Goal: Task Accomplishment & Management: Complete application form

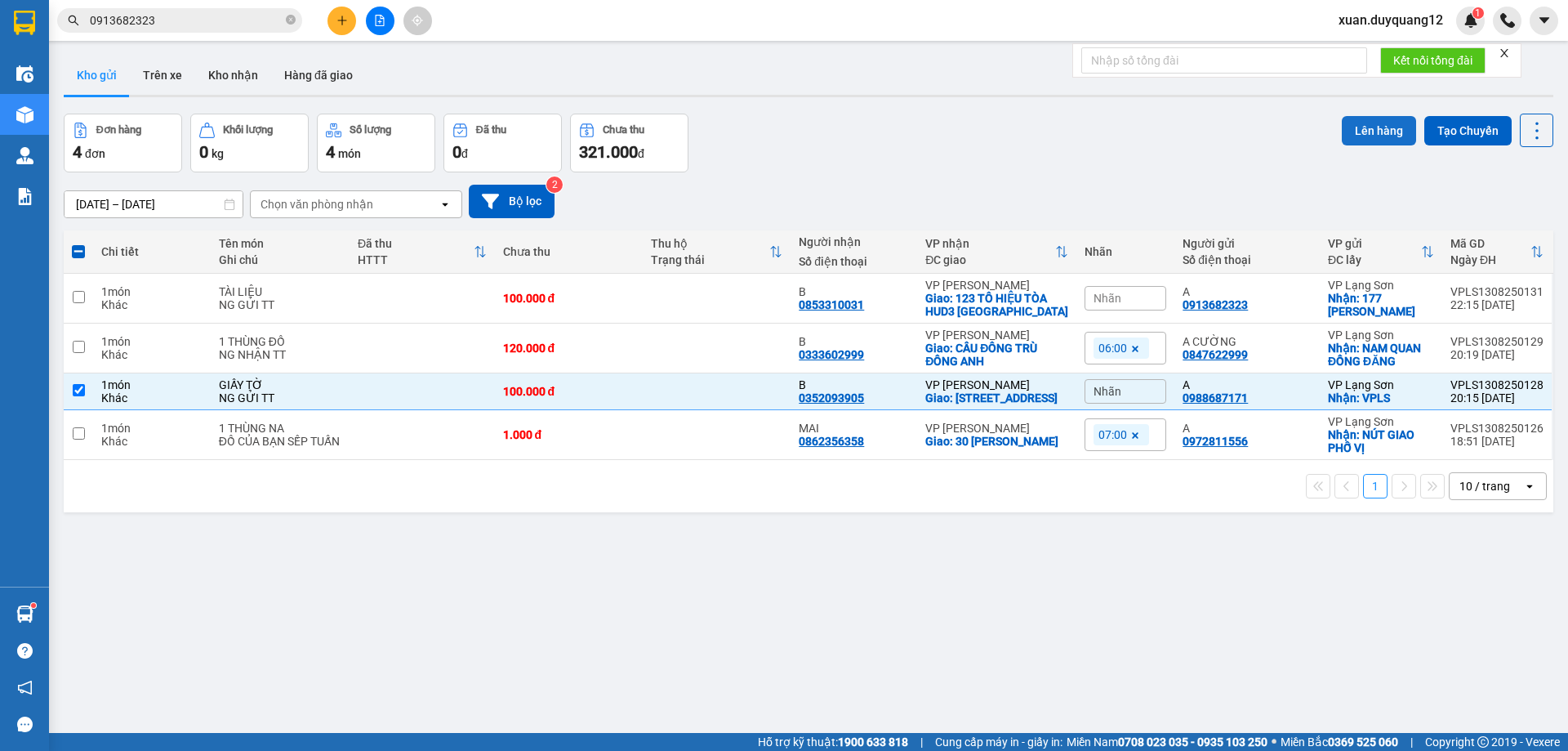
click at [1365, 140] on button "Lên hàng" at bounding box center [1379, 130] width 75 height 29
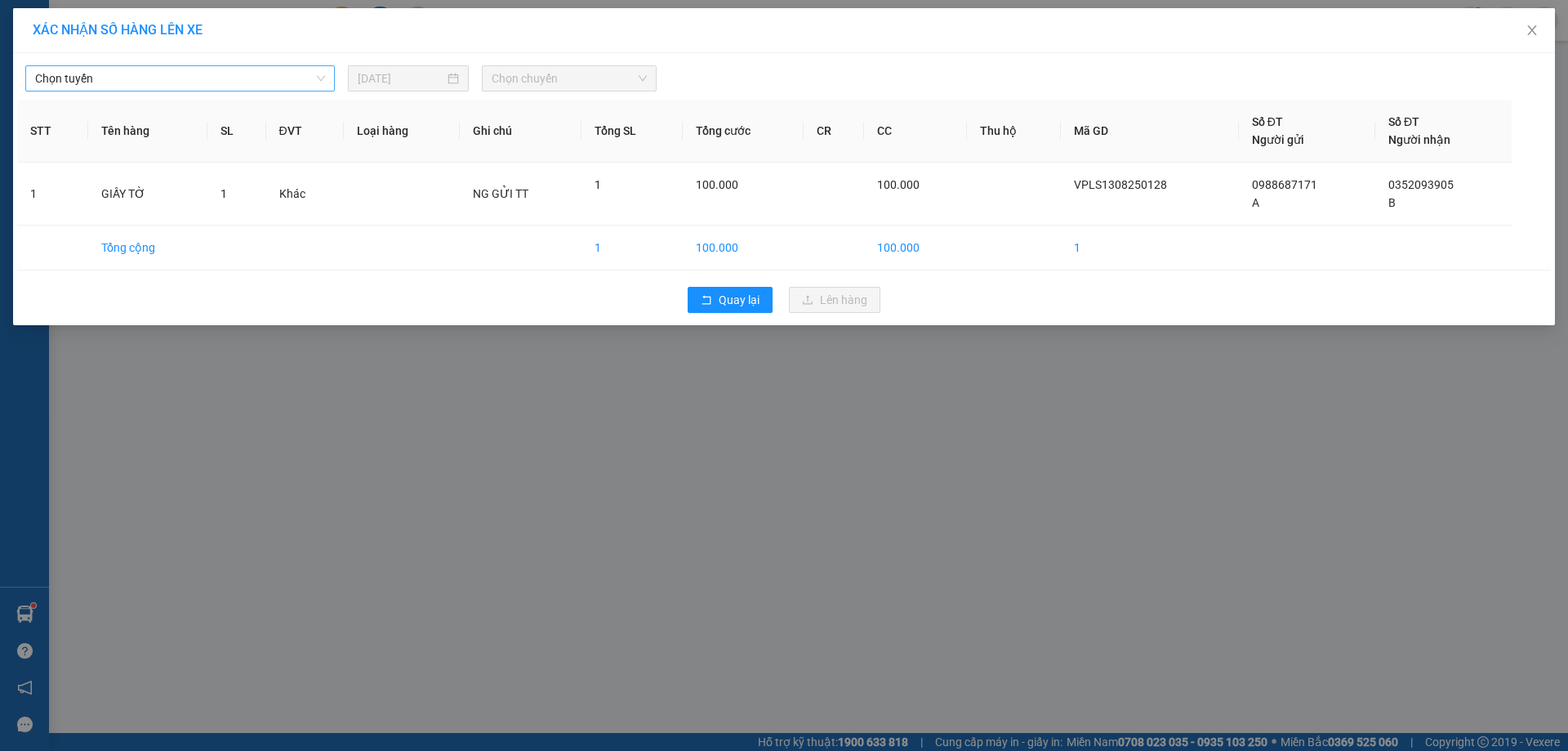
click at [83, 78] on span "Chọn tuyến" at bounding box center [180, 78] width 290 height 25
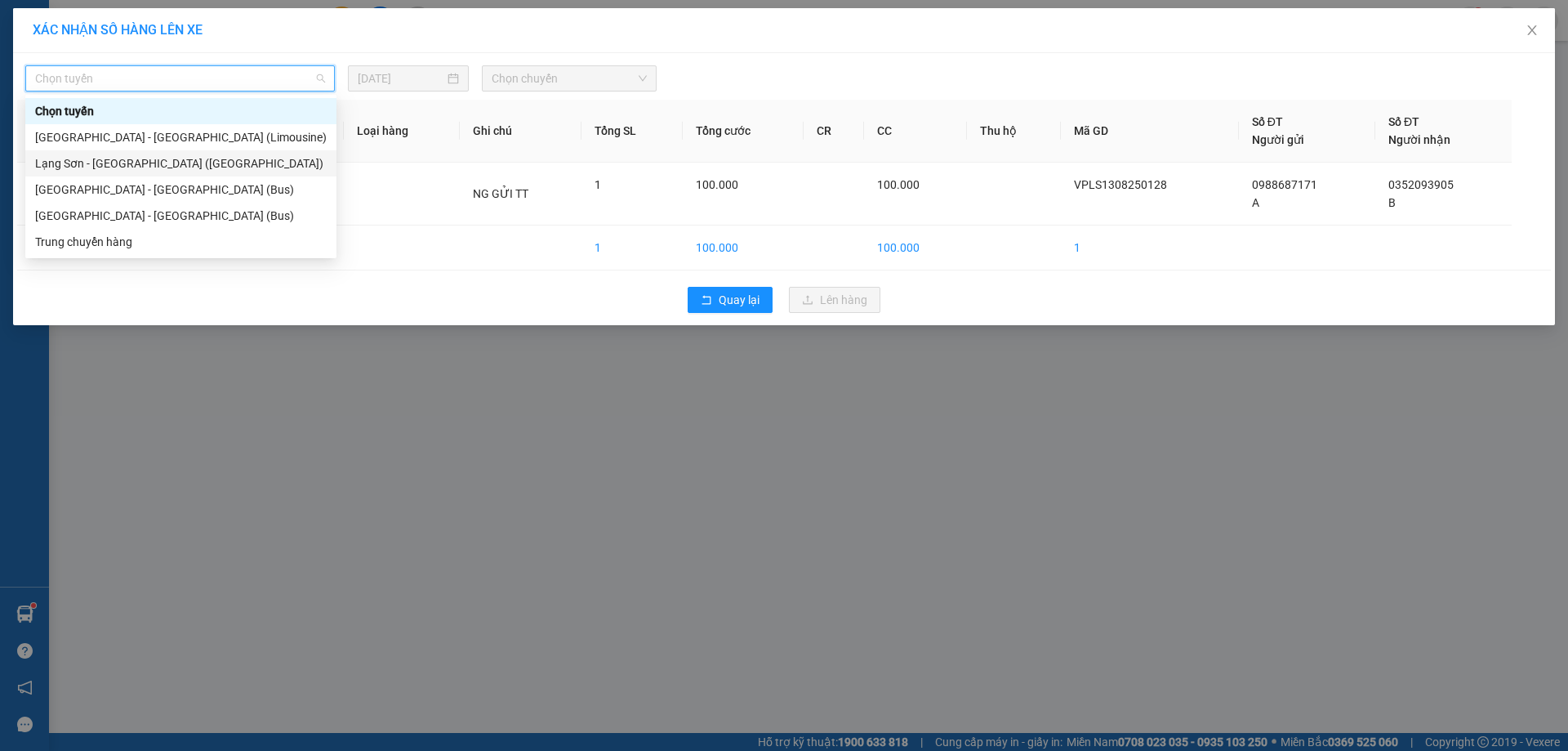
click at [73, 158] on div "Lạng Sơn - [GEOGRAPHIC_DATA] ([GEOGRAPHIC_DATA])" at bounding box center [181, 164] width 292 height 18
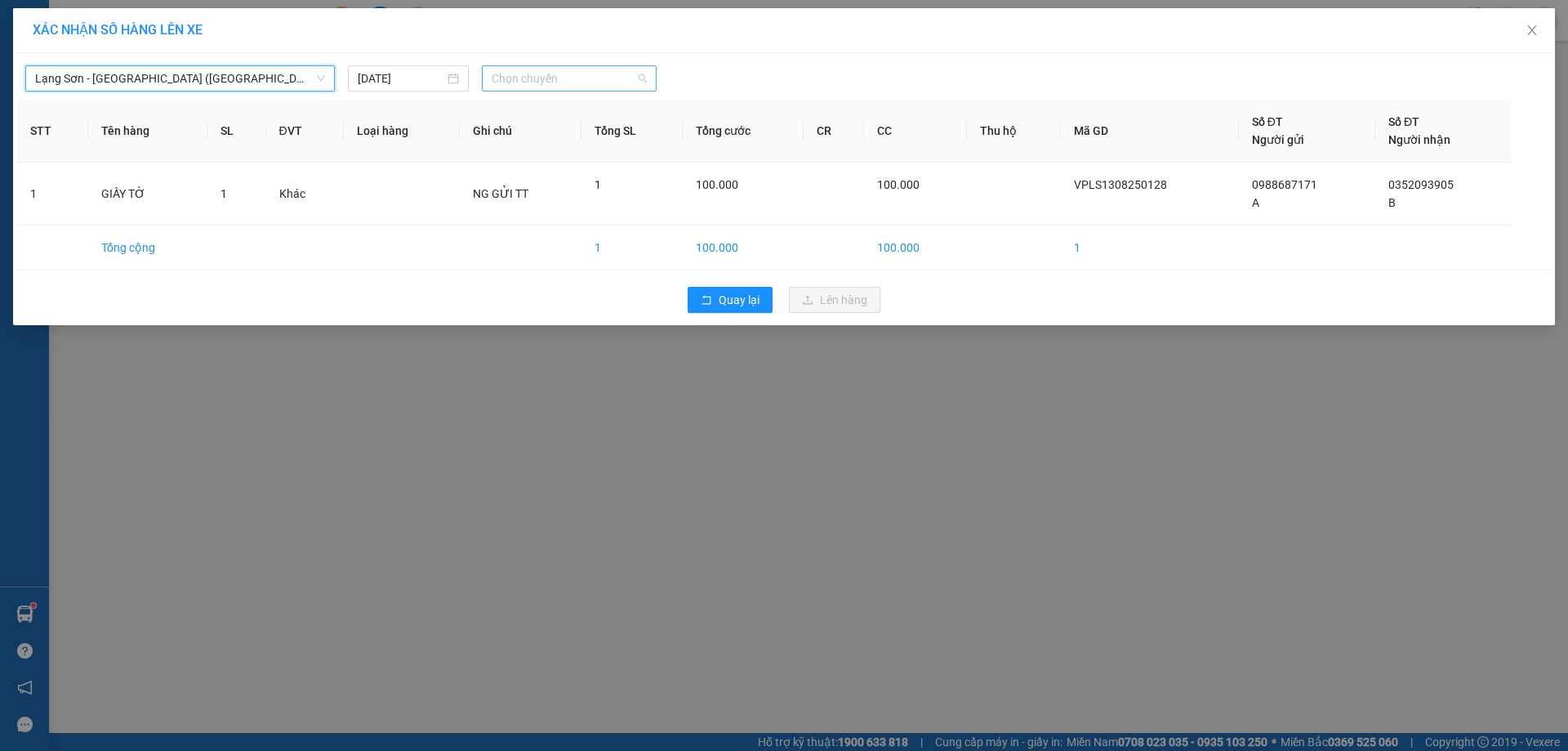
click at [548, 73] on span "Chọn chuyến" at bounding box center [569, 78] width 156 height 25
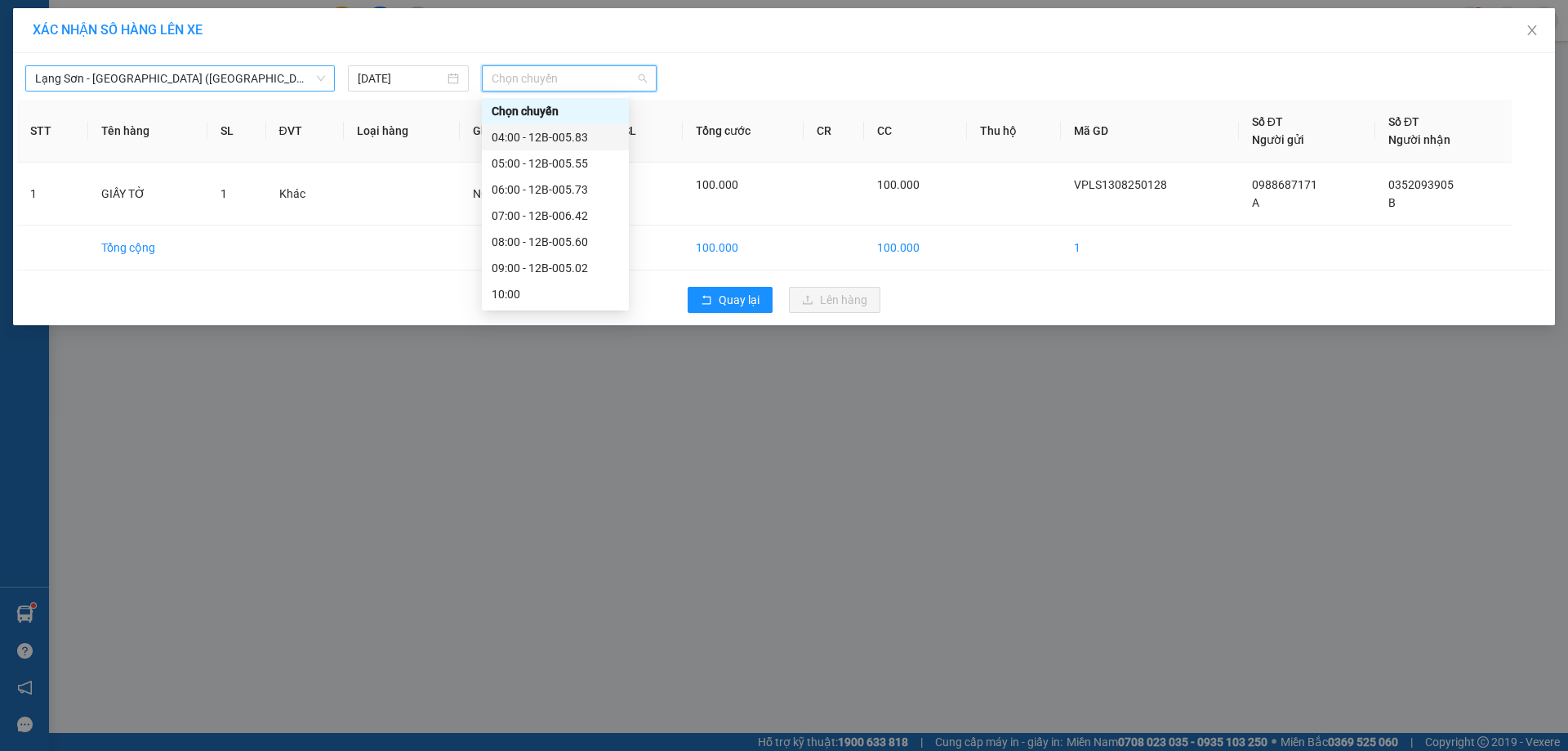
click at [254, 72] on span "Lạng Sơn - [GEOGRAPHIC_DATA] ([GEOGRAPHIC_DATA])" at bounding box center [180, 78] width 290 height 25
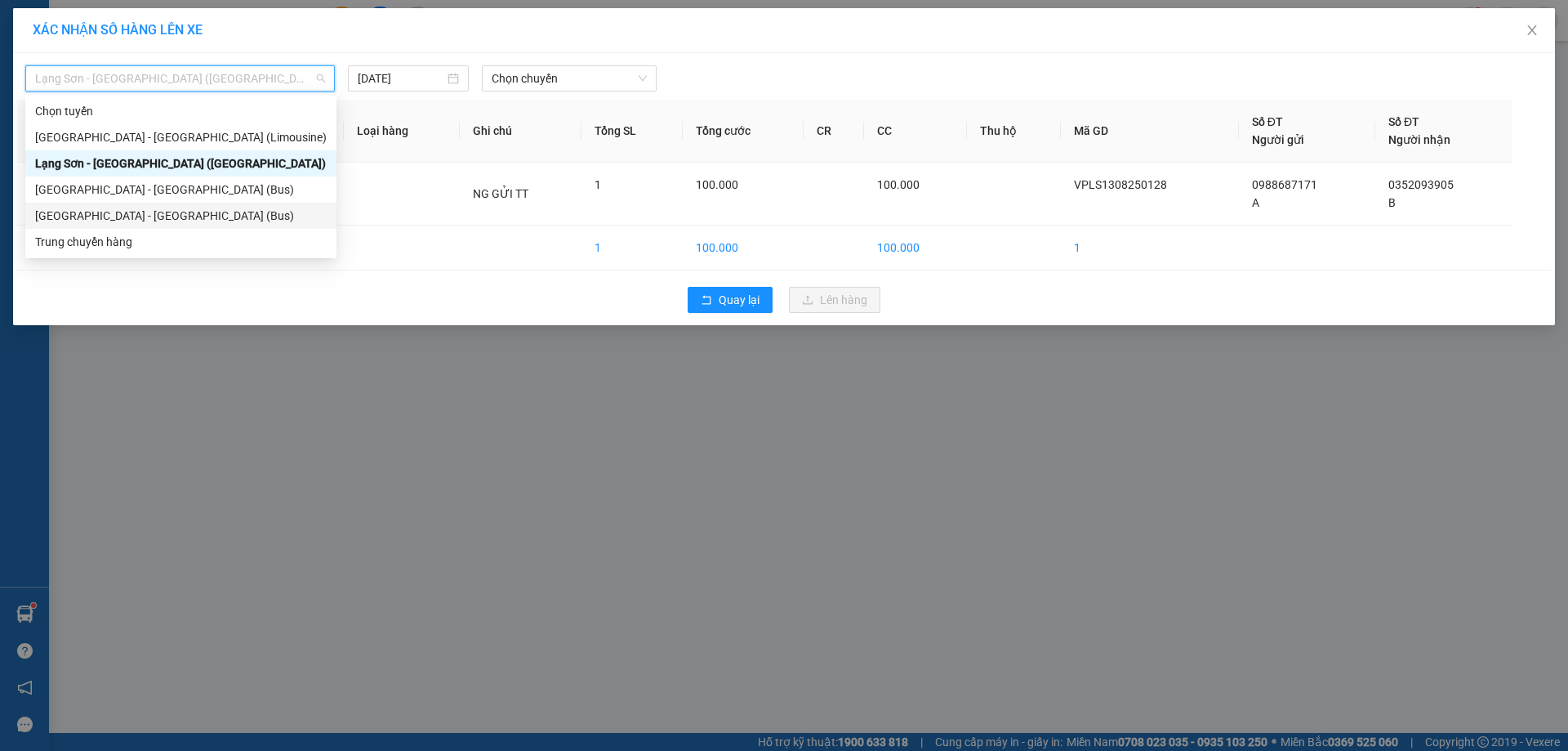
drag, startPoint x: 125, startPoint y: 211, endPoint x: 265, endPoint y: 133, distance: 160.3
click at [126, 209] on div "[GEOGRAPHIC_DATA] - [GEOGRAPHIC_DATA] (Bus)" at bounding box center [181, 215] width 292 height 18
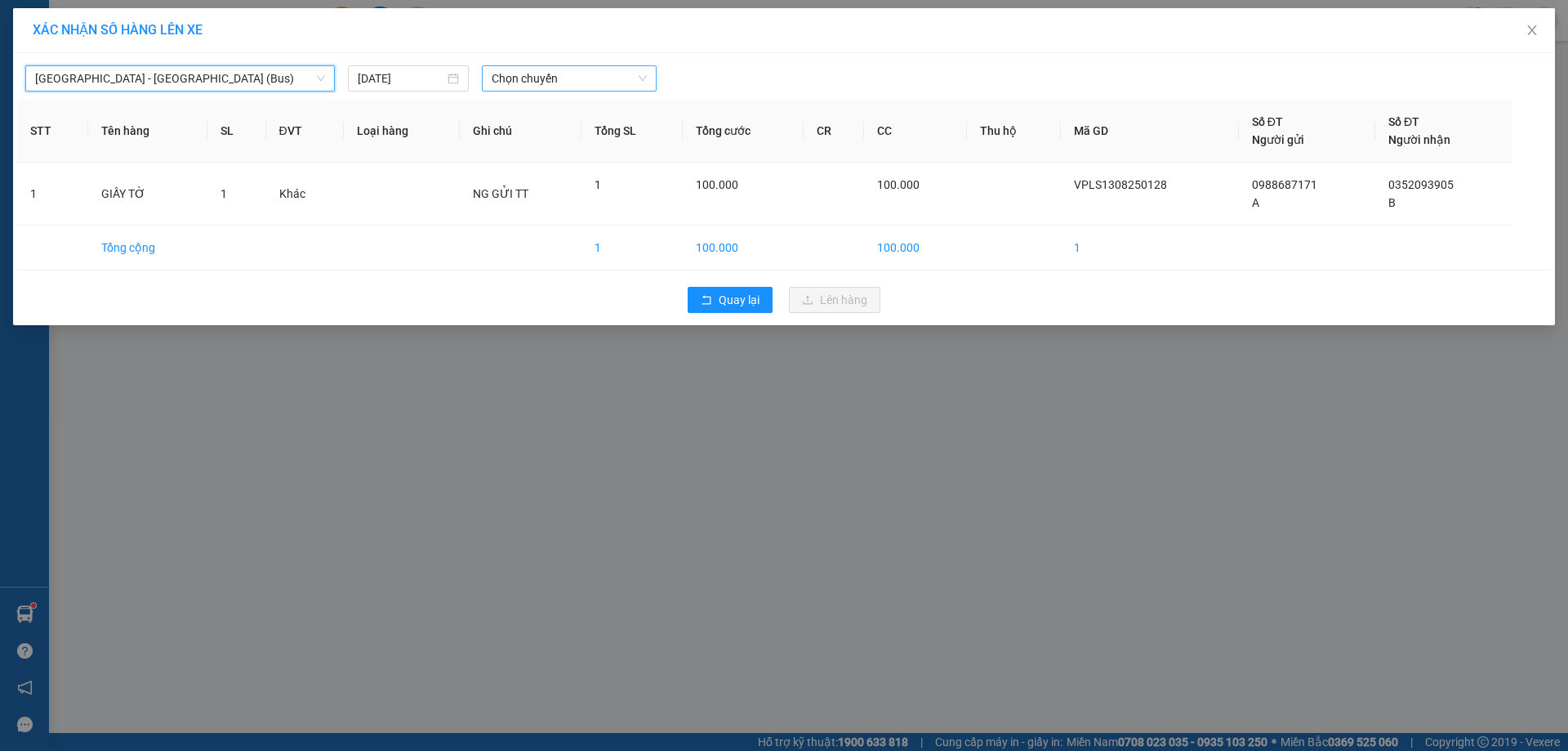
drag, startPoint x: 506, startPoint y: 75, endPoint x: 516, endPoint y: 82, distance: 12.2
click at [506, 76] on span "Chọn chuyến" at bounding box center [569, 78] width 156 height 25
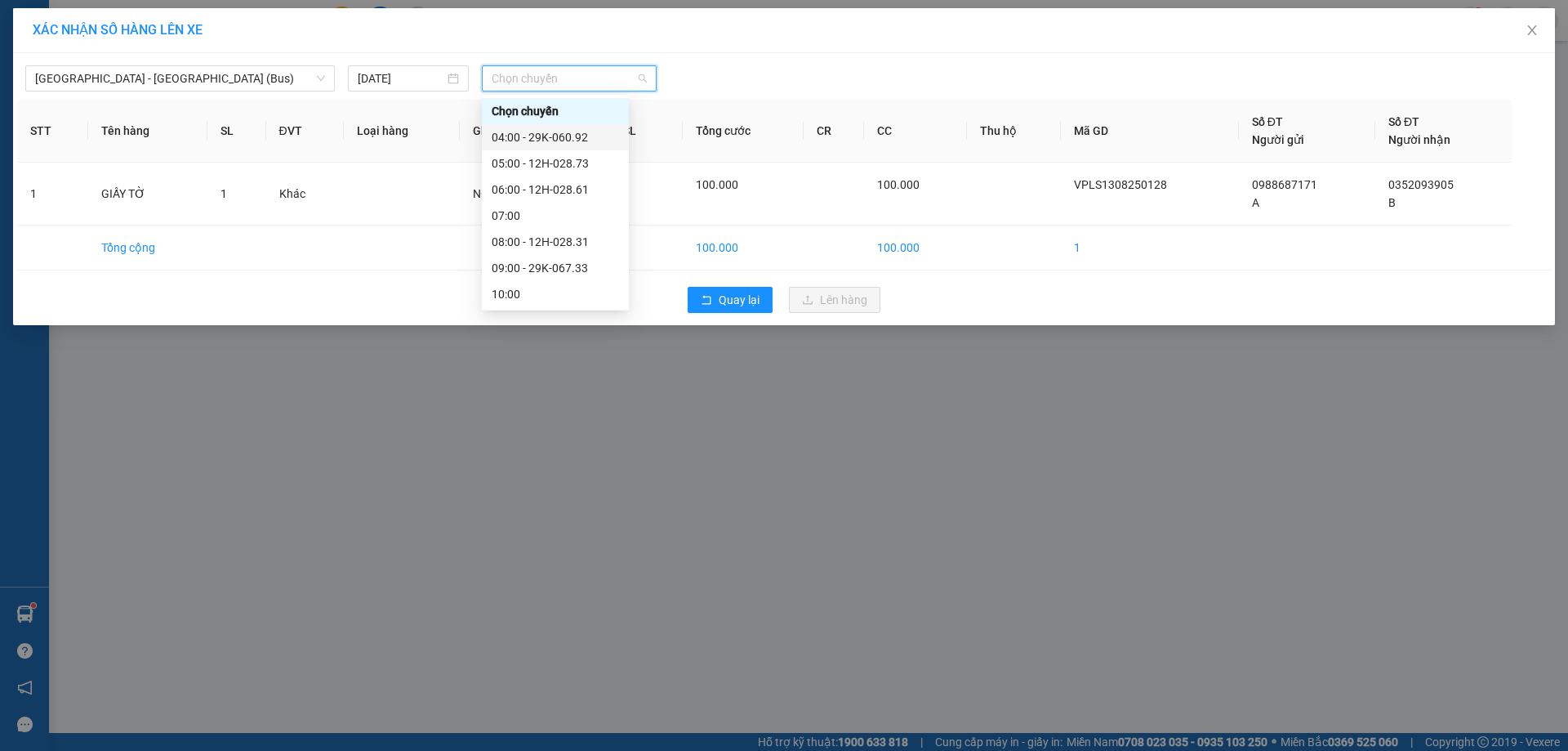
click at [564, 134] on div "04:00 - 29K-060.92" at bounding box center [555, 137] width 127 height 18
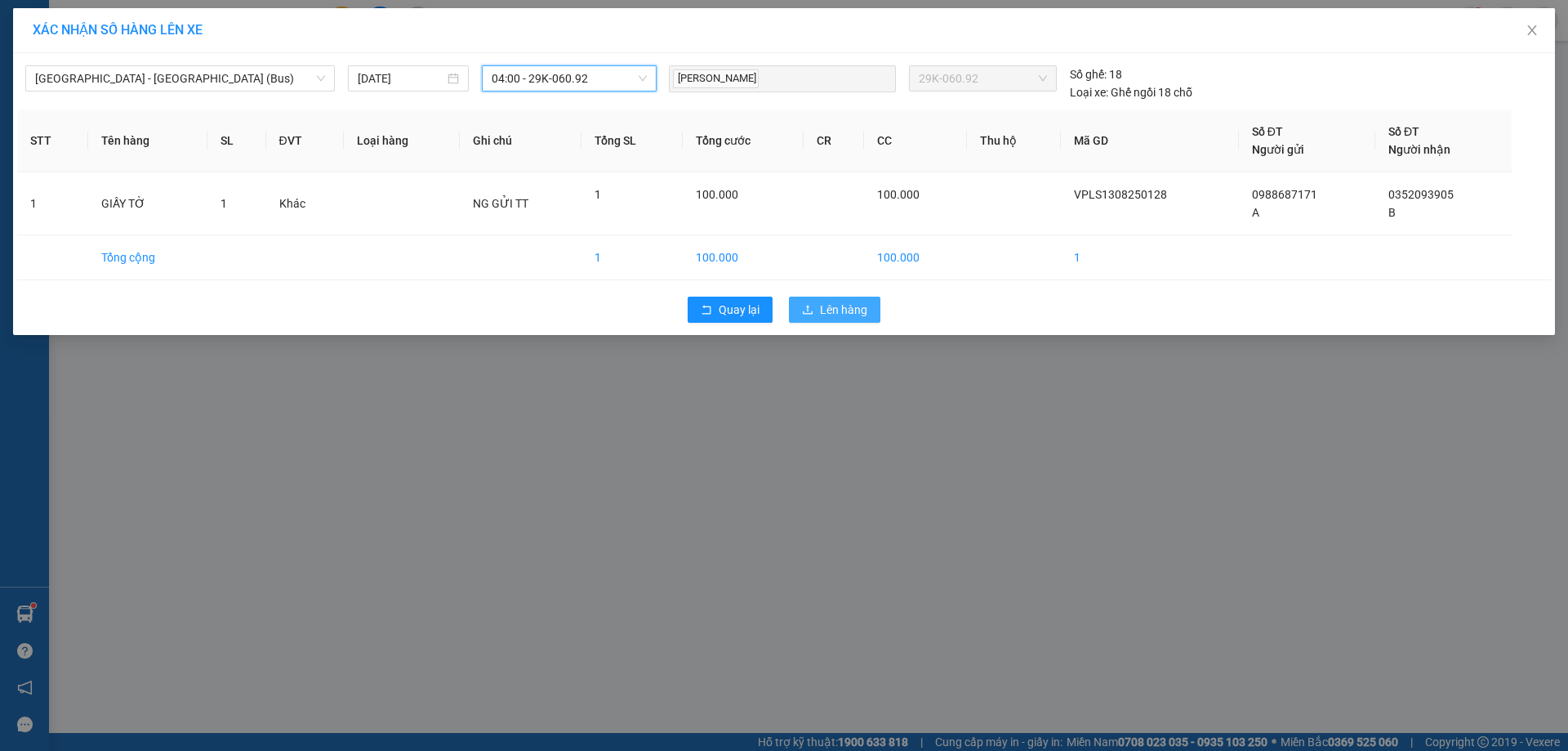
click at [832, 318] on span "Lên hàng" at bounding box center [843, 310] width 47 height 18
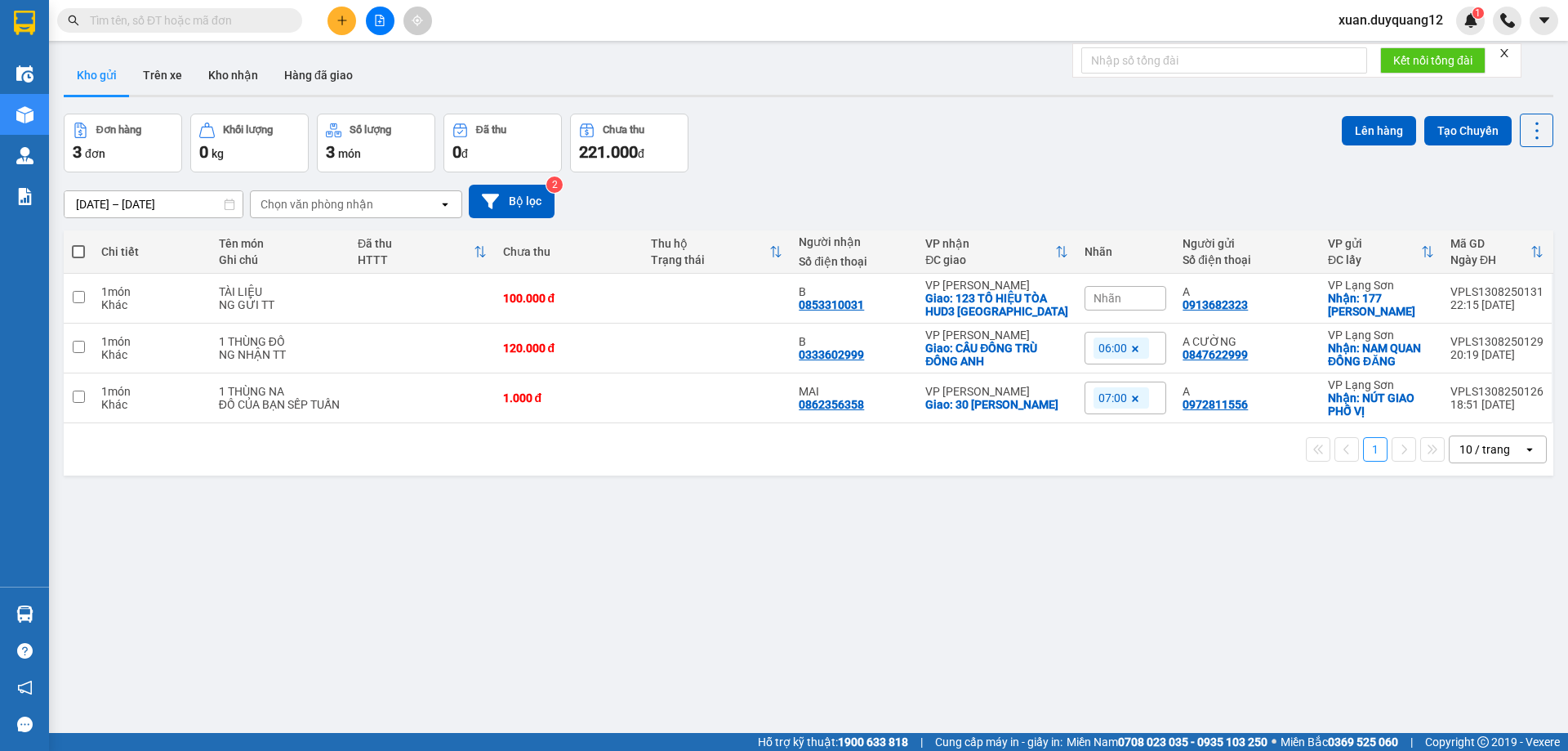
click at [1359, 23] on span "xuan.duyquang12" at bounding box center [1391, 20] width 131 height 20
click at [1361, 45] on span "Đăng xuất" at bounding box center [1398, 51] width 96 height 18
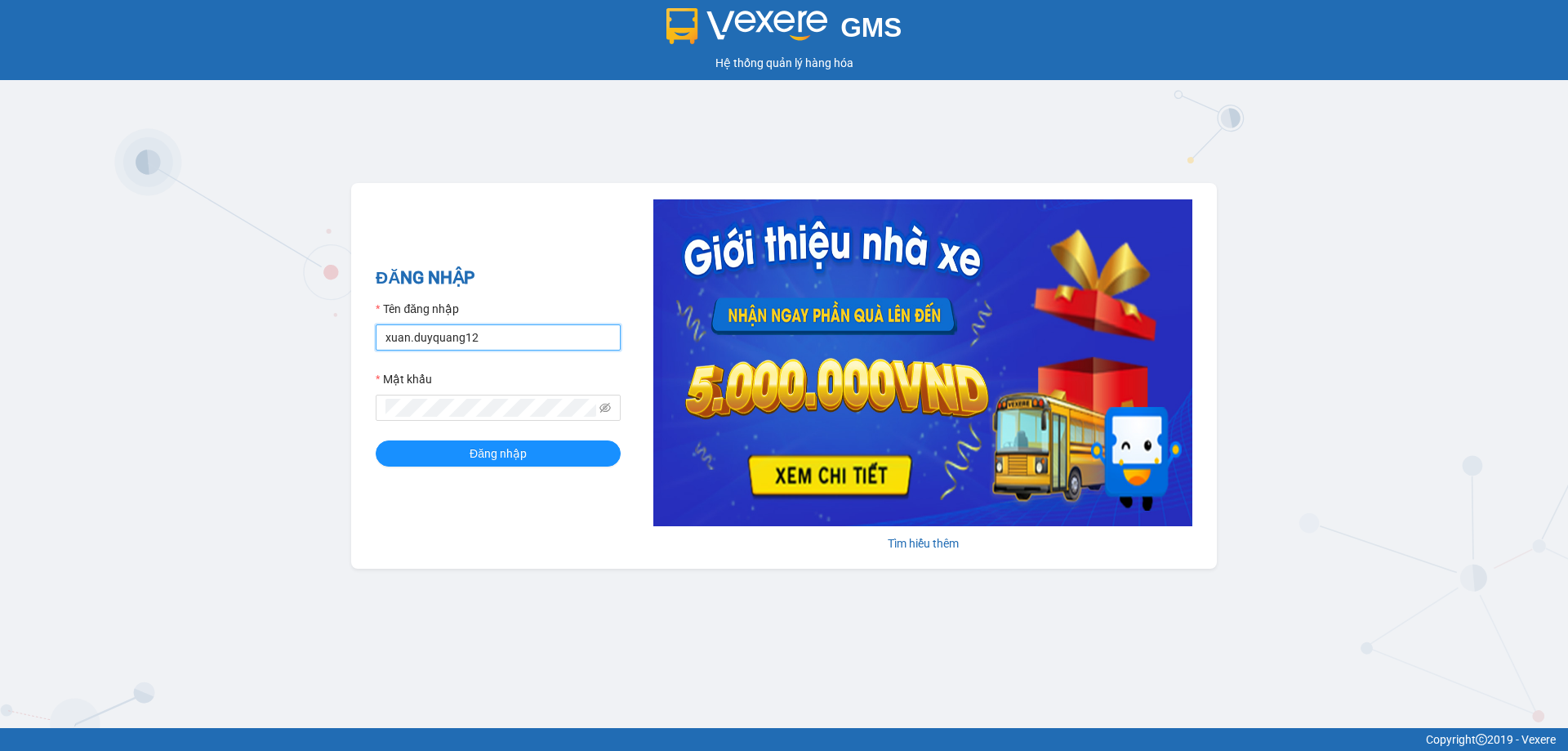
click at [503, 339] on input "xuan.duyquang12" at bounding box center [499, 337] width 245 height 26
type input "nguyenmai.duyquang12"
click at [528, 446] on button "Đăng nhập" at bounding box center [499, 453] width 245 height 26
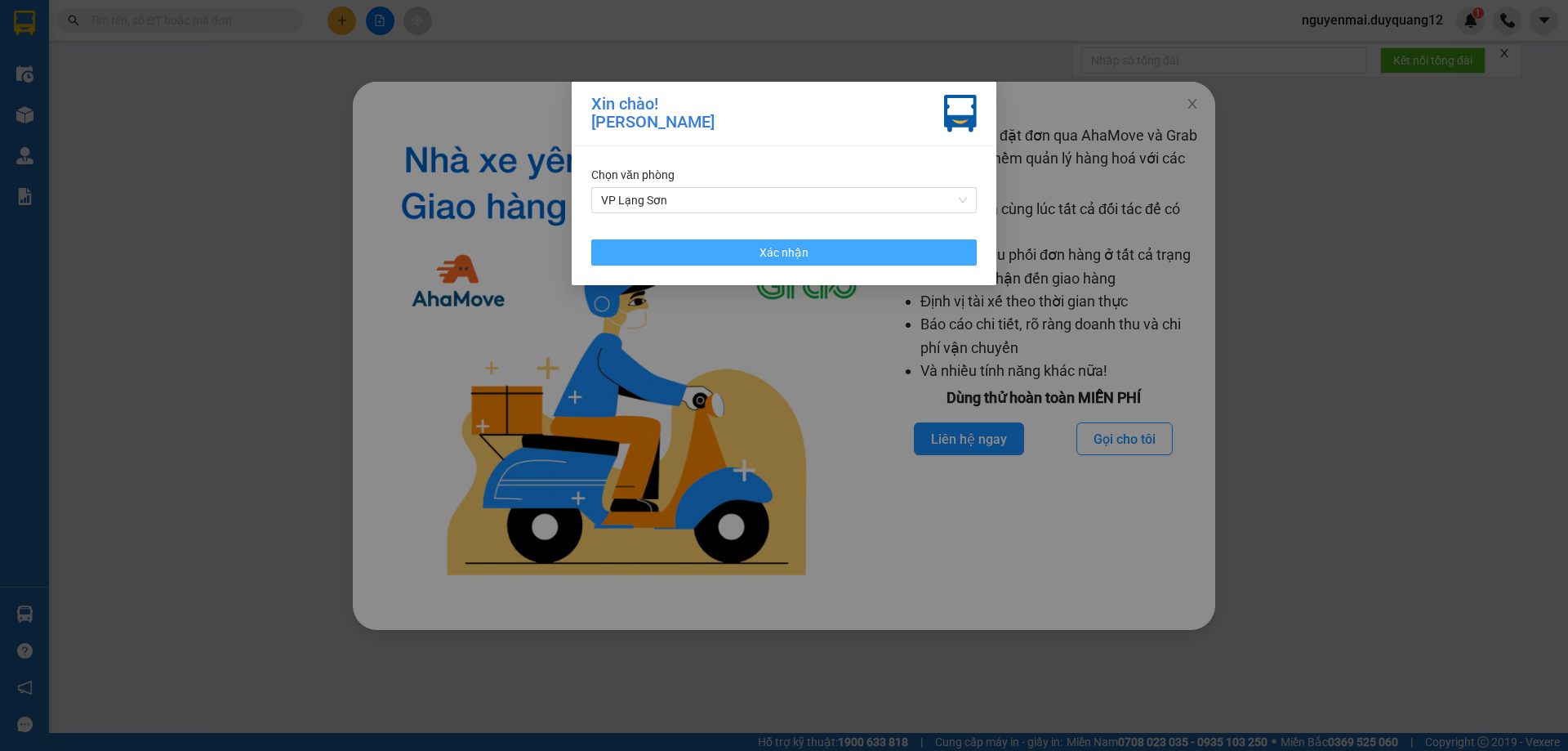
click at [783, 258] on span "Xác nhận" at bounding box center [784, 253] width 49 height 18
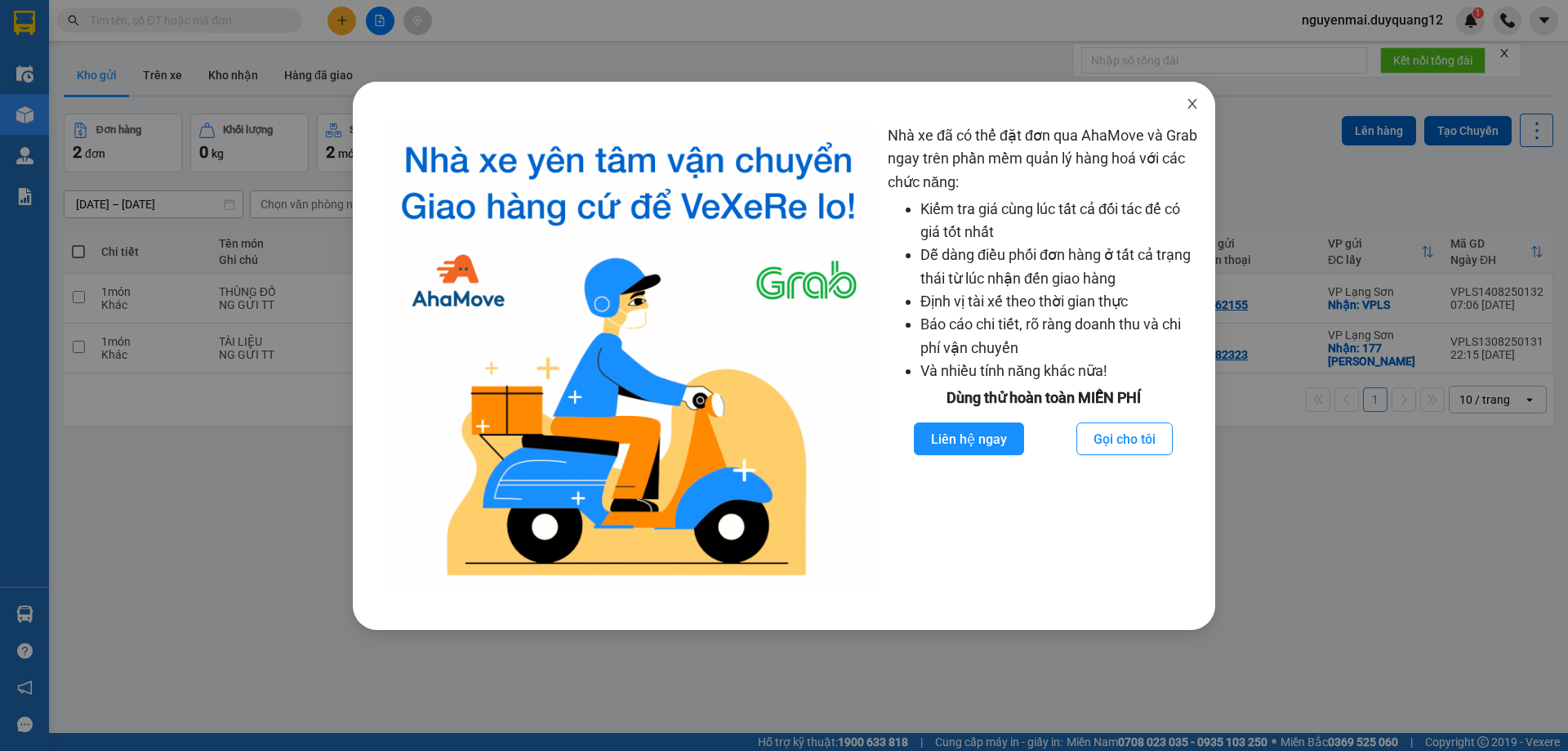
click at [1191, 101] on icon "close" at bounding box center [1193, 103] width 13 height 13
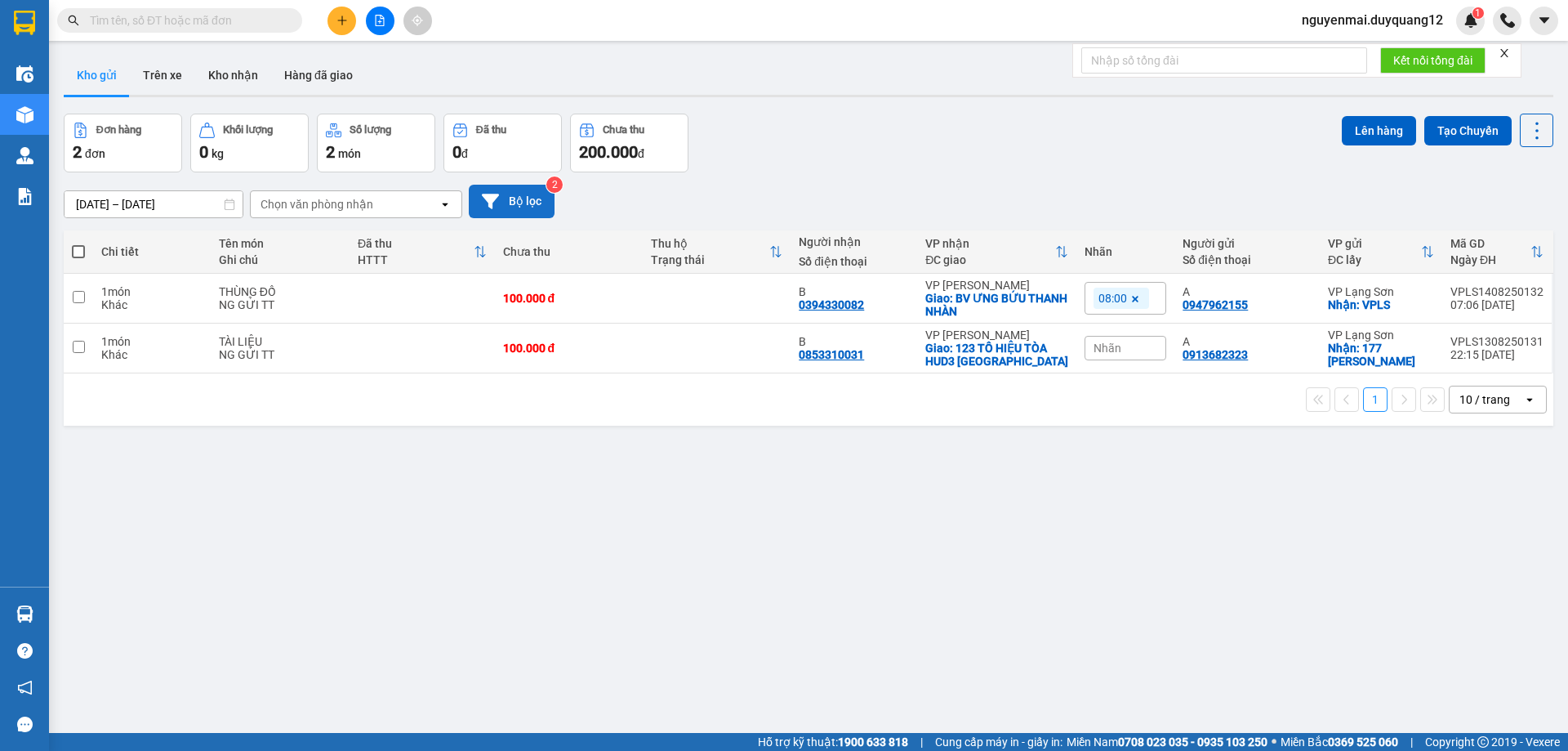
click at [519, 194] on button "Bộ lọc" at bounding box center [511, 202] width 85 height 34
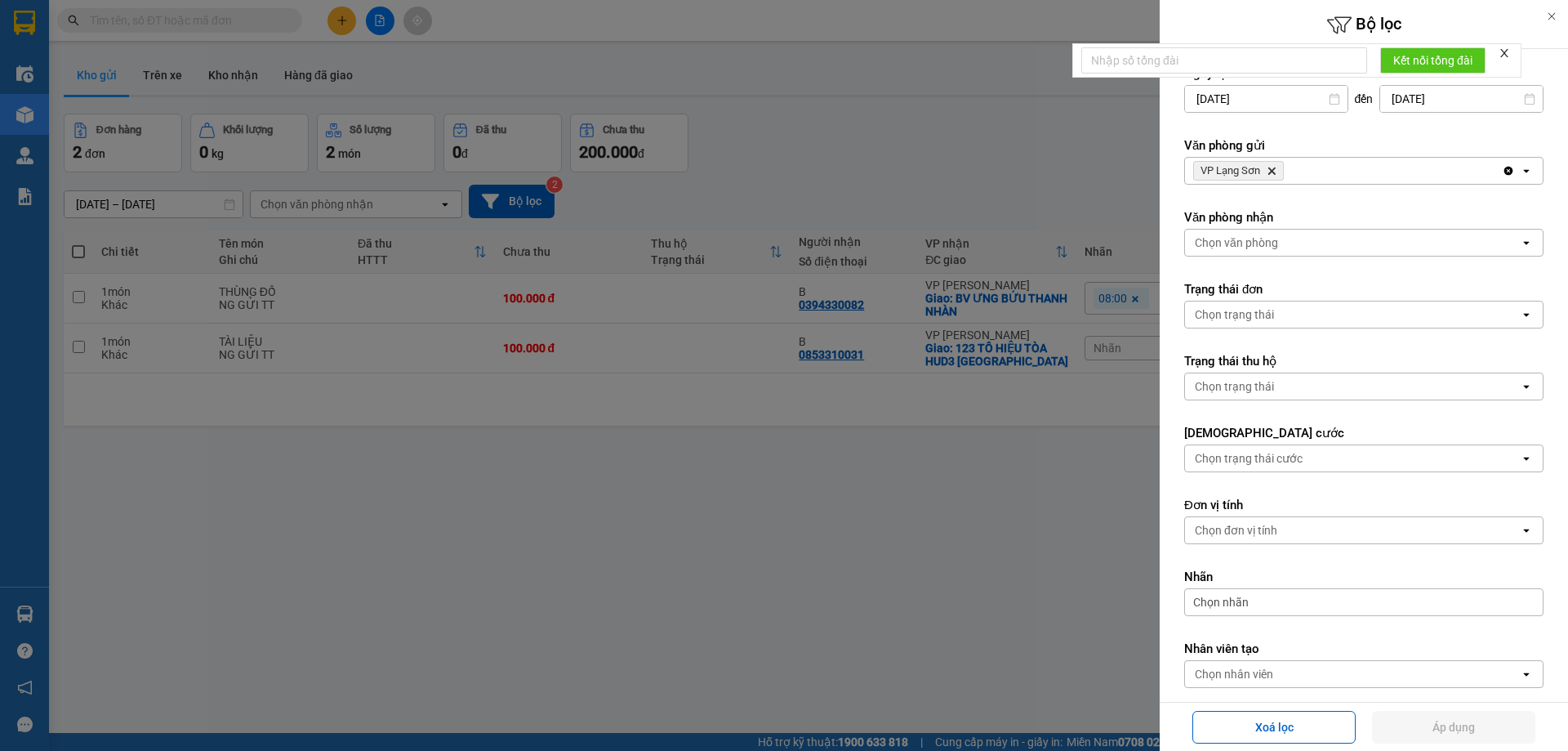
click at [1338, 175] on div "VP Lạng Sơn Delete" at bounding box center [1344, 170] width 317 height 26
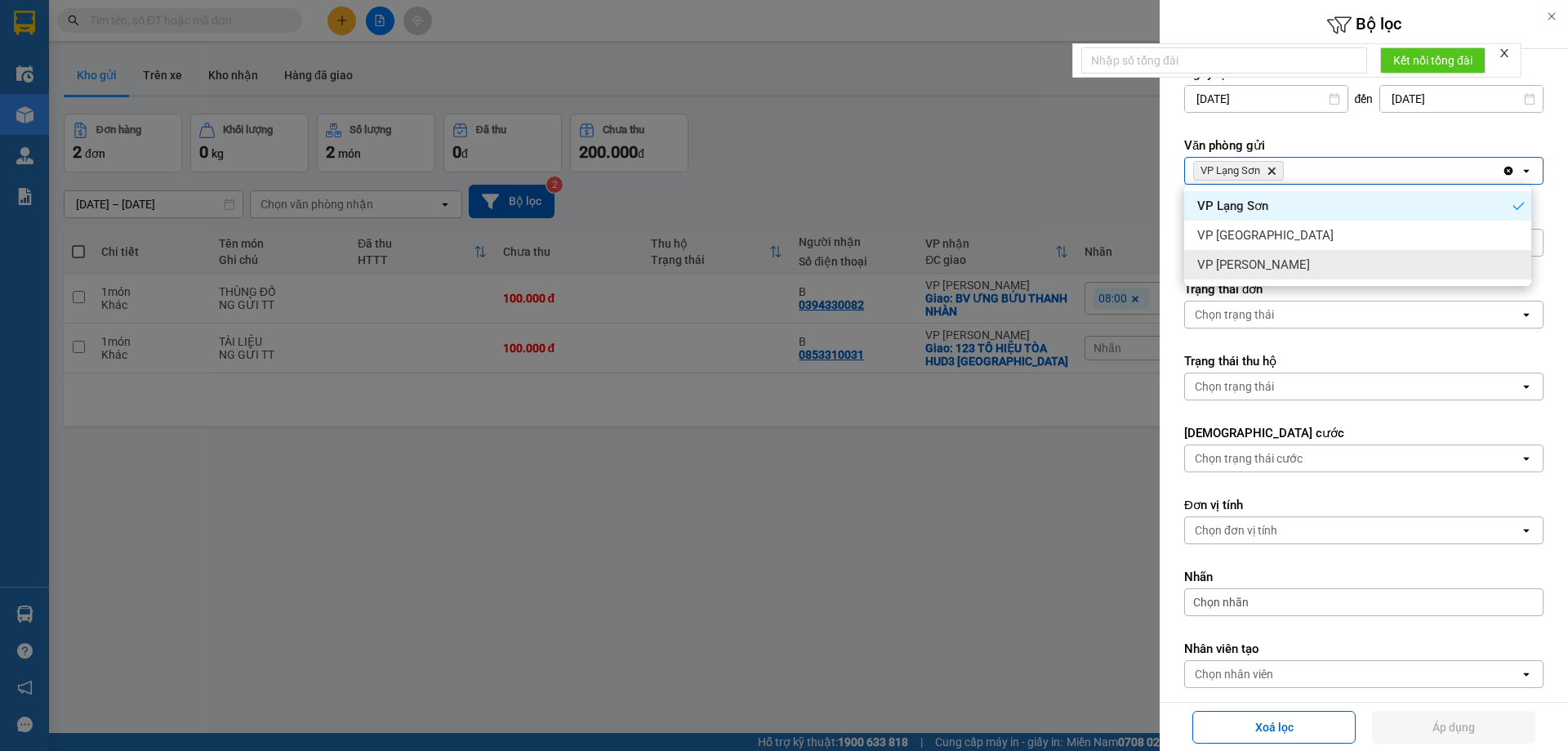
click at [1305, 266] on div "VP [PERSON_NAME]" at bounding box center [1358, 264] width 347 height 29
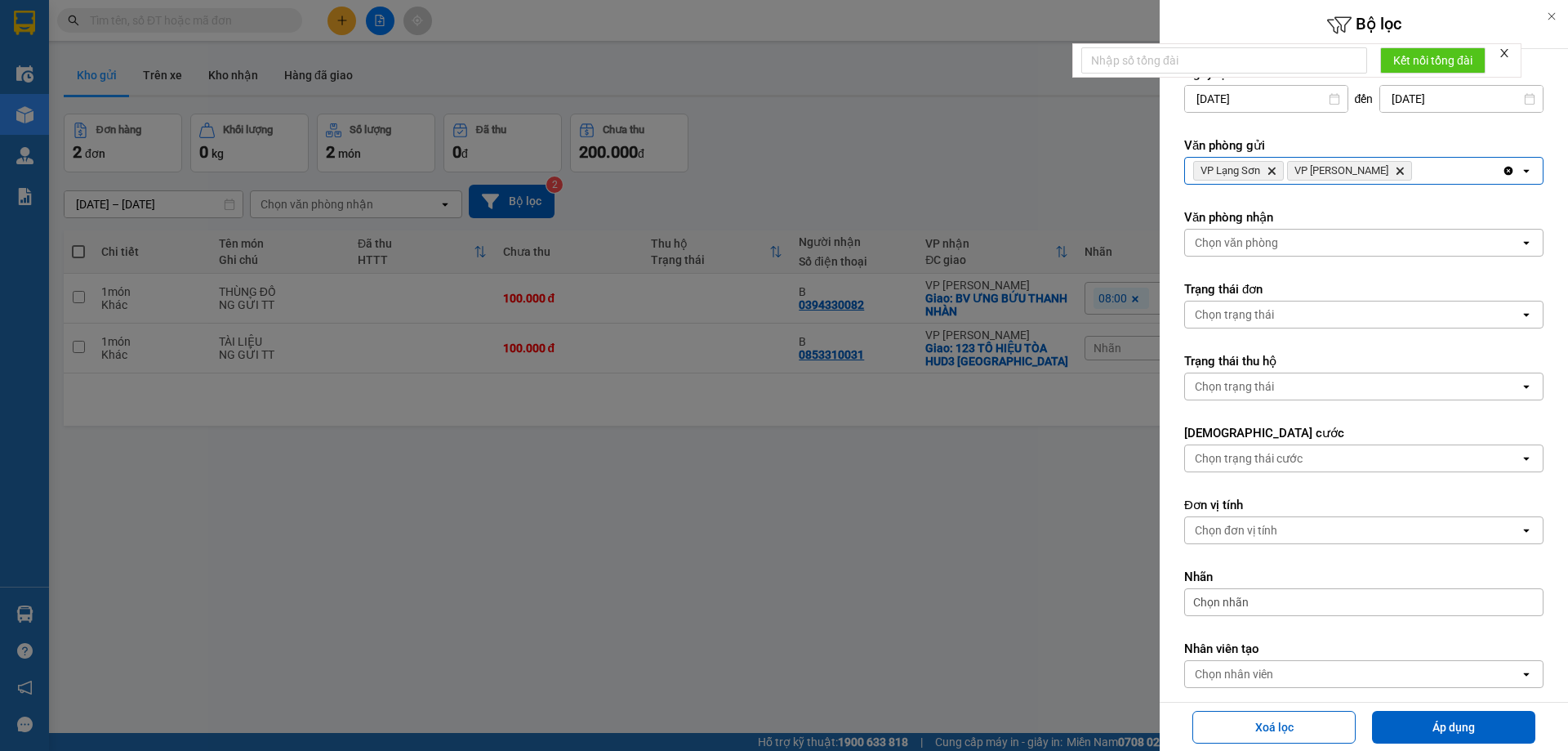
click at [1274, 234] on div "Chọn văn phòng" at bounding box center [1353, 242] width 335 height 26
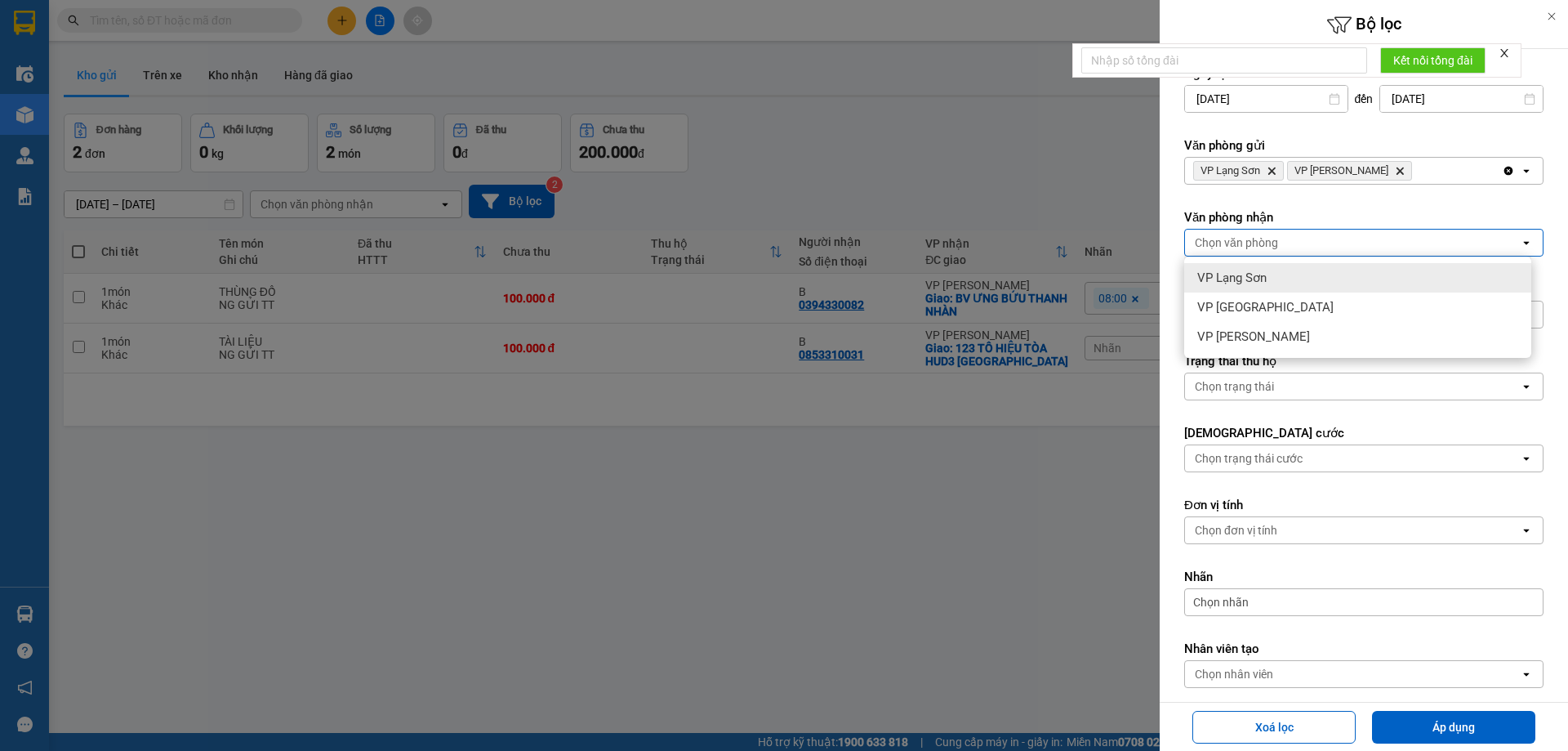
click at [1276, 271] on div "VP Lạng Sơn" at bounding box center [1358, 278] width 347 height 29
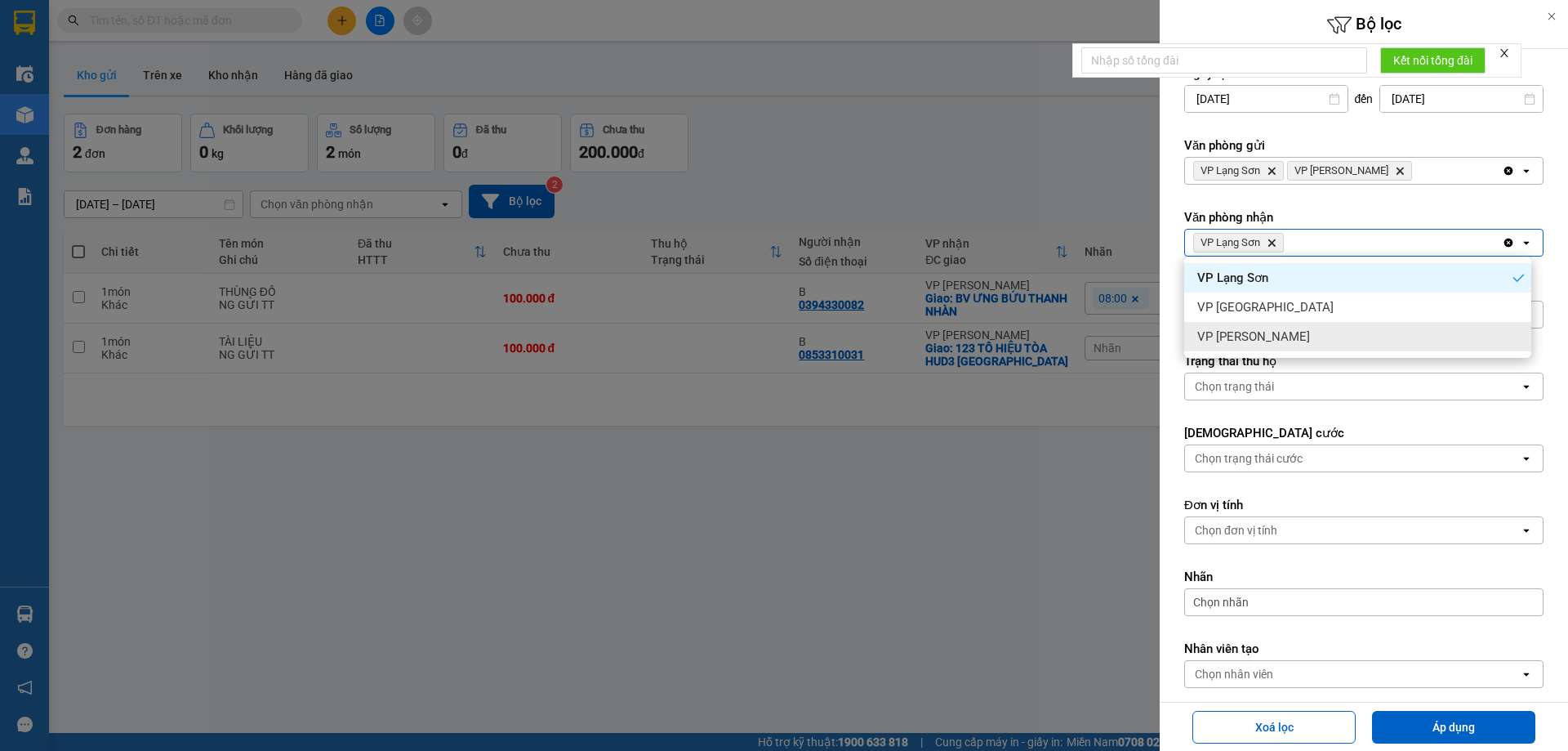
click at [1258, 334] on span "VP [PERSON_NAME]" at bounding box center [1254, 336] width 113 height 16
drag, startPoint x: 1443, startPoint y: 729, endPoint x: 1327, endPoint y: 694, distance: 121.2
click at [1442, 727] on button "Áp dụng" at bounding box center [1454, 727] width 164 height 33
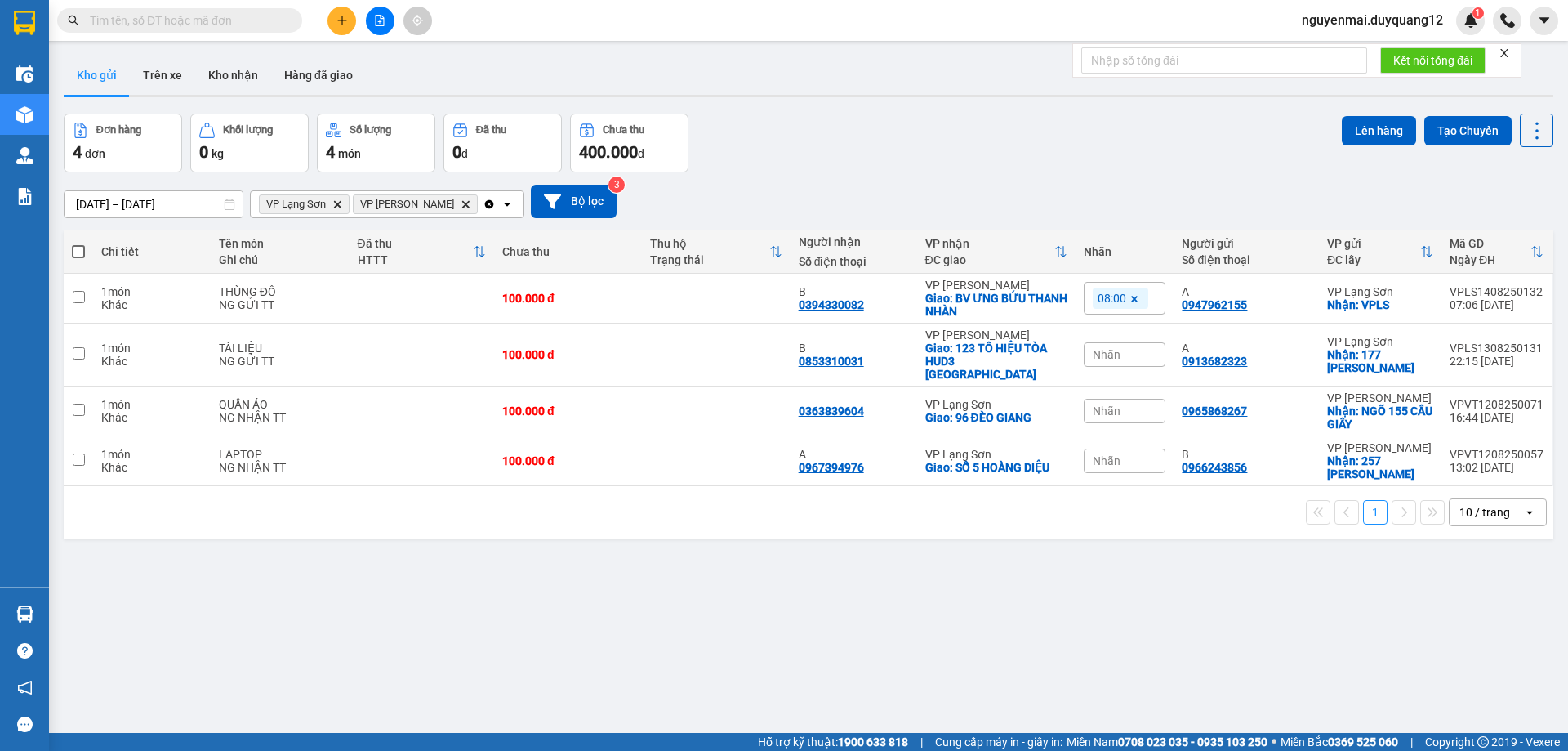
paste input "0989730610"
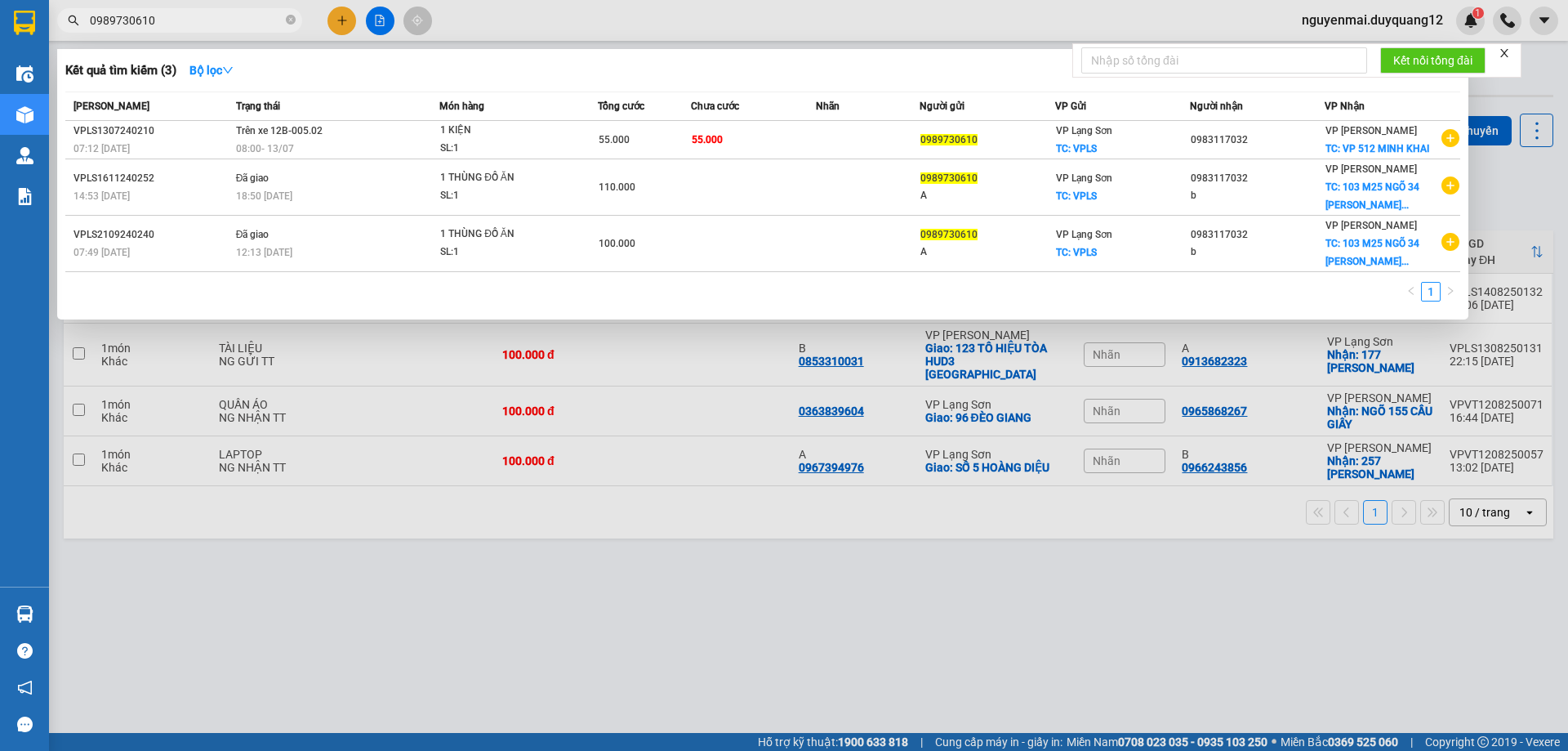
type input "0989730610"
click at [344, 25] on div at bounding box center [784, 376] width 1568 height 751
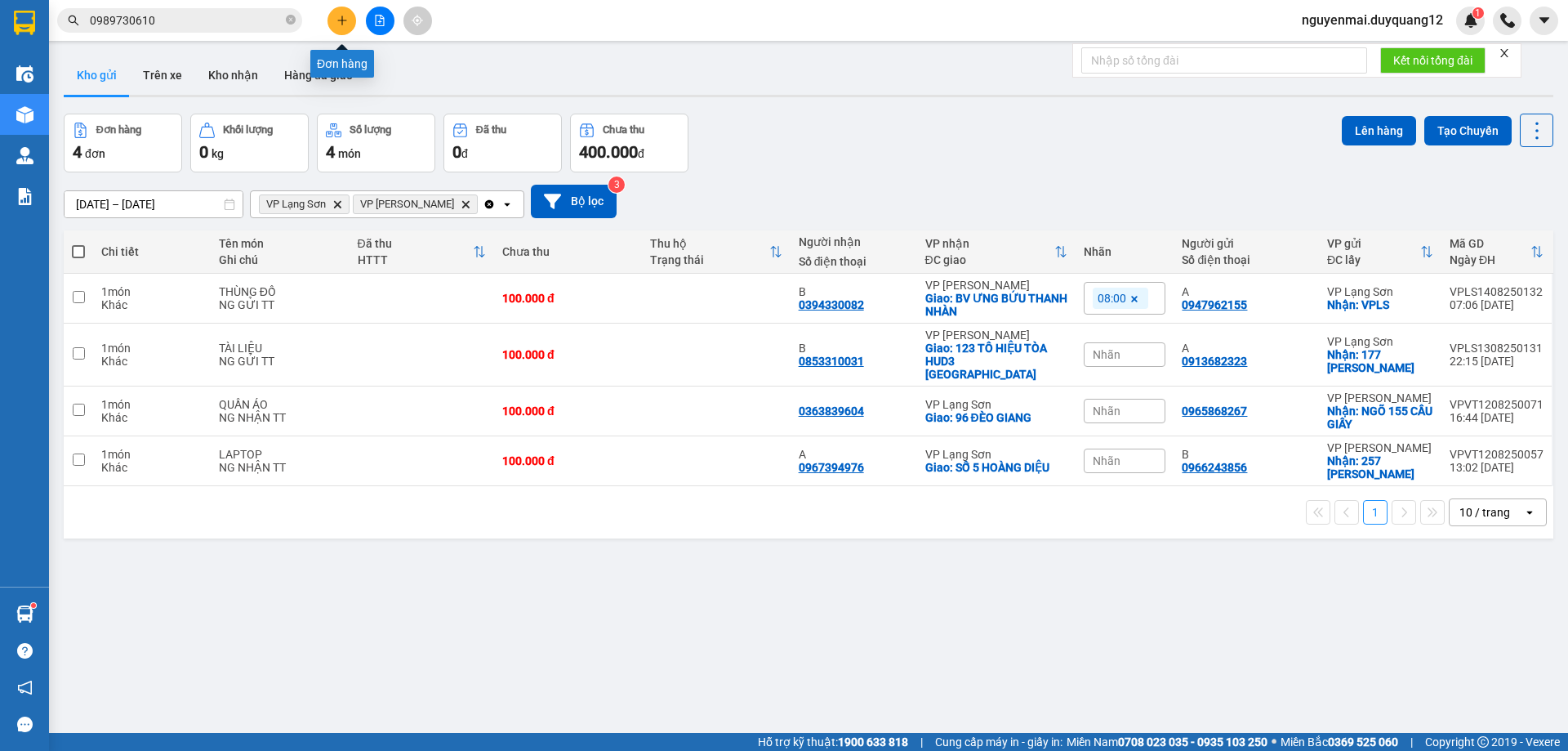
click at [340, 13] on button at bounding box center [342, 20] width 28 height 28
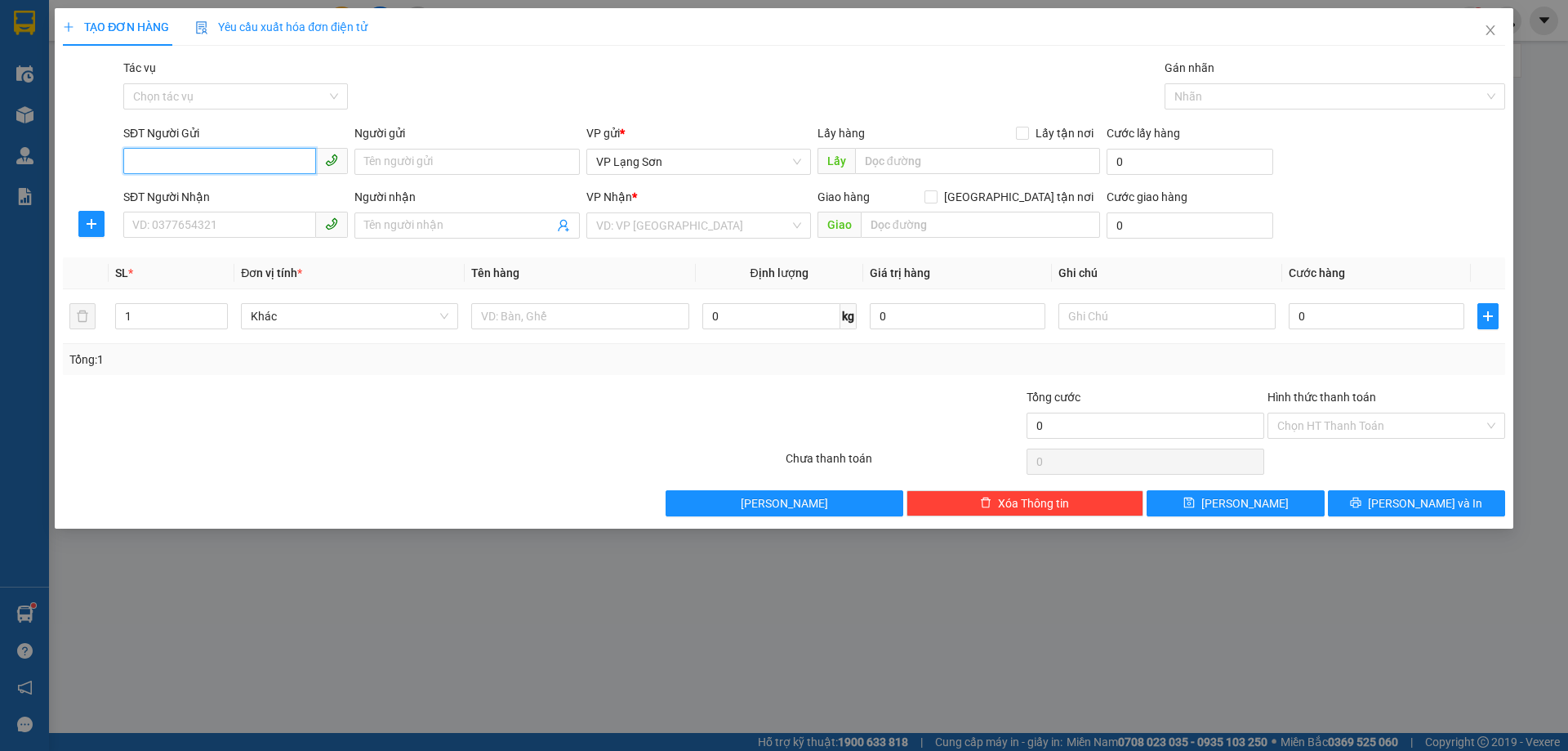
paste input "0989730610"
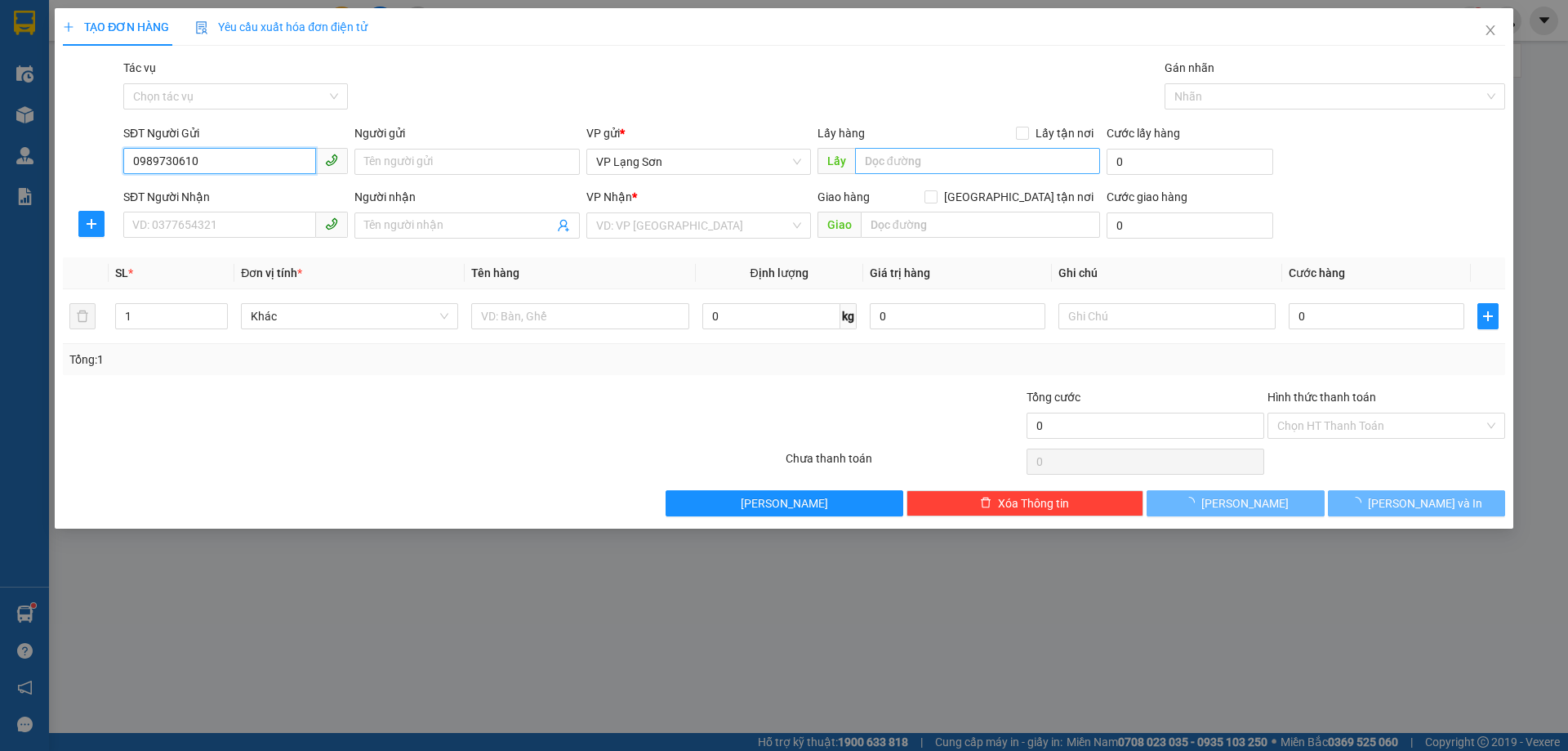
type input "0989730610"
click at [887, 171] on input "text" at bounding box center [978, 160] width 245 height 26
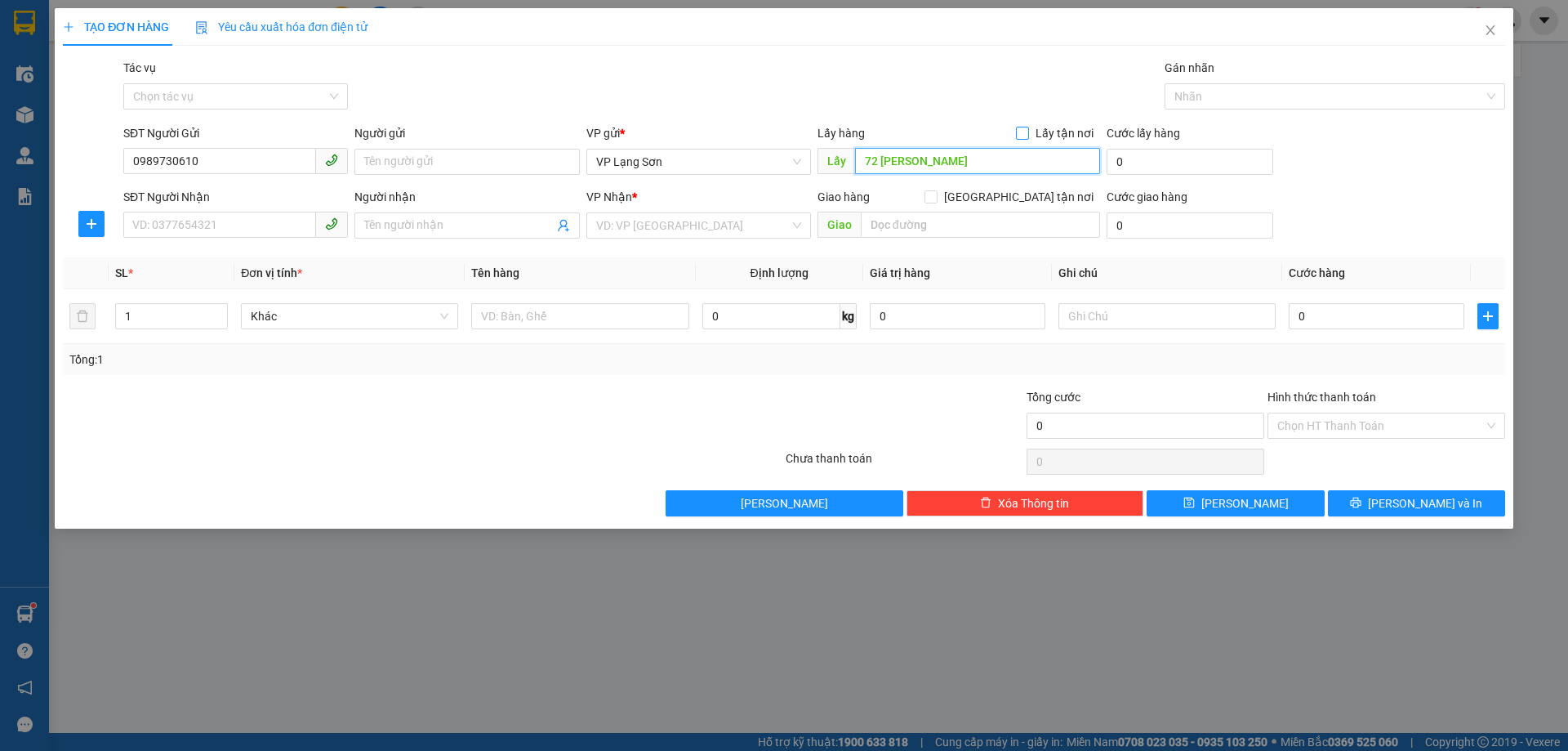
type input "72 [PERSON_NAME]"
click at [1023, 137] on input "Lấy tận nơi" at bounding box center [1022, 132] width 12 height 12
checkbox input "true"
click at [937, 192] on input "[GEOGRAPHIC_DATA] tận nơi" at bounding box center [930, 196] width 12 height 12
checkbox input "true"
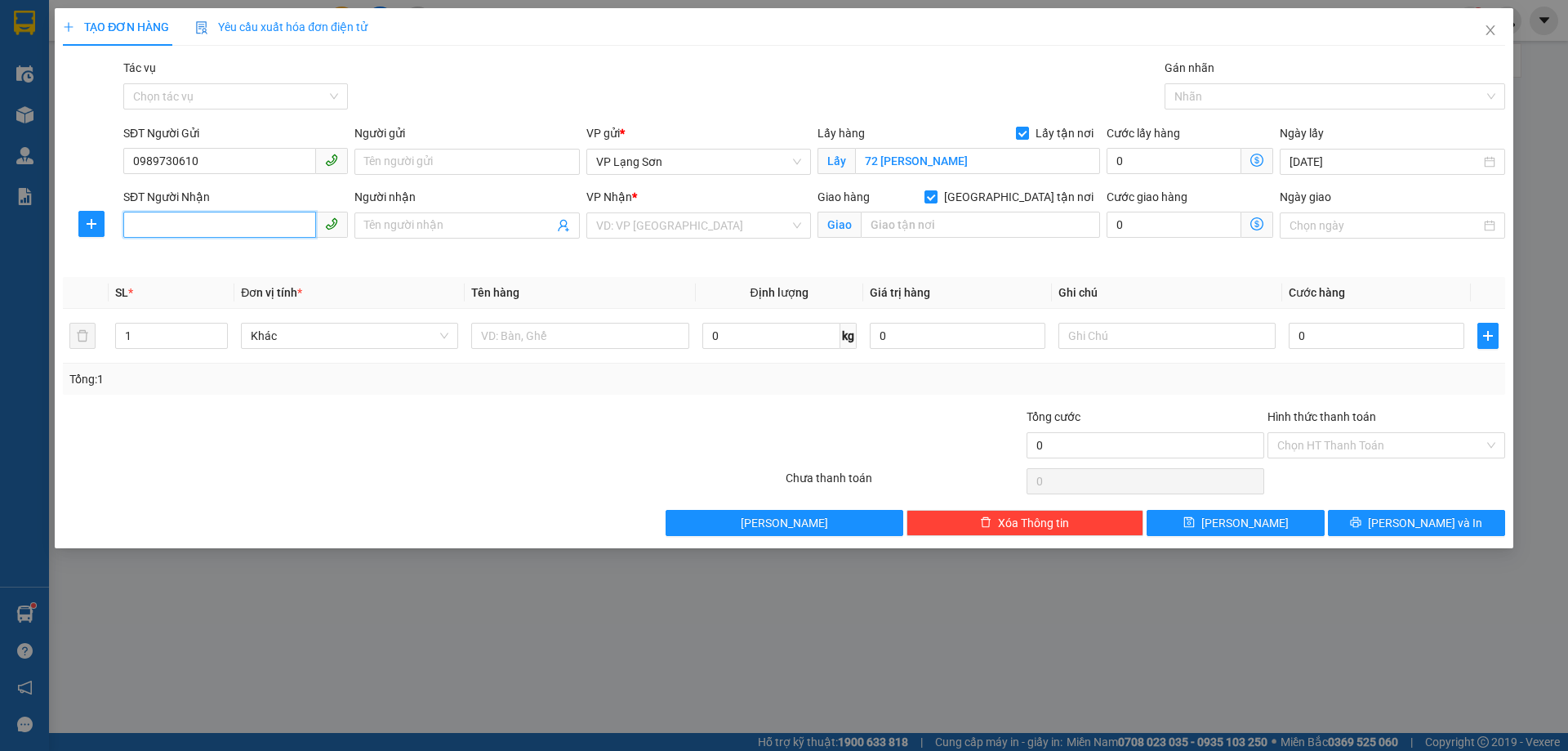
click at [234, 220] on input "SĐT Người Nhận" at bounding box center [220, 224] width 193 height 26
click at [215, 257] on div "0983117032 - b" at bounding box center [236, 258] width 205 height 18
type input "0983117032"
type input "b"
type input "103 M25 NGÕ 34 [PERSON_NAME],hai bà trưng,[GEOGRAPHIC_DATA]"
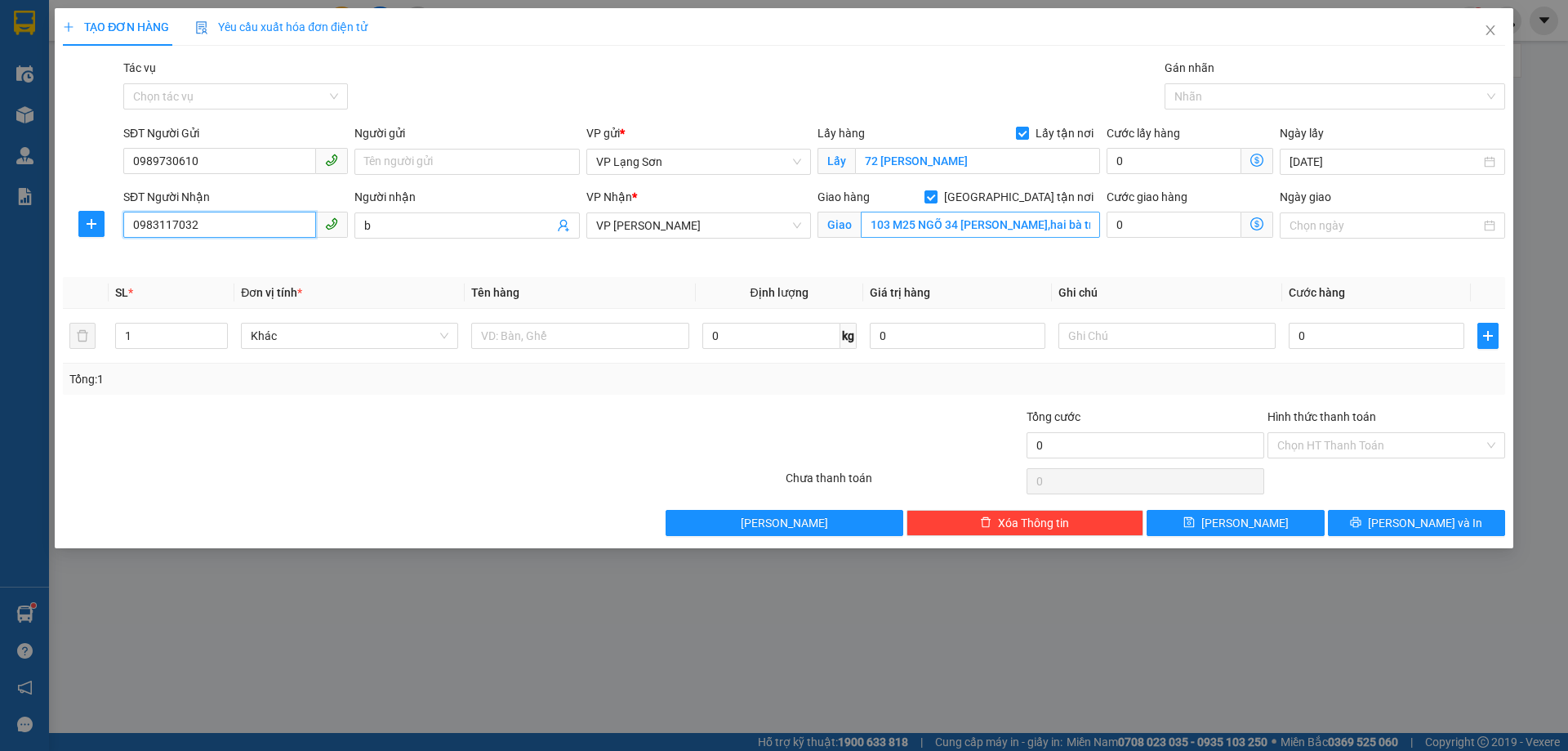
type input "0983117032"
click at [913, 216] on input "103 M25 NGÕ 34 [PERSON_NAME],hai bà trưng,[GEOGRAPHIC_DATA]" at bounding box center [980, 224] width 239 height 26
drag, startPoint x: 913, startPoint y: 222, endPoint x: 814, endPoint y: 220, distance: 99.0
click at [815, 220] on div "Giao hàng [GEOGRAPHIC_DATA] tận nơi Giao 103 M25 NGÕ 34 [PERSON_NAME],[GEOGRAPH…" at bounding box center [959, 226] width 289 height 77
type input "NGÕ 34 [PERSON_NAME],hai bà trưng,[GEOGRAPHIC_DATA]"
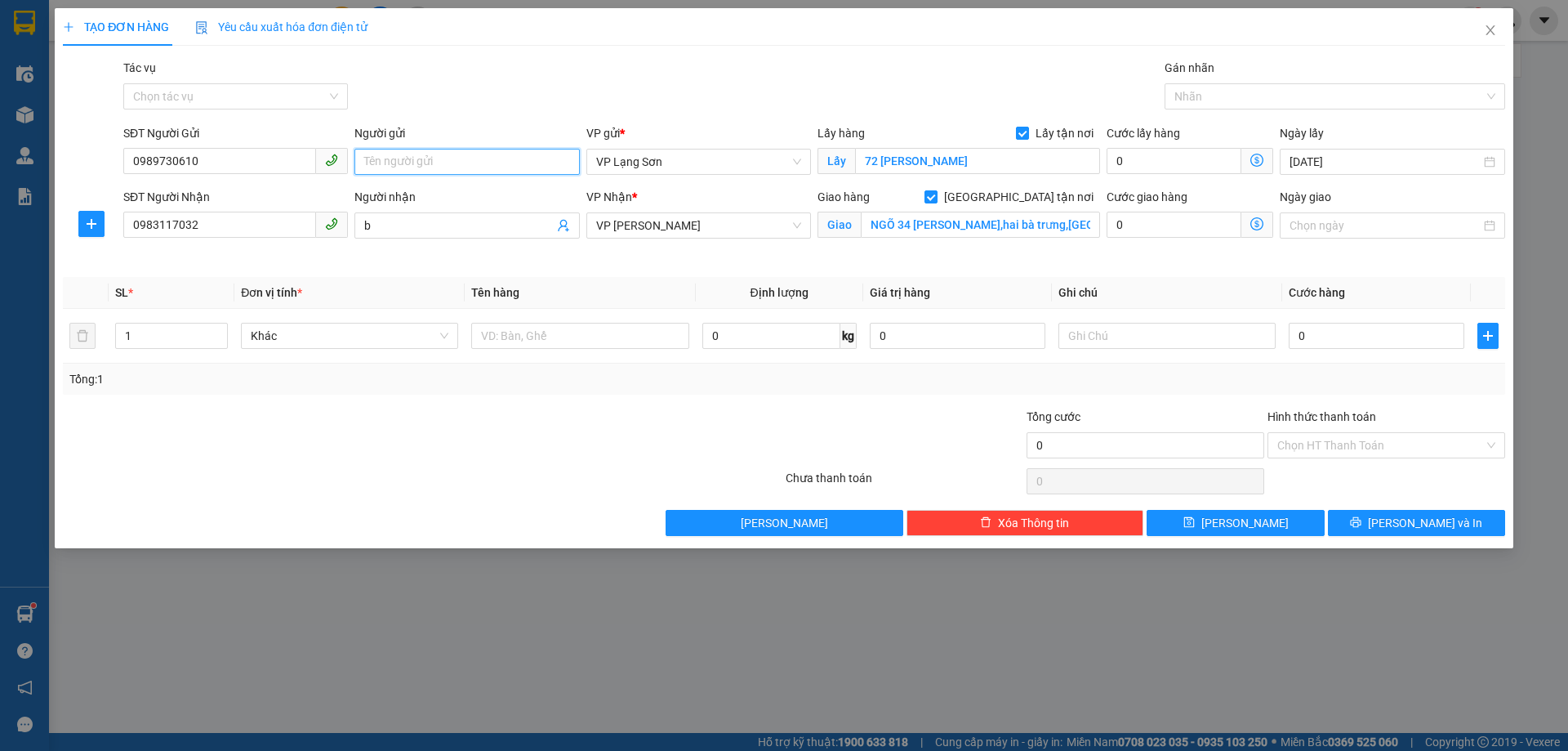
click at [418, 159] on input "Người gửi" at bounding box center [467, 161] width 225 height 26
type input "A"
click at [552, 335] on input "text" at bounding box center [580, 335] width 217 height 26
type input "D"
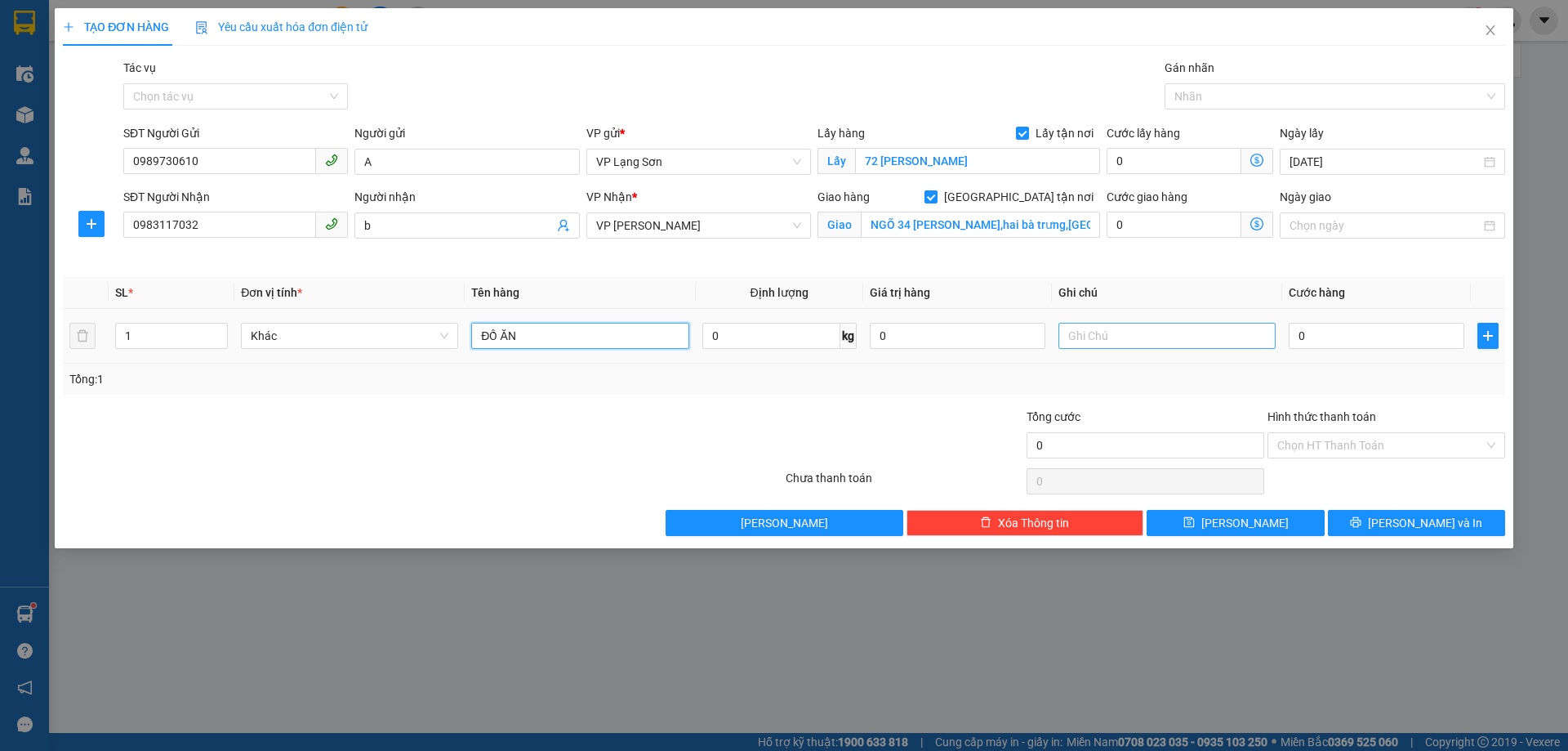
type input "ĐỒ ĂN"
drag, startPoint x: 1092, startPoint y: 346, endPoint x: 1015, endPoint y: 335, distance: 77.8
click at [1092, 345] on input "text" at bounding box center [1167, 335] width 217 height 26
type input "NG GỬI TT"
click at [1325, 335] on input "0" at bounding box center [1376, 335] width 175 height 26
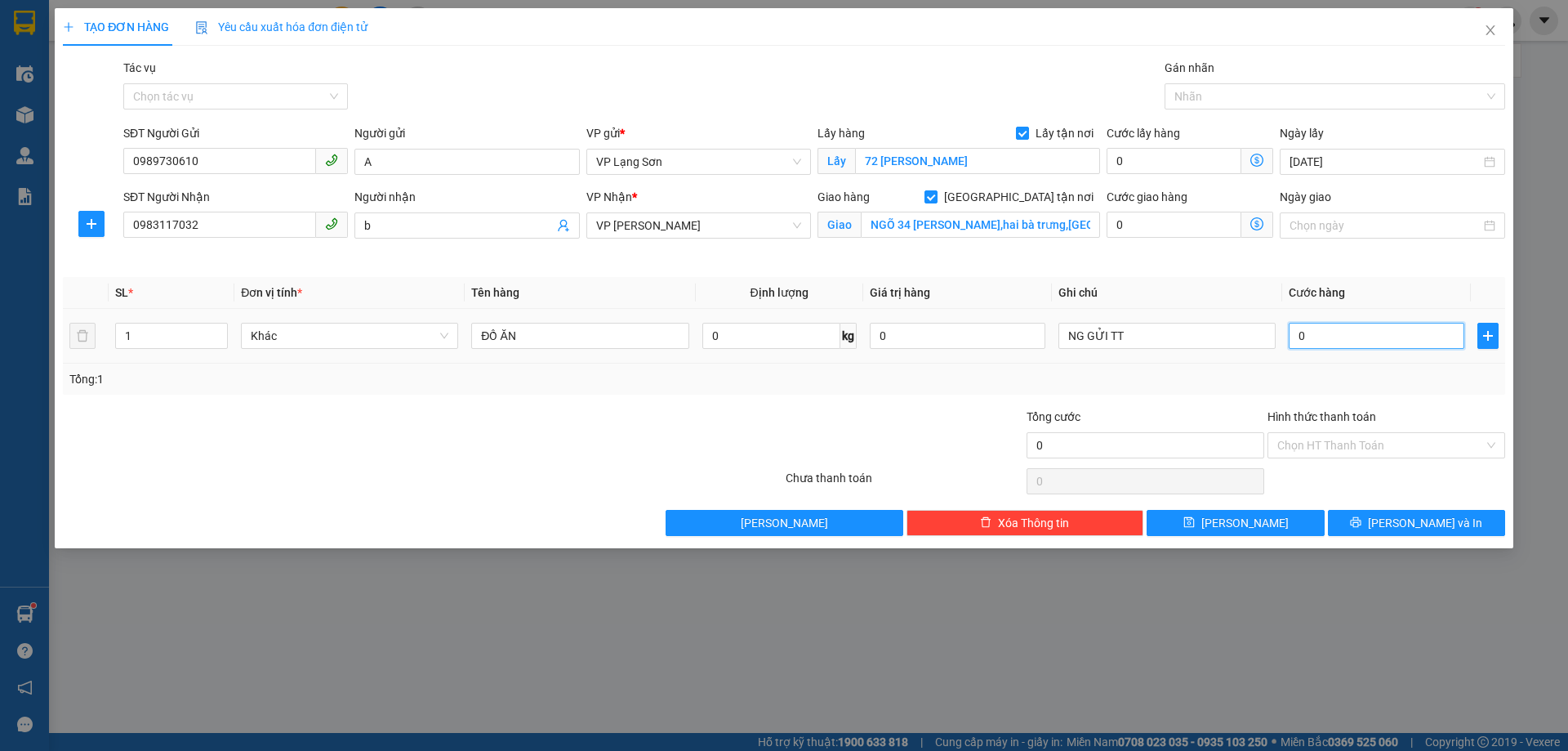
type input "1"
type input "10"
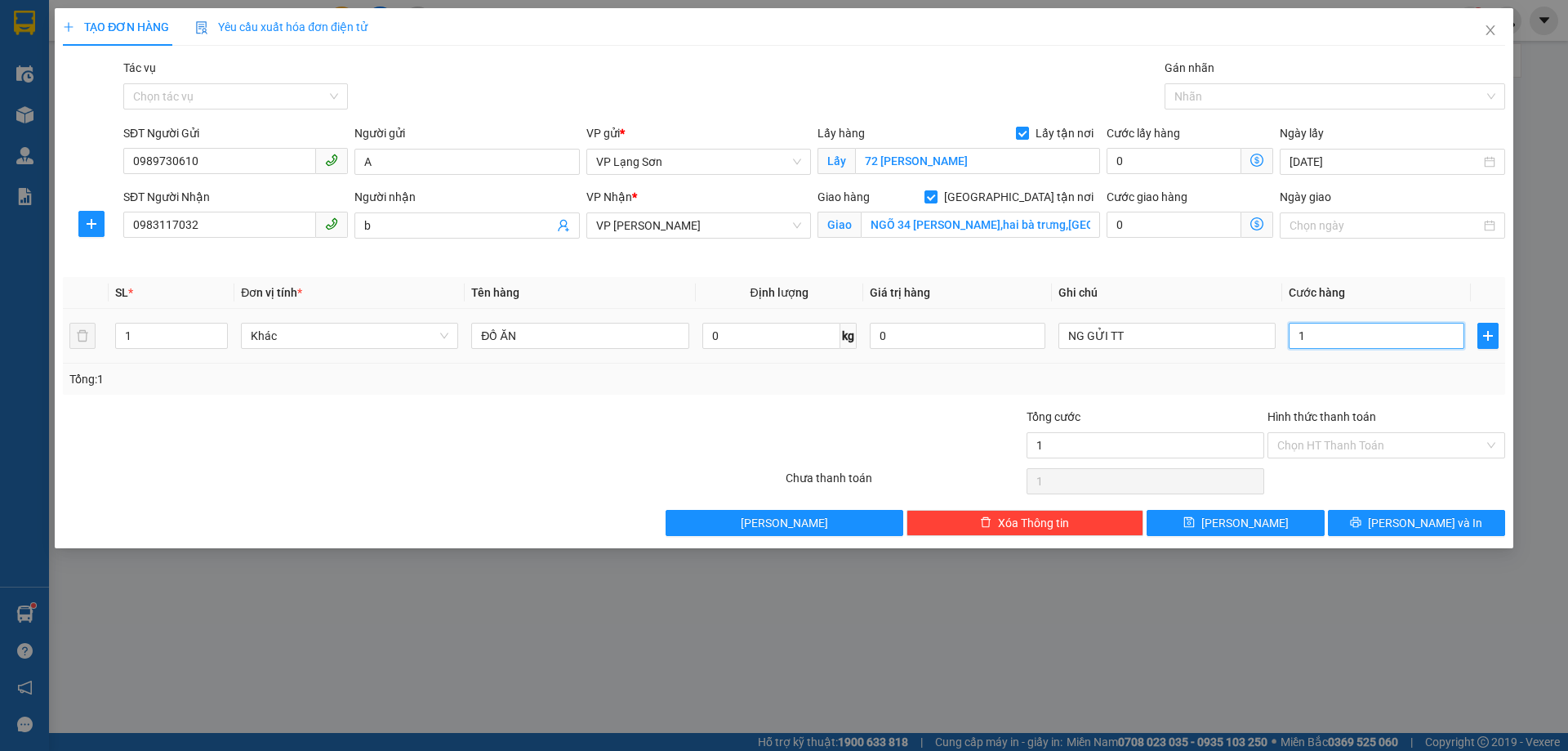
type input "10"
type input "100"
type input "1.000"
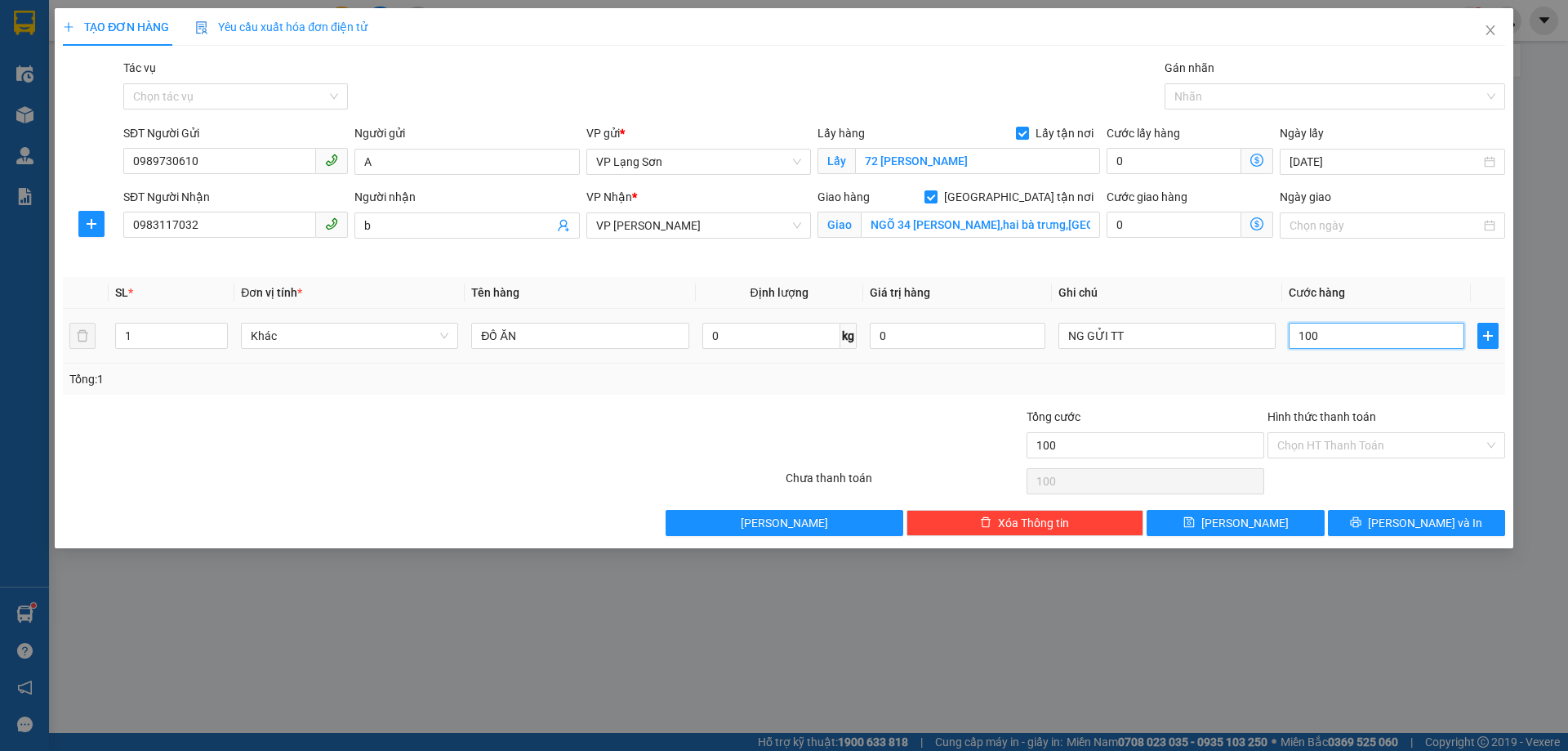
type input "1.000"
type input "10.000"
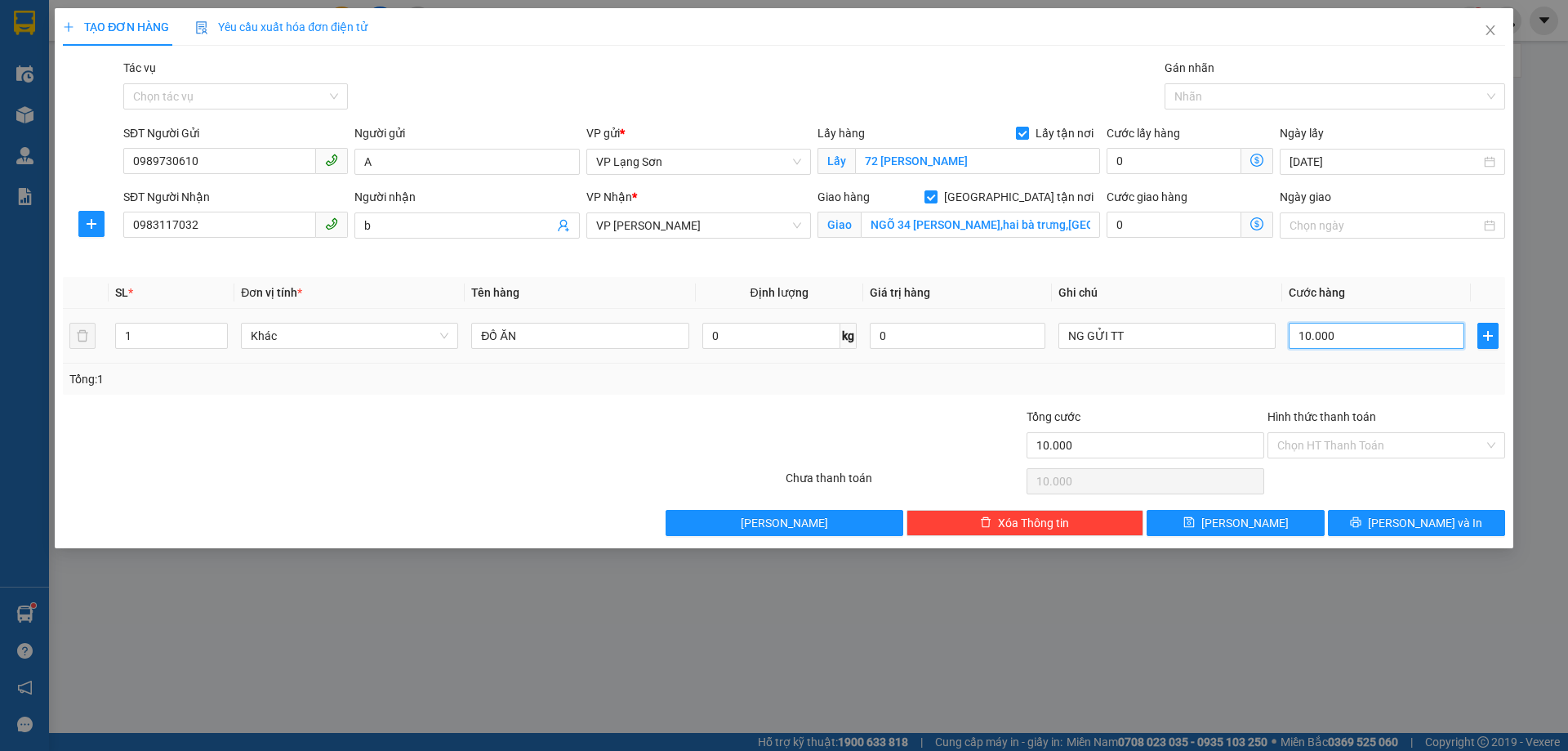
type input "100.000"
click at [1254, 518] on span "[PERSON_NAME]" at bounding box center [1245, 523] width 87 height 18
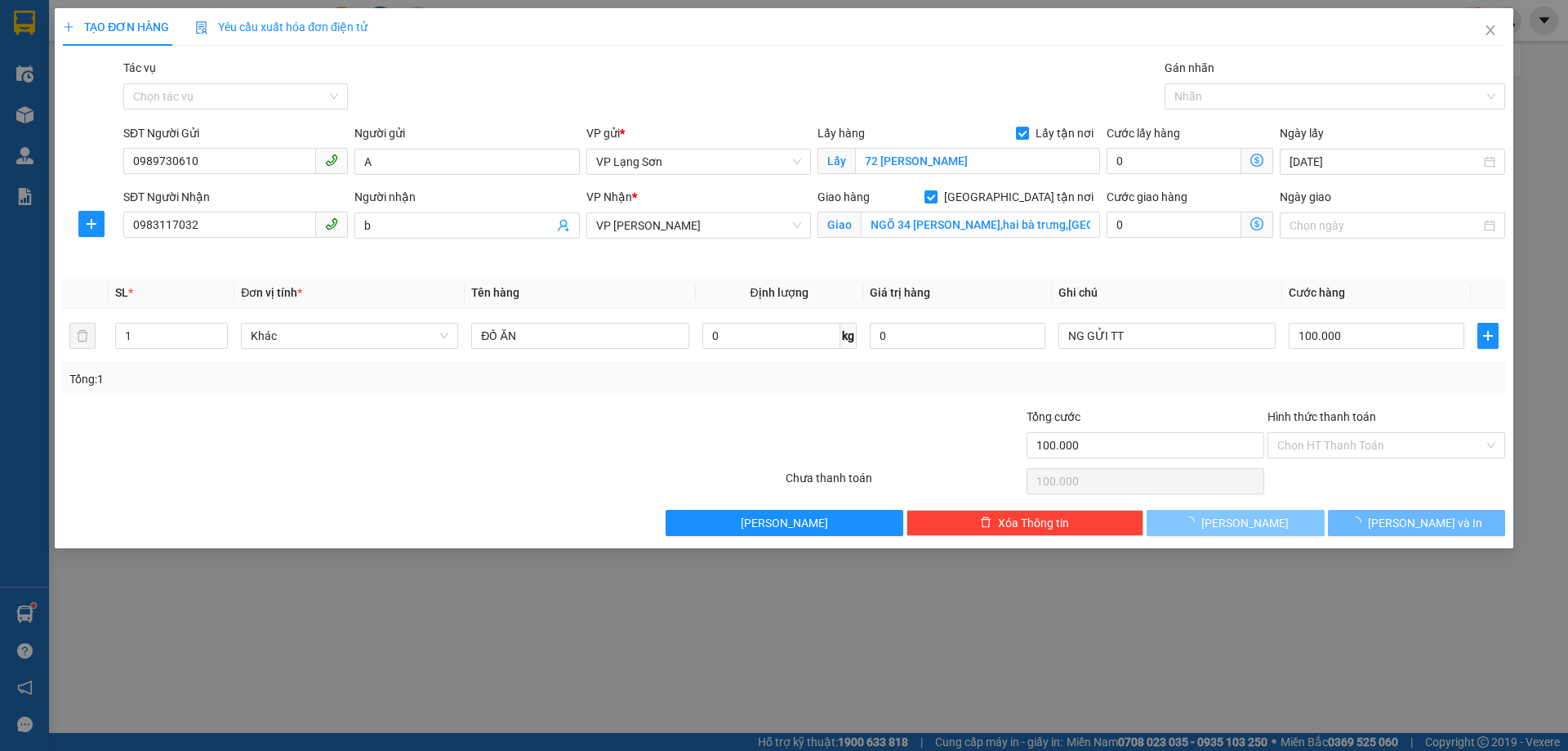
checkbox input "false"
type input "0"
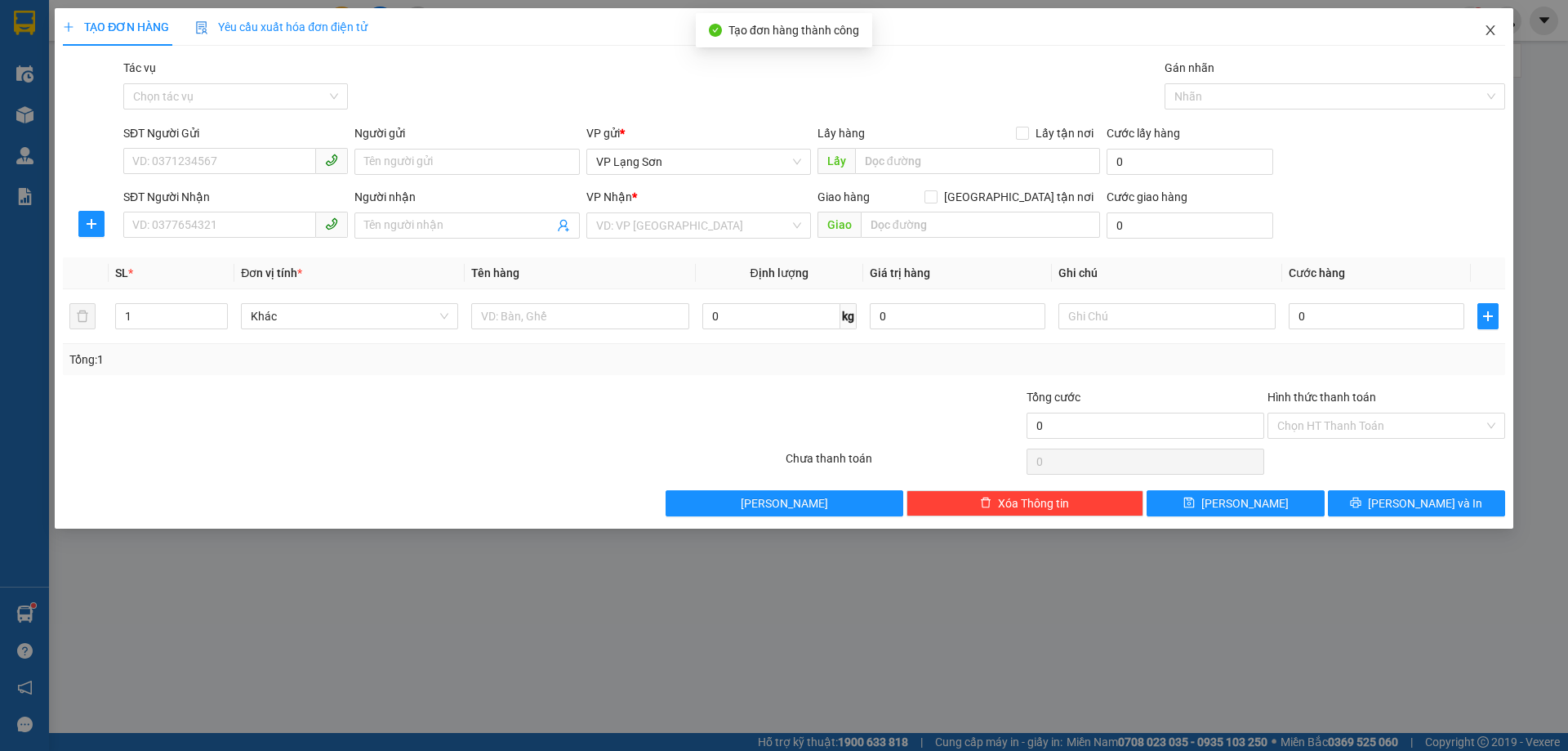
click at [1487, 32] on icon "close" at bounding box center [1491, 30] width 13 height 13
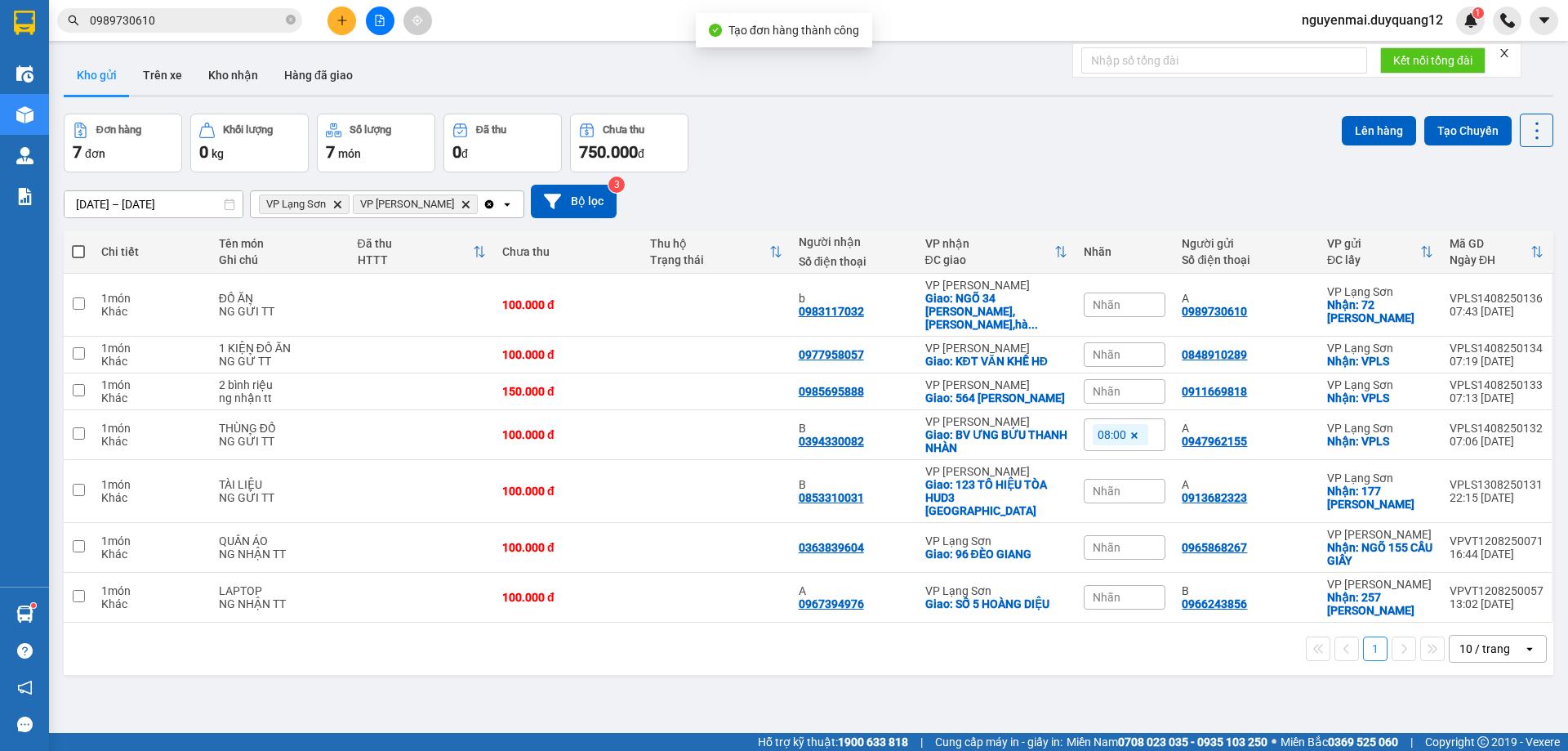
click at [1291, 148] on div "Đơn hàng 7 đơn Khối lượng 0 kg Số lượng 7 món Đã thu 0 đ Chưa thu 750.000 đ Lên…" at bounding box center [808, 143] width 1490 height 59
click at [1121, 301] on div "Nhãn" at bounding box center [1125, 305] width 82 height 25
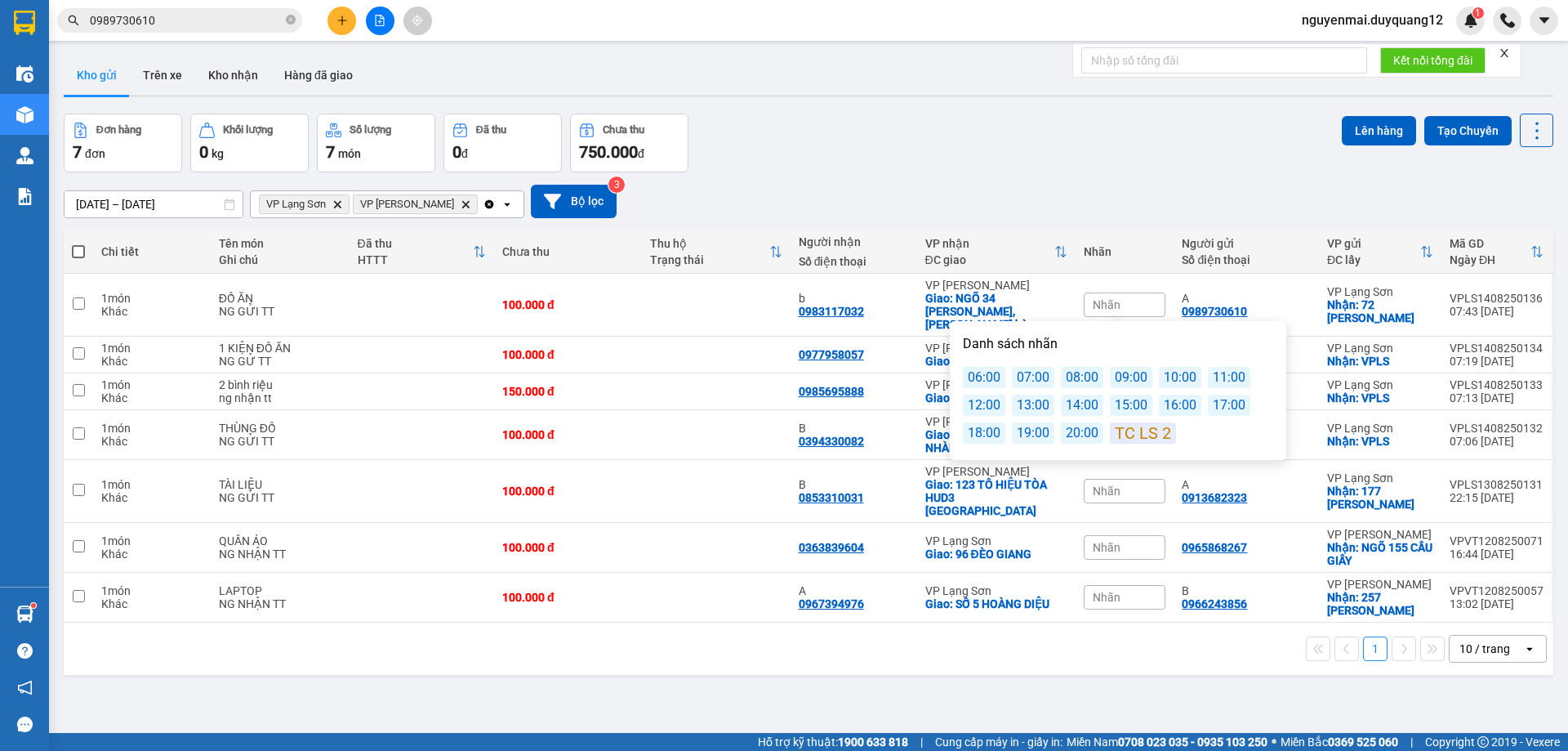
click at [1128, 376] on div "09:00" at bounding box center [1131, 377] width 43 height 21
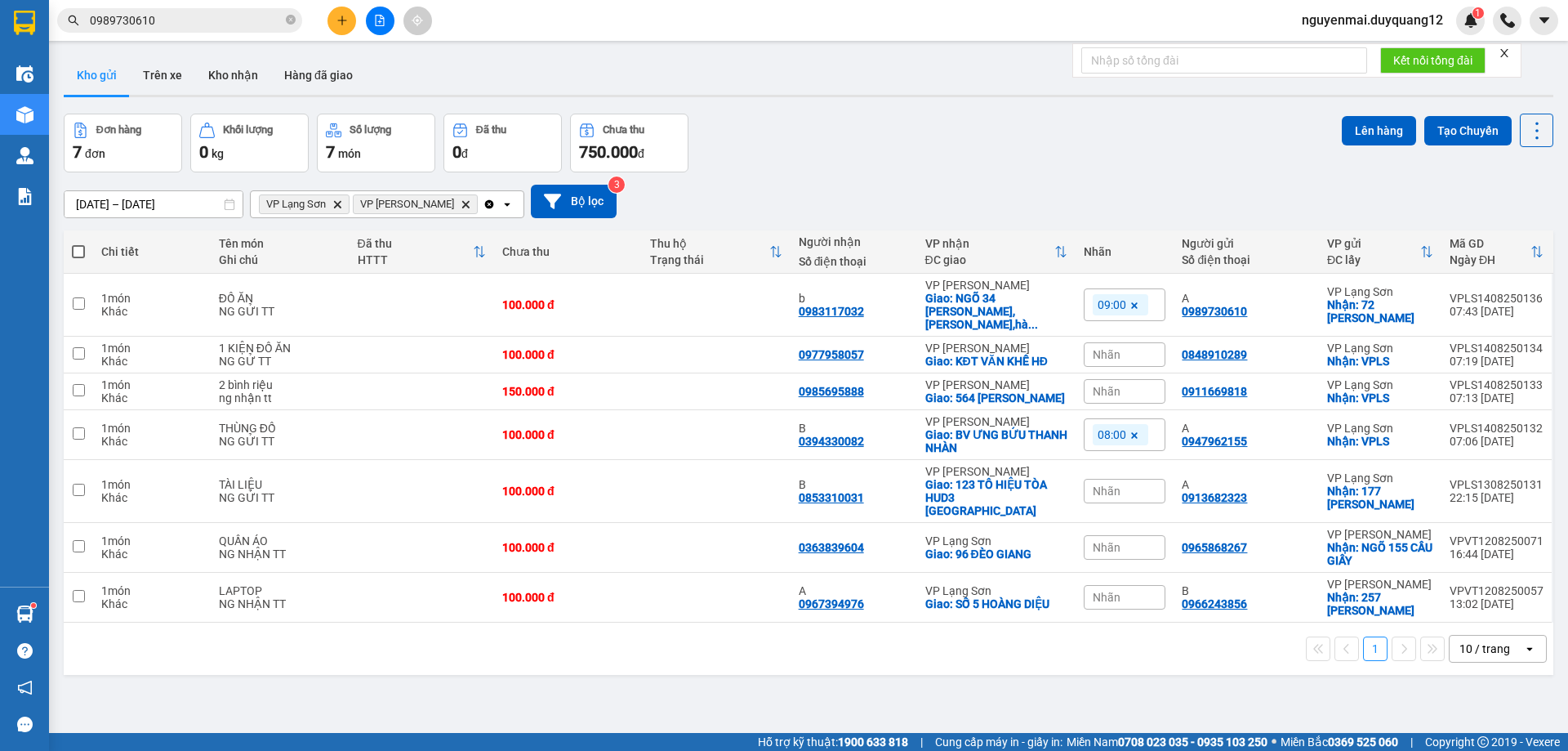
click at [1154, 143] on div "Đơn hàng 7 đơn Khối lượng 0 kg Số lượng 7 món Đã thu 0 đ Chưa thu 750.000 đ Lên…" at bounding box center [808, 143] width 1490 height 59
drag, startPoint x: 1168, startPoint y: 309, endPoint x: 1365, endPoint y: 307, distance: 197.0
click at [1365, 307] on tr "1 món Khác ĐỒ ĂN NG GỬI TT 100.000 đ b 0983117032 VP [PERSON_NAME]: NGÕ 34 [PER…" at bounding box center [808, 305] width 1490 height 63
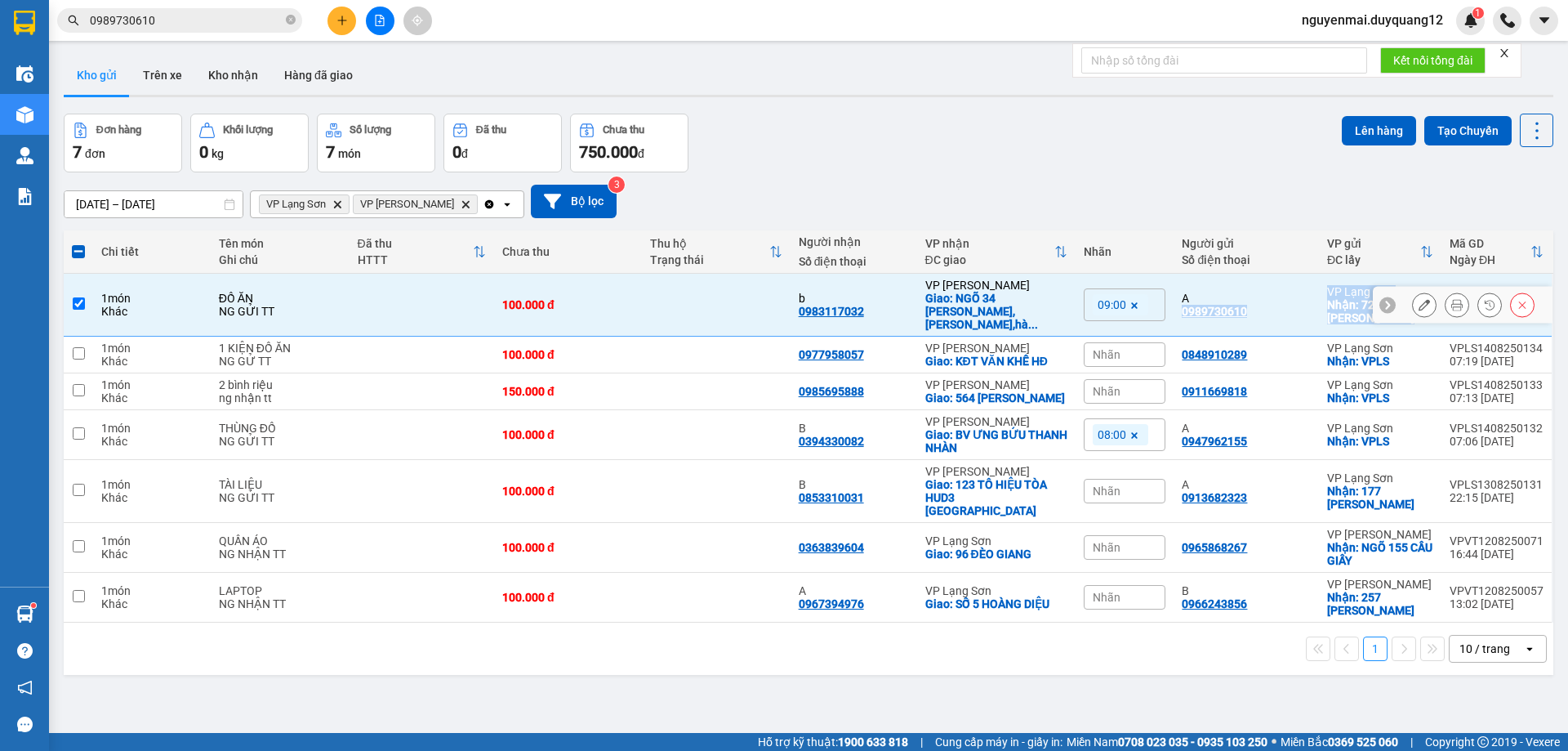
copy tr "0989730610 VP Lạng Sơn Nhận: 72 [PERSON_NAME] VPLS1408250136 07:43 [DATE]"
click at [78, 297] on input "checkbox" at bounding box center [79, 303] width 12 height 12
checkbox input "false"
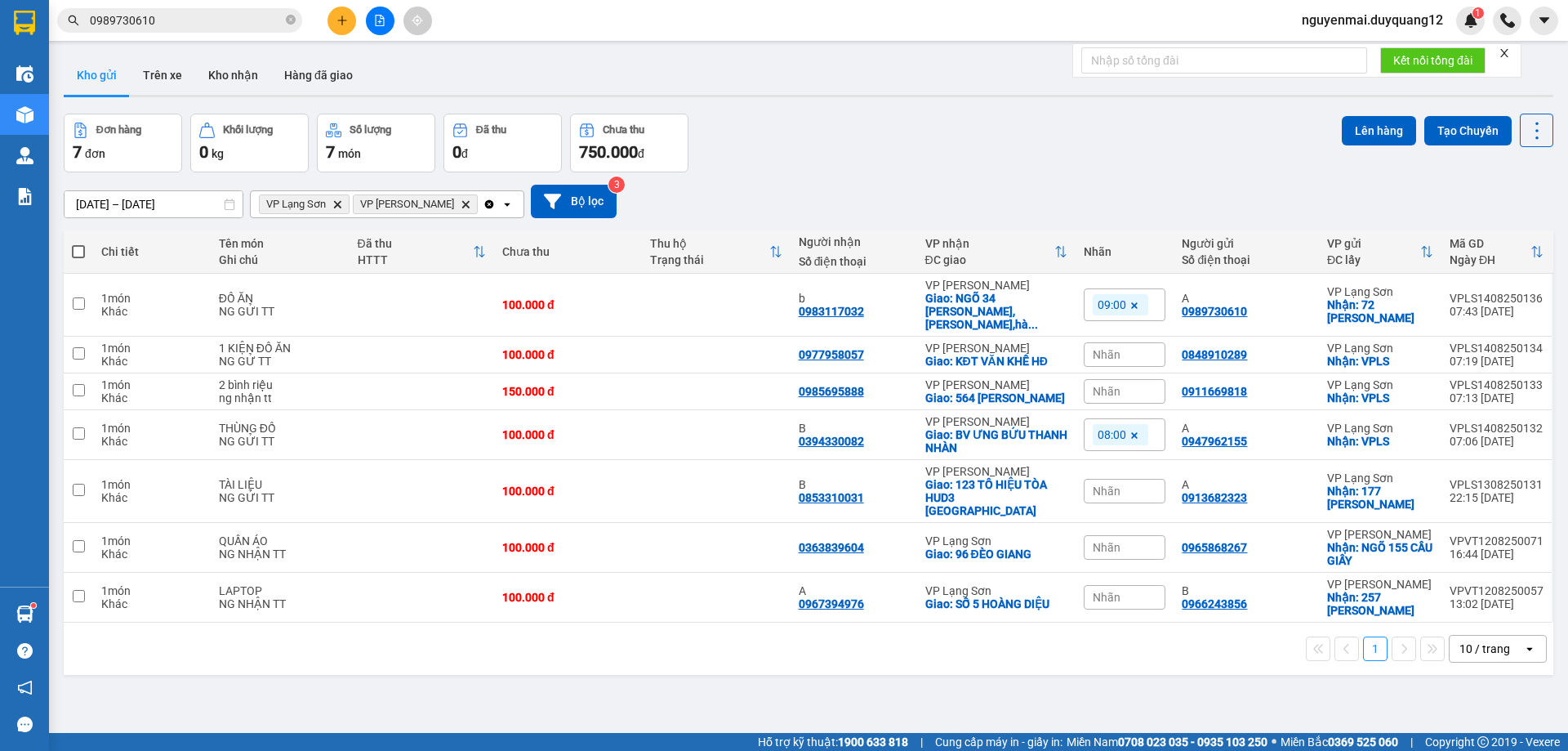
click at [1021, 175] on div "[DATE] – [DATE] Press the down arrow key to interact with the calendar and sele…" at bounding box center [808, 201] width 1490 height 58
click at [85, 416] on td at bounding box center [78, 435] width 29 height 50
checkbox input "true"
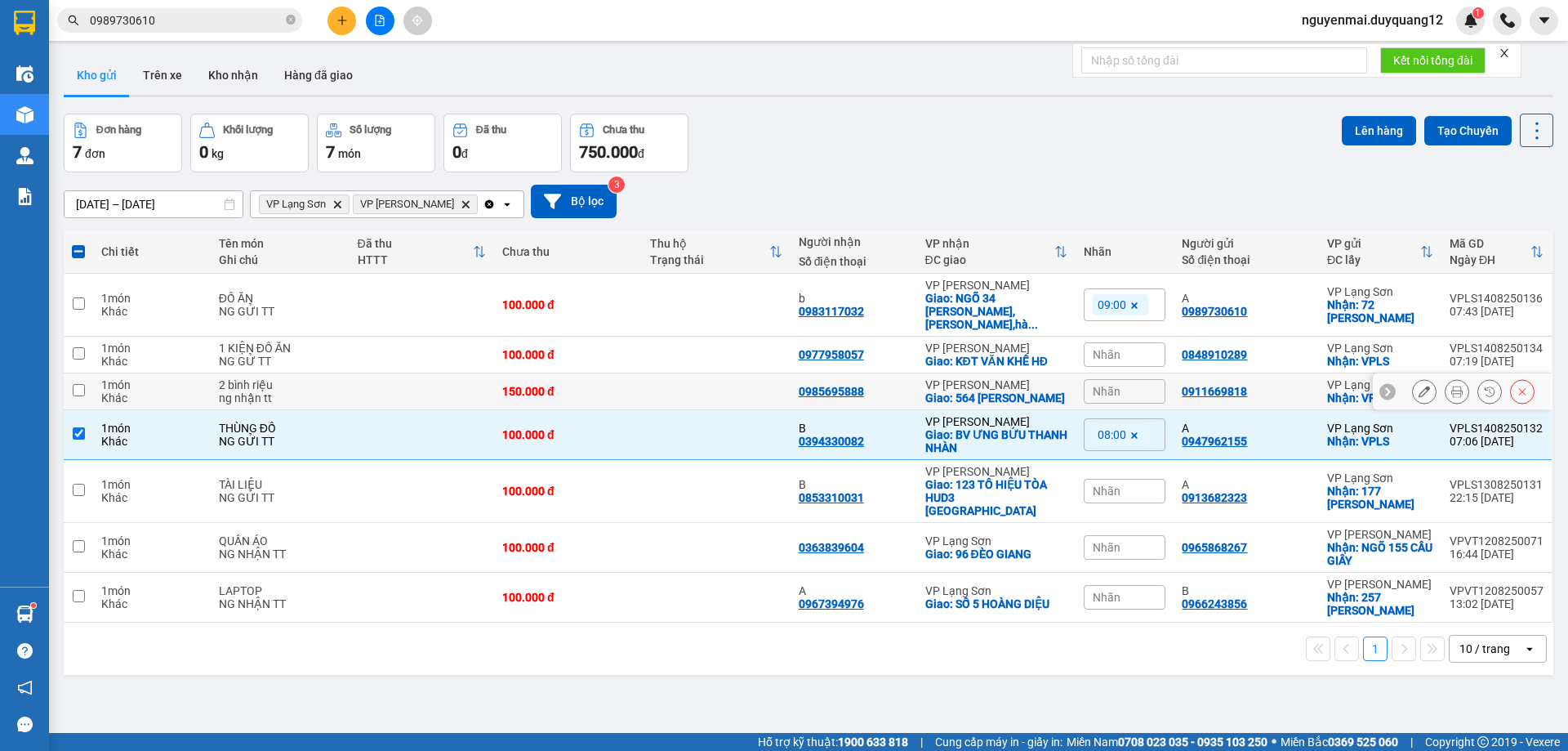
click at [87, 376] on td at bounding box center [78, 392] width 29 height 36
checkbox input "true"
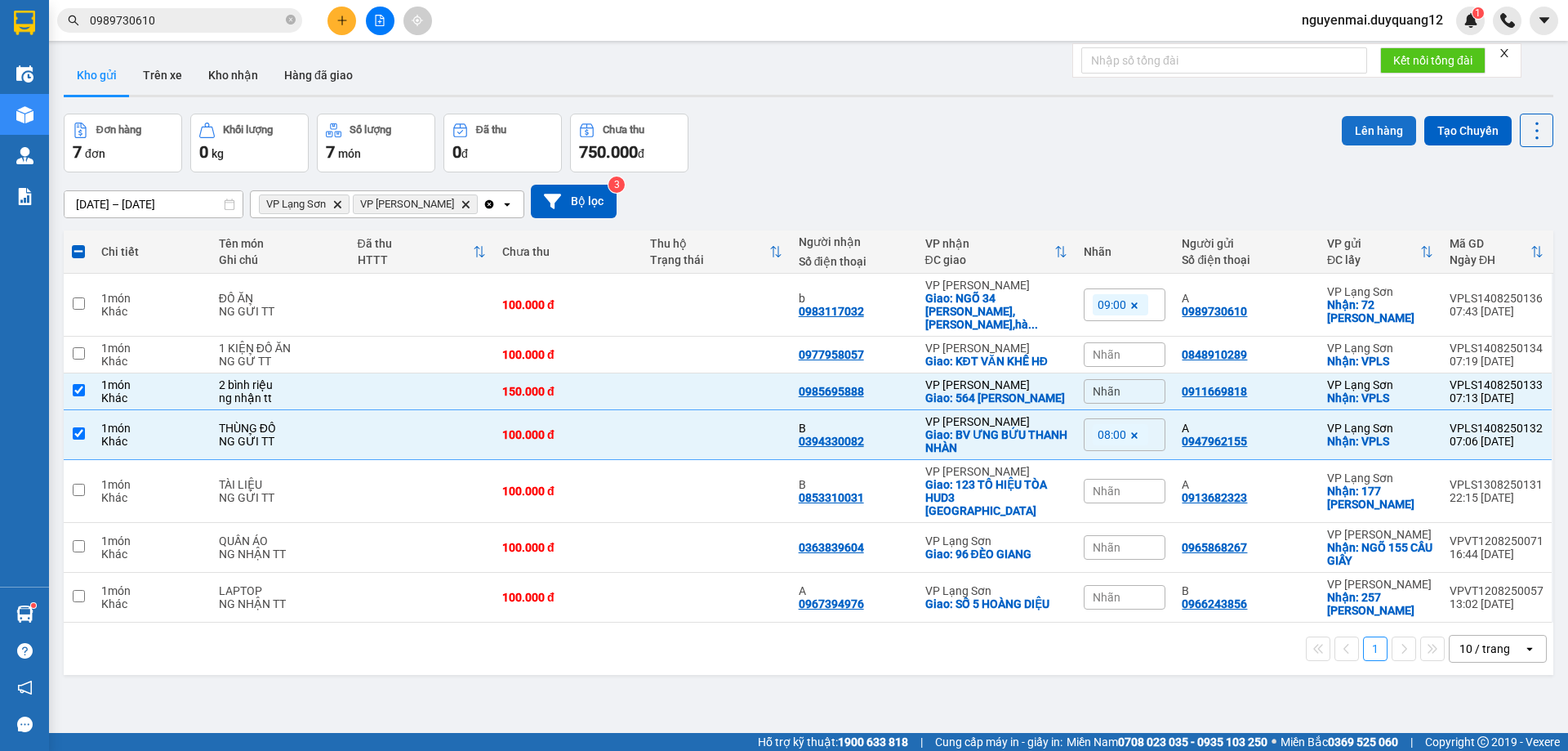
click at [1352, 131] on button "Lên hàng" at bounding box center [1379, 130] width 75 height 29
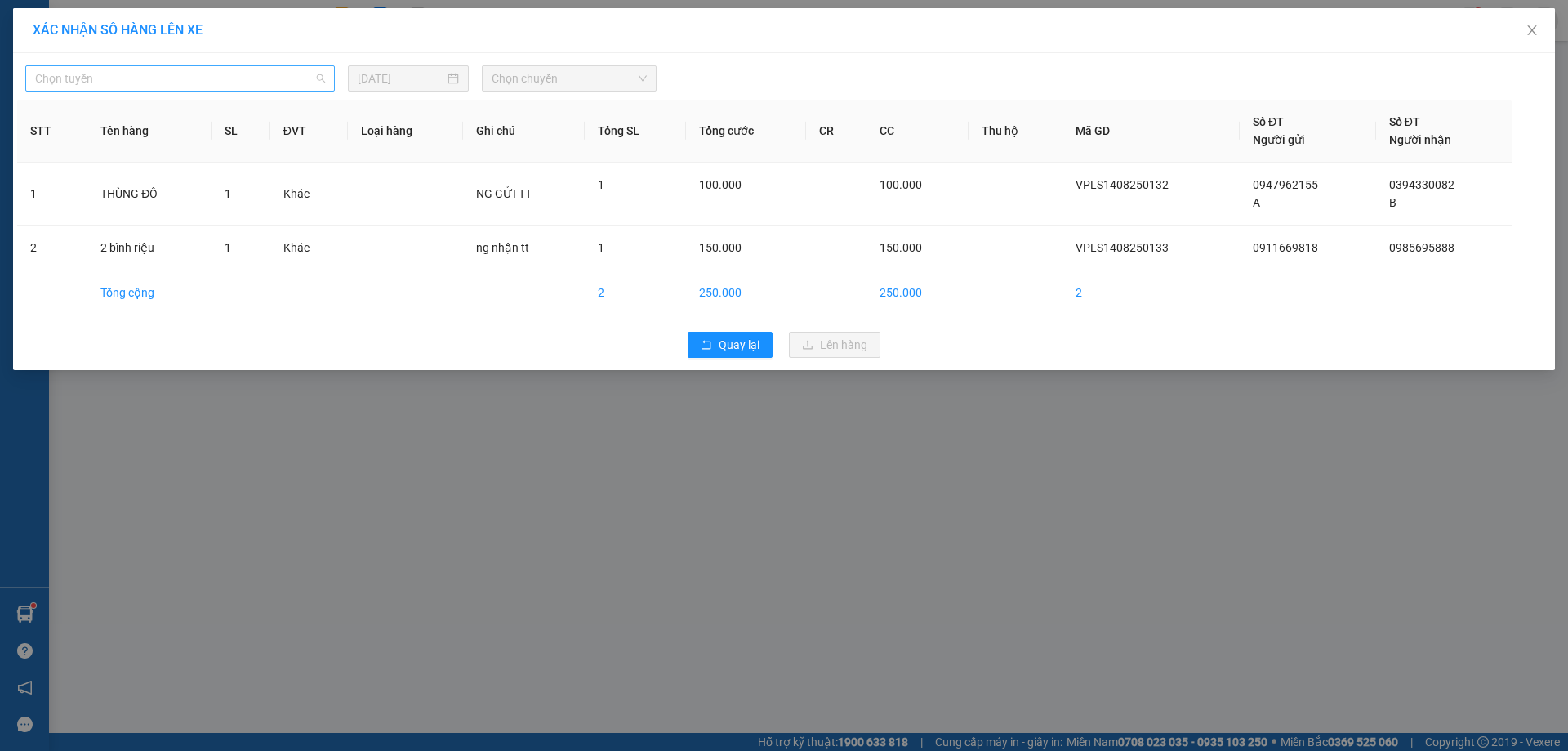
click at [318, 71] on span "Chọn tuyến" at bounding box center [180, 78] width 290 height 25
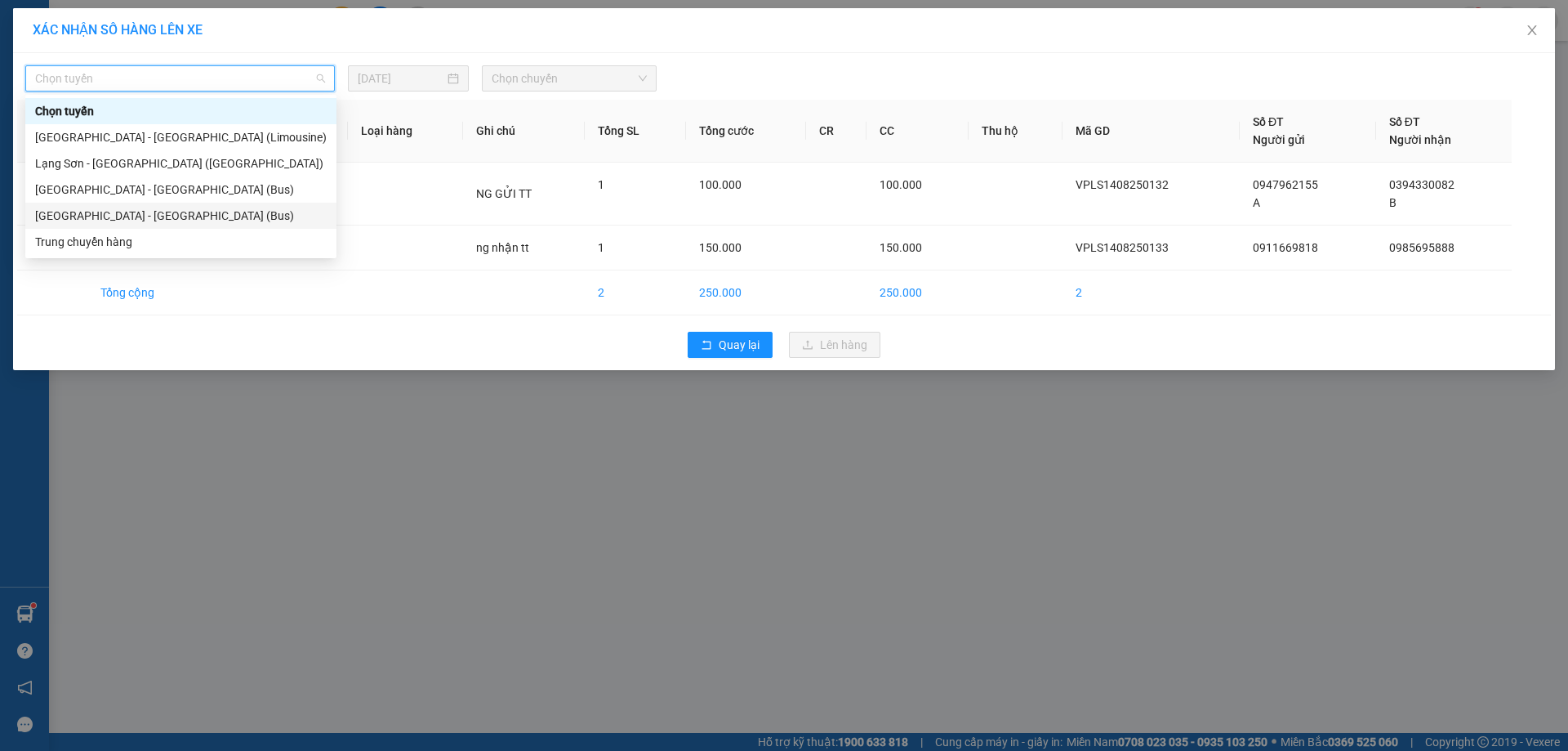
click at [111, 213] on div "[GEOGRAPHIC_DATA] - [GEOGRAPHIC_DATA] (Bus)" at bounding box center [181, 215] width 292 height 18
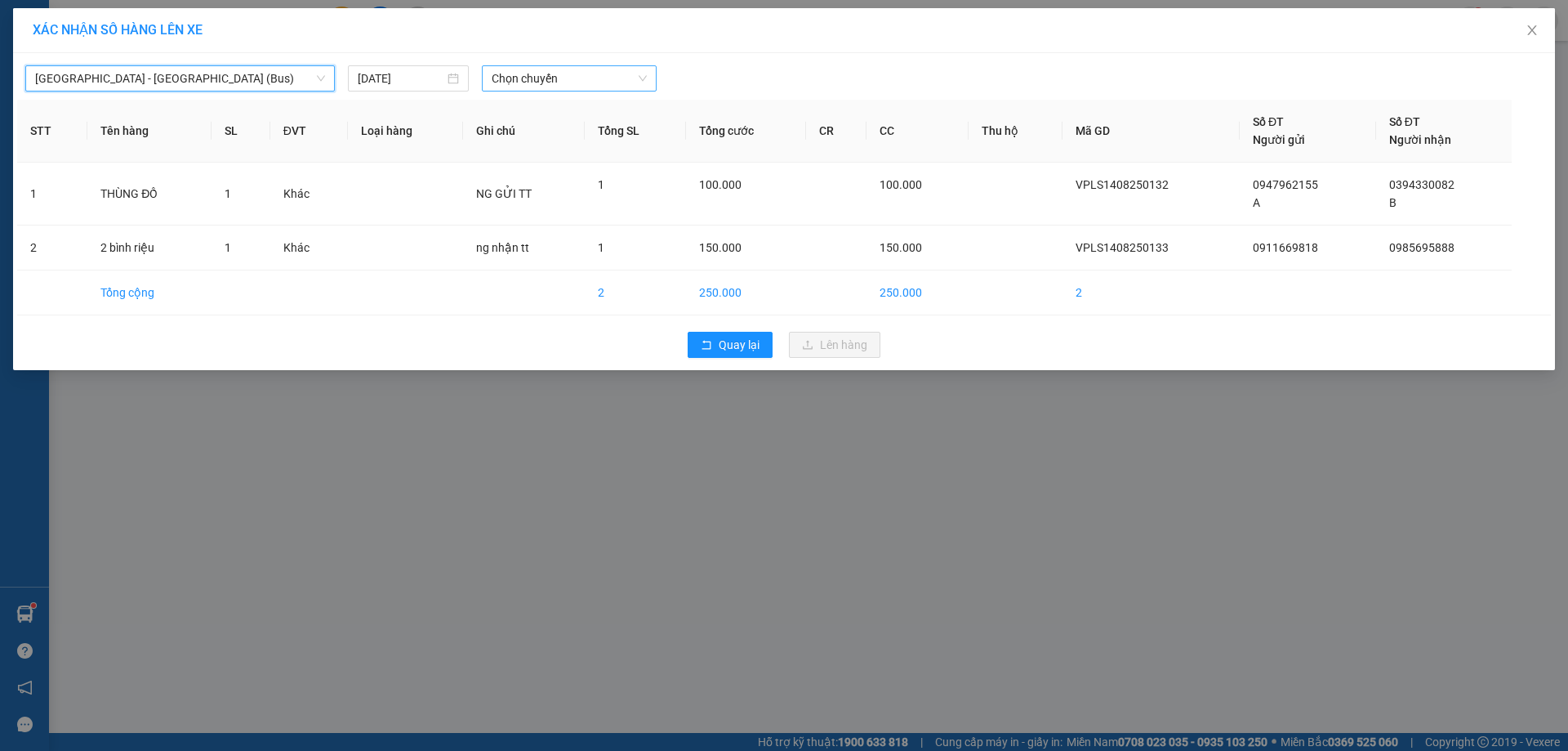
click at [639, 72] on span "Chọn chuyến" at bounding box center [569, 78] width 156 height 25
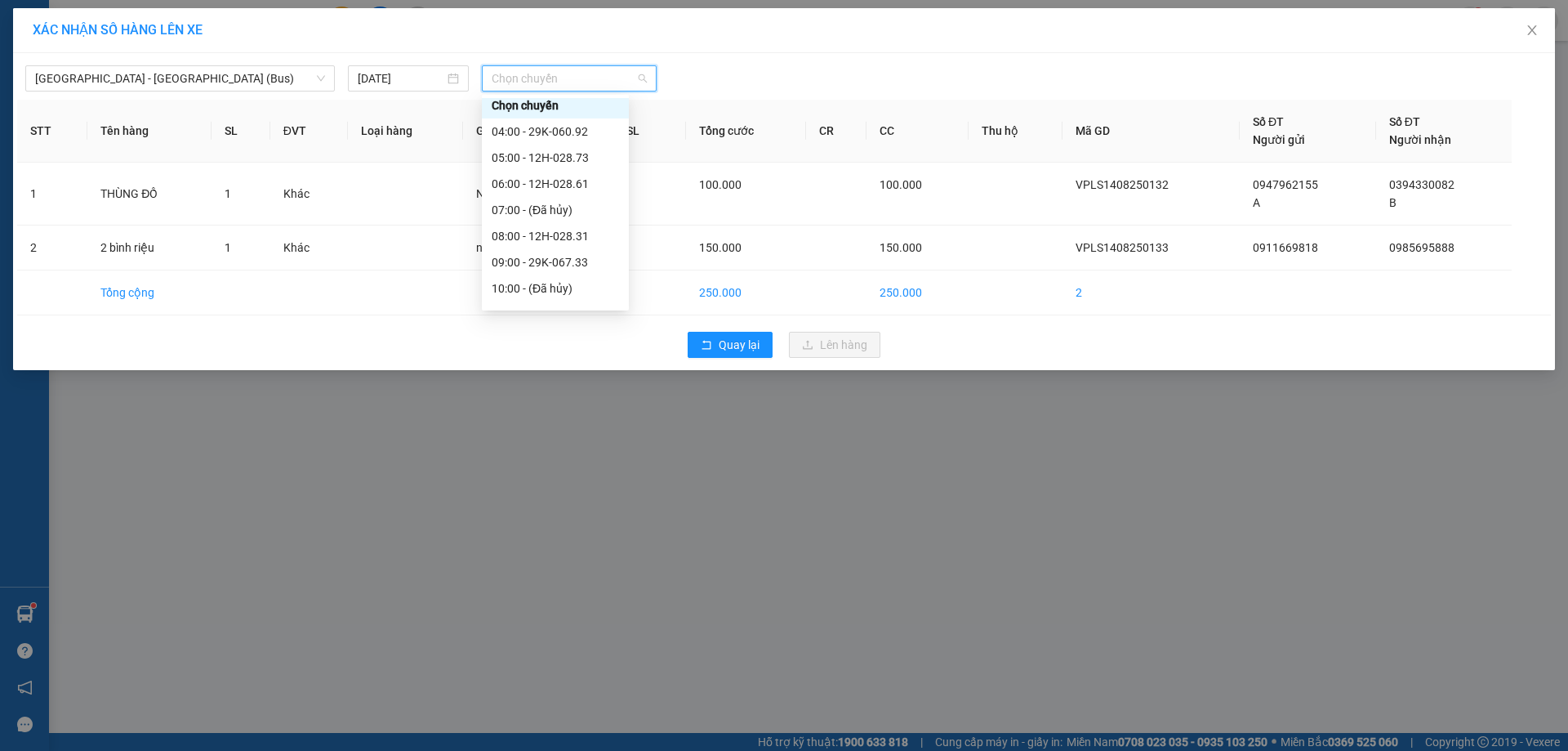
scroll to position [8, 0]
click at [583, 236] on div "08:00 - 12H-028.31" at bounding box center [555, 234] width 127 height 18
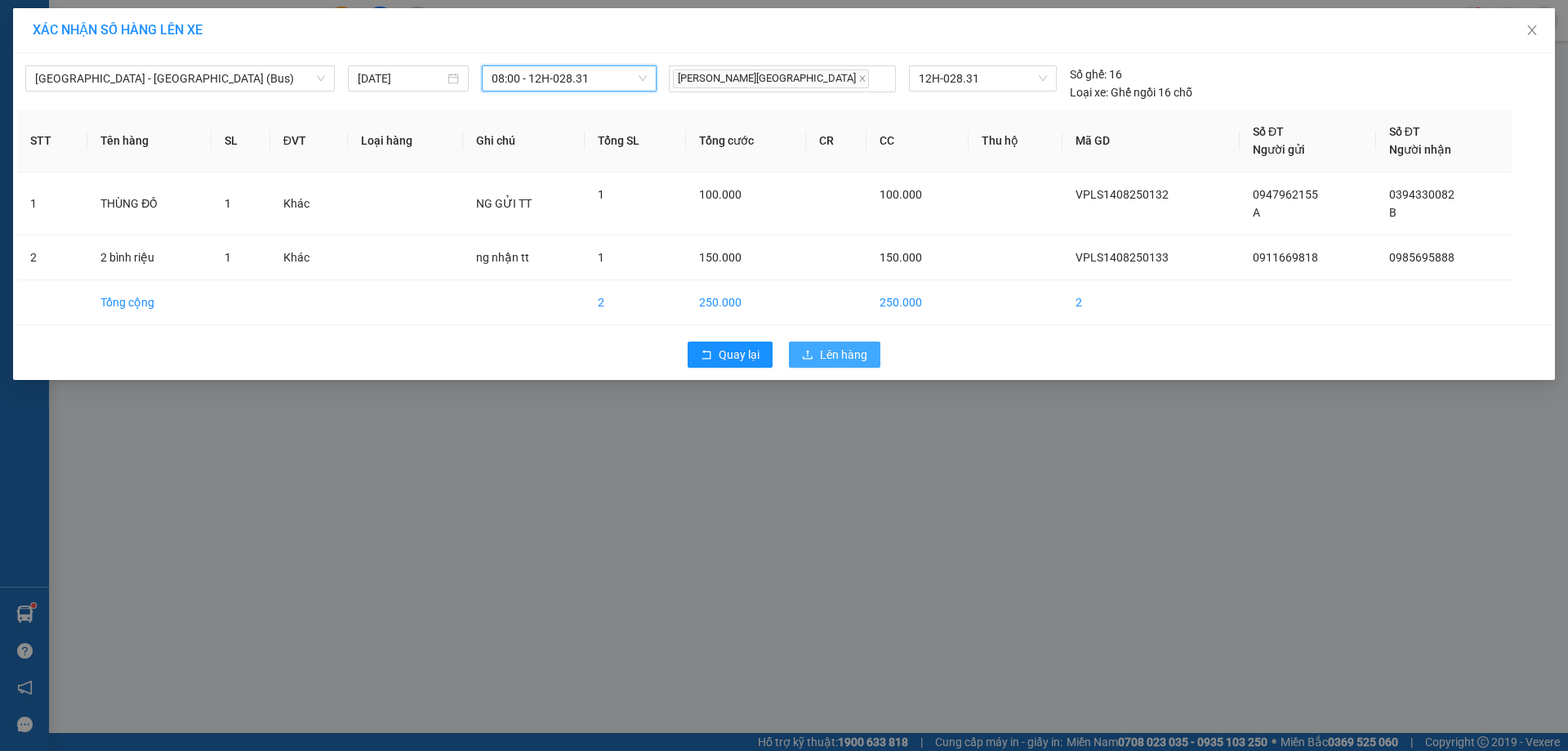
click at [863, 358] on span "Lên hàng" at bounding box center [843, 355] width 47 height 18
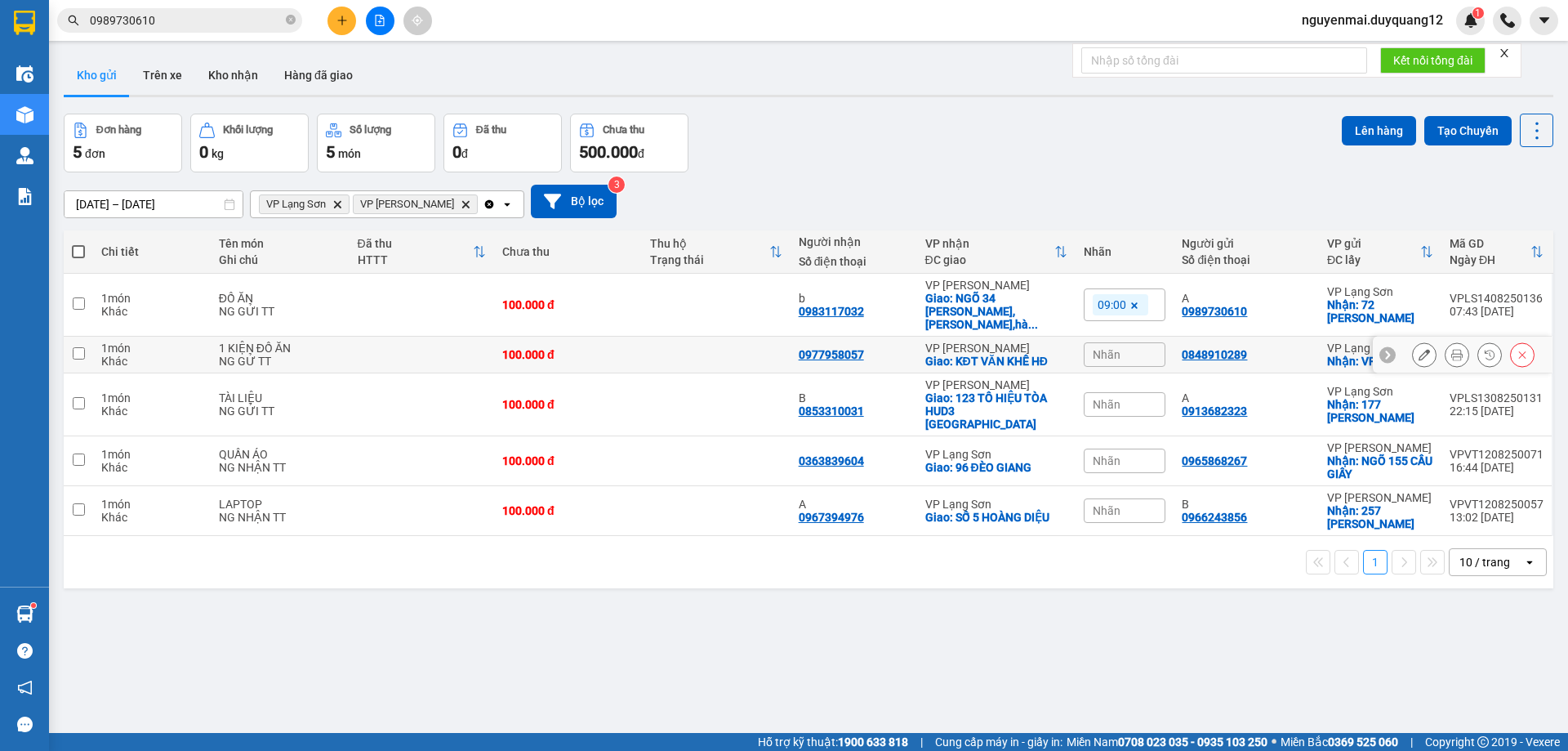
click at [84, 347] on input "checkbox" at bounding box center [79, 353] width 12 height 12
checkbox input "true"
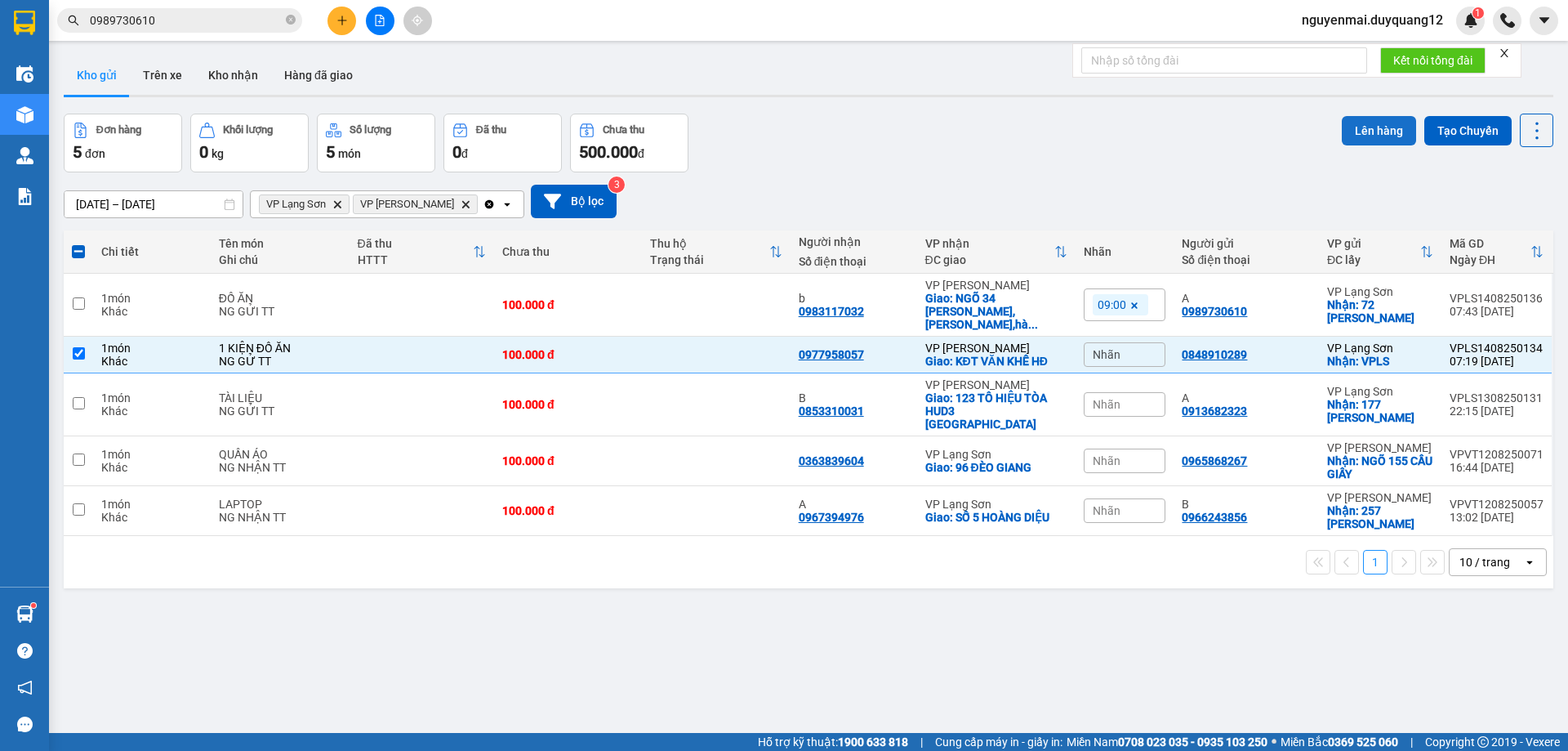
click at [1366, 140] on button "Lên hàng" at bounding box center [1379, 130] width 75 height 29
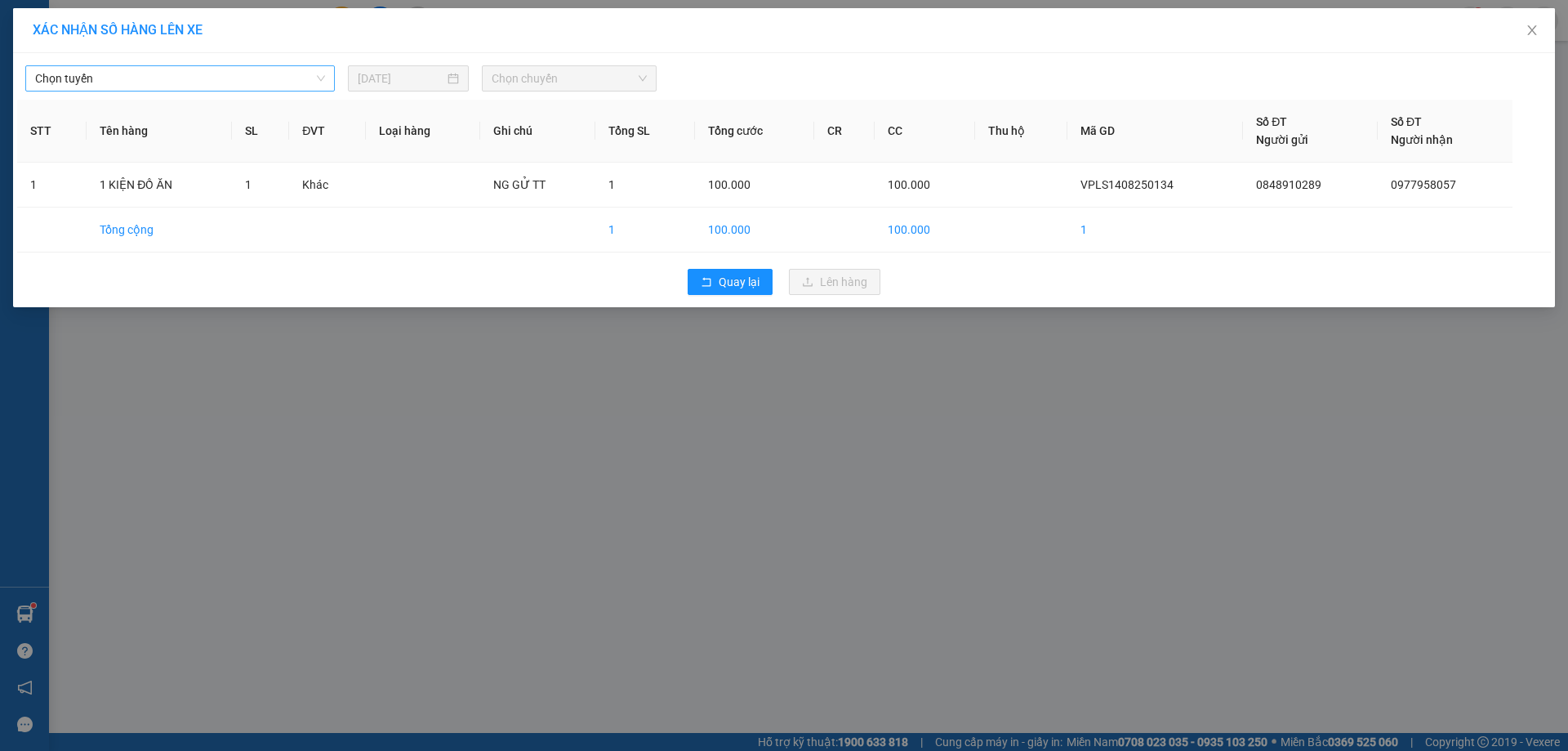
click at [319, 72] on span "Chọn tuyến" at bounding box center [180, 78] width 290 height 25
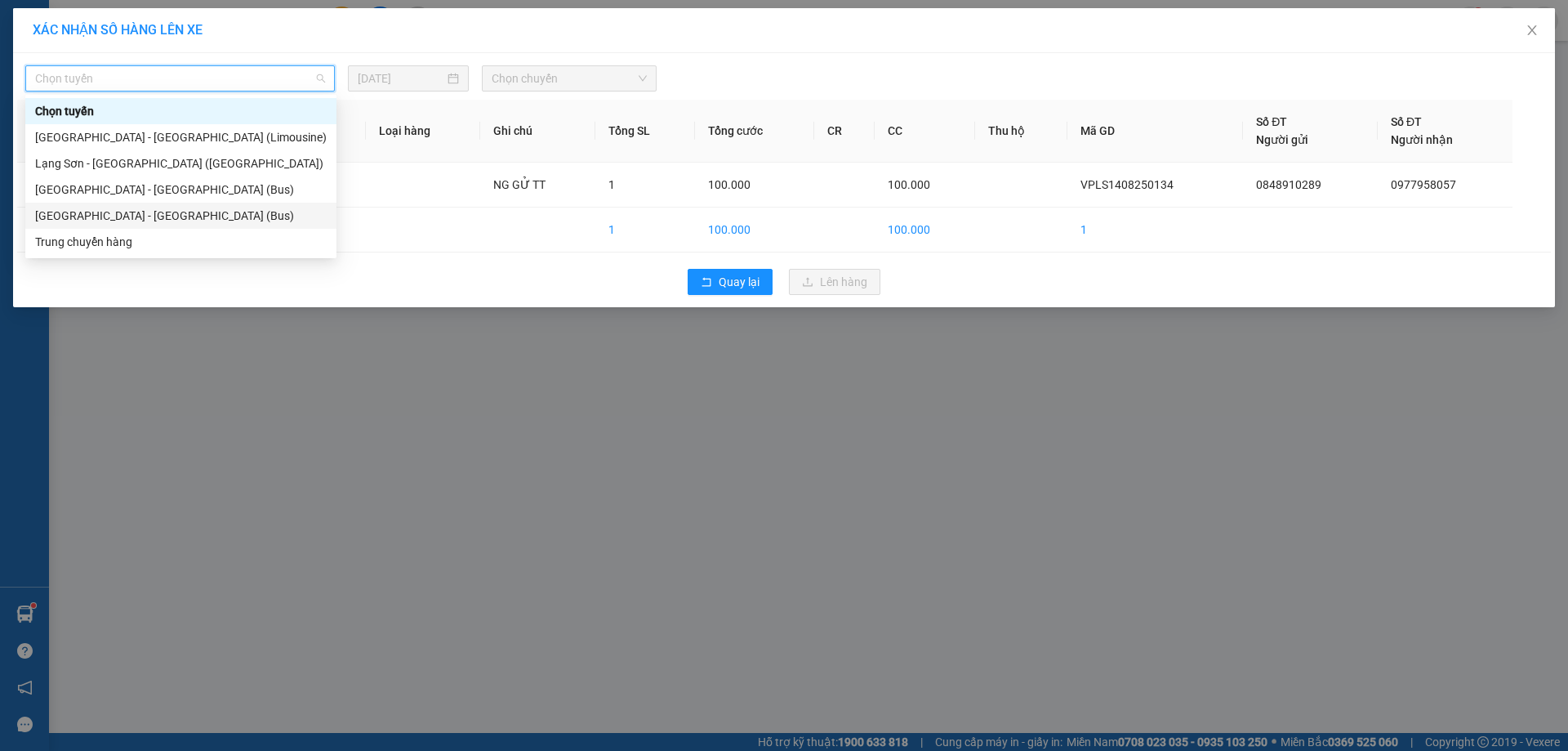
click at [170, 212] on div "[GEOGRAPHIC_DATA] - [GEOGRAPHIC_DATA] (Bus)" at bounding box center [181, 215] width 292 height 18
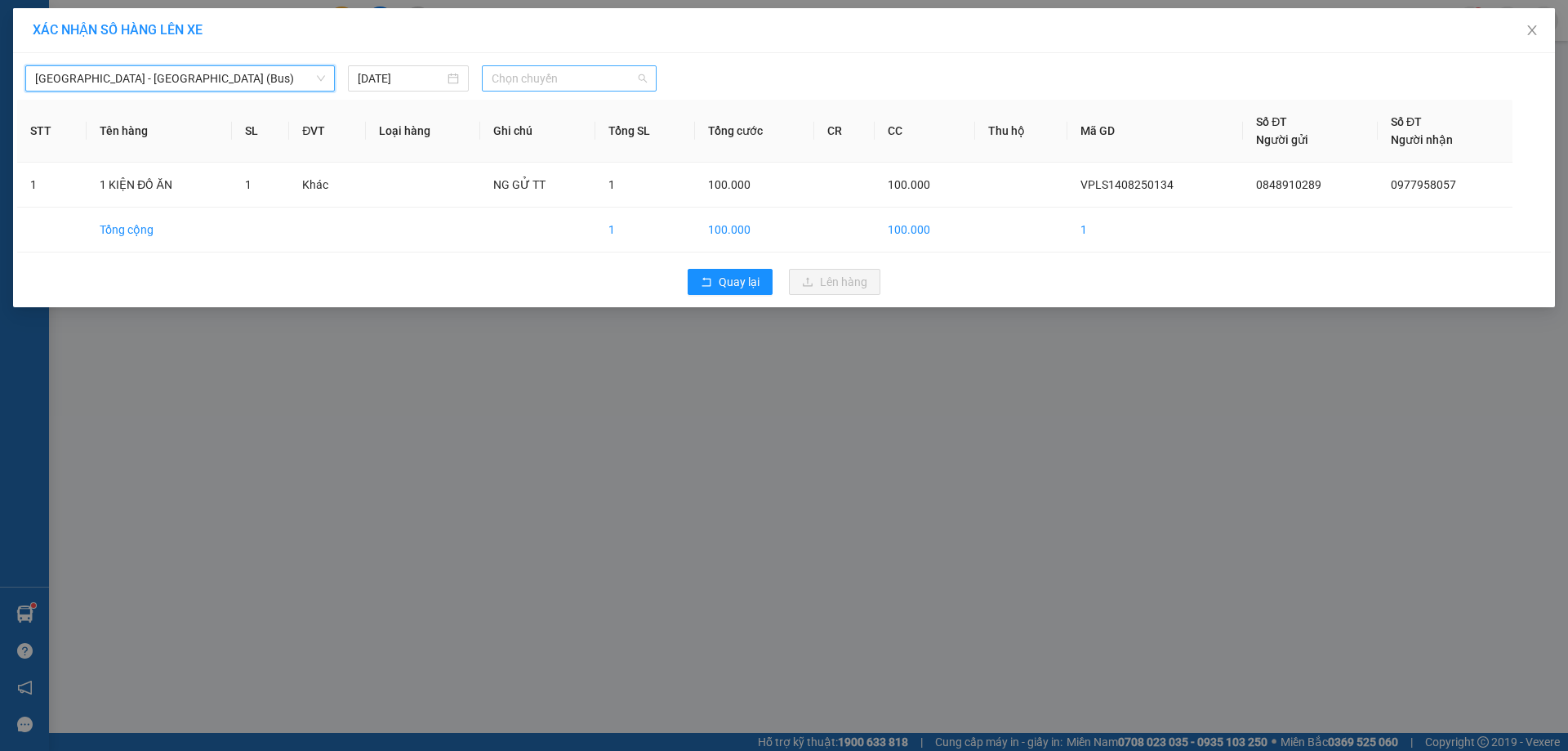
click at [644, 69] on span "Chọn chuyến" at bounding box center [569, 78] width 156 height 25
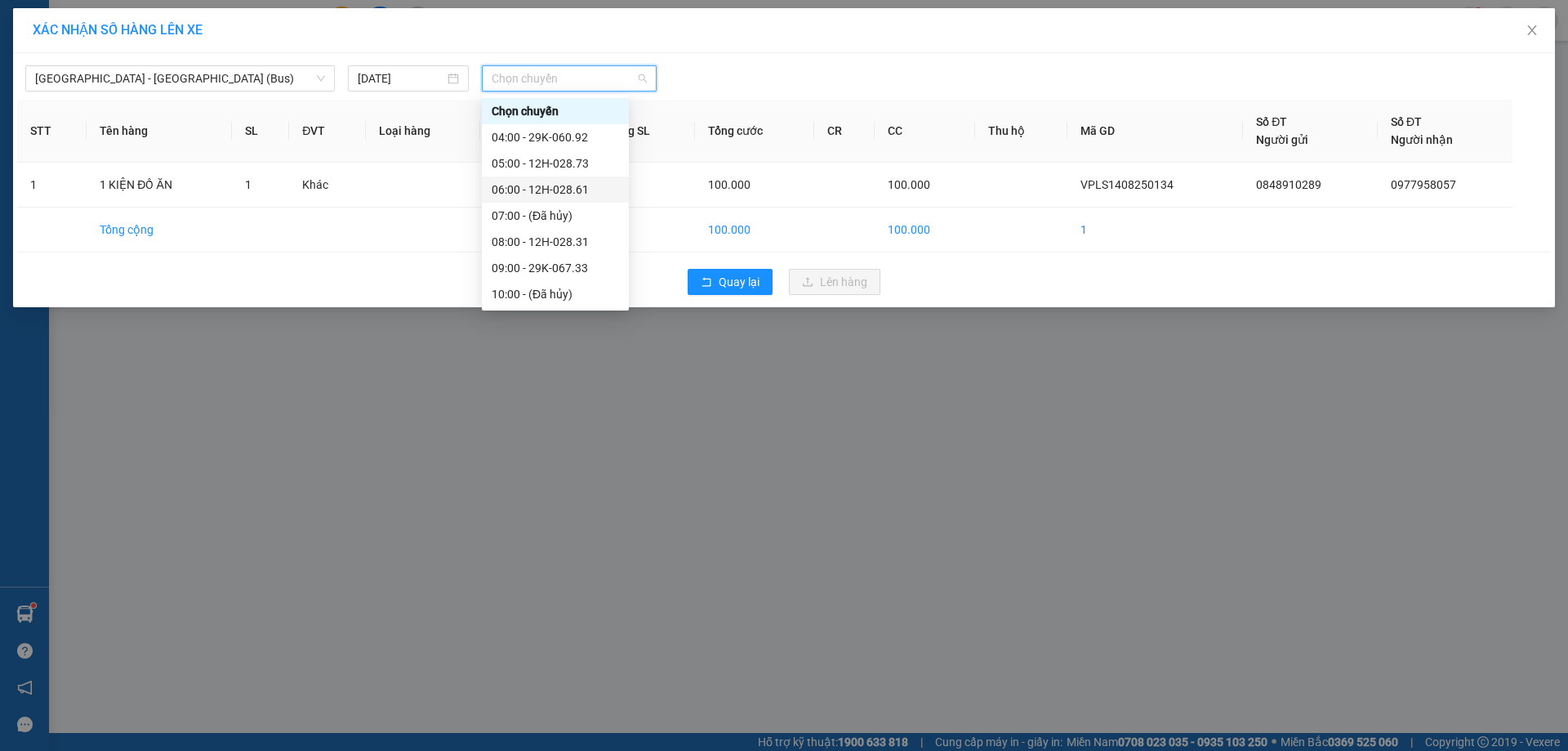
click at [600, 185] on div "06:00 - 12H-028.61" at bounding box center [555, 190] width 127 height 18
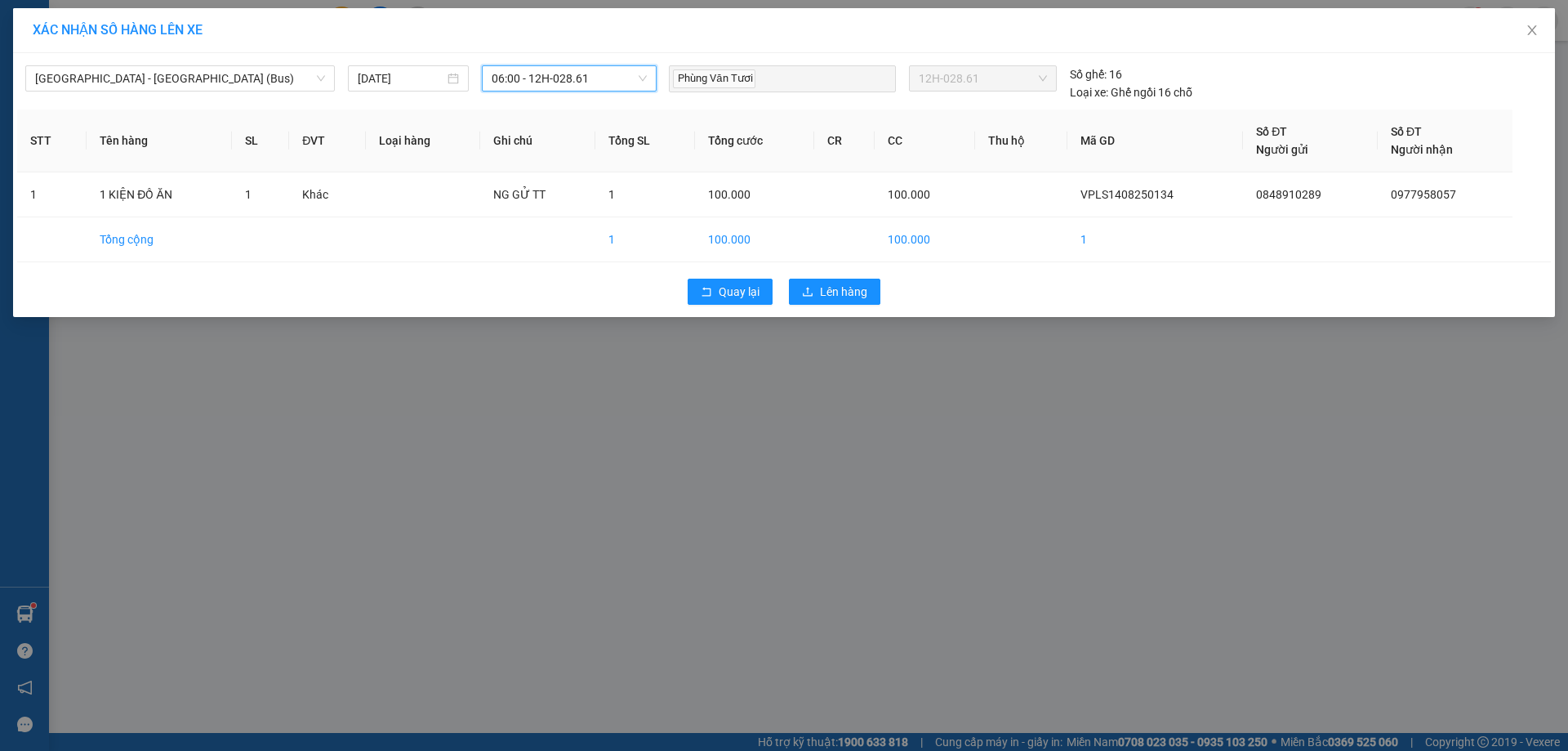
click at [644, 73] on span "06:00 - 12H-028.61" at bounding box center [569, 78] width 156 height 25
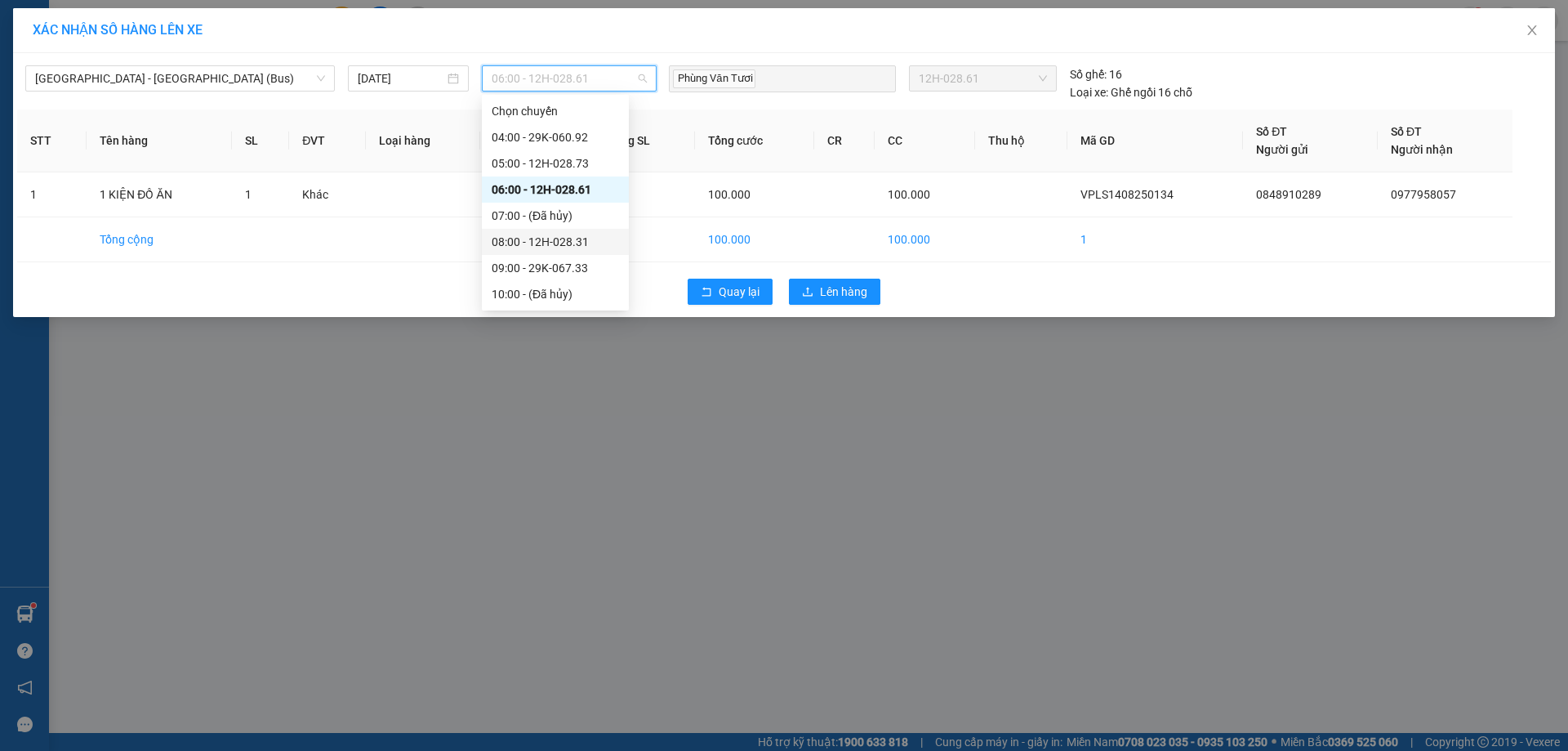
click at [587, 236] on div "08:00 - 12H-028.31" at bounding box center [555, 242] width 127 height 18
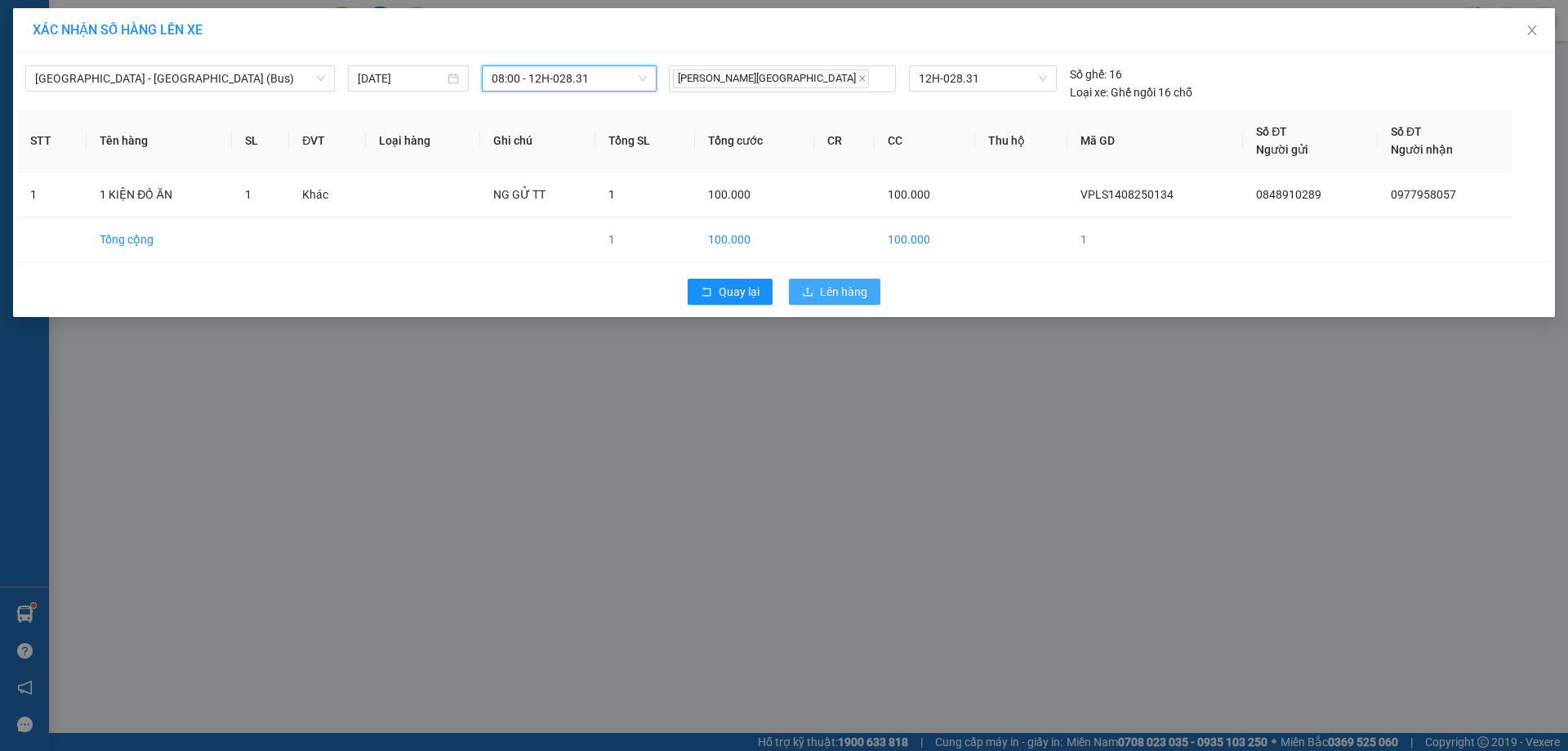
click at [871, 292] on button "Lên hàng" at bounding box center [834, 291] width 92 height 26
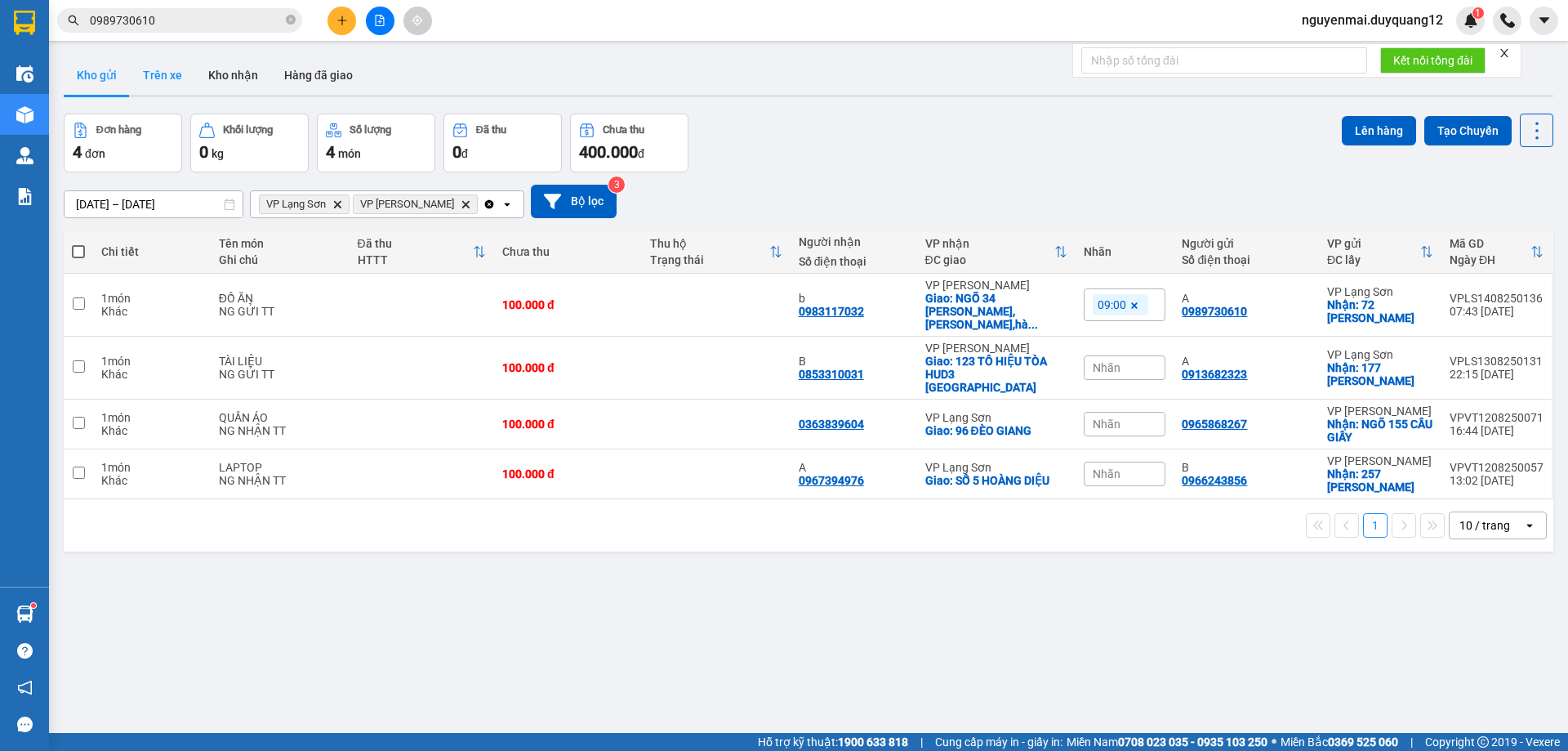
click at [147, 76] on button "Trên xe" at bounding box center [162, 75] width 65 height 39
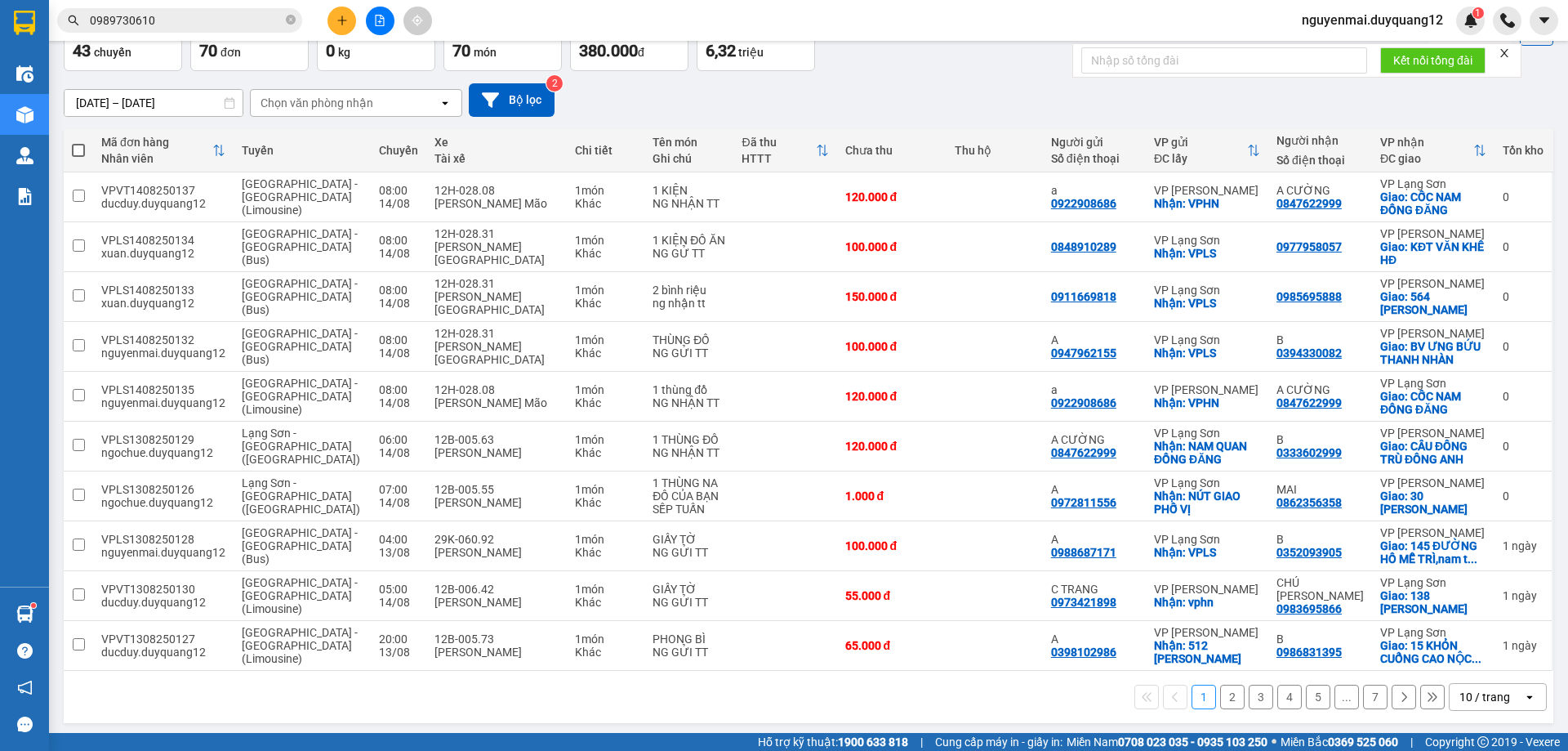
scroll to position [106, 0]
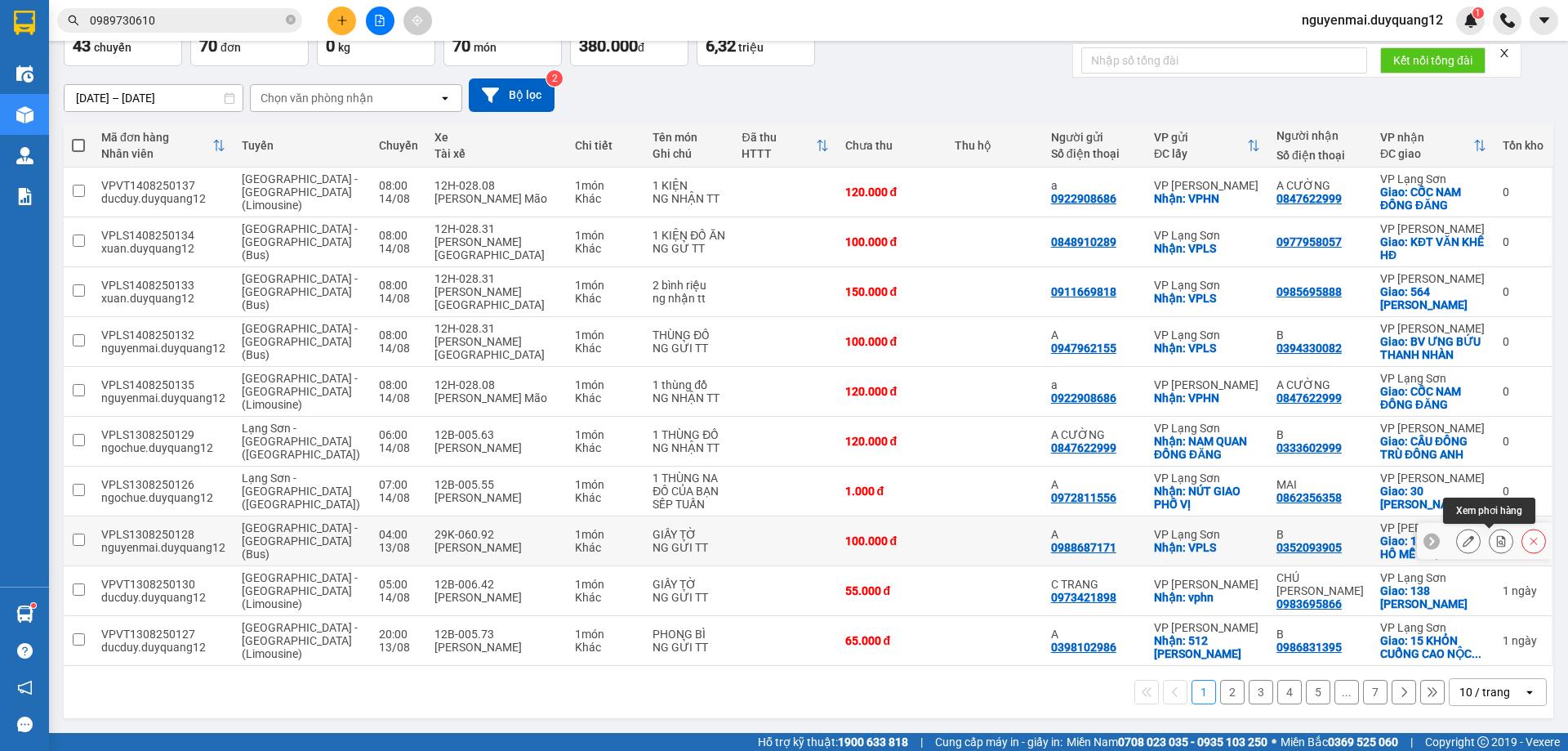
click at [1496, 545] on icon at bounding box center [1501, 541] width 12 height 12
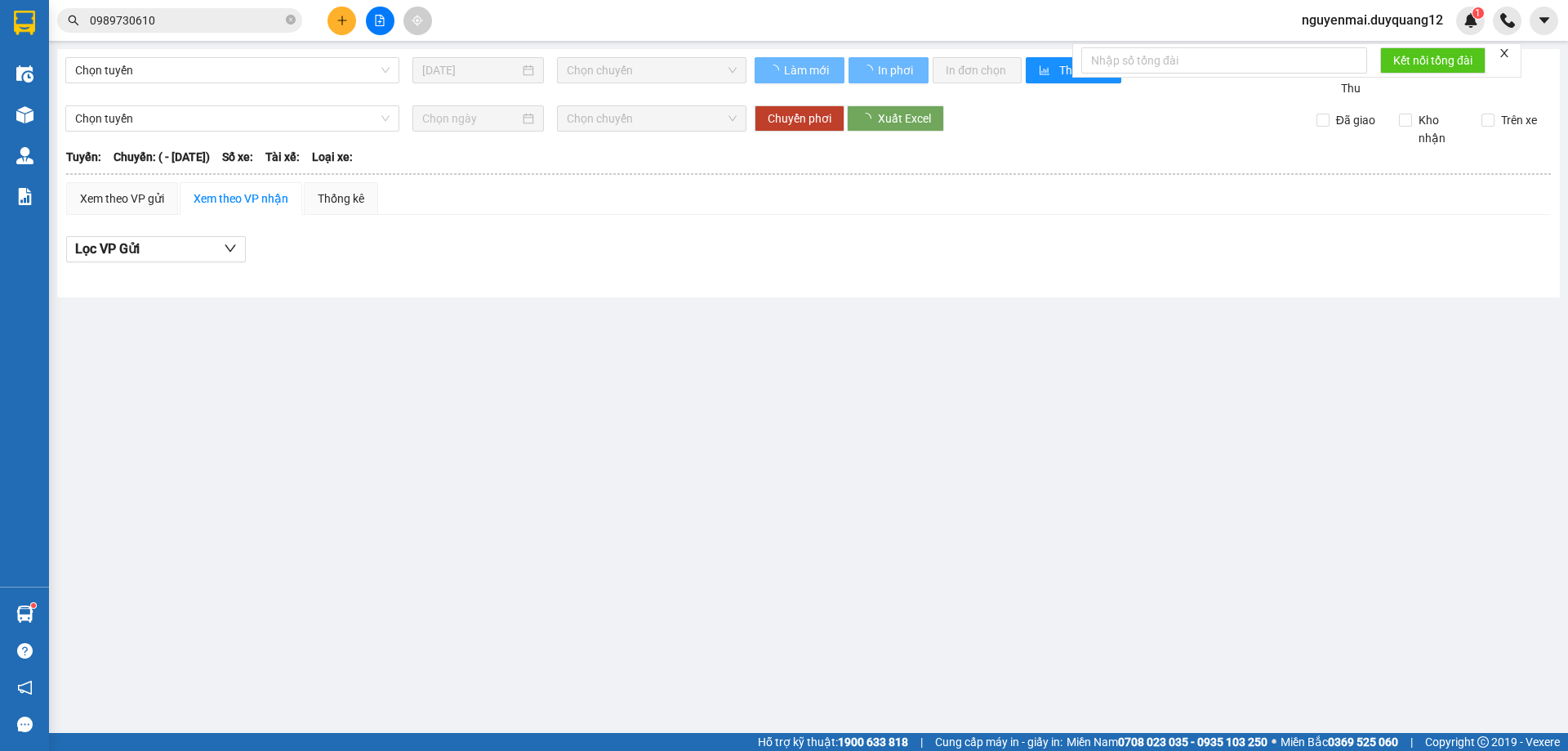
type input "[DATE]"
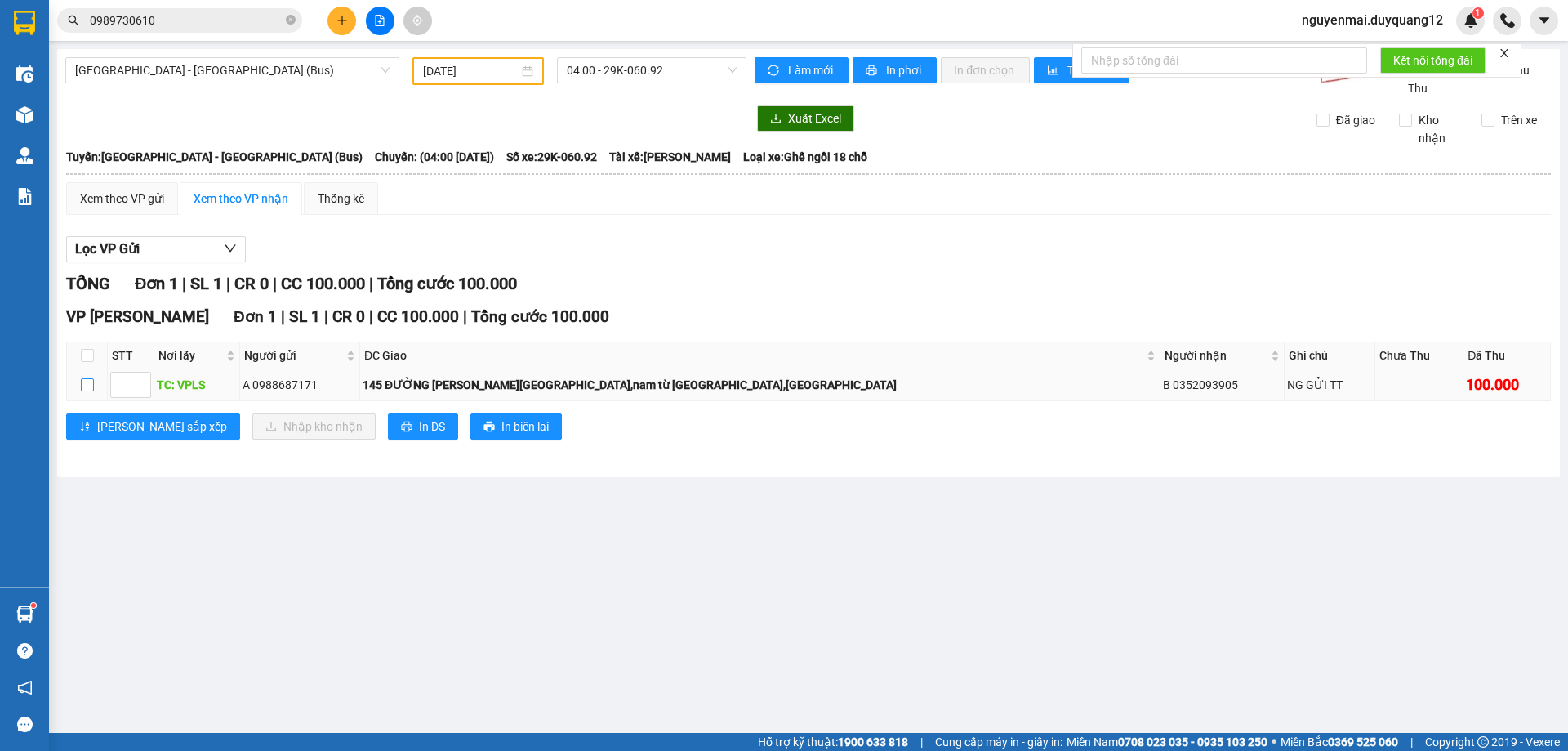
click at [85, 392] on input "checkbox" at bounding box center [87, 384] width 13 height 13
checkbox input "true"
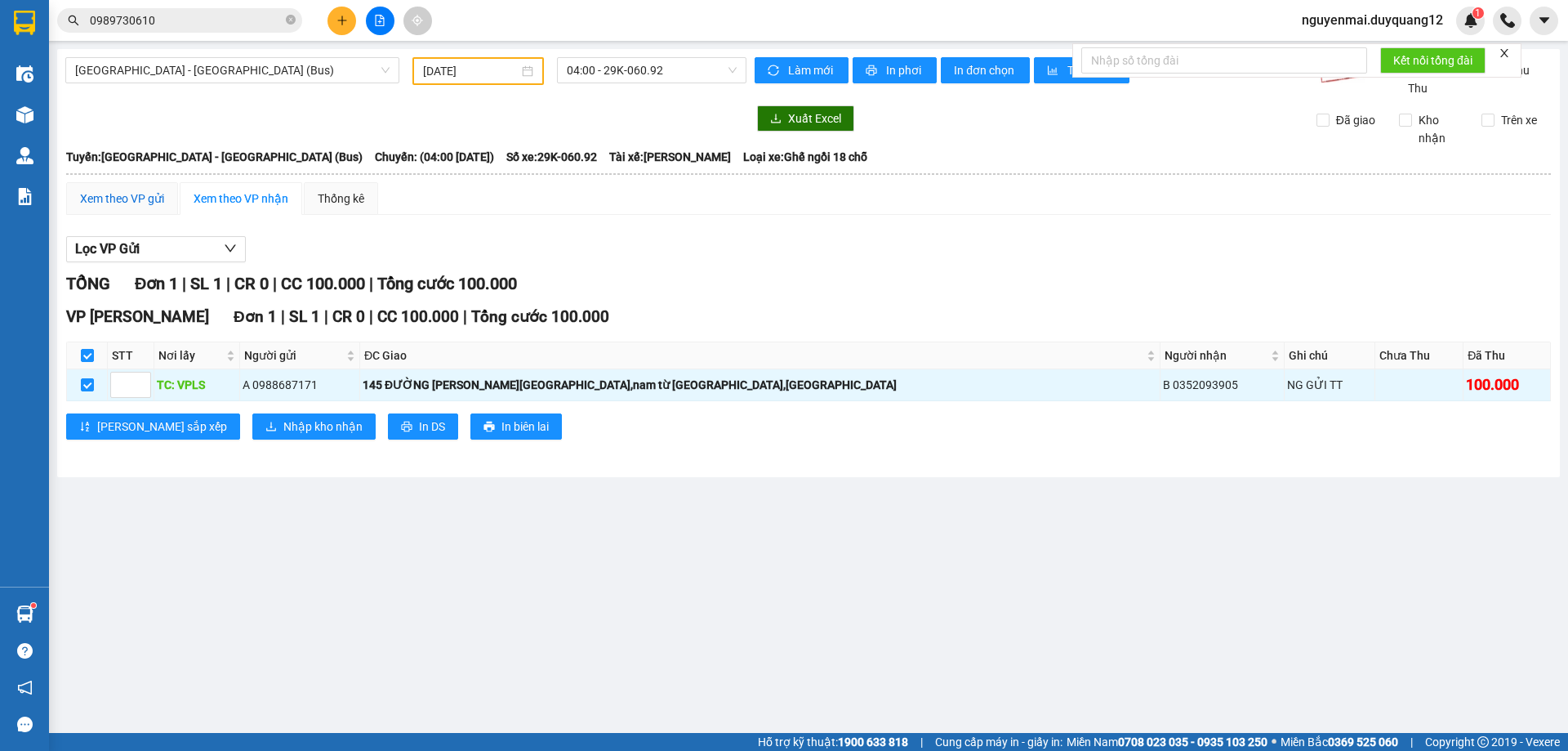
click at [119, 207] on div "Xem theo VP gửi" at bounding box center [122, 198] width 84 height 18
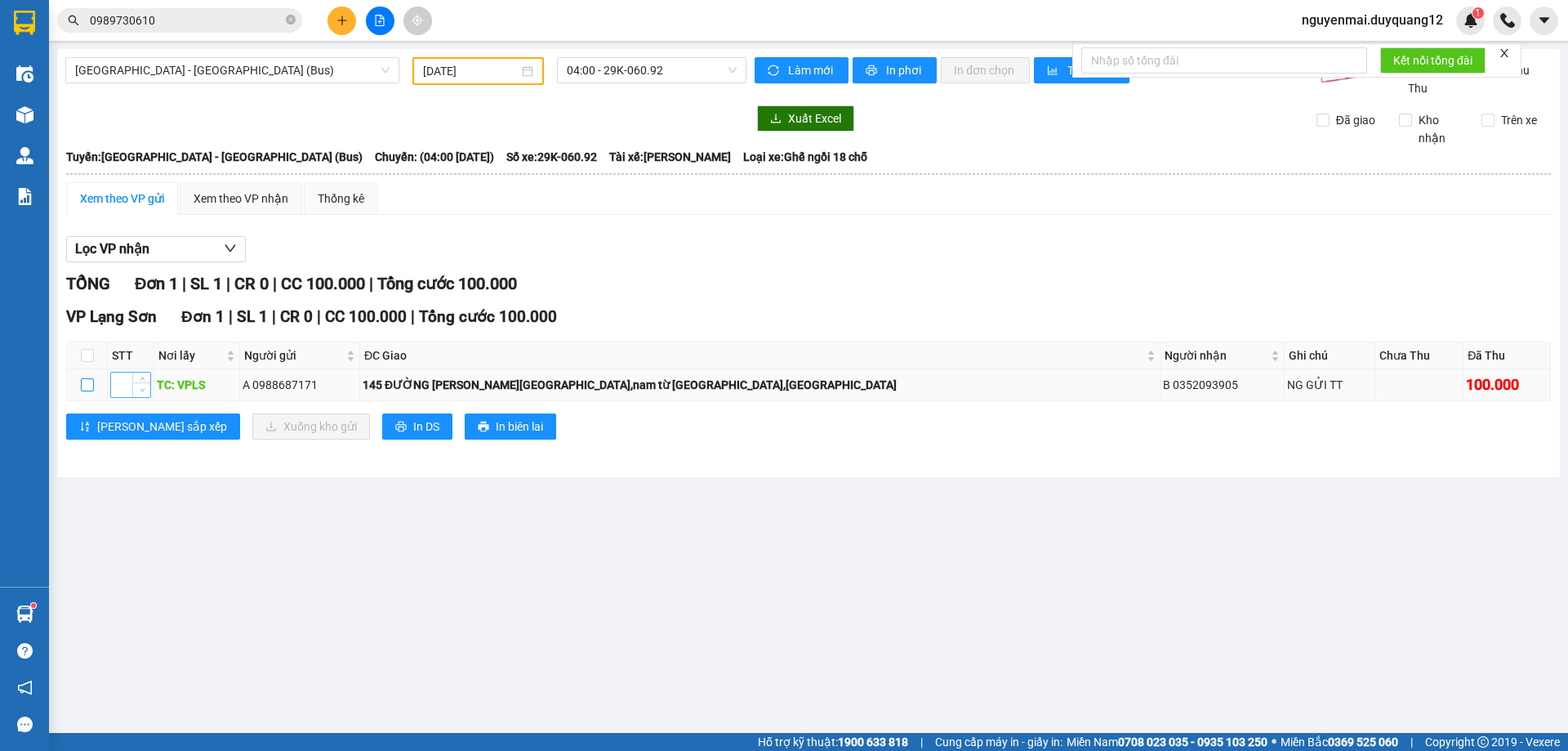
drag, startPoint x: 81, startPoint y: 406, endPoint x: 133, endPoint y: 411, distance: 52.2
click at [82, 392] on input "checkbox" at bounding box center [87, 384] width 13 height 13
checkbox input "true"
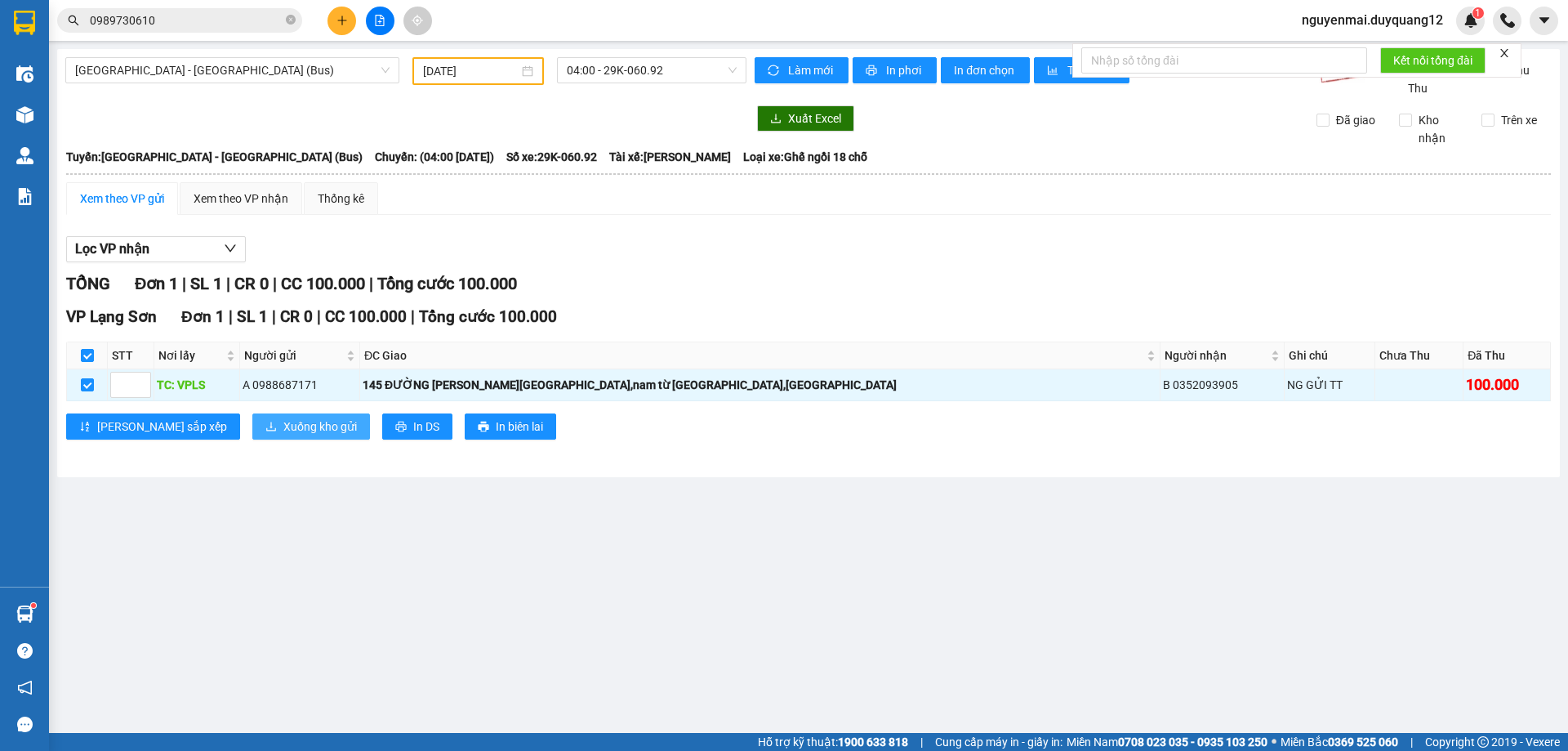
click at [284, 436] on span "Xuống kho gửi" at bounding box center [320, 426] width 74 height 18
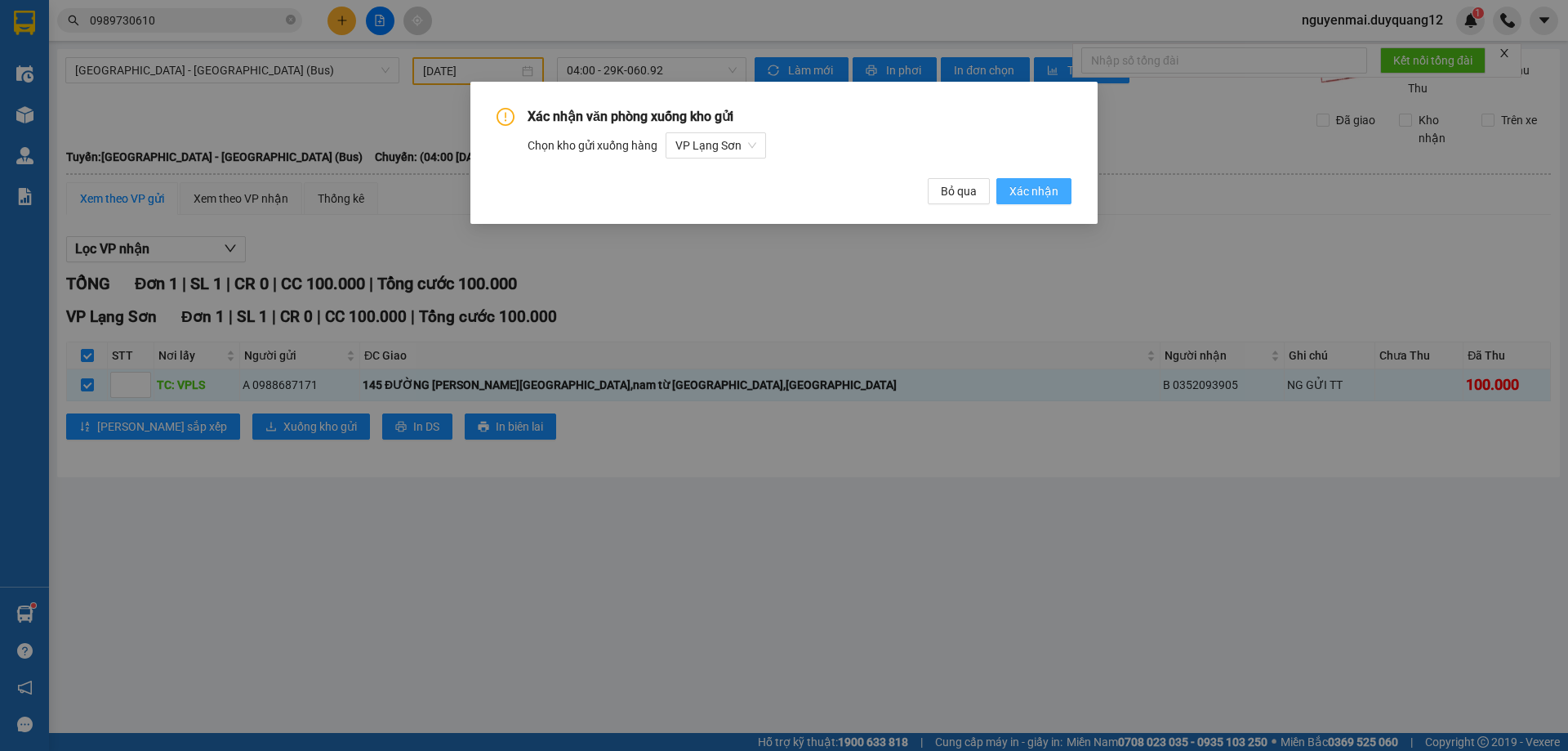
click at [1036, 196] on span "Xác nhận" at bounding box center [1033, 191] width 49 height 18
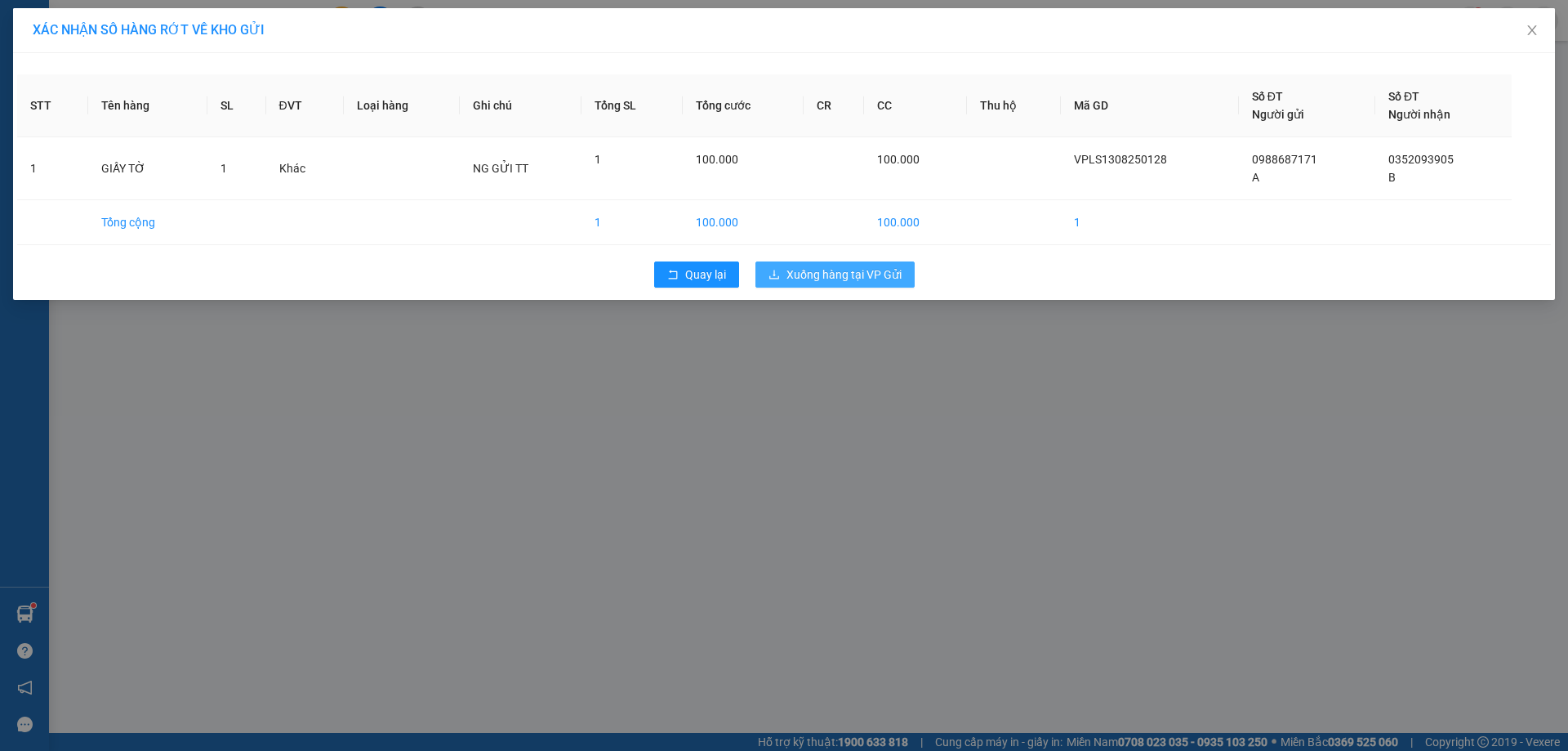
click at [843, 273] on span "Xuống hàng tại VP Gửi" at bounding box center [845, 275] width 116 height 18
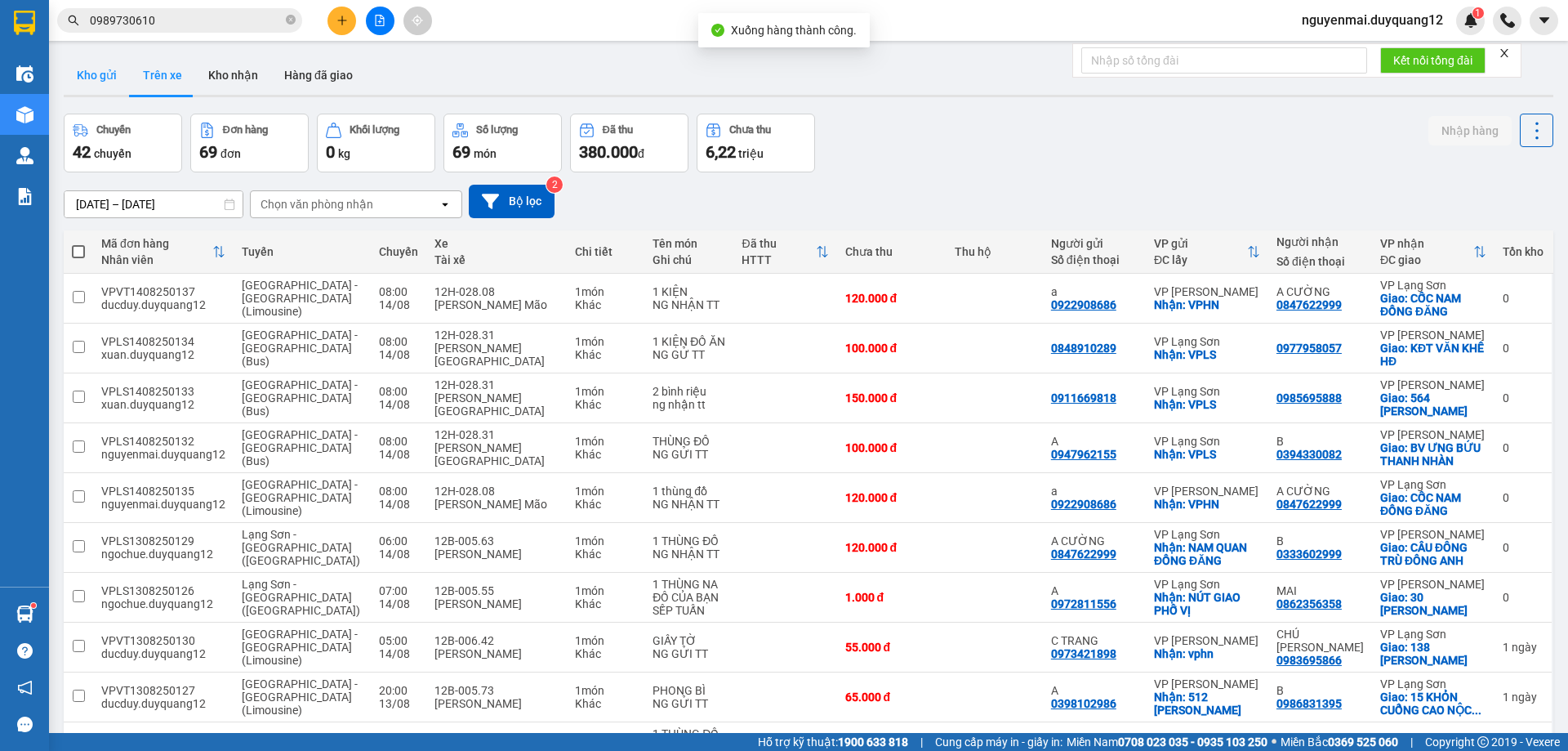
click at [85, 72] on button "Kho gửi" at bounding box center [97, 75] width 66 height 39
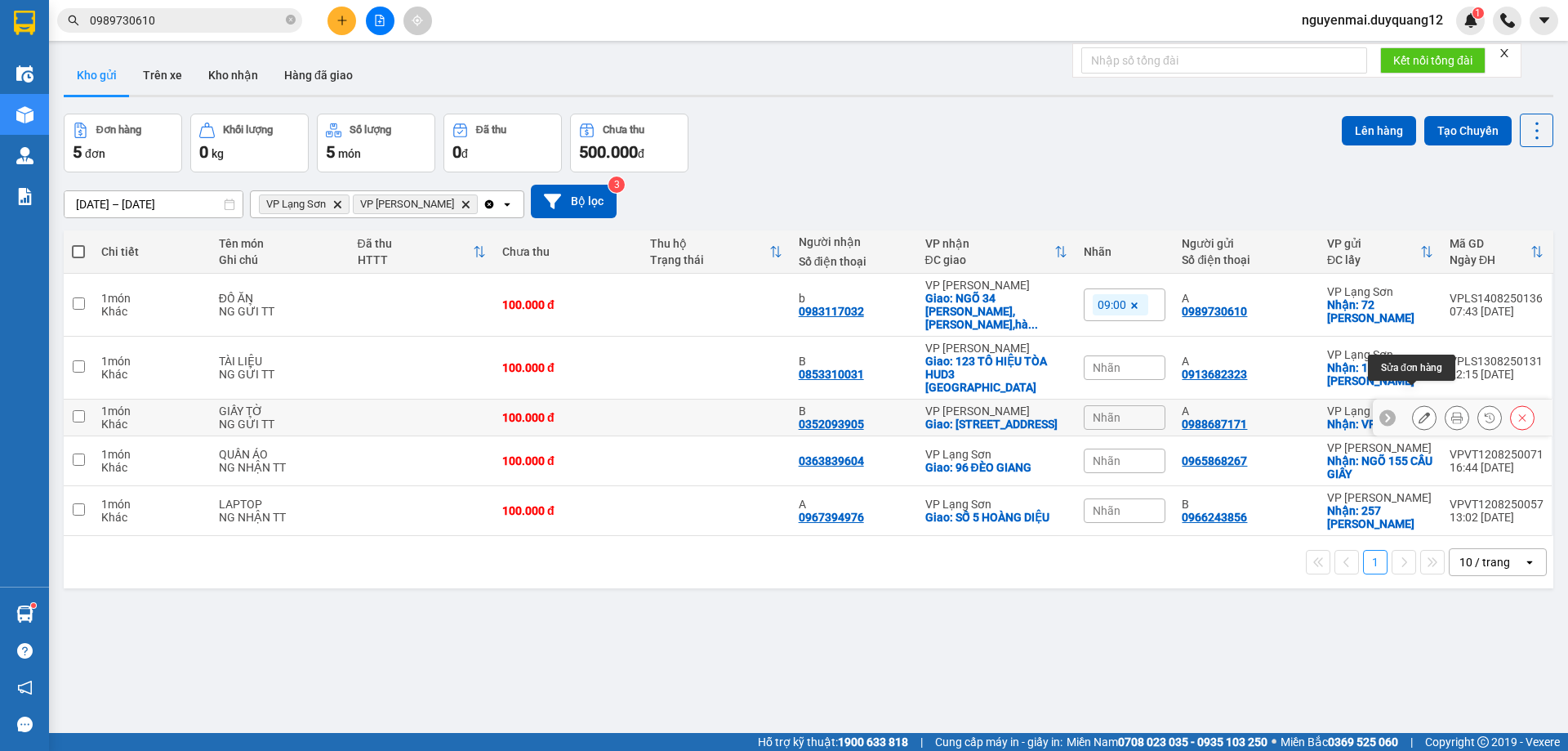
click at [1422, 404] on button at bounding box center [1425, 418] width 23 height 28
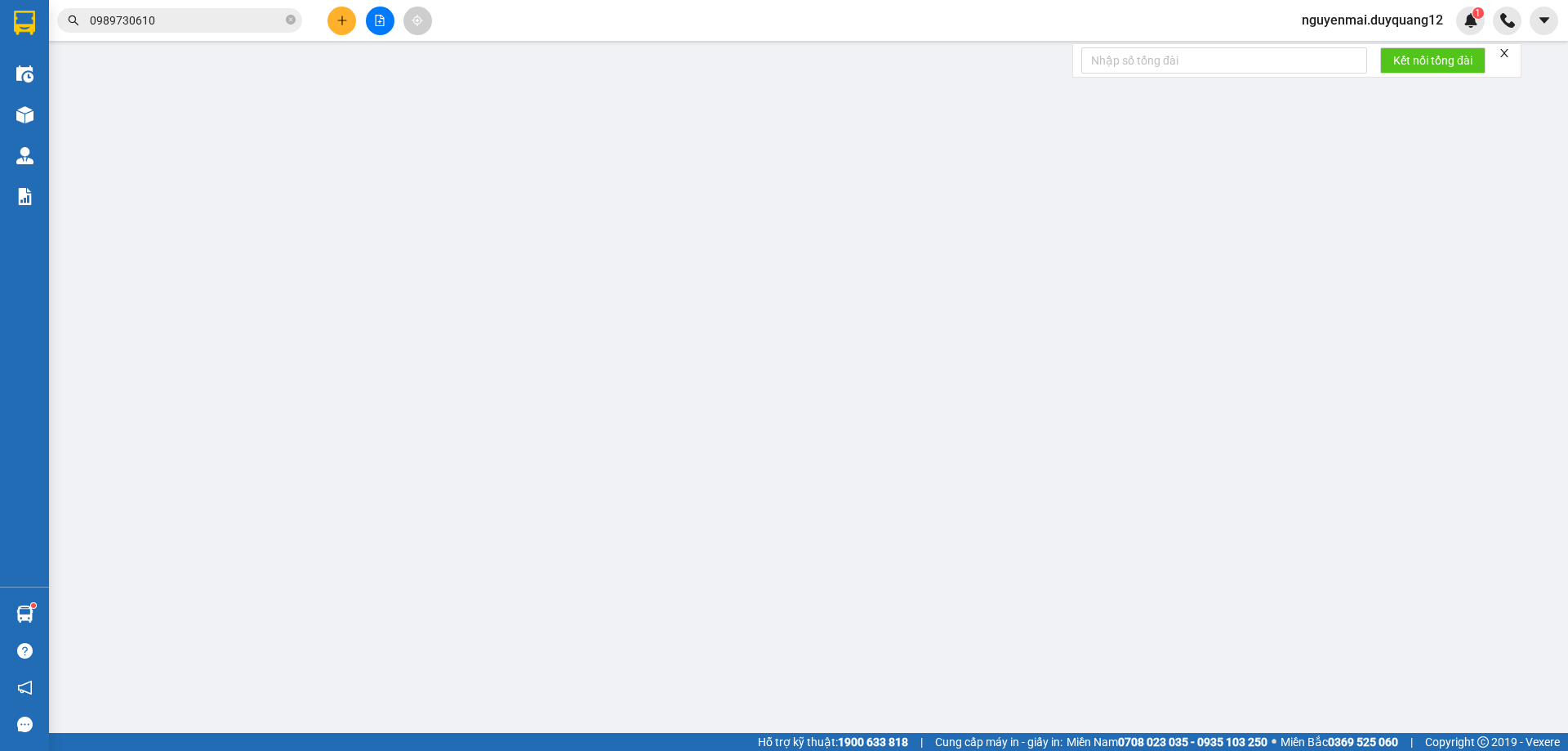
type input "0988687171"
type input "A"
checkbox input "true"
type input "VPLS"
type input "0352093905"
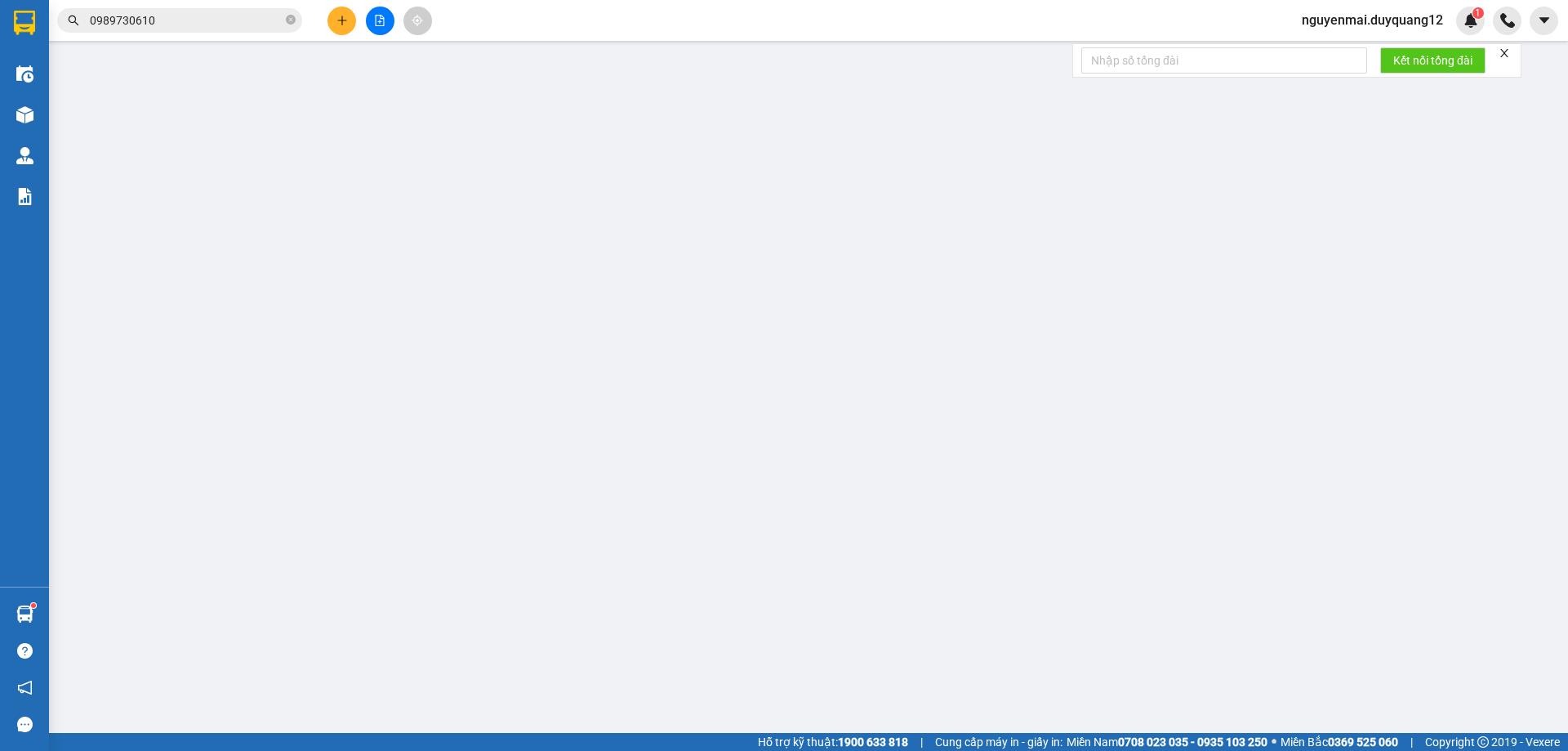
type input "B"
checkbox input "true"
type input "145 ĐƯỜNG [PERSON_NAME][GEOGRAPHIC_DATA],nam từ [GEOGRAPHIC_DATA],[GEOGRAPHIC_D…"
type input "100.000"
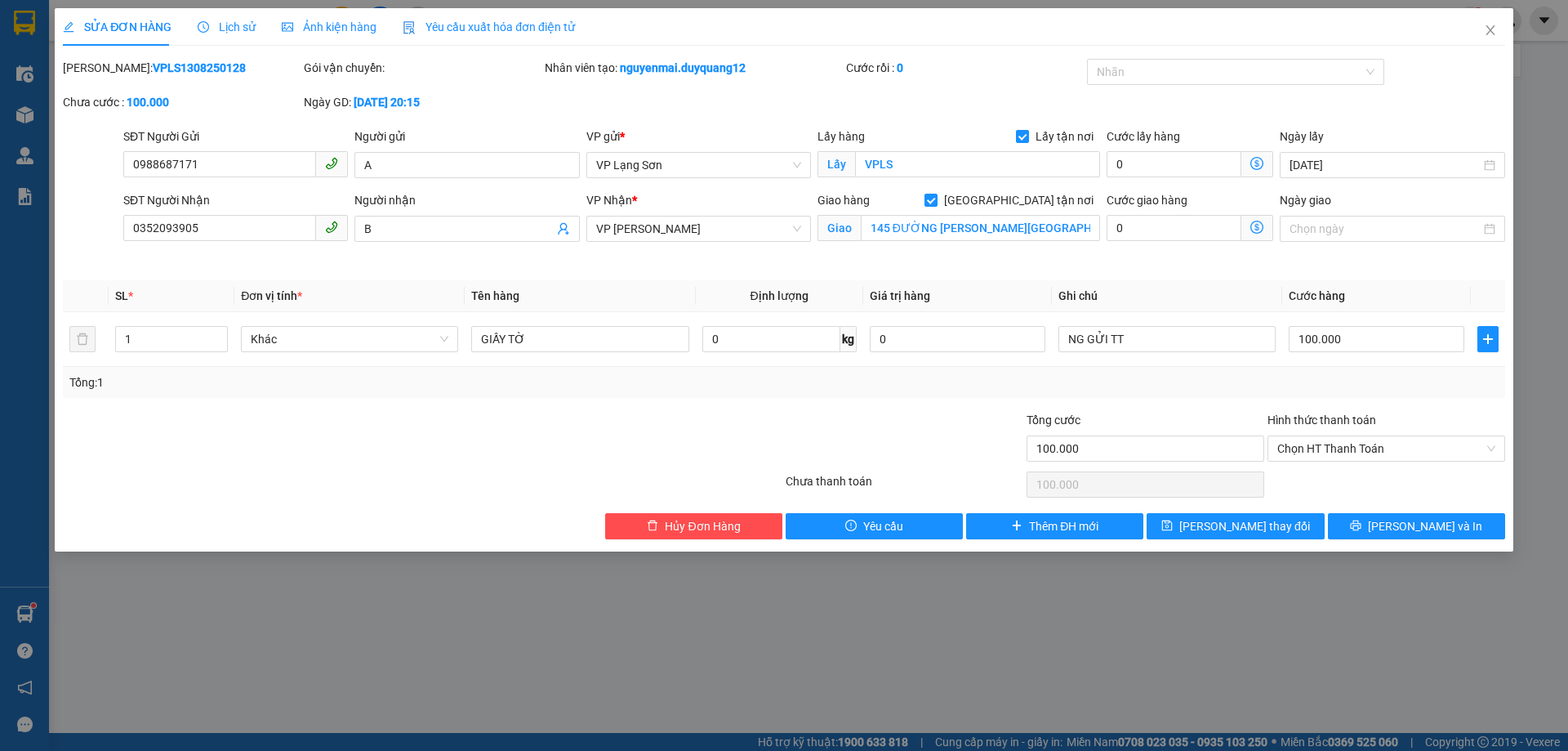
click at [230, 20] on span "Lịch sử" at bounding box center [226, 27] width 58 height 13
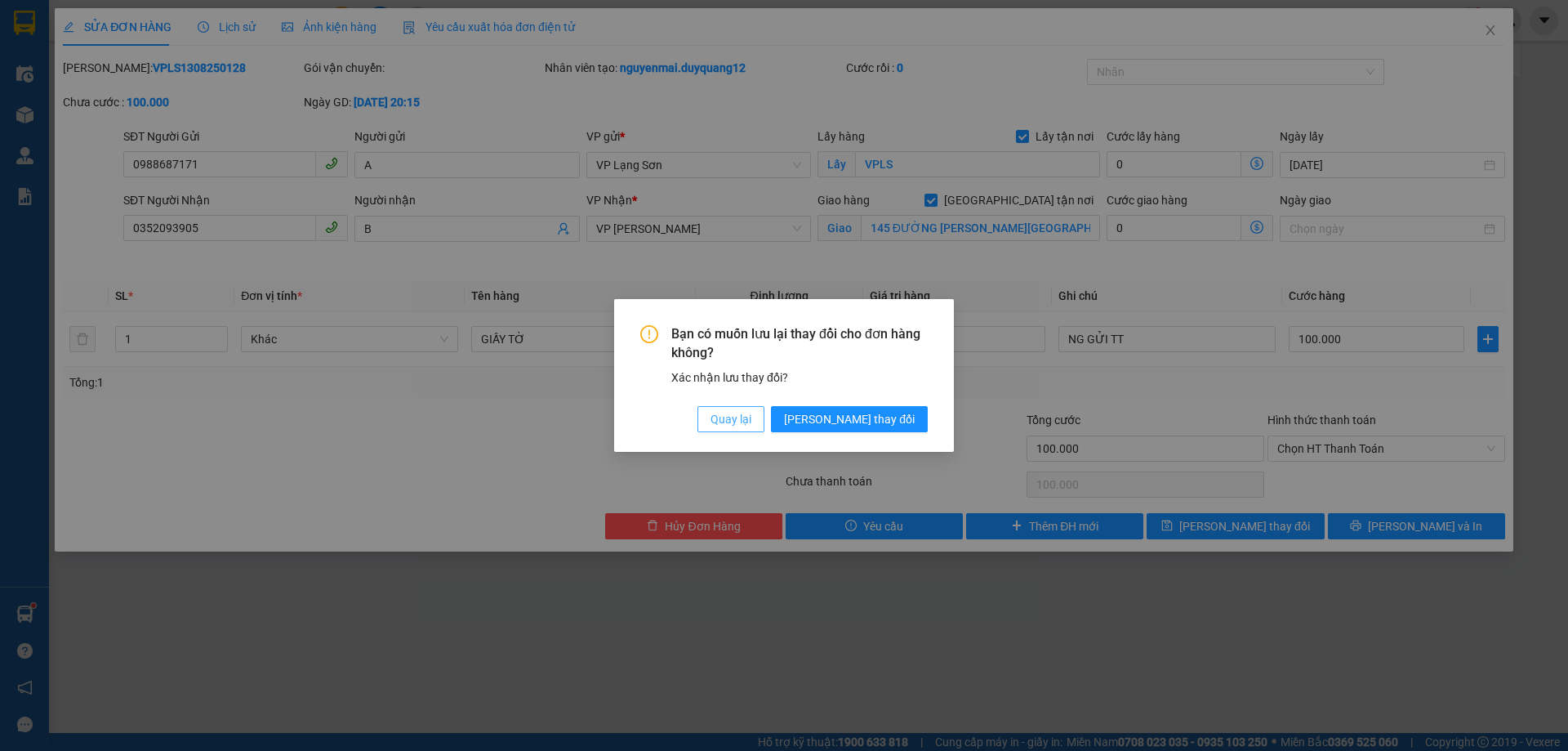
click at [752, 416] on span "Quay lại" at bounding box center [731, 419] width 41 height 18
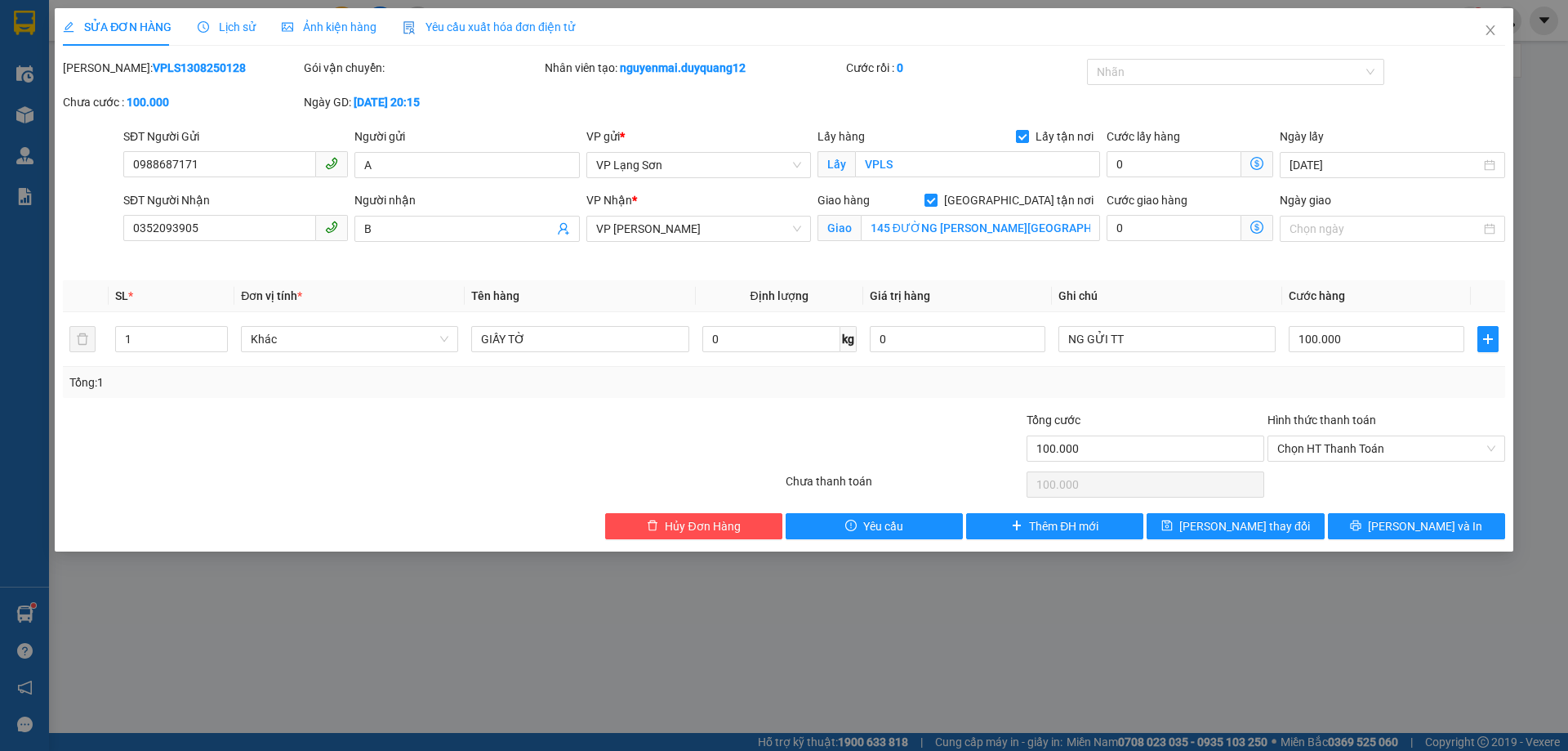
click at [230, 28] on span "Lịch sử" at bounding box center [226, 27] width 58 height 13
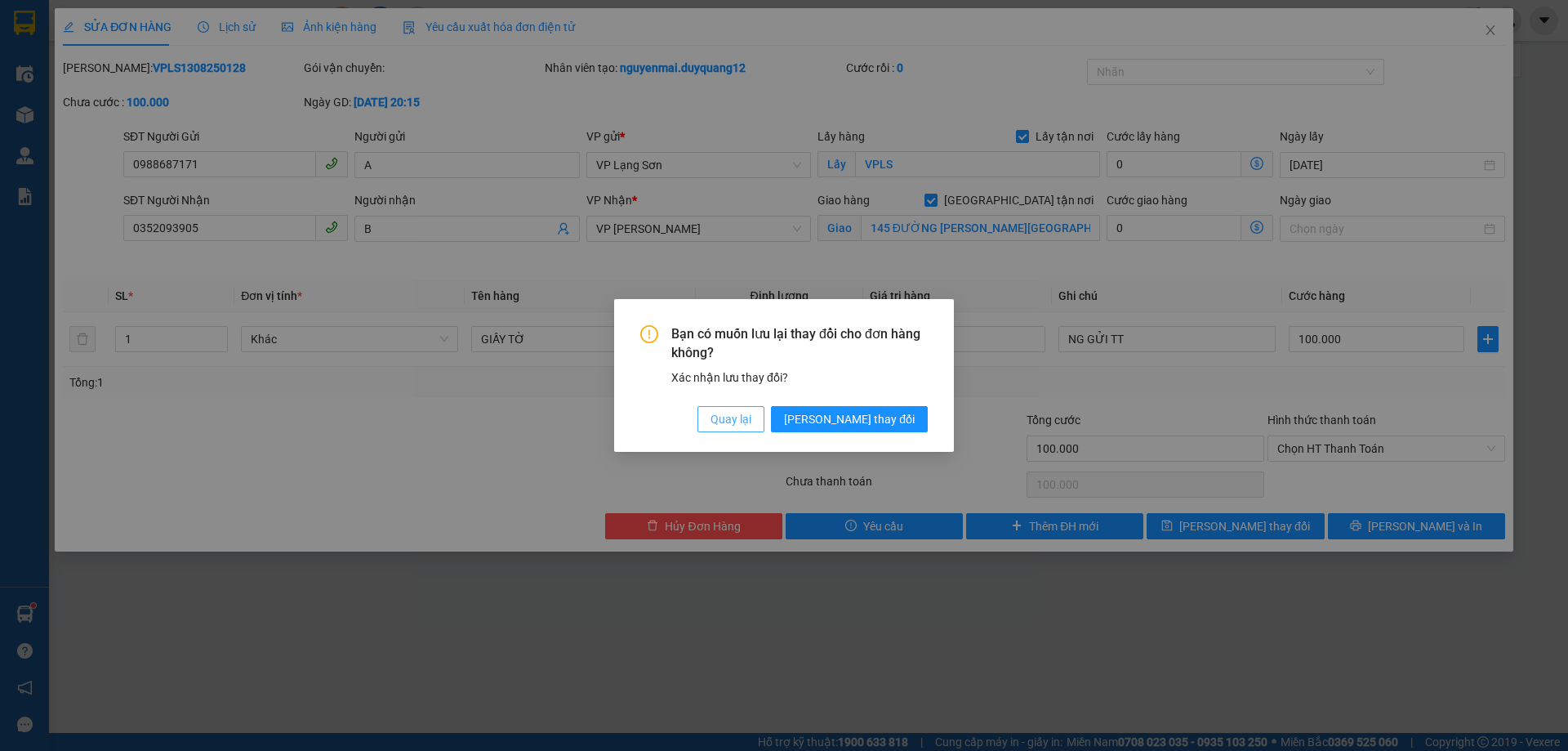
click at [752, 411] on span "Quay lại" at bounding box center [731, 419] width 41 height 18
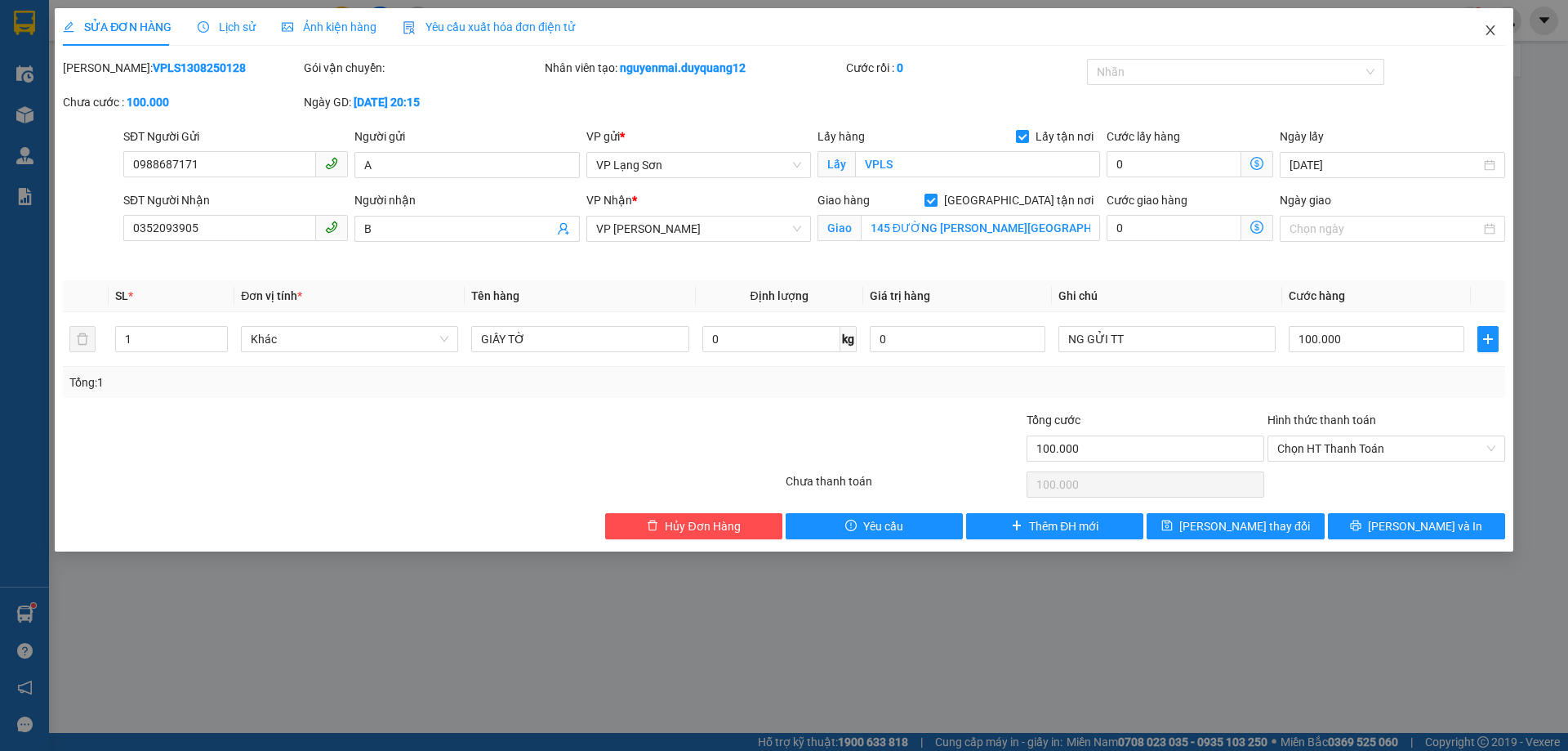
click at [1494, 34] on icon "close" at bounding box center [1491, 30] width 13 height 13
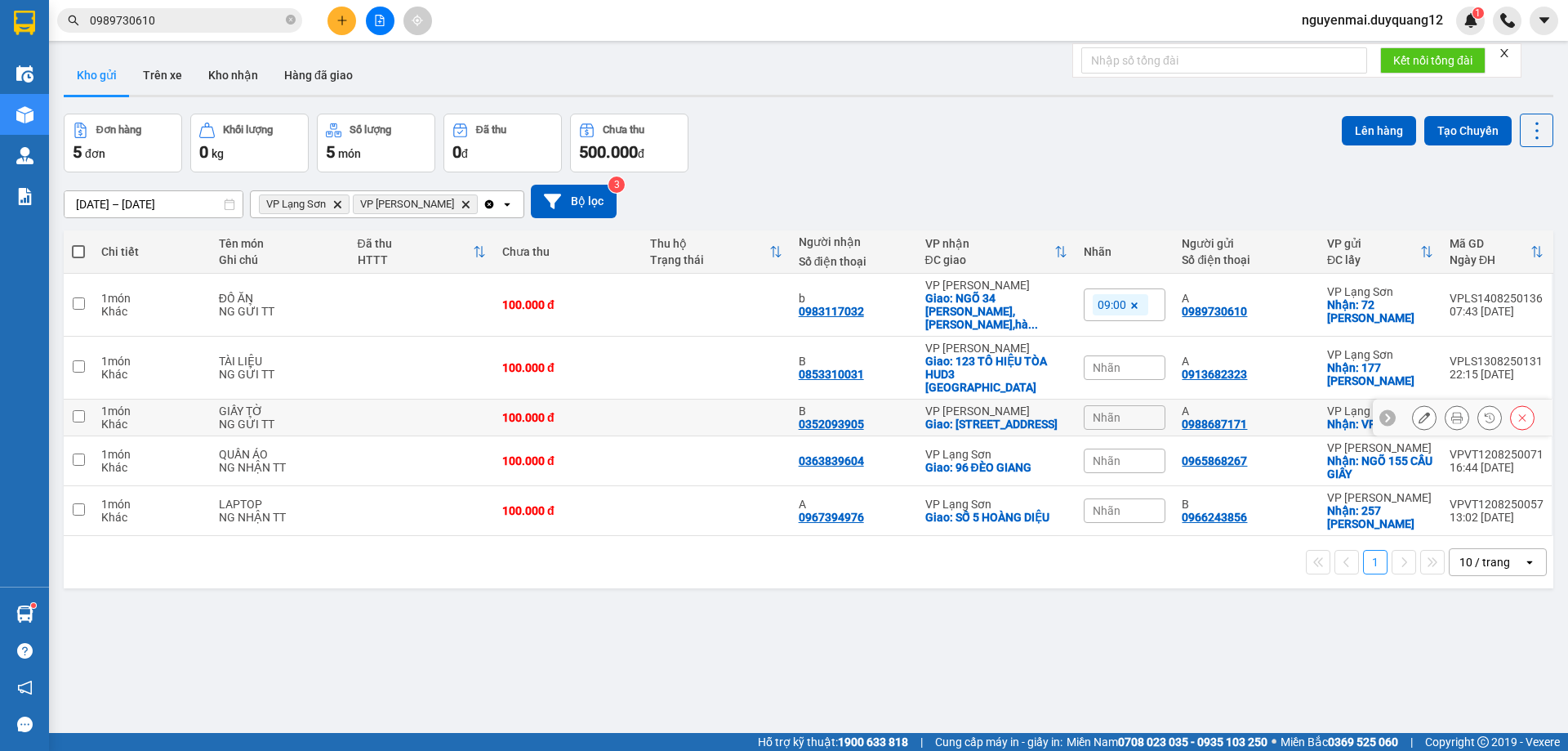
click at [78, 404] on td at bounding box center [78, 417] width 29 height 36
checkbox input "true"
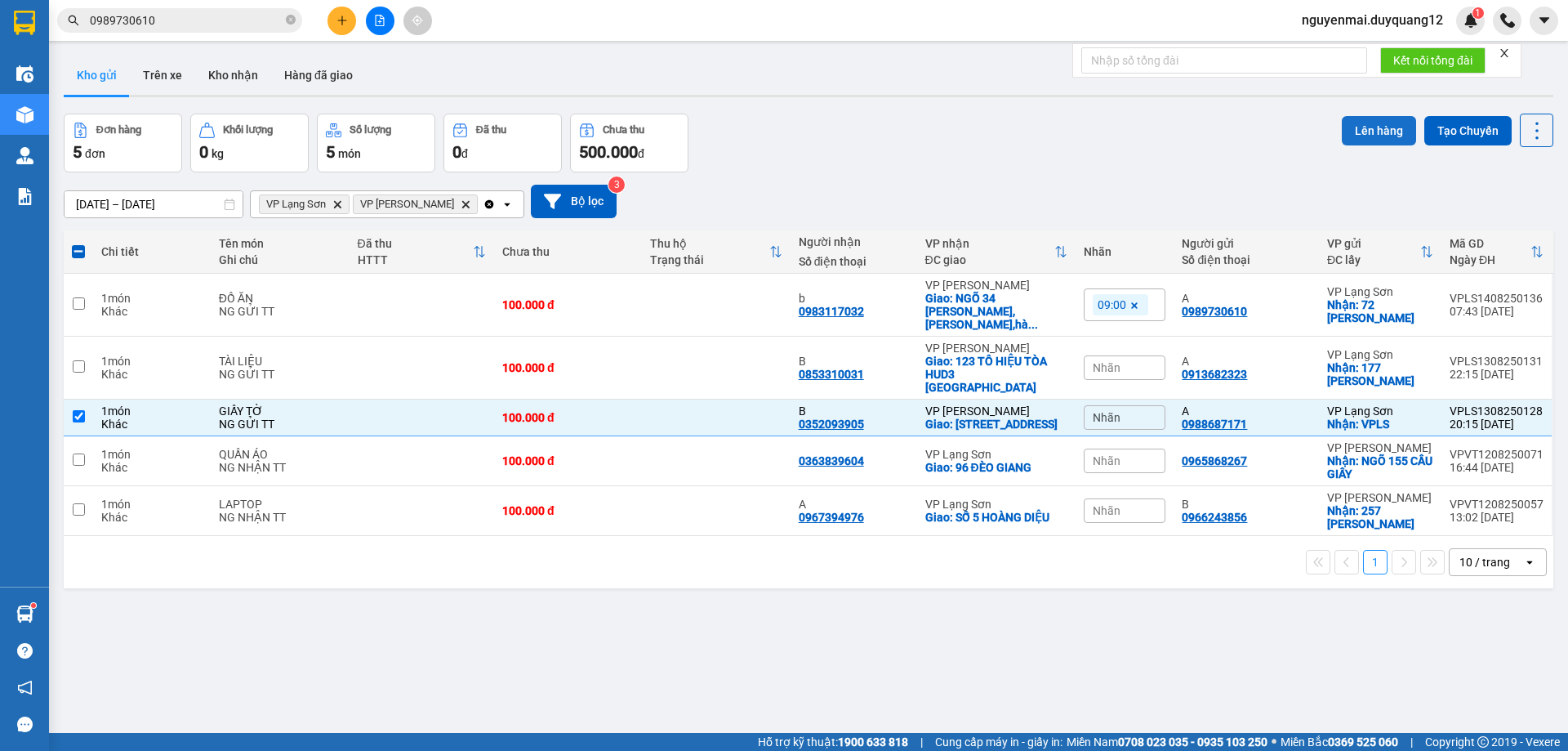
click at [1368, 128] on button "Lên hàng" at bounding box center [1379, 130] width 75 height 29
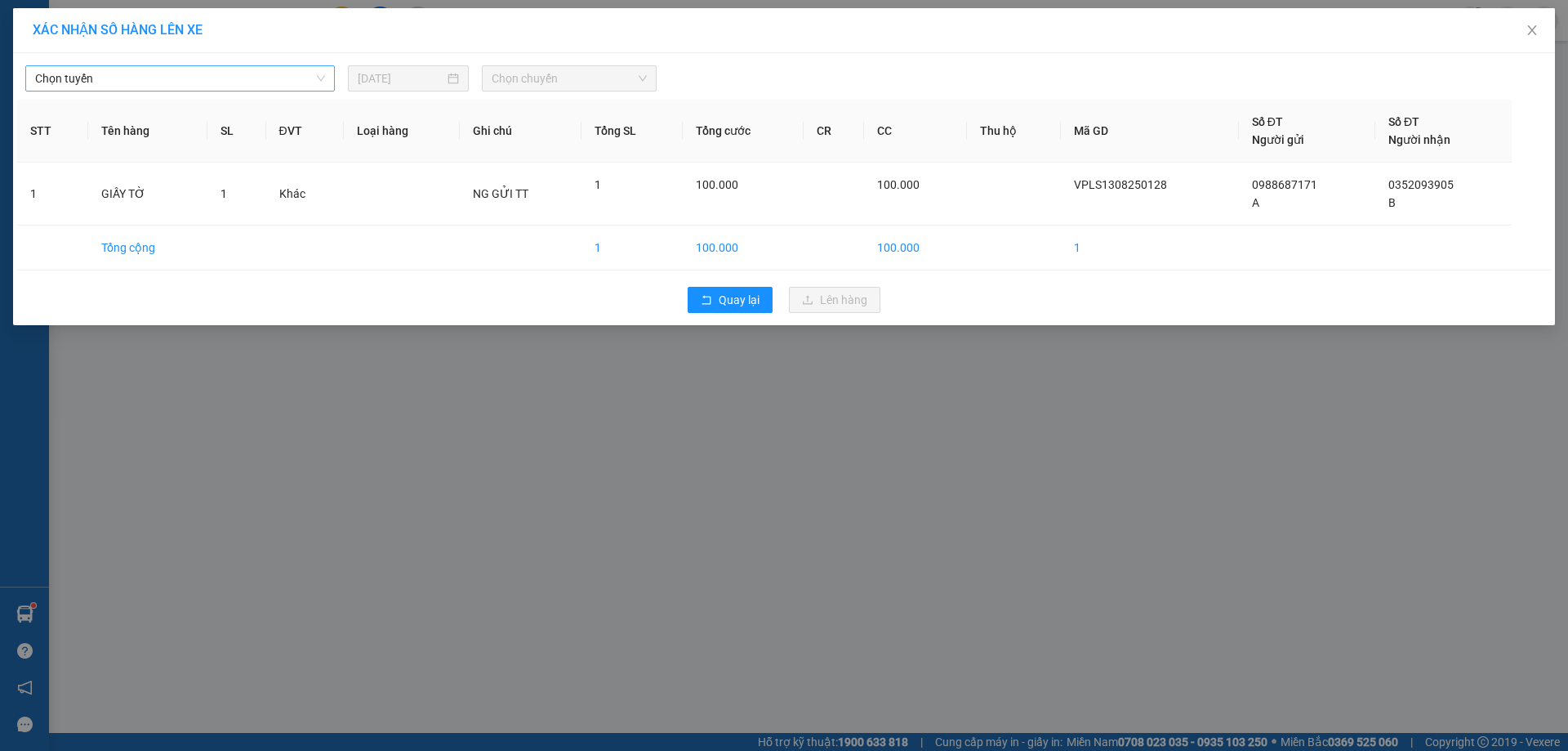
click at [329, 74] on div "Chọn tuyến" at bounding box center [180, 77] width 310 height 26
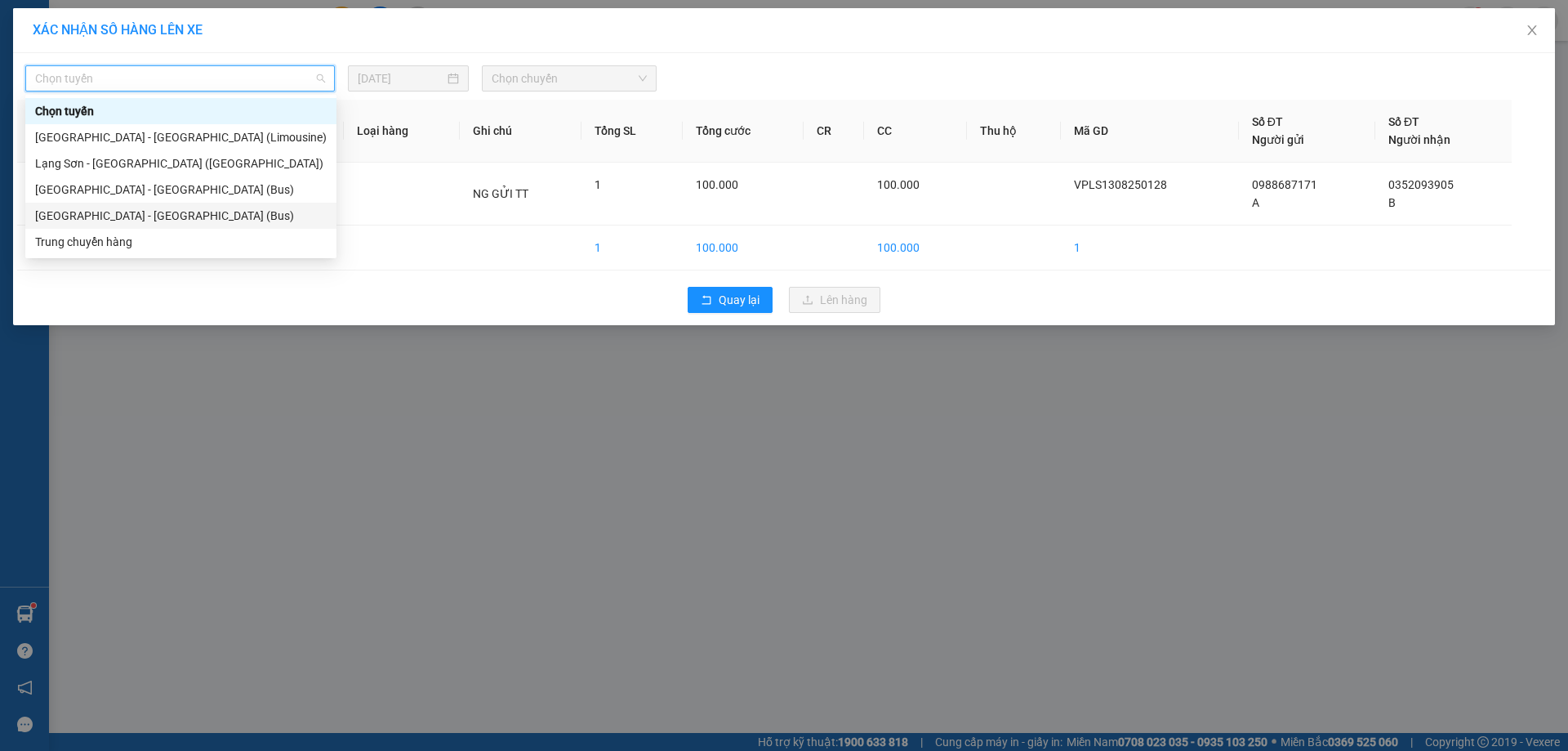
click at [173, 210] on div "[GEOGRAPHIC_DATA] - [GEOGRAPHIC_DATA] (Bus)" at bounding box center [181, 215] width 292 height 18
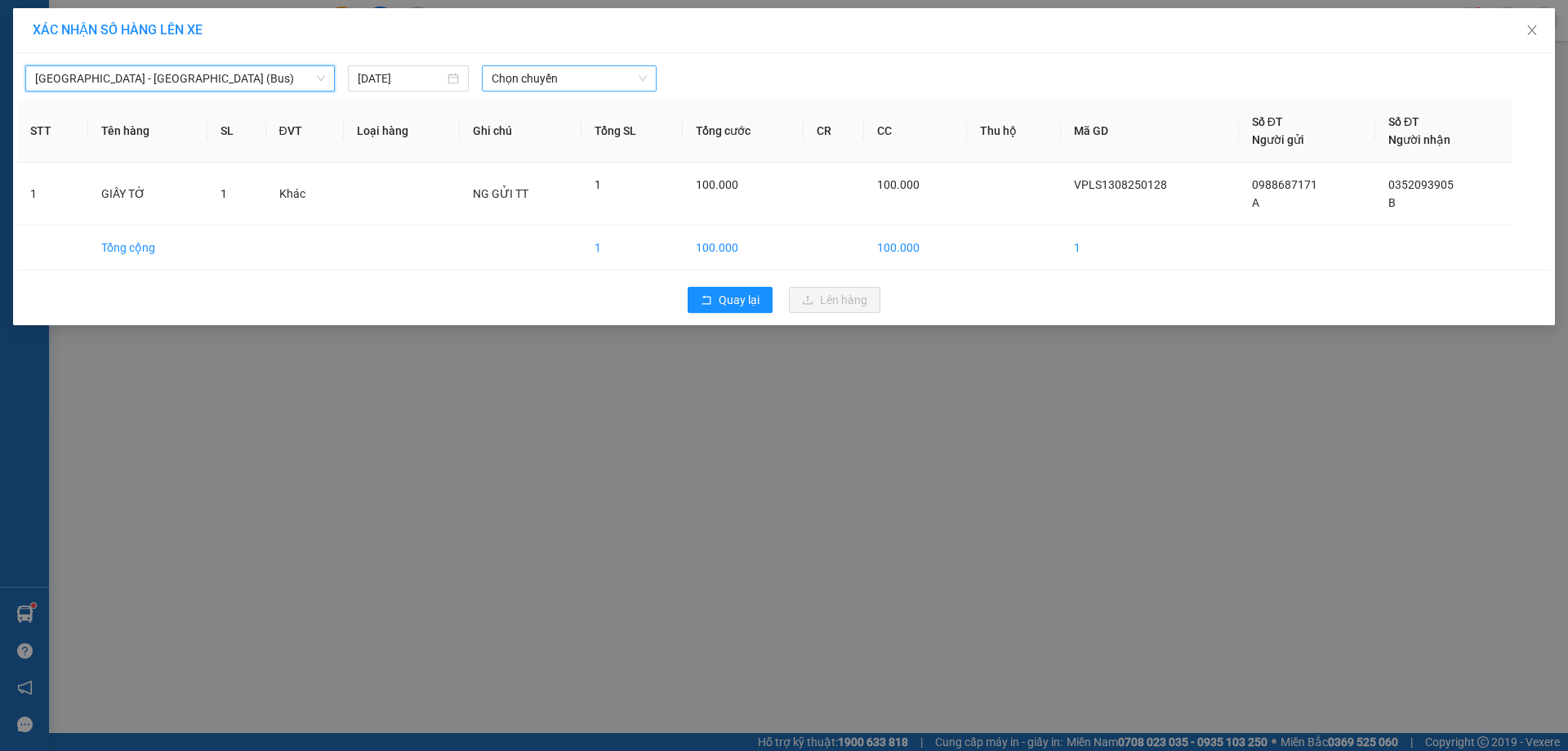
click at [644, 84] on span "Chọn chuyến" at bounding box center [569, 78] width 156 height 25
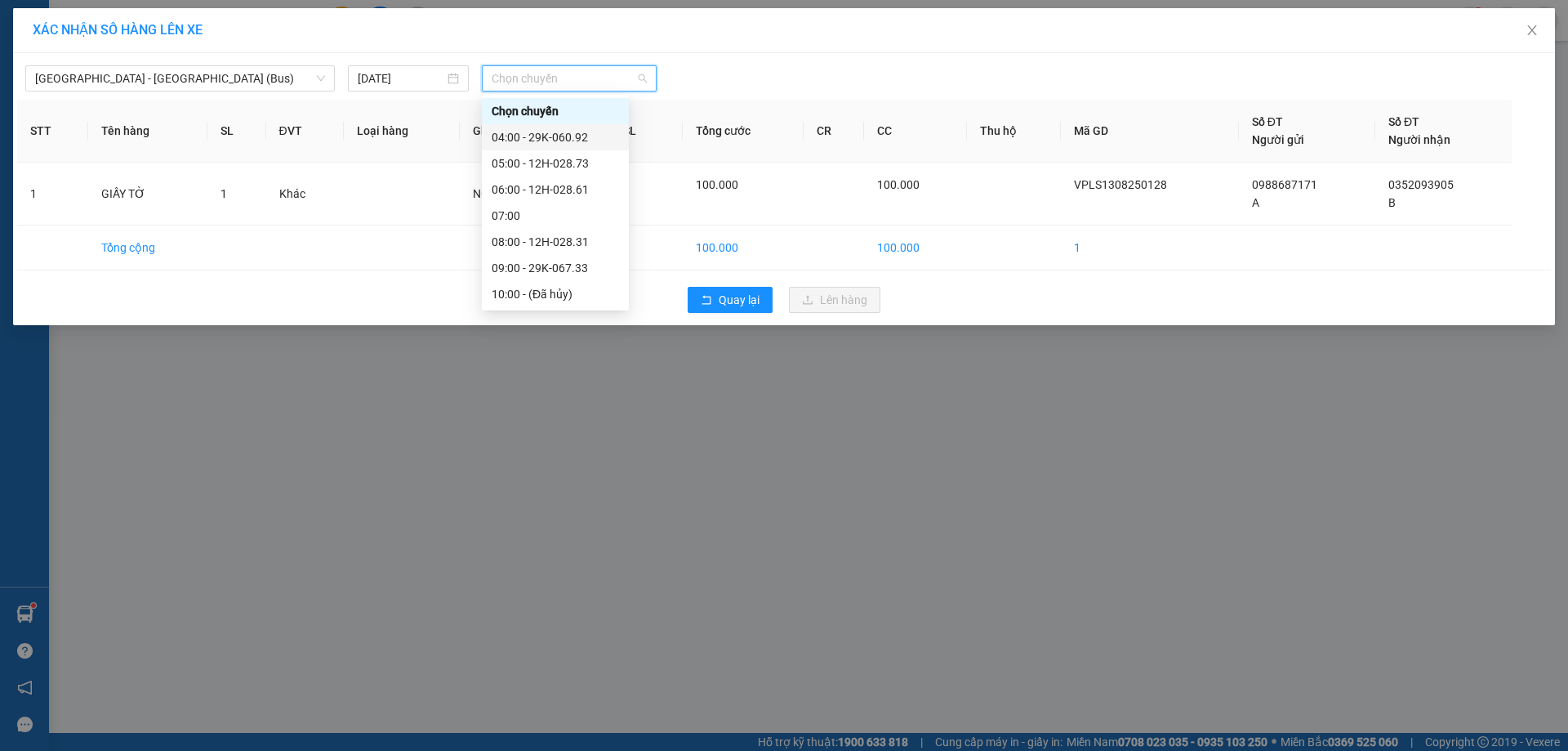
click at [592, 136] on div "04:00 - 29K-060.92" at bounding box center [555, 137] width 127 height 18
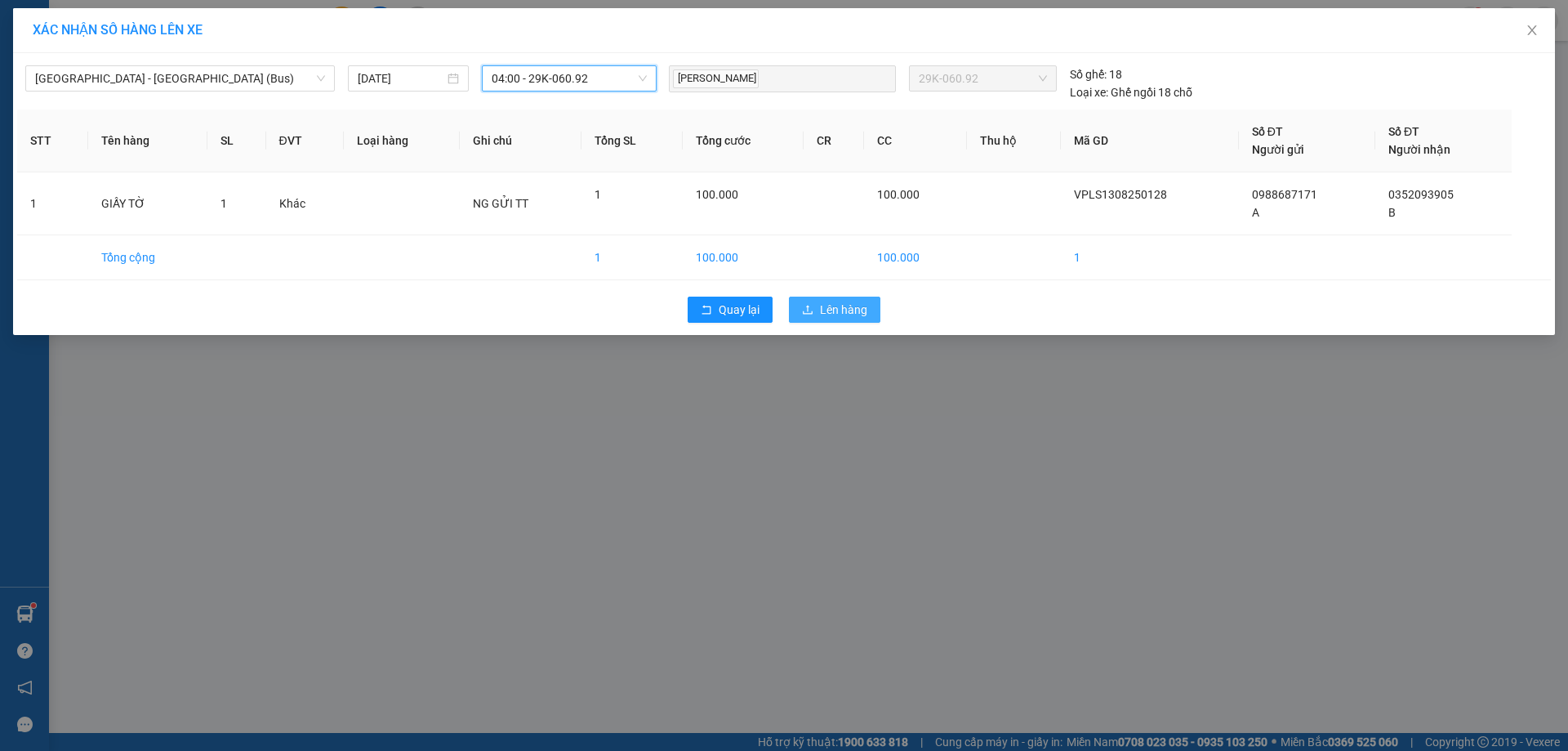
click at [837, 303] on span "Lên hàng" at bounding box center [843, 310] width 47 height 18
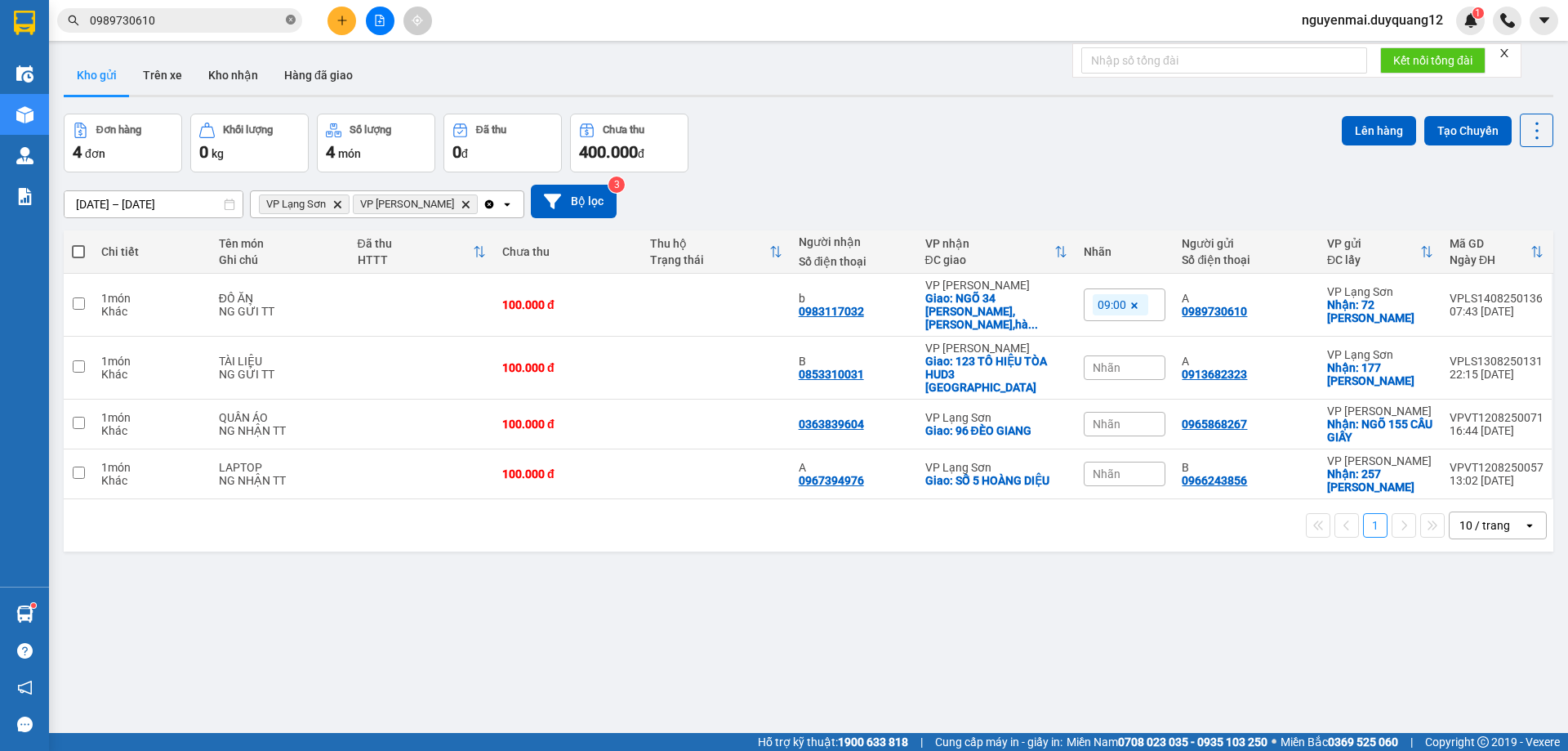
click at [290, 22] on icon "close-circle" at bounding box center [290, 20] width 10 height 10
paste input "0986120670"
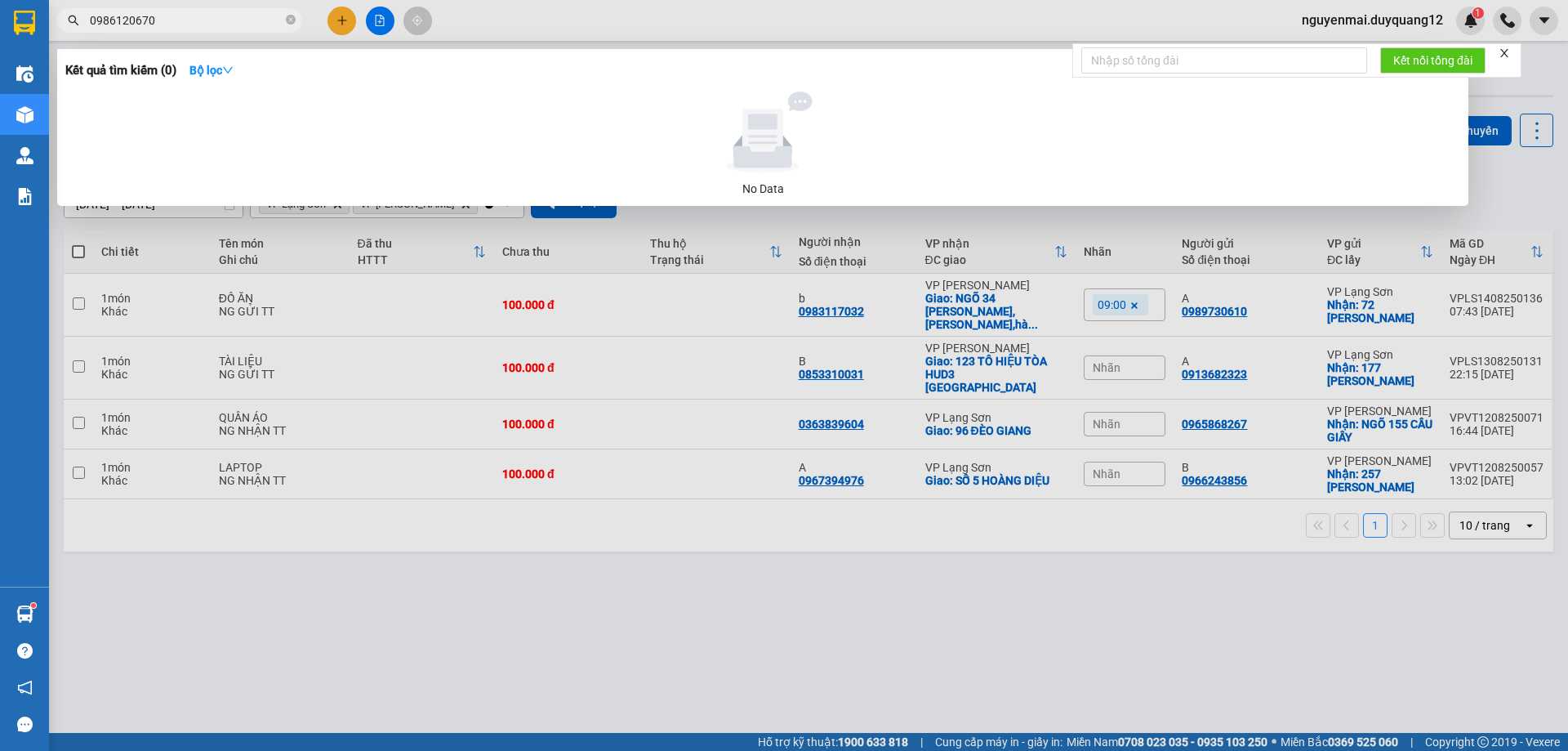
type input "0986120670"
click at [356, 28] on div at bounding box center [784, 376] width 1568 height 751
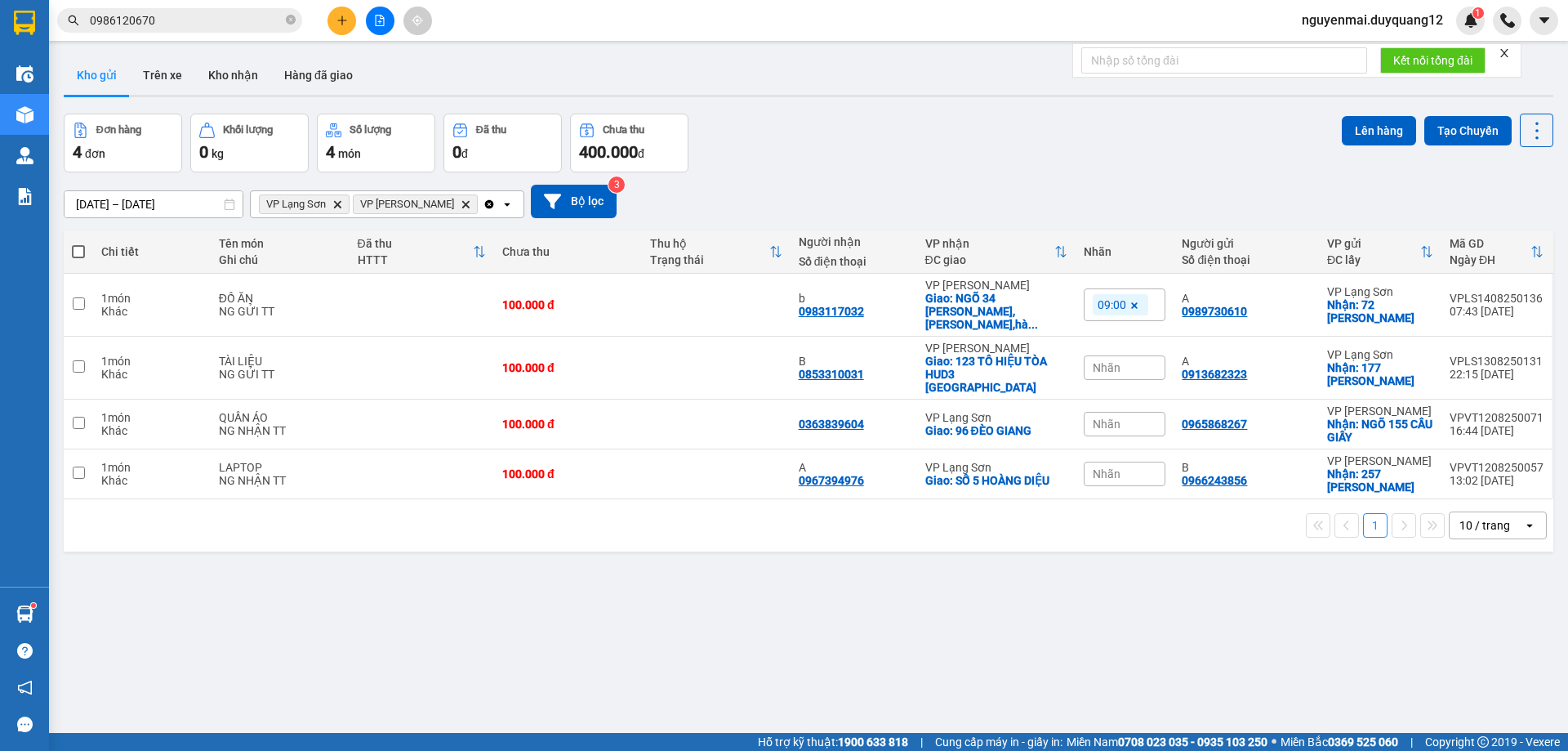
click at [342, 26] on button at bounding box center [342, 20] width 28 height 28
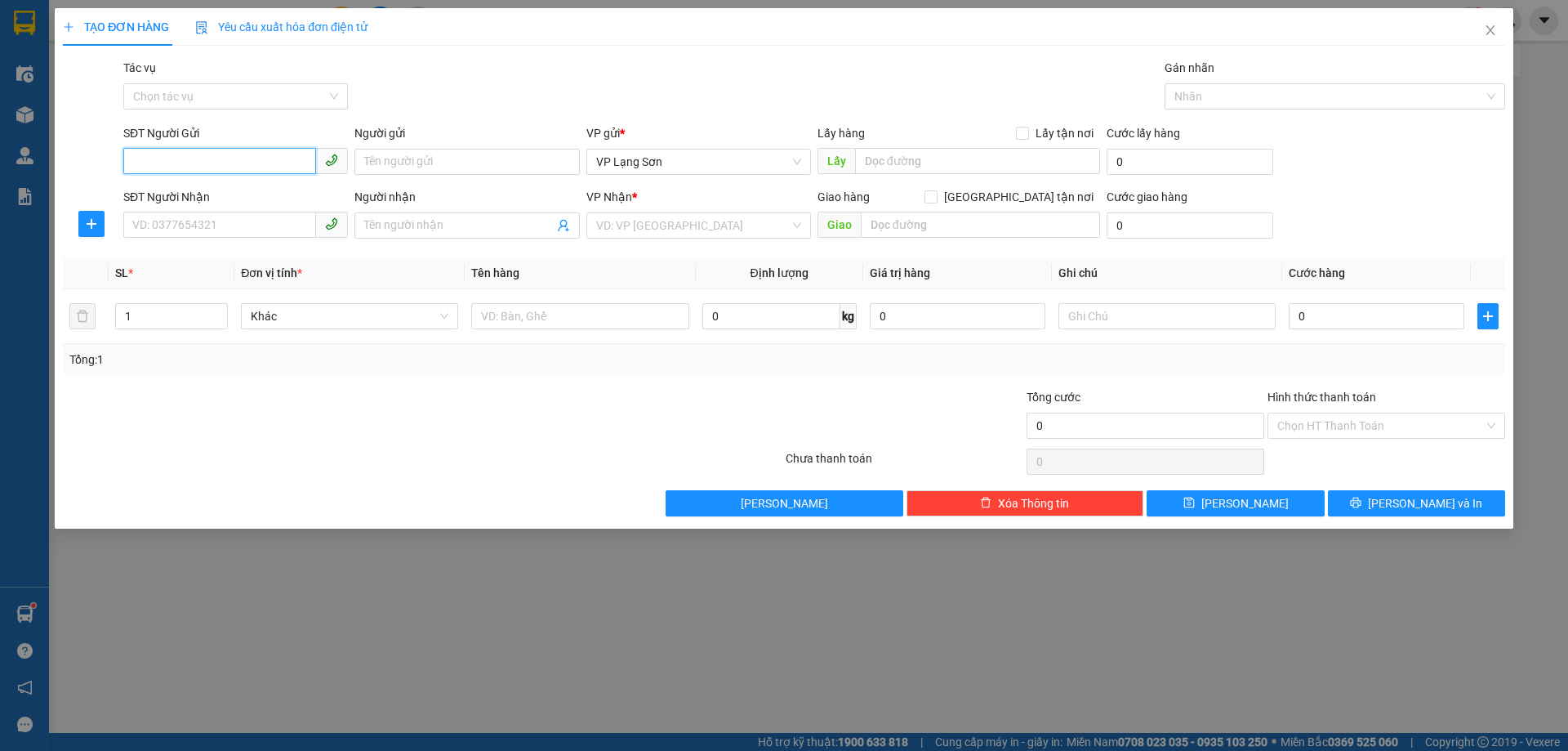
paste input "0986120670"
click at [135, 160] on input "0986120670" at bounding box center [220, 160] width 193 height 26
type input "0986120670"
click at [929, 156] on input "text" at bounding box center [978, 160] width 245 height 26
click at [861, 150] on input "NGÕ 1 ĐỀN LỪ 1" at bounding box center [978, 160] width 245 height 26
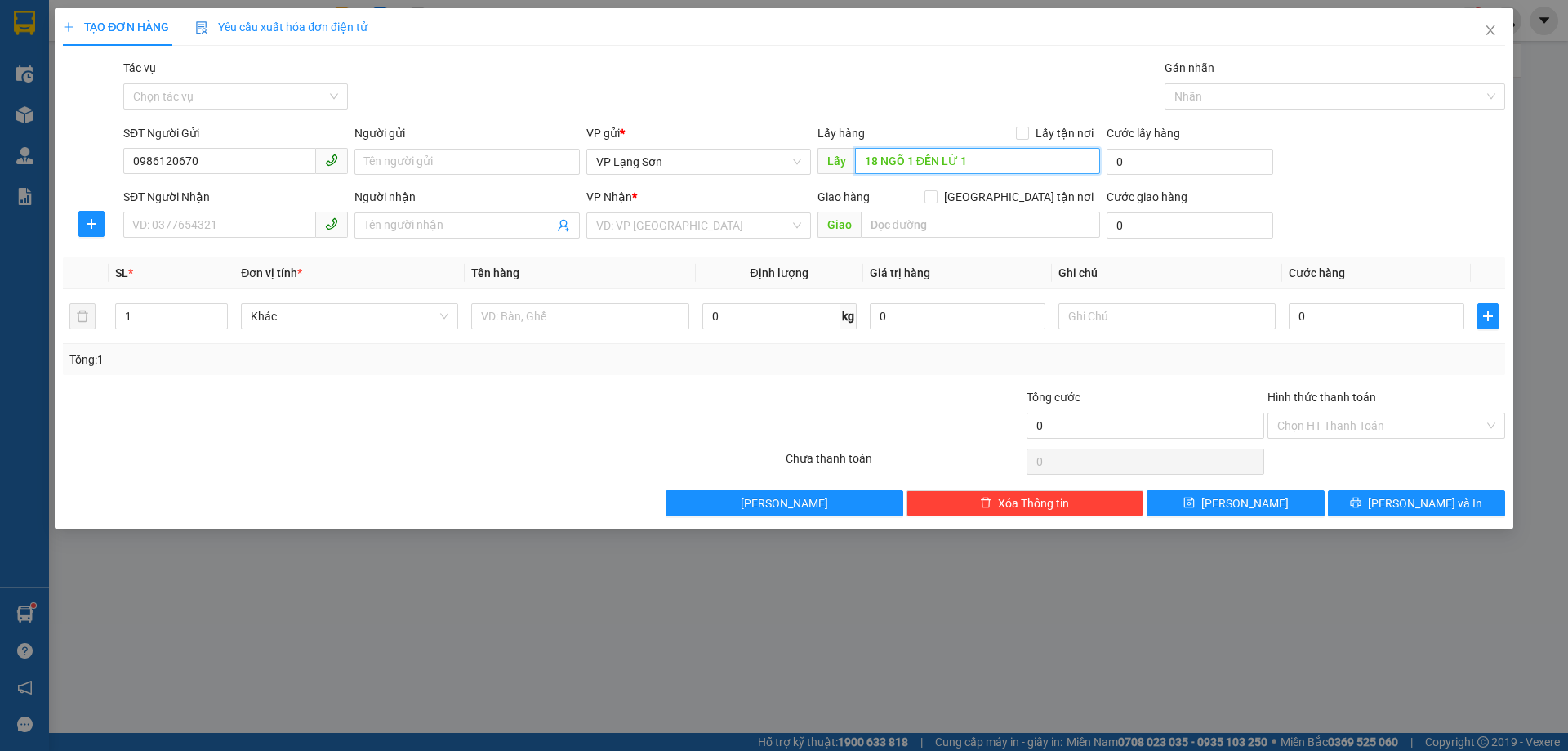
click at [902, 159] on input "18 NGÕ 1 ĐỀN LỪ 1" at bounding box center [978, 160] width 245 height 26
click at [794, 166] on span "VP Lạng Sơn" at bounding box center [698, 162] width 205 height 25
type input "18 LÔ 1 ĐỀN LỪ 1"
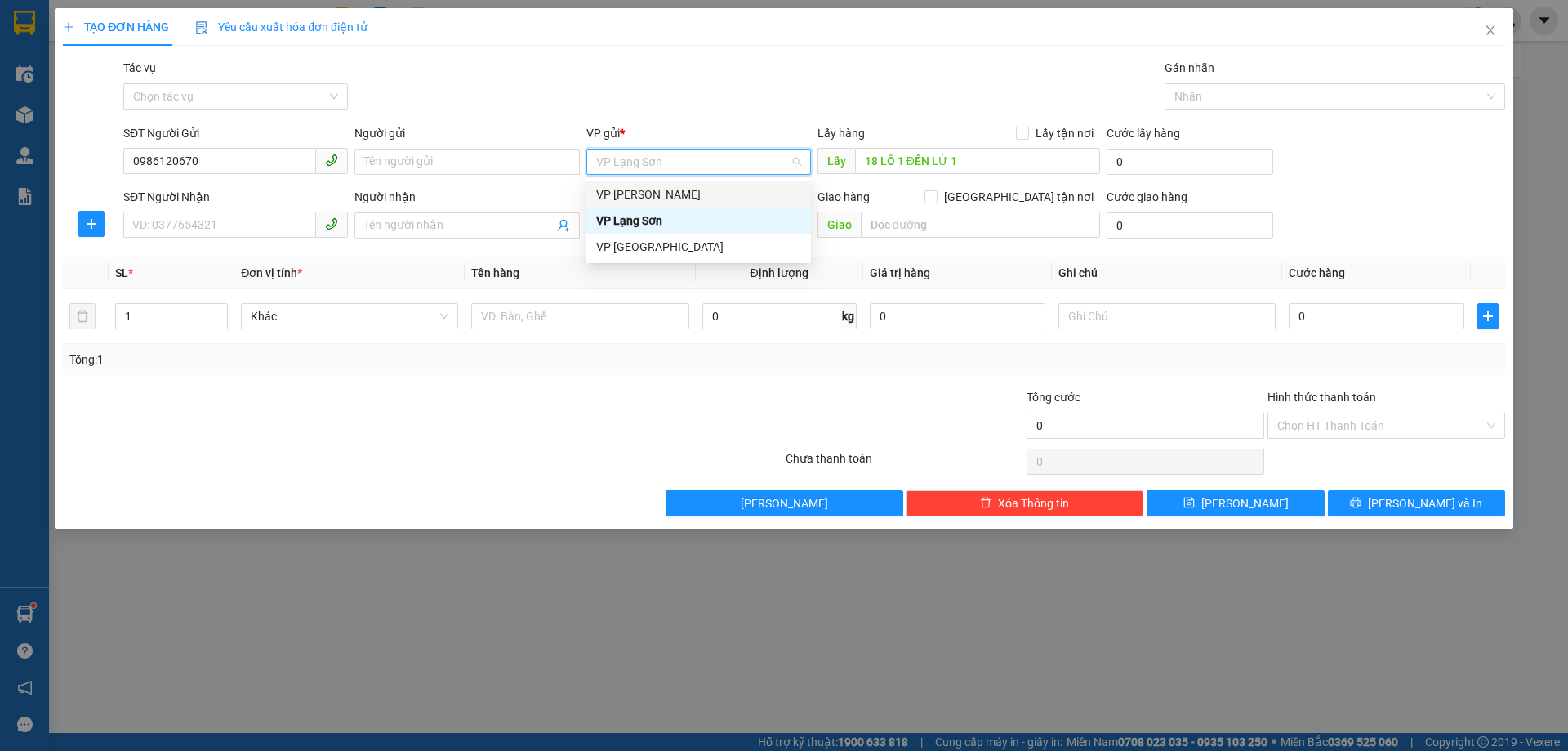
click at [725, 189] on div "VP [PERSON_NAME]" at bounding box center [698, 194] width 205 height 18
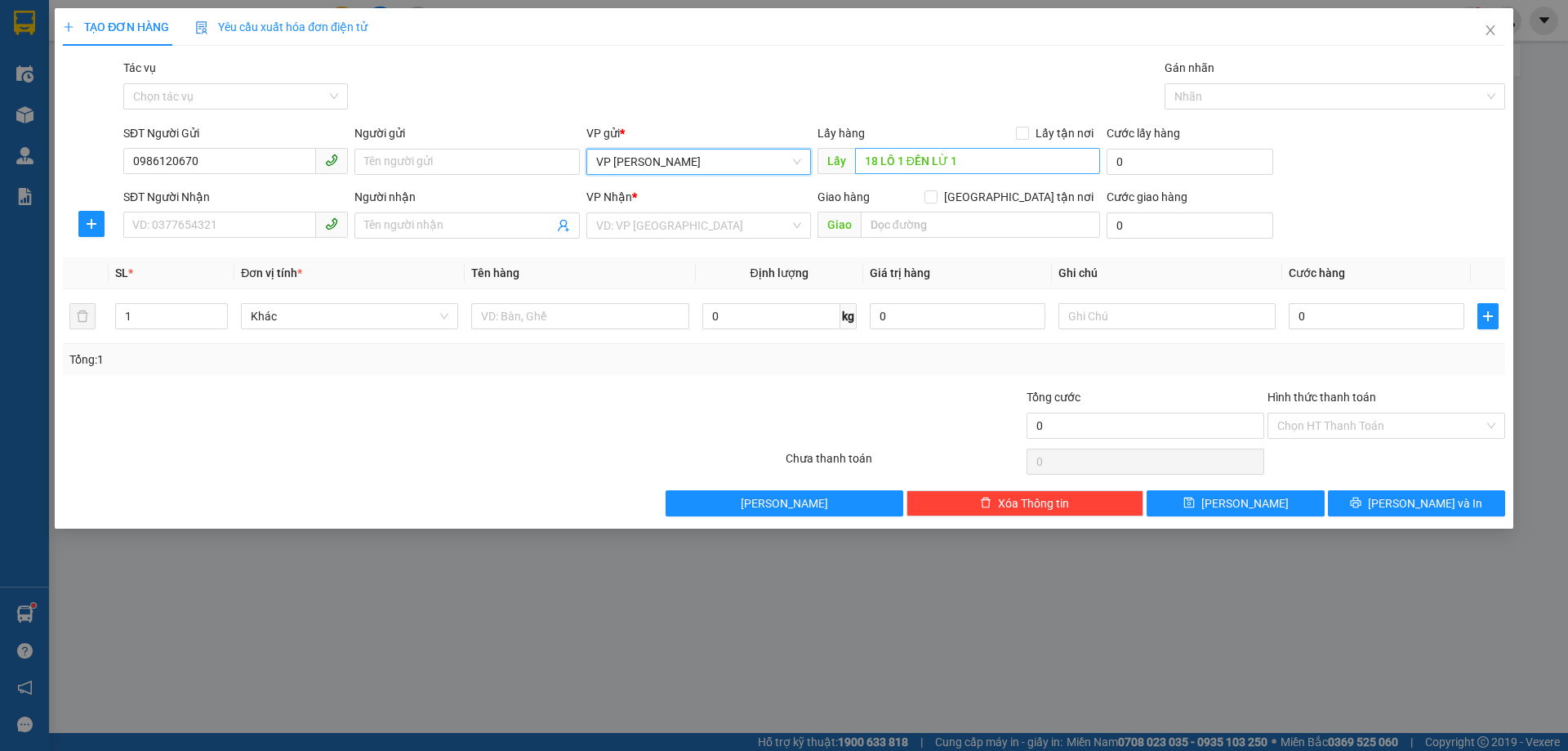
click at [1026, 139] on span at bounding box center [1023, 133] width 13 height 13
click at [1026, 138] on input "Lấy tận nơi" at bounding box center [1022, 132] width 12 height 12
checkbox input "true"
click at [937, 197] on input "[GEOGRAPHIC_DATA] tận nơi" at bounding box center [930, 196] width 12 height 12
checkbox input "true"
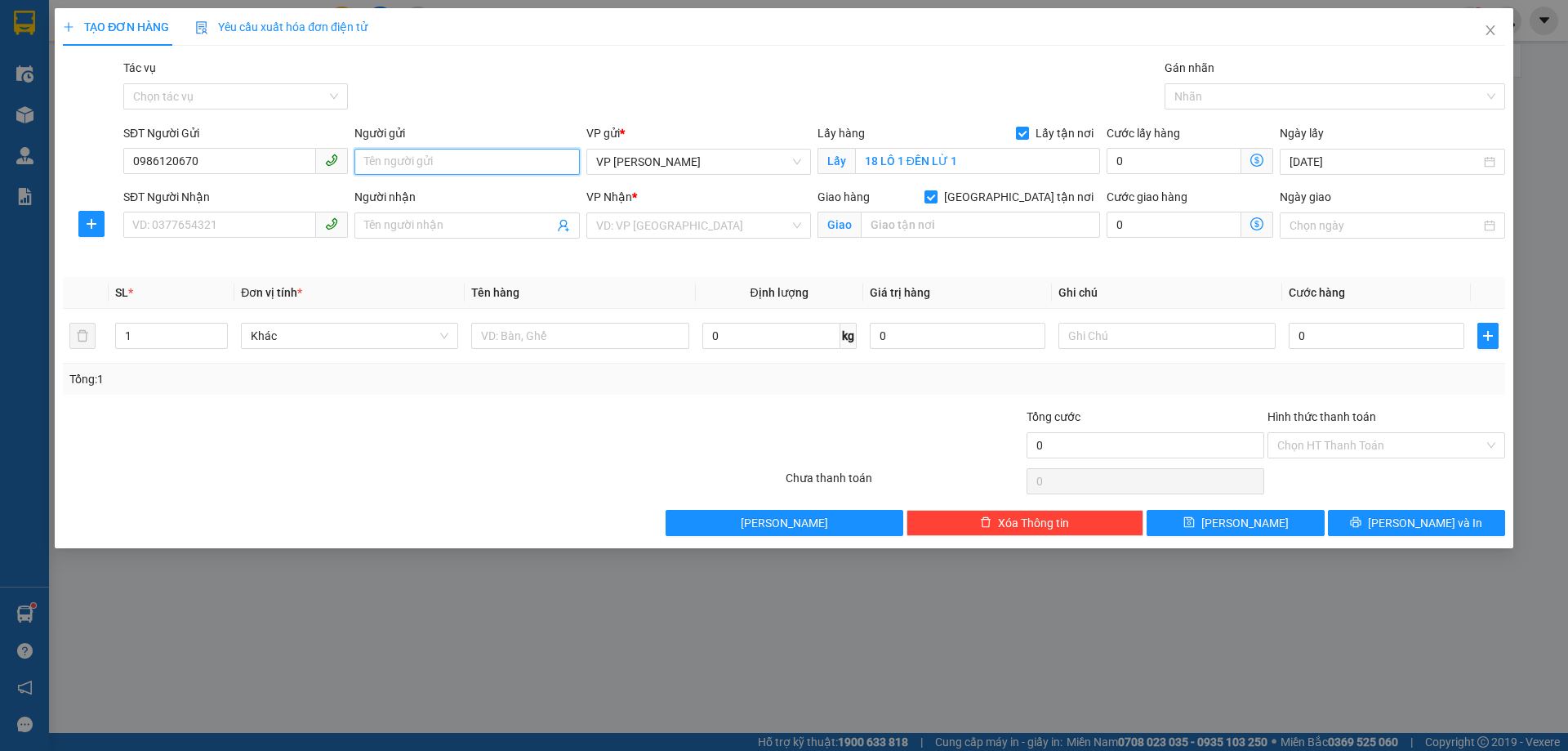
click at [457, 156] on input "Người gửi" at bounding box center [467, 161] width 225 height 26
type input "A"
click at [374, 222] on input "Người nhận" at bounding box center [459, 225] width 189 height 18
drag, startPoint x: 801, startPoint y: 217, endPoint x: 790, endPoint y: 221, distance: 11.7
click at [798, 217] on div "VD: VP [GEOGRAPHIC_DATA]" at bounding box center [698, 225] width 225 height 26
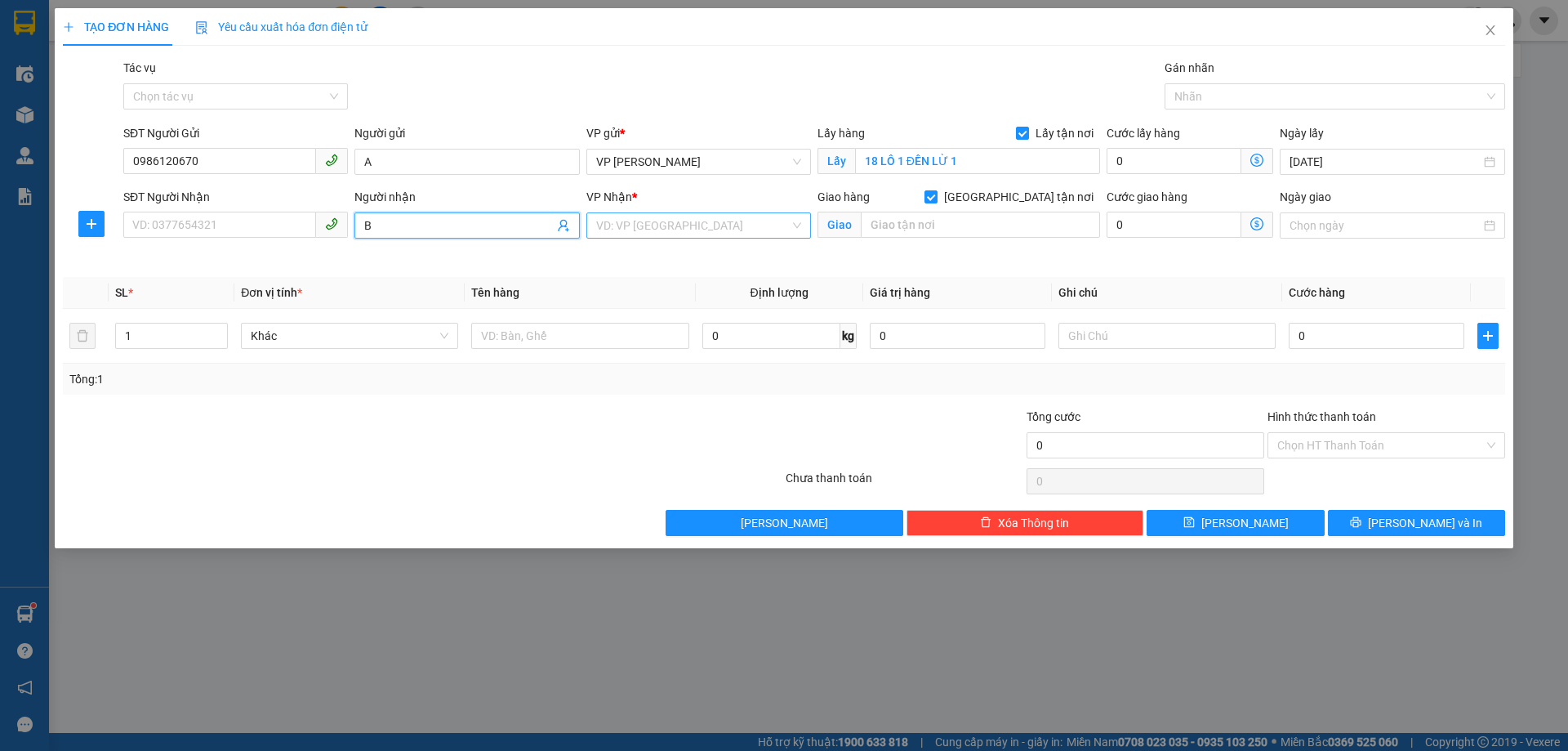
type input "B"
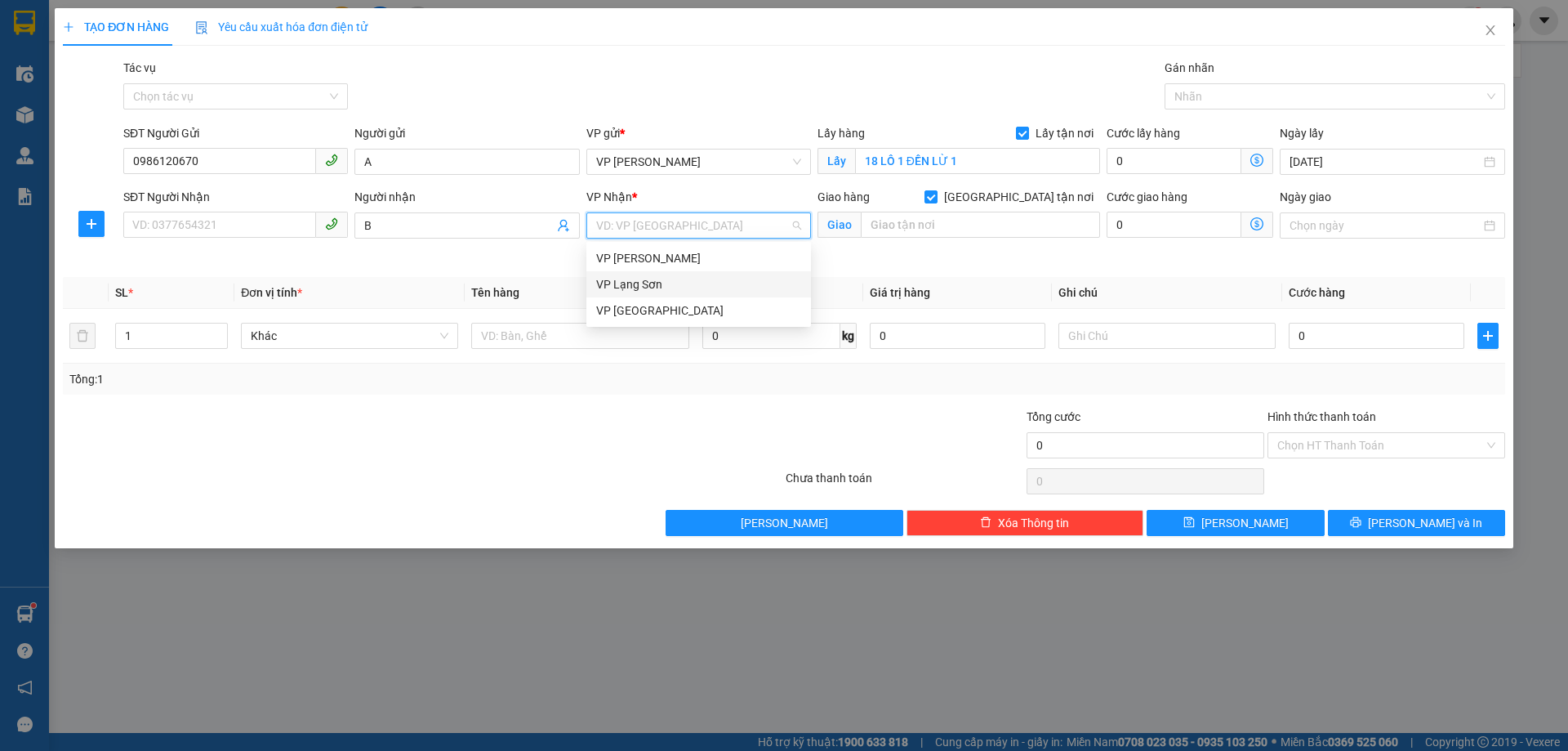
drag, startPoint x: 705, startPoint y: 287, endPoint x: 804, endPoint y: 229, distance: 114.7
click at [703, 287] on div "VP Lạng Sơn" at bounding box center [698, 285] width 205 height 18
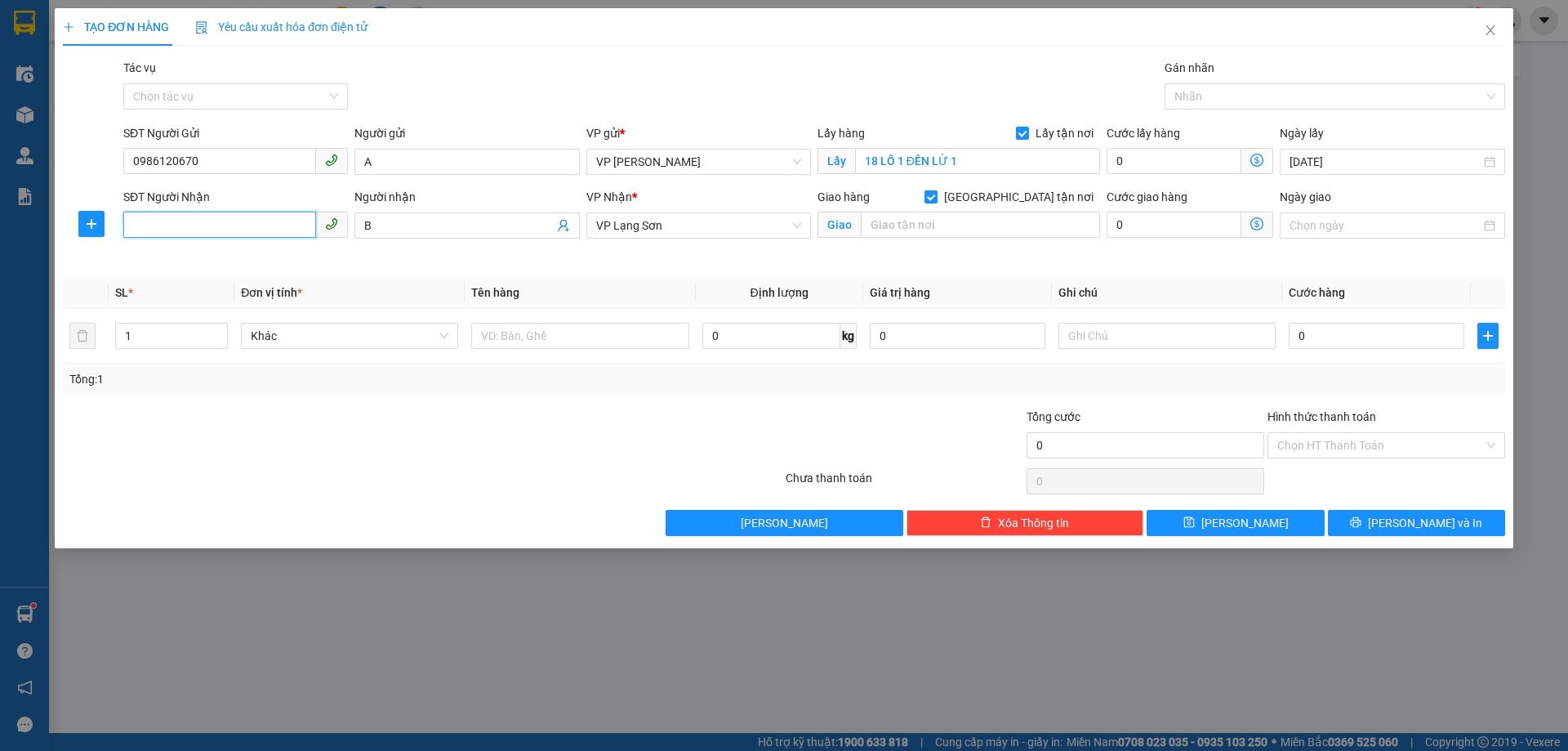
click at [226, 228] on input "SĐT Người Nhận" at bounding box center [220, 224] width 193 height 26
click at [875, 225] on input "text" at bounding box center [980, 224] width 239 height 26
type input "NH THỦY QUÁN"
click at [157, 225] on input "SĐT Người Nhận" at bounding box center [220, 224] width 193 height 26
type input "0909020822"
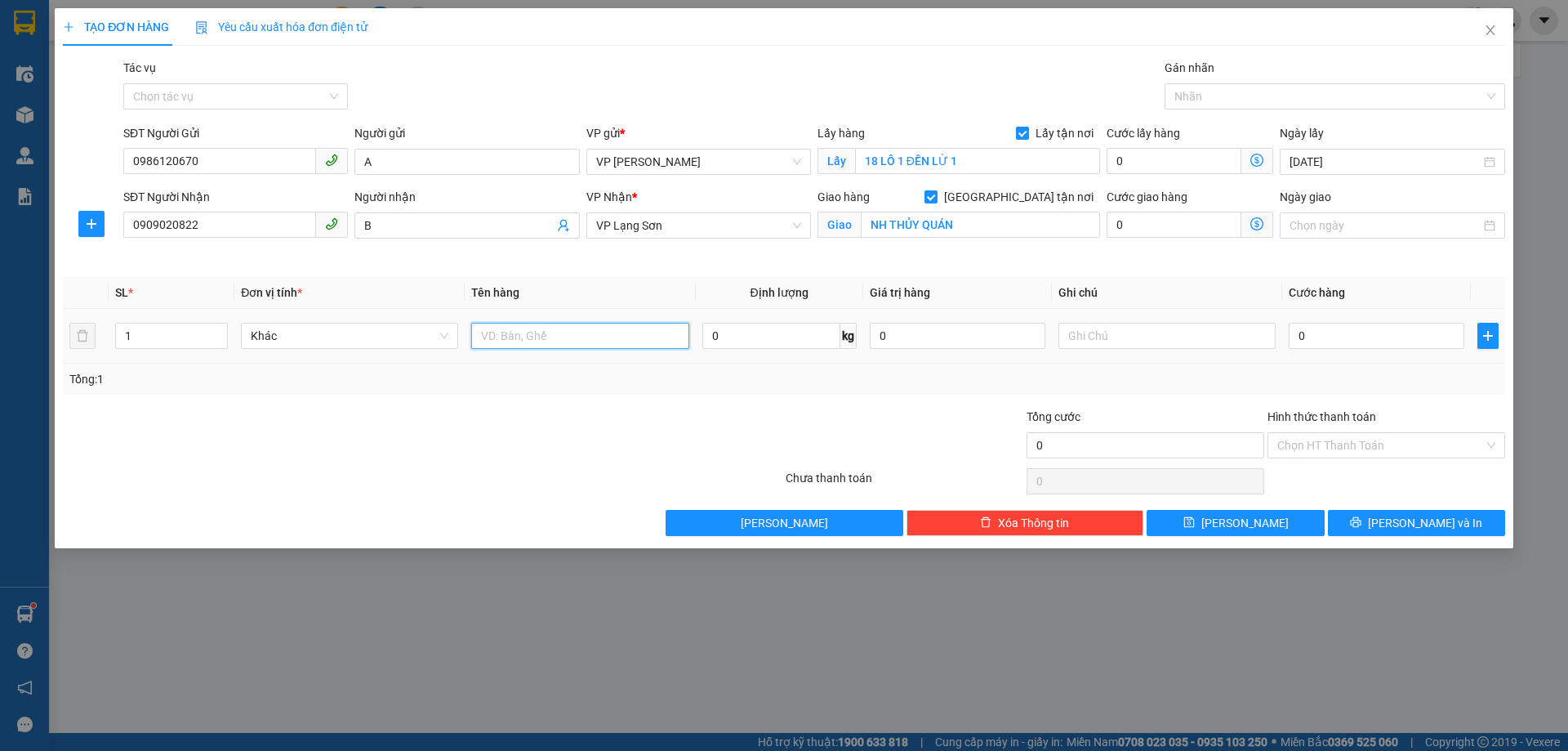
click at [641, 341] on input "text" at bounding box center [580, 335] width 217 height 26
type input "D"
type input "ĐỒ ĂN"
click at [1121, 338] on input "text" at bounding box center [1167, 335] width 217 height 26
type input "NG"
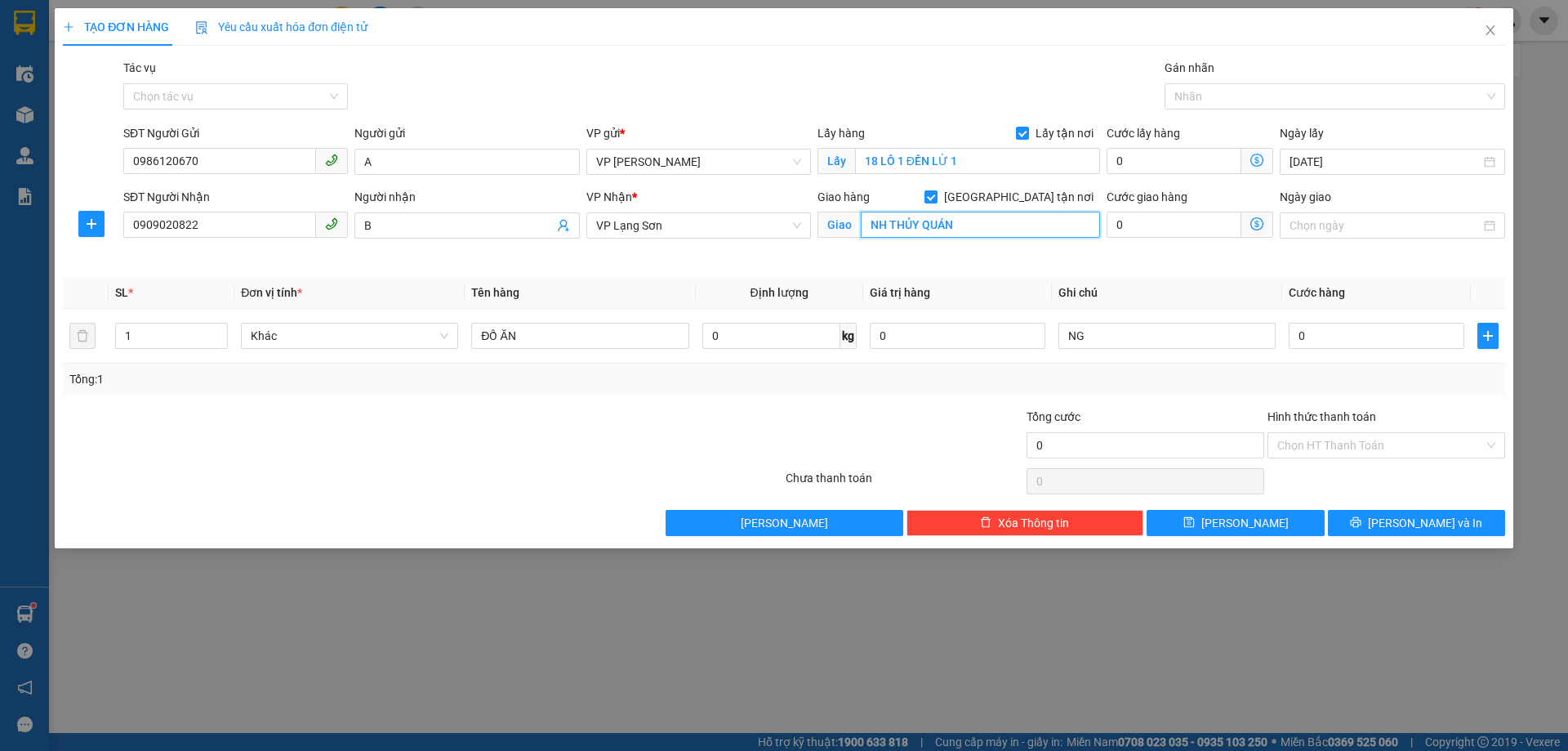
click at [990, 224] on input "NH THỦY QUÁN" at bounding box center [980, 224] width 239 height 26
click at [984, 224] on input "NH THỦY QUÁN" at bounding box center [980, 224] width 239 height 26
type input "NH THỦY QUÁN 86 [PERSON_NAME]"
click at [1122, 335] on input "NG" at bounding box center [1167, 335] width 217 height 26
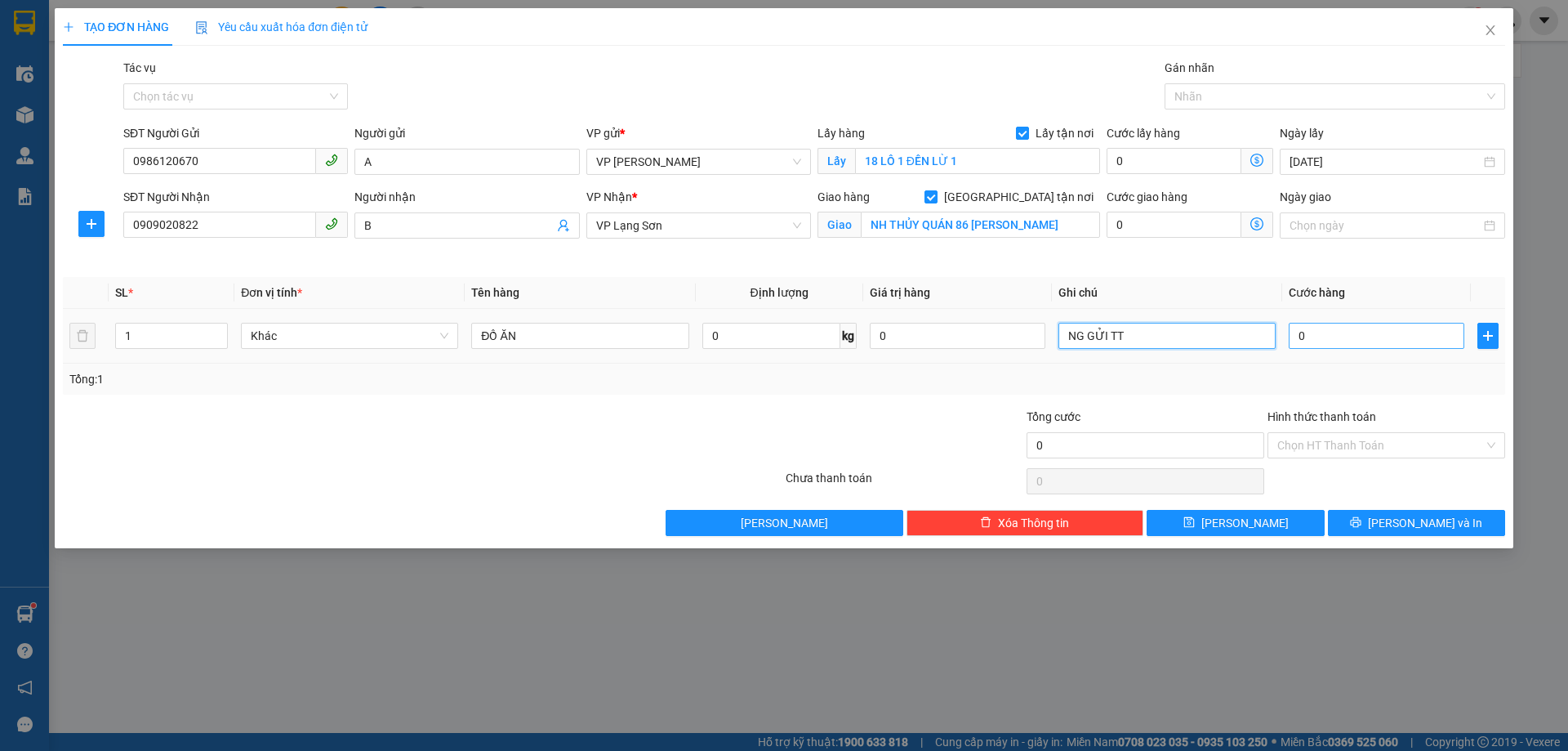
type input "NG GỬI TT"
click at [1325, 340] on input "0" at bounding box center [1376, 335] width 175 height 26
type input "1"
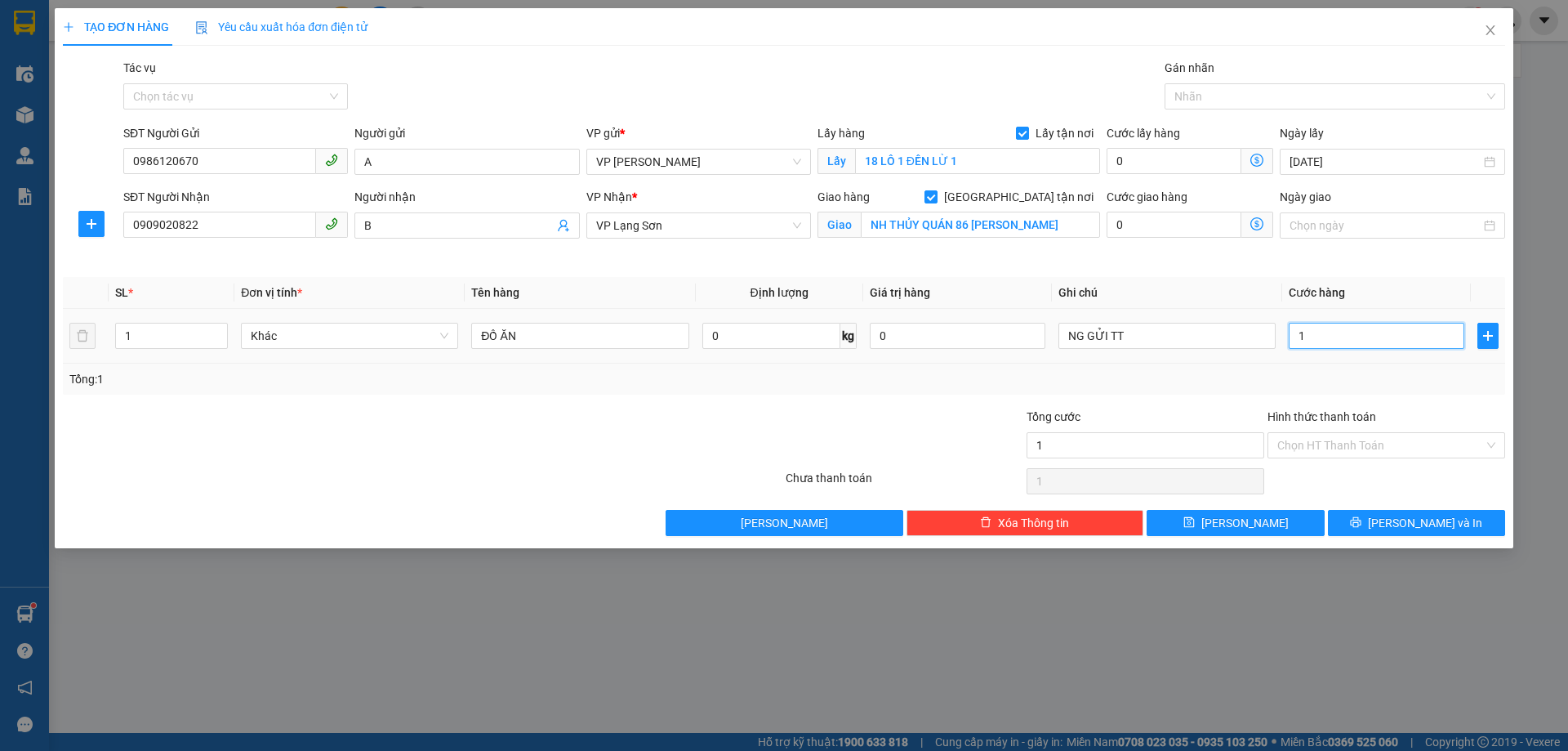
type input "10"
type input "100"
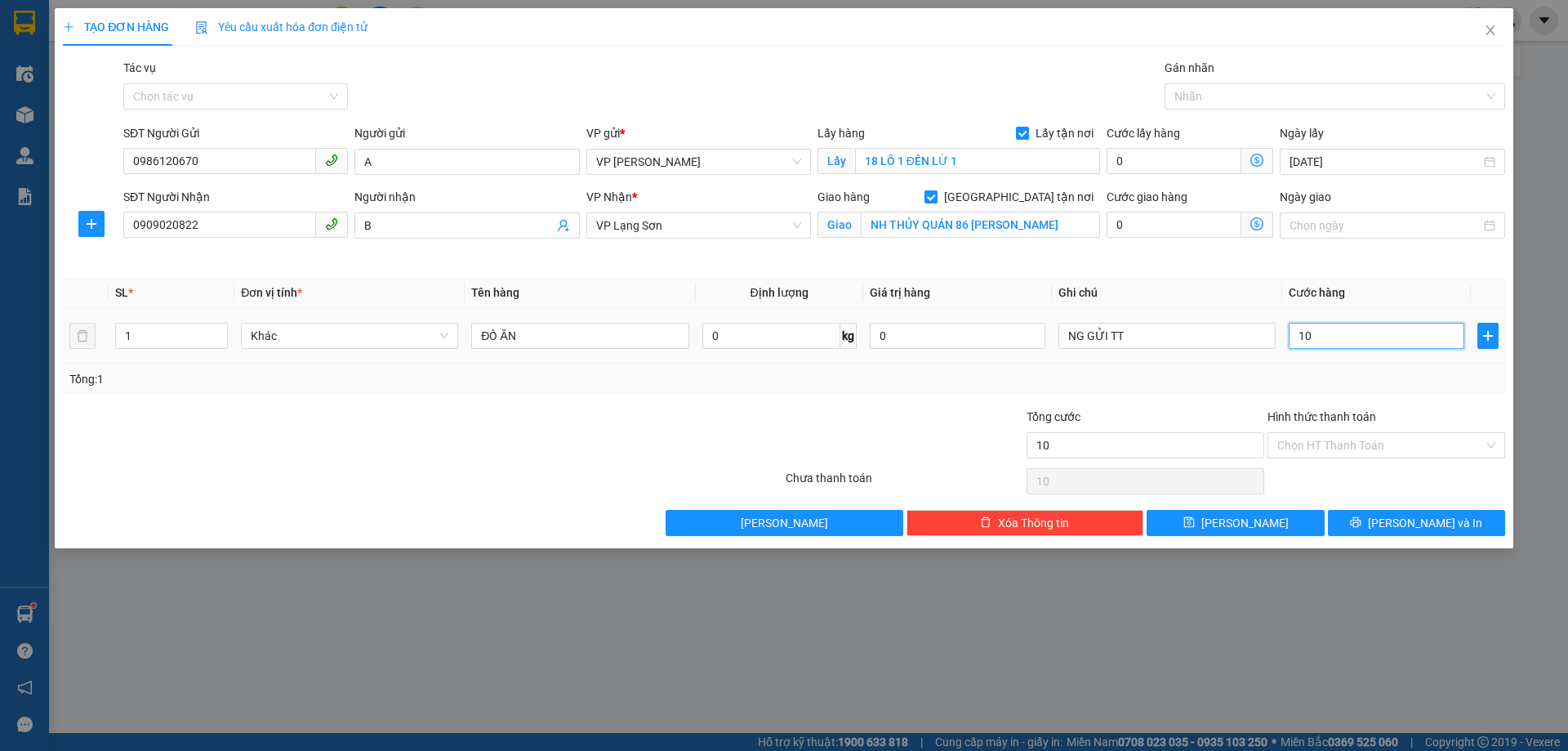
type input "100"
type input "1.000"
type input "10.000"
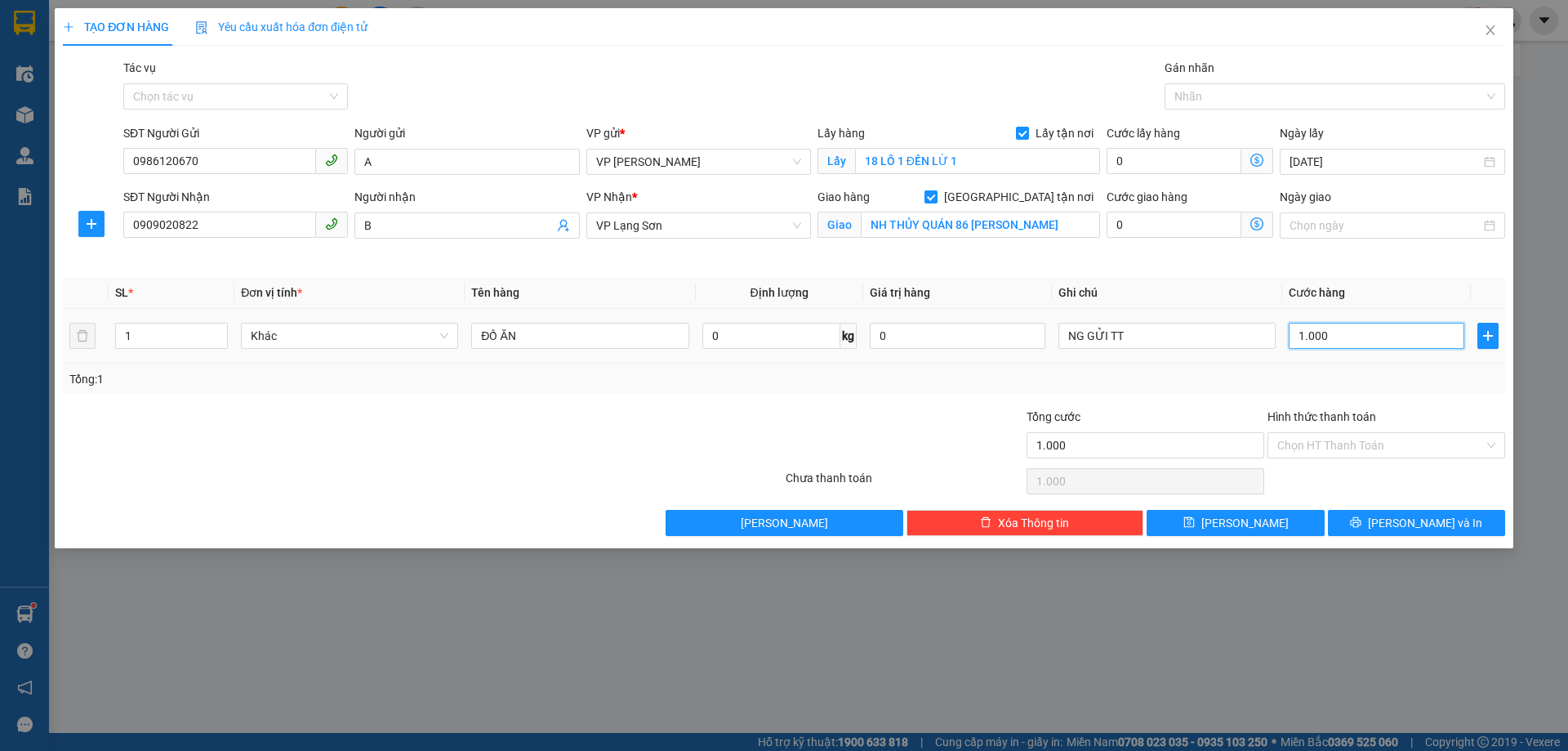
type input "10.000"
type input "100.000"
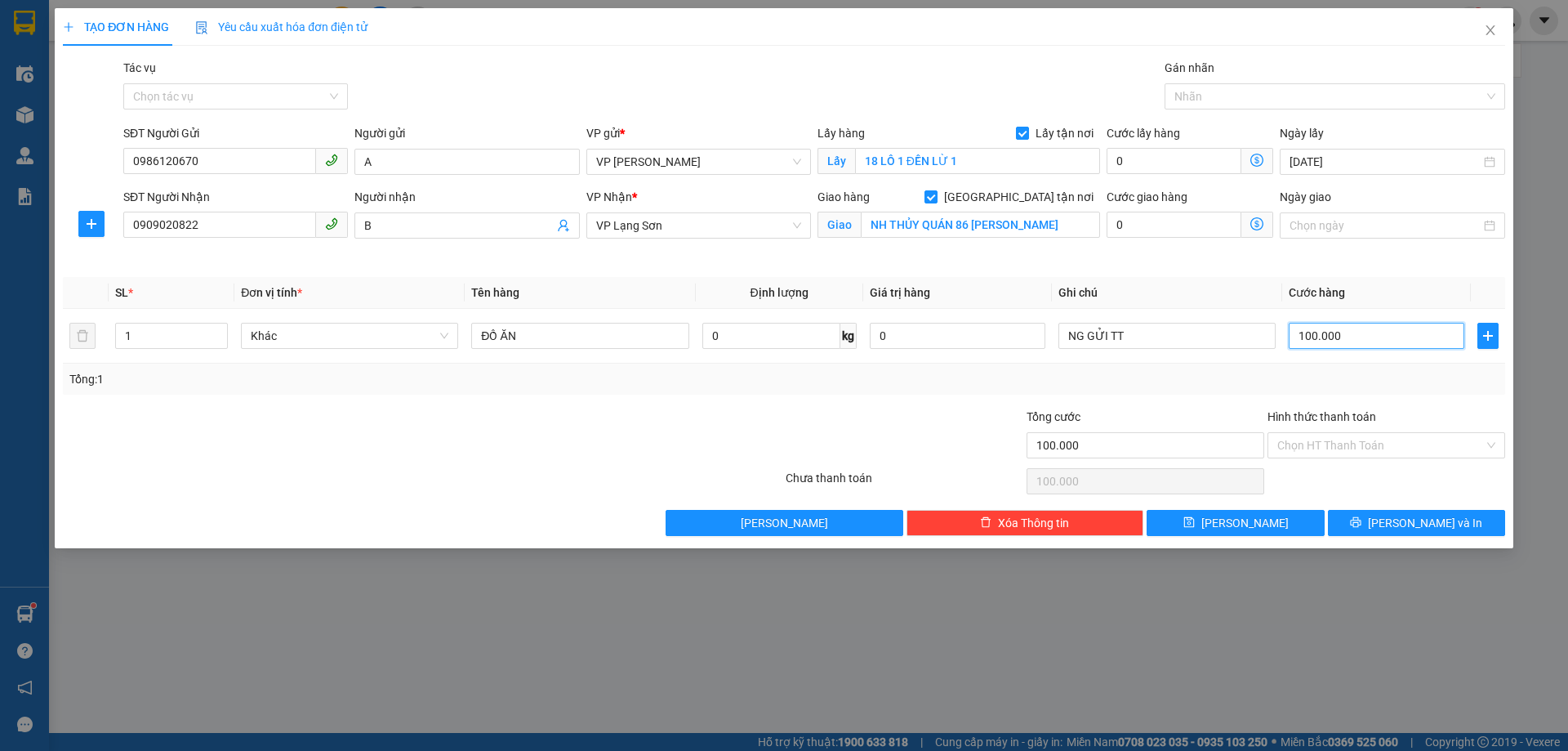
type input "100.000"
click at [970, 392] on div "Tổng: 1" at bounding box center [784, 379] width 1443 height 31
click at [1193, 529] on button "[PERSON_NAME]" at bounding box center [1235, 522] width 177 height 26
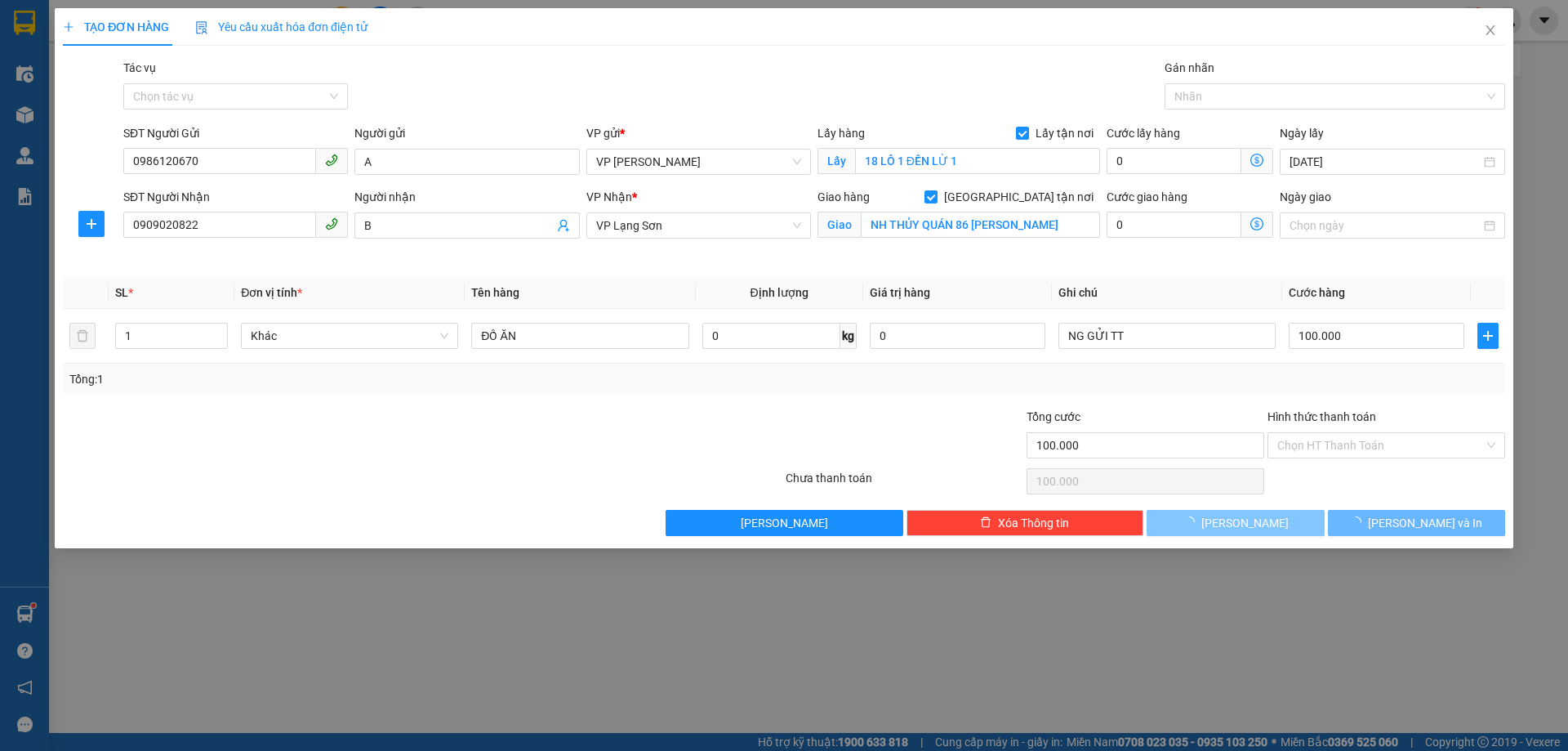
checkbox input "false"
type input "0"
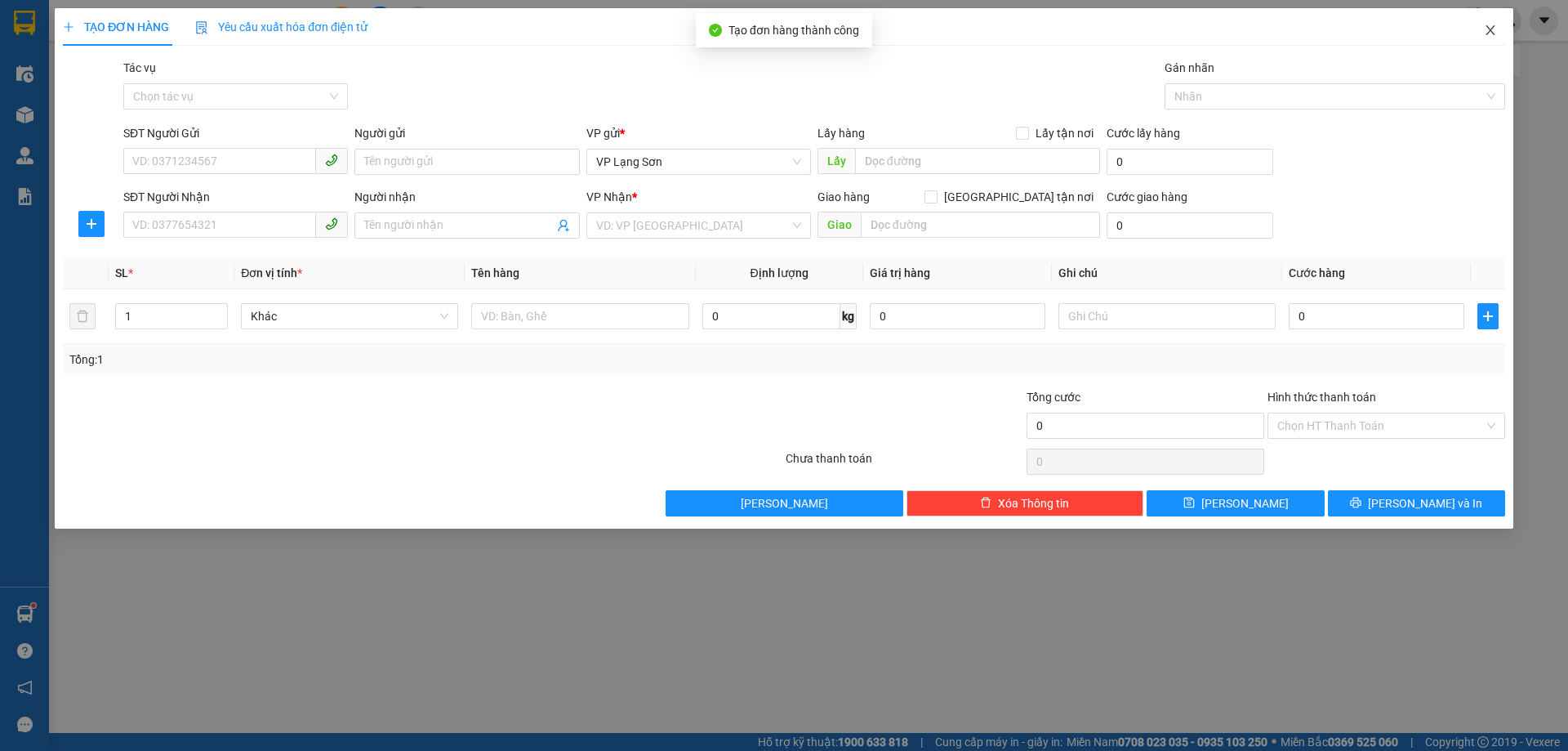
click at [1487, 28] on icon "close" at bounding box center [1491, 30] width 13 height 13
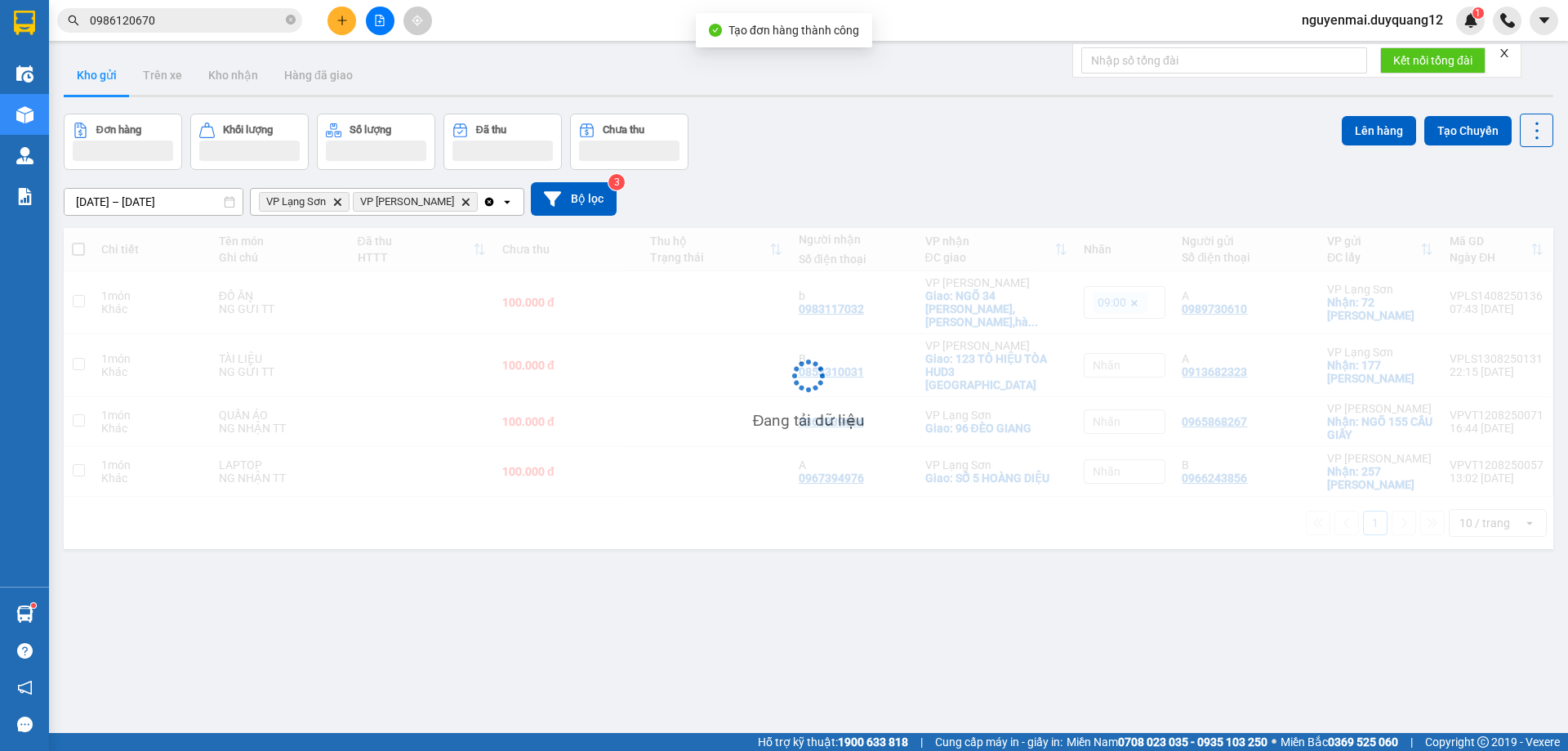
click at [1128, 132] on div "Đơn hàng Khối lượng Số lượng Đã thu Chưa thu Lên hàng Tạo Chuyến" at bounding box center [808, 141] width 1490 height 56
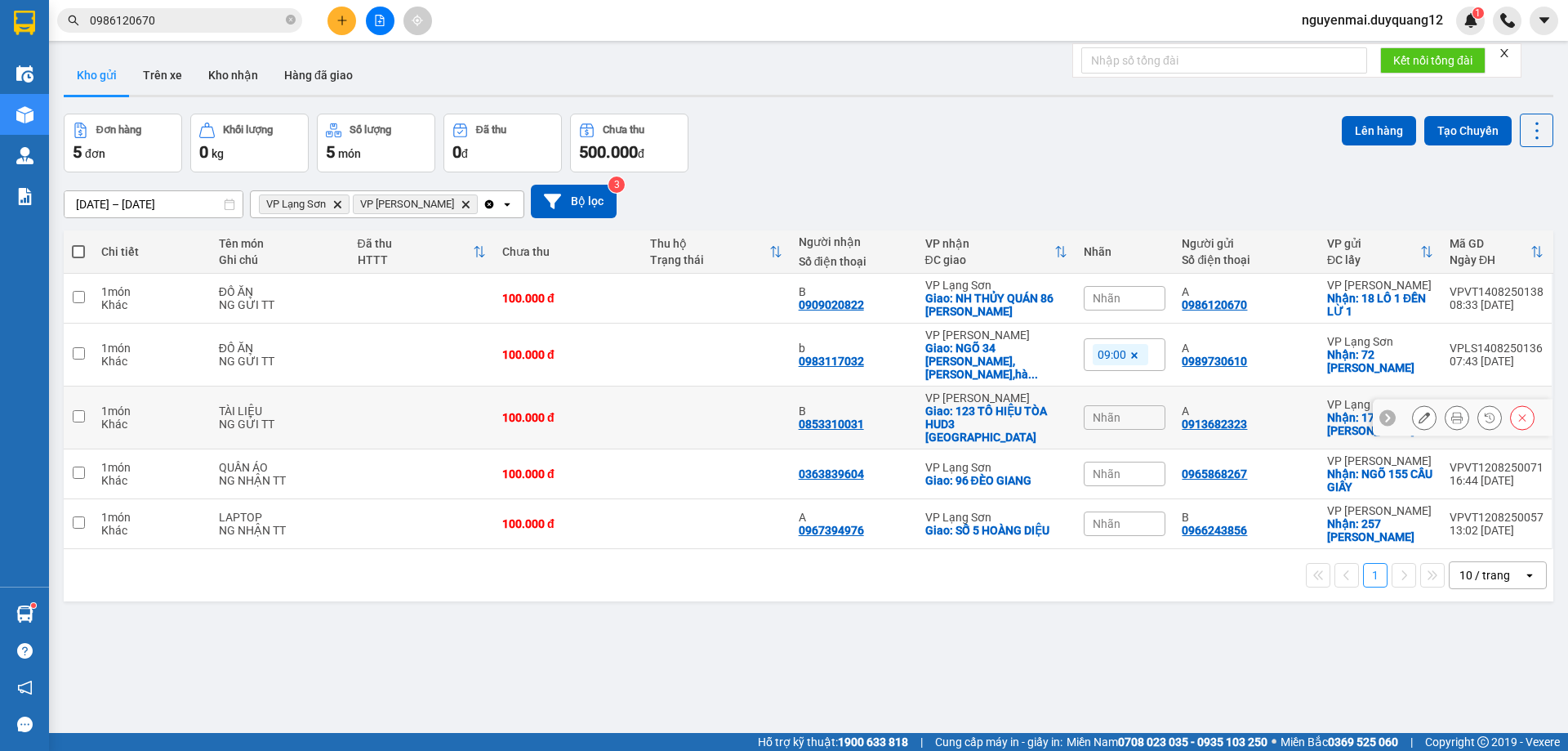
click at [74, 410] on input "checkbox" at bounding box center [79, 416] width 12 height 12
checkbox input "true"
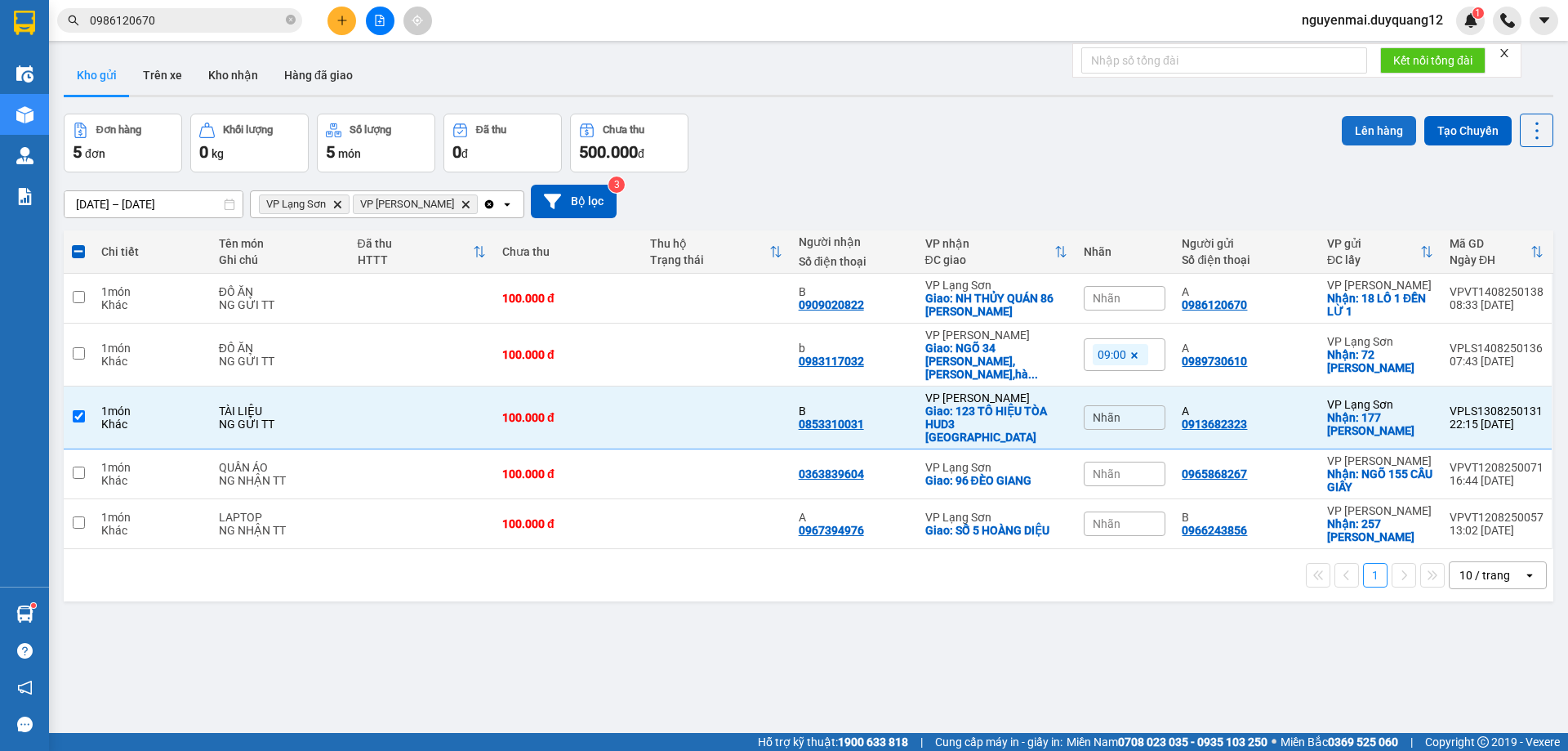
click at [1357, 137] on button "Lên hàng" at bounding box center [1379, 130] width 75 height 29
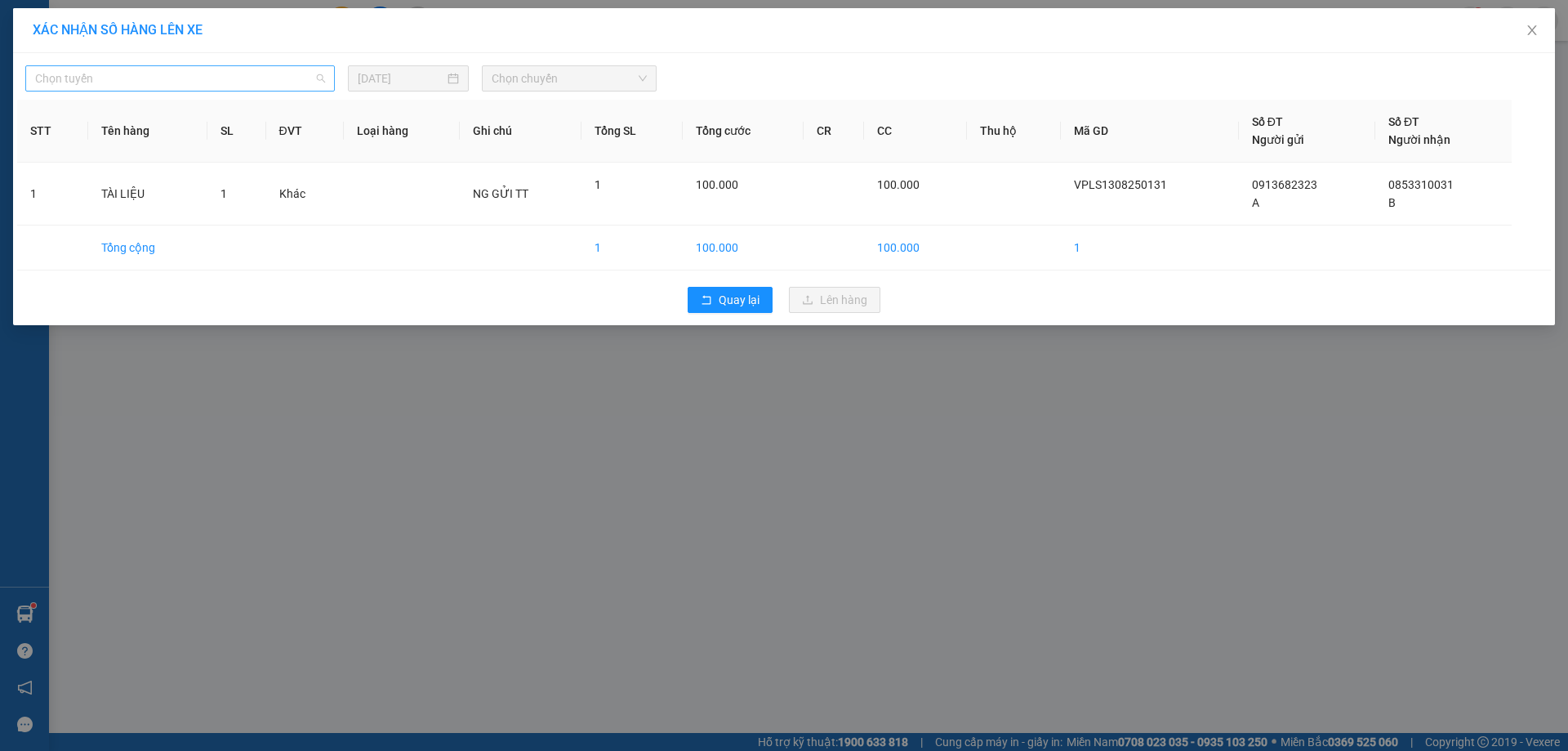
click at [323, 82] on span "Chọn tuyến" at bounding box center [180, 78] width 290 height 25
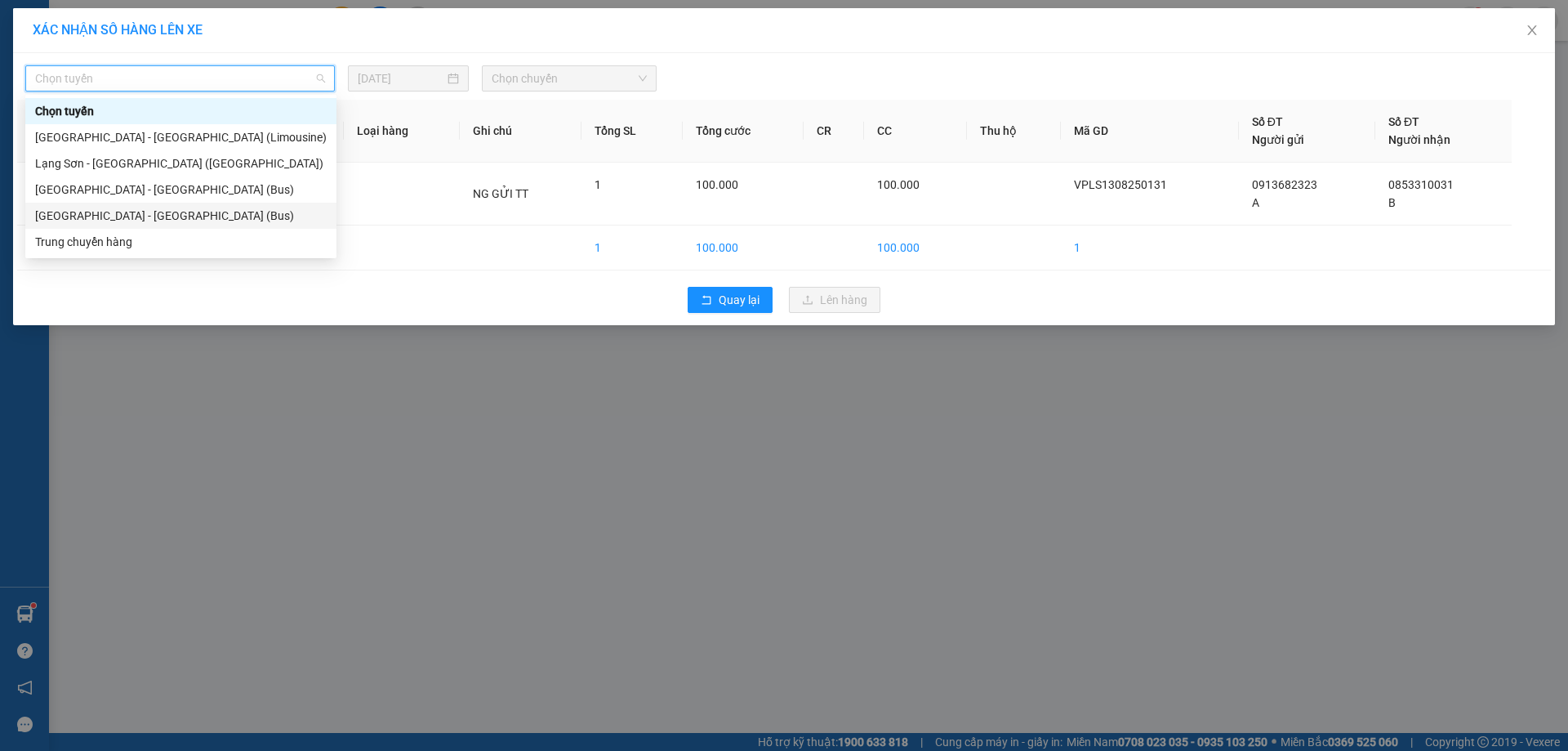
click at [168, 208] on div "[GEOGRAPHIC_DATA] - [GEOGRAPHIC_DATA] (Bus)" at bounding box center [181, 215] width 292 height 18
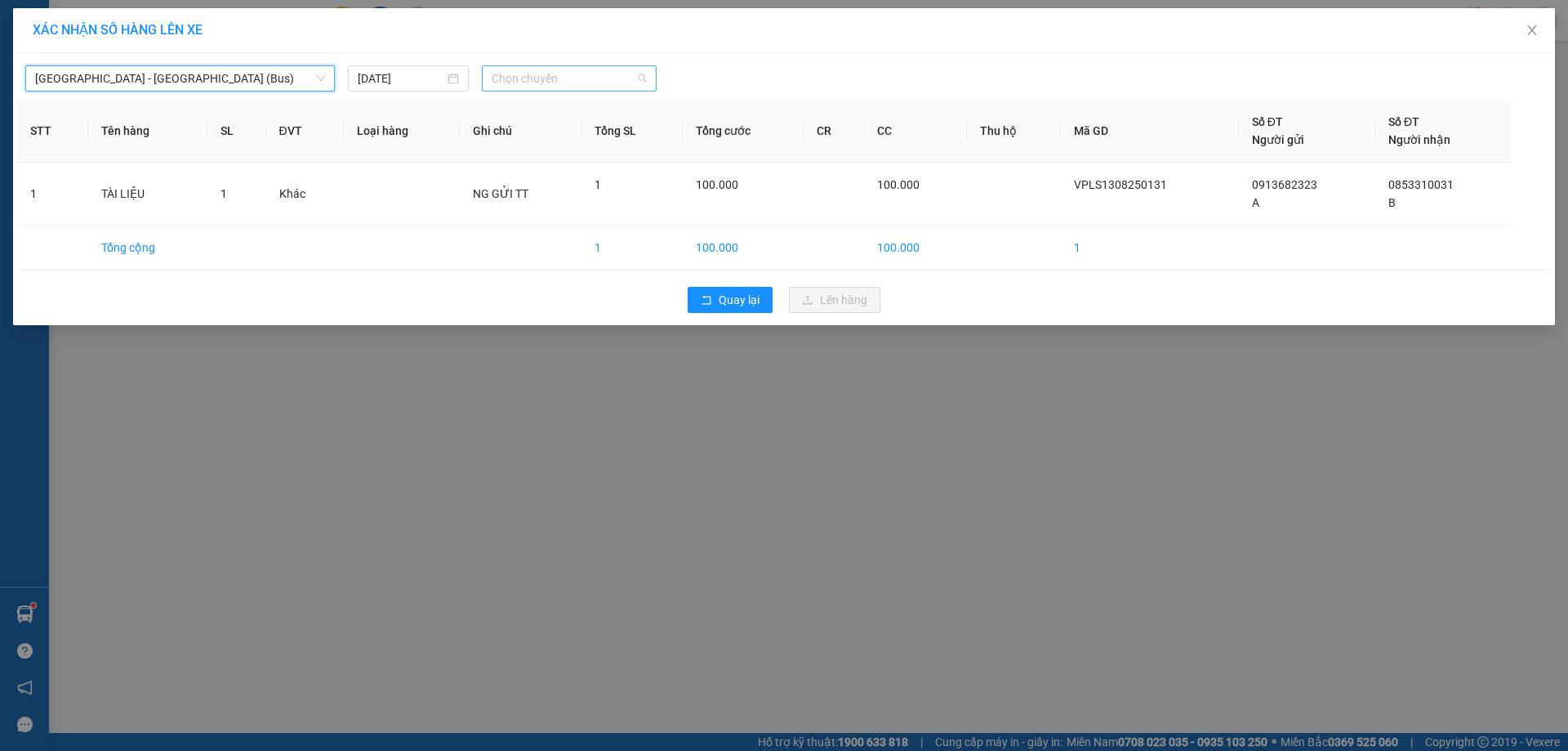
click at [646, 76] on span "Chọn chuyến" at bounding box center [569, 78] width 156 height 25
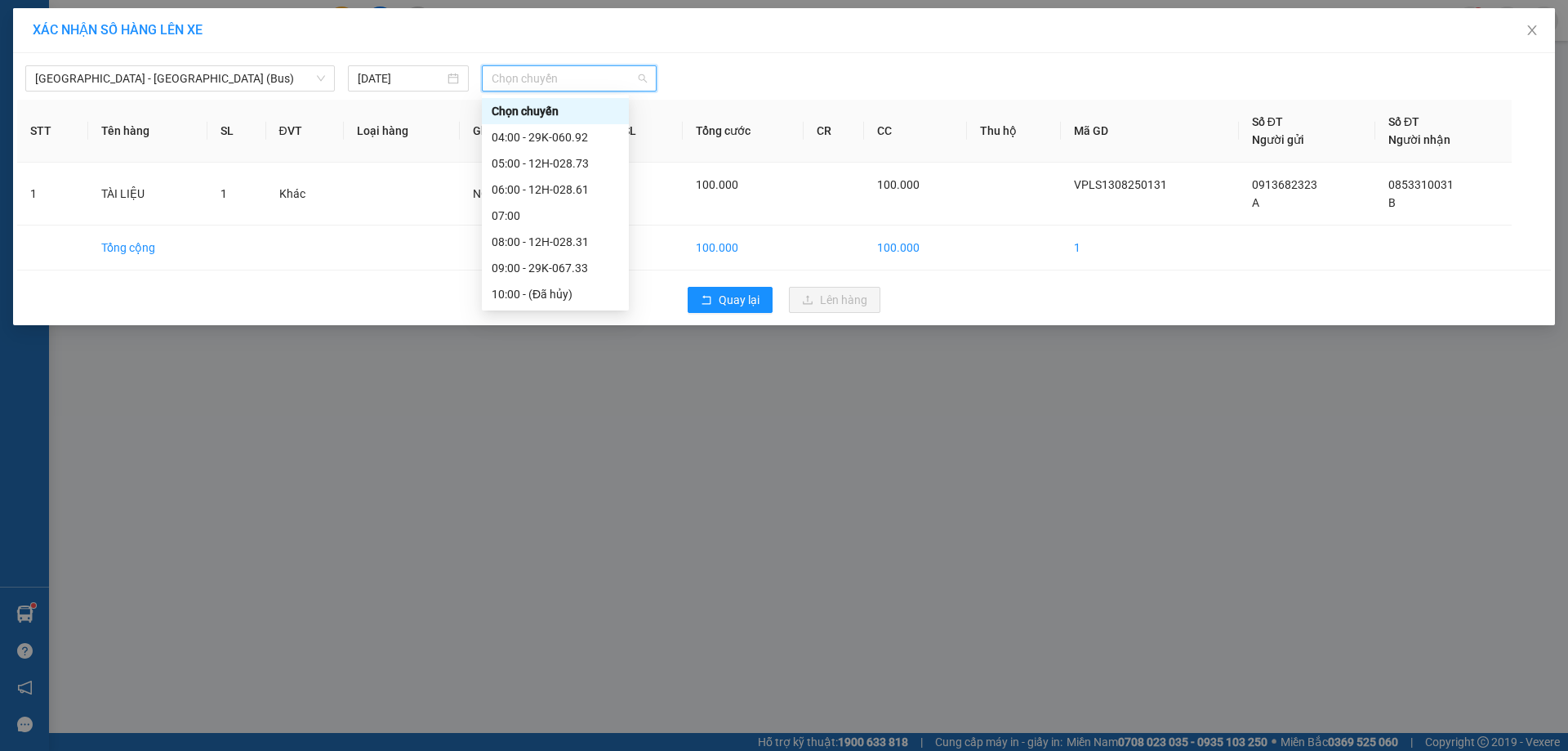
scroll to position [14, 0]
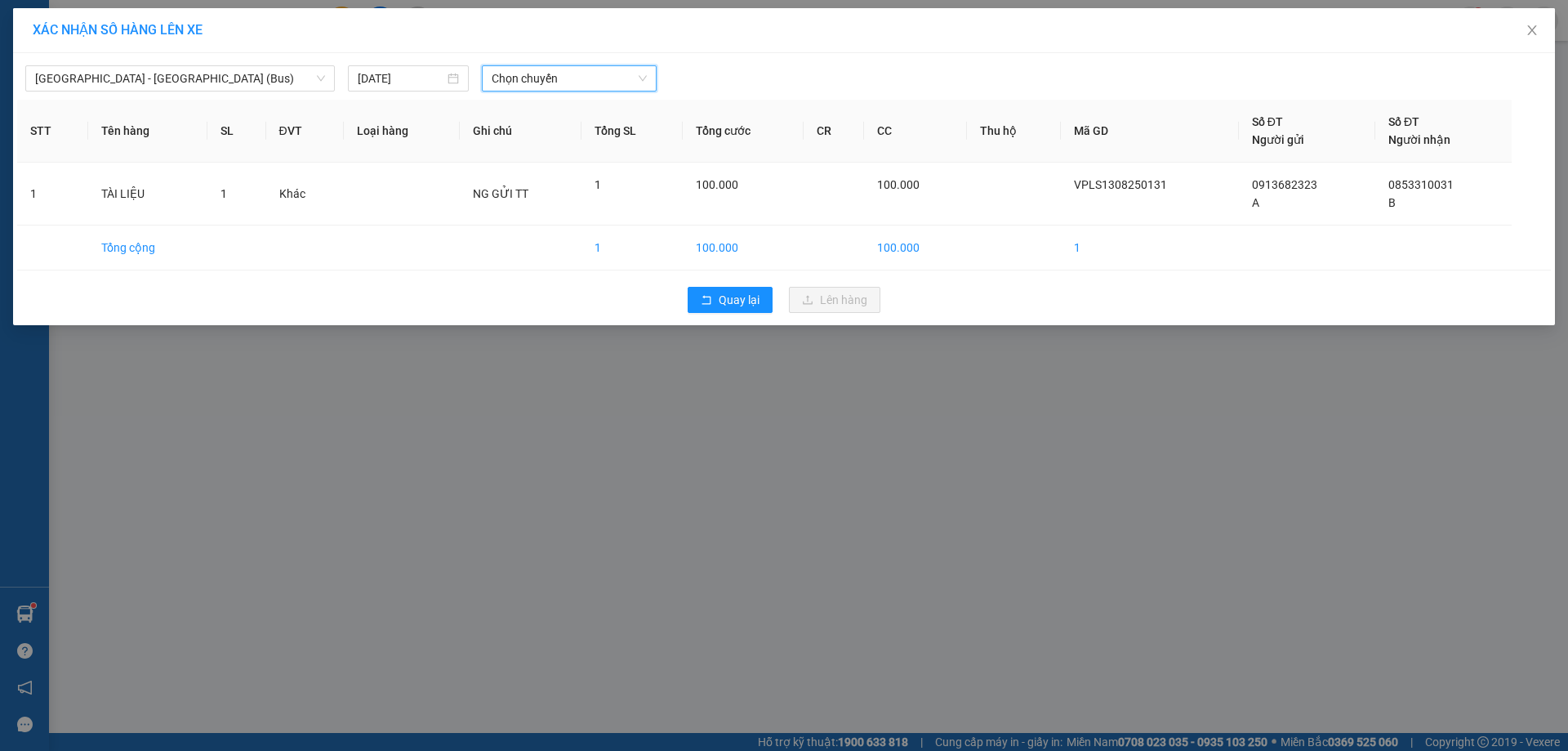
click at [642, 76] on span "Chọn chuyến" at bounding box center [569, 78] width 156 height 25
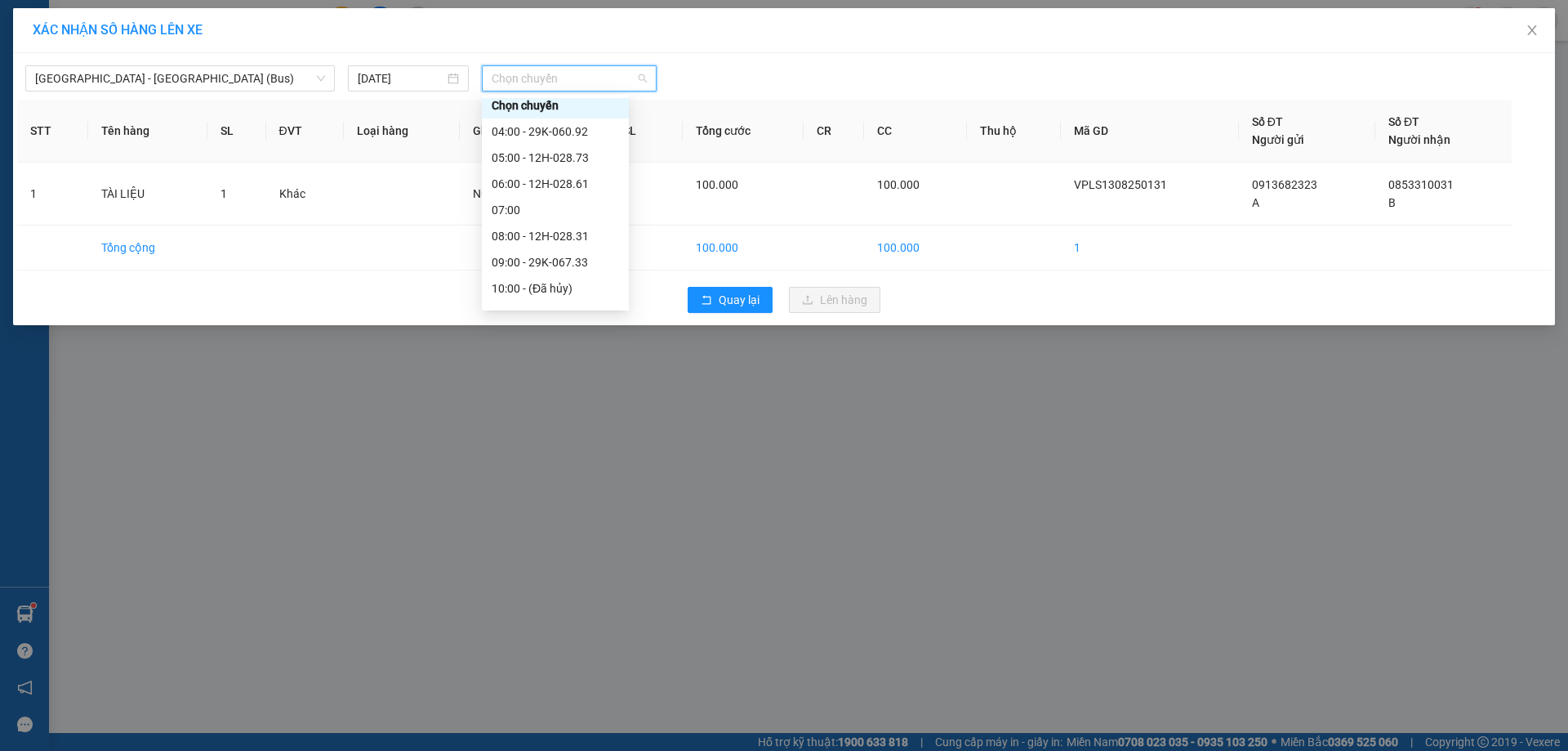
scroll to position [8, 0]
click at [586, 237] on div "08:00 - 12H-028.31" at bounding box center [555, 234] width 127 height 18
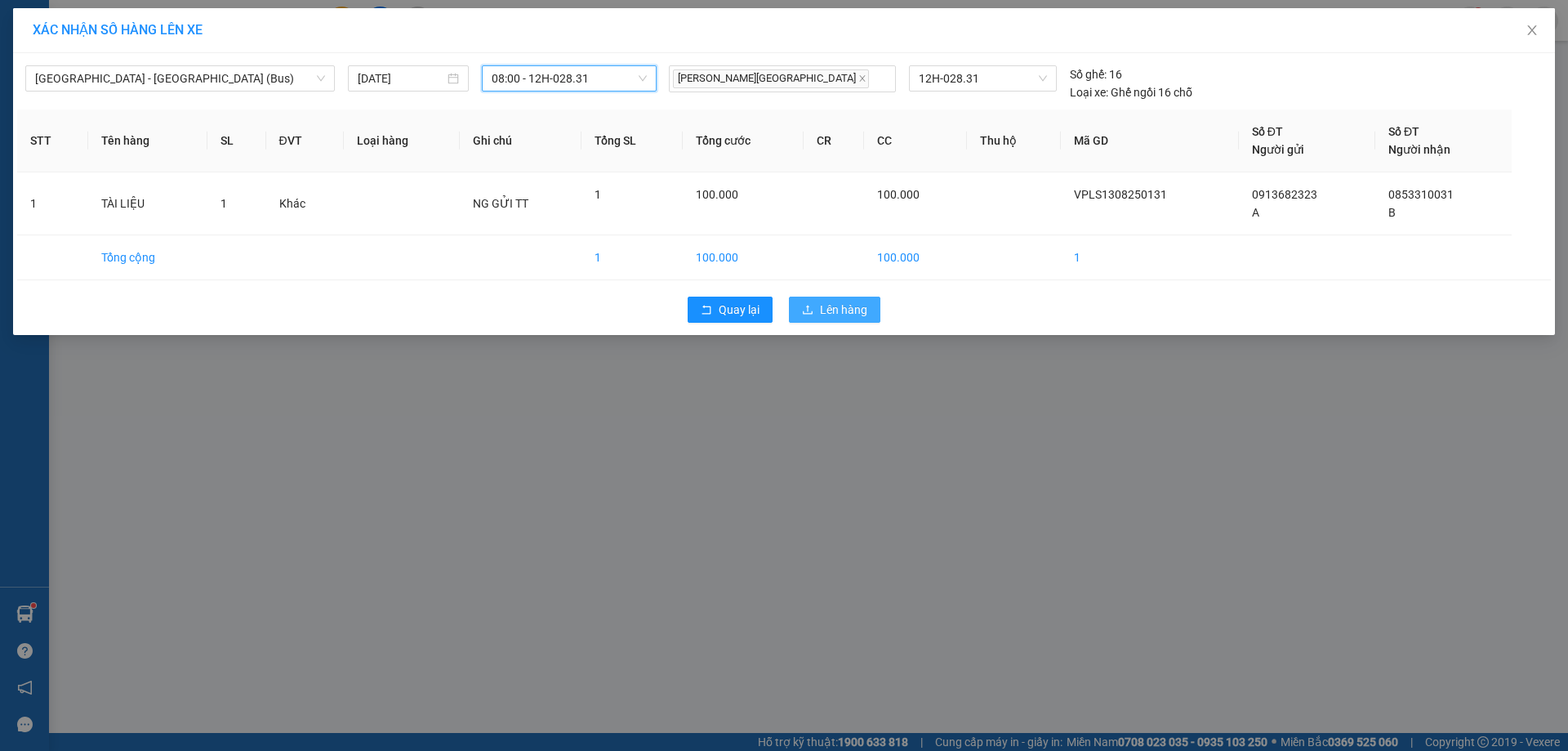
click at [849, 302] on span "Lên hàng" at bounding box center [843, 310] width 47 height 18
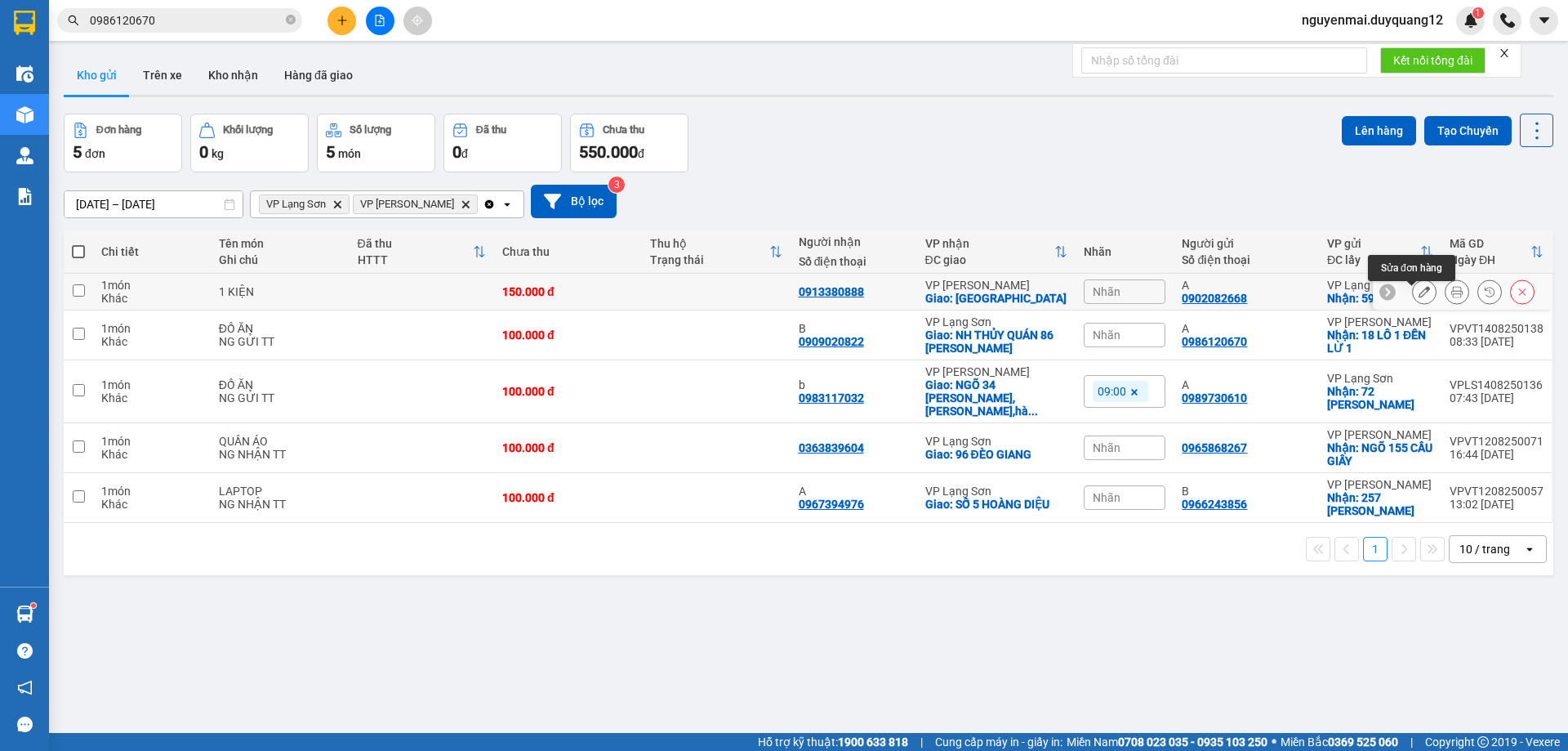
click at [1413, 304] on button at bounding box center [1425, 292] width 23 height 28
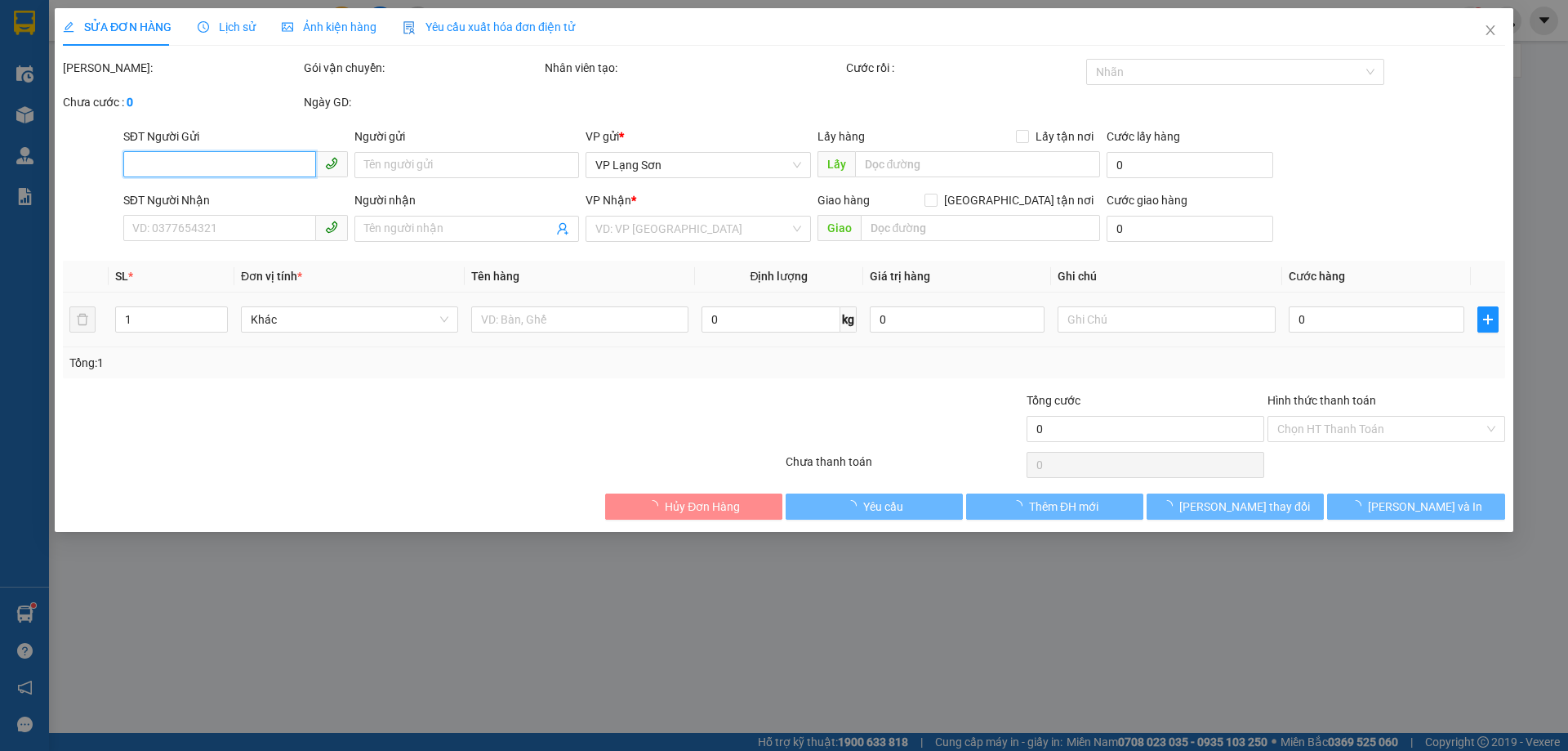
type input "0902082668"
type input "A"
checkbox input "true"
type input "590 BÀ TRIỆU"
type input "0913380888"
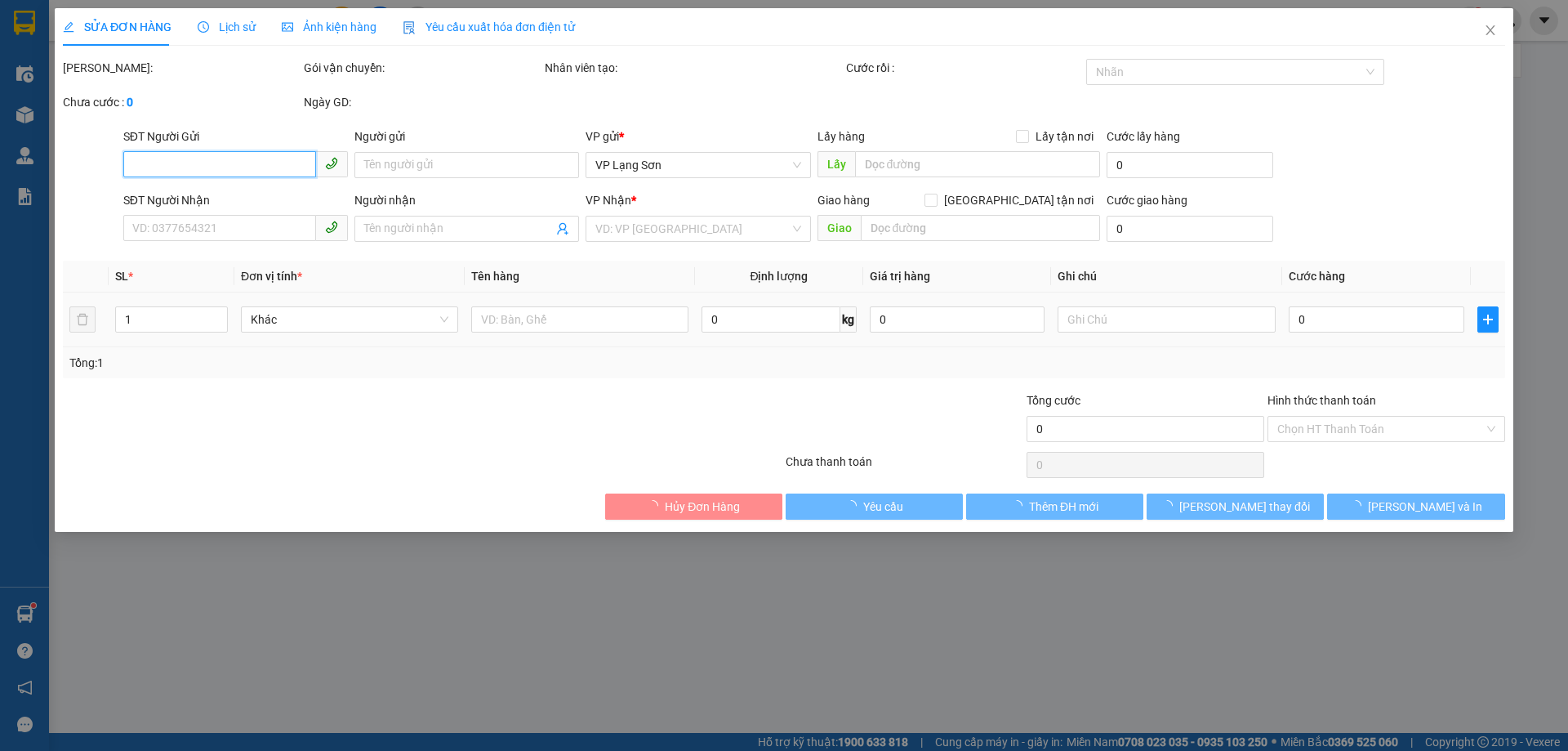
checkbox input "true"
type input "[GEOGRAPHIC_DATA]"
type input "150.000"
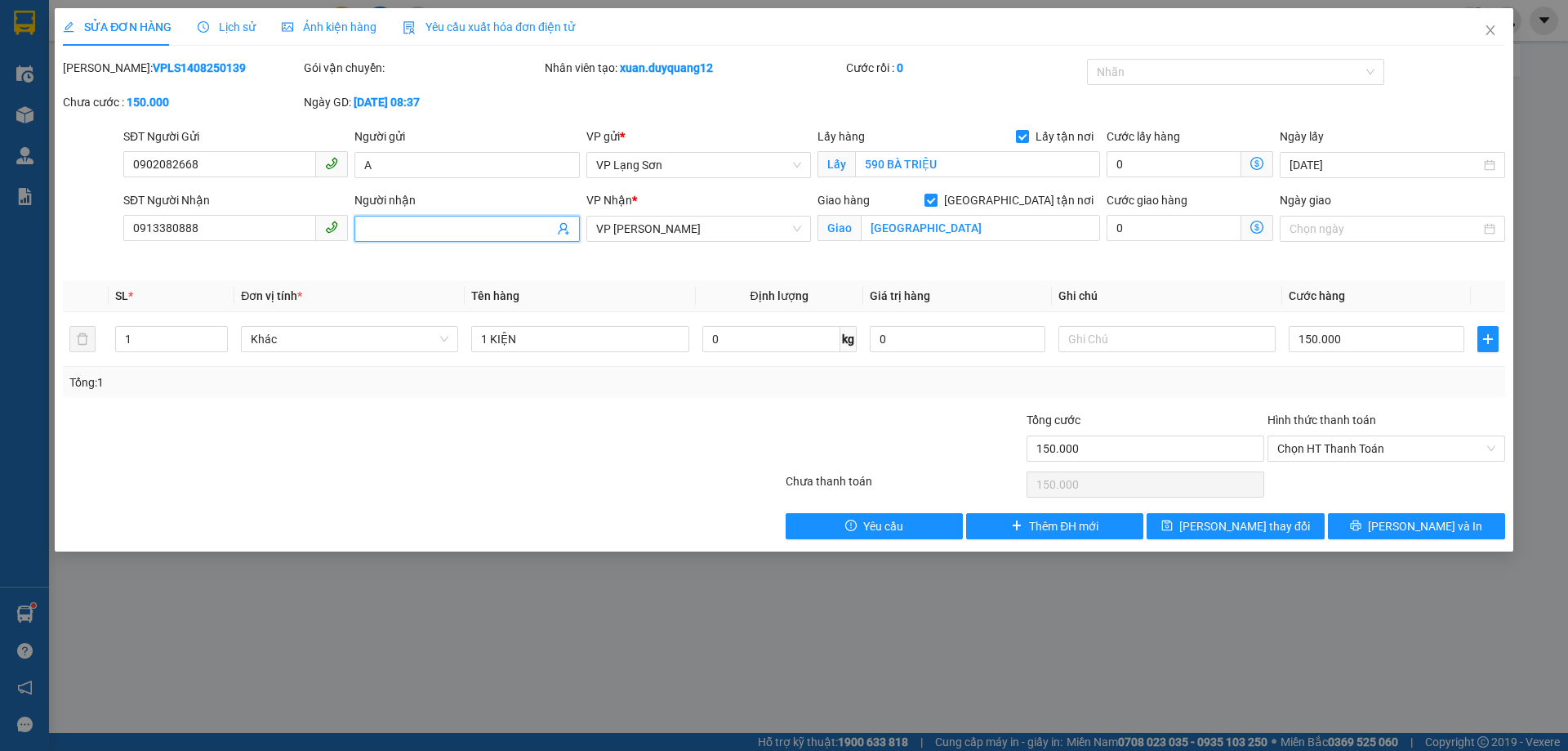
click at [466, 235] on input "Người nhận" at bounding box center [459, 229] width 189 height 18
type input "B"
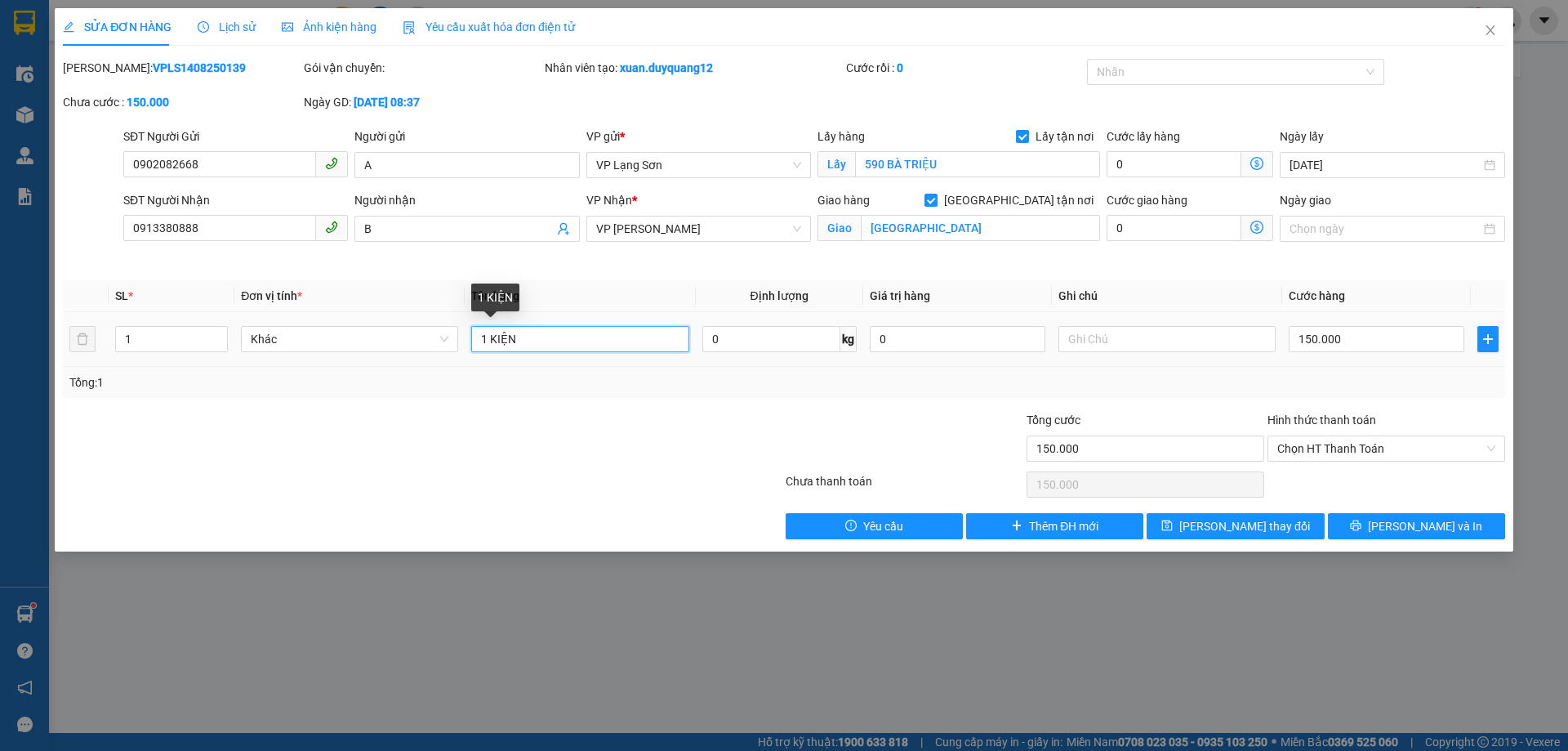
click at [486, 336] on input "1 KIỆN" at bounding box center [580, 338] width 217 height 26
click at [532, 343] on input "2 KIỆN" at bounding box center [580, 338] width 217 height 26
type input "2 KIỆN"
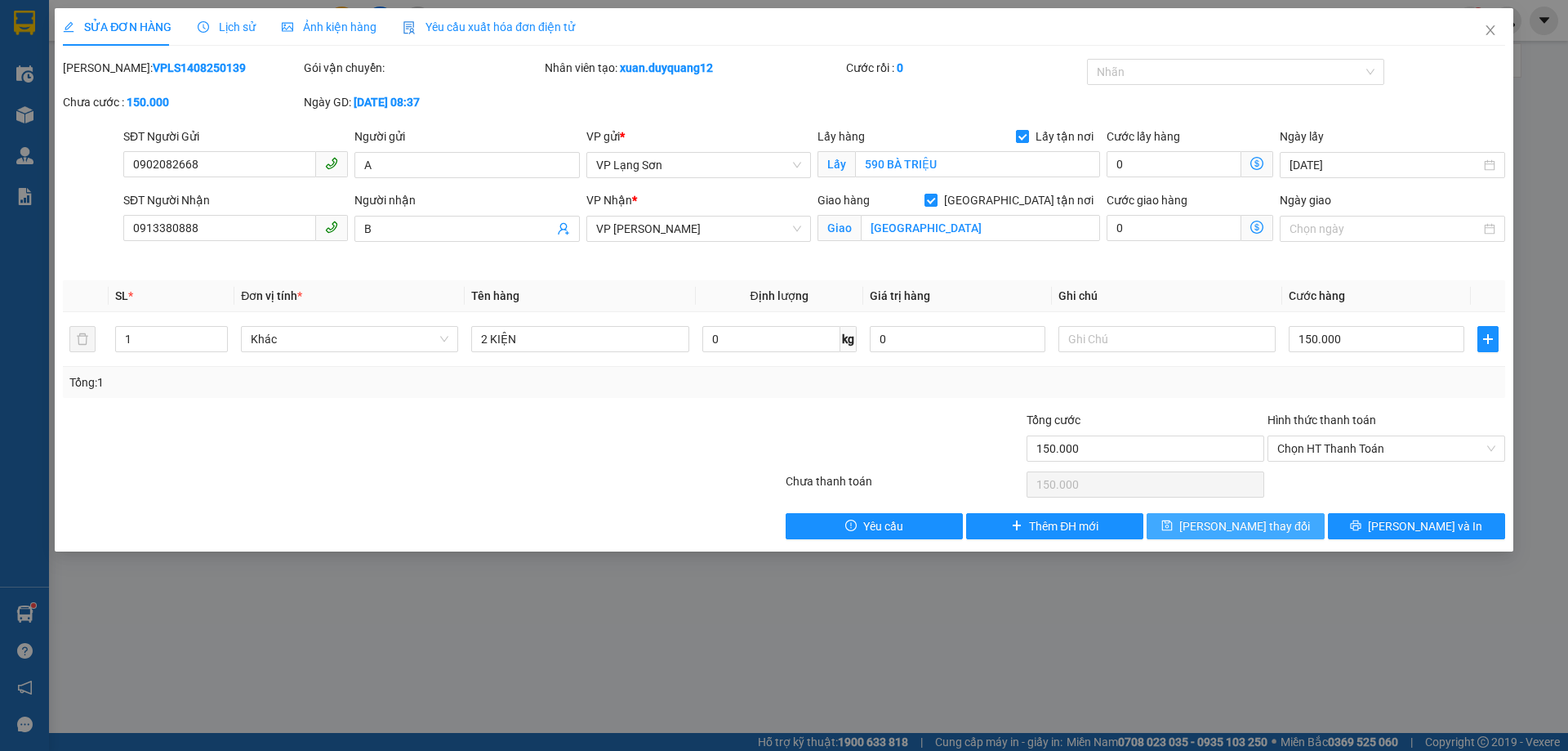
click at [1173, 531] on icon "save" at bounding box center [1167, 525] width 12 height 12
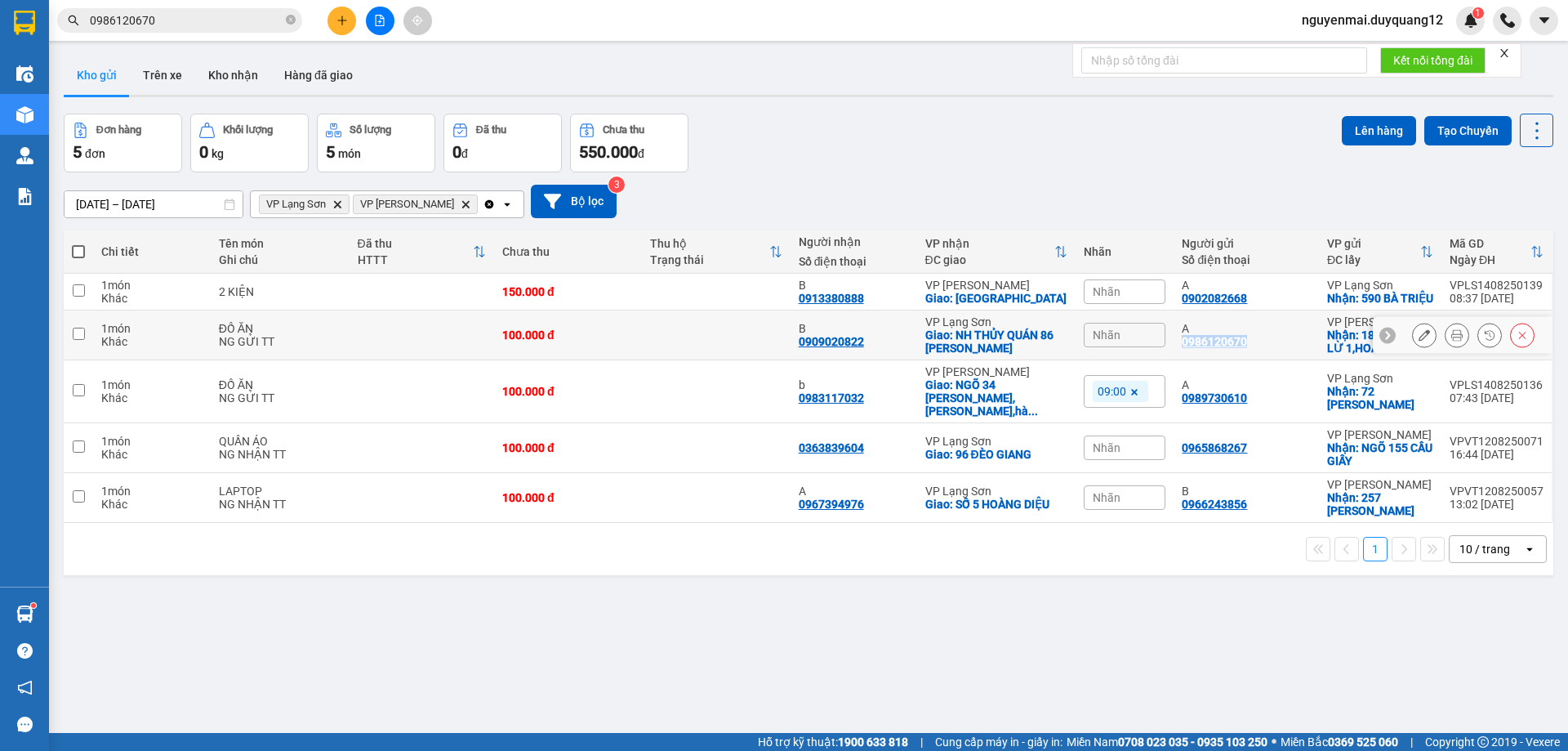
drag, startPoint x: 1172, startPoint y: 359, endPoint x: 1239, endPoint y: 359, distance: 67.0
click at [1239, 359] on td "A 0986120670" at bounding box center [1246, 335] width 145 height 50
checkbox input "true"
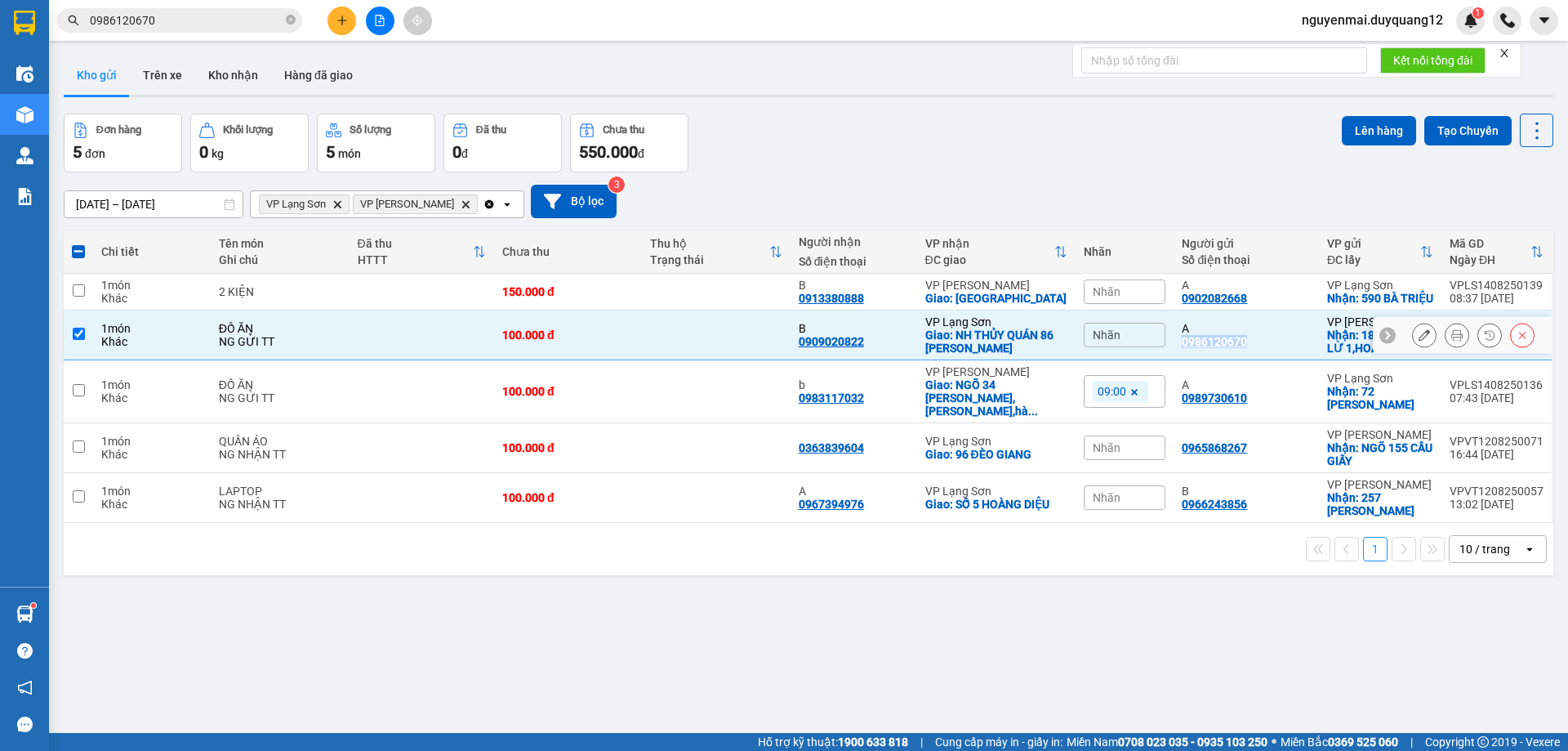
copy div "0986120670"
click at [1055, 148] on div "Đơn hàng 5 đơn Khối lượng 0 kg Số lượng 5 món Đã thu 0 đ Chưa thu 550.000 đ Lên…" at bounding box center [808, 143] width 1490 height 59
drag, startPoint x: 952, startPoint y: 296, endPoint x: 1062, endPoint y: 303, distance: 110.2
click at [1062, 303] on td "VP [PERSON_NAME]: [GEOGRAPHIC_DATA] TIME CITY" at bounding box center [996, 292] width 159 height 36
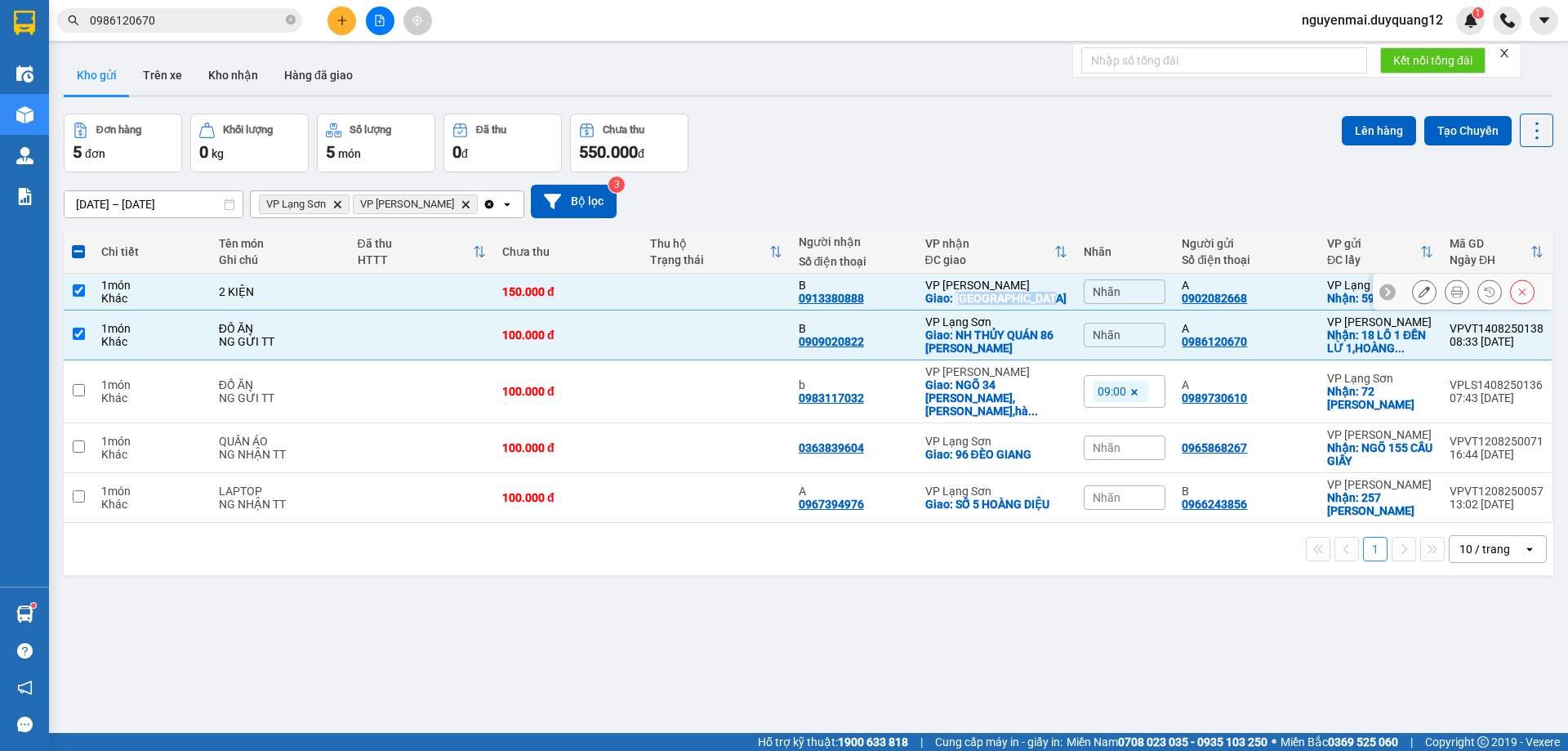
copy div "[GEOGRAPHIC_DATA]"
click at [78, 294] on input "checkbox" at bounding box center [79, 291] width 12 height 12
checkbox input "false"
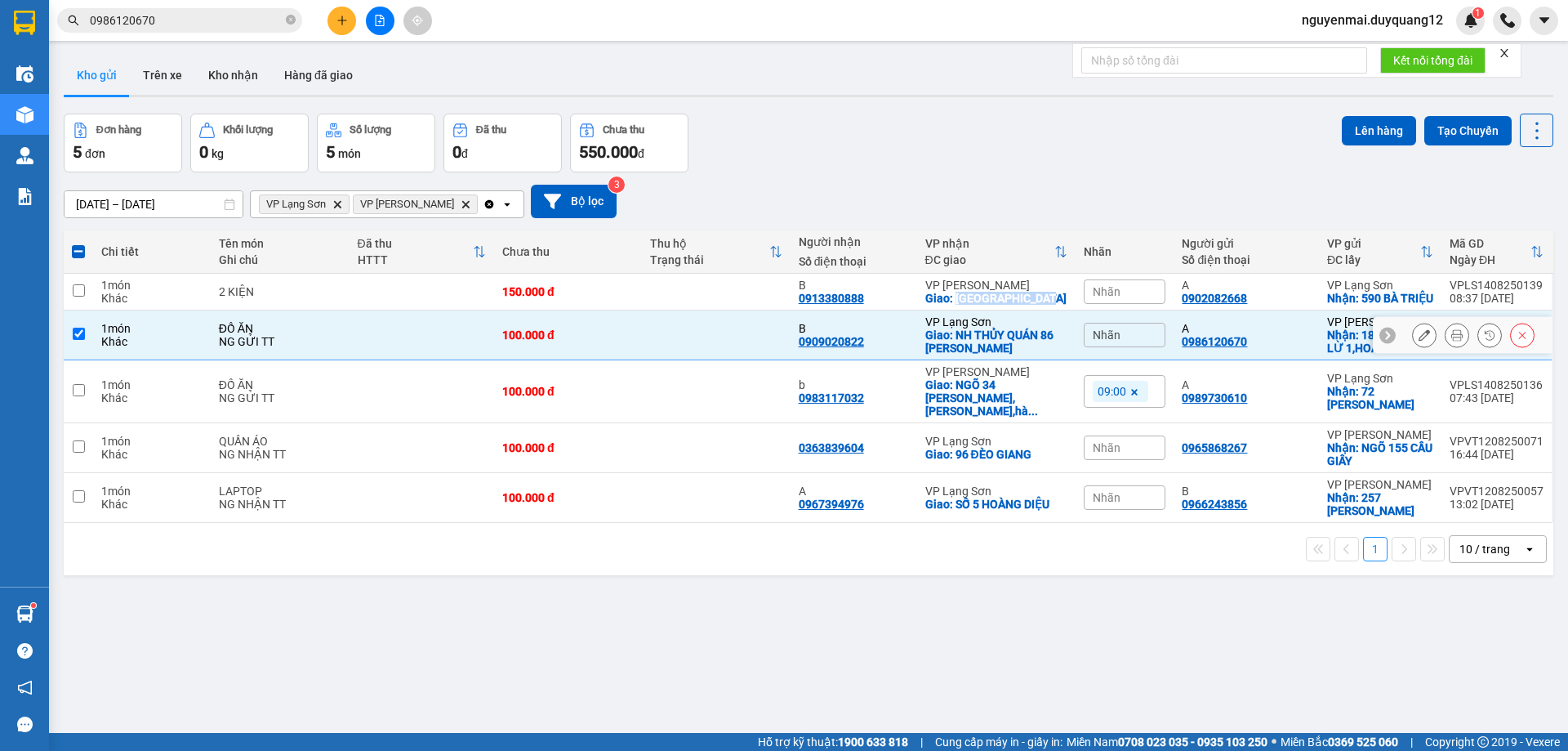
click at [77, 340] on input "checkbox" at bounding box center [79, 334] width 12 height 12
checkbox input "false"
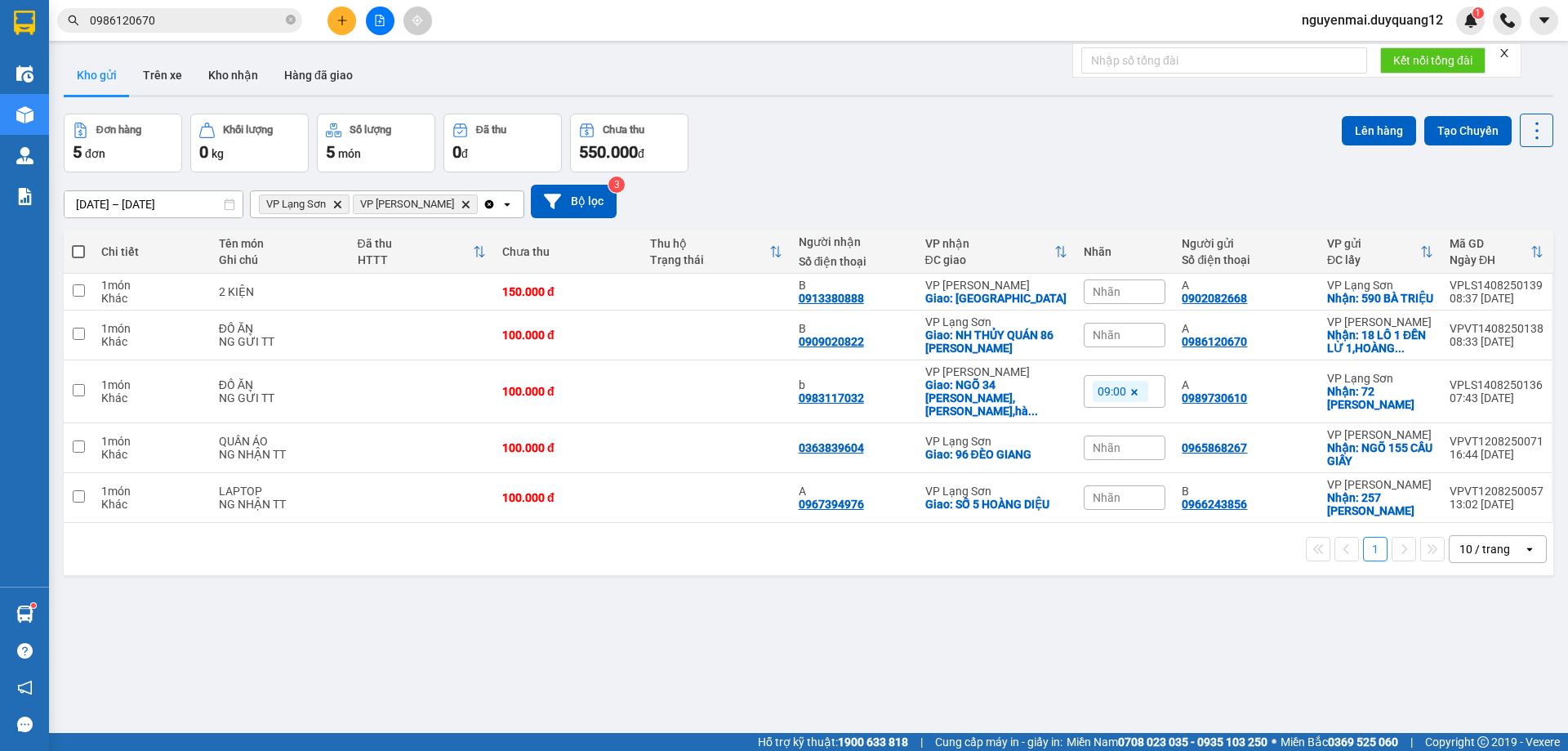
click at [1024, 149] on div "Đơn hàng 5 đơn Khối lượng 0 kg Số lượng 5 món Đã thu 0 đ Chưa thu 550.000 đ Lên…" at bounding box center [808, 143] width 1490 height 59
click at [1419, 295] on icon at bounding box center [1424, 291] width 12 height 12
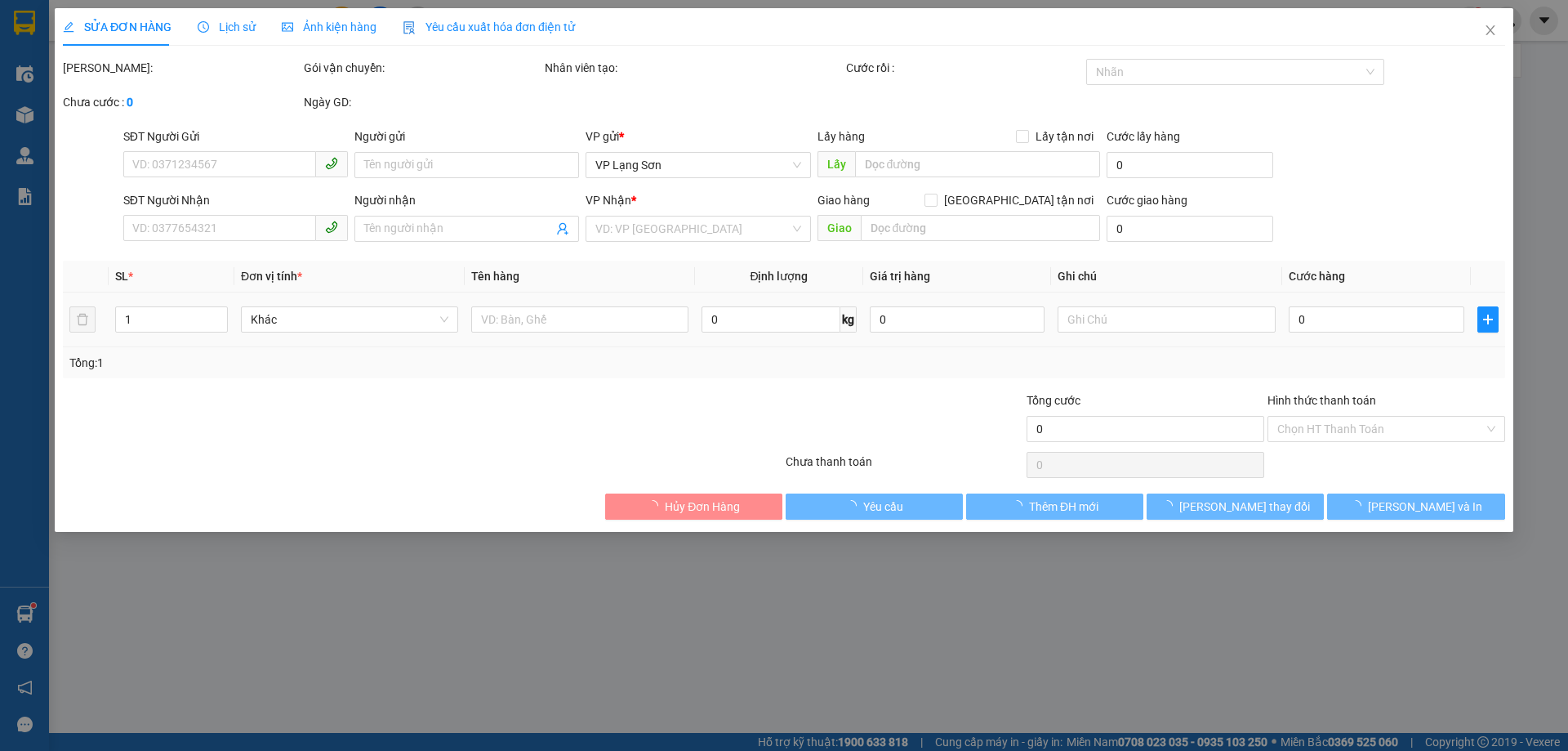
type input "0902082668"
type input "A"
checkbox input "true"
type input "590 BÀ TRIỆU"
type input "0913380888"
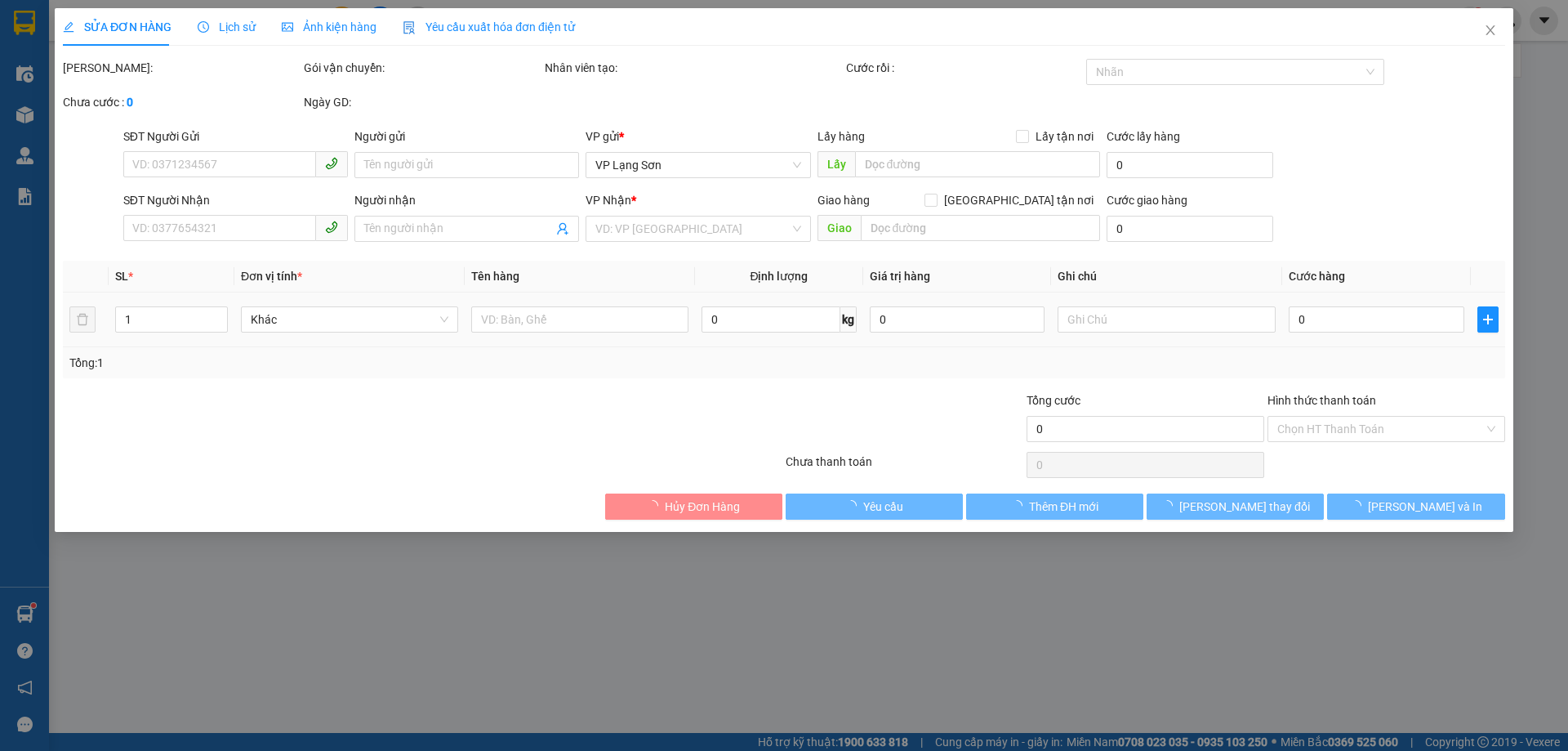
type input "B"
checkbox input "true"
type input "[GEOGRAPHIC_DATA]"
type input "150.000"
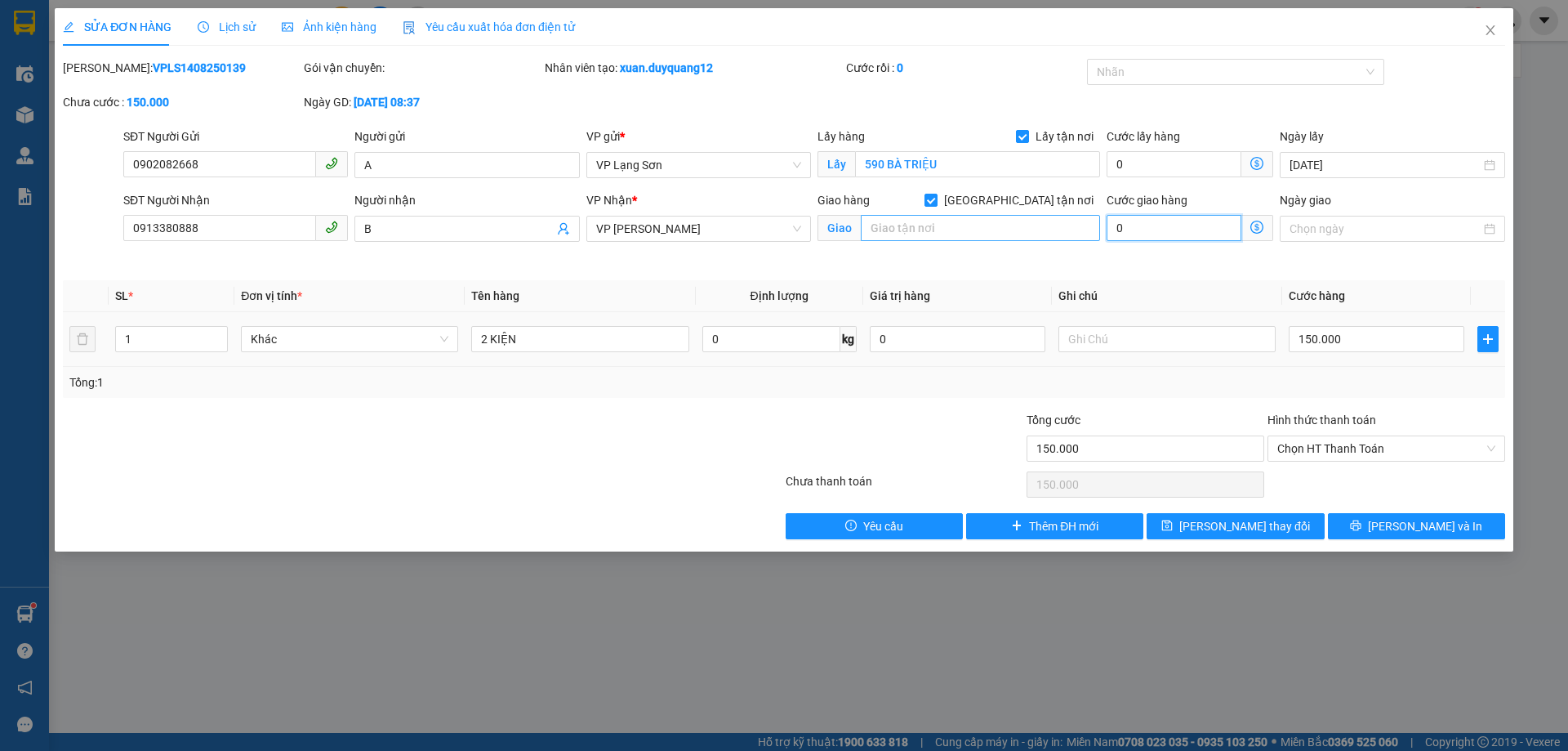
type input "0"
type input "150.000"
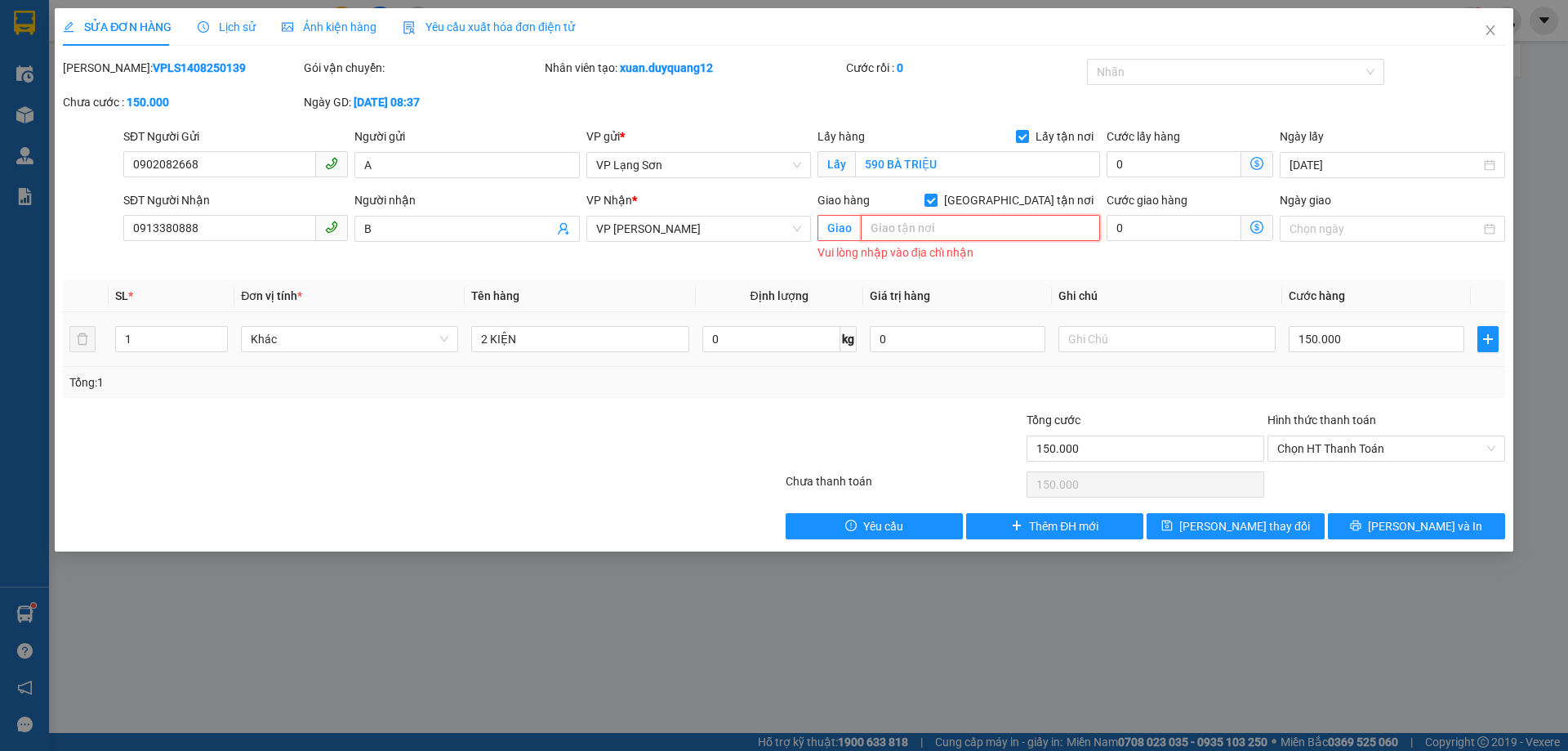
paste input "[GEOGRAPHIC_DATA]"
type input "SUNSHINE GARDEN DƯƠNG VĂN BÉ GẦN TIME"
click at [1160, 335] on input "text" at bounding box center [1167, 338] width 217 height 26
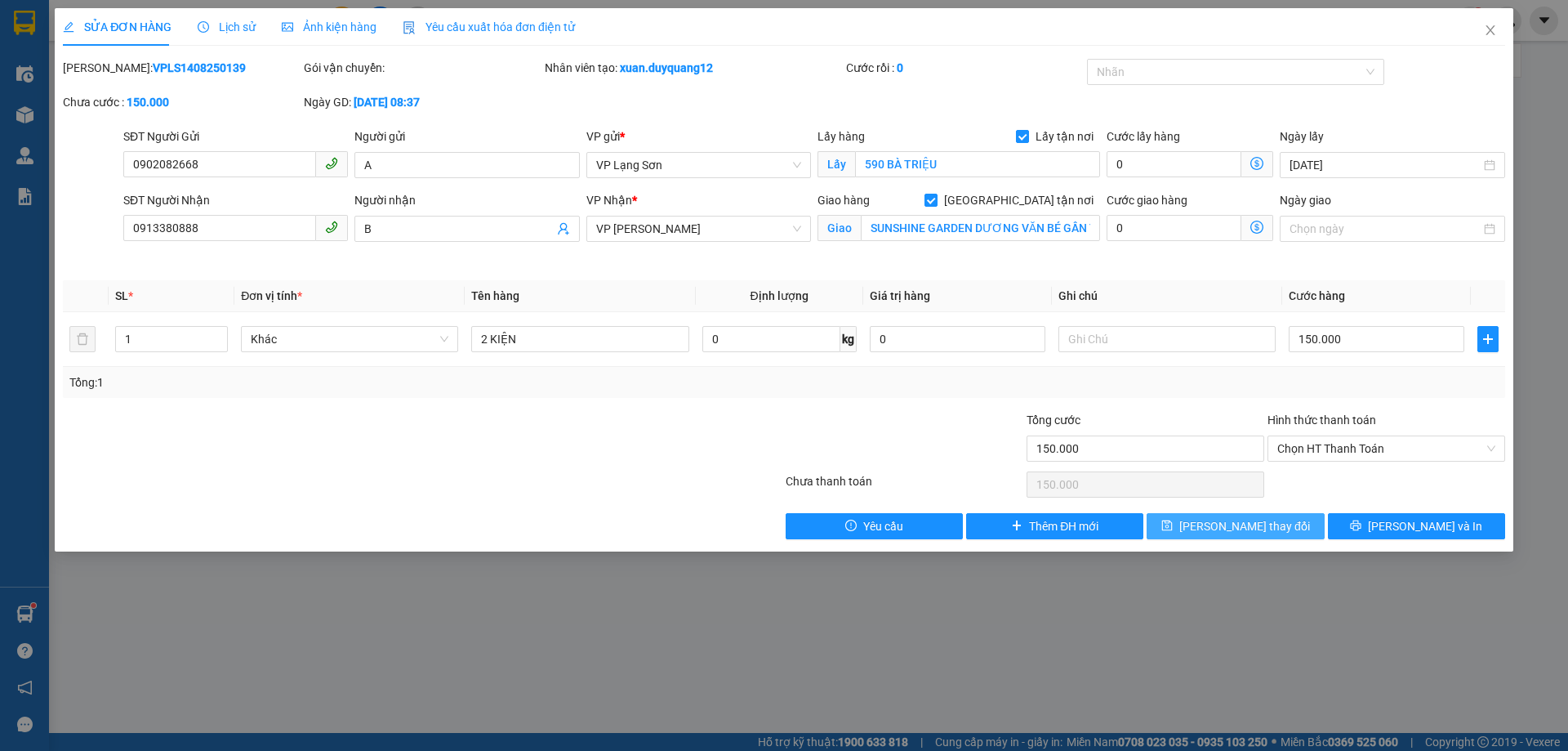
click at [1216, 536] on button "[PERSON_NAME] thay đổi" at bounding box center [1235, 526] width 177 height 26
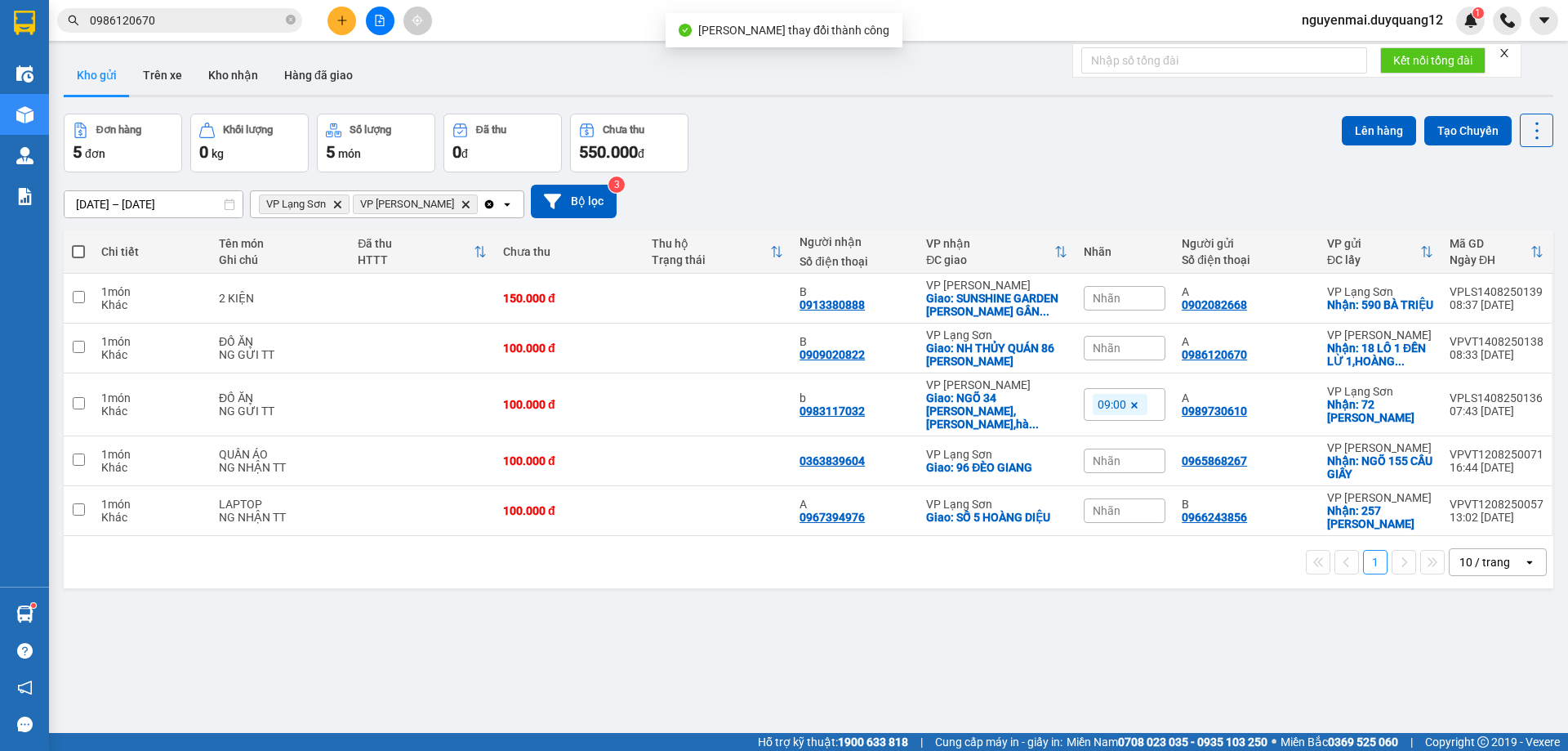
click at [1059, 153] on div "Đơn hàng 5 đơn Khối lượng 0 kg Số lượng 5 món Đã thu 0 đ Chưa thu 550.000 đ Lên…" at bounding box center [808, 143] width 1490 height 59
click at [345, 28] on button at bounding box center [342, 20] width 28 height 28
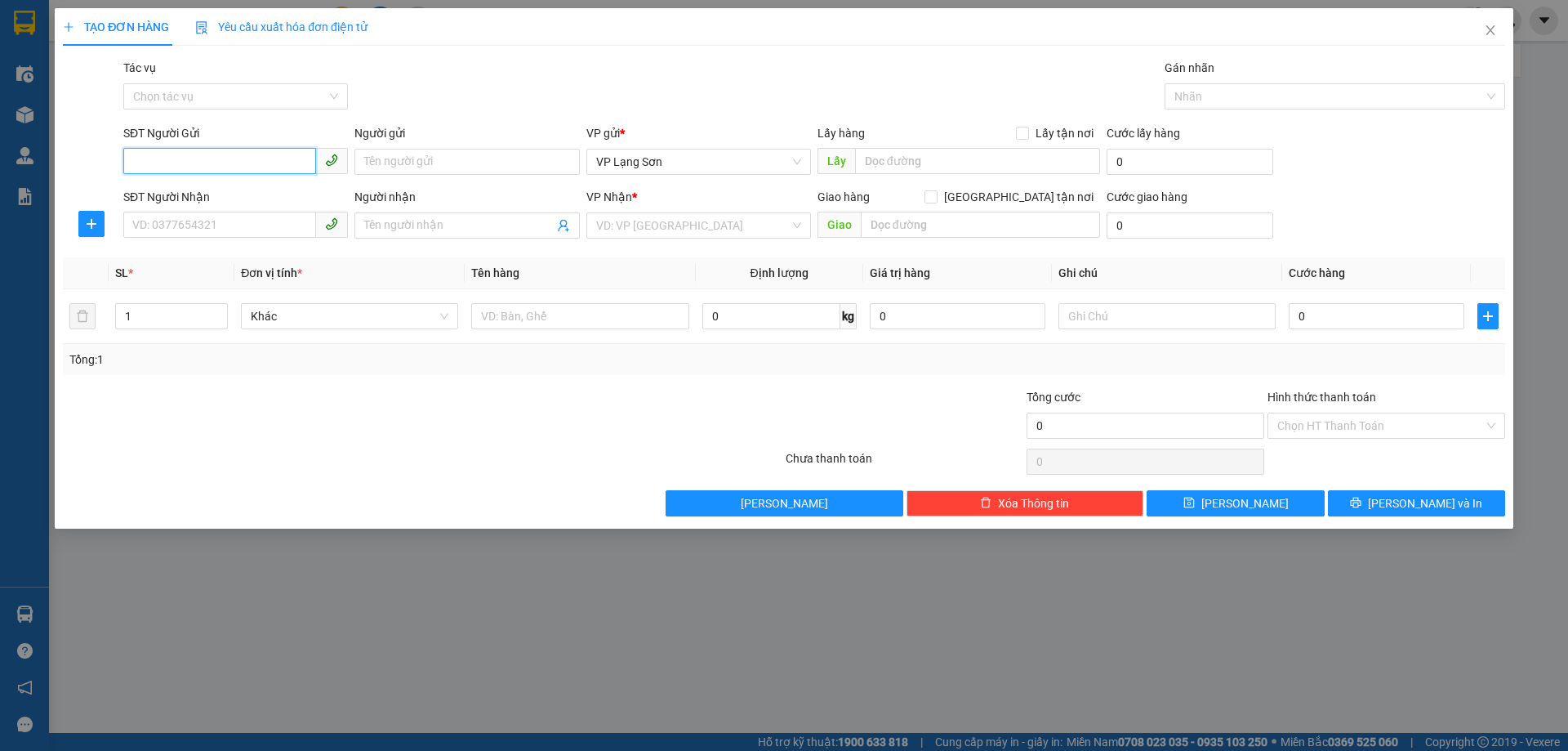
paste input "0963990909"
type input "0963990909"
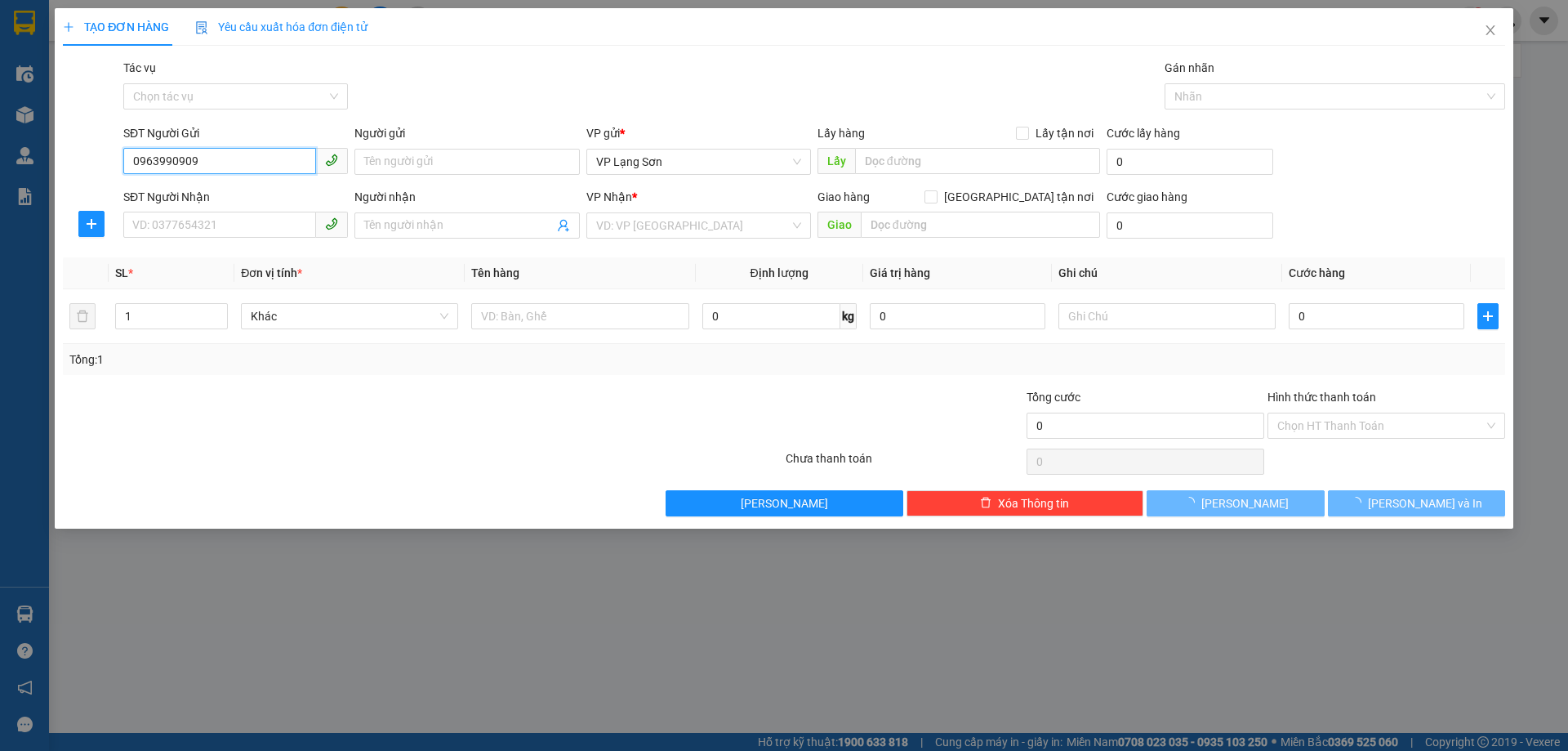
click at [133, 153] on input "0963990909" at bounding box center [220, 160] width 193 height 26
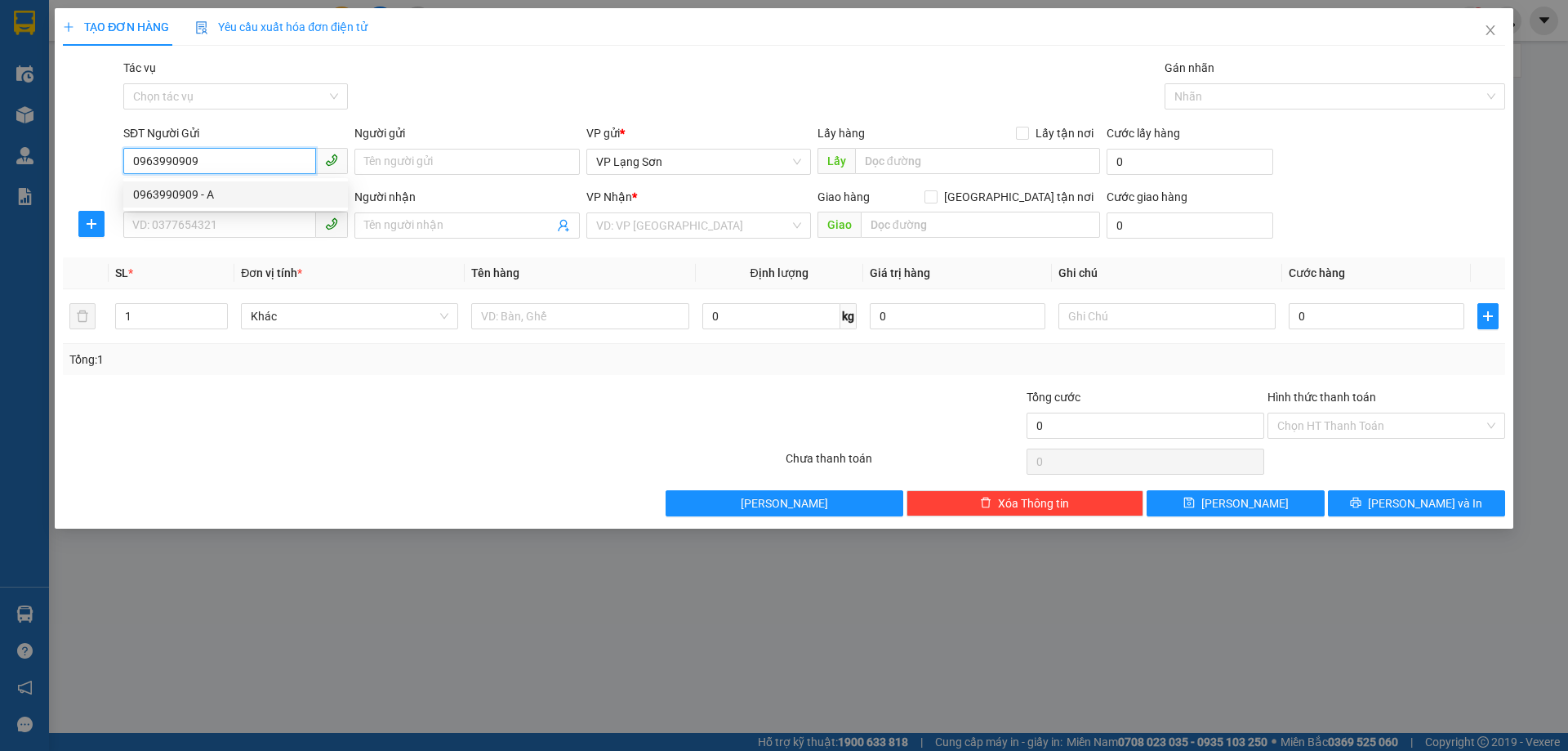
click at [197, 190] on div "0963990909 - A" at bounding box center [236, 194] width 205 height 18
type input "A"
checkbox input "true"
type input "1 TRƯNG NHỊ"
type input "0963990909"
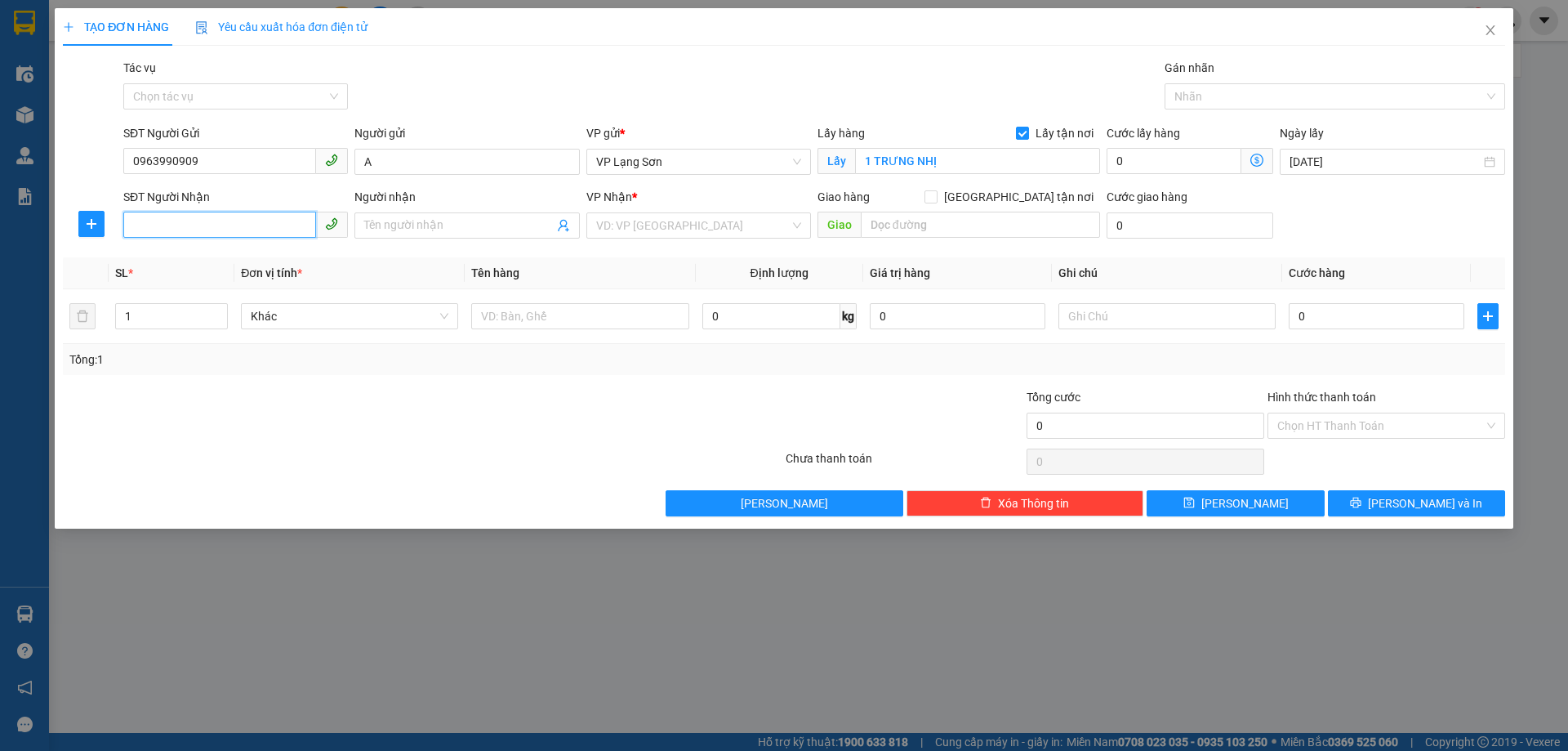
click at [199, 231] on input "SĐT Người Nhận" at bounding box center [220, 224] width 193 height 26
type input "0962216308"
click at [410, 220] on input "Người nhận" at bounding box center [459, 225] width 189 height 18
click at [799, 226] on div "VD: VP [GEOGRAPHIC_DATA]" at bounding box center [698, 225] width 225 height 26
type input "B"
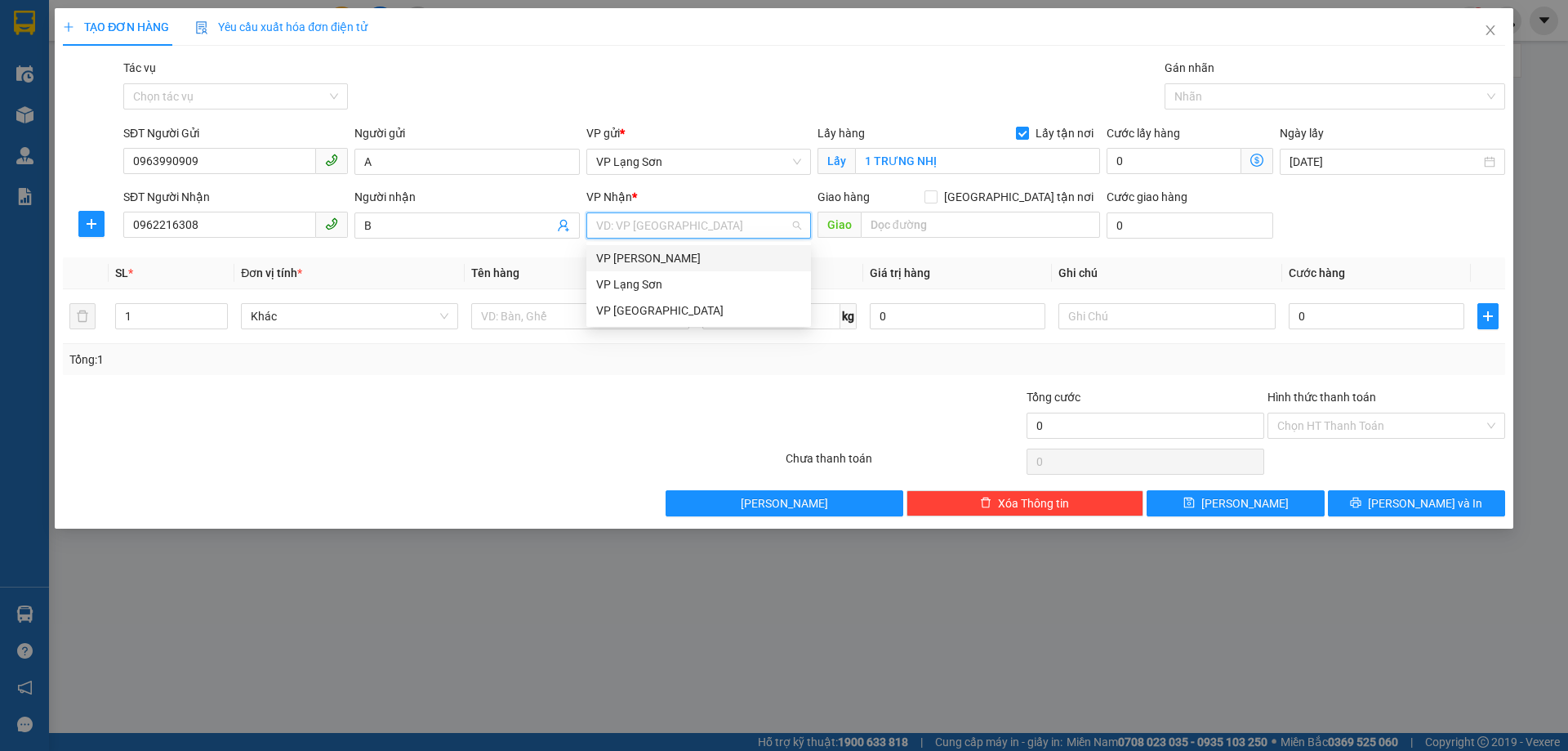
click at [725, 259] on div "VP [PERSON_NAME]" at bounding box center [698, 258] width 205 height 18
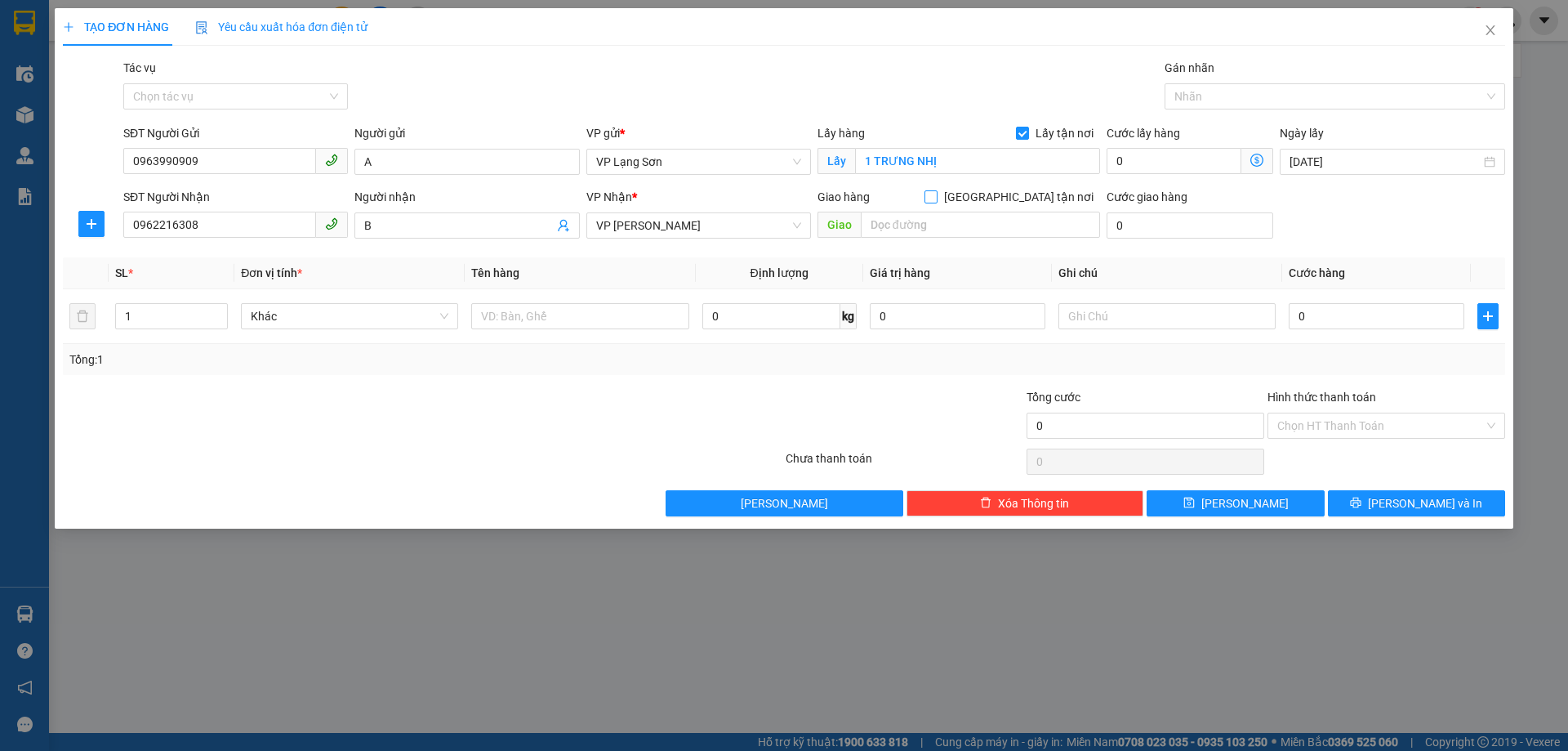
click at [937, 196] on input "[GEOGRAPHIC_DATA] tận nơi" at bounding box center [930, 196] width 12 height 12
checkbox input "true"
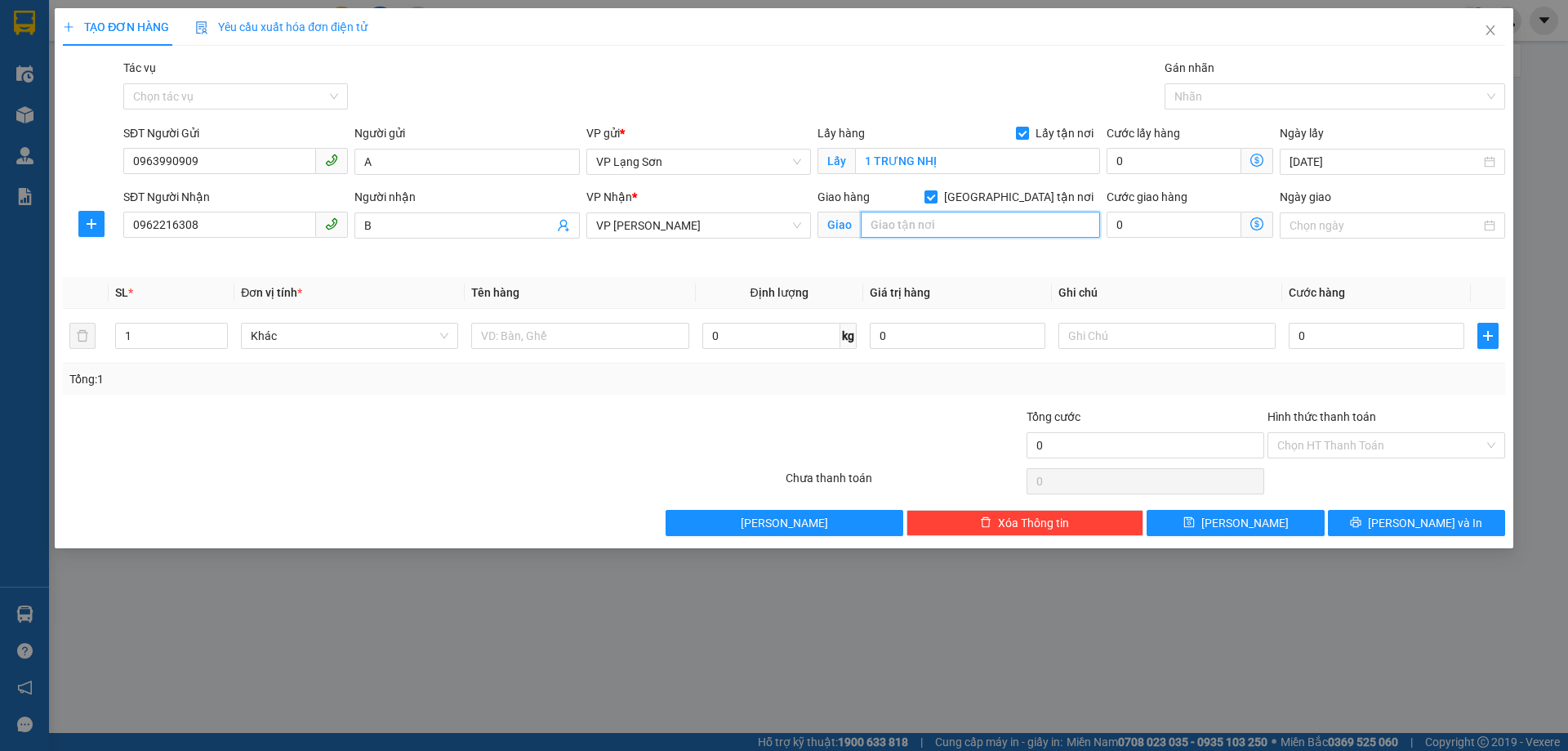
click at [967, 222] on input "text" at bounding box center [980, 224] width 239 height 26
type input "D"
type input "ĐẦU TRƯƠNG ĐỊNH PHÍ BẠCH MAI"
click at [543, 329] on input "text" at bounding box center [580, 335] width 217 height 26
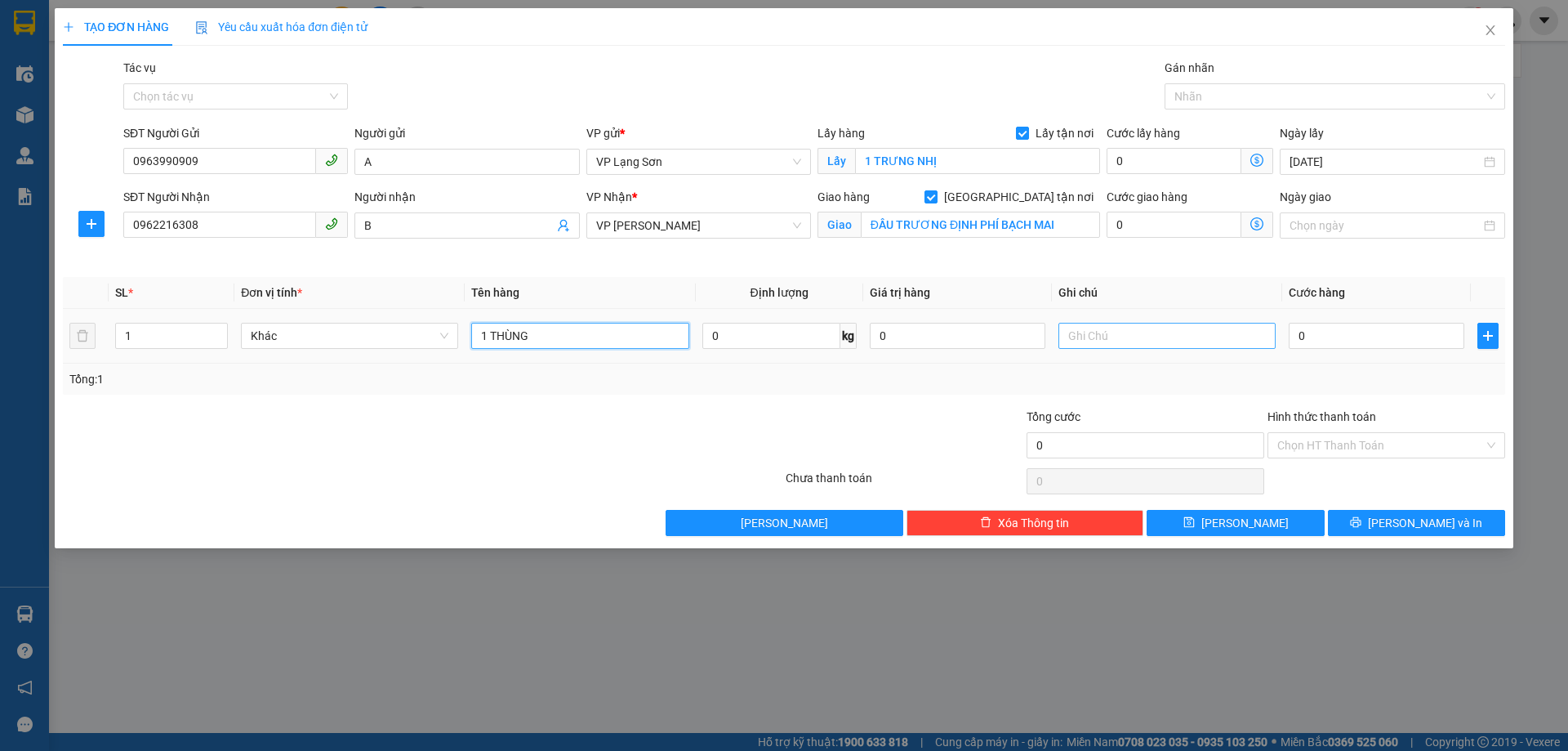
type input "1 THÙNG"
click at [1095, 335] on input "text" at bounding box center [1167, 335] width 217 height 26
type input "NG GỬI TT"
click at [1360, 343] on input "0" at bounding box center [1376, 335] width 175 height 26
type input "1"
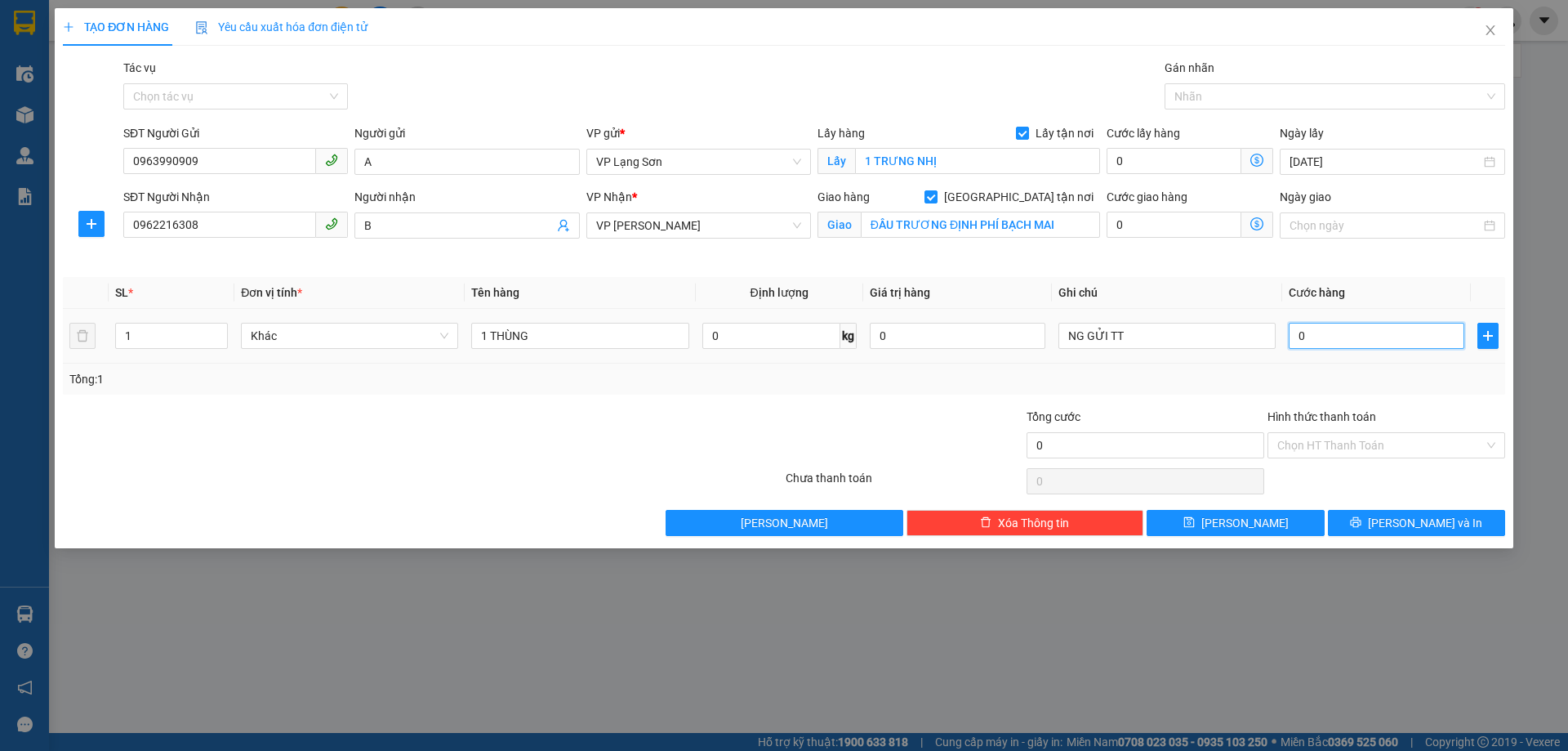
type input "1"
type input "10"
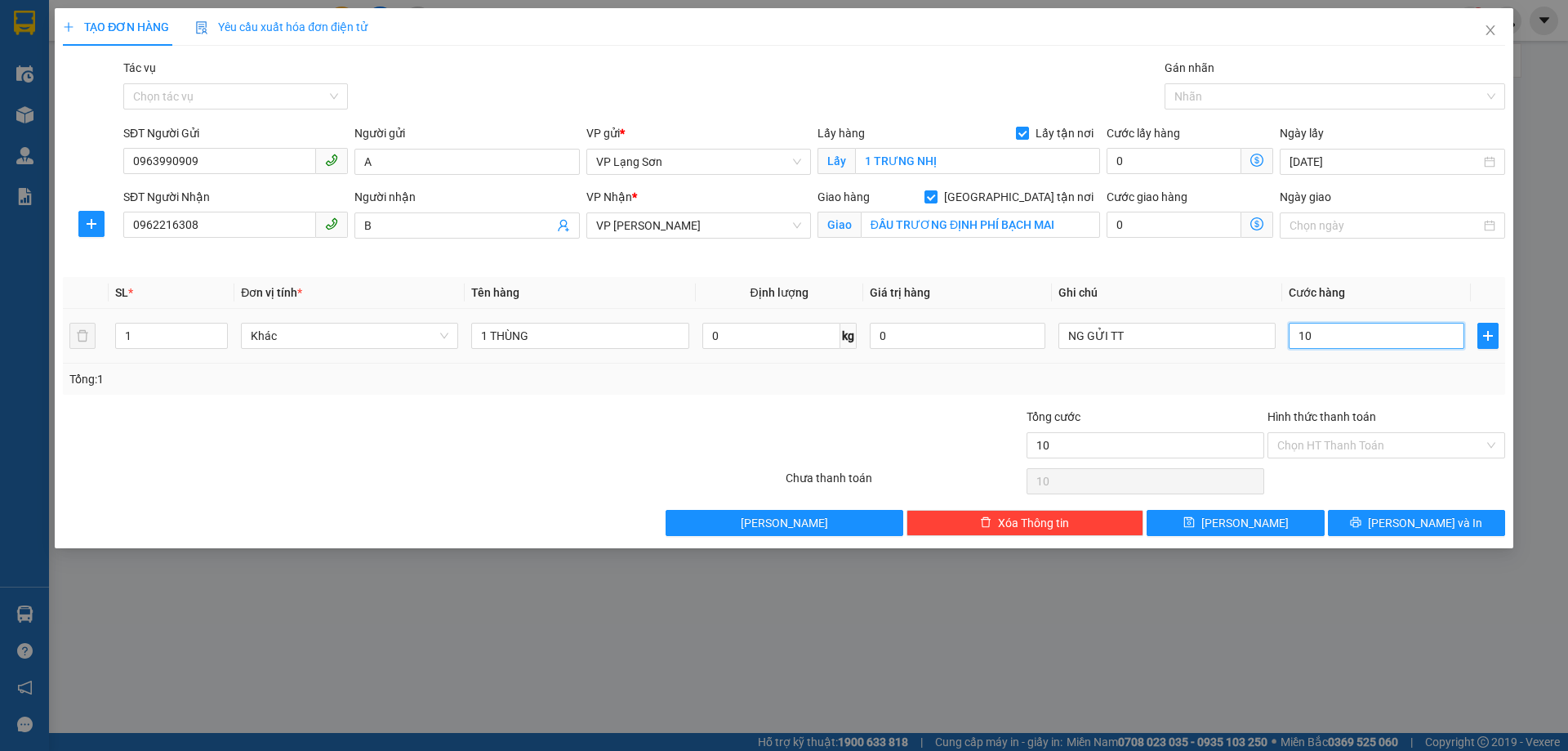
type input "100"
type input "1.000"
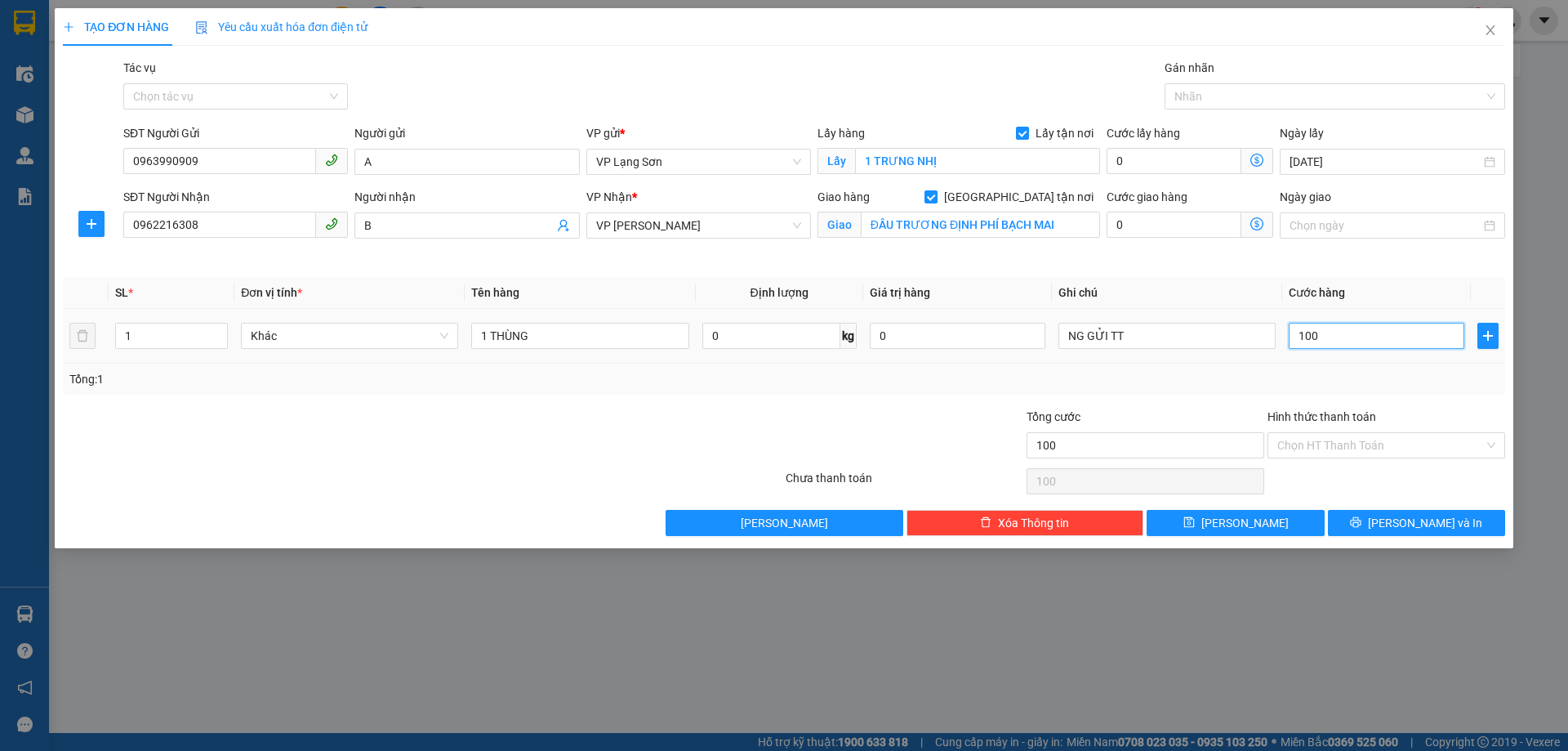
type input "1.000"
type input "10.000"
type input "100.000"
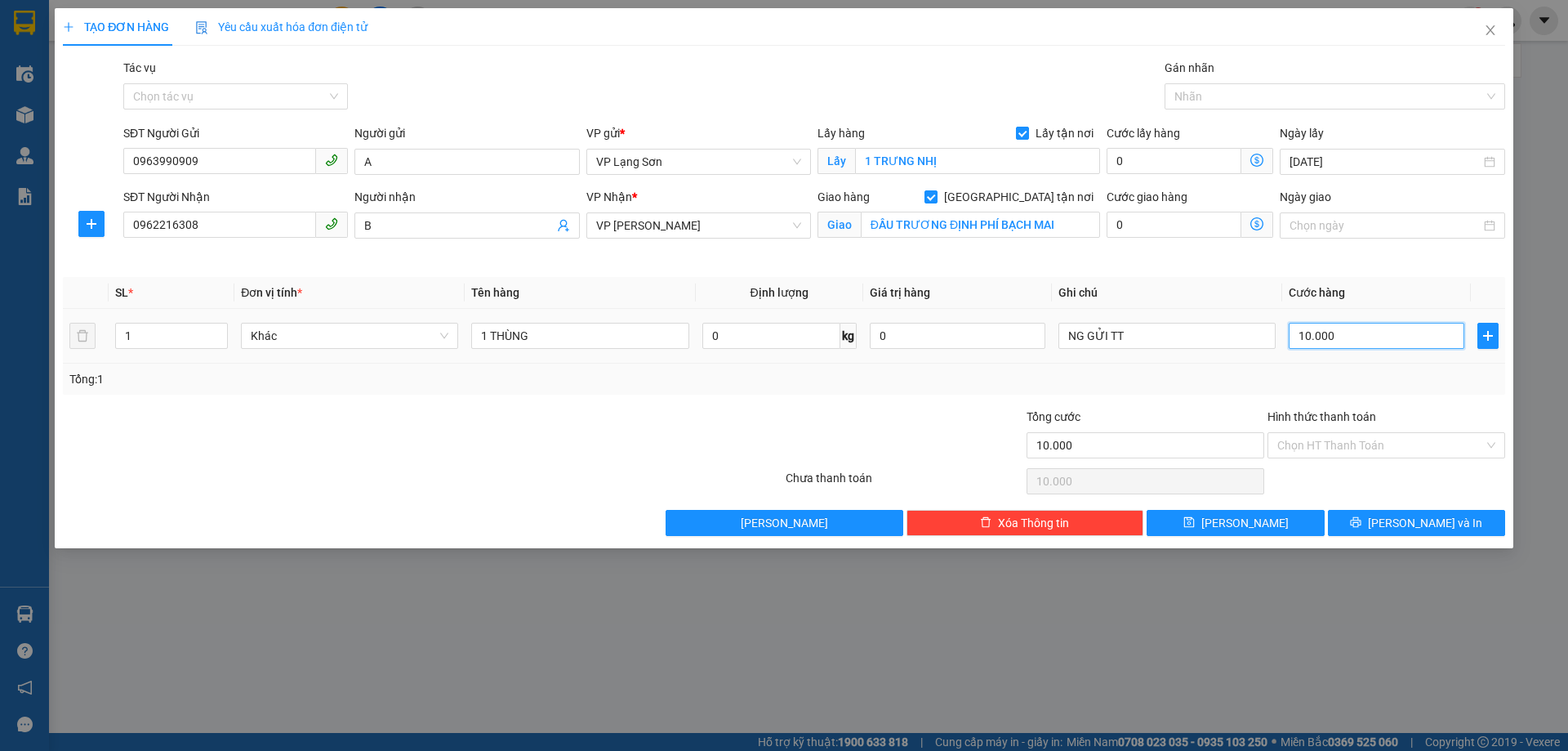
type input "100.000"
click at [996, 220] on input "ĐẦU TRƯƠNG ĐỊNH PHÍ BẠCH MAI" at bounding box center [980, 224] width 239 height 26
click at [997, 220] on input "ĐẦU TRƯƠNG ĐỊNH PHÍ BẠCH MAI" at bounding box center [980, 224] width 239 height 26
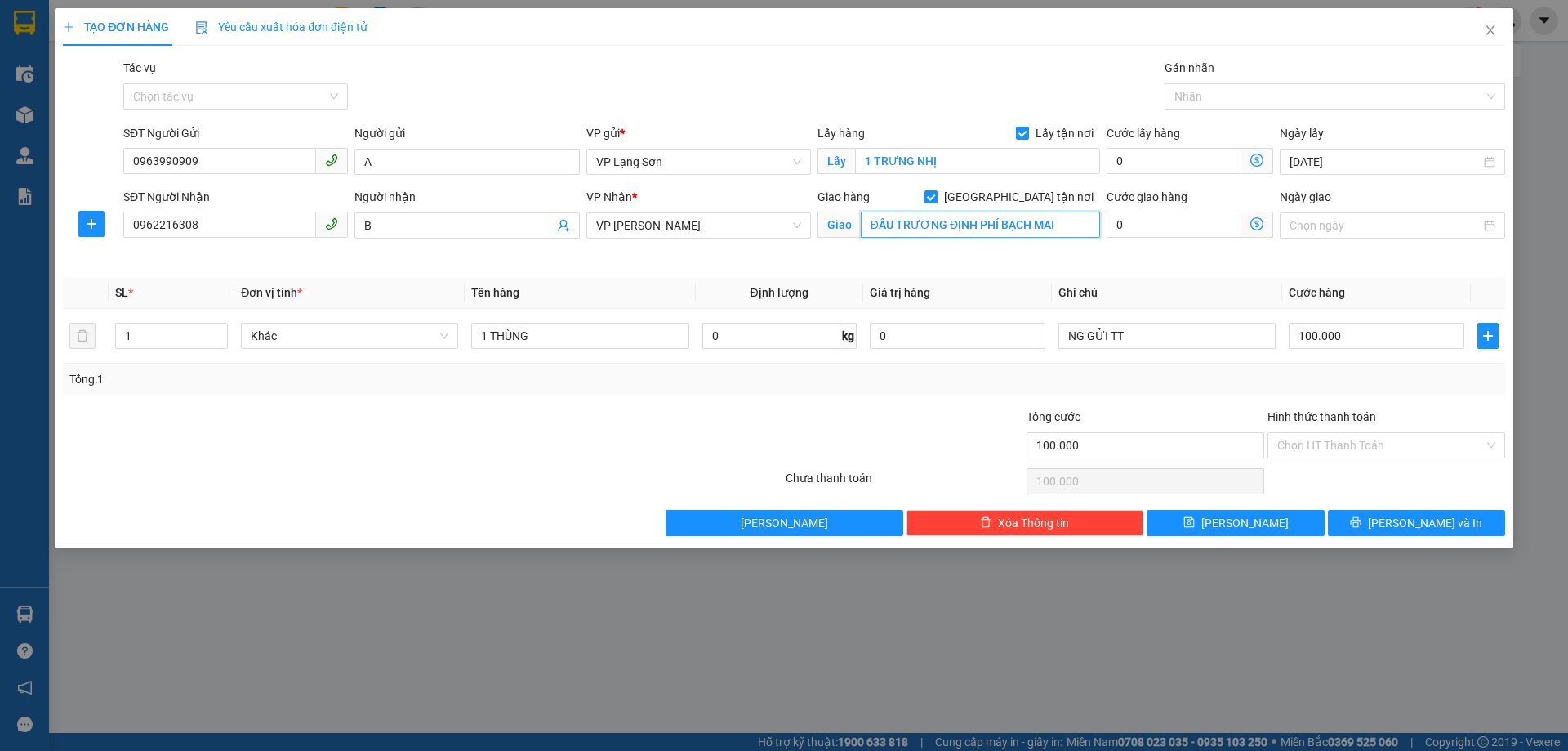
click at [994, 223] on input "ĐẦU TRƯƠNG ĐỊNH PHÍ BẠCH MAI" at bounding box center [980, 224] width 239 height 26
click at [998, 221] on input "ĐẦU TRƯƠNG ĐỊNH PHÍ BẠCH MAI" at bounding box center [980, 224] width 239 height 26
type input "ĐẦU TRƯƠNG ĐỊNH PHÍA BẠCH MAI"
click at [1195, 529] on span "save" at bounding box center [1189, 522] width 12 height 13
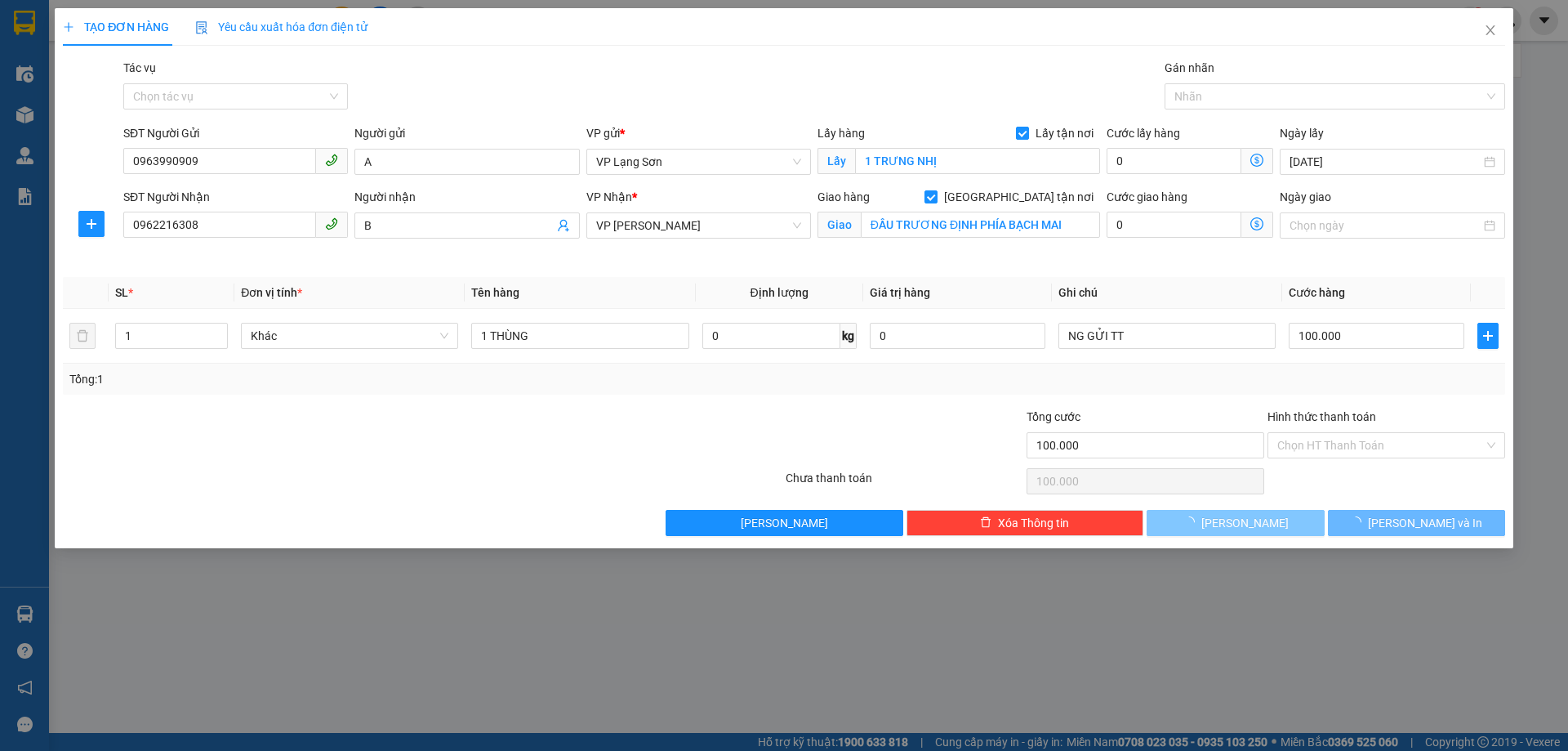
checkbox input "false"
type input "0"
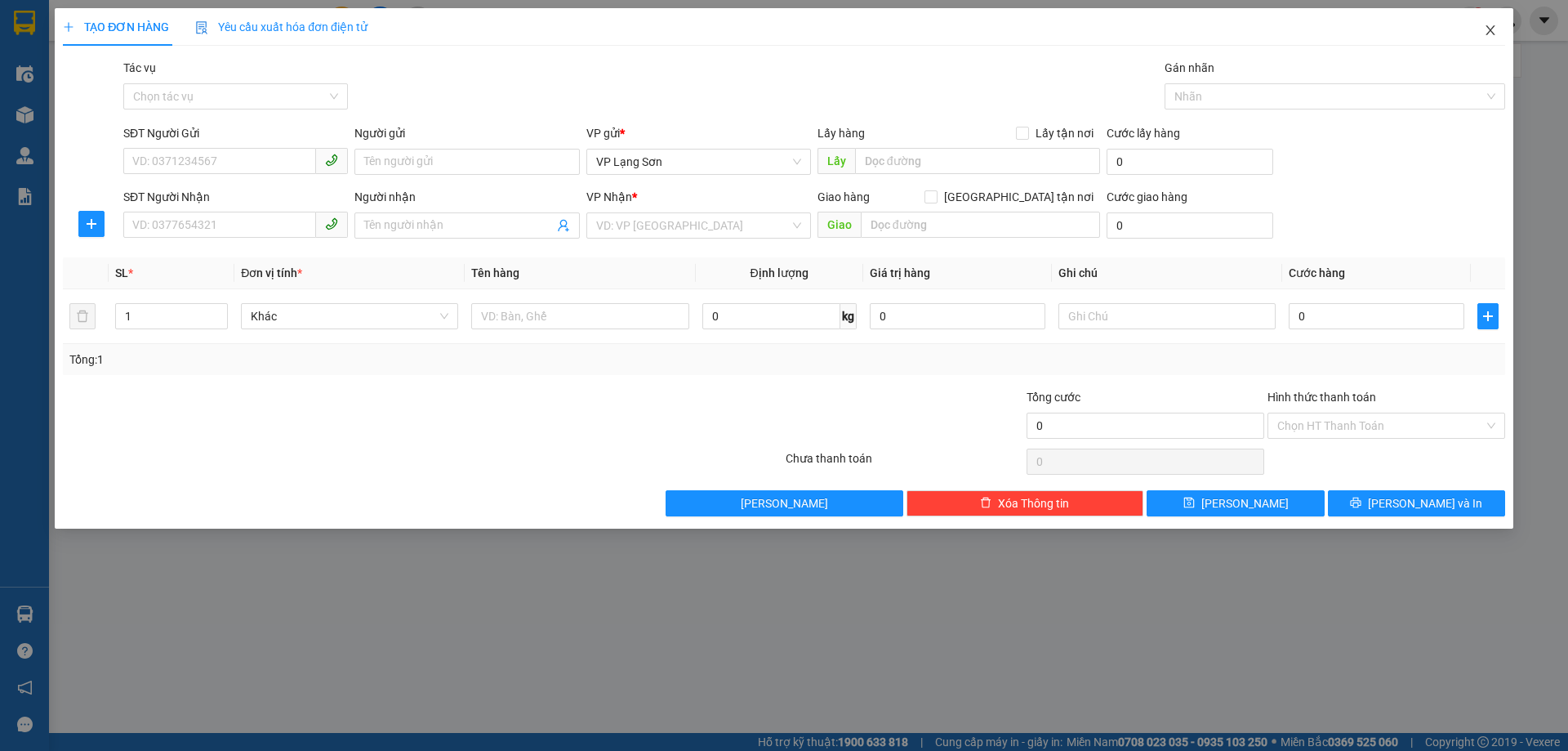
click at [1492, 35] on icon "close" at bounding box center [1491, 30] width 13 height 13
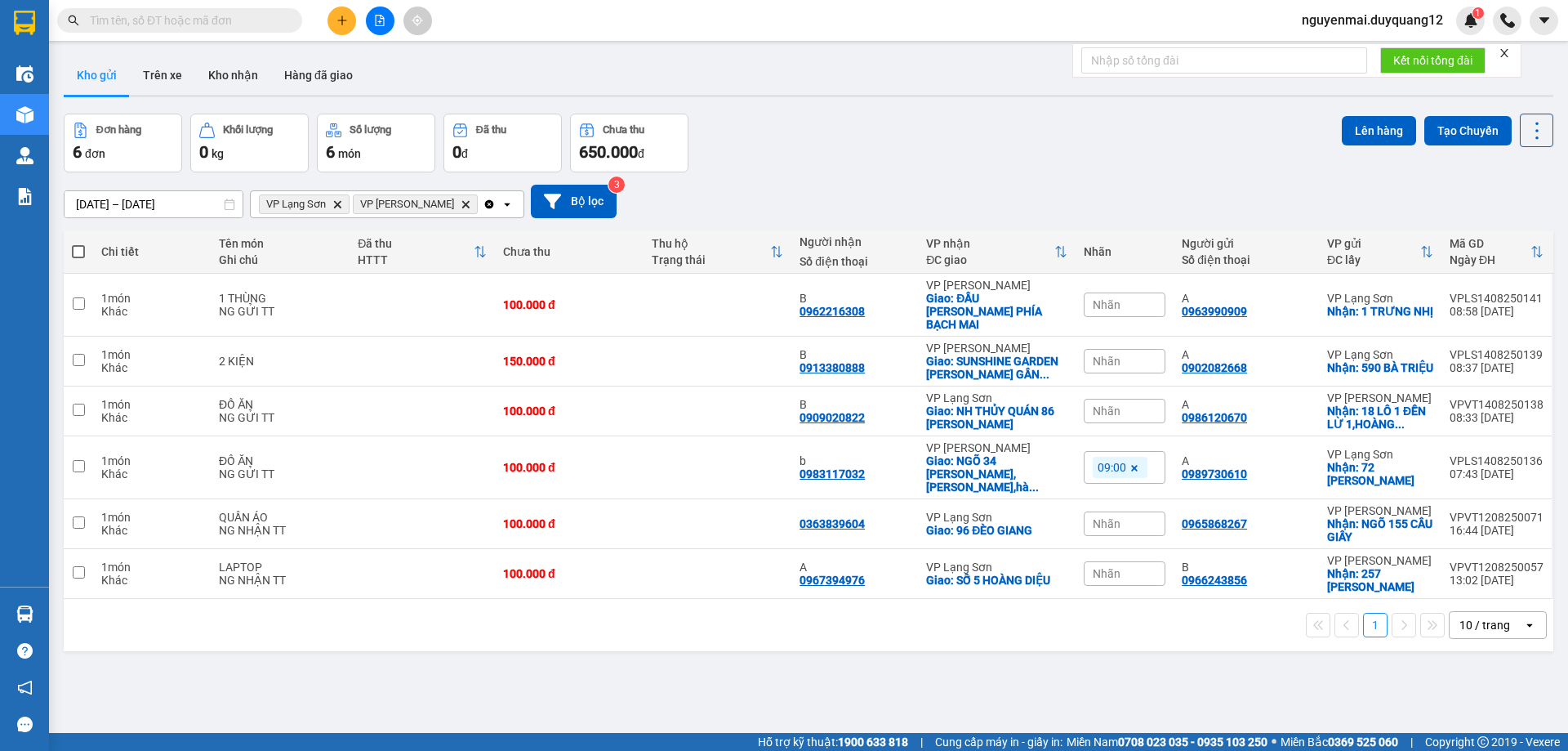
click at [1077, 141] on div "Đơn hàng 6 đơn Khối lượng 0 kg Số lượng 6 món Đã thu 0 đ Chưa thu 650.000 đ Lên…" at bounding box center [808, 143] width 1490 height 59
drag, startPoint x: 795, startPoint y: 309, endPoint x: 858, endPoint y: 307, distance: 63.0
click at [858, 307] on div "0962216308" at bounding box center [832, 311] width 65 height 13
copy div "0962216308"
click at [1419, 299] on icon at bounding box center [1424, 304] width 12 height 12
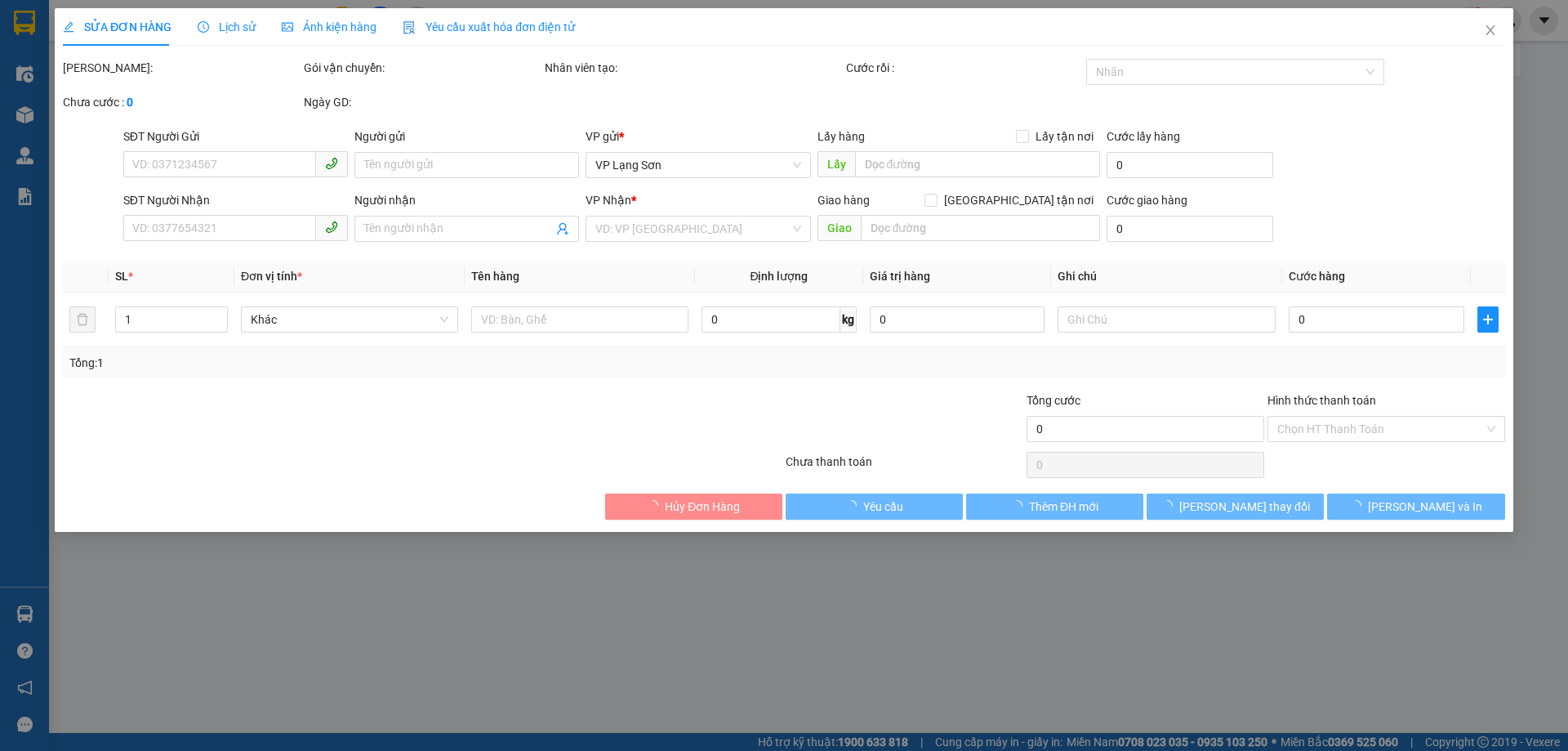
type input "0963990909"
type input "A"
checkbox input "true"
type input "1 TRƯNG NHỊ"
type input "0962216308"
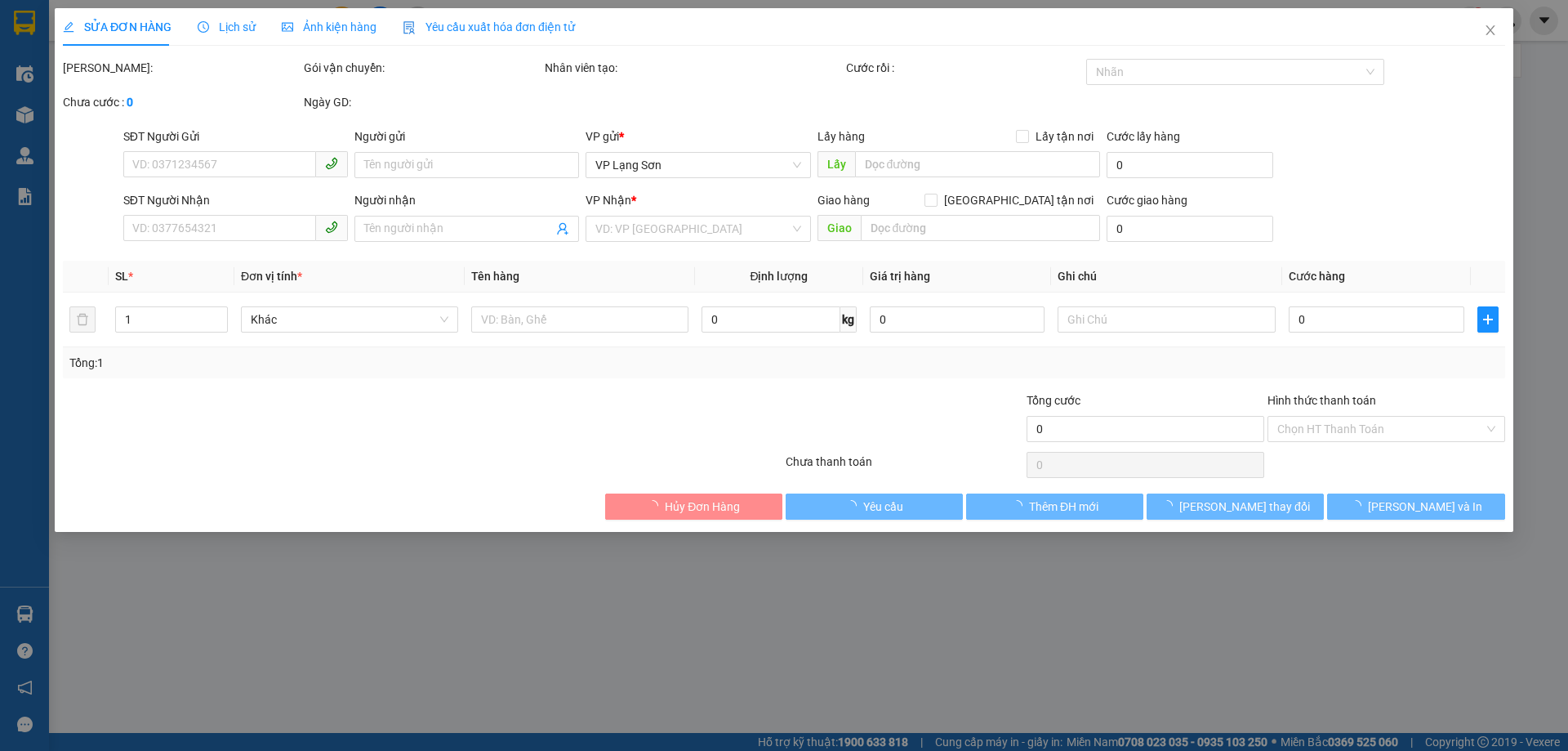
type input "B"
checkbox input "true"
type input "ĐẦU TRƯƠNG ĐỊNH PHÍA BẠCH MAI"
type input "100.000"
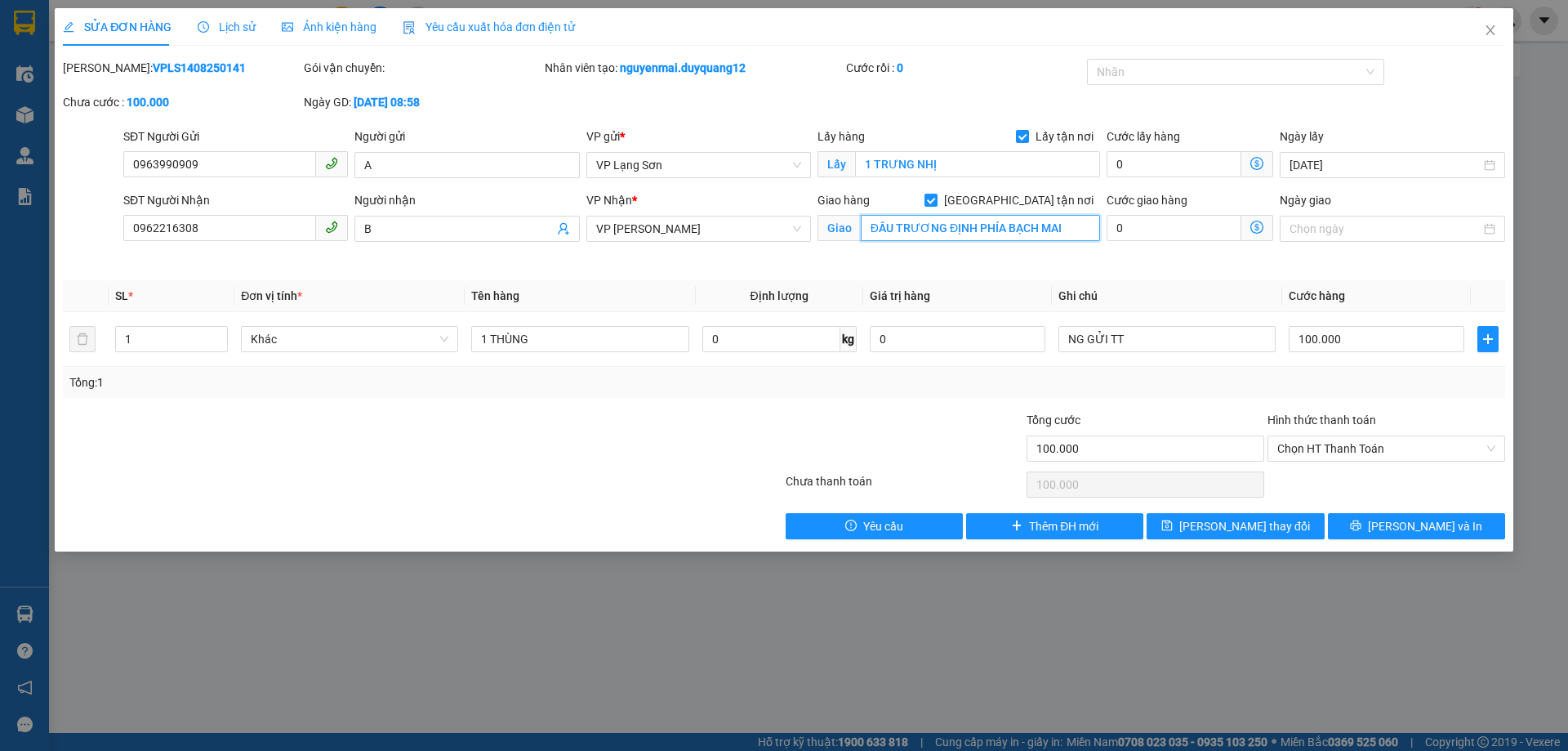
click at [947, 230] on input "ĐẦU TRƯƠNG ĐỊNH PHÍA BẠCH MAI" at bounding box center [980, 228] width 239 height 26
click at [1173, 533] on span "save" at bounding box center [1167, 526] width 12 height 13
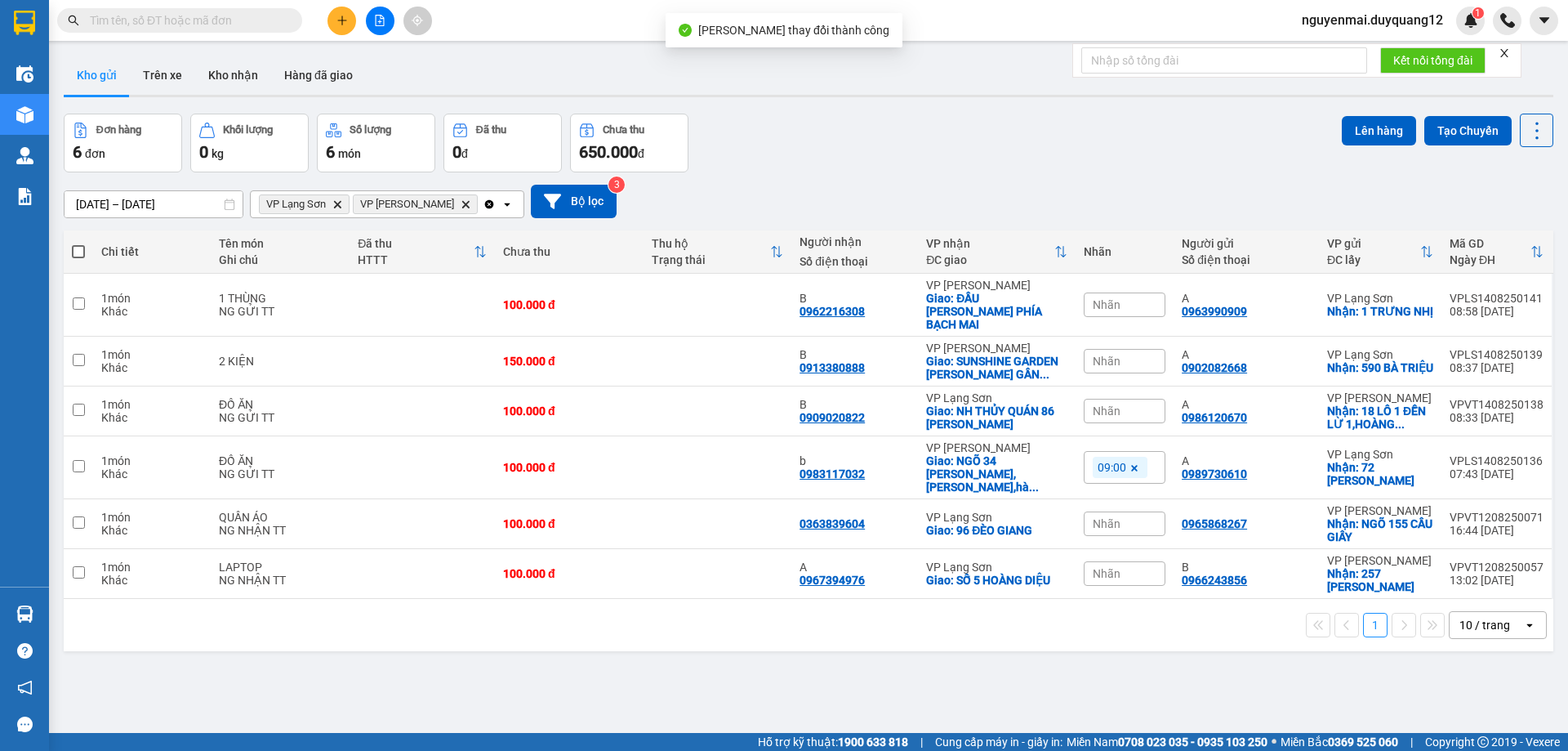
click at [1140, 141] on div "Đơn hàng 6 đơn Khối lượng 0 kg Số lượng 6 món Đã thu 0 đ Chưa thu 650.000 đ Lên…" at bounding box center [808, 143] width 1490 height 59
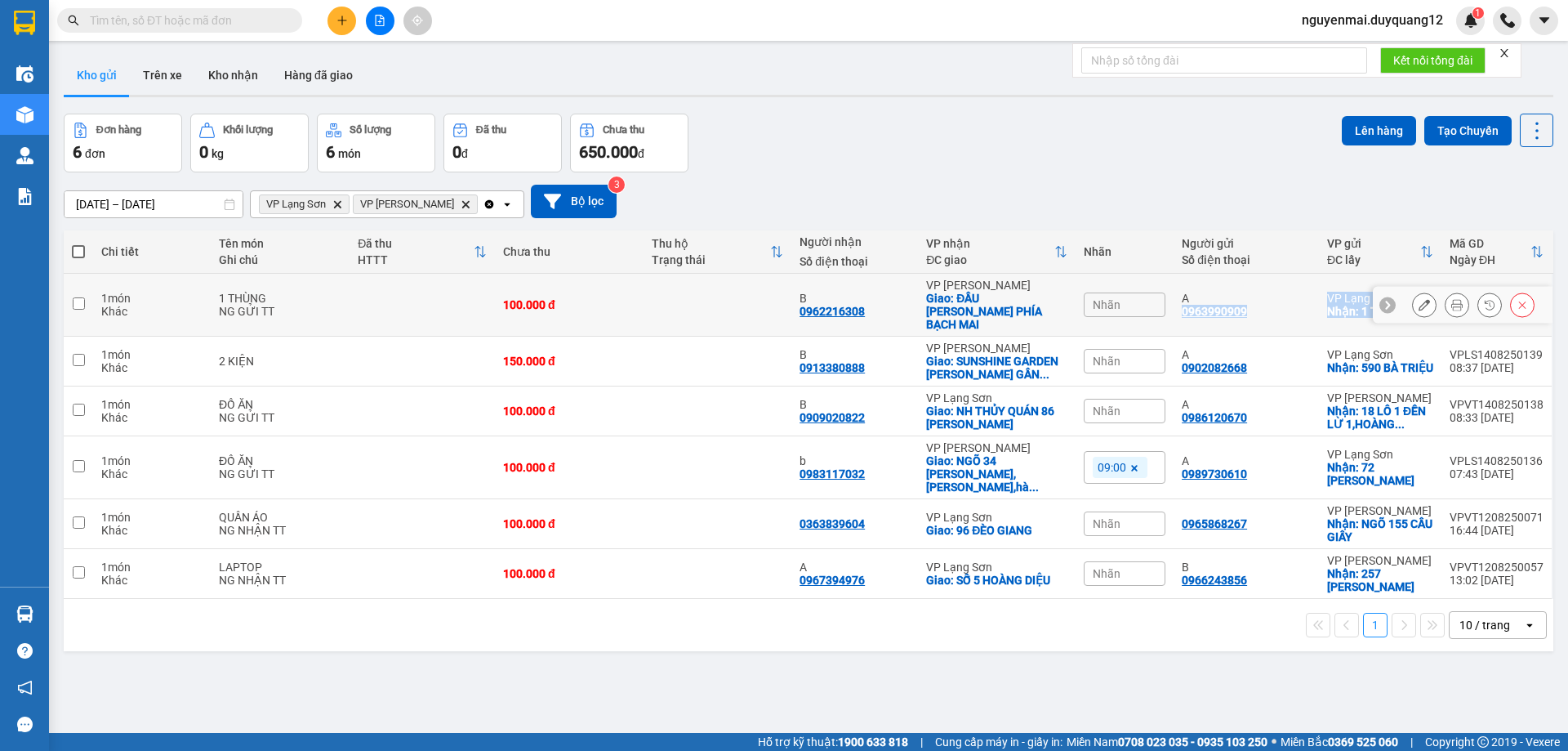
drag, startPoint x: 1173, startPoint y: 311, endPoint x: 1341, endPoint y: 313, distance: 168.0
click at [1341, 313] on tr "1 món Khác 1 THÙNG NG GỬI TT 100.000 đ B 0962216308 VP Minh Khai Giao: ĐẦU TRƯƠ…" at bounding box center [808, 305] width 1490 height 63
checkbox input "true"
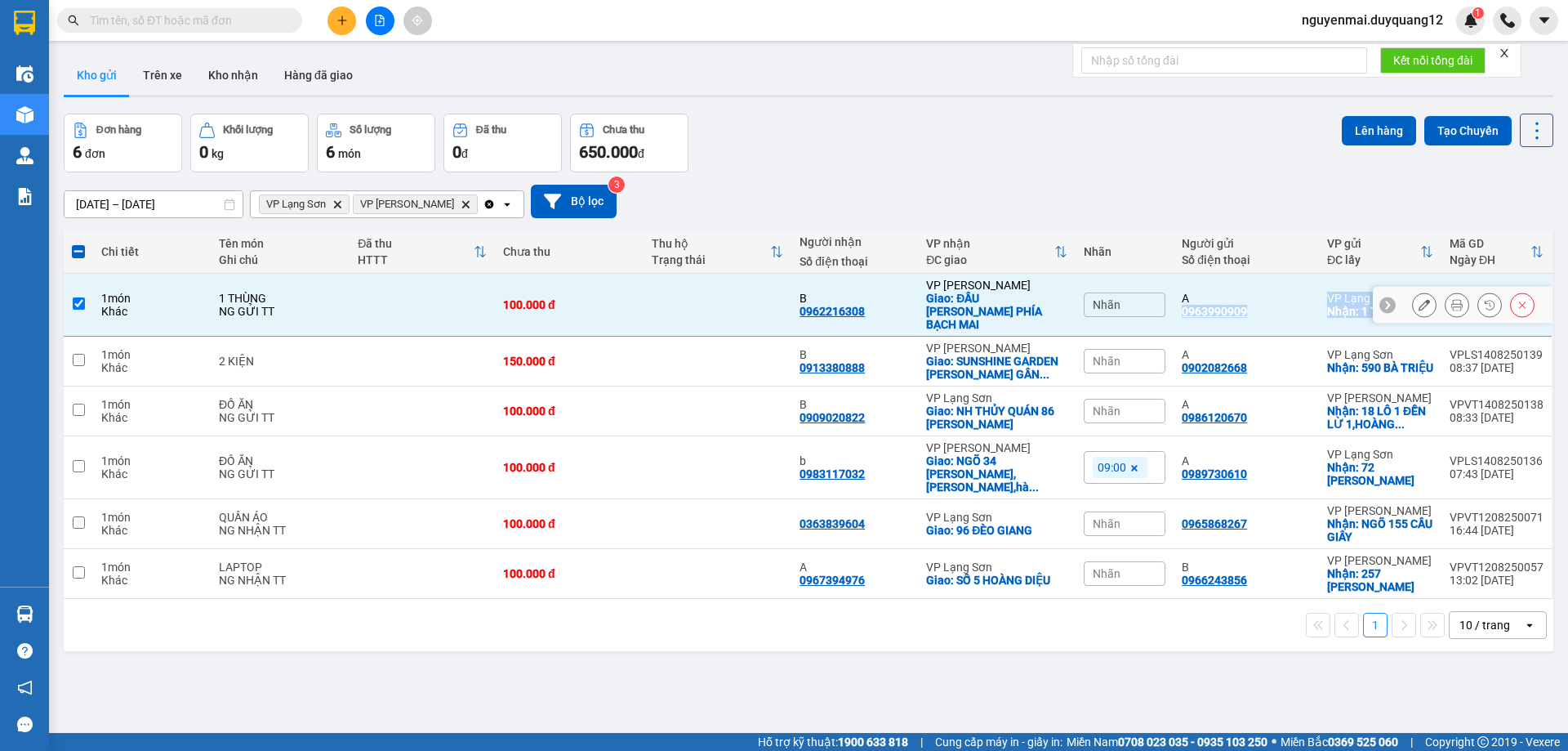
copy tr "0963990909 VP Lạng Sơn Nhận: 1 TRƯNG NHỊ"
click at [1419, 356] on icon at bounding box center [1424, 361] width 12 height 12
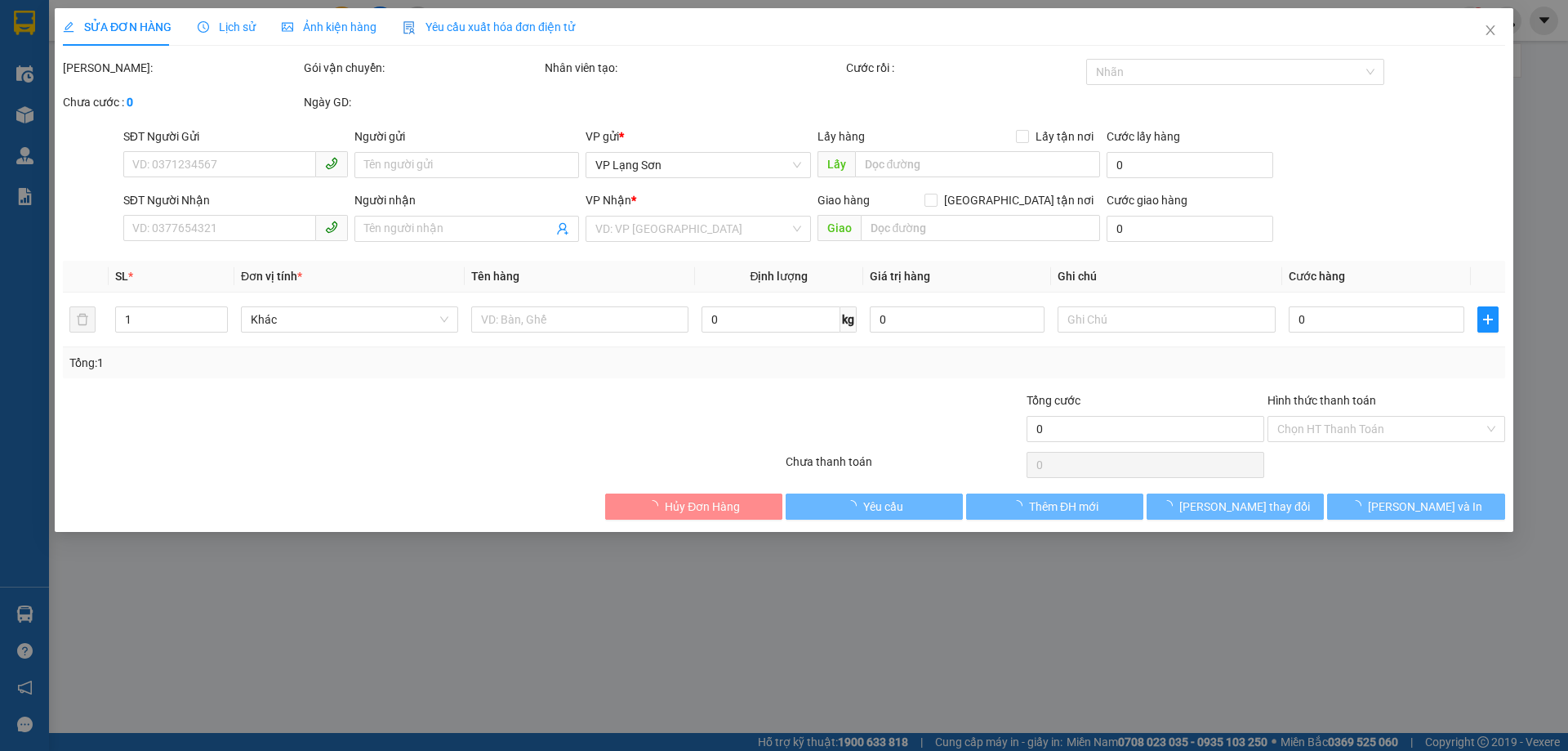
type input "0902082668"
type input "A"
checkbox input "true"
type input "590 BÀ TRIỆU"
type input "0913380888"
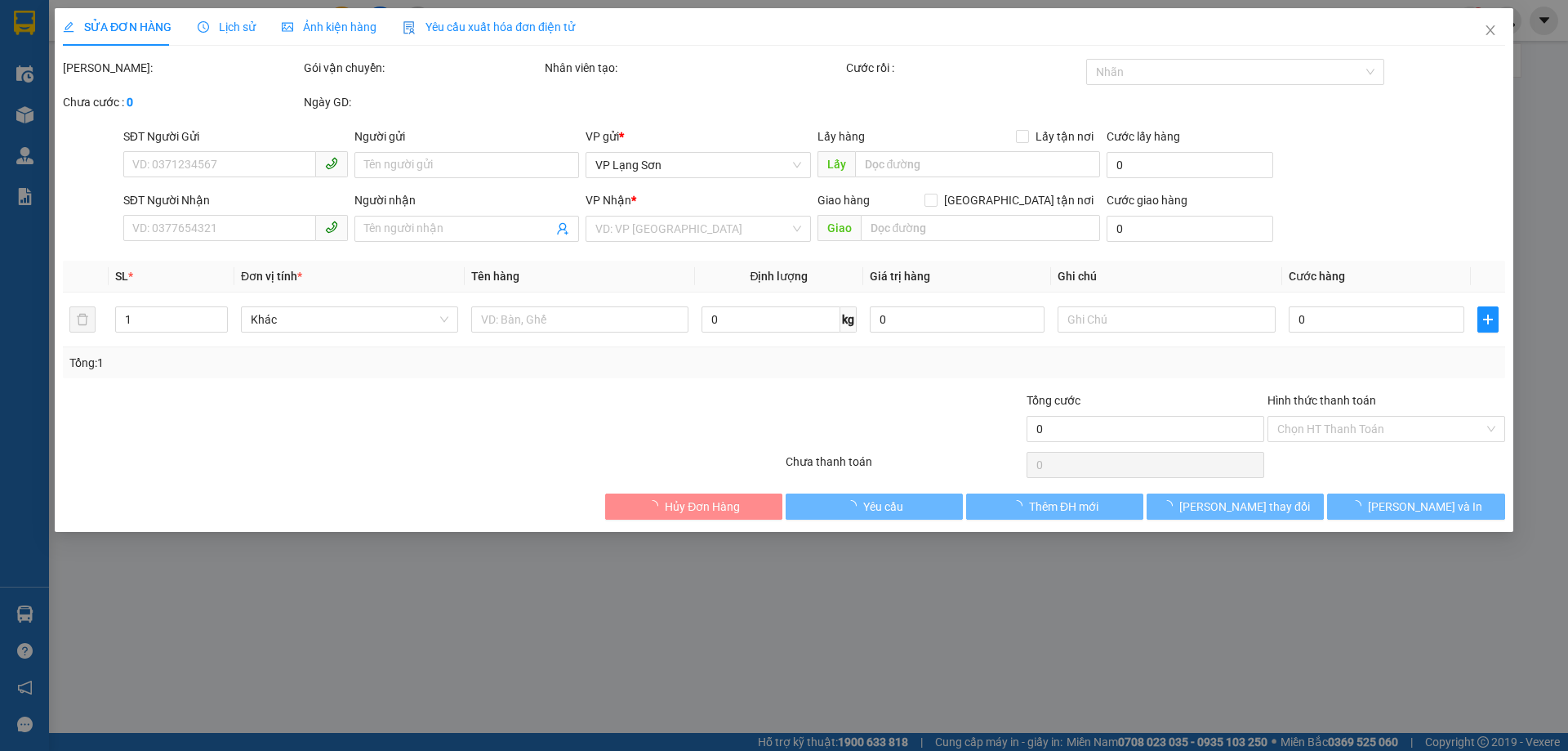
type input "B"
checkbox input "true"
type input "SUNSHINE GARDEN DƯƠNG VĂN BÉ GẦN TIME"
type input "150.000"
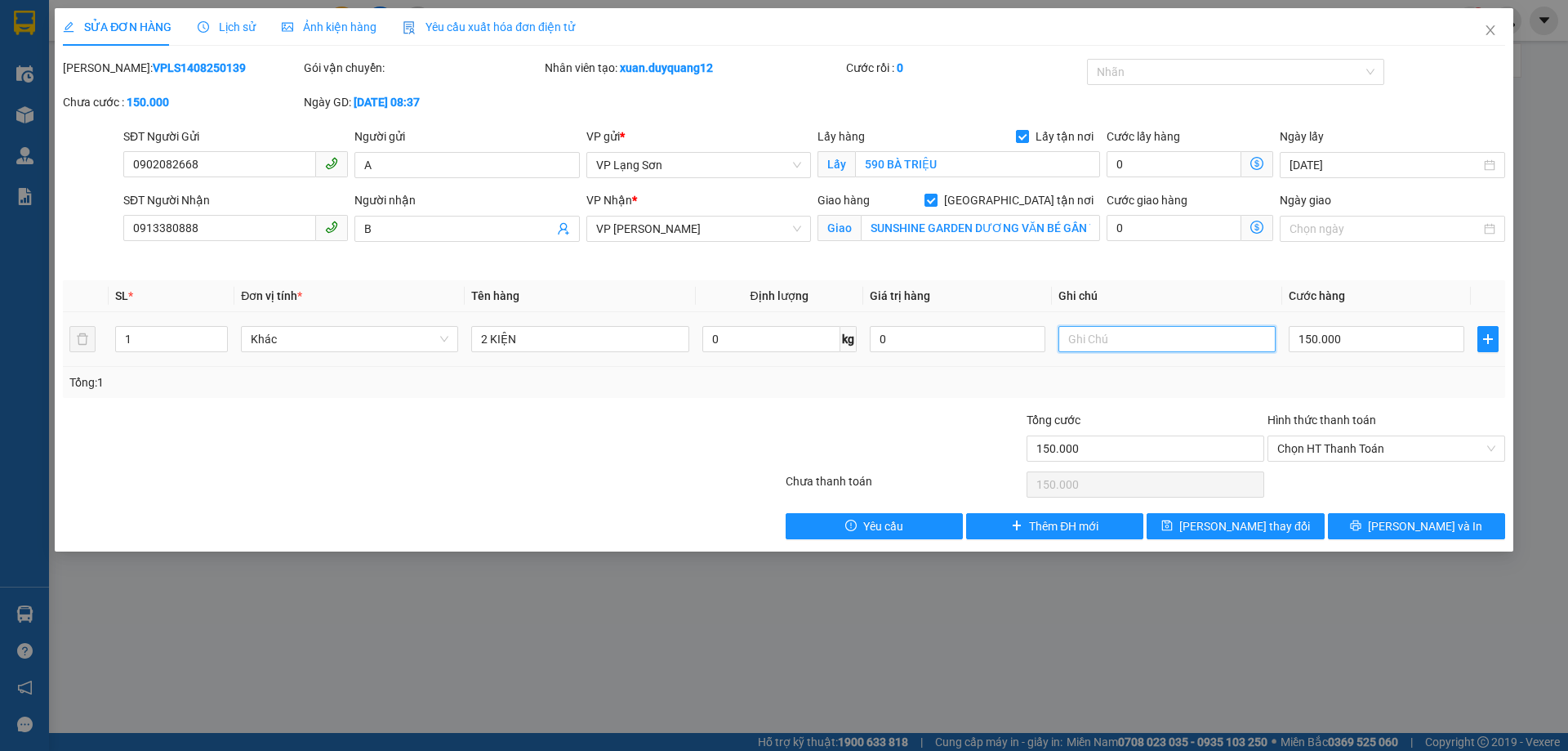
click at [1147, 345] on input "text" at bounding box center [1167, 338] width 217 height 26
type input "NG GƯI TT"
click at [1224, 521] on span "[PERSON_NAME] thay đổi" at bounding box center [1244, 526] width 131 height 18
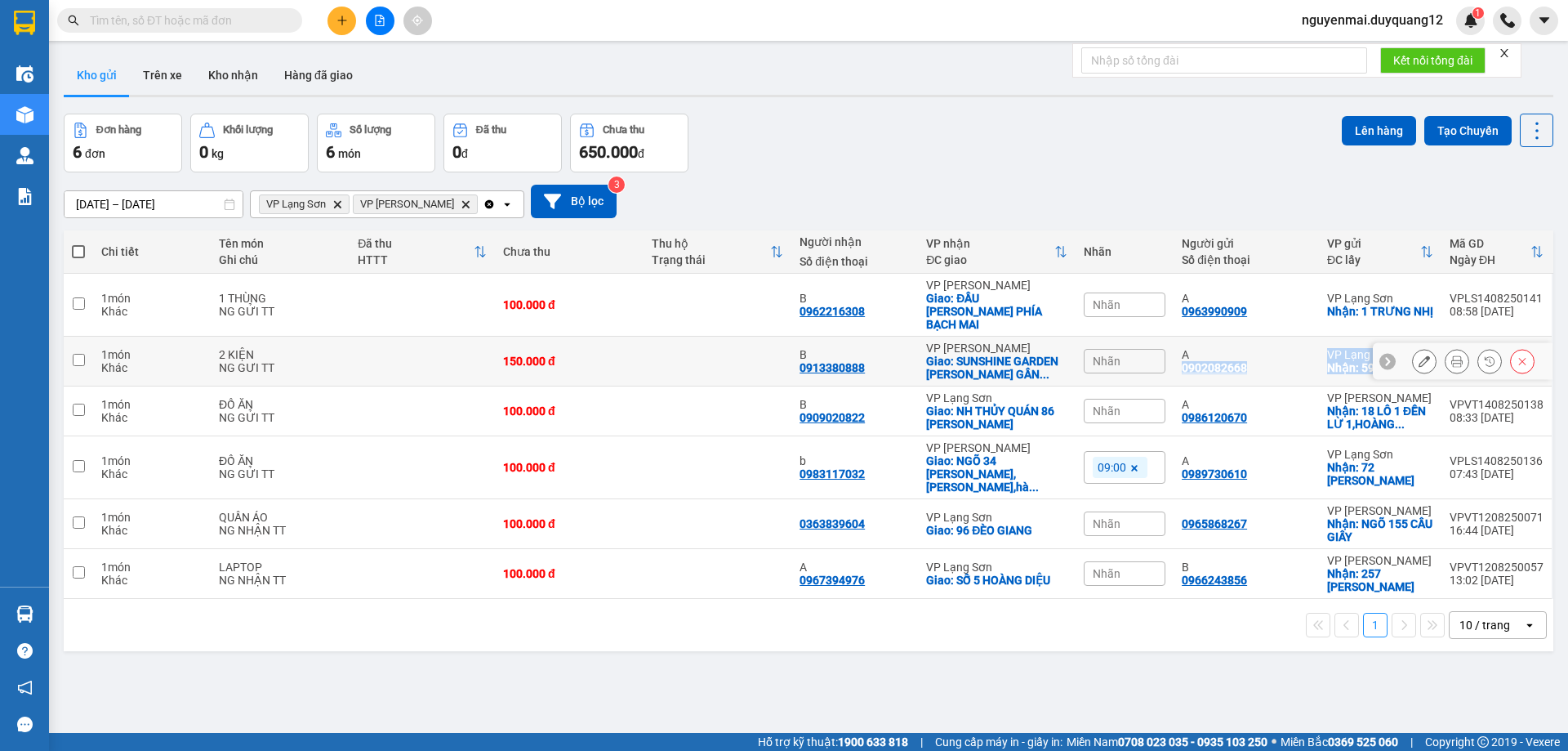
drag, startPoint x: 1172, startPoint y: 359, endPoint x: 1347, endPoint y: 361, distance: 175.0
click at [1347, 361] on tr "1 món Khác 2 KIỆN NG GƯI TT 150.000 đ B 0913380888 VP Minh Khai Giao: SUNSHINE …" at bounding box center [808, 361] width 1490 height 50
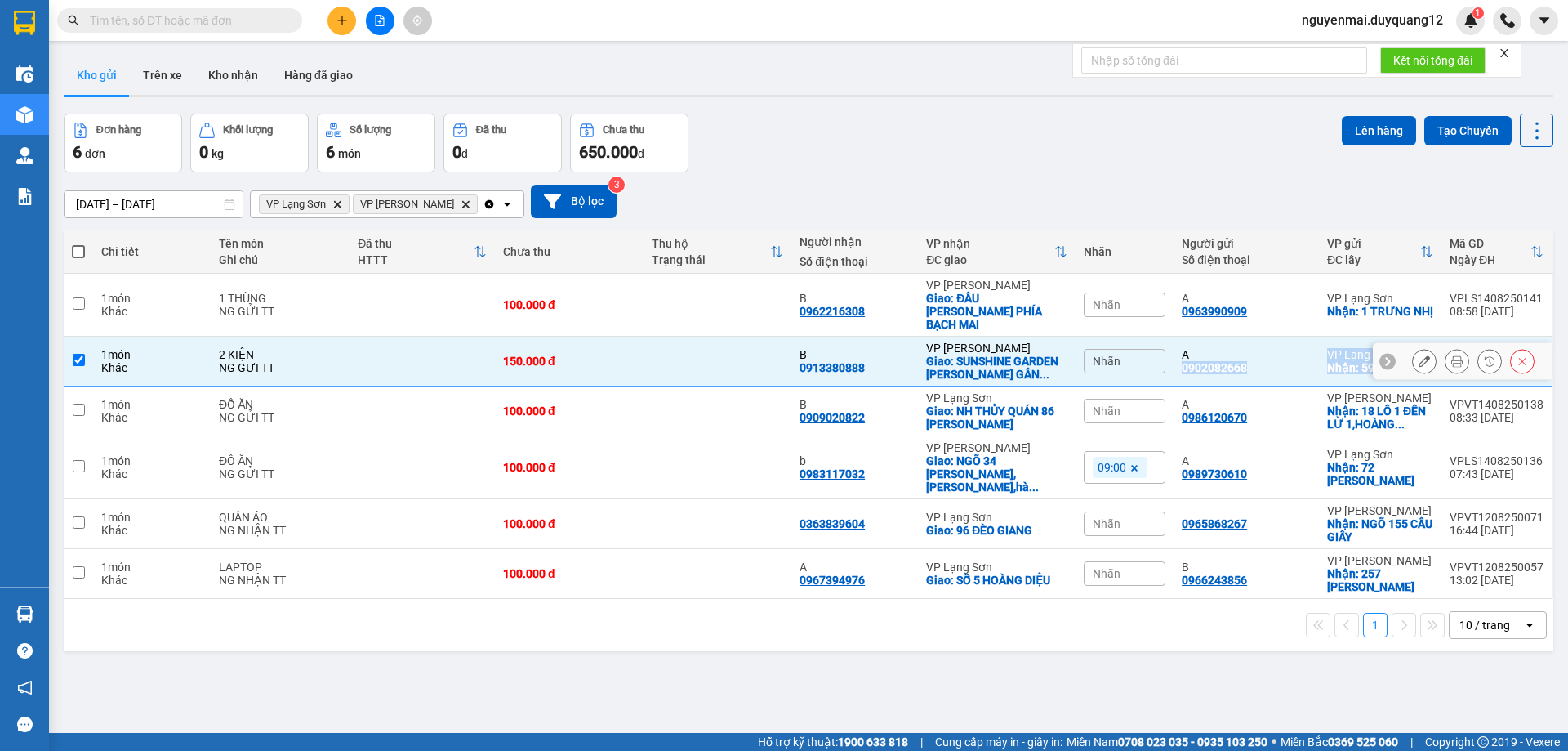
click at [1348, 362] on div "Nhận: 590 BÀ TRIỆU" at bounding box center [1380, 367] width 106 height 13
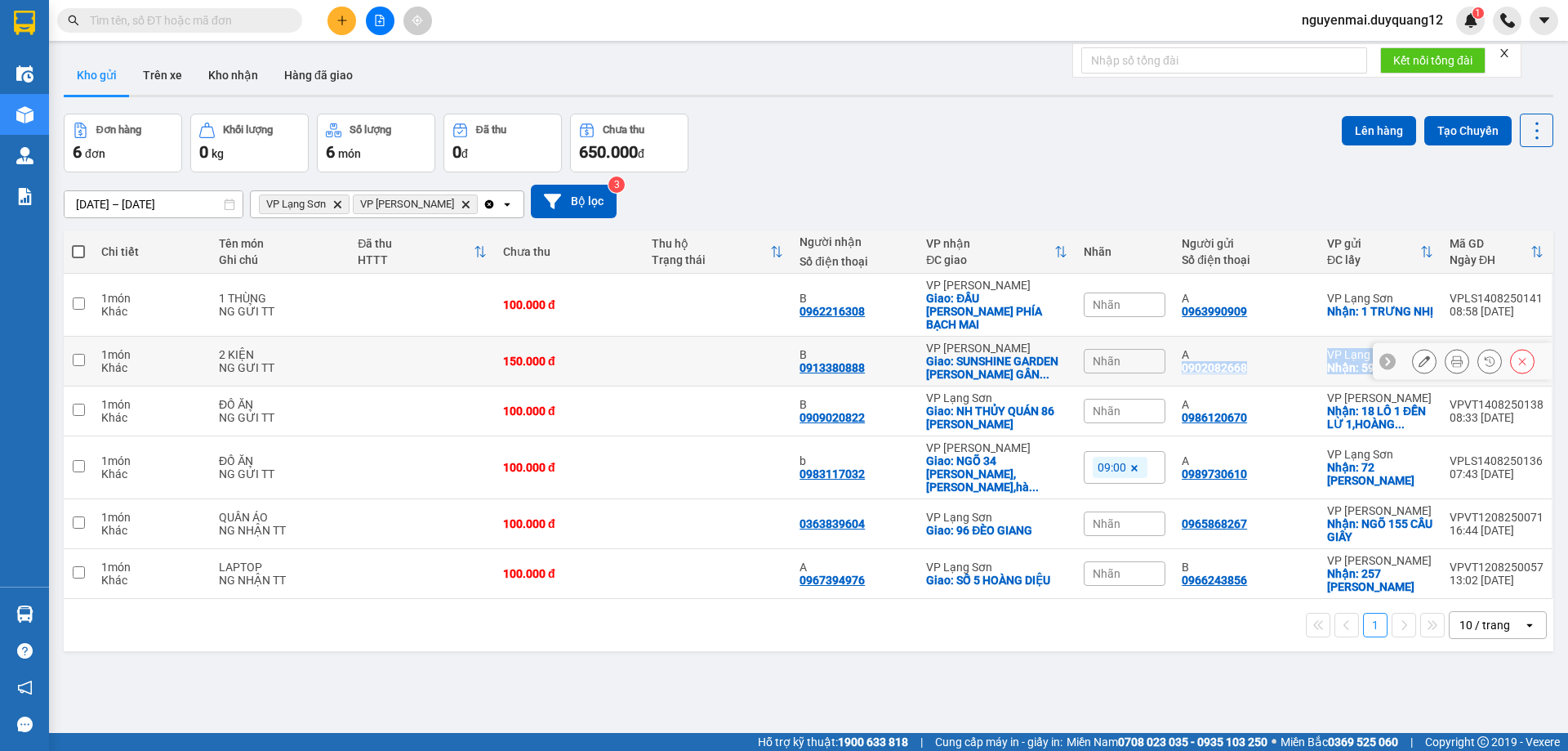
drag, startPoint x: 1352, startPoint y: 361, endPoint x: 1186, endPoint y: 358, distance: 166.0
click at [1178, 354] on tr "1 món Khác 2 KIỆN NG GƯI TT 150.000 đ B 0913380888 VP Minh Khai Giao: SUNSHINE …" at bounding box center [808, 361] width 1490 height 50
checkbox input "true"
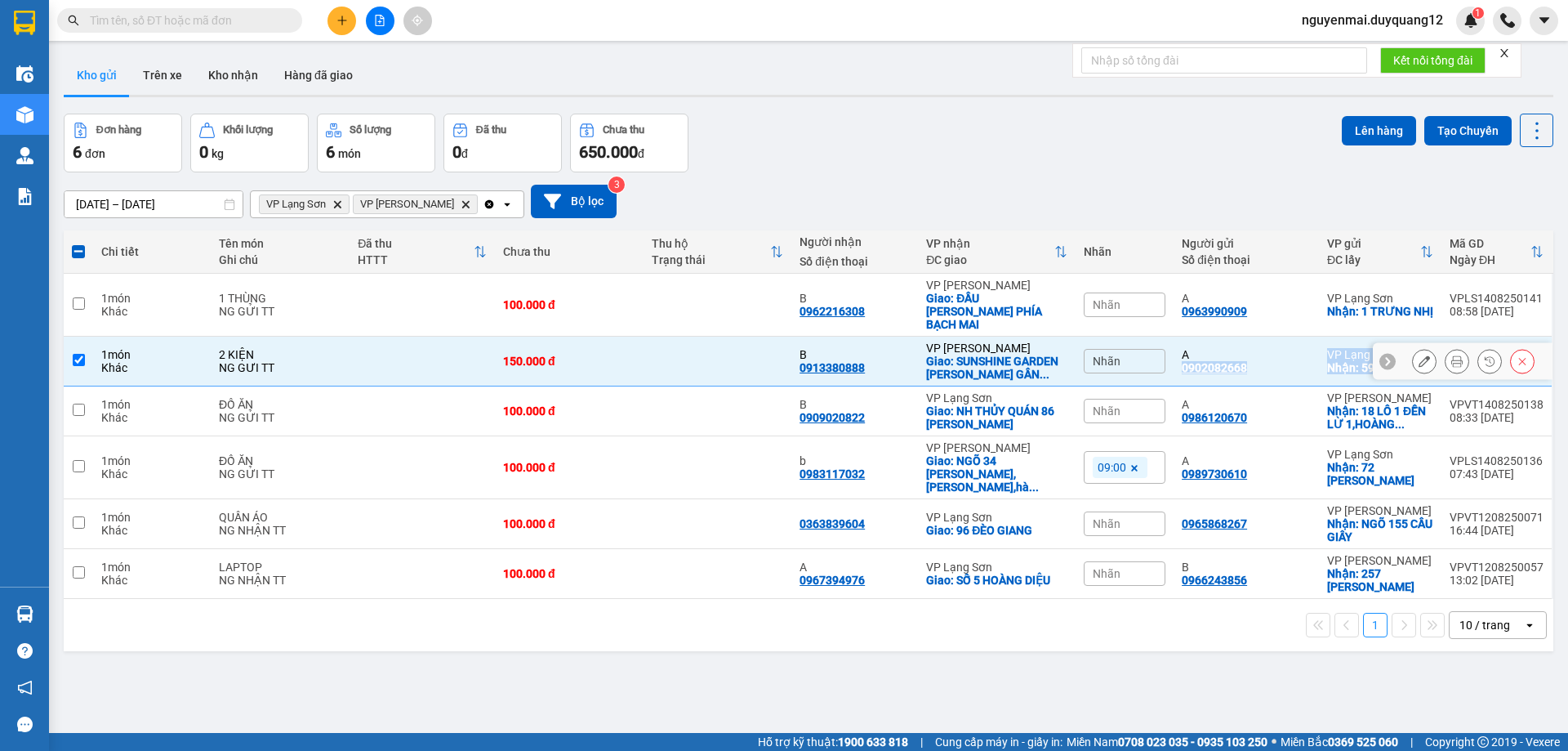
copy tr "0902082668 VP Lạng Sơn Nhận: 590 BÀ TRIỆU"
click at [819, 108] on div "ver 1.8.138 Kho gửi Trên xe Kho nhận Hàng đã giao Đơn hàng 6 đơn Khối lượng 0 k…" at bounding box center [808, 424] width 1503 height 751
click at [336, 24] on icon "plus" at bounding box center [342, 20] width 12 height 12
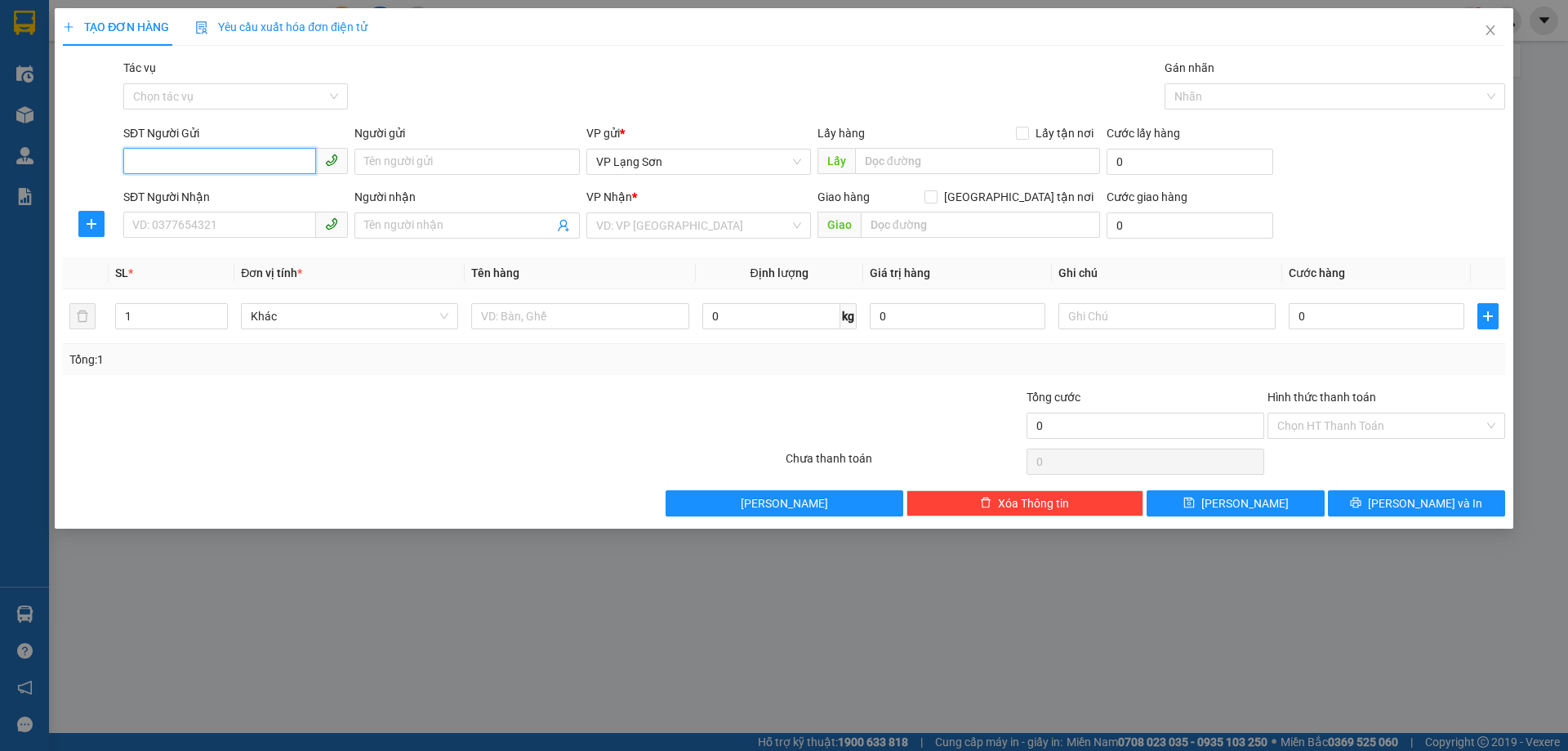
click at [196, 160] on input "SĐT Người Gửi" at bounding box center [220, 160] width 193 height 26
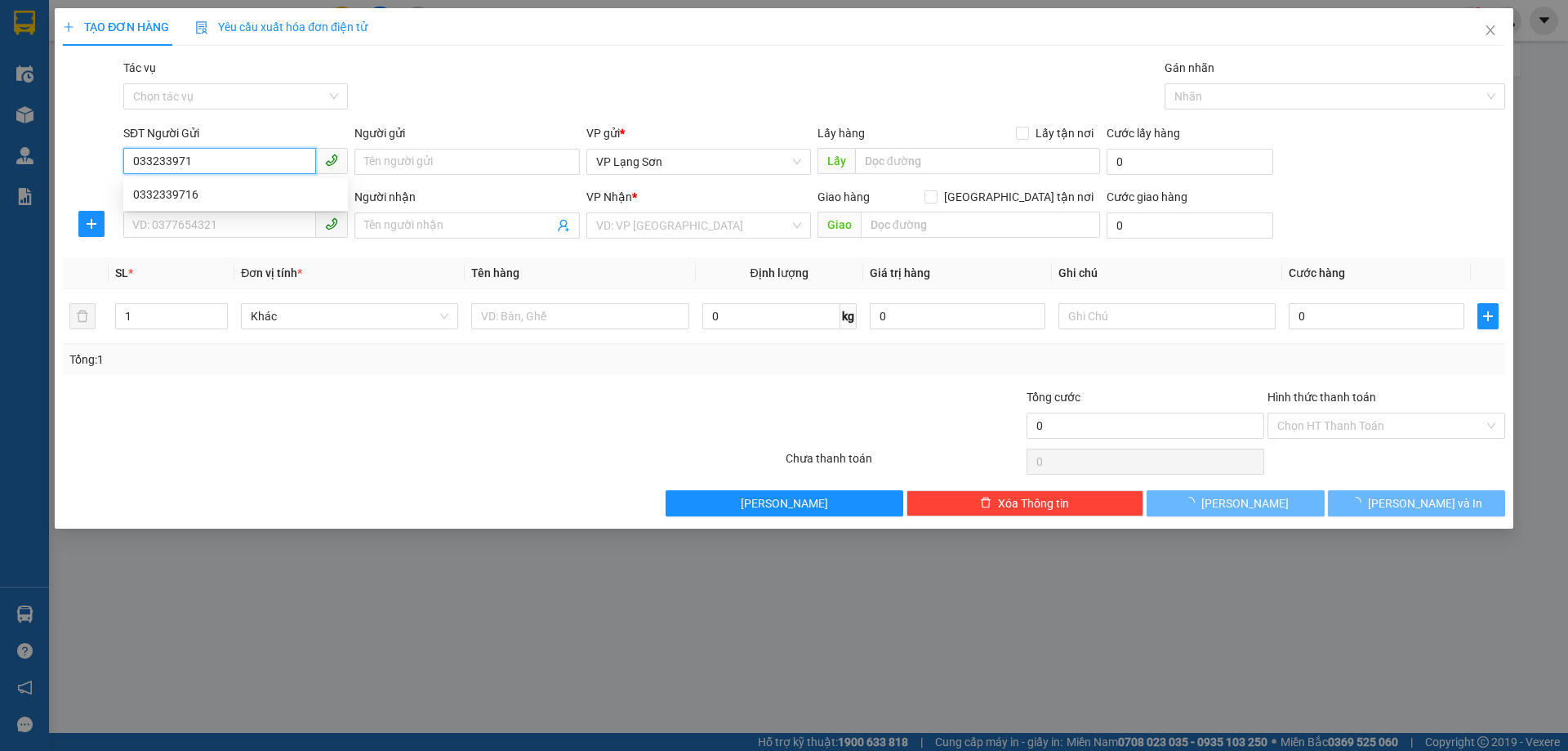
type input "0332339716"
click at [204, 202] on div "0332339716" at bounding box center [236, 194] width 205 height 18
checkbox input "true"
type input "VPLS"
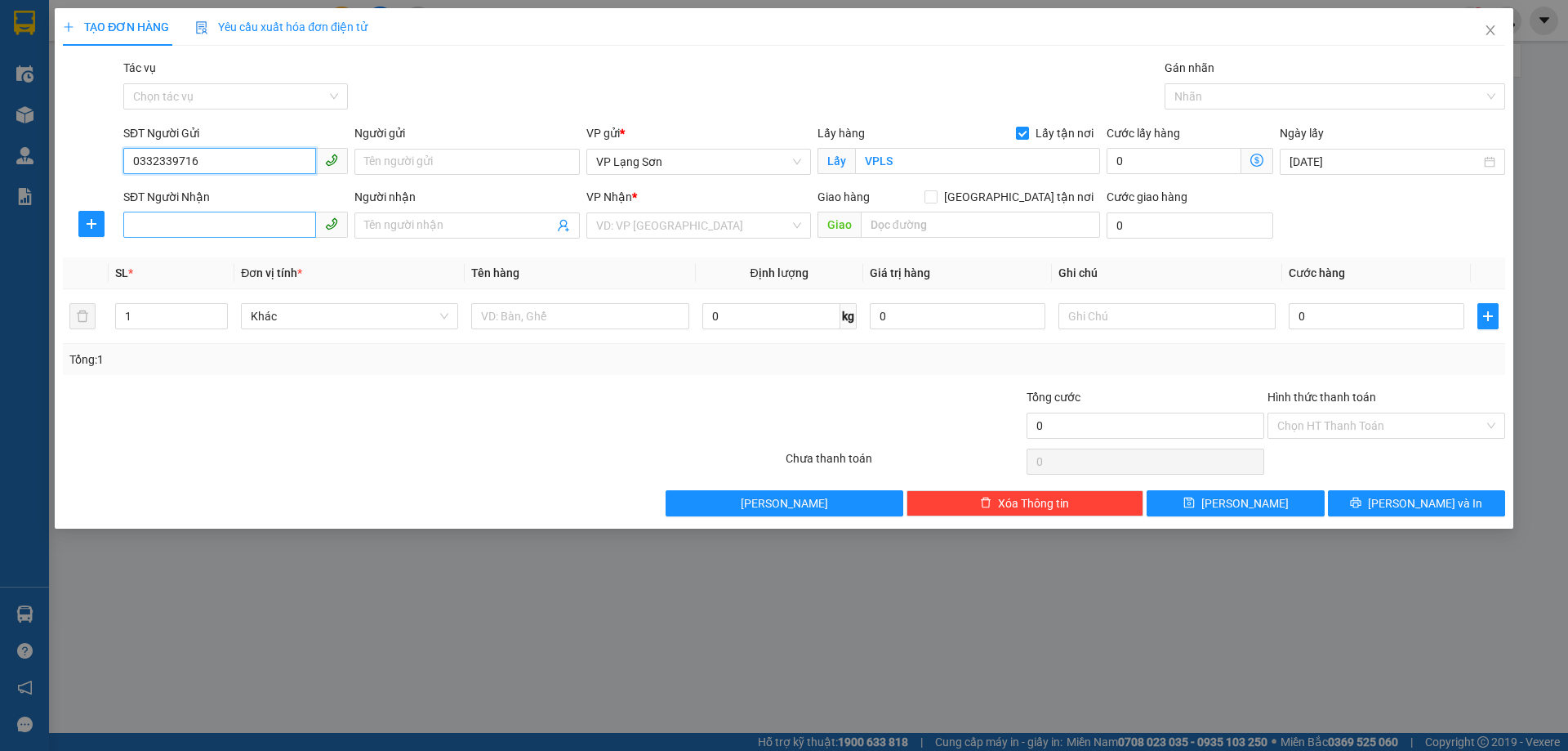
type input "0332339716"
click at [201, 222] on input "SĐT Người Nhận" at bounding box center [220, 224] width 193 height 26
type input "0931111321"
click at [493, 225] on input "Người nhận" at bounding box center [459, 225] width 189 height 18
type input "A"
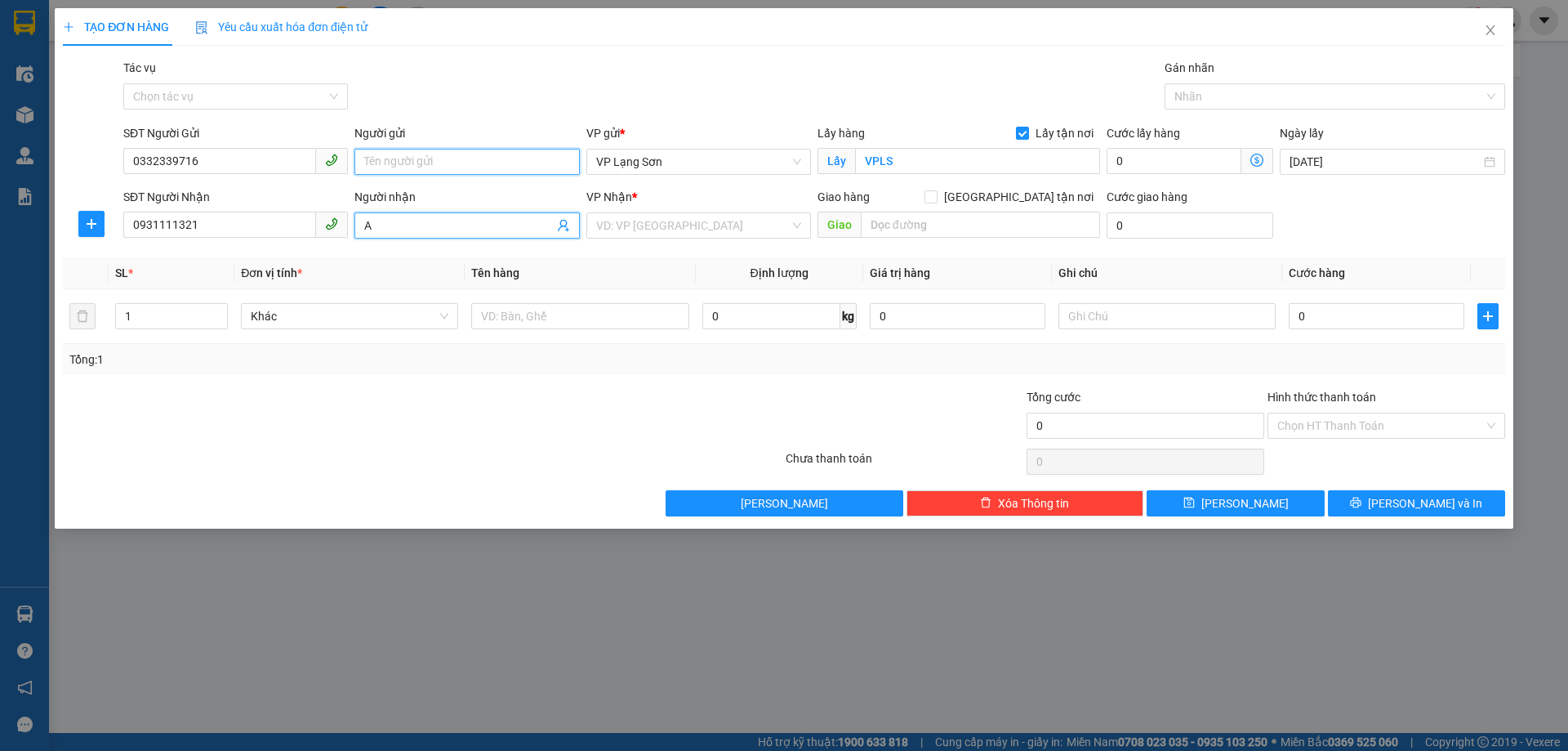
click at [461, 153] on input "Người gửi" at bounding box center [467, 161] width 225 height 26
click at [799, 226] on div "VD: VP [GEOGRAPHIC_DATA]" at bounding box center [698, 225] width 225 height 26
type input "A"
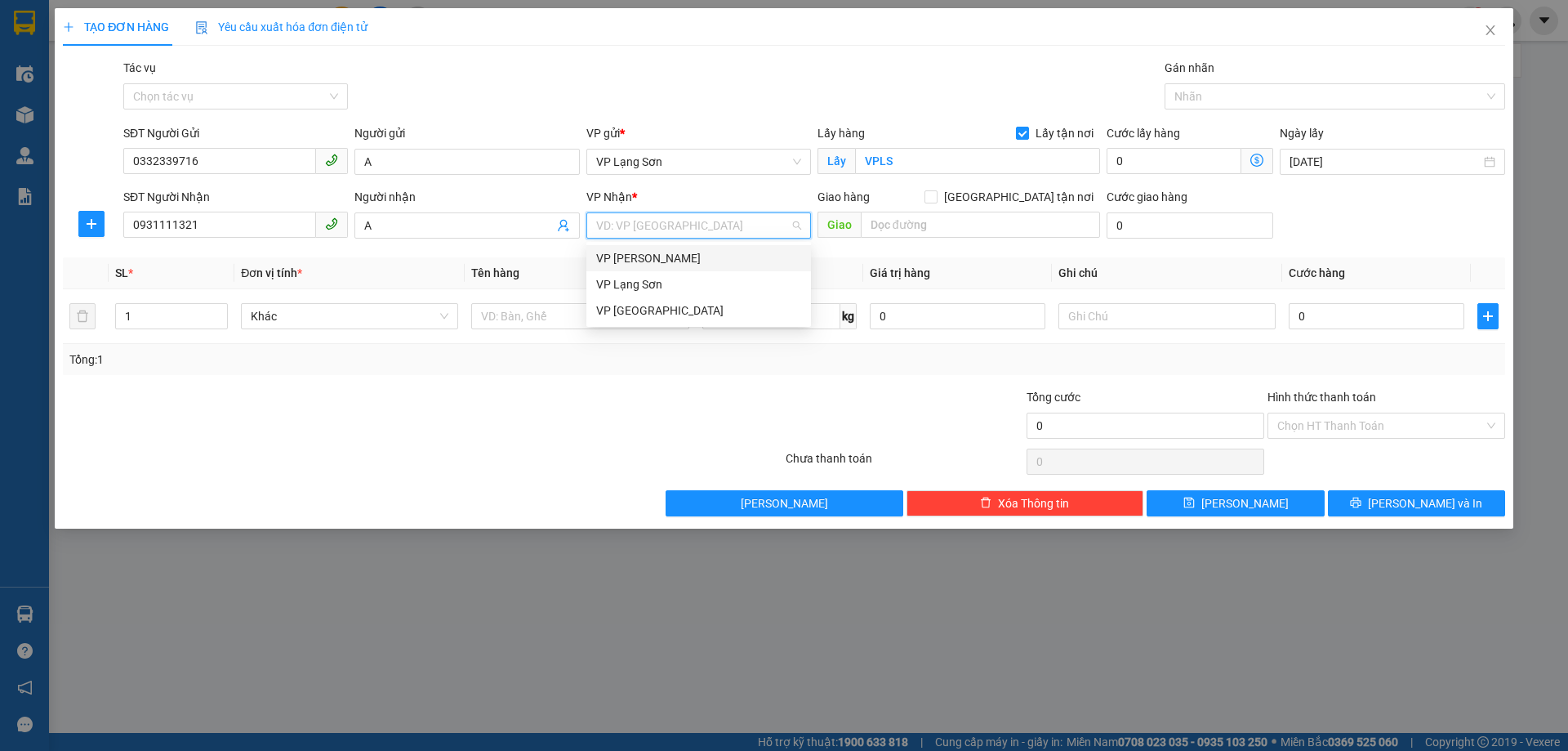
click at [725, 249] on div "VP [PERSON_NAME]" at bounding box center [698, 258] width 205 height 18
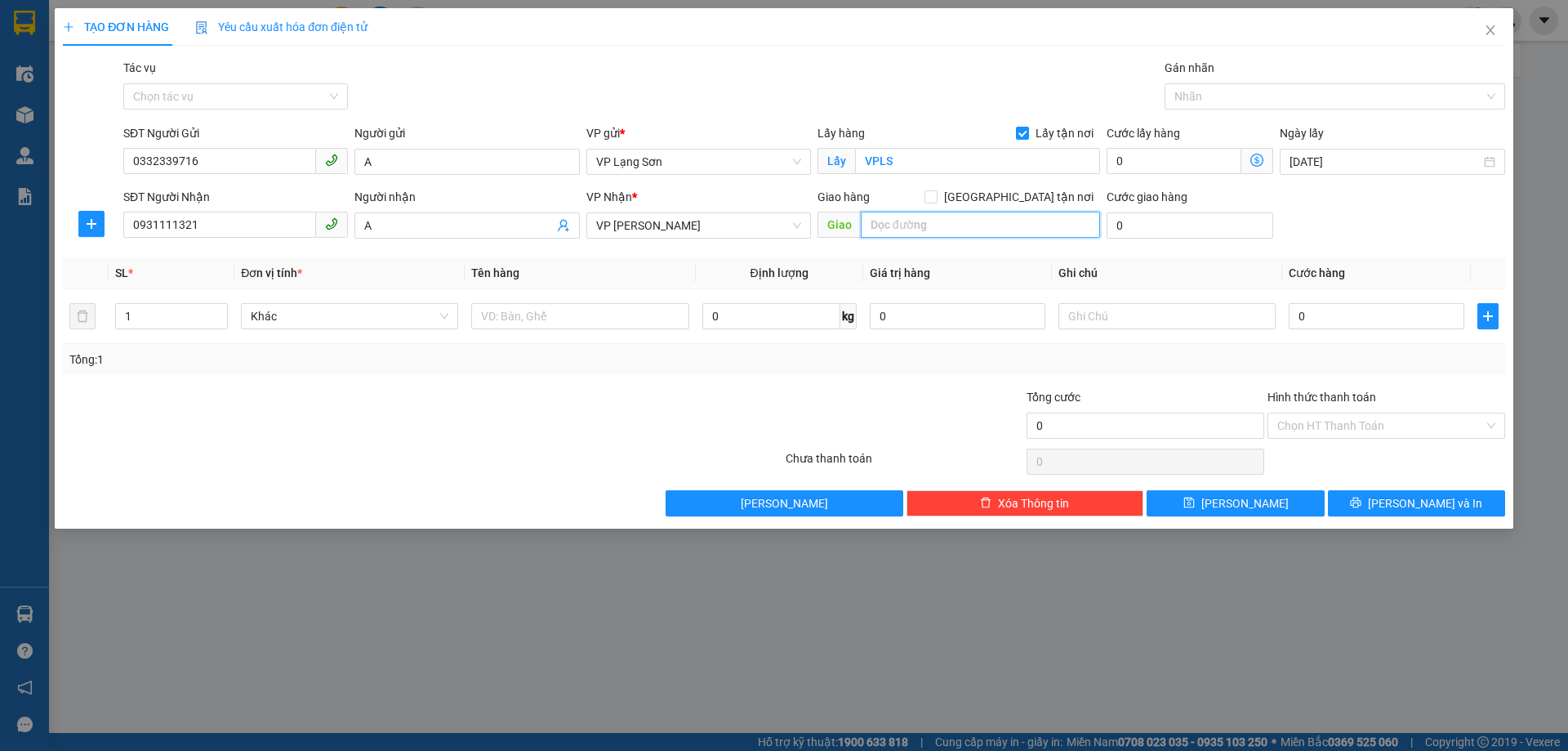
click at [903, 223] on input "text" at bounding box center [980, 224] width 239 height 26
type input "NGÕ 11 NGÔ GIA TỰ LB"
click at [937, 199] on input "[GEOGRAPHIC_DATA] tận nơi" at bounding box center [930, 196] width 12 height 12
checkbox input "true"
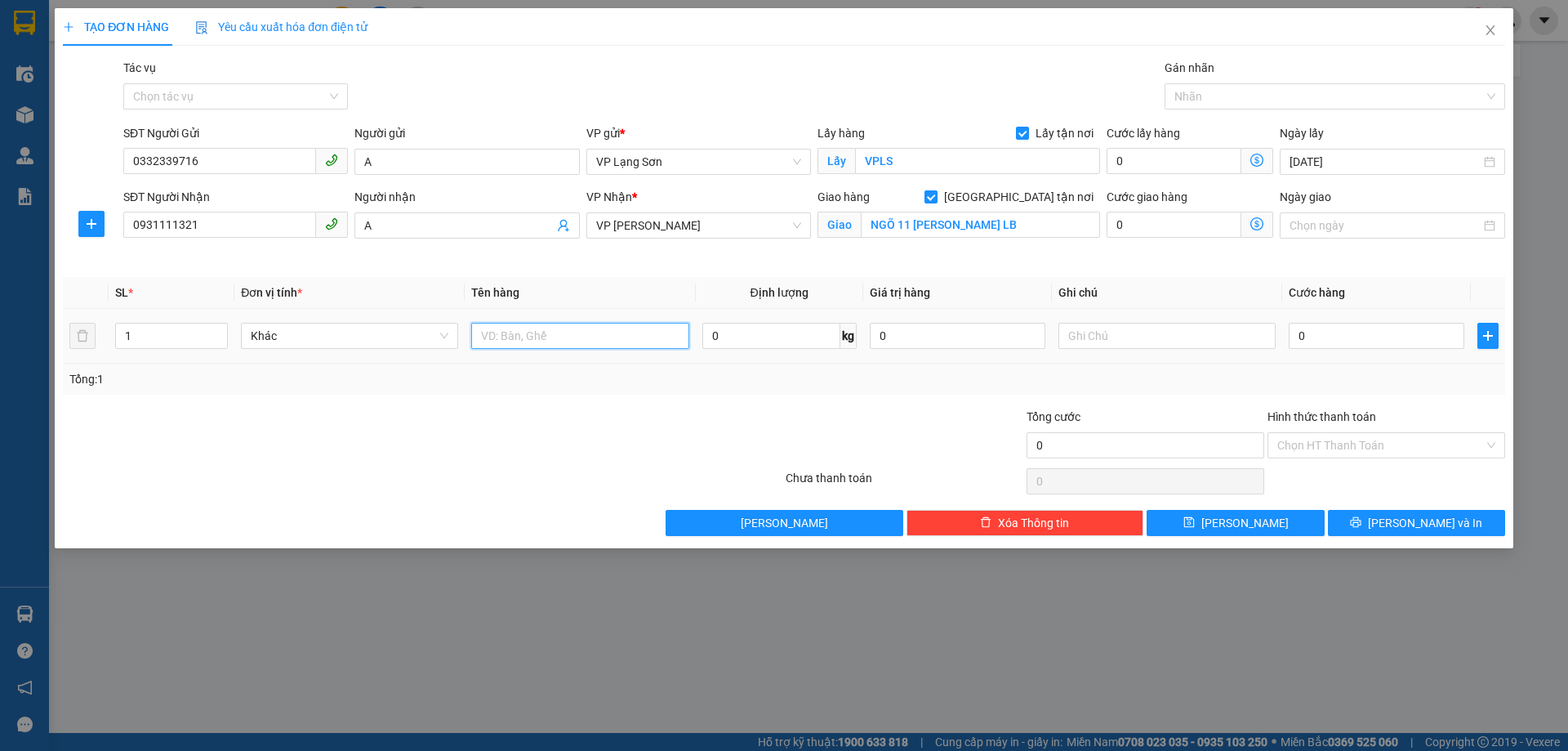
click at [602, 340] on input "text" at bounding box center [580, 335] width 217 height 26
type input "HỘP ĐỒ"
click at [1149, 343] on input "text" at bounding box center [1167, 335] width 217 height 26
type input "1"
type input "NG GỬI TT"
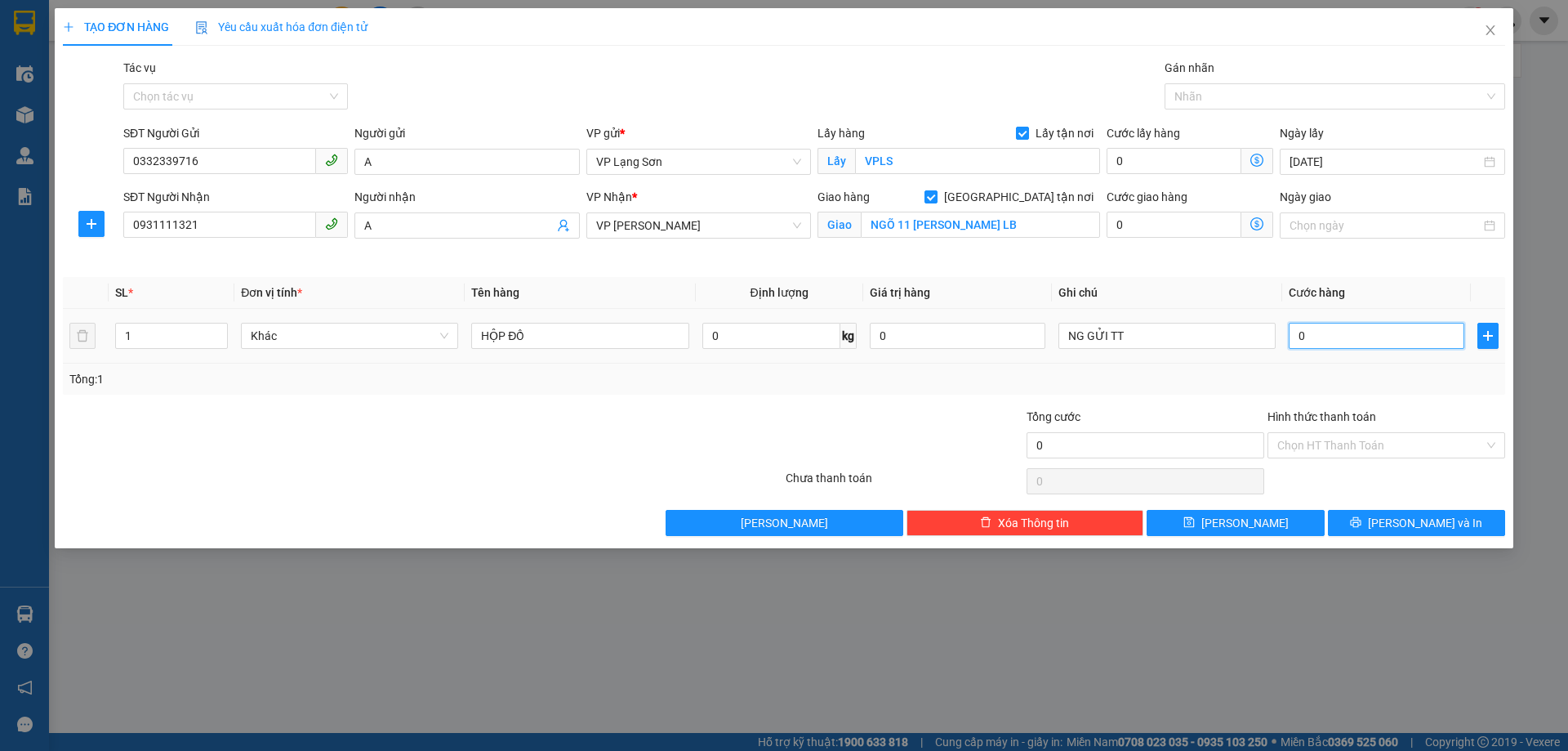
click at [1310, 334] on input "0" at bounding box center [1376, 335] width 175 height 26
type input "1"
type input "10"
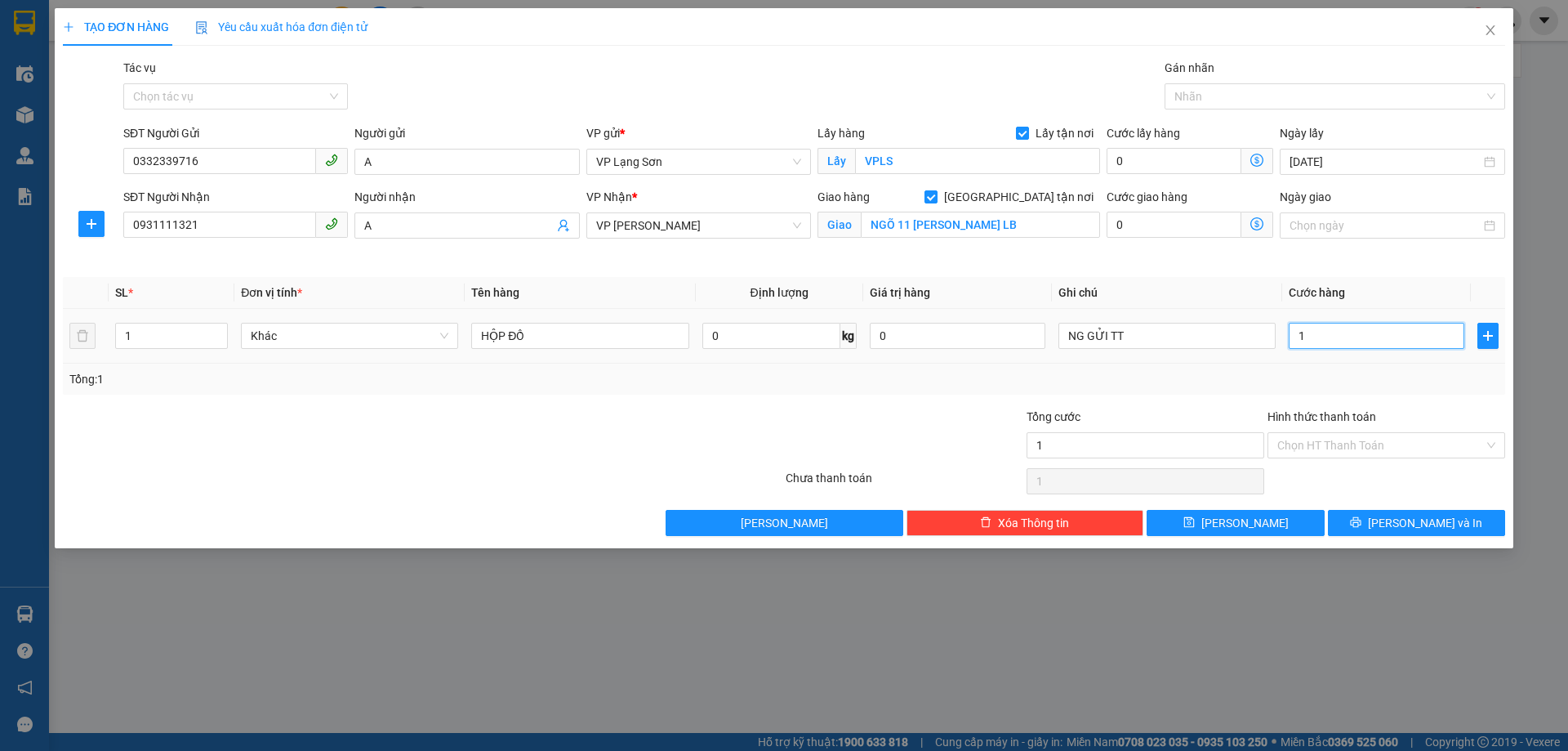
type input "10"
type input "100"
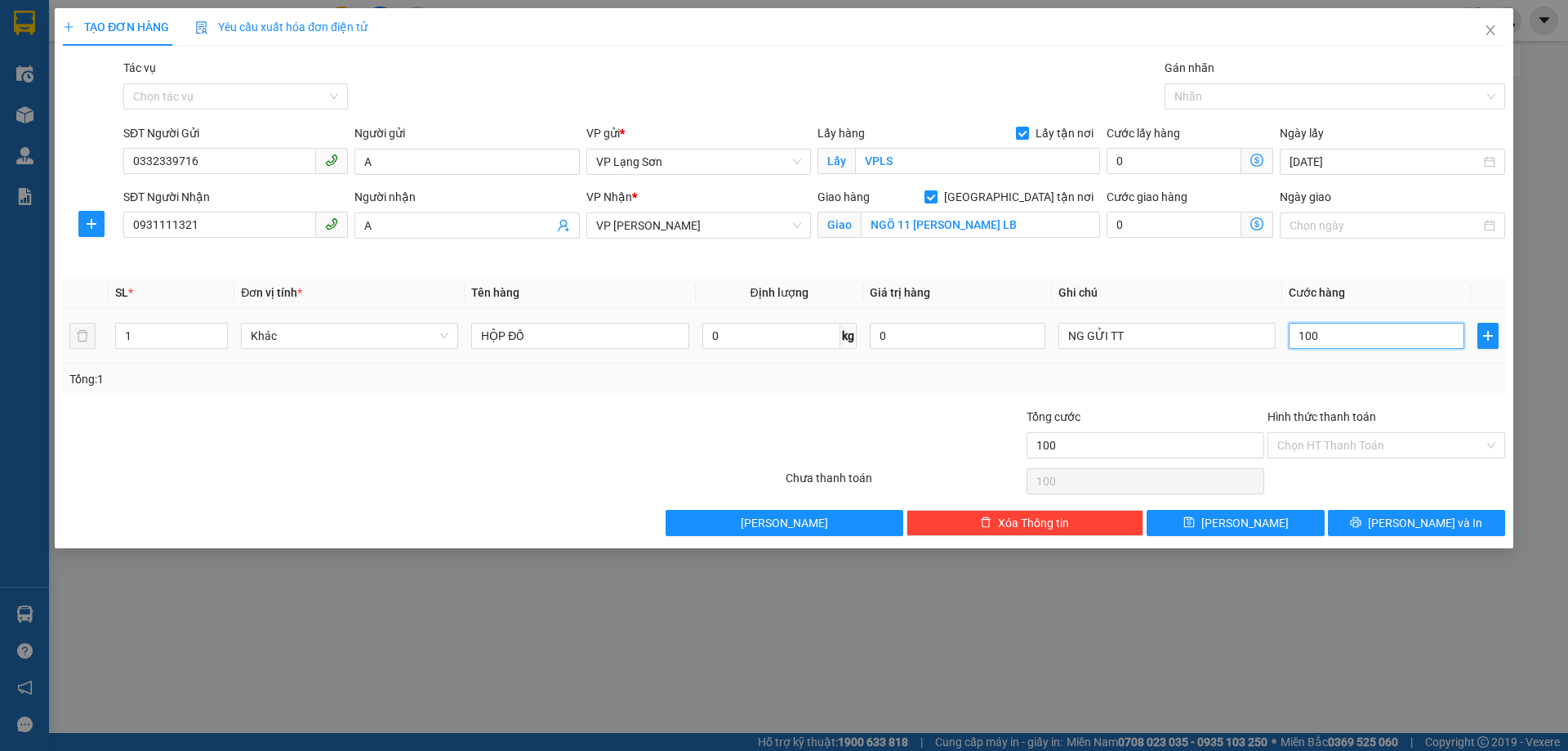
type input "1.000"
type input "10.000"
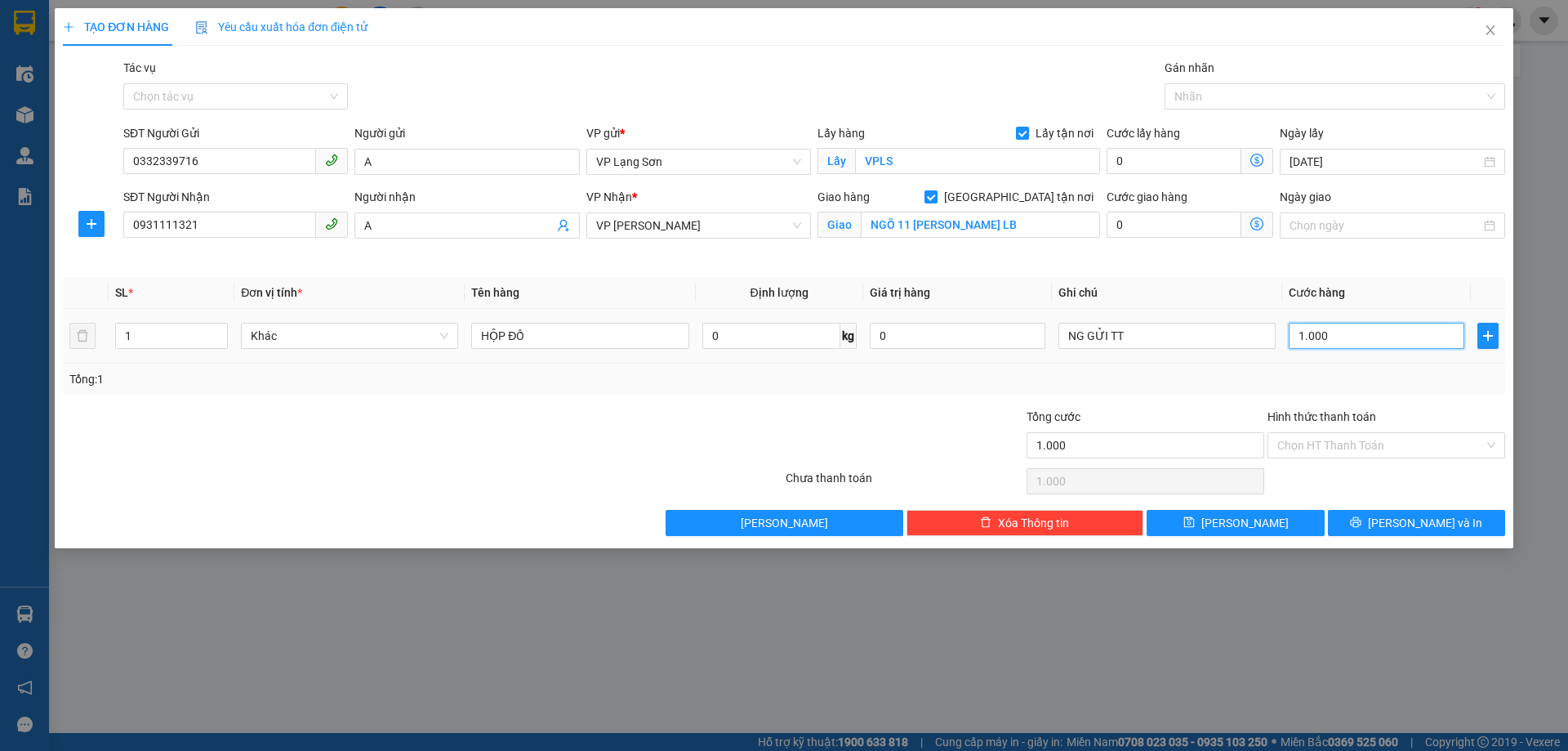
type input "10.000"
type input "100.000"
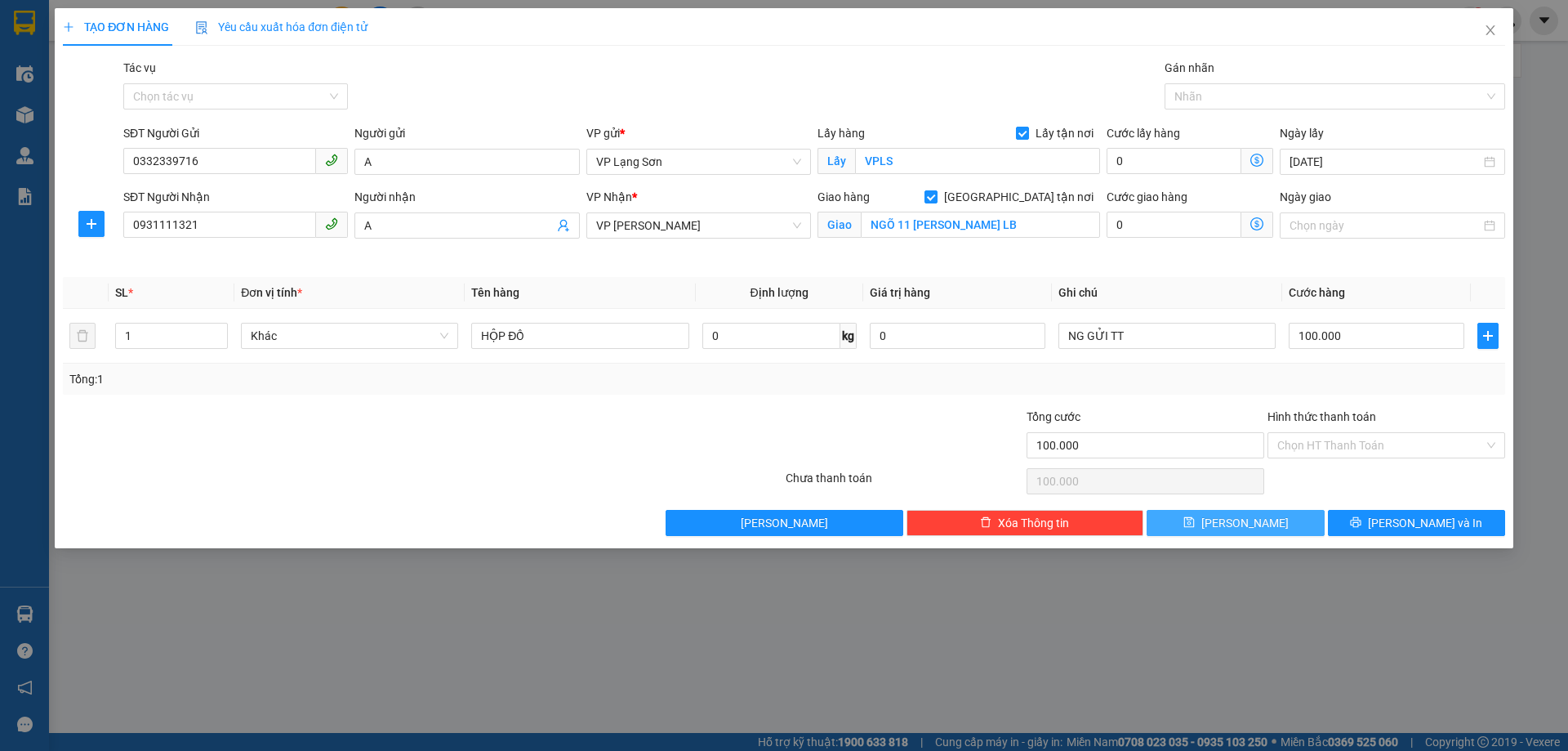
click at [1178, 527] on button "[PERSON_NAME]" at bounding box center [1235, 522] width 177 height 26
checkbox input "false"
type input "0"
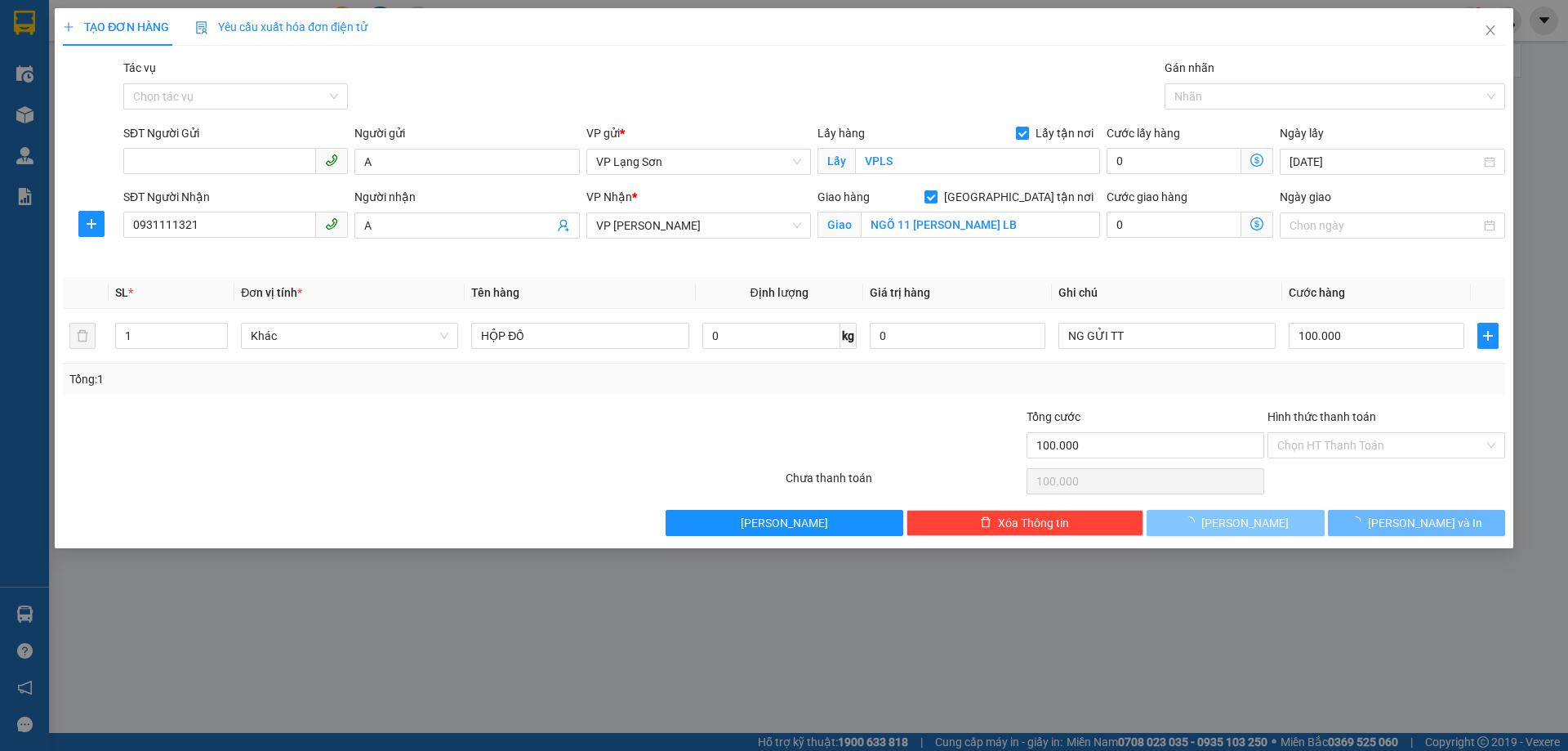
type input "0"
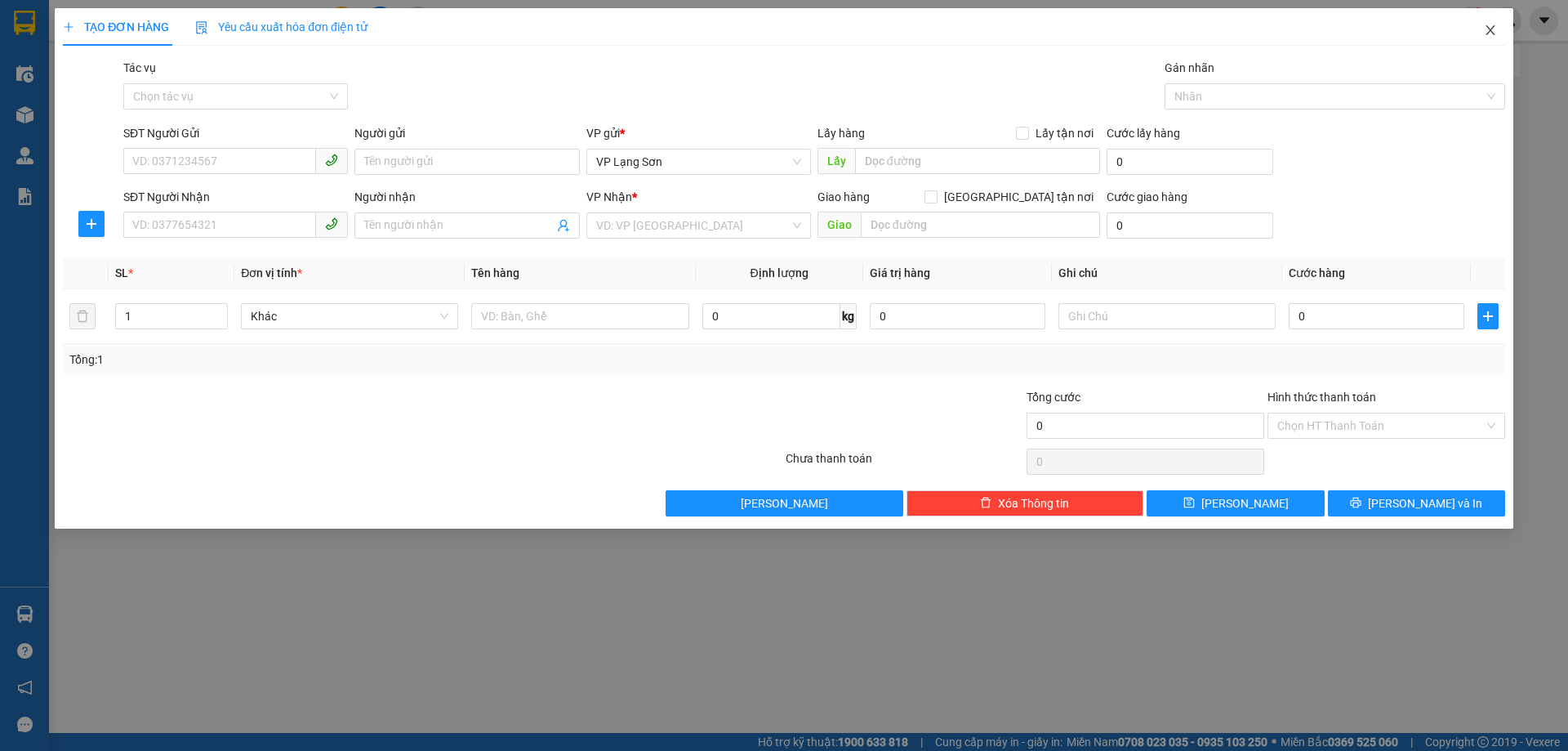
click at [1497, 29] on icon "close" at bounding box center [1491, 30] width 13 height 13
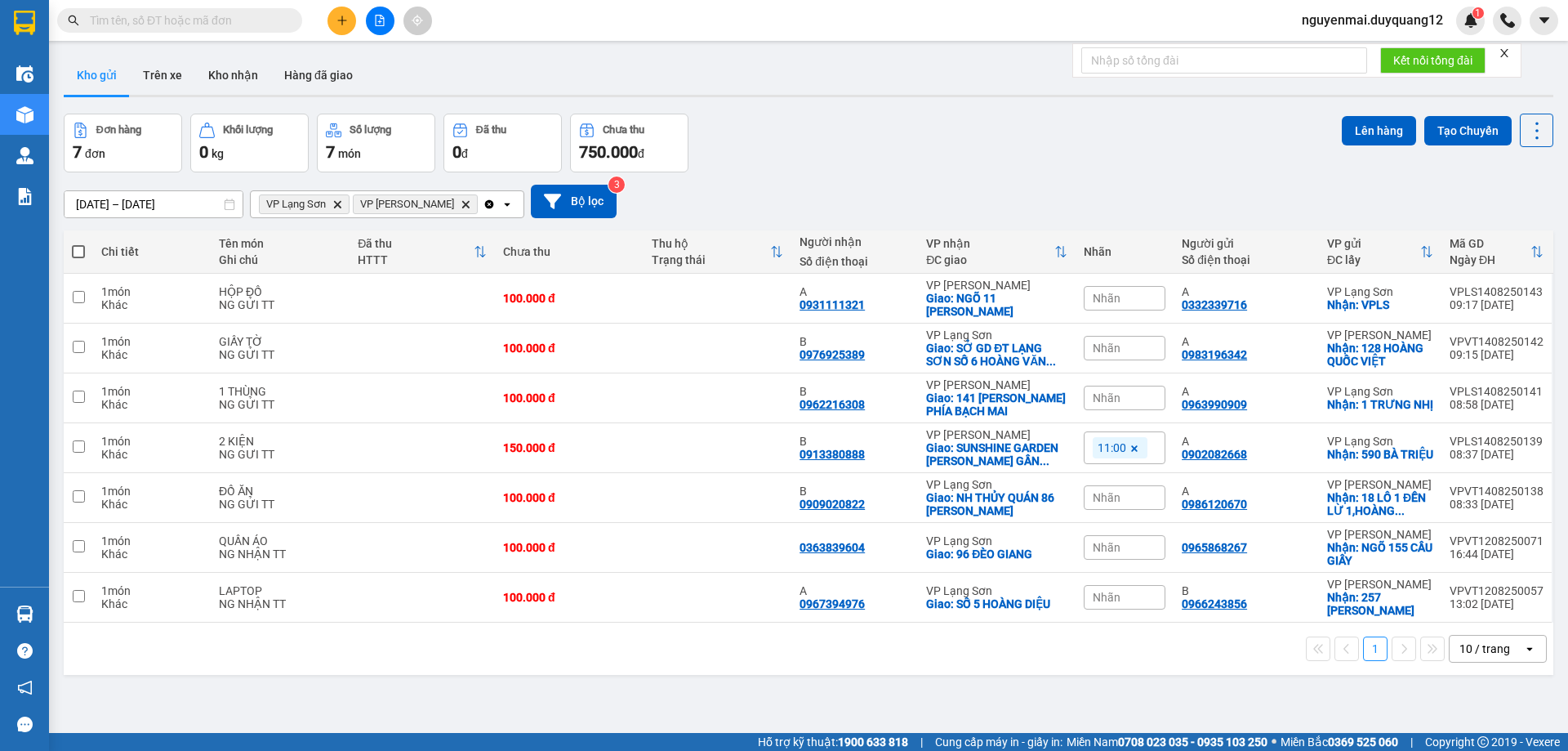
click at [1066, 117] on div "Đơn hàng 7 đơn Khối lượng 0 kg Số lượng 7 món Đã thu 0 đ Chưa thu 750.000 đ Lên…" at bounding box center [808, 143] width 1490 height 59
paste input "0915800966"
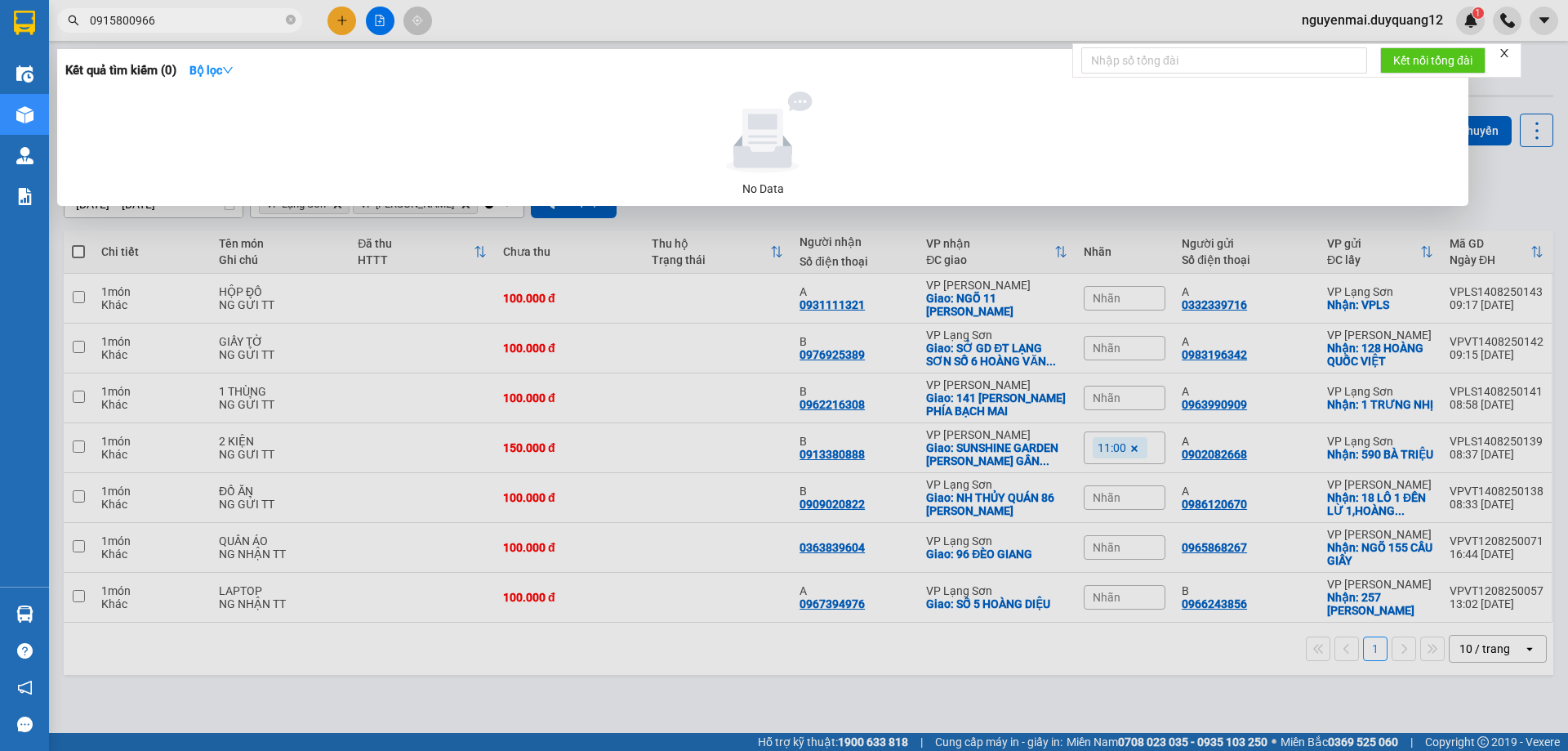
type input "0915800966"
click at [343, 20] on div at bounding box center [784, 376] width 1568 height 751
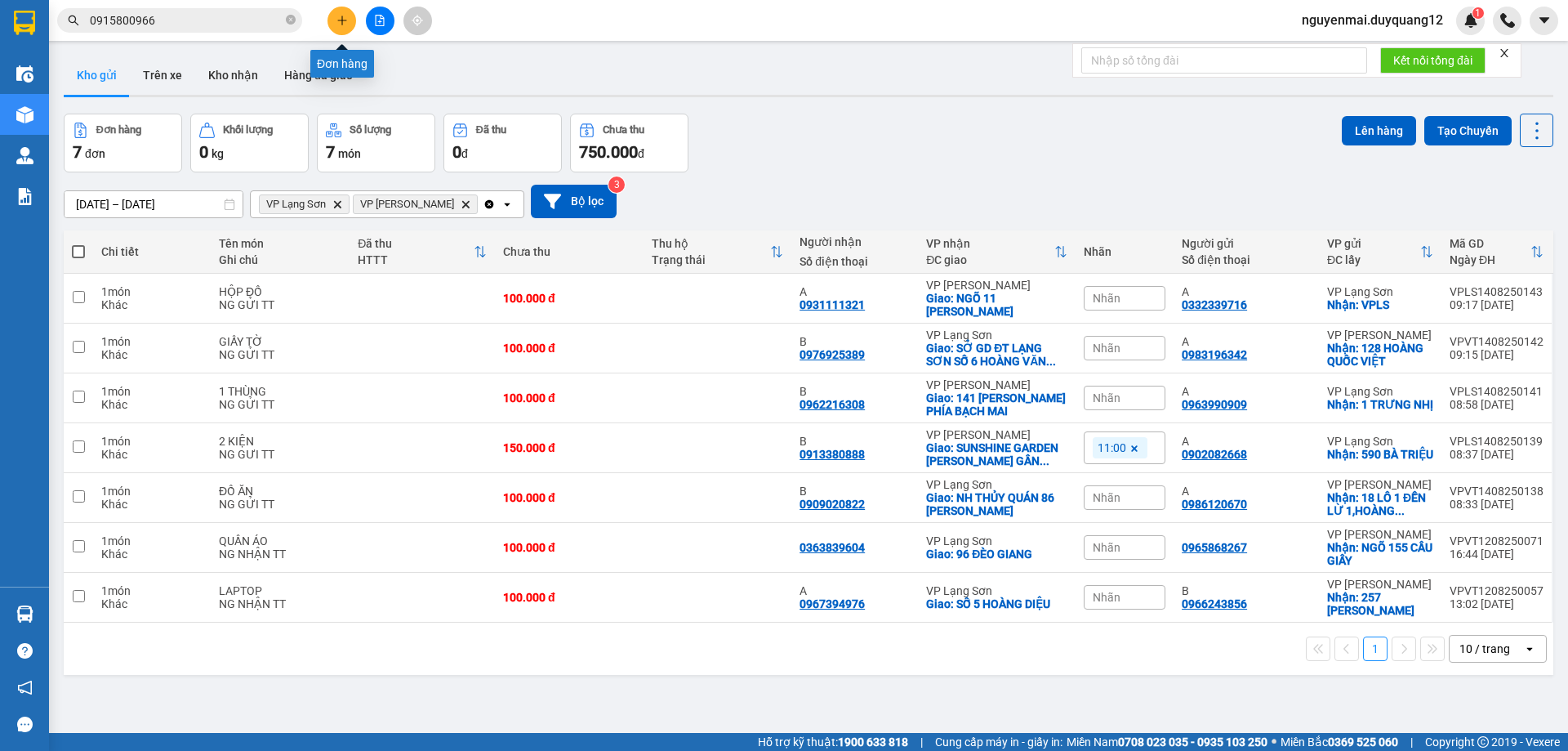
click at [343, 20] on icon "plus" at bounding box center [342, 20] width 12 height 12
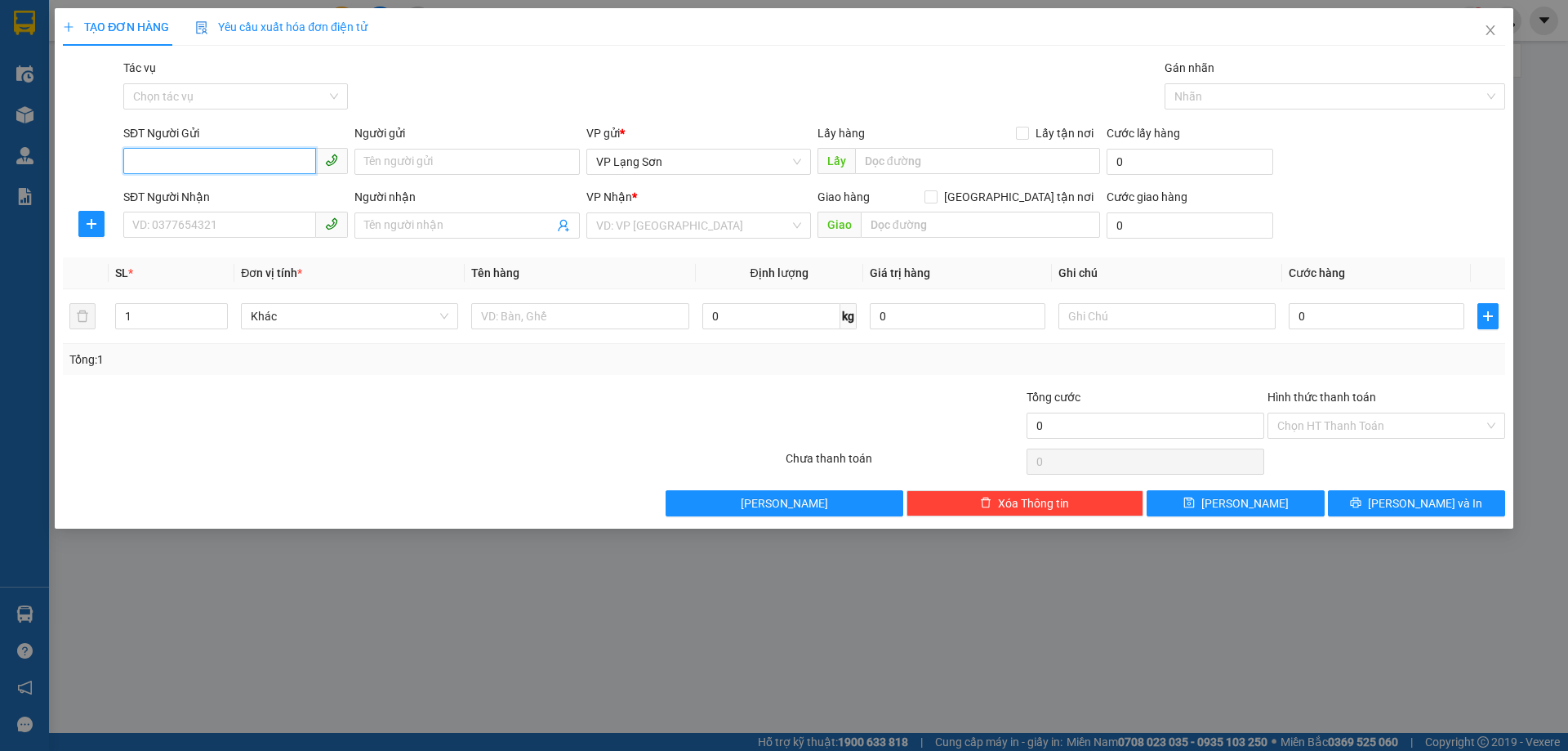
paste input "0915800966"
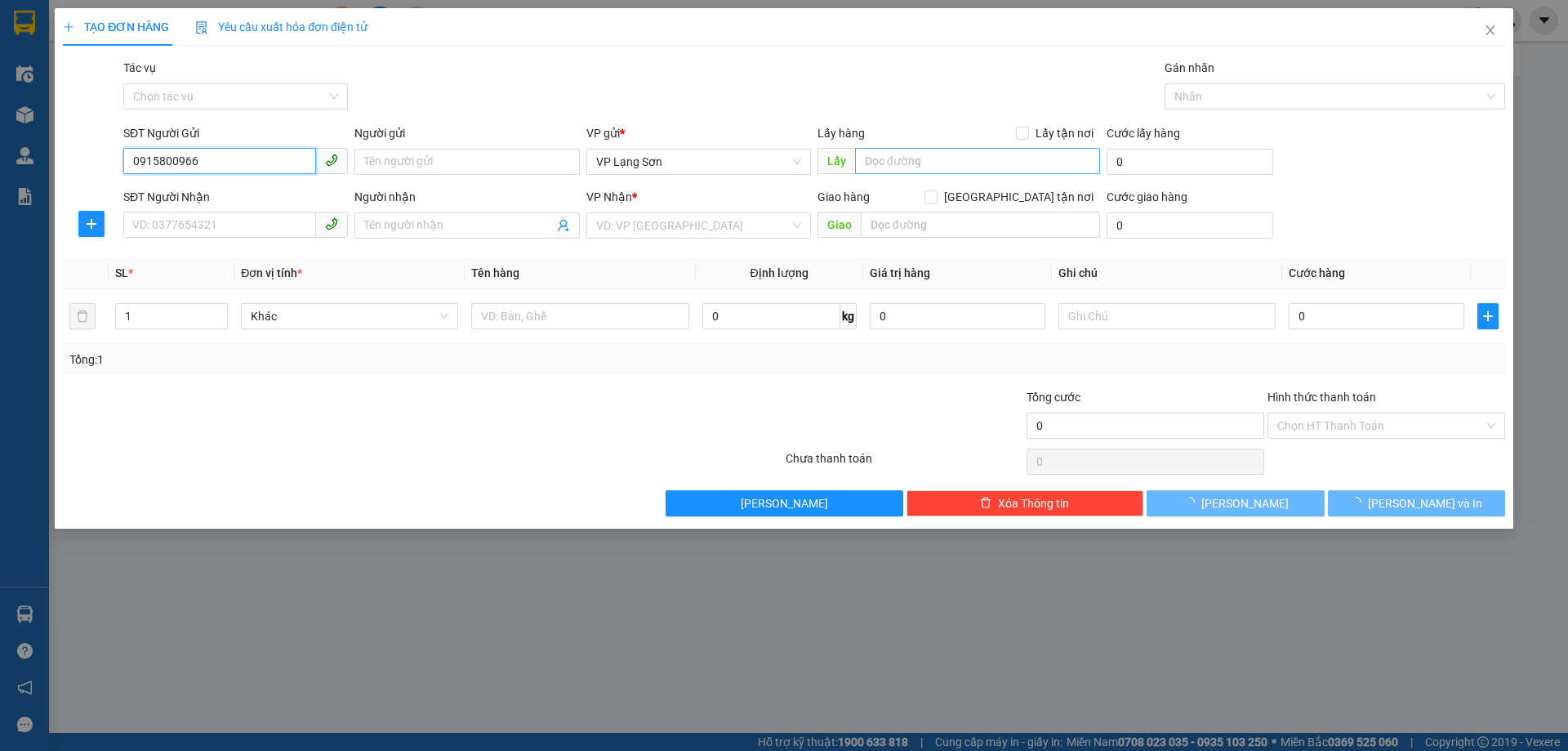
type input "0915800966"
click at [910, 156] on input "text" at bounding box center [978, 160] width 245 height 26
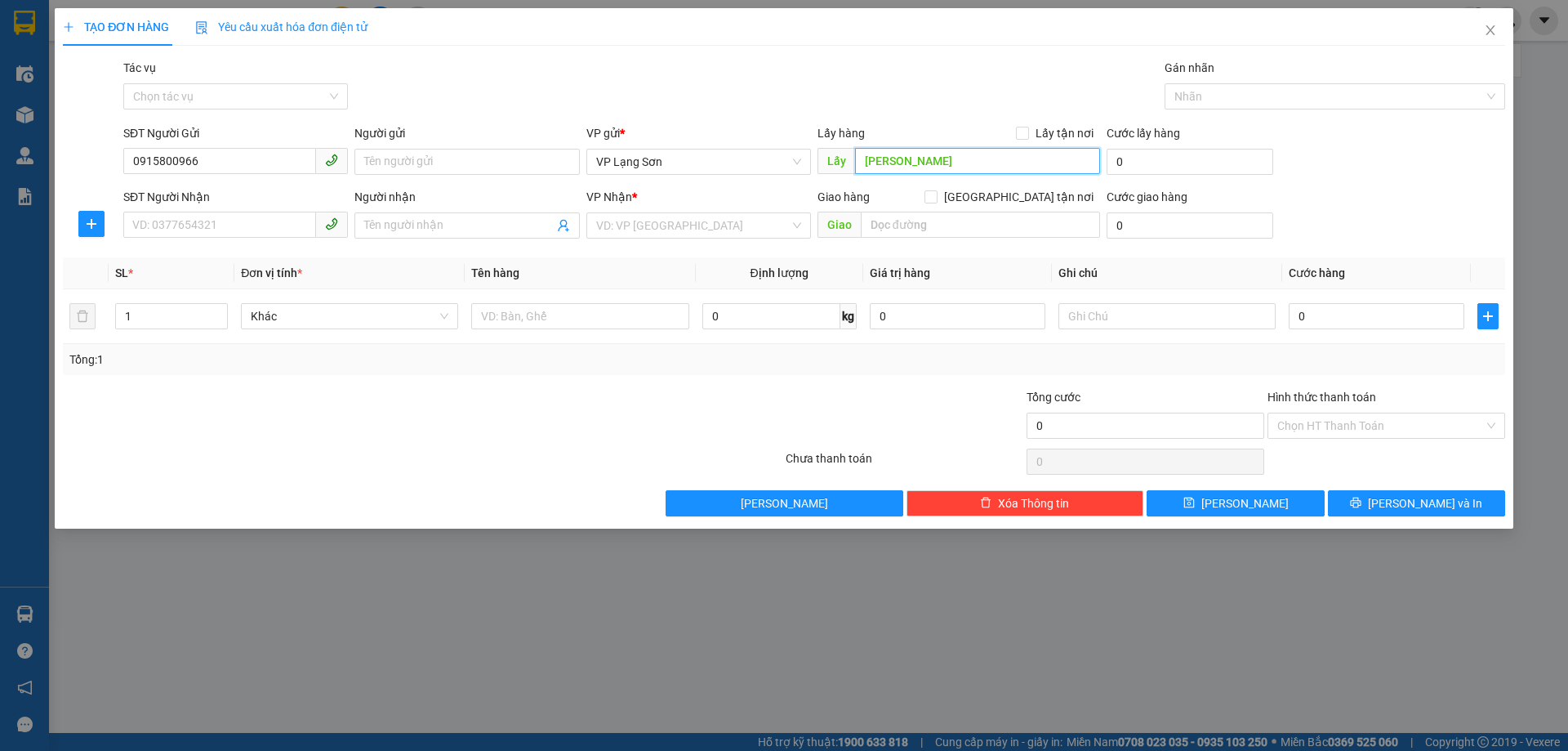
click at [856, 149] on input "TRẦN VỸ" at bounding box center [978, 160] width 245 height 26
type input "96 TRẦN VỸ"
click at [137, 157] on input "0915800966" at bounding box center [220, 160] width 193 height 26
type input "0915800966"
click at [1023, 128] on input "Lấy tận nơi" at bounding box center [1022, 132] width 12 height 12
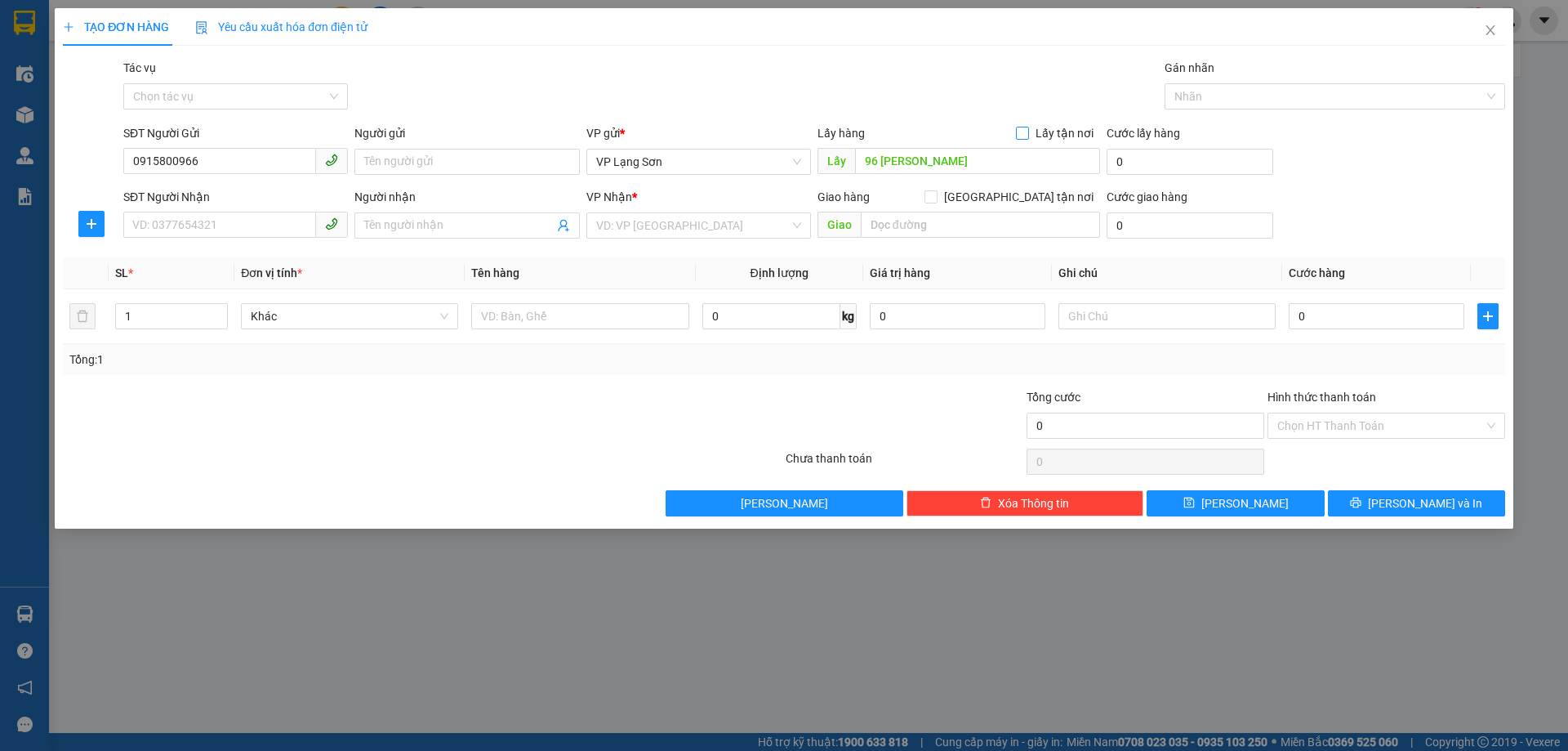
checkbox input "true"
click at [1020, 204] on label "[GEOGRAPHIC_DATA] tận nơi" at bounding box center [1012, 197] width 175 height 18
click at [937, 202] on input "[GEOGRAPHIC_DATA] tận nơi" at bounding box center [930, 196] width 12 height 12
checkbox input "true"
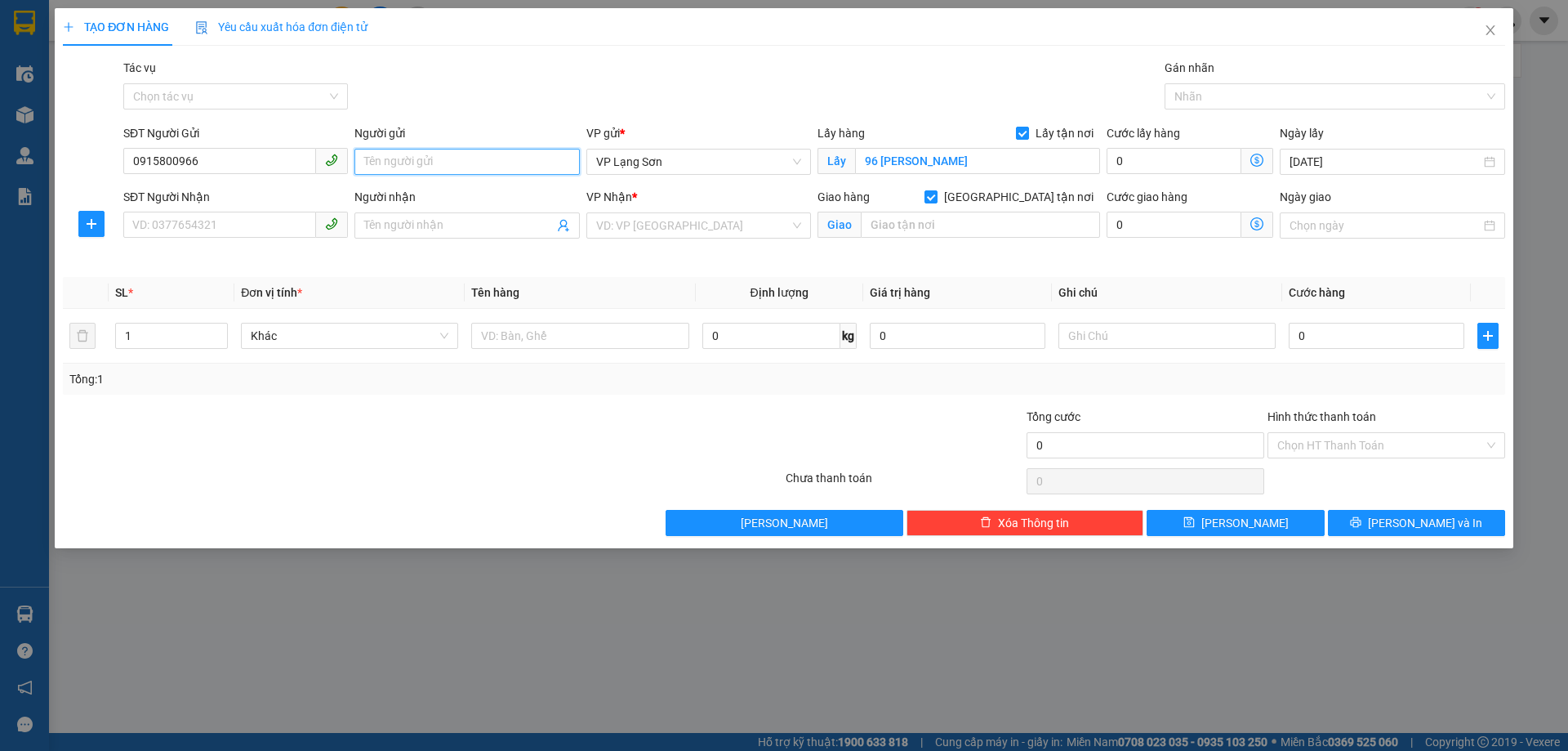
click at [497, 160] on input "Người gửi" at bounding box center [467, 161] width 225 height 26
type input "A"
click at [396, 235] on span at bounding box center [467, 225] width 225 height 26
click at [800, 158] on span "VP Lạng Sơn" at bounding box center [698, 162] width 205 height 25
type input "B"
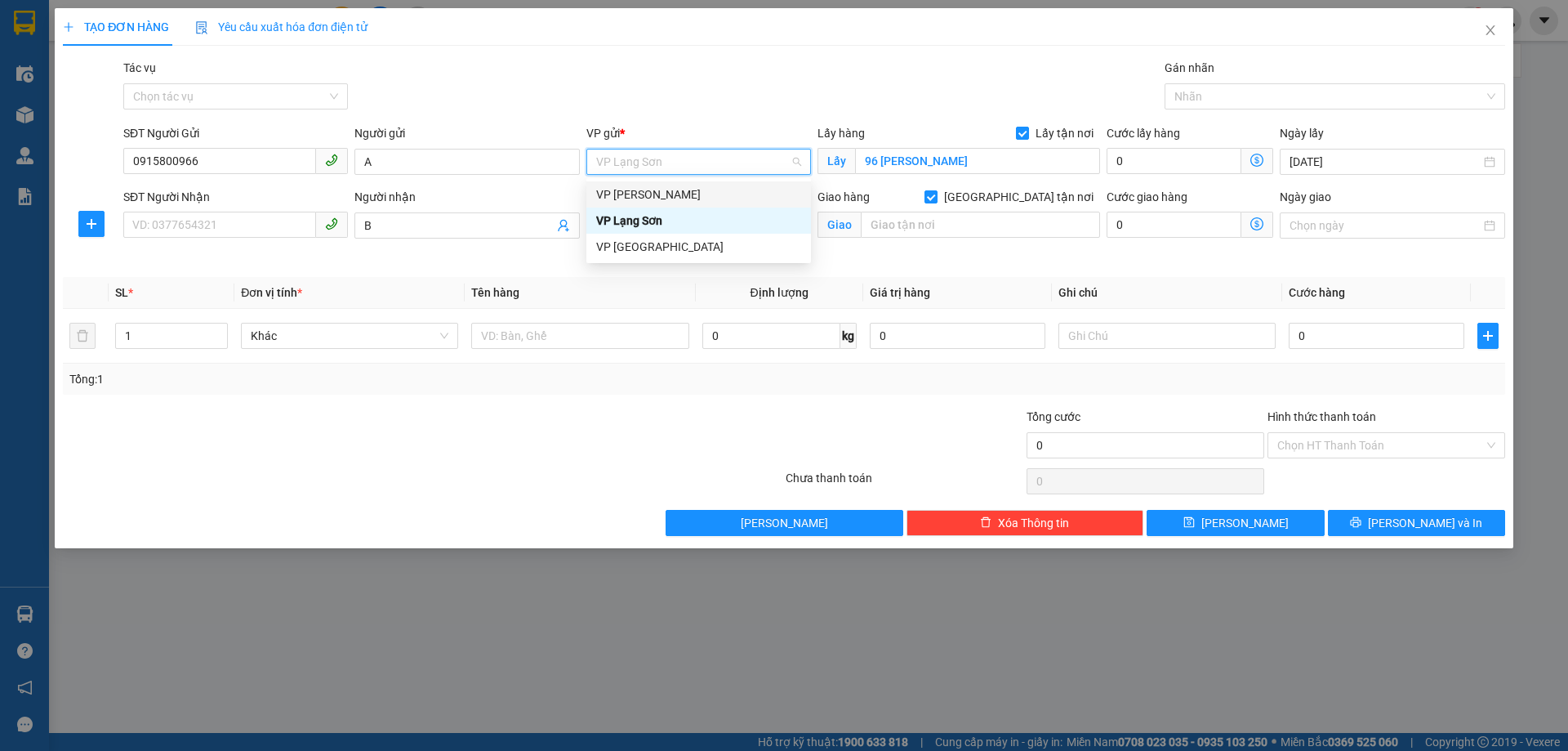
click at [733, 190] on div "VP [PERSON_NAME]" at bounding box center [698, 194] width 205 height 18
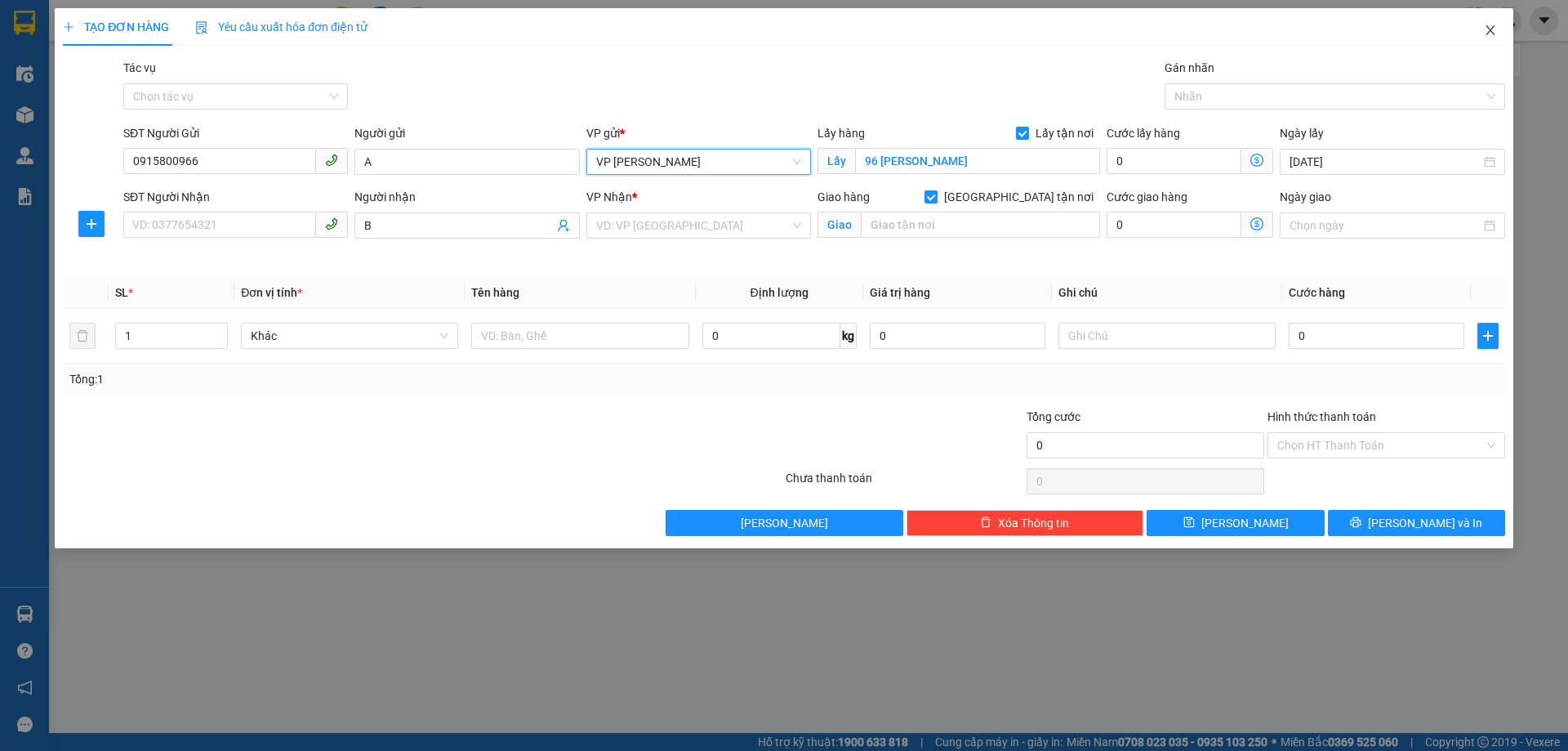
click at [1493, 27] on icon "close" at bounding box center [1491, 30] width 13 height 13
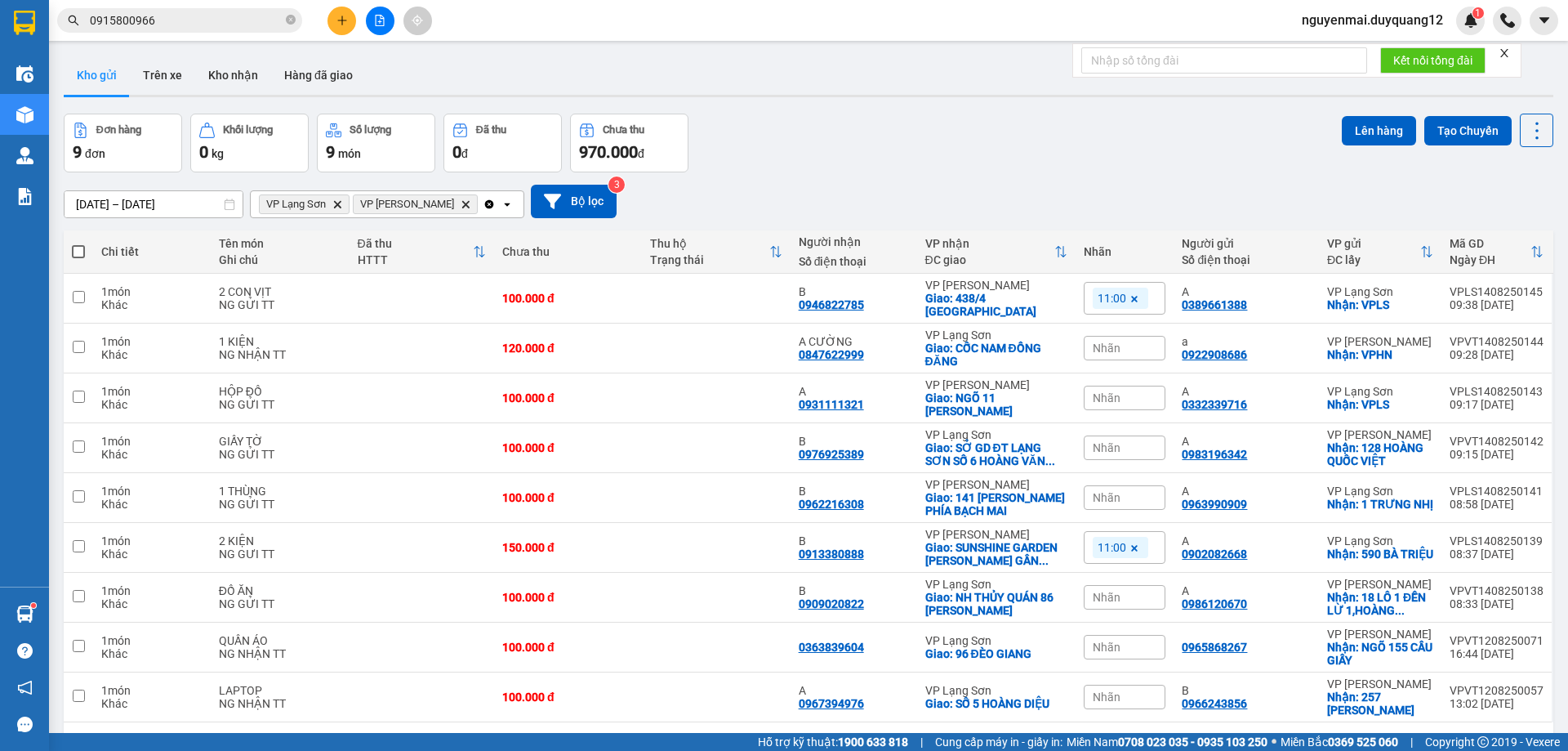
click at [340, 17] on icon "plus" at bounding box center [342, 20] width 12 height 12
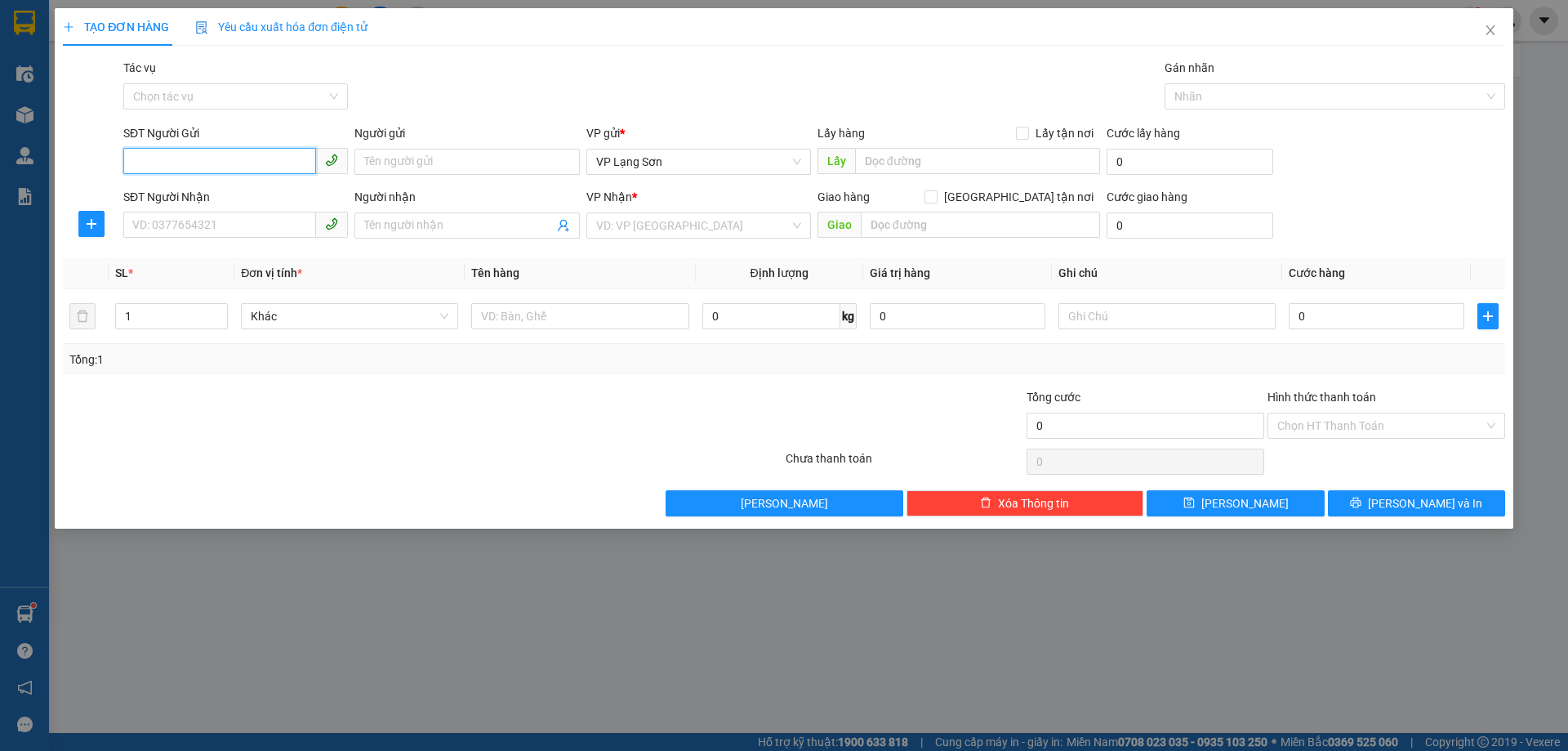
paste input "0978891562"
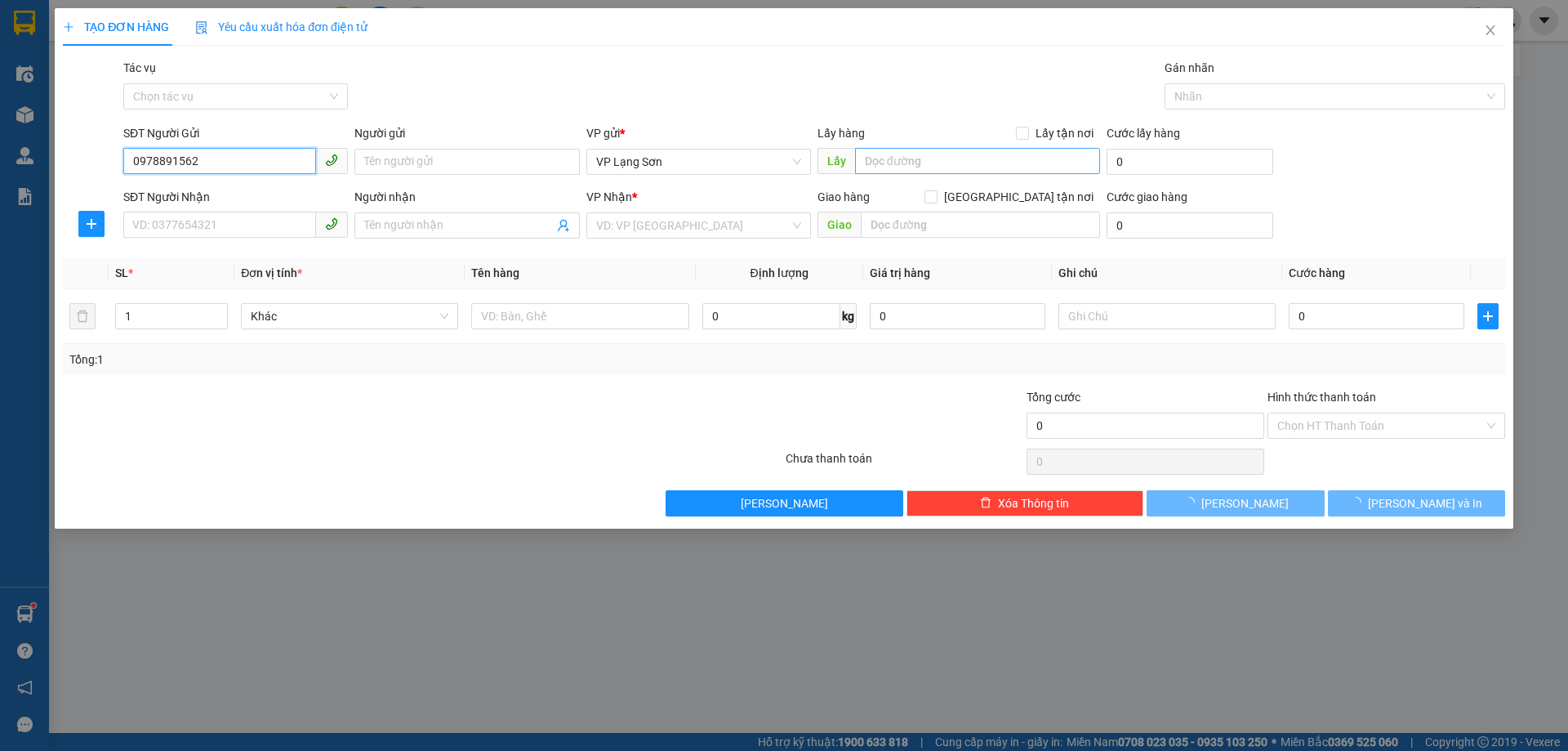
type input "0978891562"
click at [907, 156] on input "text" at bounding box center [978, 160] width 245 height 26
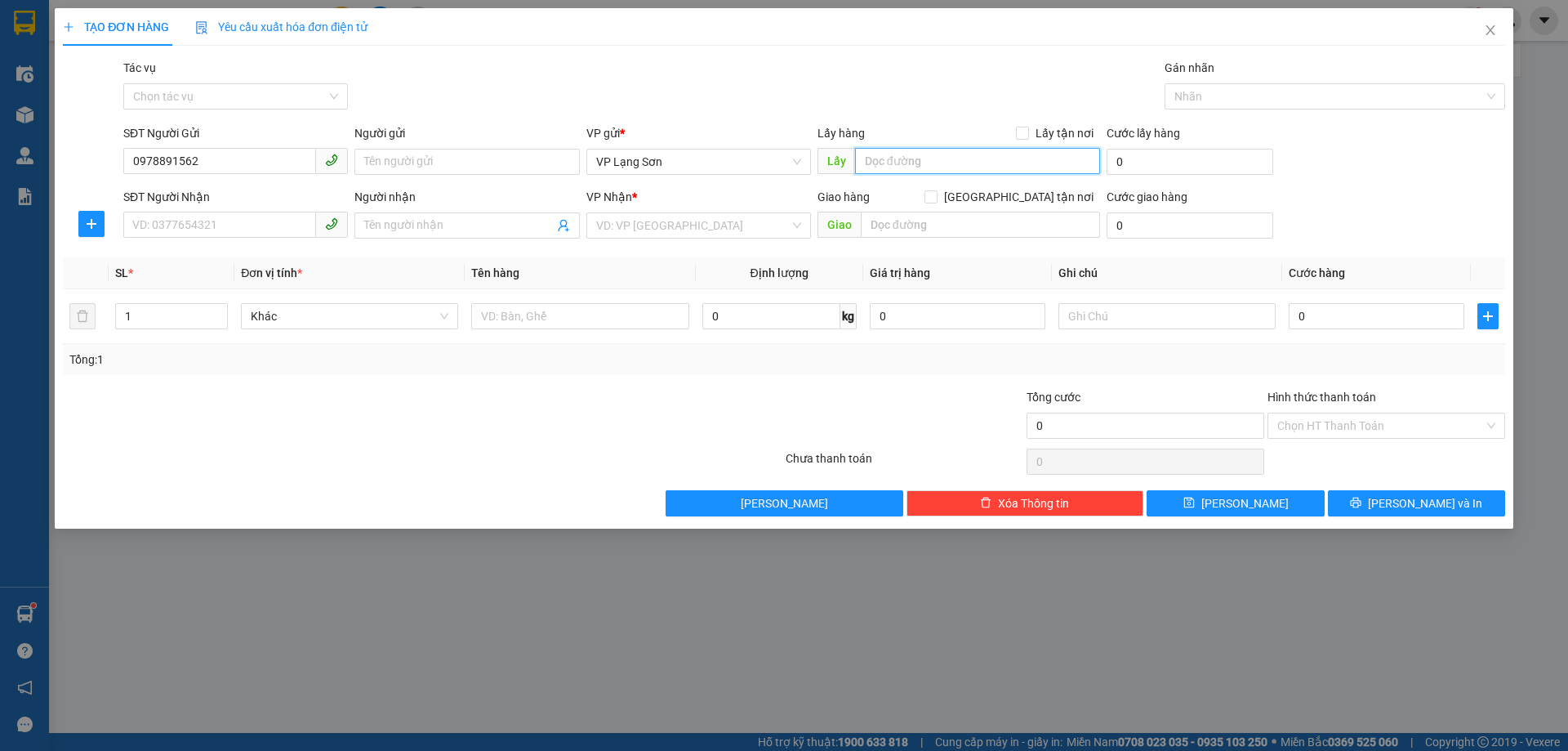
type input "O"
click at [800, 164] on span "VP Lạng Sơn" at bounding box center [698, 162] width 205 height 25
type input "Ô 49 CT2 BẮC LINH ĐÀM"
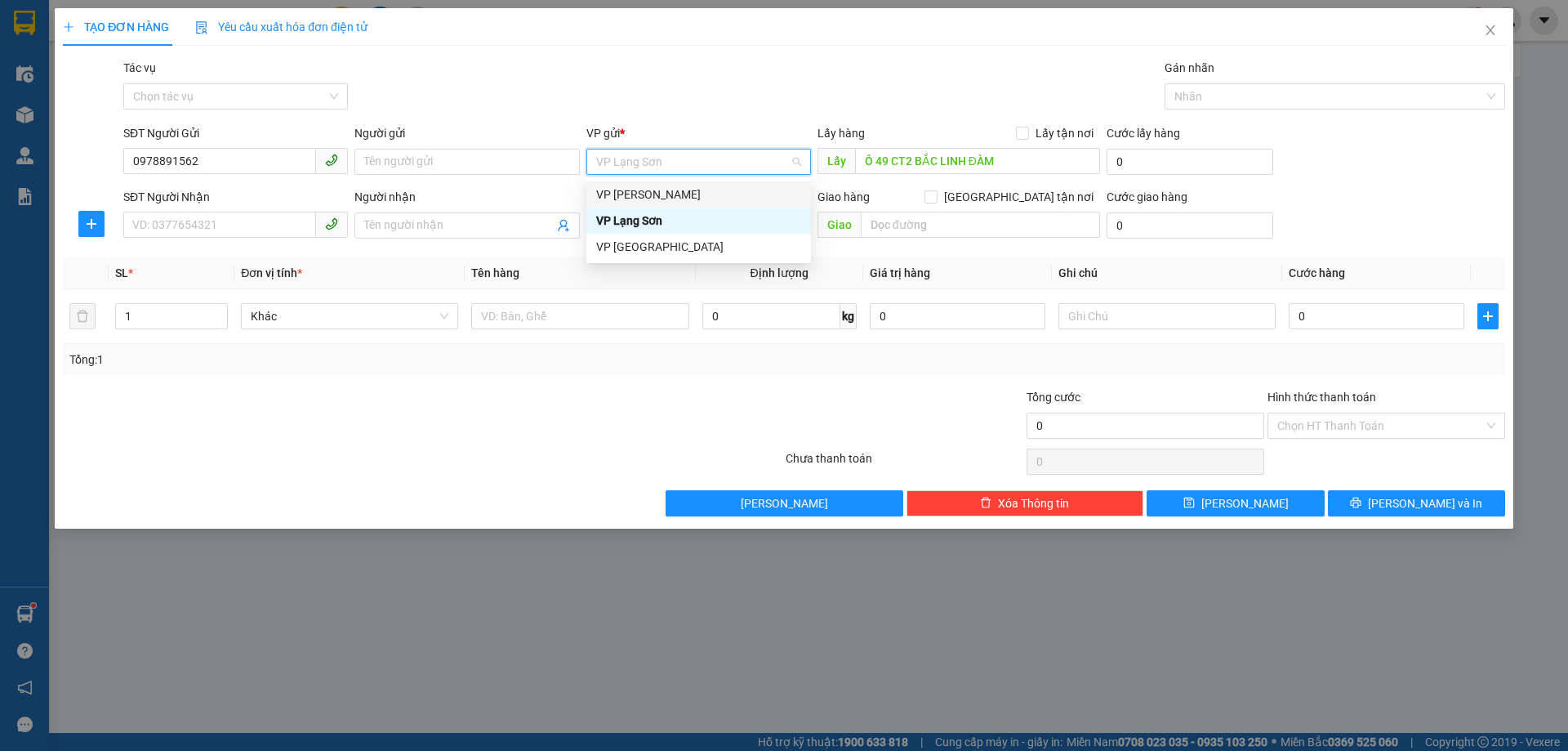
click at [687, 206] on div "VP [PERSON_NAME]" at bounding box center [698, 194] width 225 height 26
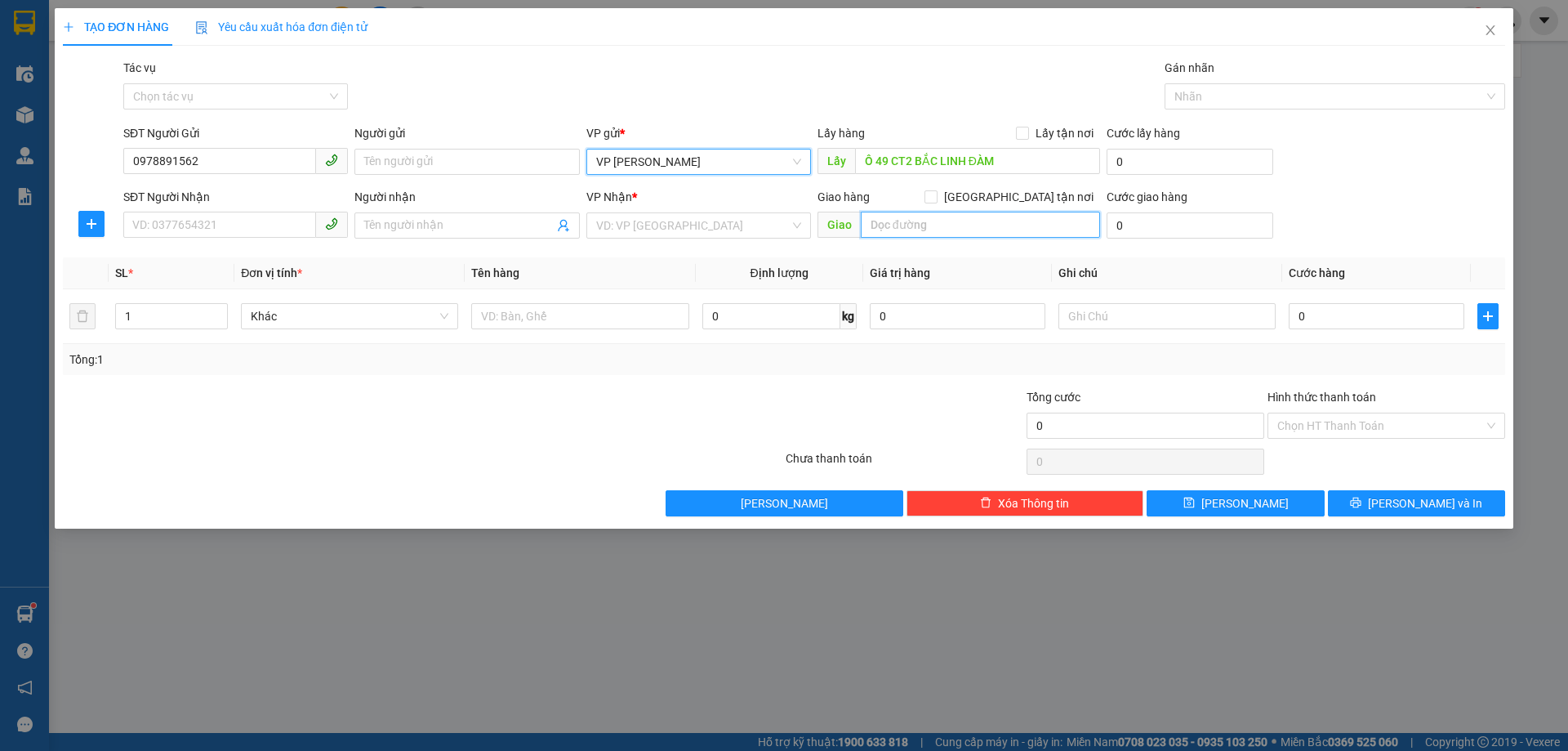
click at [961, 224] on input "text" at bounding box center [980, 224] width 239 height 26
click at [802, 220] on div "VD: VP [GEOGRAPHIC_DATA]" at bounding box center [698, 225] width 225 height 26
type input "22 ĐINH LIỆT"
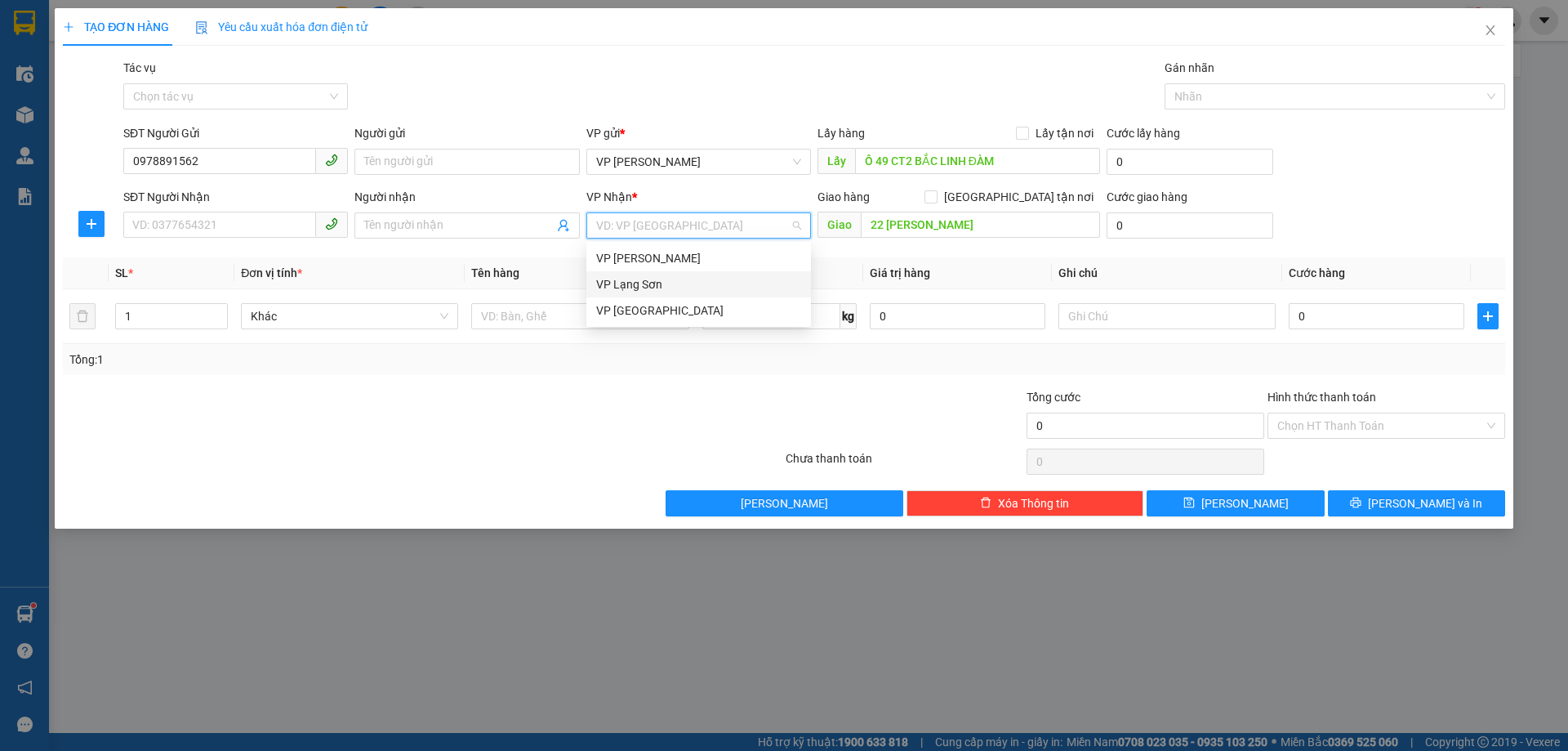
click at [665, 291] on div "VP Lạng Sơn" at bounding box center [698, 285] width 205 height 18
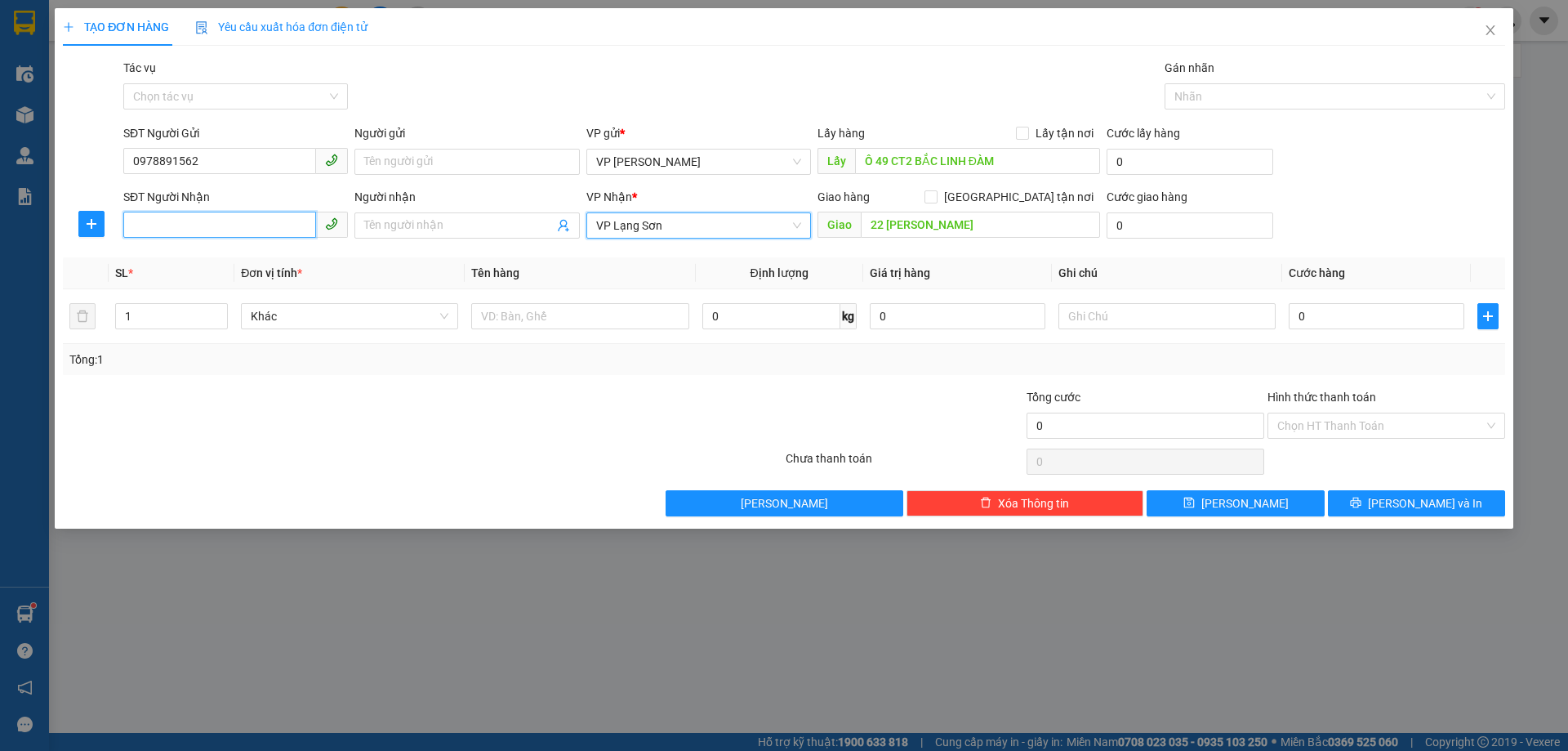
click at [236, 235] on input "SĐT Người Nhận" at bounding box center [220, 224] width 193 height 26
type input "0916300520"
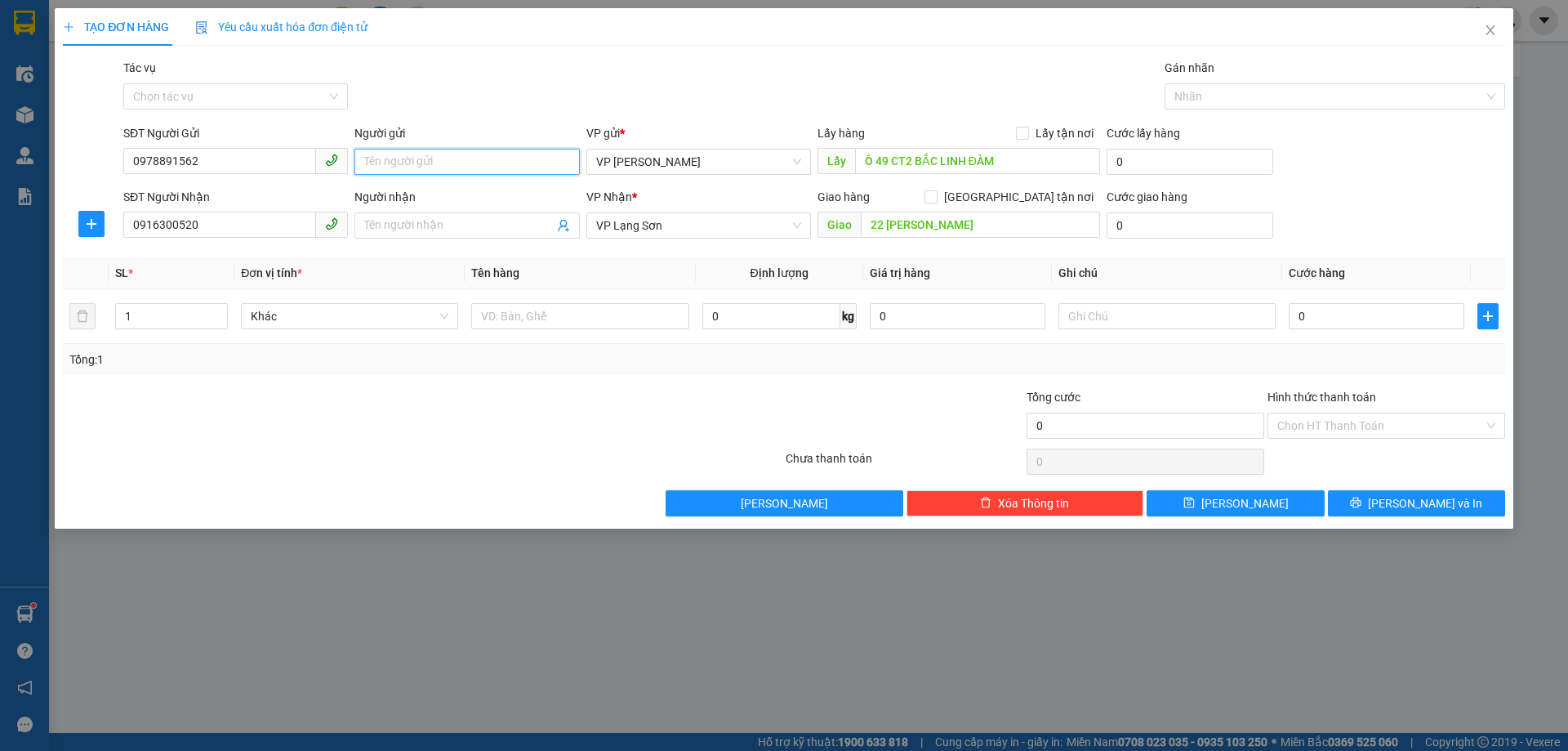
click at [405, 161] on input "Người gửi" at bounding box center [467, 161] width 225 height 26
type input "A"
click at [396, 224] on input "Người nhận" at bounding box center [459, 225] width 189 height 18
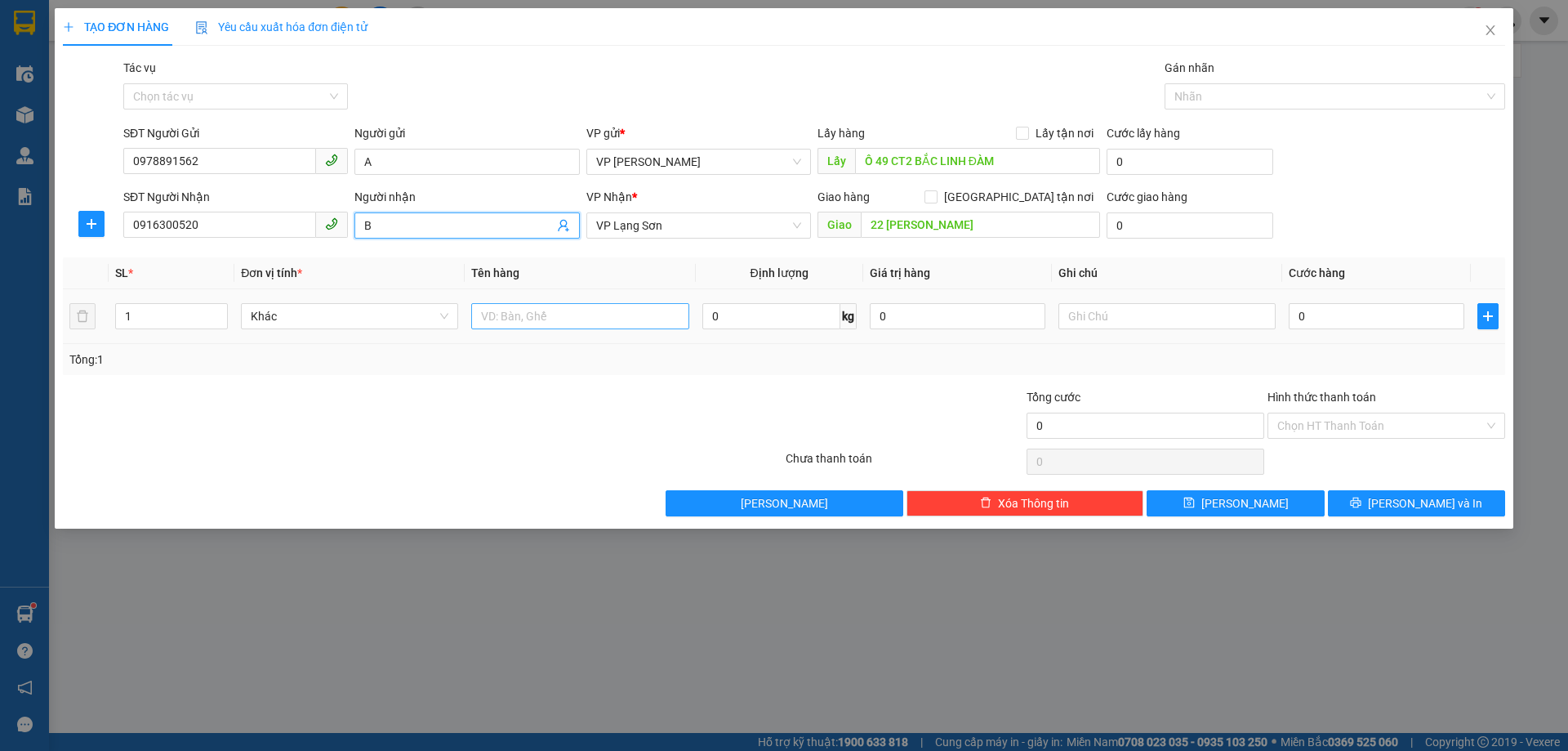
type input "B"
click at [506, 316] on input "text" at bounding box center [580, 316] width 217 height 26
type input "D"
type input "Đ"
type input "GIẤY TỜ"
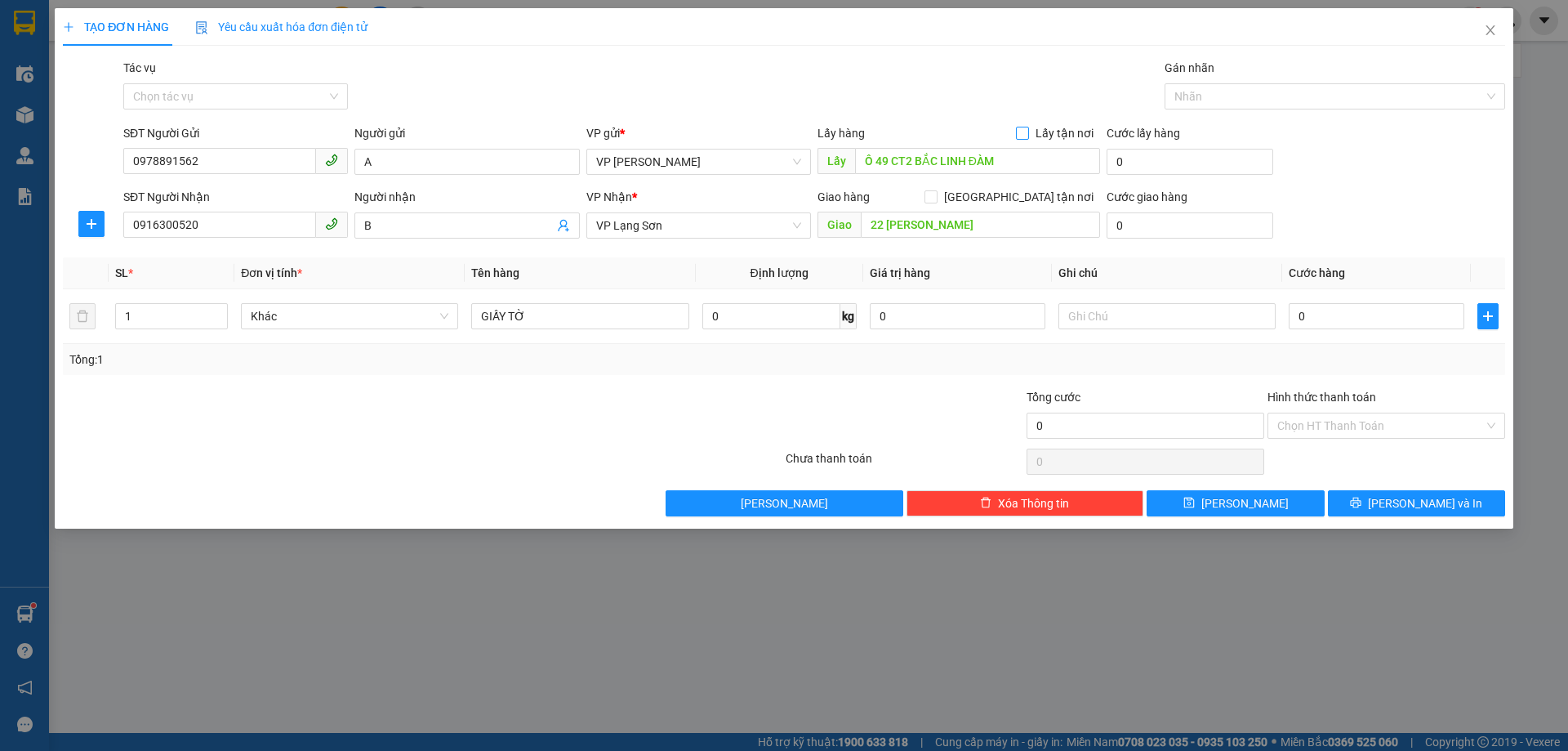
click at [1025, 132] on input "Lấy tận nơi" at bounding box center [1022, 132] width 12 height 12
checkbox input "true"
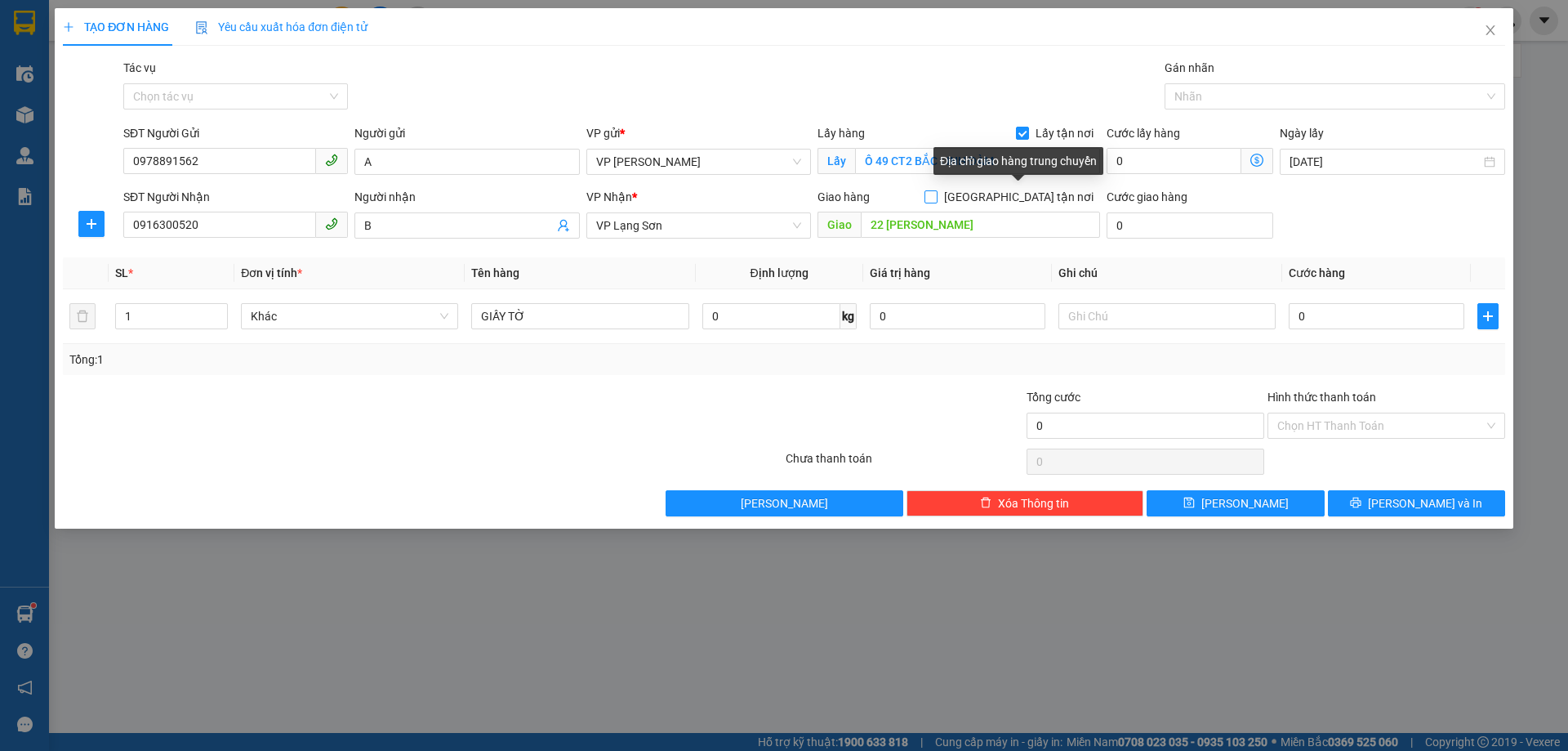
click at [937, 196] on span at bounding box center [931, 197] width 13 height 13
click at [937, 196] on input "[GEOGRAPHIC_DATA] tận nơi" at bounding box center [930, 196] width 12 height 12
checkbox input "true"
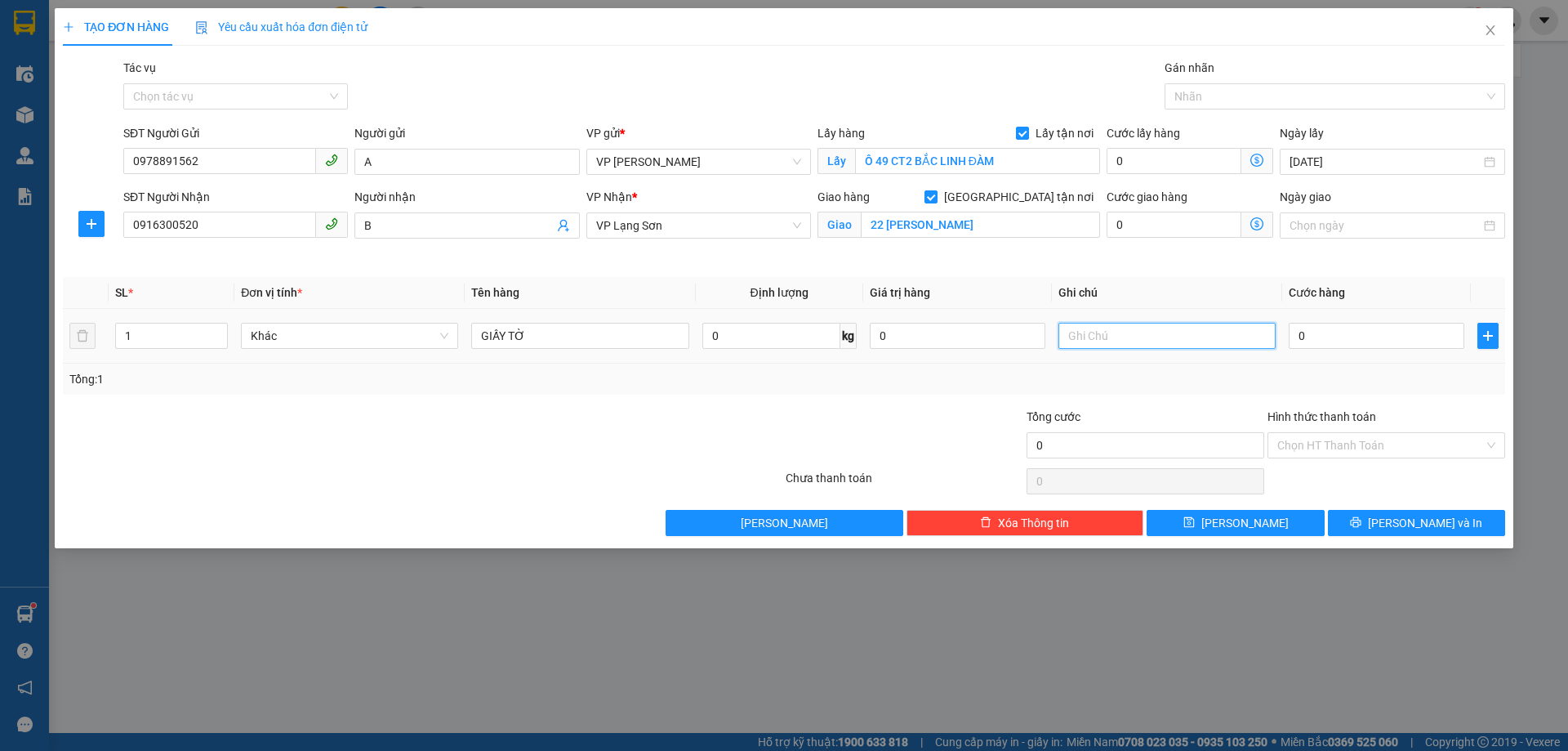
click at [1127, 343] on input "text" at bounding box center [1167, 335] width 217 height 26
type input "NG GỬI TT"
click at [1313, 341] on input "0" at bounding box center [1376, 335] width 175 height 26
type input "1"
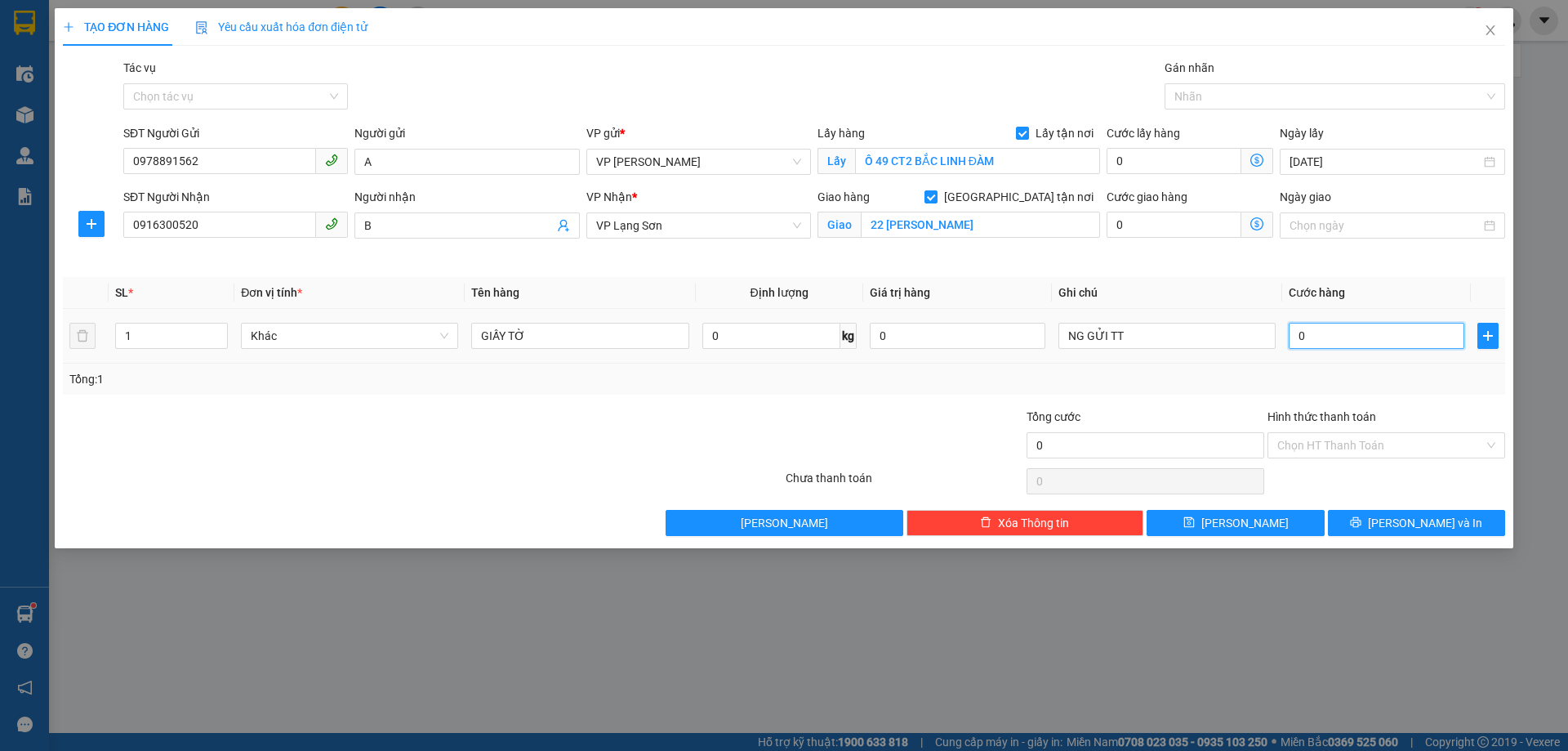
type input "1"
type input "10"
type input "100"
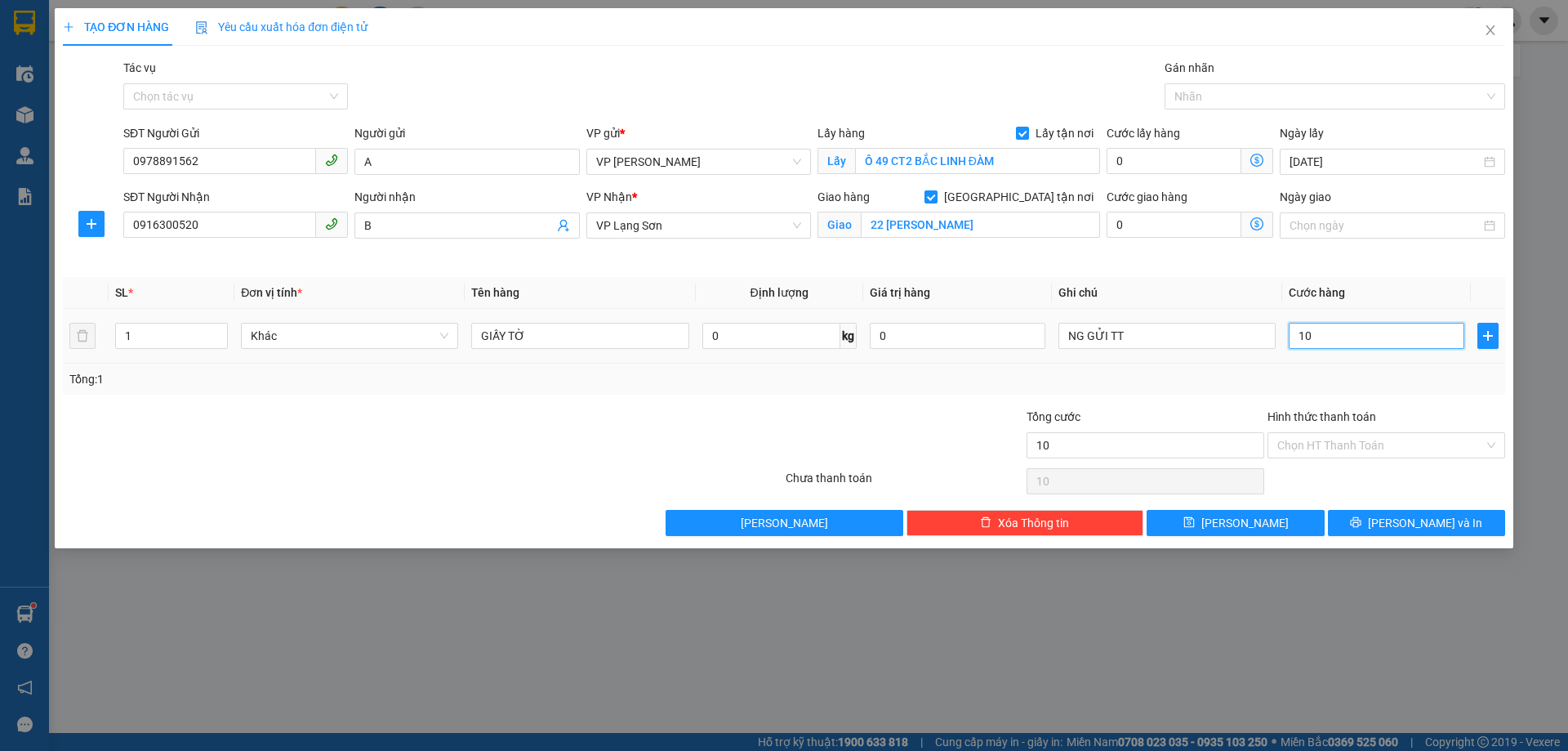
type input "100"
type input "1.000"
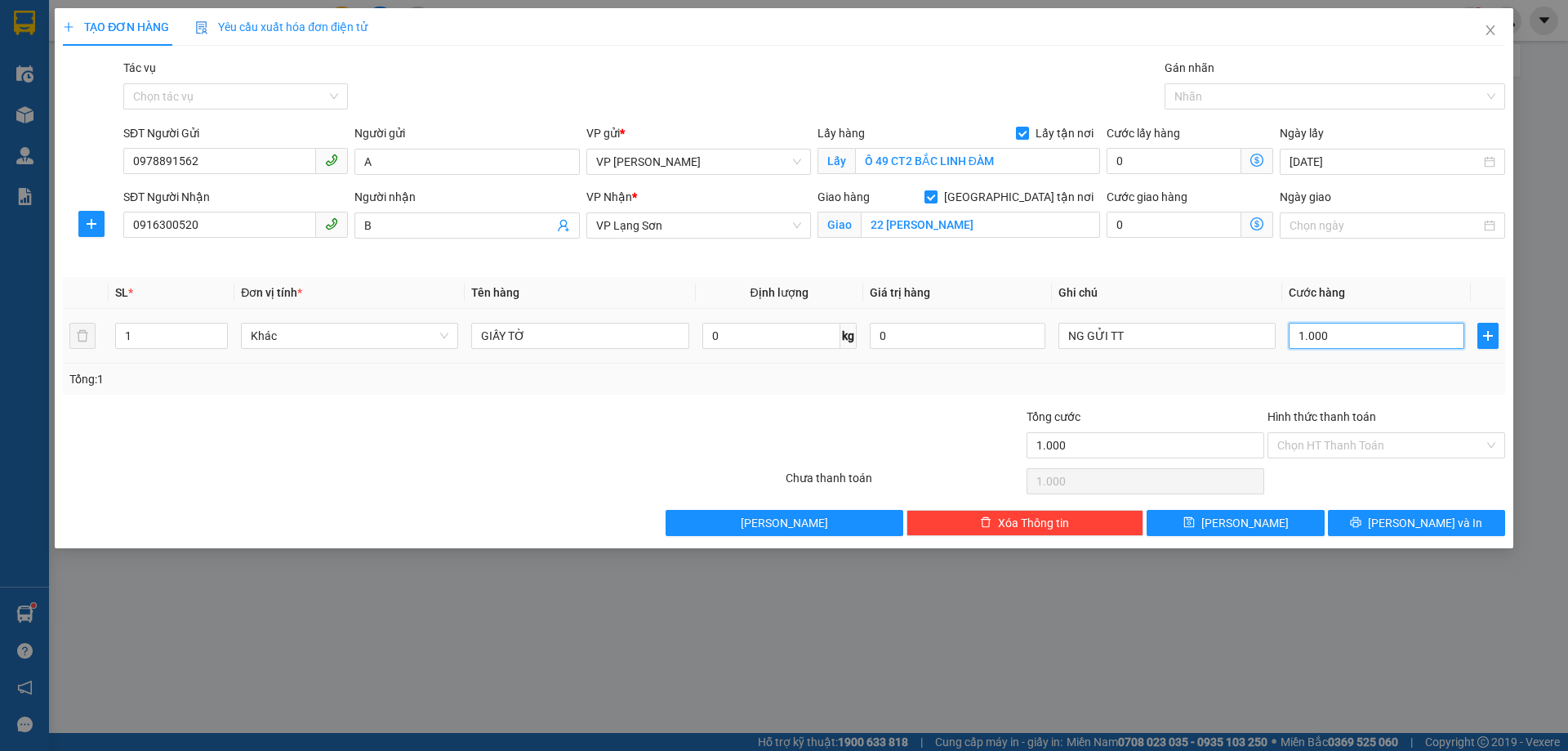
type input "10.000"
type input "100.000"
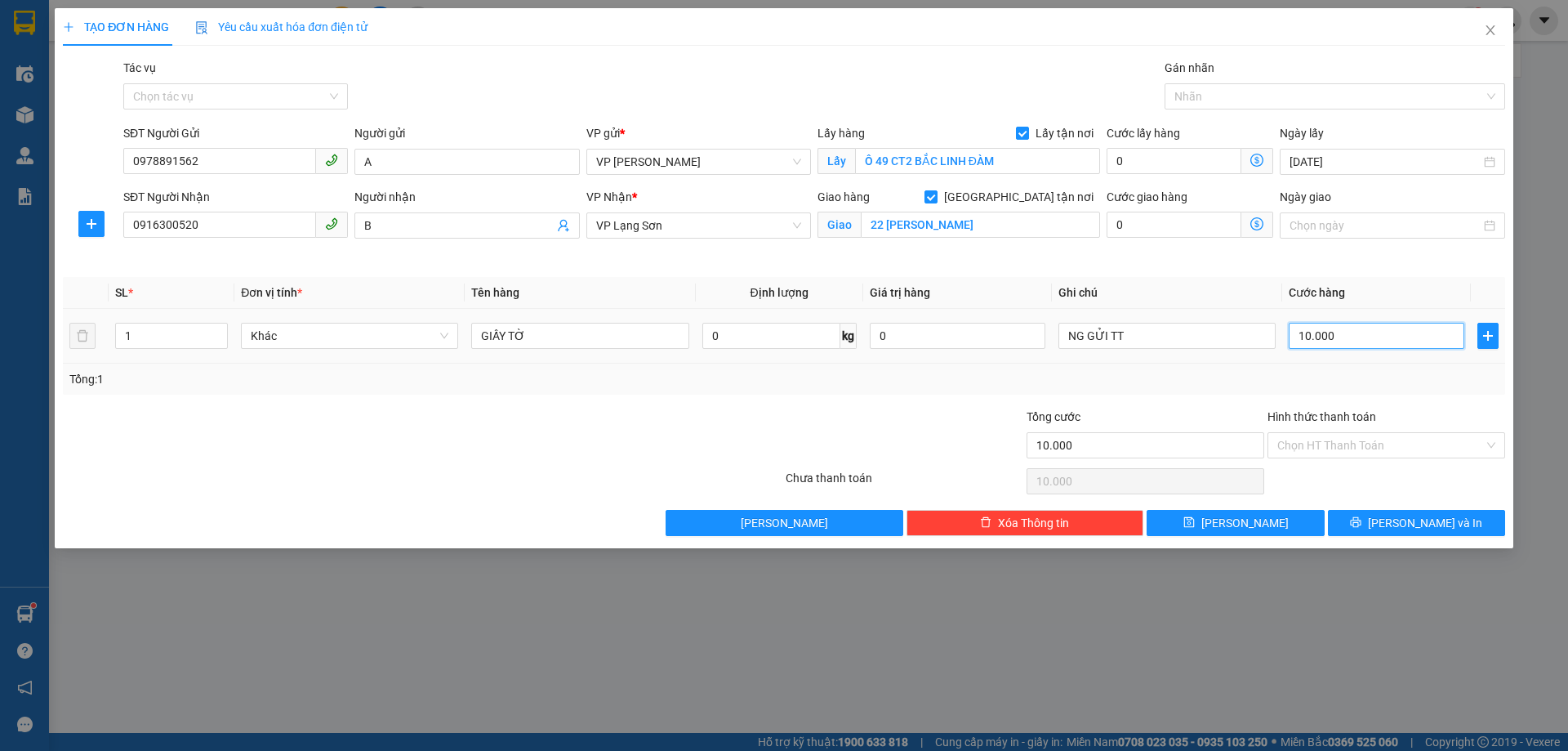
type input "100.000"
click at [1236, 519] on span "[PERSON_NAME]" at bounding box center [1245, 523] width 87 height 18
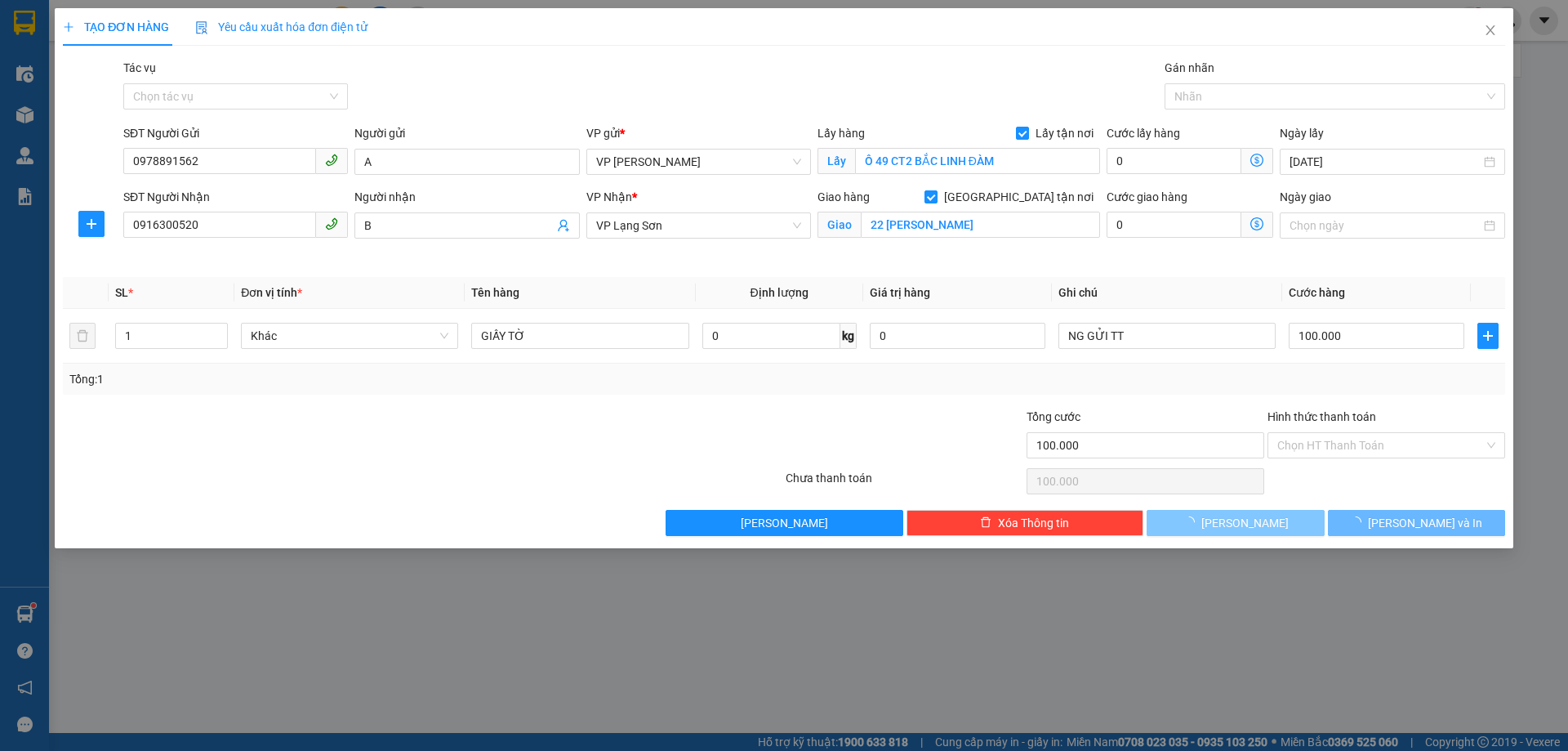
checkbox input "false"
type input "0"
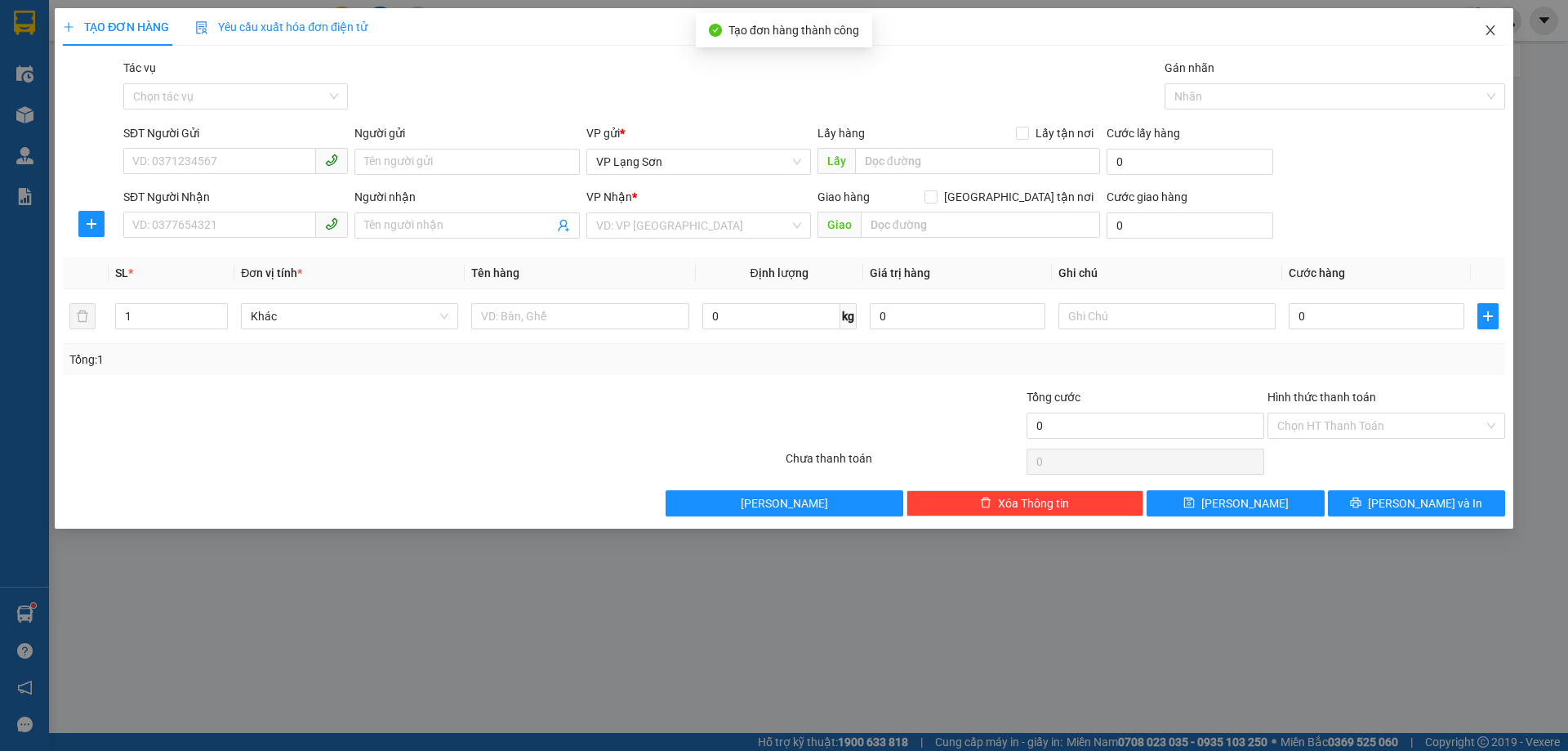
click at [1491, 29] on icon "close" at bounding box center [1491, 30] width 13 height 13
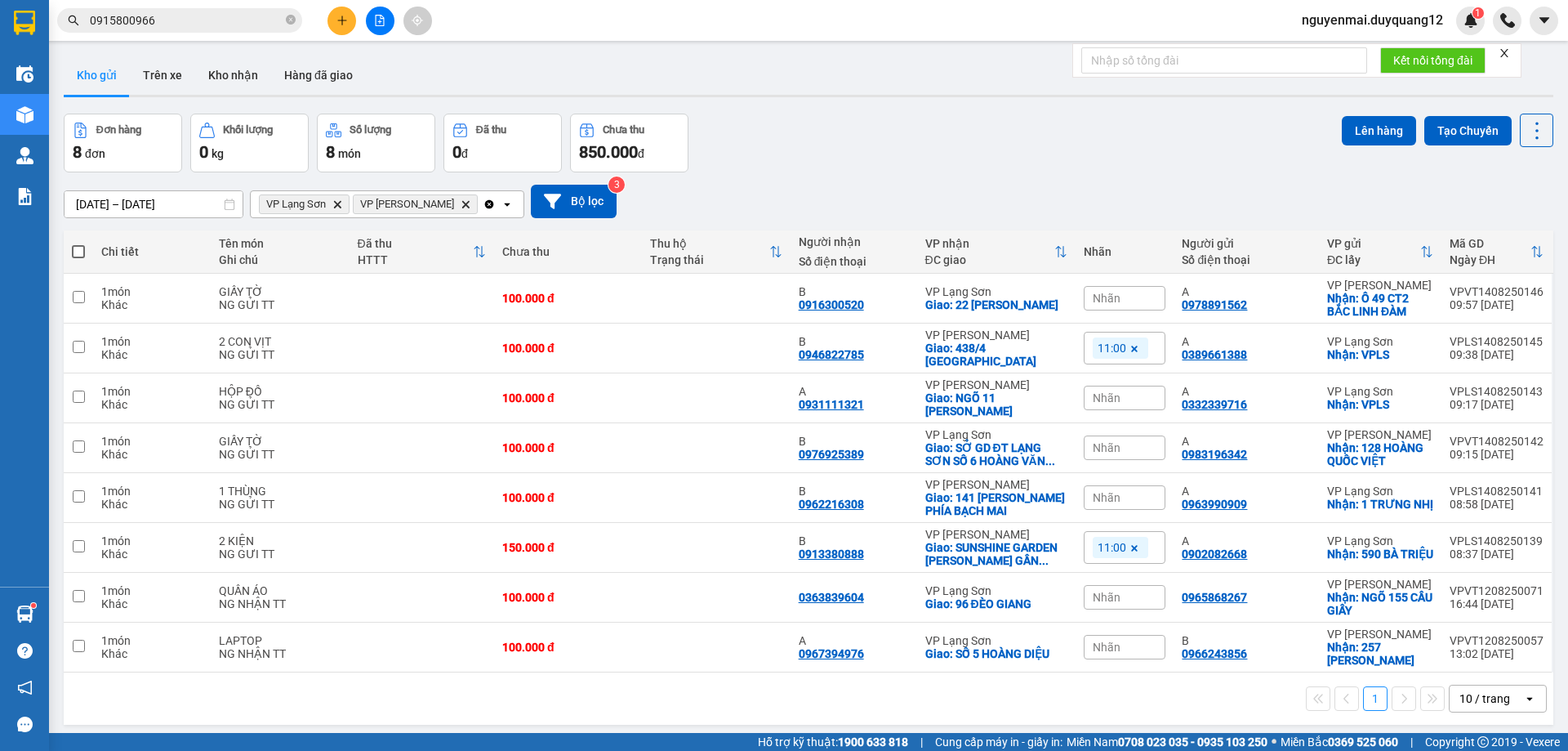
click at [1183, 136] on div "Đơn hàng 8 đơn Khối lượng 0 kg Số lượng 8 món Đã thu 0 đ Chưa thu 850.000 đ Lên…" at bounding box center [808, 143] width 1490 height 59
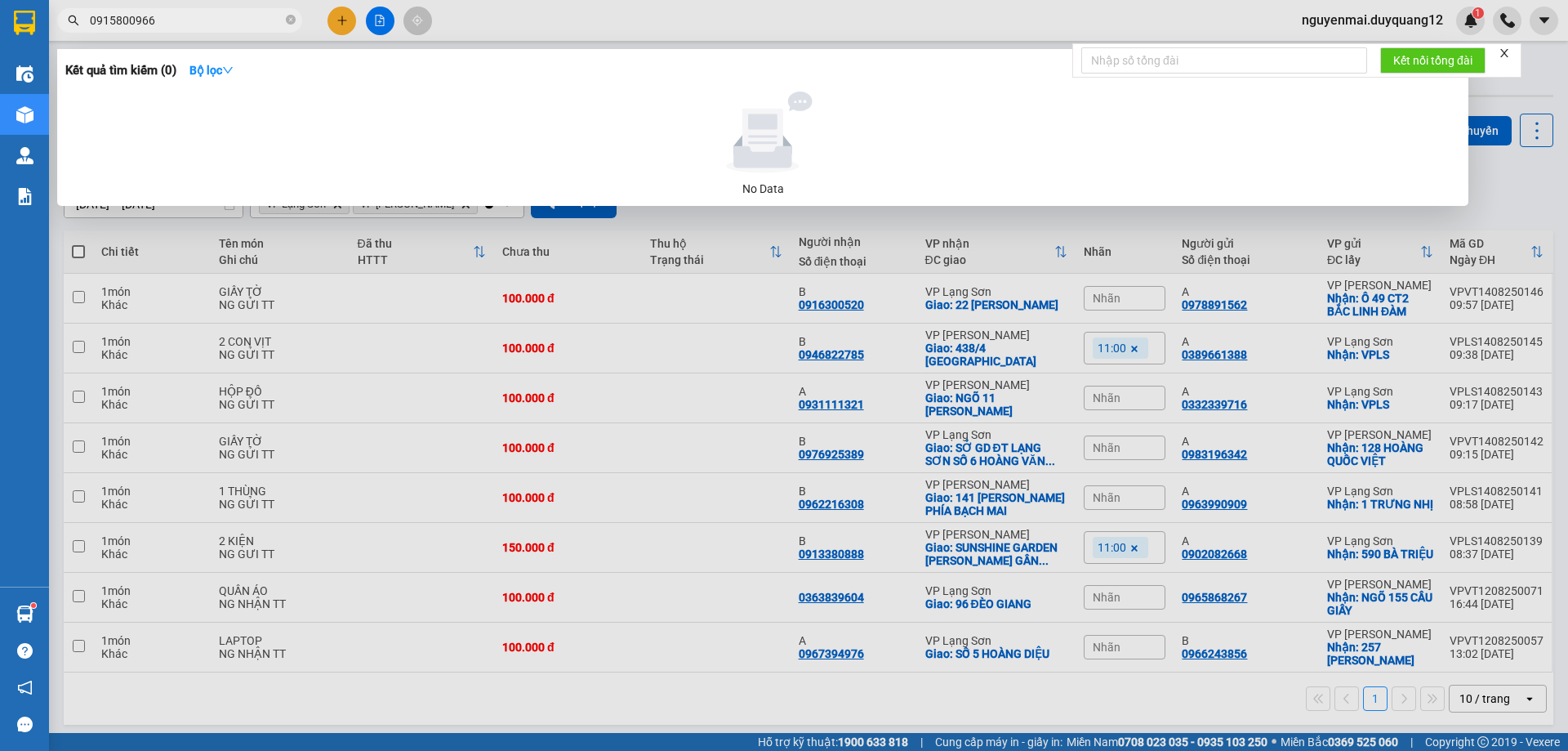
click at [197, 21] on input "0915800966" at bounding box center [186, 20] width 193 height 18
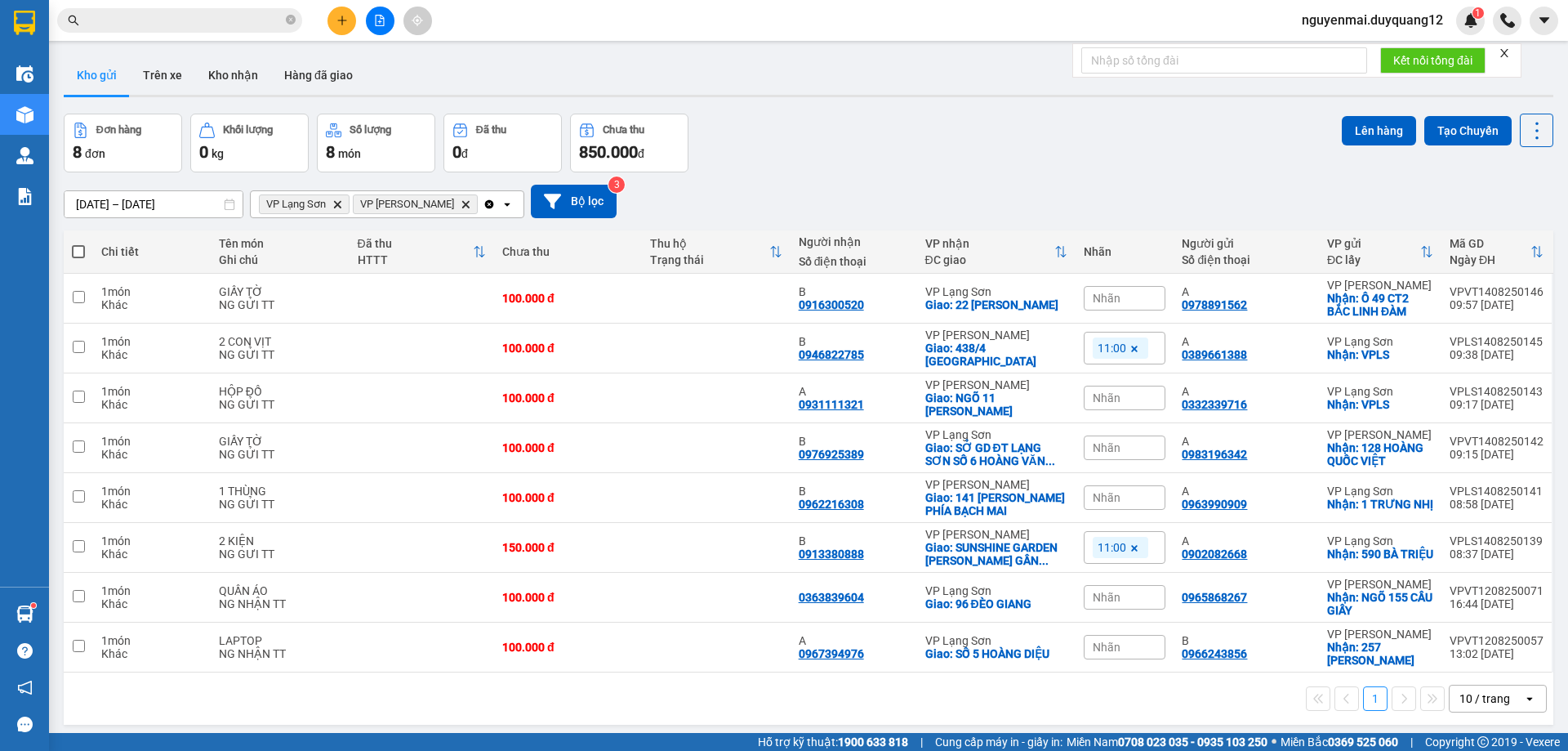
paste input "0963776501"
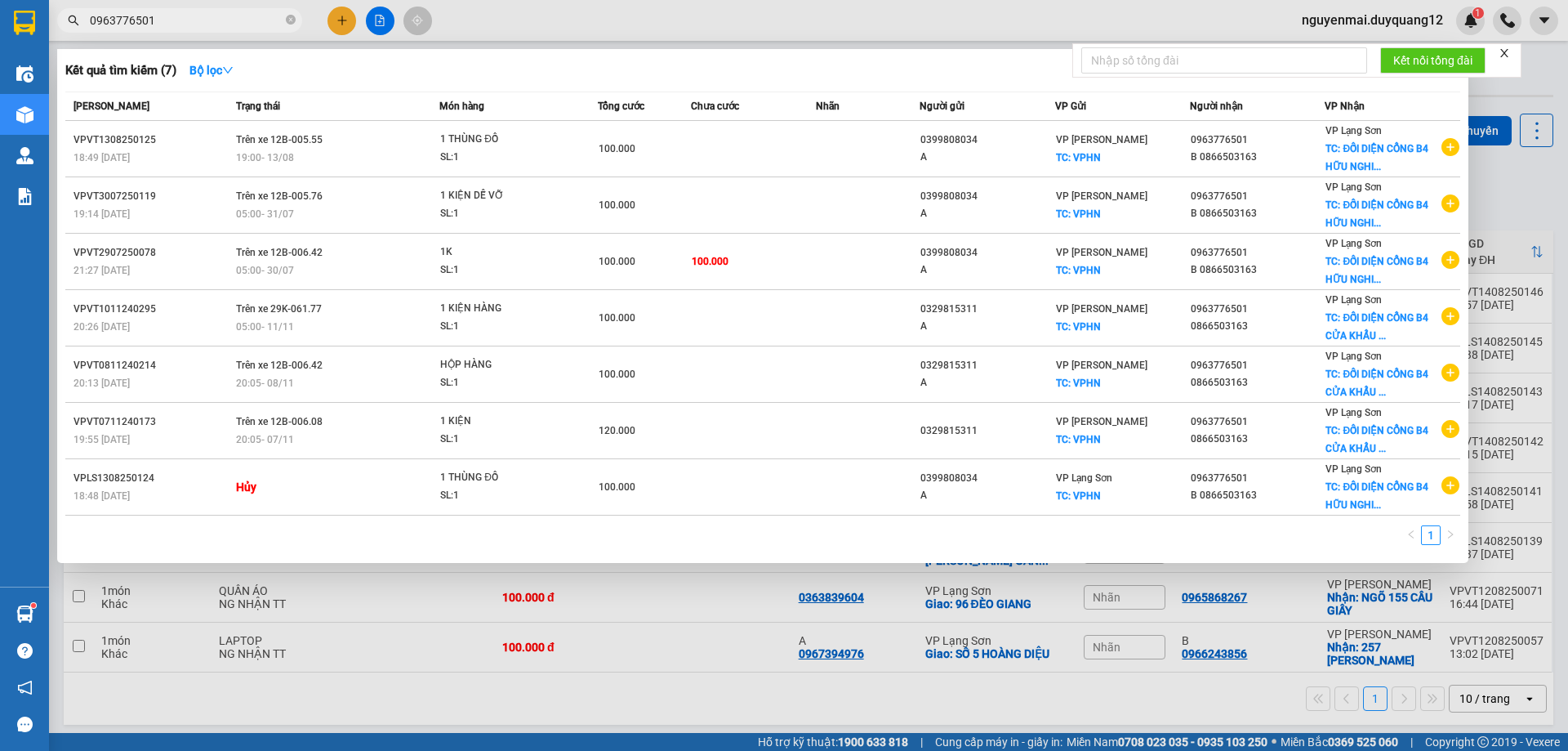
type input "0963776501"
click at [1532, 177] on div at bounding box center [784, 376] width 1568 height 751
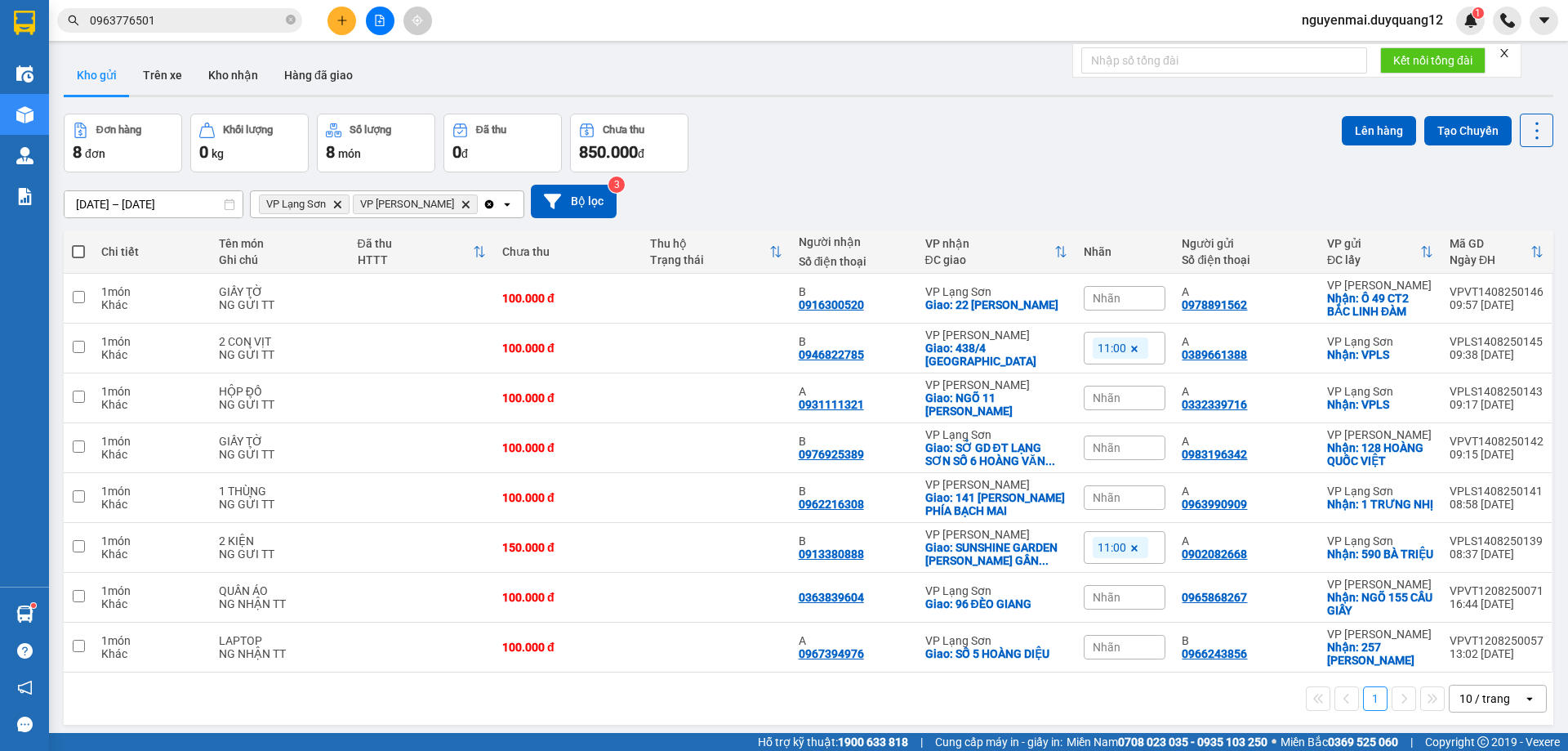
click at [183, 15] on input "0963776501" at bounding box center [186, 20] width 193 height 18
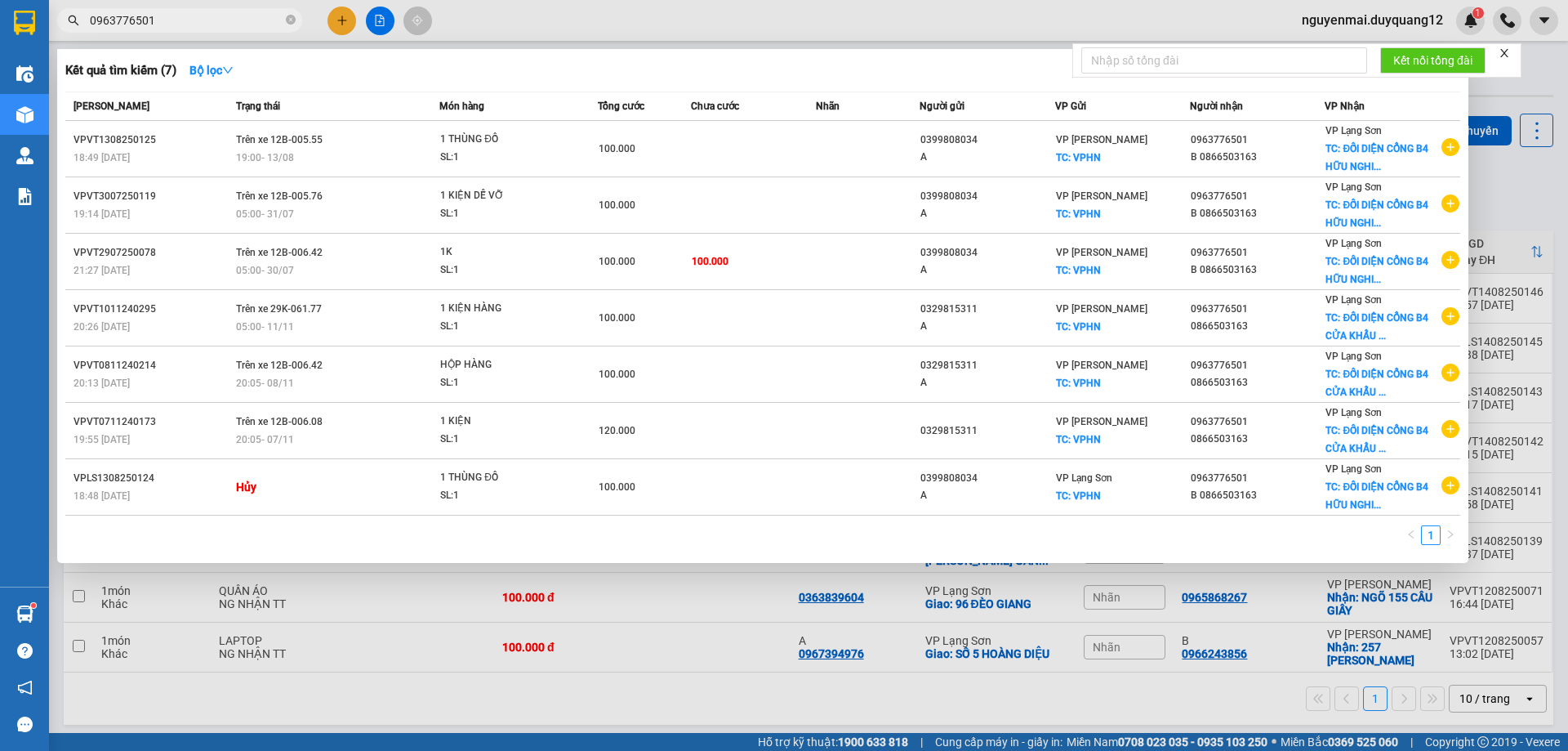
click at [152, 16] on input "0963776501" at bounding box center [186, 20] width 193 height 18
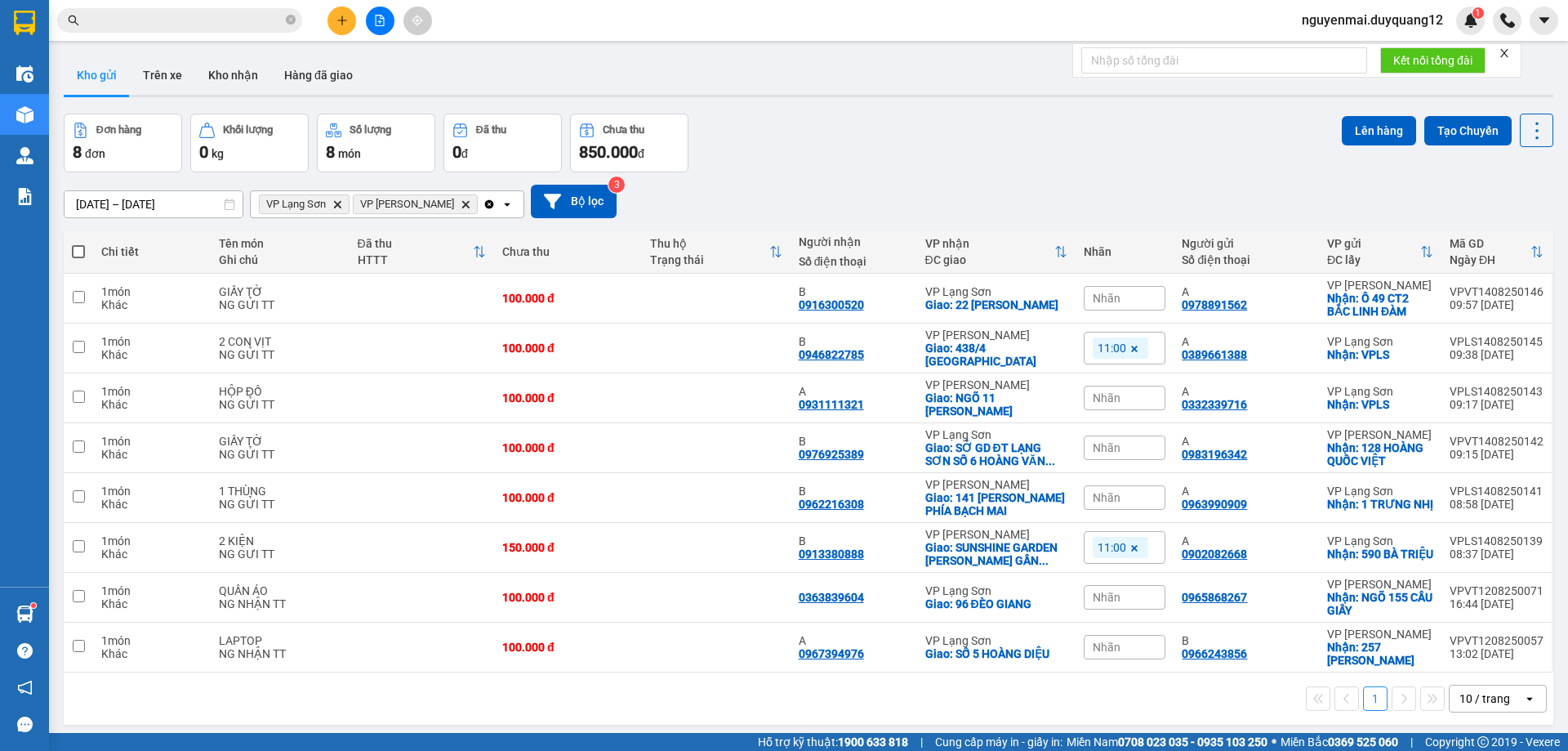
paste input "0912020822"
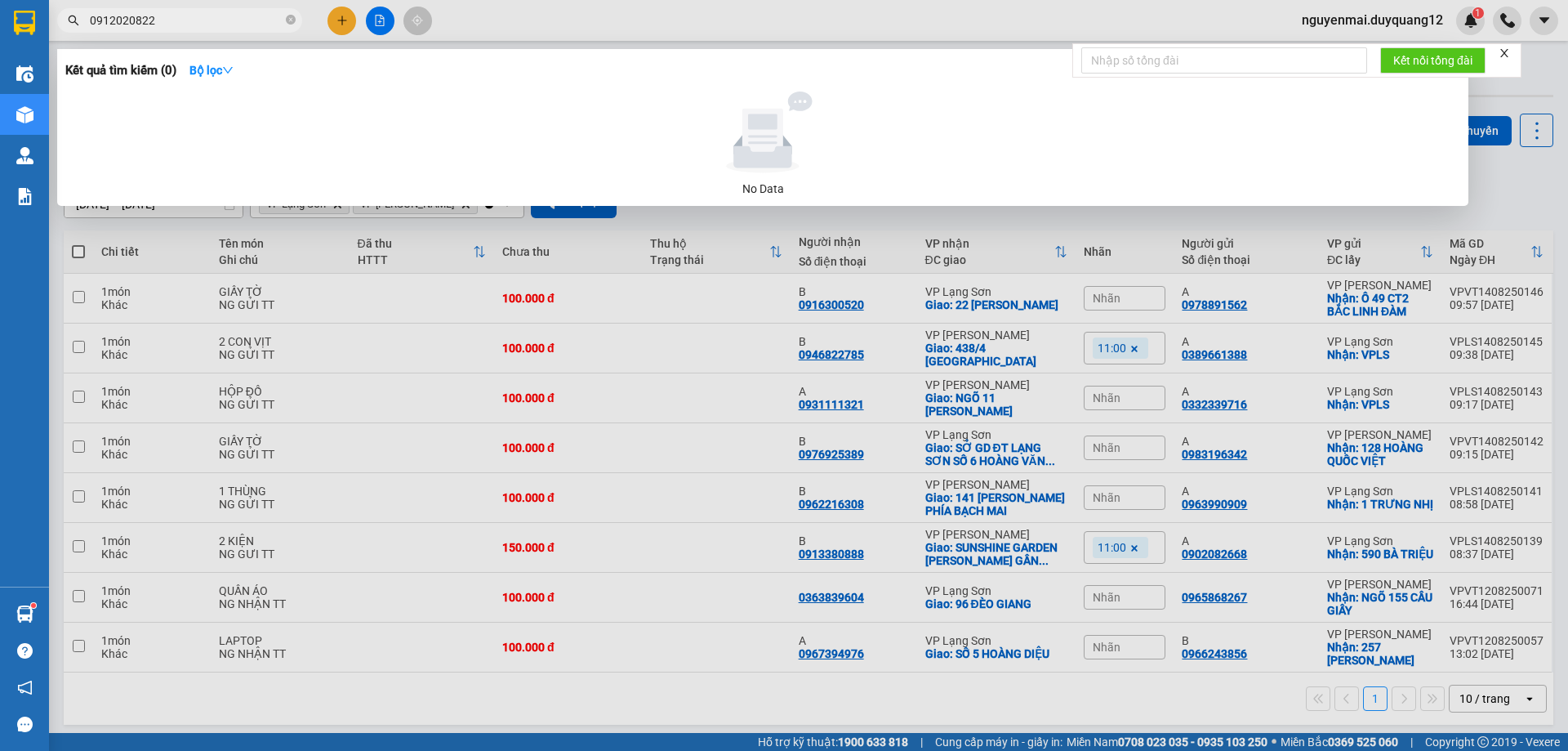
type input "0912020822"
click at [340, 16] on div at bounding box center [784, 376] width 1568 height 751
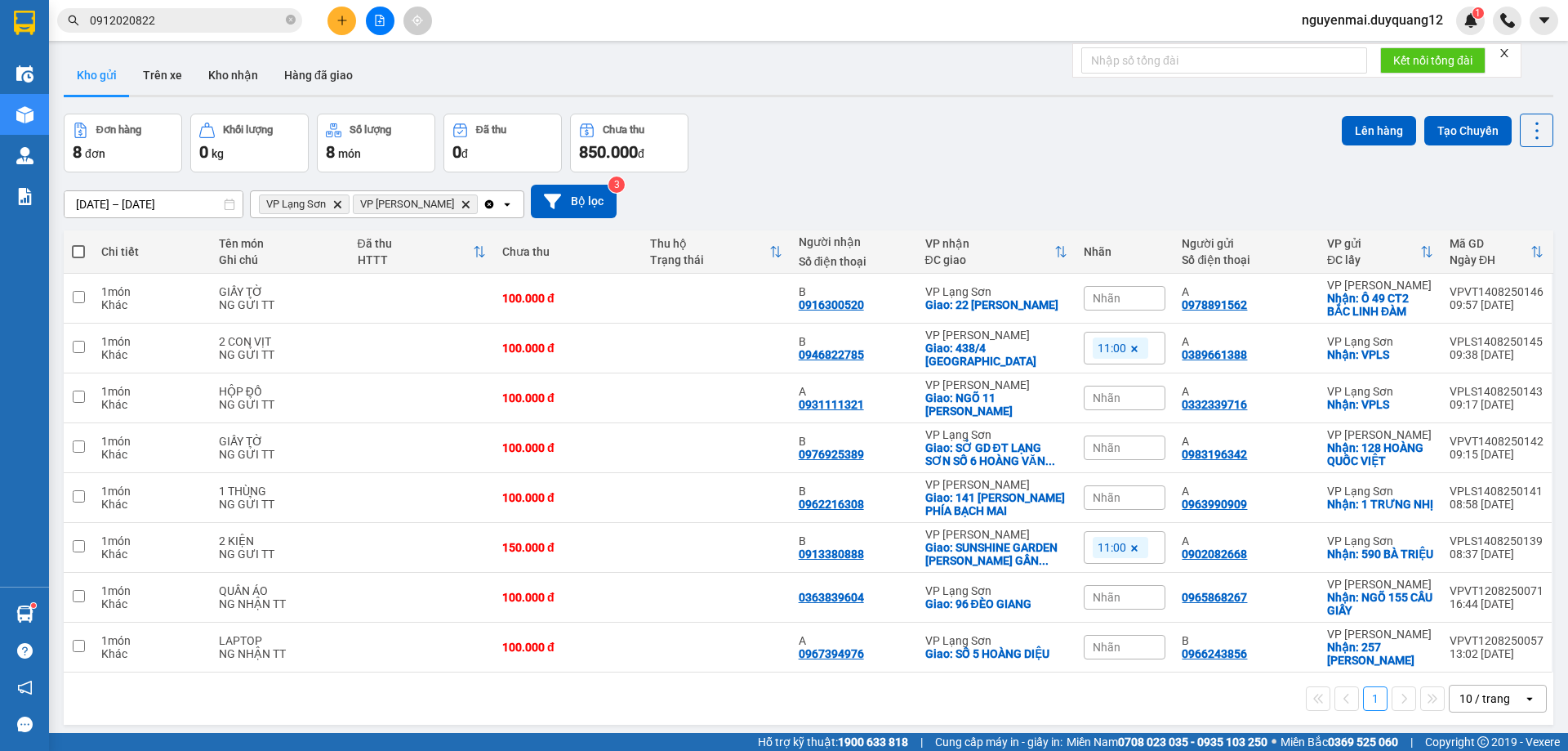
click at [346, 29] on button at bounding box center [342, 20] width 28 height 28
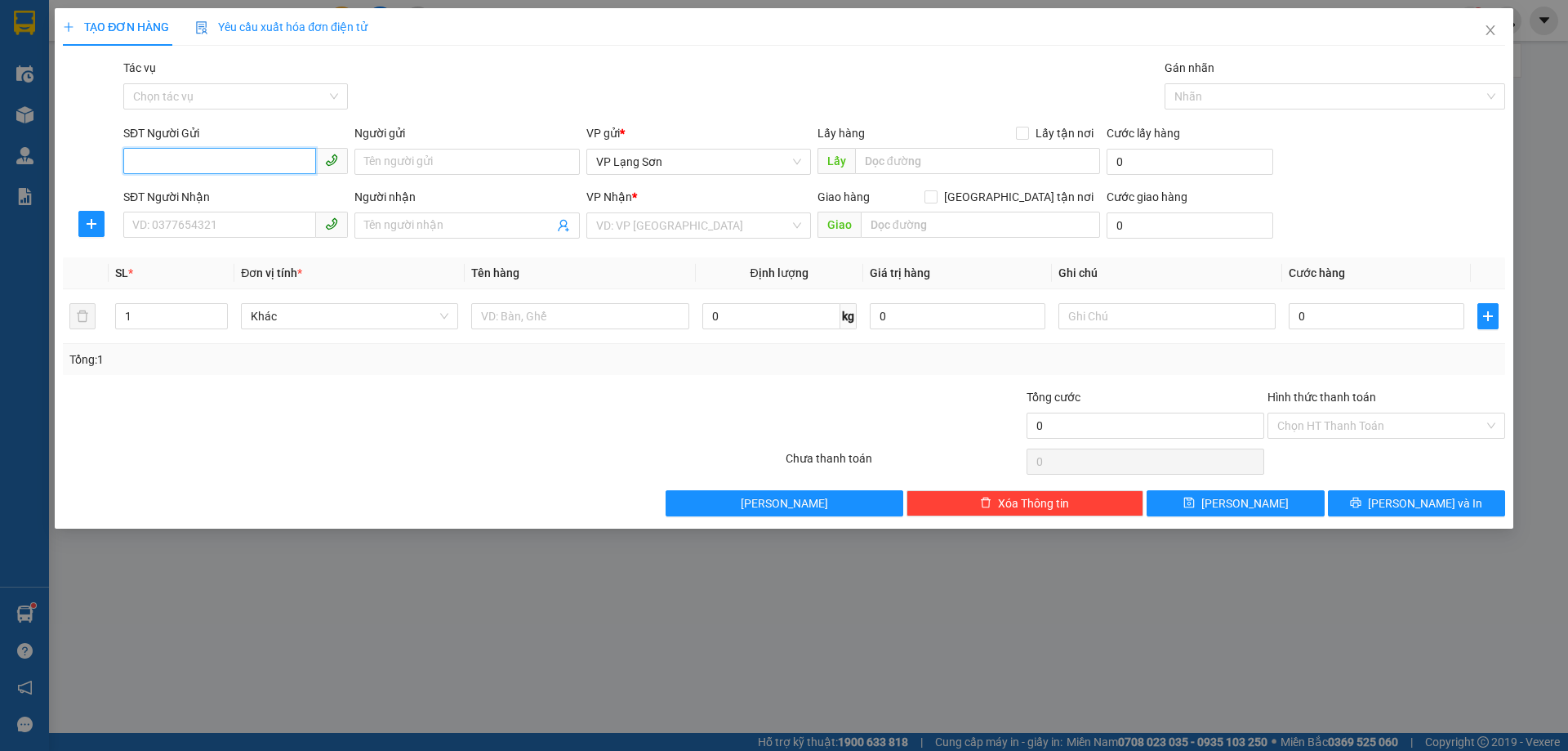
paste input "0912020822"
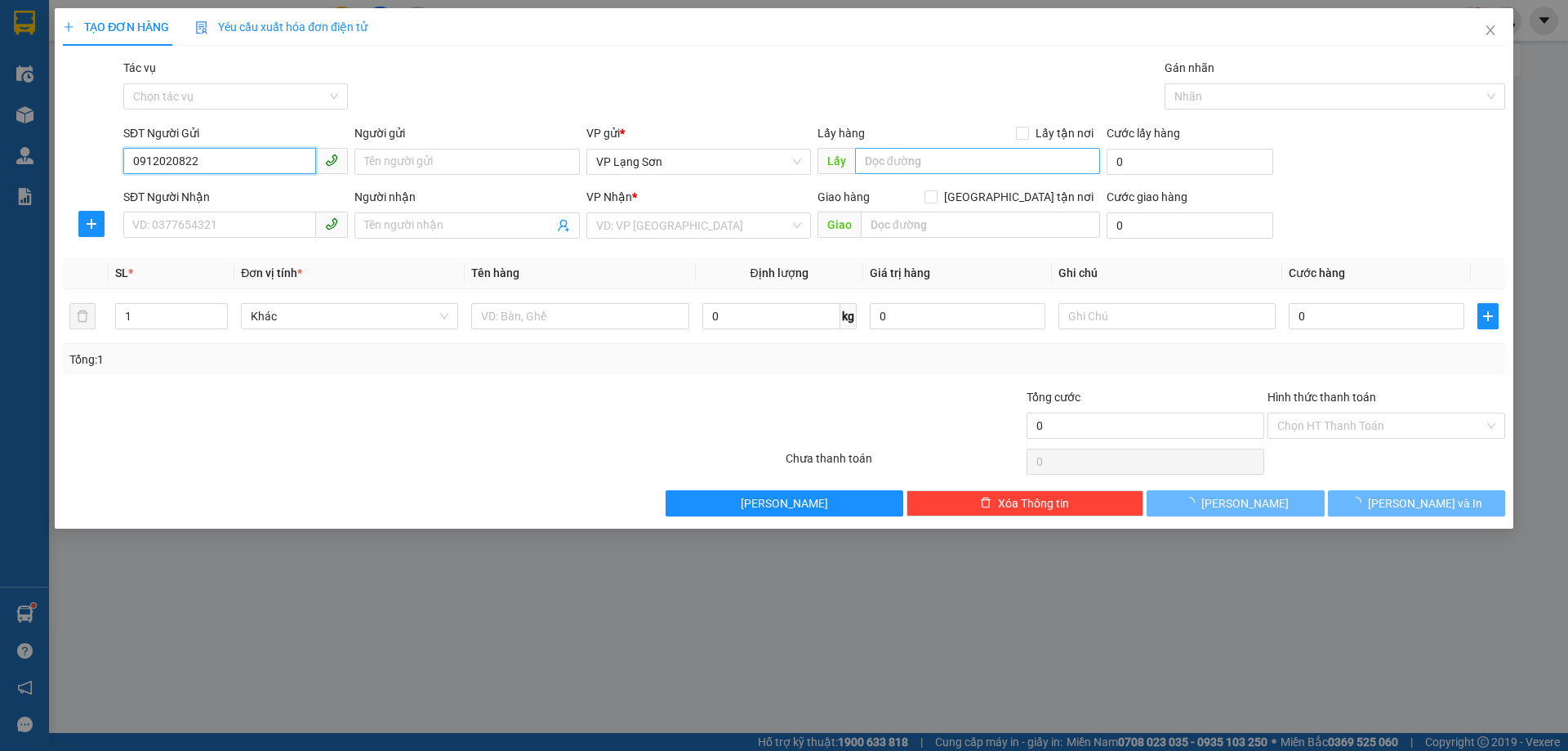
type input "0912020822"
click at [957, 157] on input "text" at bounding box center [978, 160] width 245 height 26
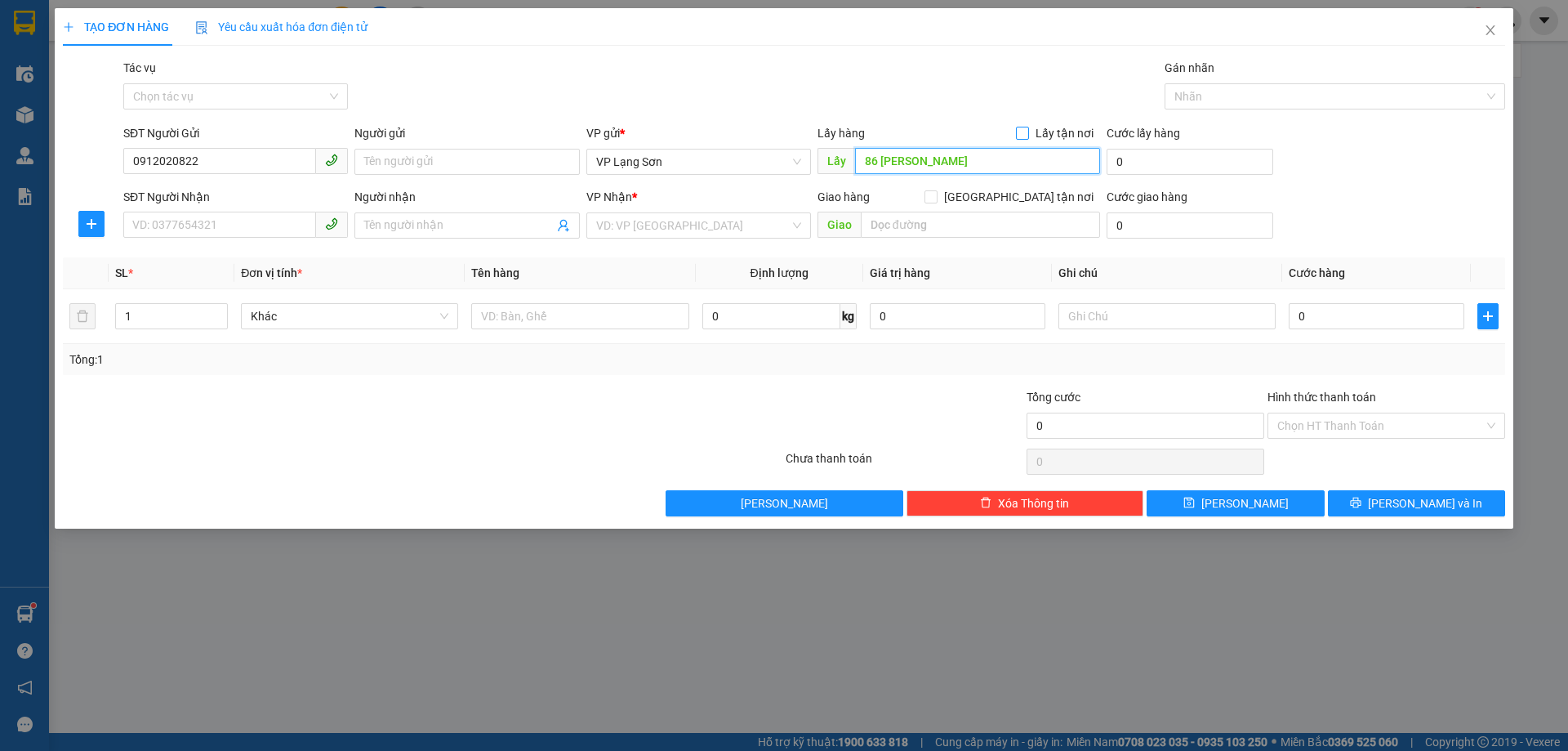
type input "86 BÙI THỊ XUÂN"
click at [1021, 134] on input "Lấy tận nơi" at bounding box center [1022, 132] width 12 height 12
checkbox input "true"
click at [937, 191] on input "[GEOGRAPHIC_DATA] tận nơi" at bounding box center [930, 196] width 12 height 12
checkbox input "true"
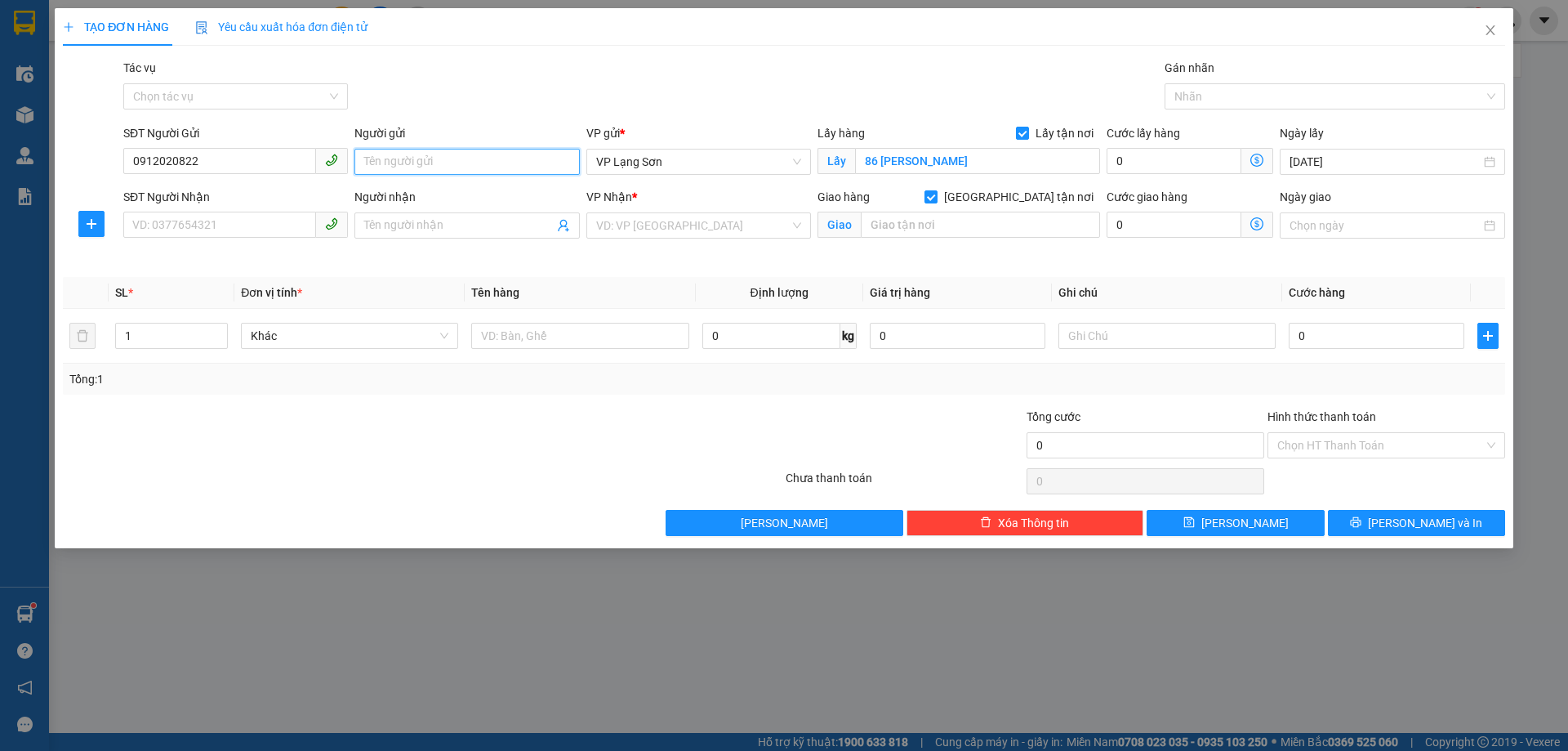
click at [447, 170] on input "Người gửi" at bounding box center [467, 161] width 225 height 26
type input "A"
click at [383, 224] on input "Người nhận" at bounding box center [459, 225] width 189 height 18
type input "A"
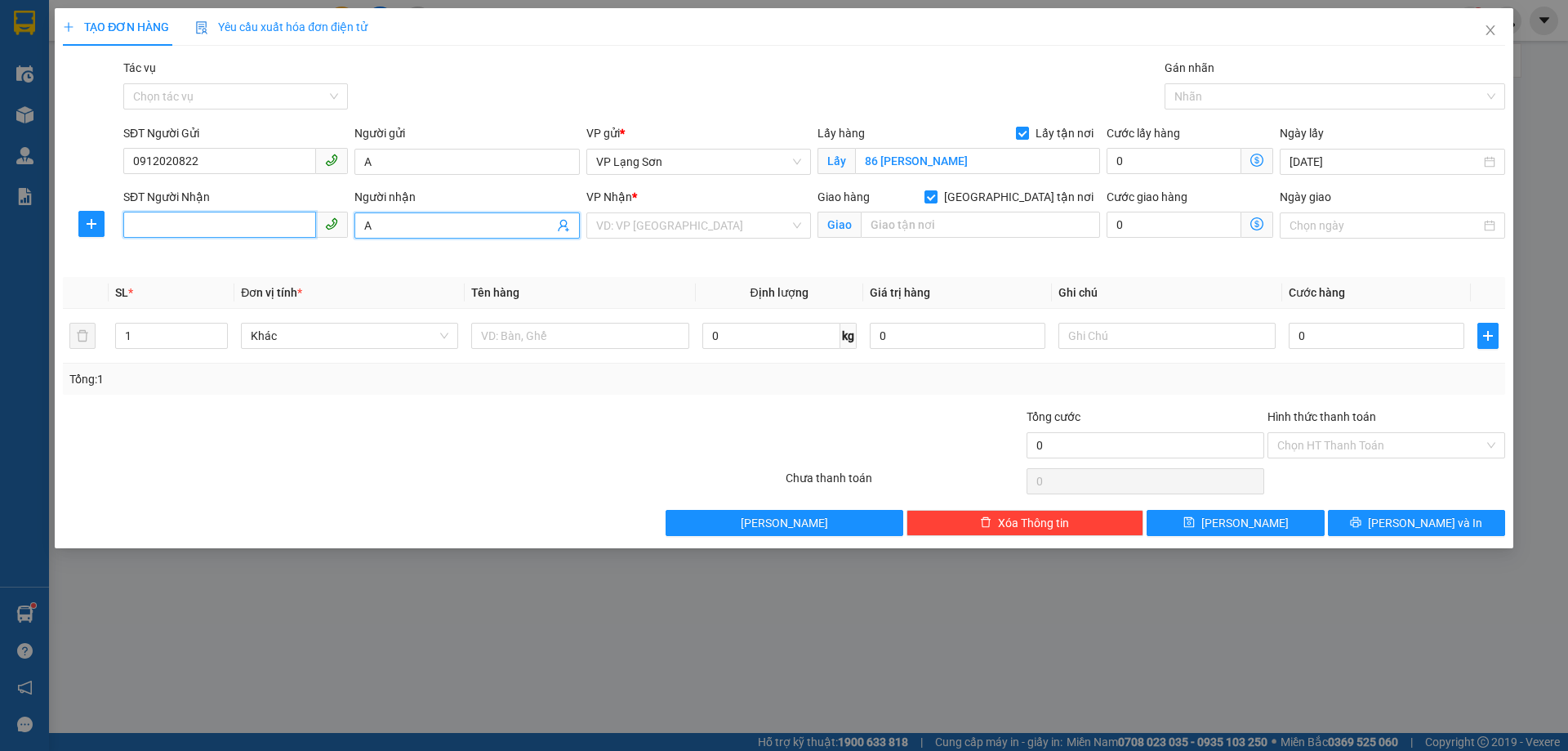
click at [221, 230] on input "SĐT Người Nhận" at bounding box center [220, 224] width 193 height 26
click at [797, 218] on div "VD: VP [GEOGRAPHIC_DATA]" at bounding box center [698, 225] width 225 height 26
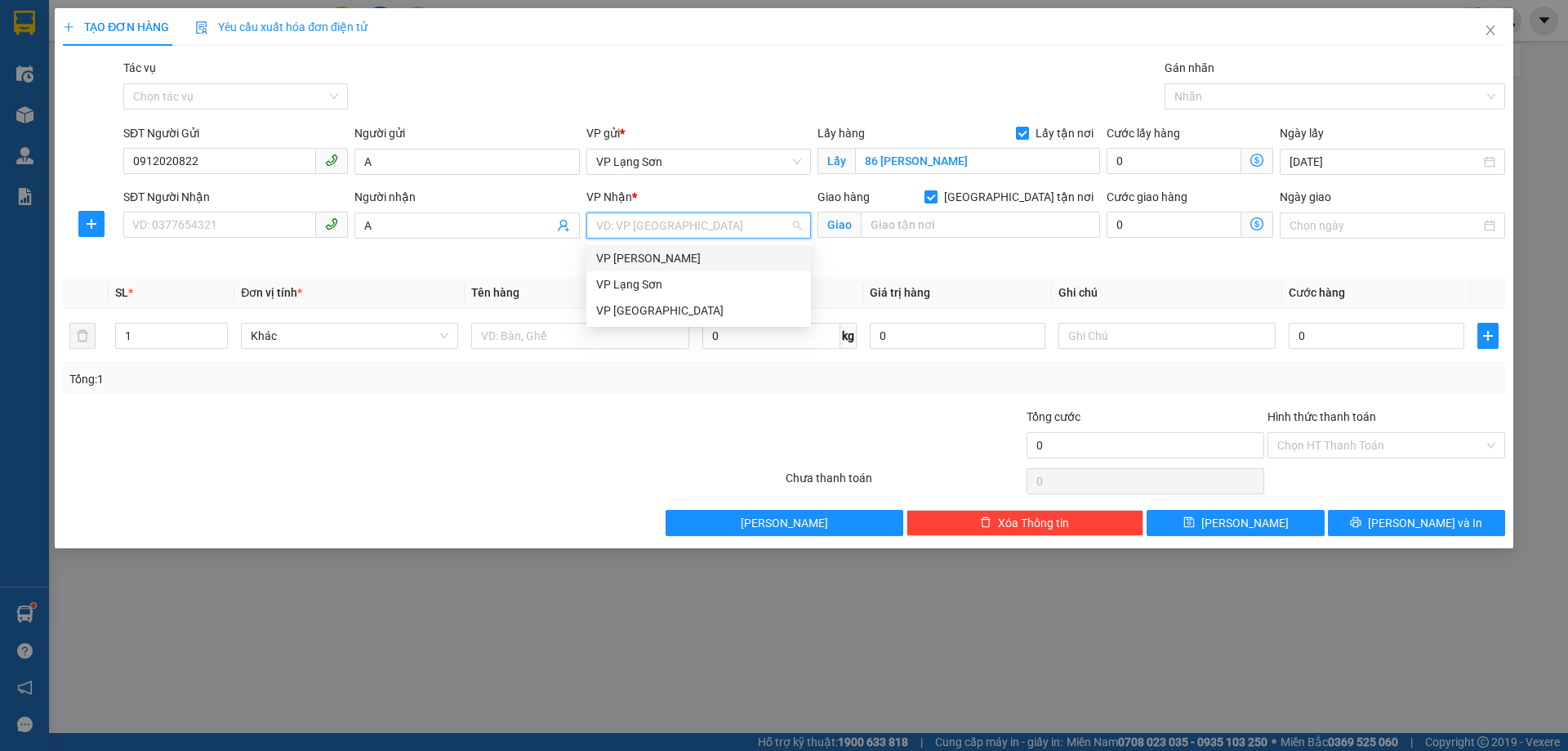
drag, startPoint x: 717, startPoint y: 263, endPoint x: 495, endPoint y: 219, distance: 226.3
click at [716, 263] on div "VP [PERSON_NAME]" at bounding box center [698, 258] width 205 height 18
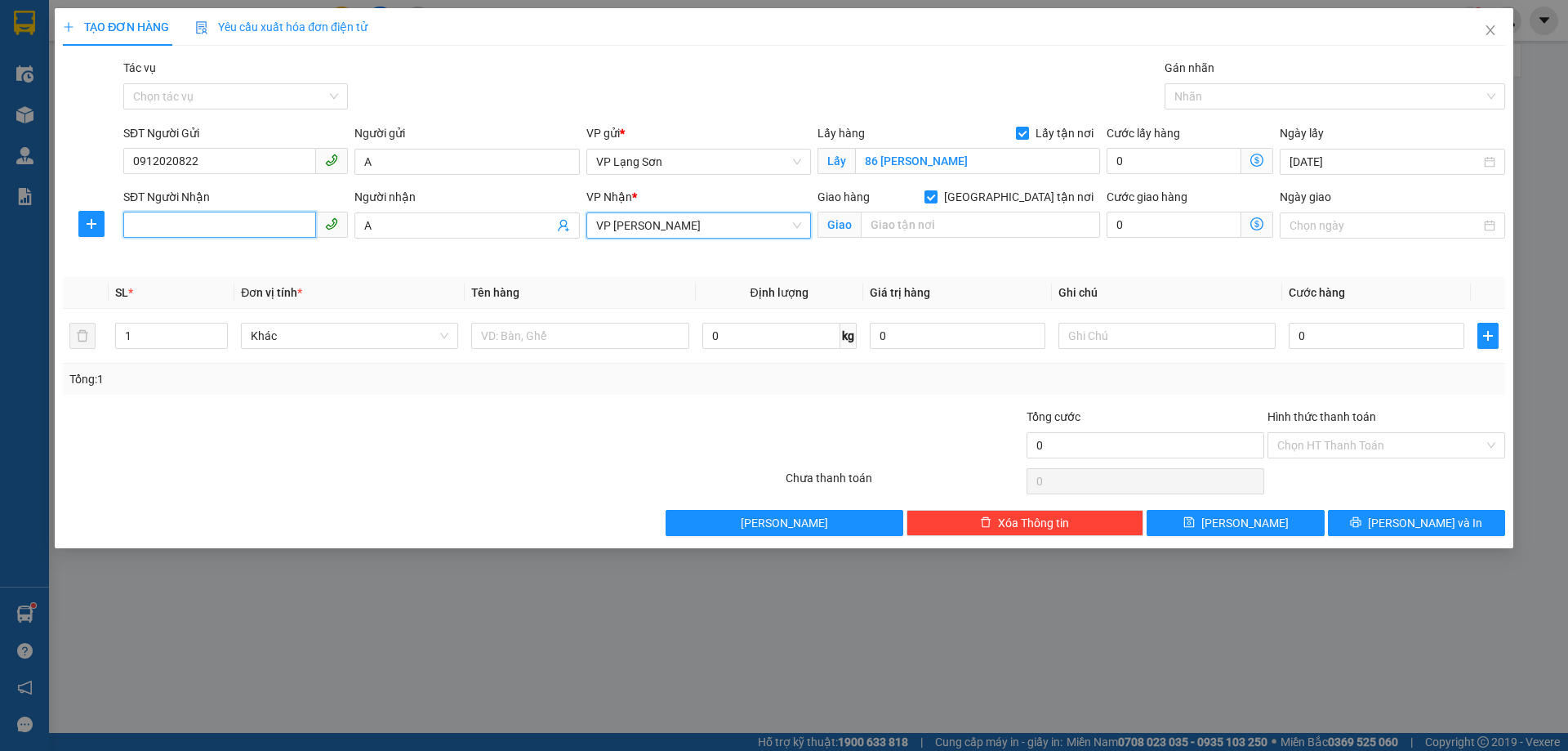
click at [172, 226] on input "SĐT Người Nhận" at bounding box center [220, 224] width 193 height 26
type input "0986120670"
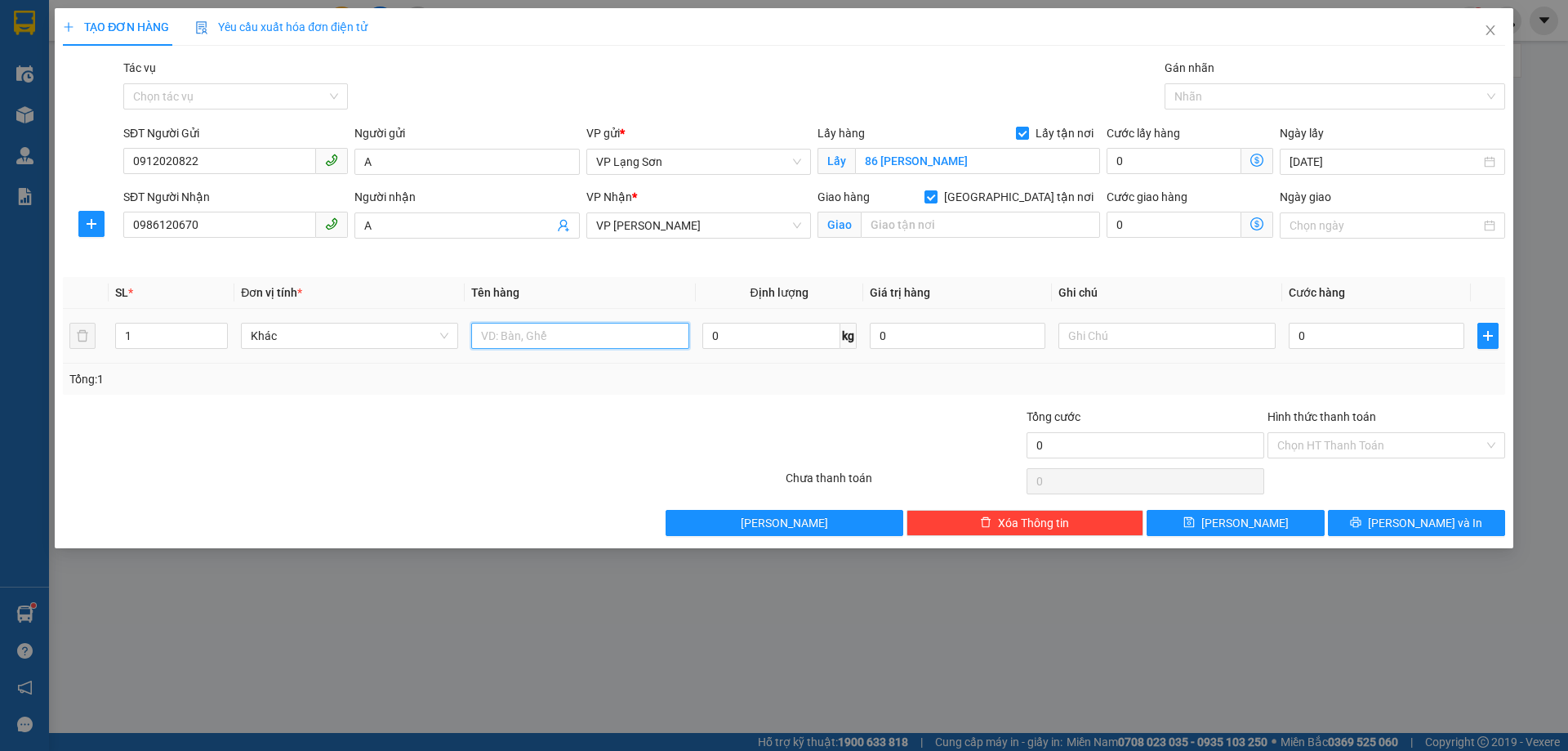
click at [584, 339] on input "text" at bounding box center [580, 335] width 217 height 26
type input "D"
type input "ĐỒ ĂN"
click at [960, 217] on input "text" at bounding box center [980, 224] width 239 height 26
type input "D"
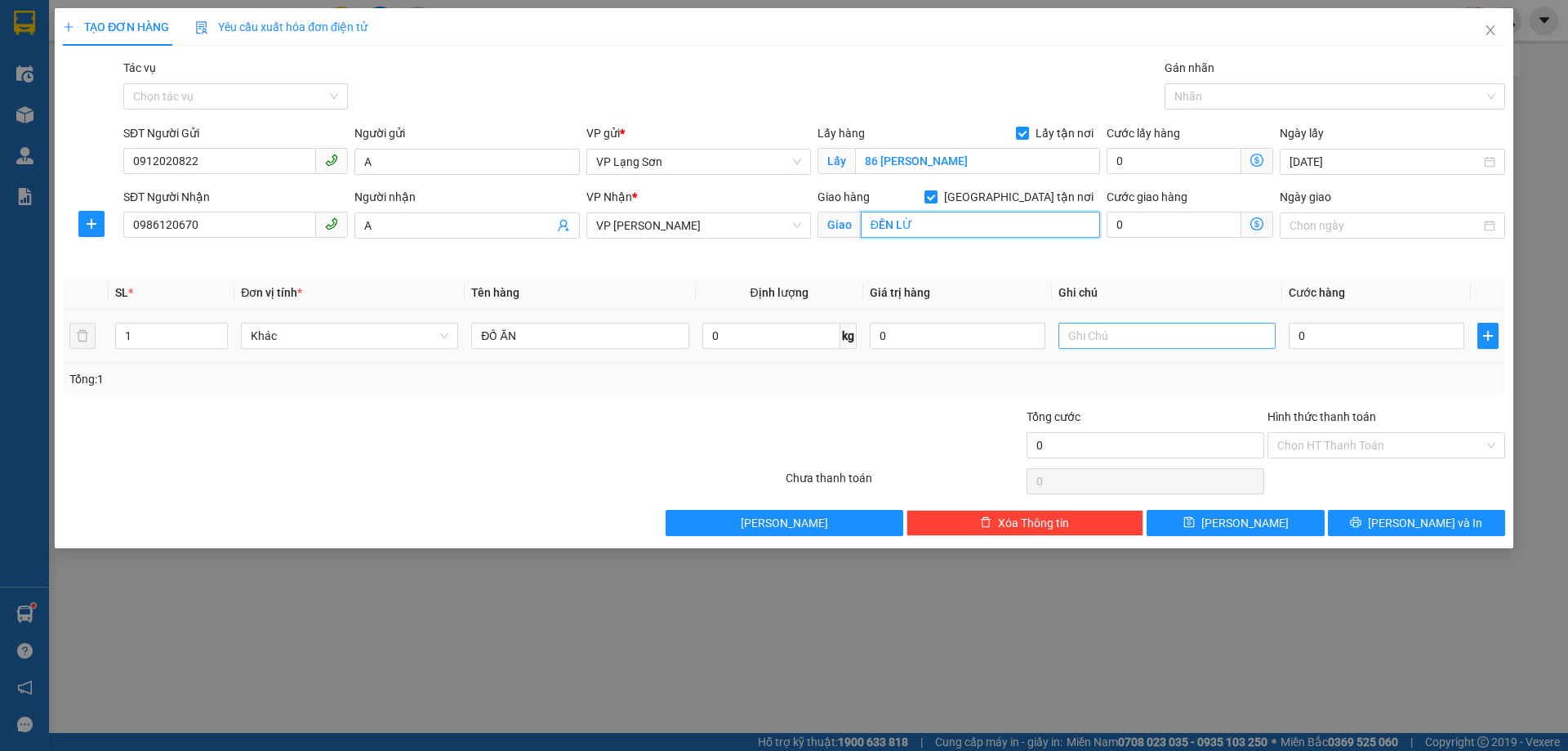
type input "ĐỀN LỪ"
click at [1089, 327] on input "text" at bounding box center [1167, 335] width 217 height 26
type input "NG GỬI TT"
click at [1316, 329] on input "0" at bounding box center [1376, 335] width 175 height 26
type input "1"
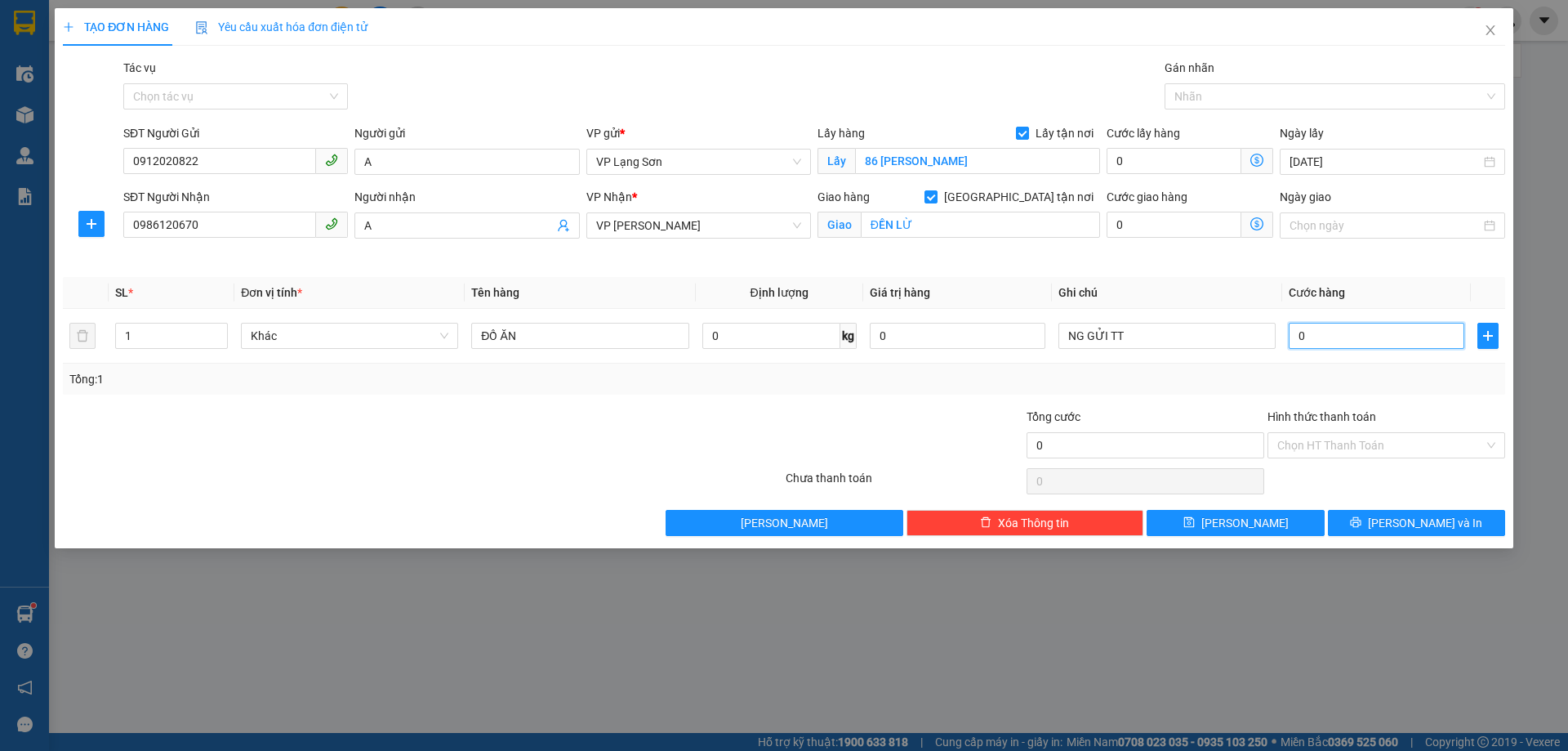
type input "1"
type input "10"
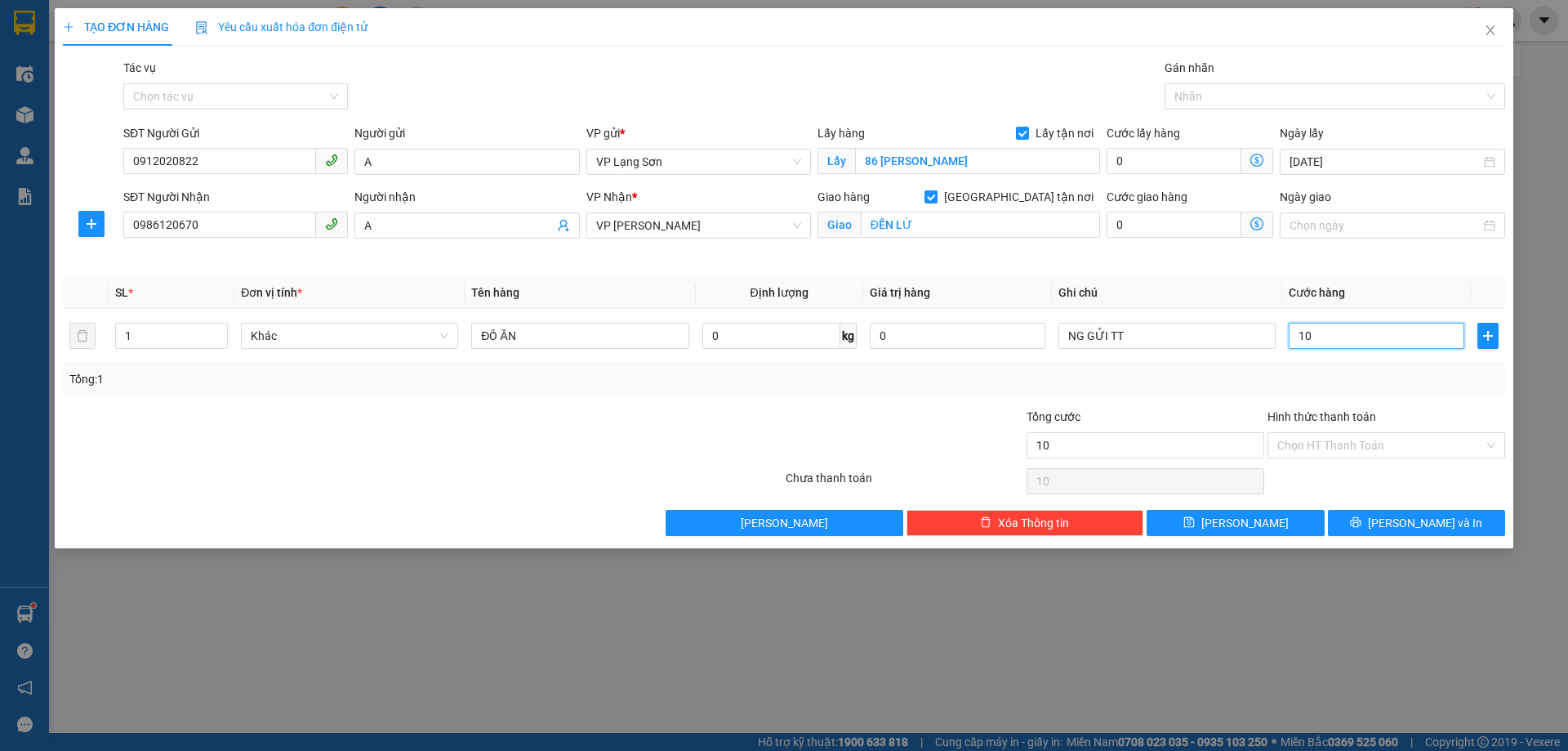
type input "100"
type input "1.000"
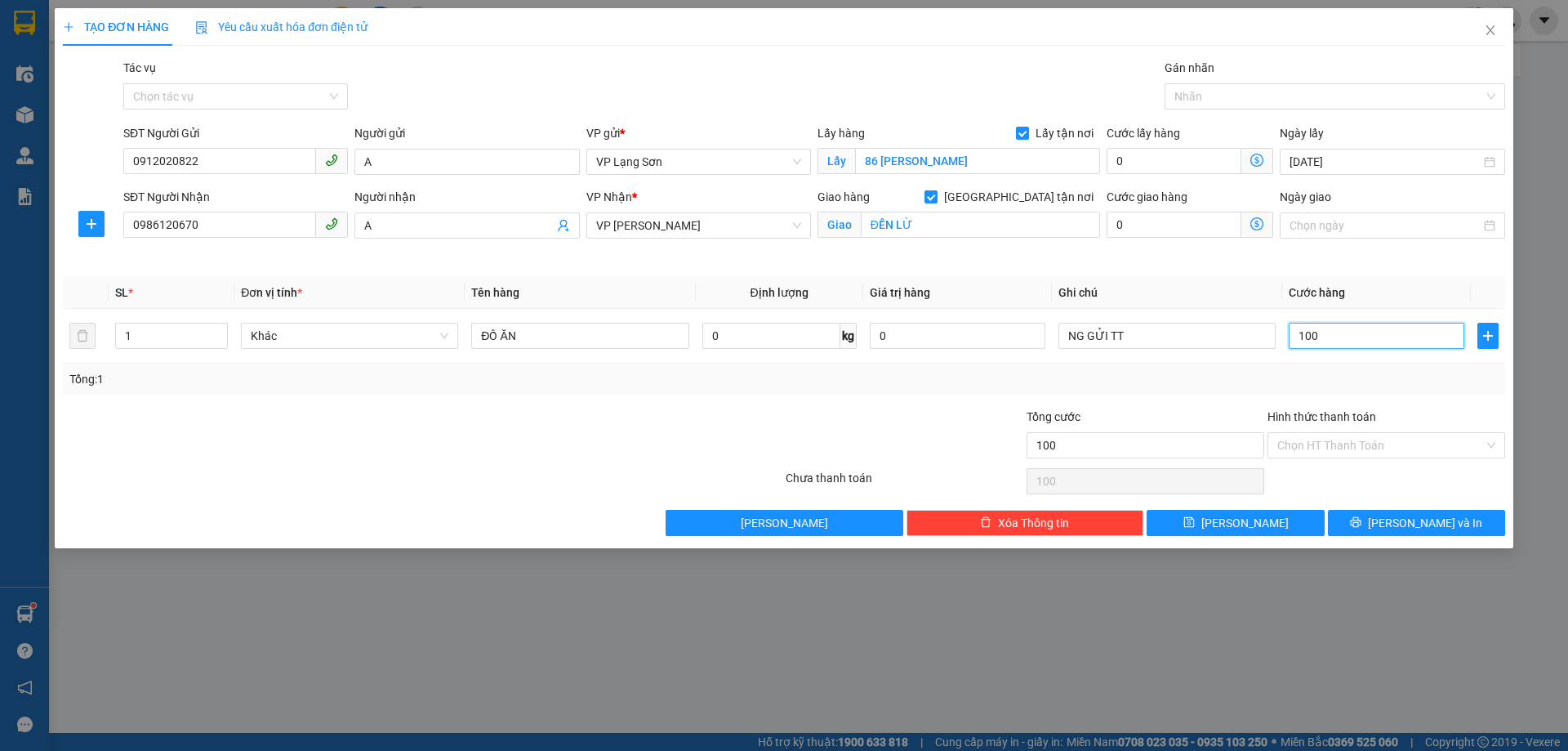
type input "1.000"
type input "10.000"
type input "100.000"
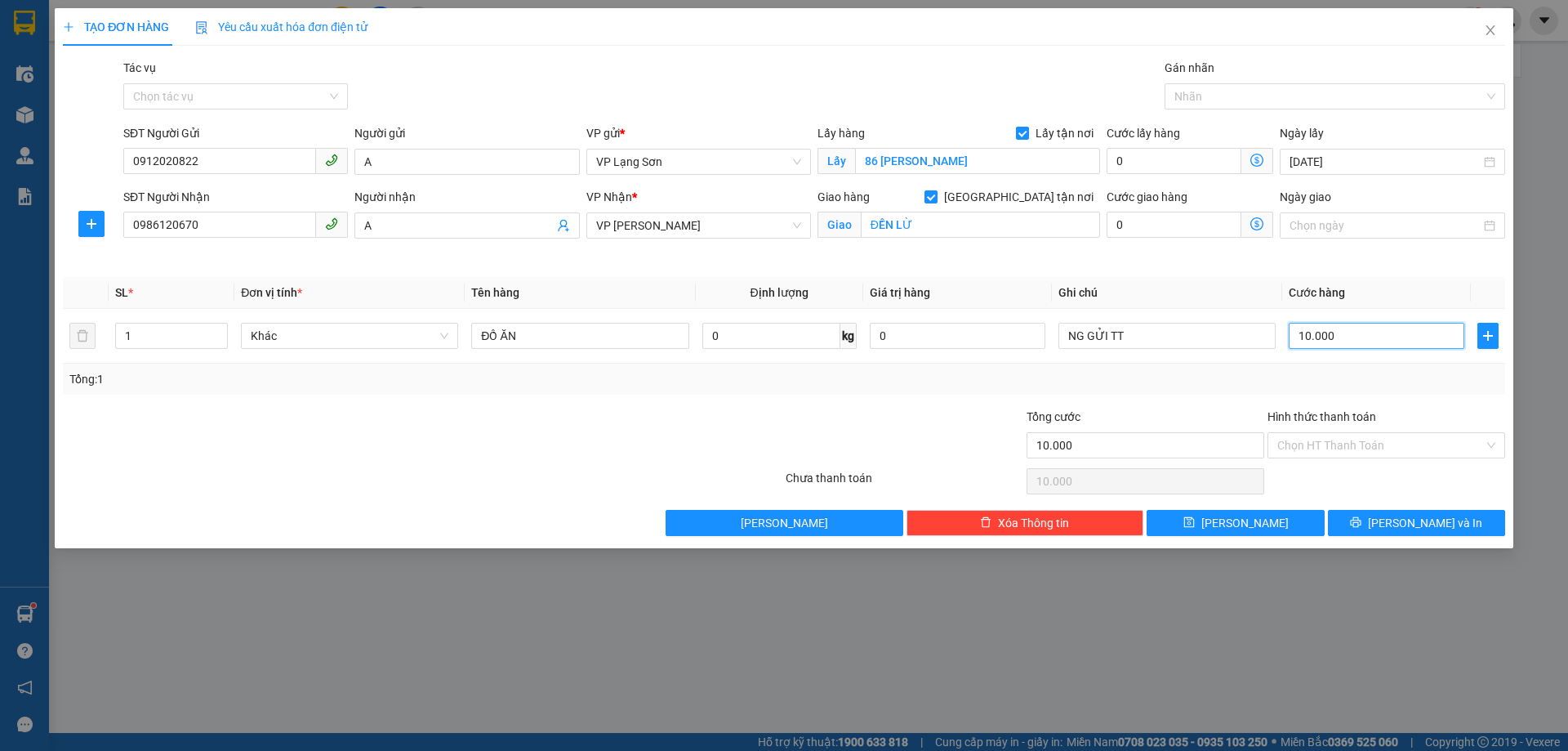
type input "100.000"
click at [1244, 529] on span "[PERSON_NAME]" at bounding box center [1245, 523] width 87 height 18
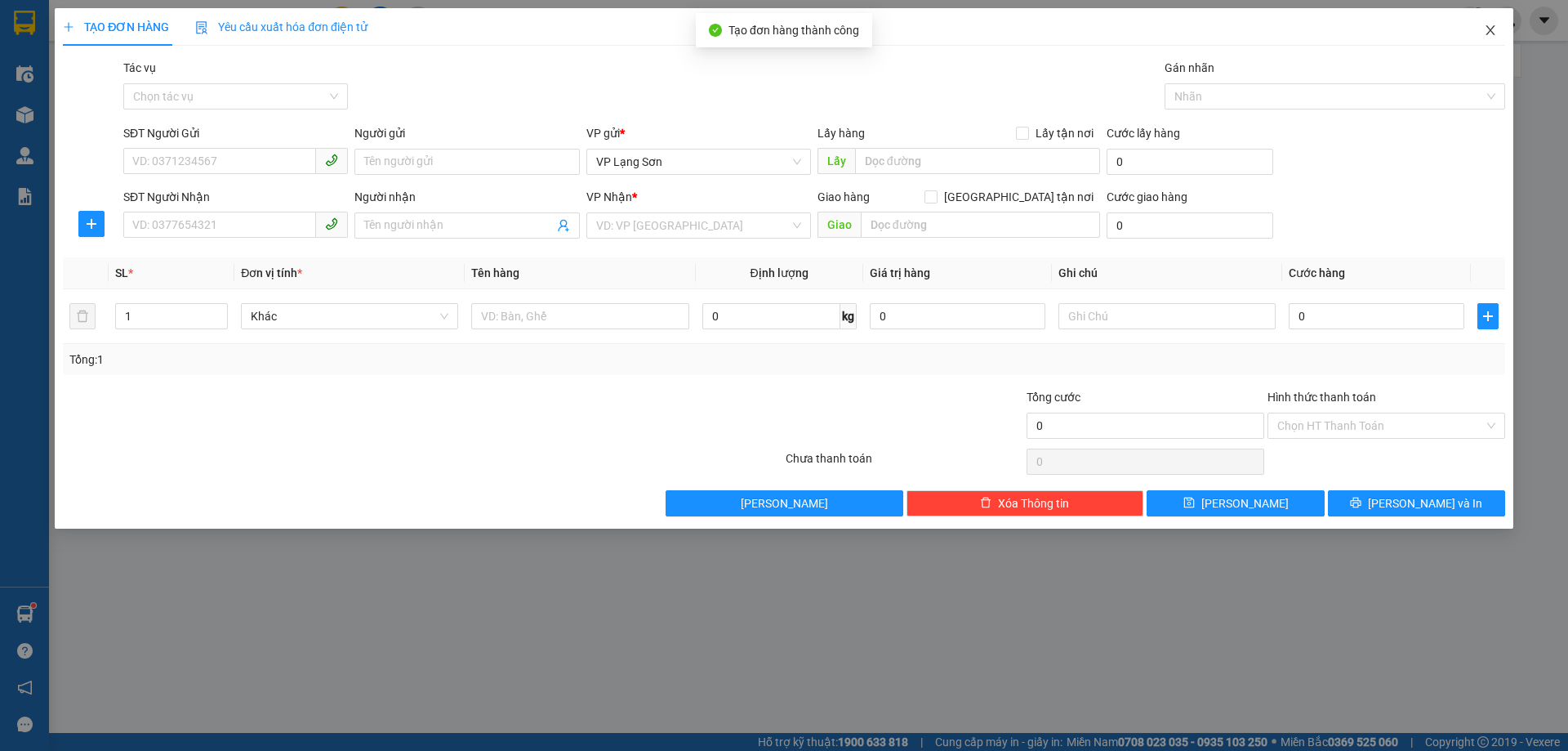
click at [1490, 34] on icon "close" at bounding box center [1491, 30] width 13 height 13
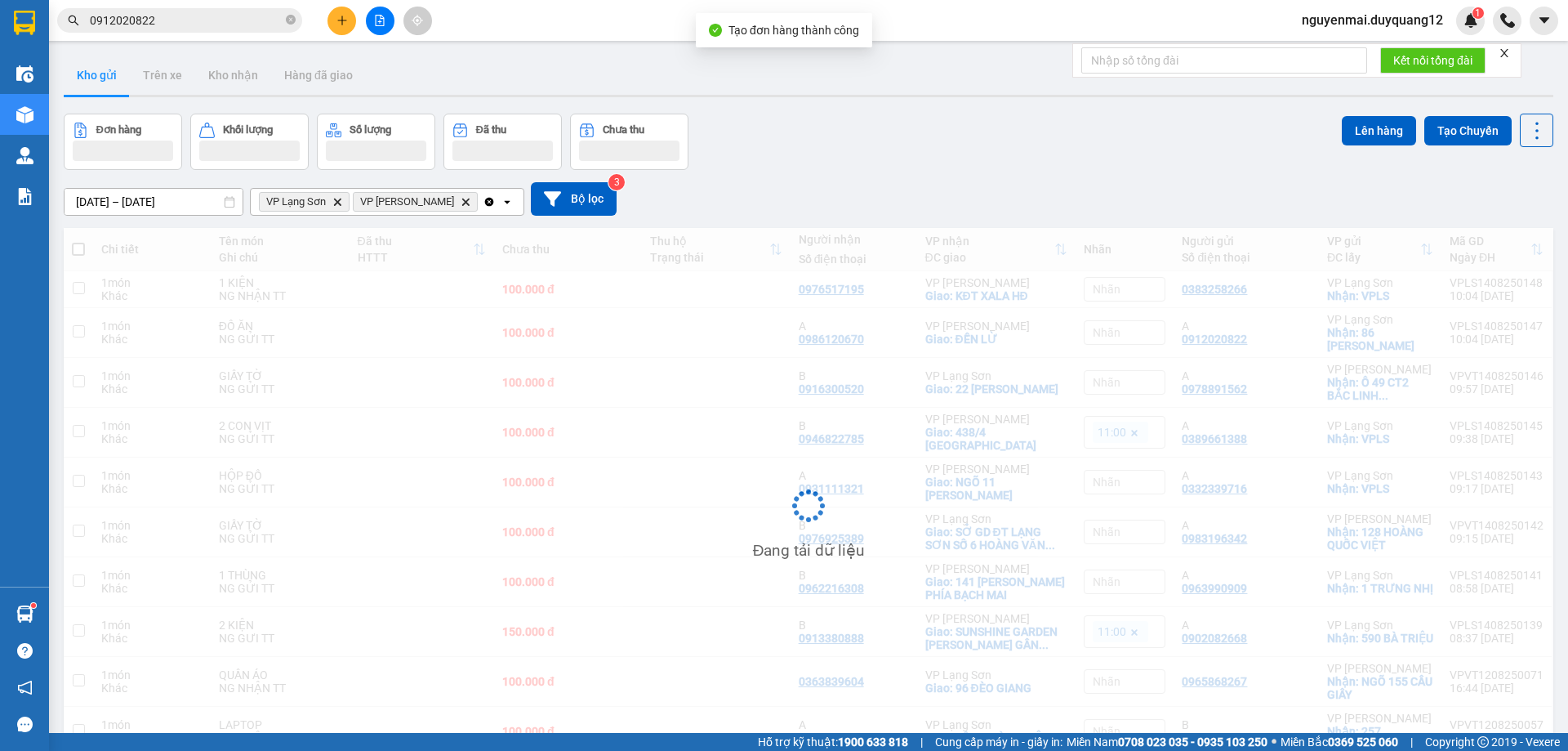
click at [1201, 165] on div "Đơn hàng Khối lượng Số lượng Đã thu Chưa thu Lên hàng Tạo Chuyến" at bounding box center [808, 141] width 1490 height 56
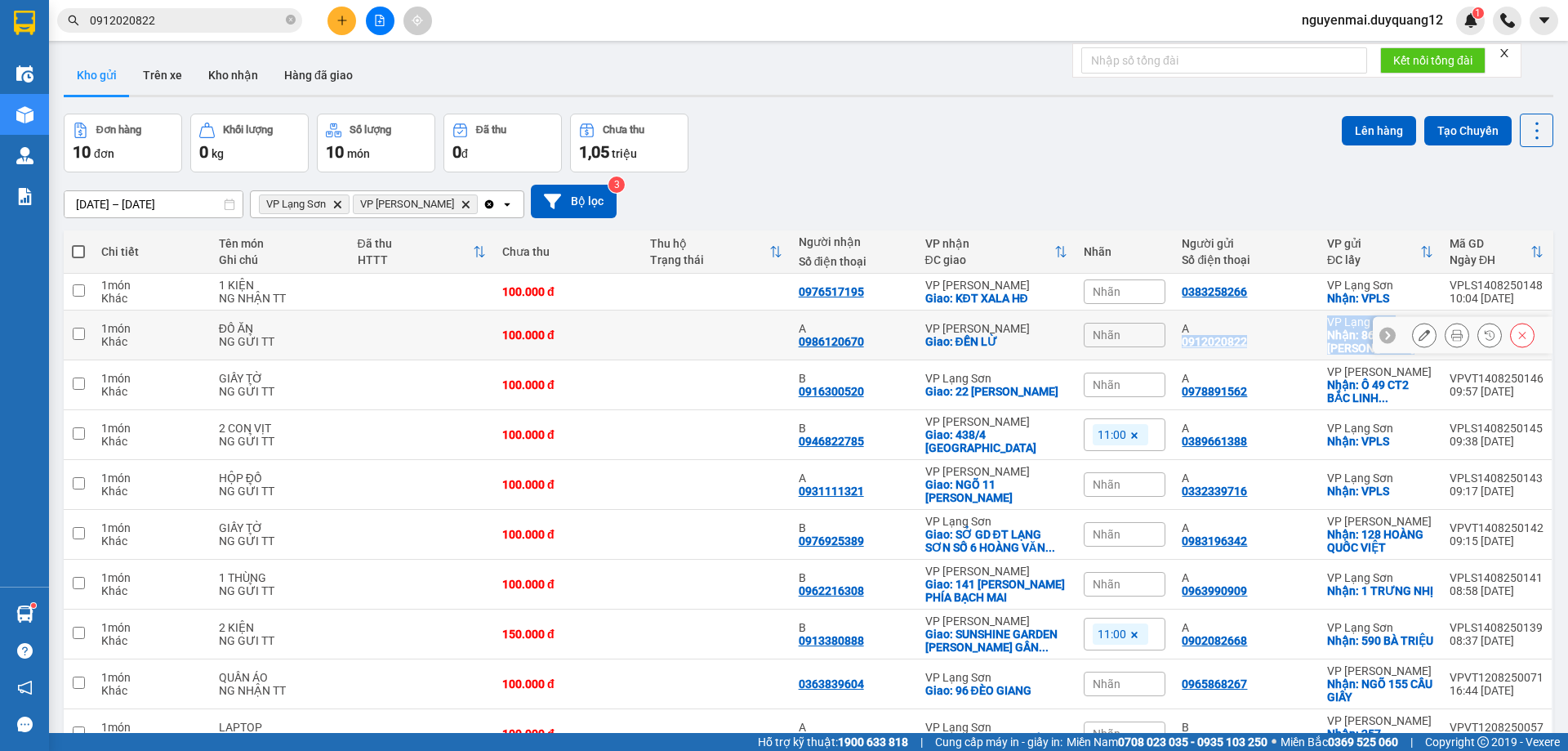
drag, startPoint x: 1169, startPoint y: 347, endPoint x: 1353, endPoint y: 339, distance: 184.2
click at [1358, 341] on tr "1 món Khác ĐỒ ĂN NG GỬI TT 100.000 đ A 0986120670 VP Minh Khai Giao: ĐỀN LỪ Nhã…" at bounding box center [808, 335] width 1490 height 50
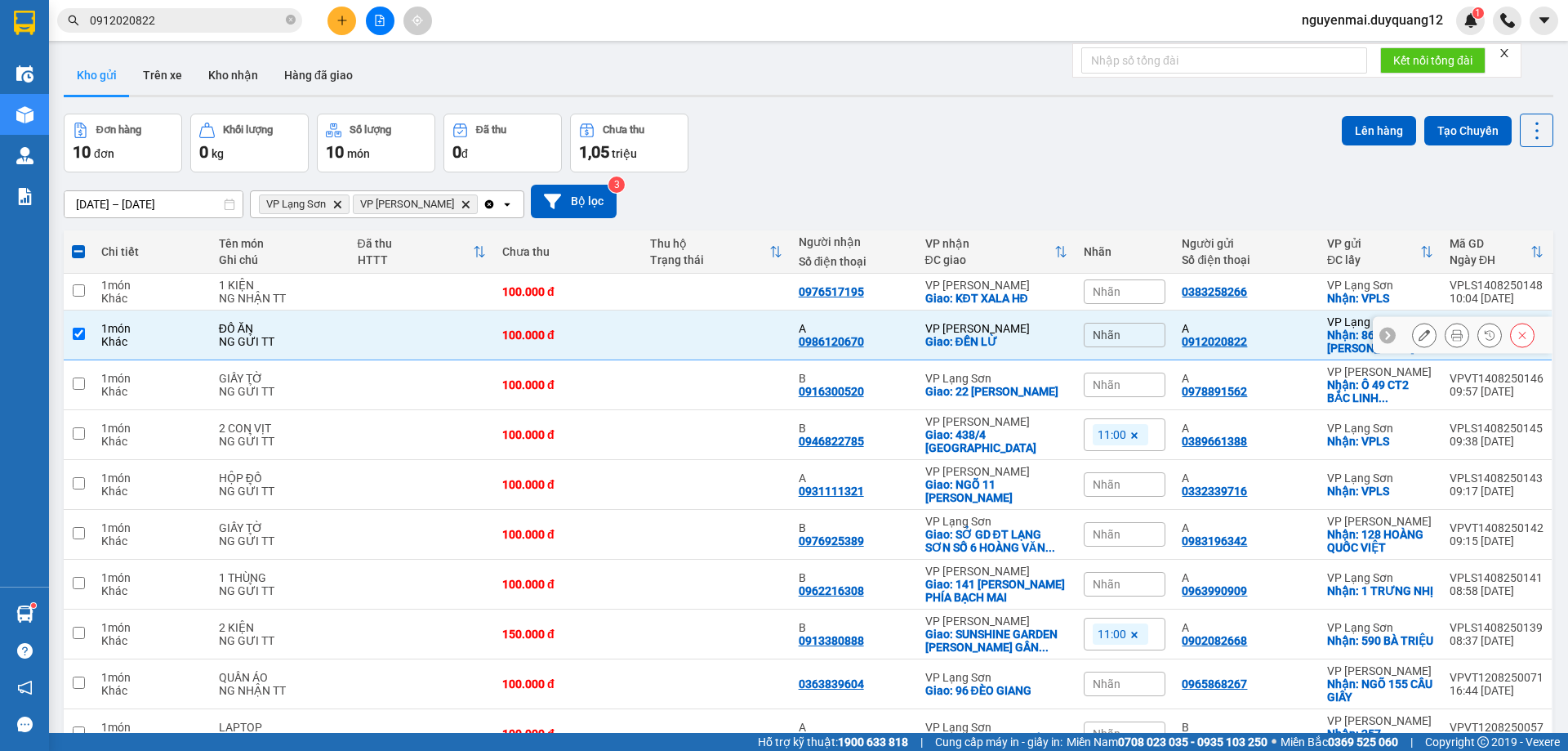
click at [1291, 334] on div "A" at bounding box center [1246, 328] width 128 height 13
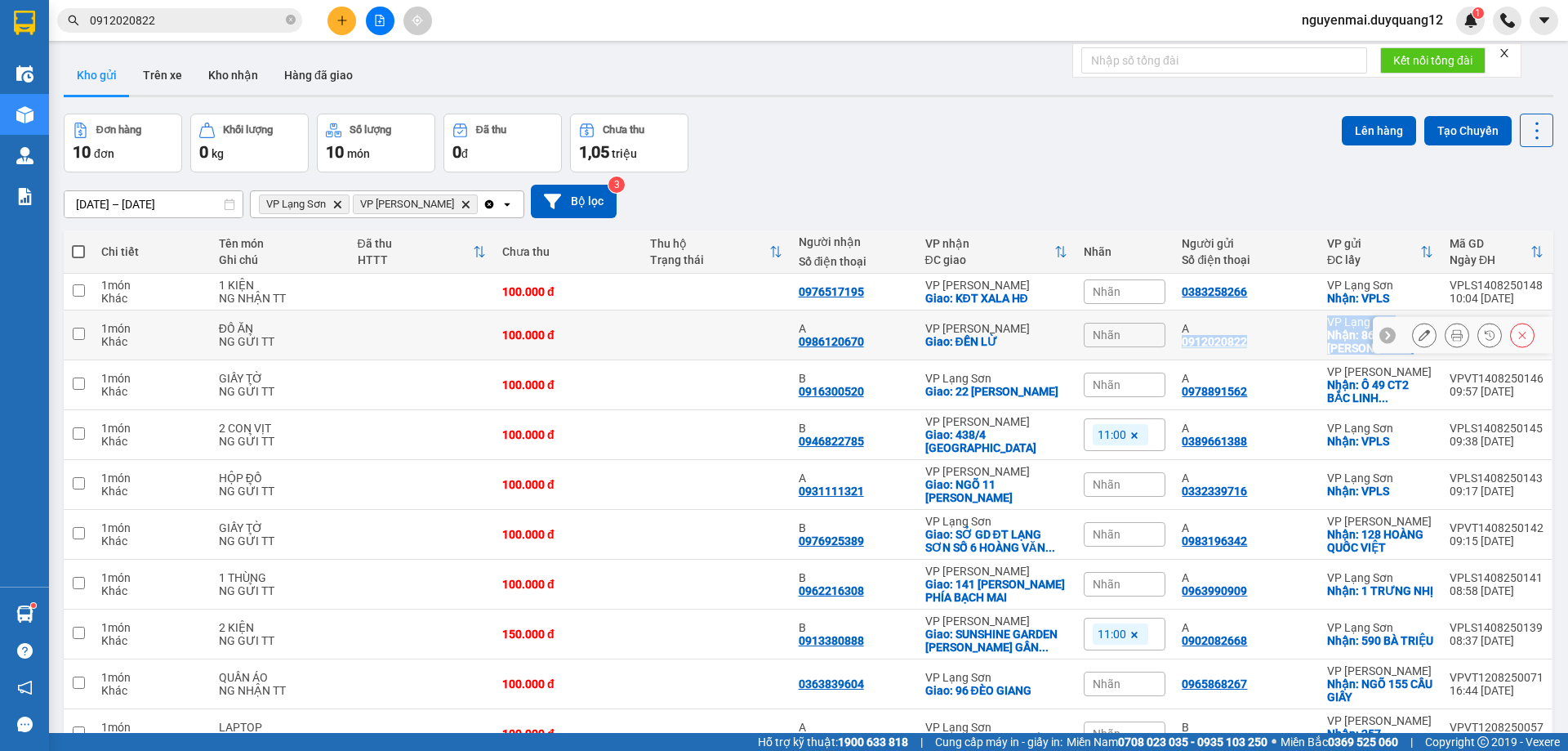
drag, startPoint x: 1174, startPoint y: 345, endPoint x: 1356, endPoint y: 347, distance: 182.0
click at [1356, 347] on tr "1 món Khác ĐỒ ĂN NG GỬI TT 100.000 đ A 0986120670 VP Minh Khai Giao: ĐỀN LỪ Nhã…" at bounding box center [808, 335] width 1490 height 50
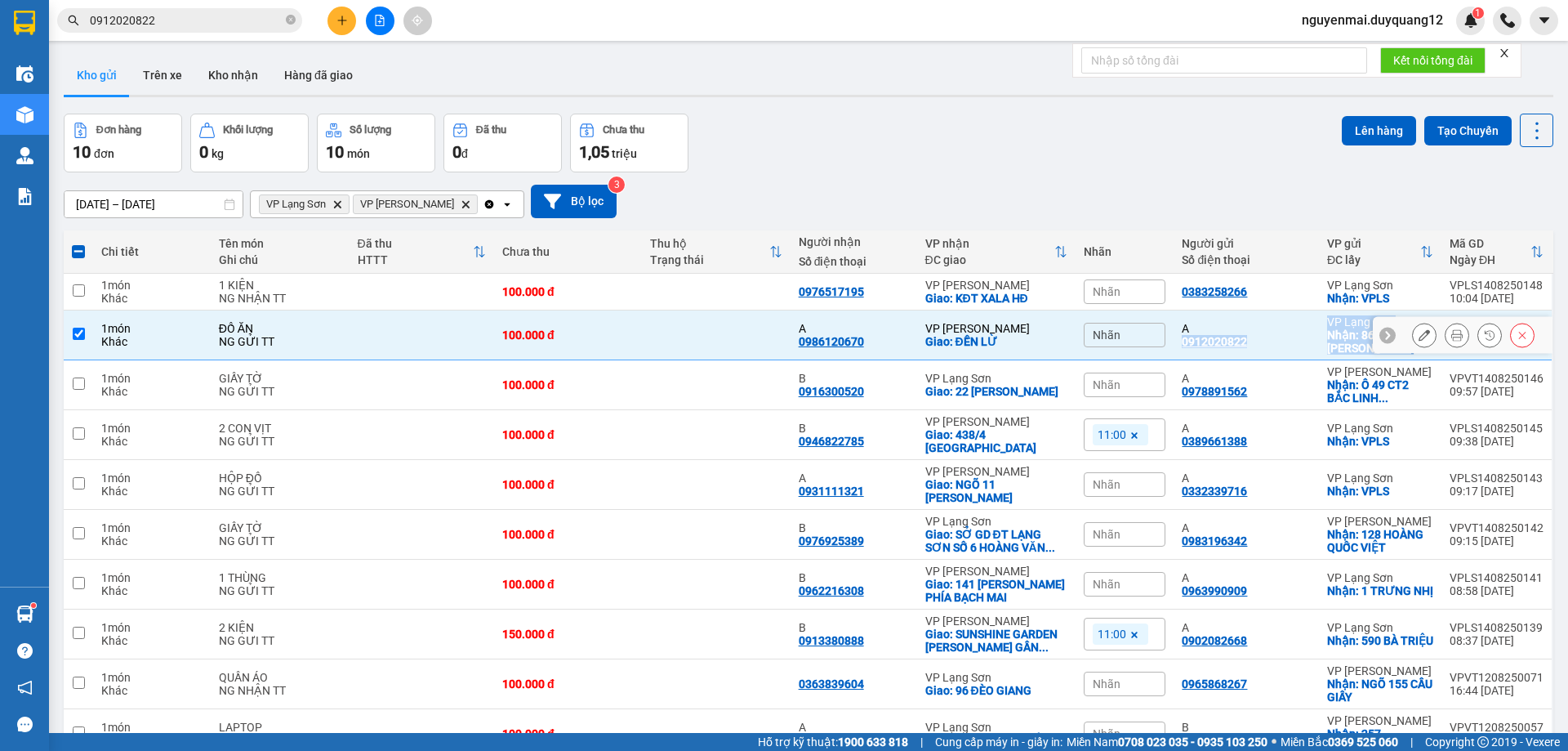
copy tr "0912020822 VP Lạng Sơn Nhận: 86 BÙI THỊ XUÂN"
click at [78, 335] on input "checkbox" at bounding box center [79, 334] width 12 height 12
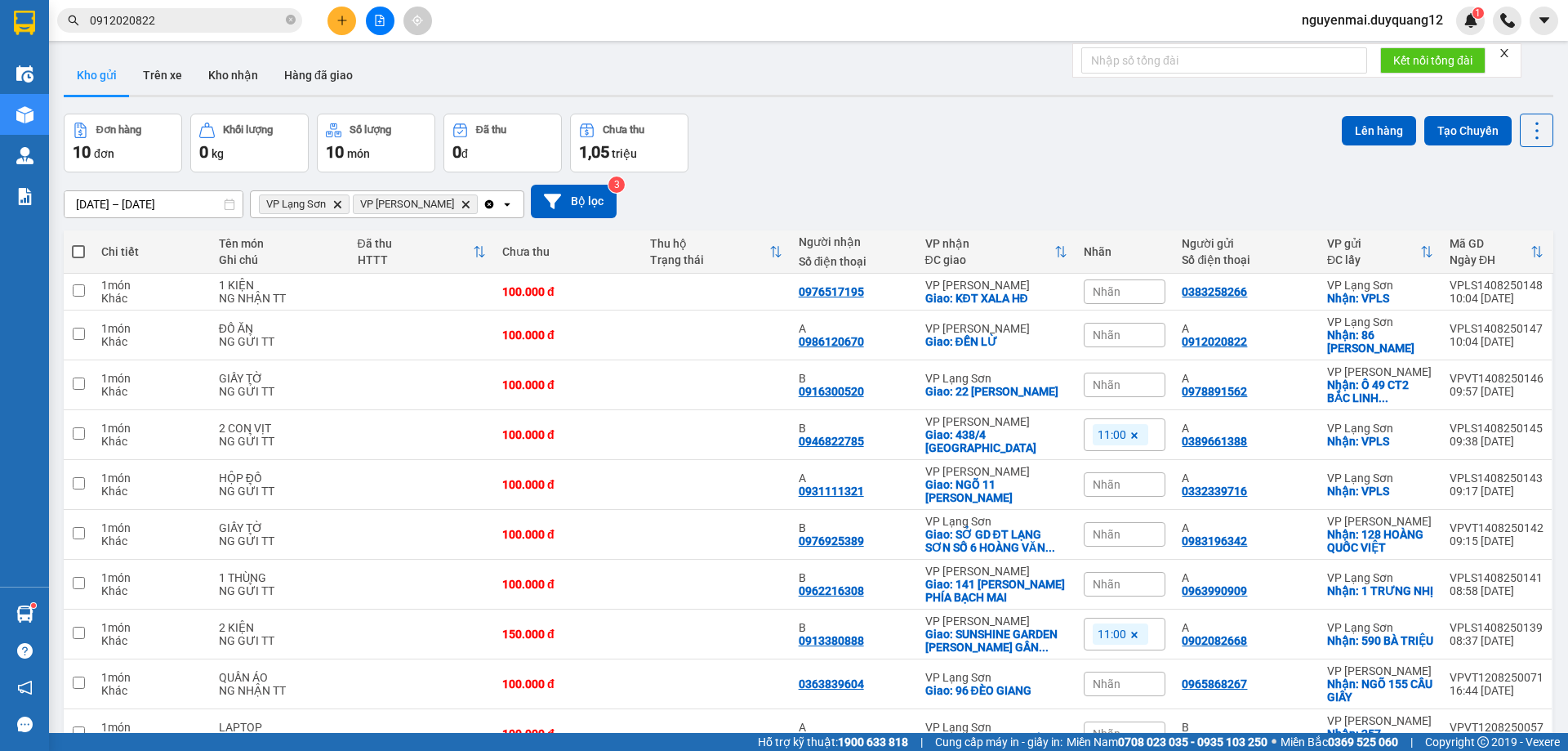
click at [1230, 170] on div "Đơn hàng 10 đơn Khối lượng 0 kg Số lượng 10 món Đã thu 0 đ Chưa thu 1,05 triệu …" at bounding box center [808, 143] width 1490 height 59
click at [1083, 125] on div "Đơn hàng 10 đơn Khối lượng 0 kg Số lượng 10 món Đã thu 0 đ Chưa thu 1,05 triệu …" at bounding box center [808, 143] width 1490 height 59
click at [1124, 336] on div "Nhãn" at bounding box center [1125, 335] width 82 height 25
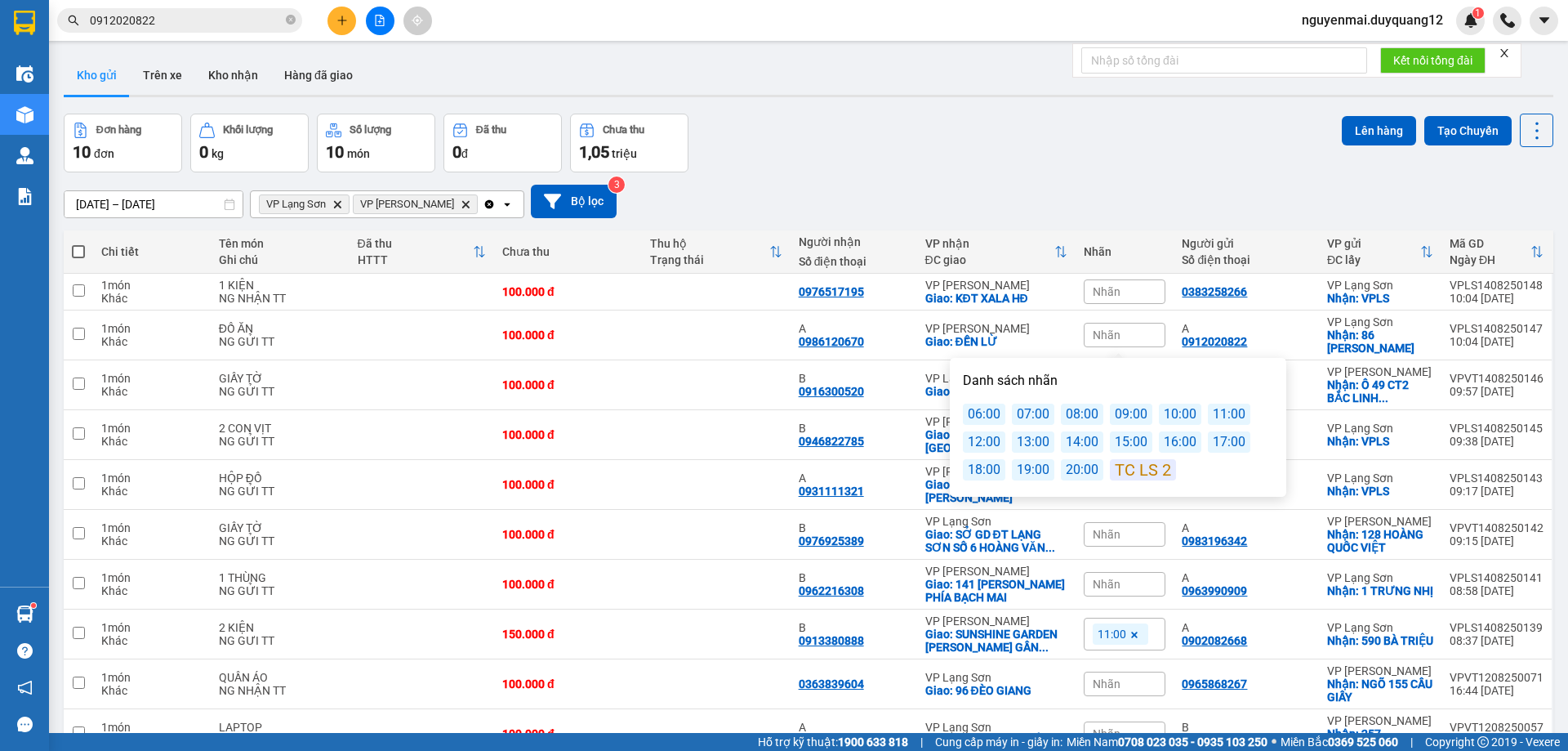
click at [1218, 414] on div "11:00" at bounding box center [1229, 415] width 43 height 21
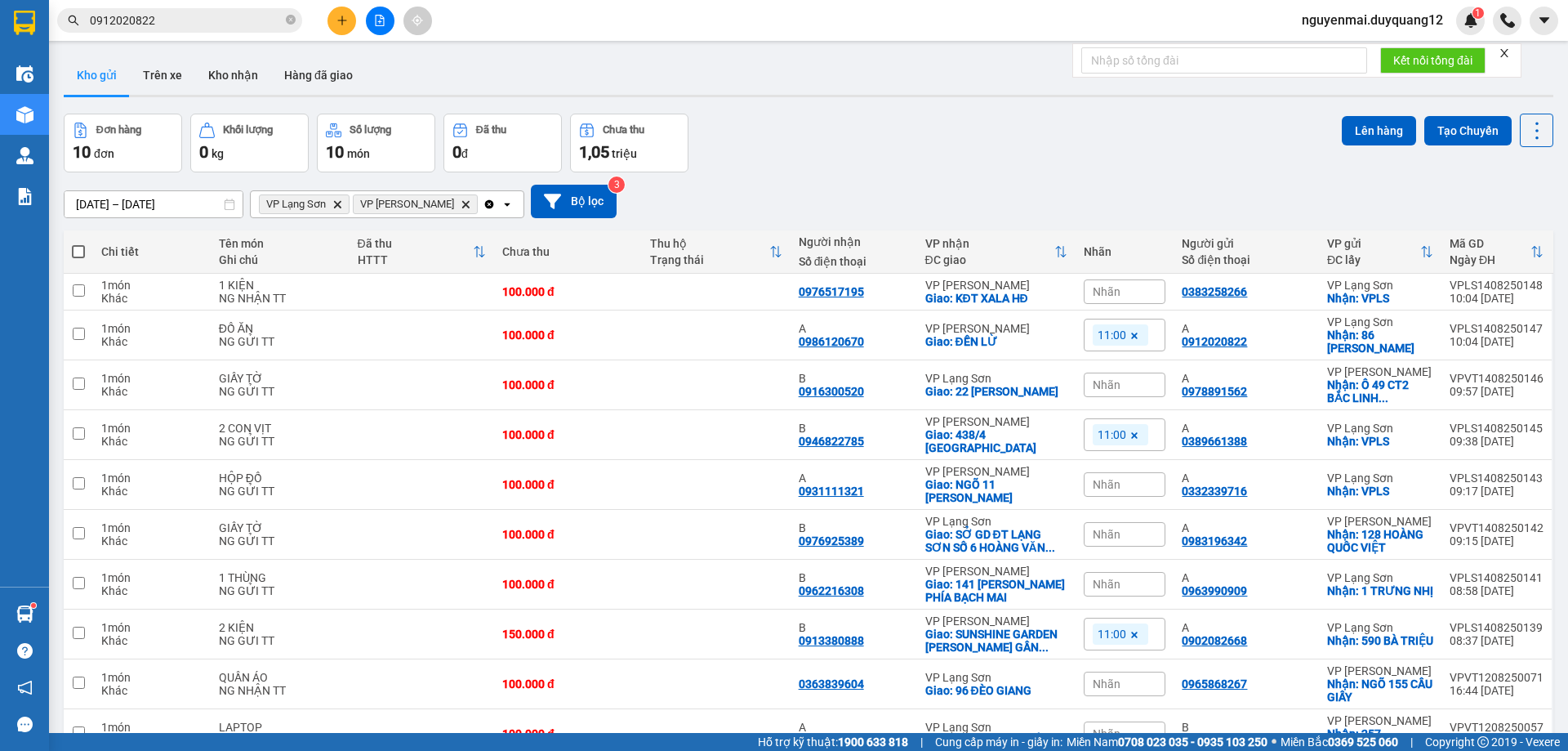
click at [1025, 124] on div "Đơn hàng 10 đơn Khối lượng 0 kg Số lượng 10 món Đã thu 0 đ Chưa thu 1,05 triệu …" at bounding box center [808, 143] width 1490 height 59
click at [171, 20] on input "0912020822" at bounding box center [186, 20] width 193 height 18
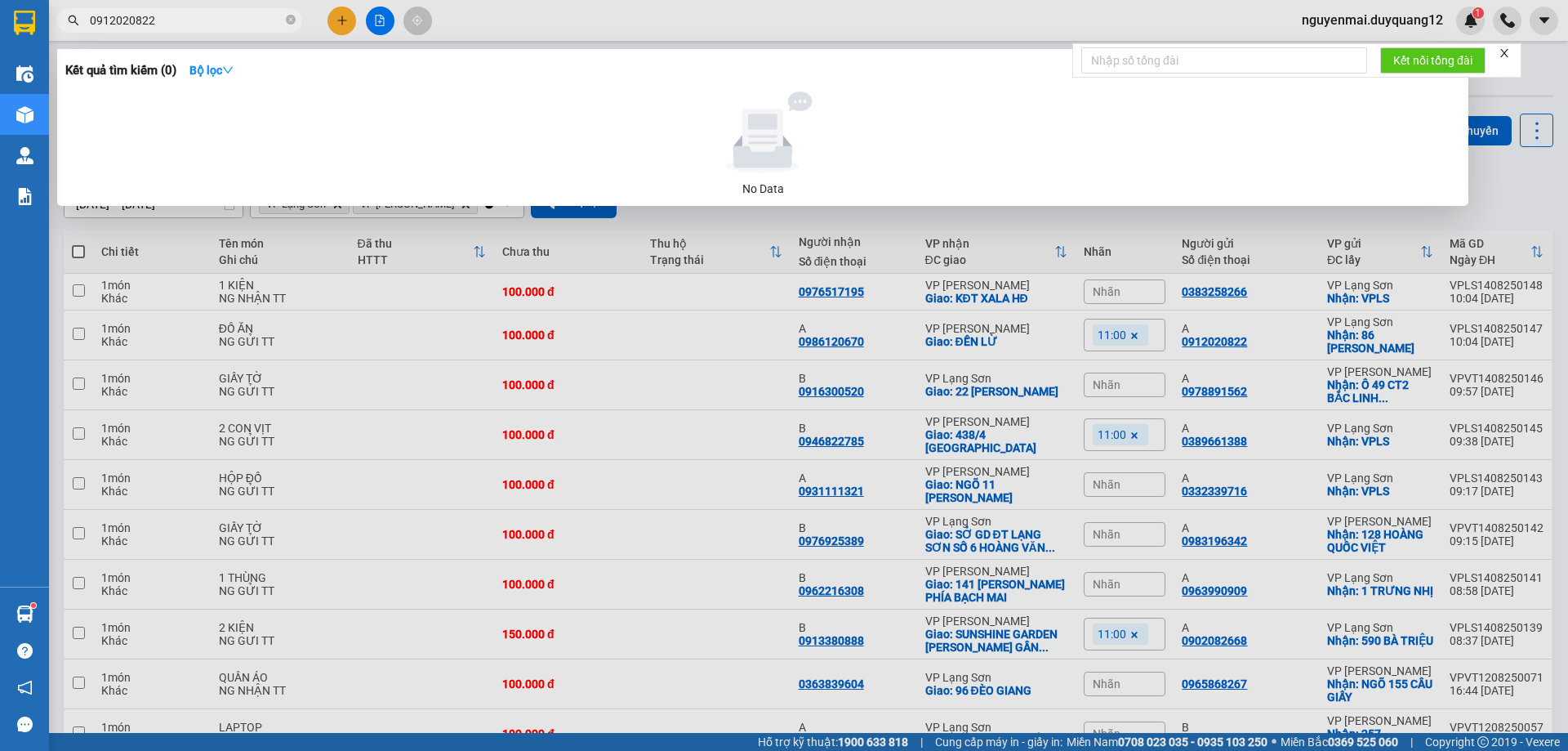
click at [171, 20] on input "0912020822" at bounding box center [186, 20] width 193 height 18
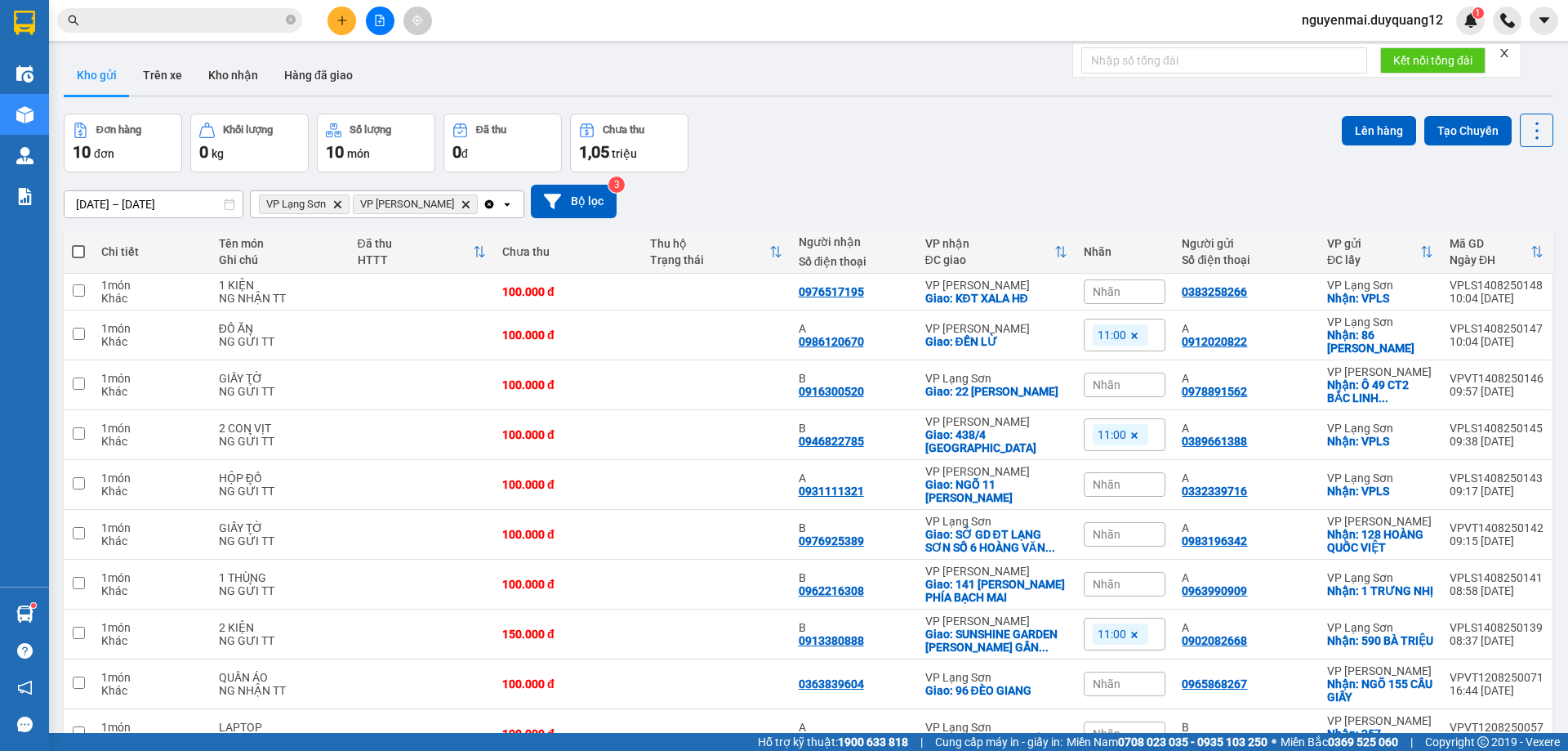
paste input "0912465065"
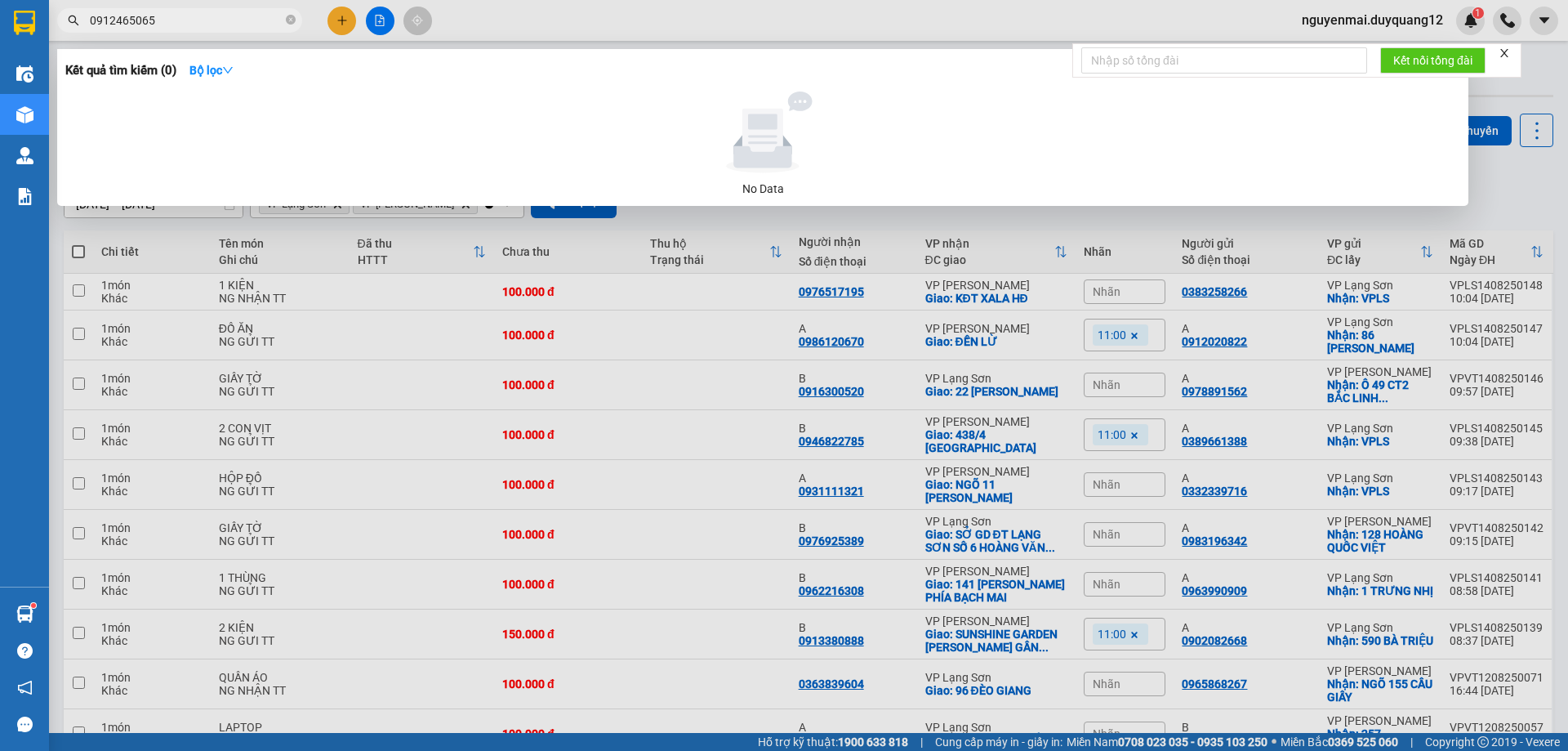
click at [343, 21] on div at bounding box center [784, 376] width 1568 height 751
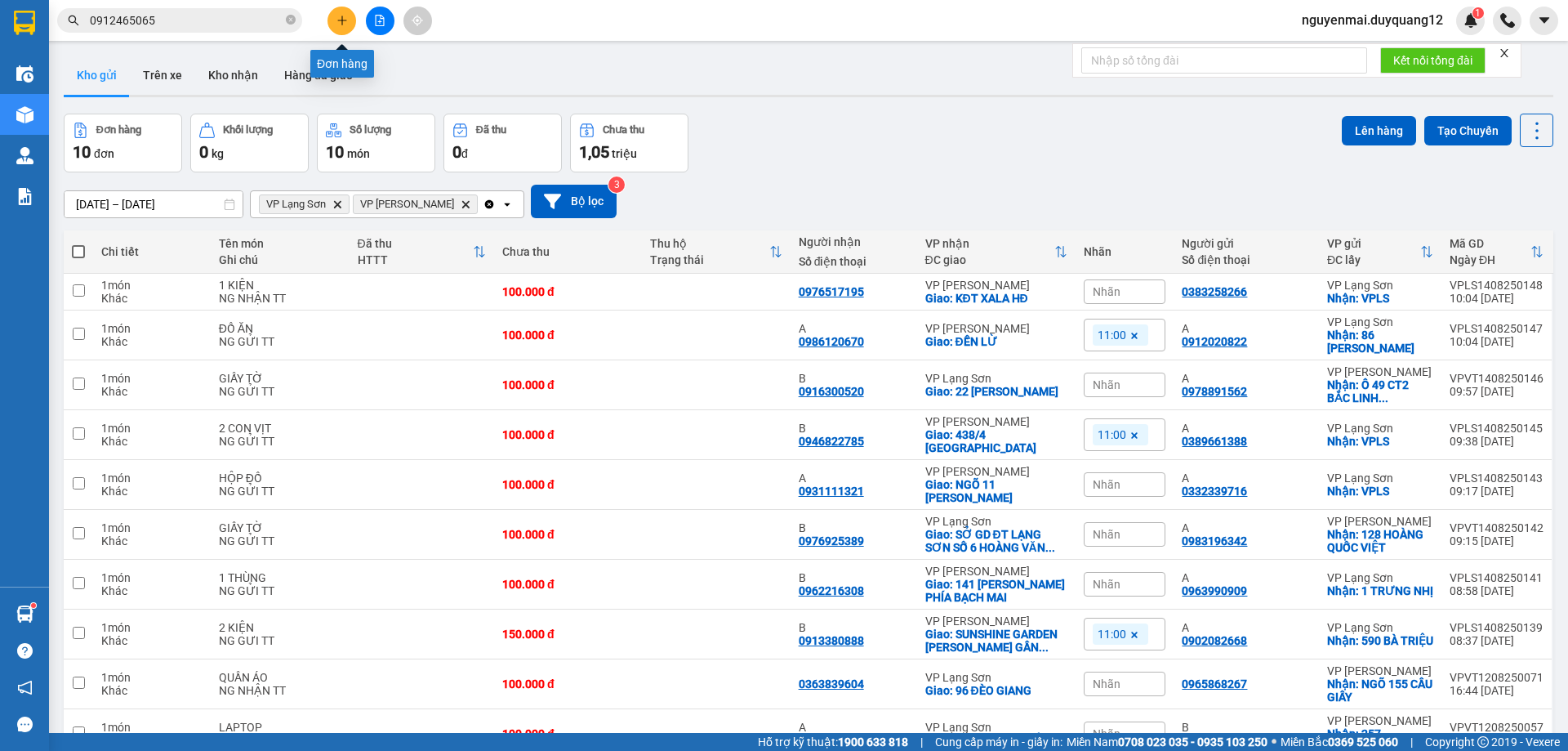
click at [343, 21] on icon "plus" at bounding box center [342, 20] width 12 height 12
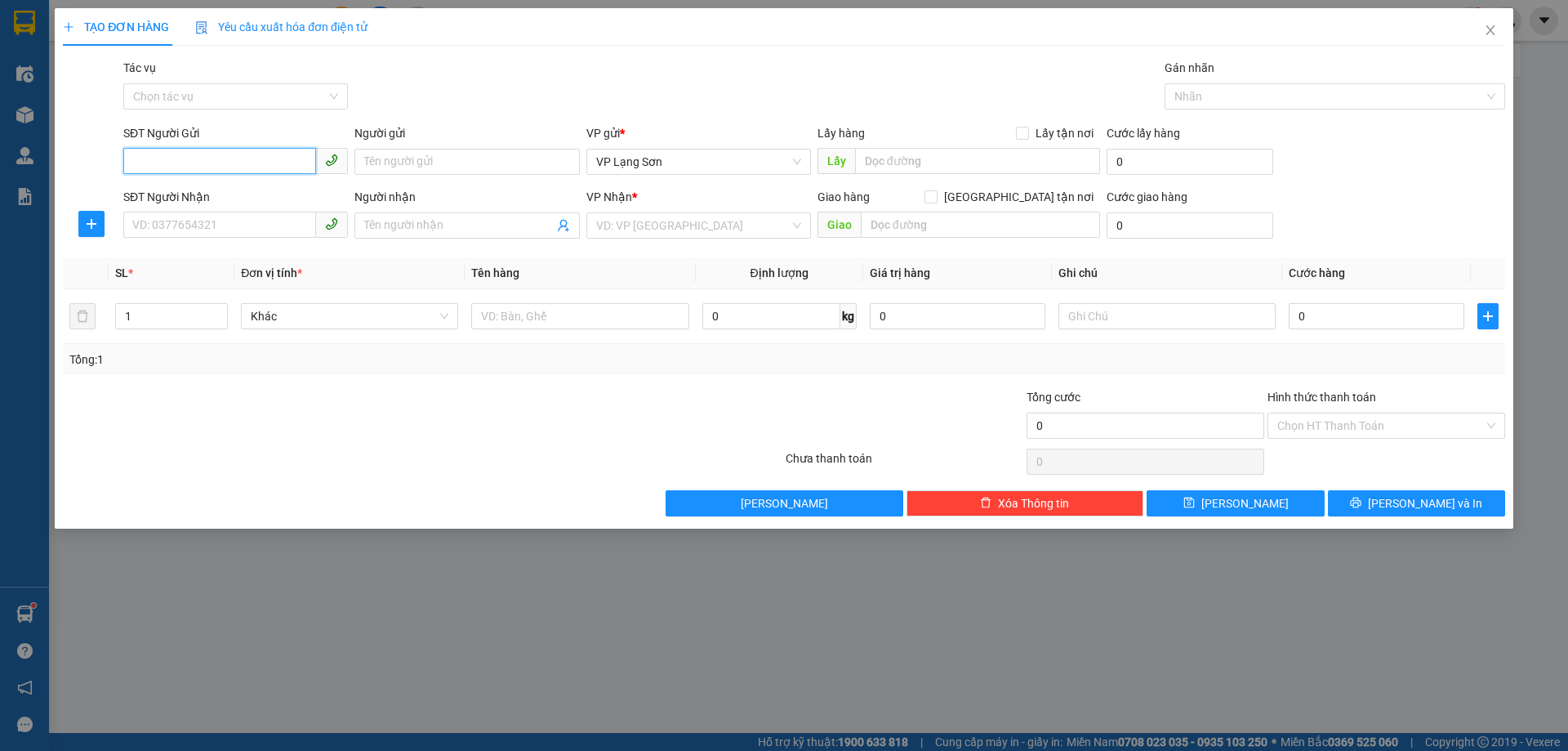
paste input "0912465065"
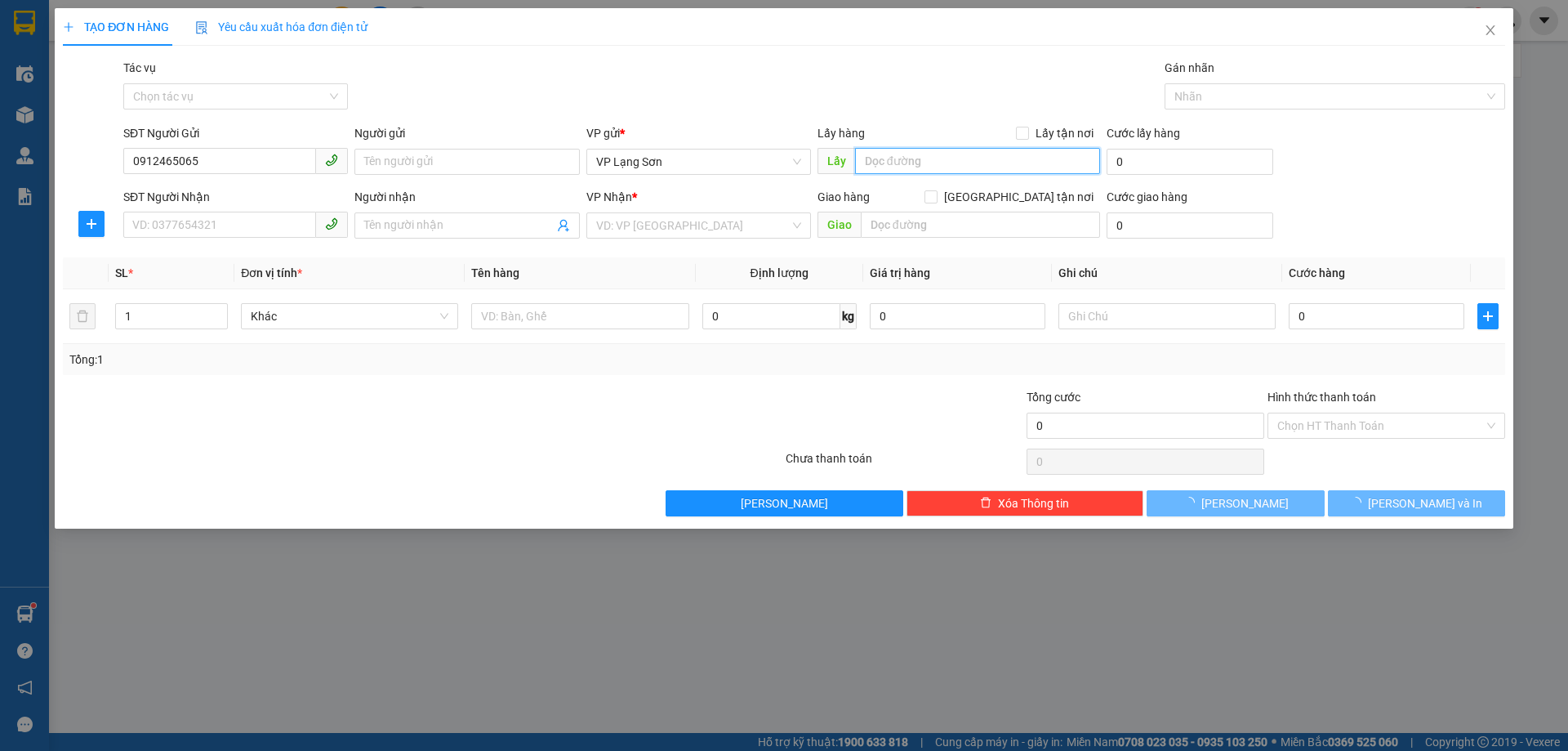
click at [947, 163] on input "text" at bounding box center [978, 160] width 245 height 26
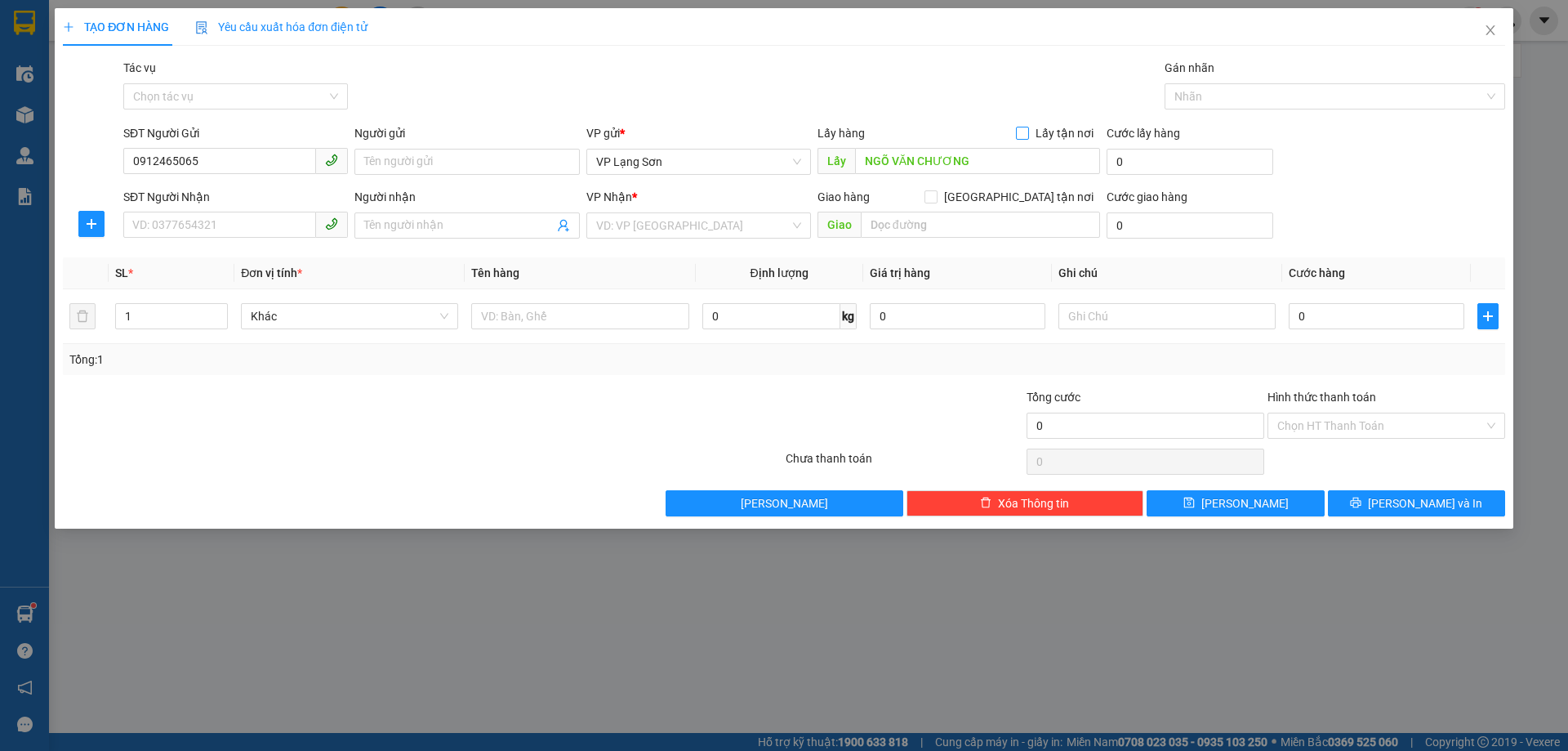
click at [1027, 131] on input "Lấy tận nơi" at bounding box center [1022, 132] width 12 height 12
drag, startPoint x: 1017, startPoint y: 198, endPoint x: 989, endPoint y: 190, distance: 29.1
click at [937, 198] on input "[GEOGRAPHIC_DATA] tận nơi" at bounding box center [930, 196] width 12 height 12
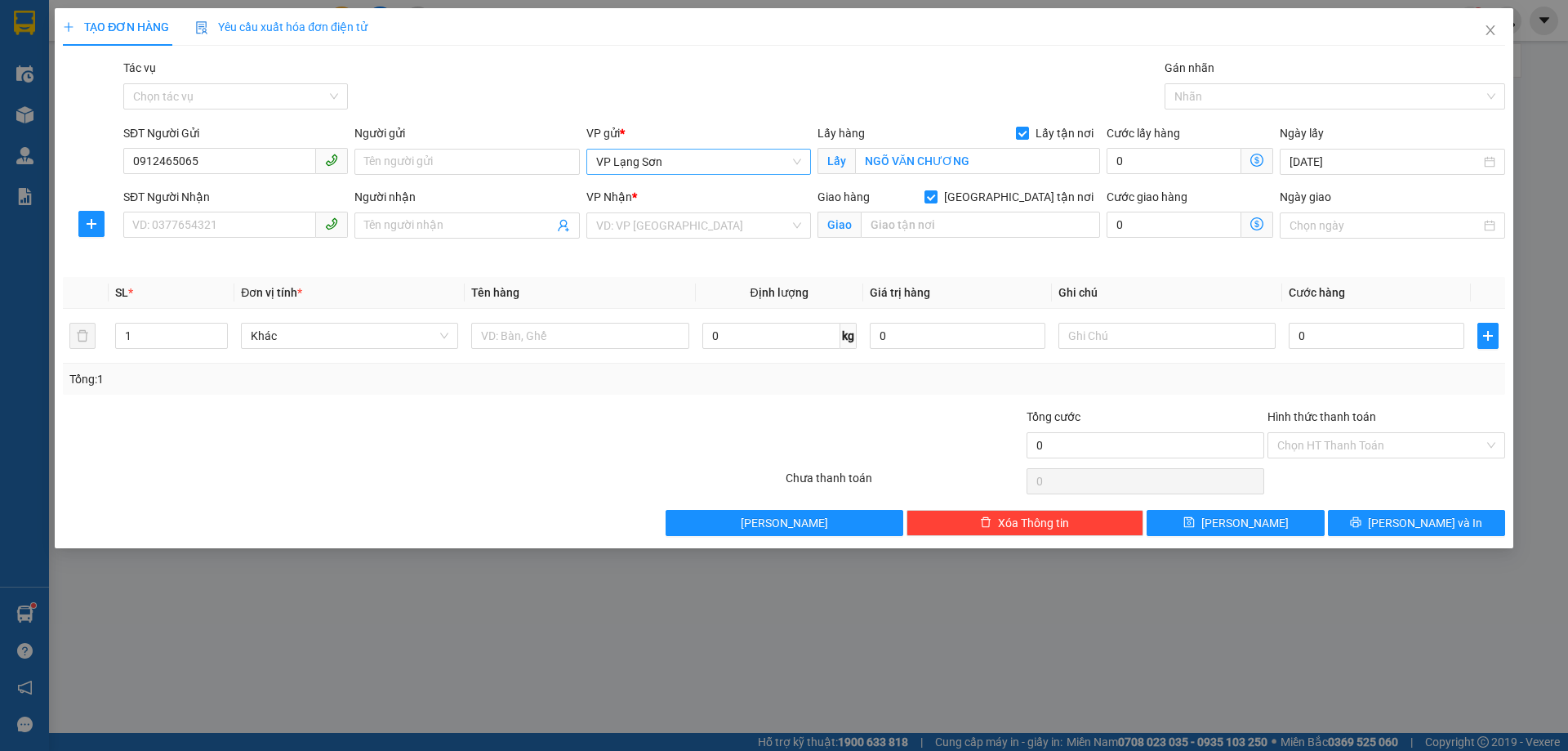
click at [797, 163] on span "VP Lạng Sơn" at bounding box center [698, 162] width 205 height 25
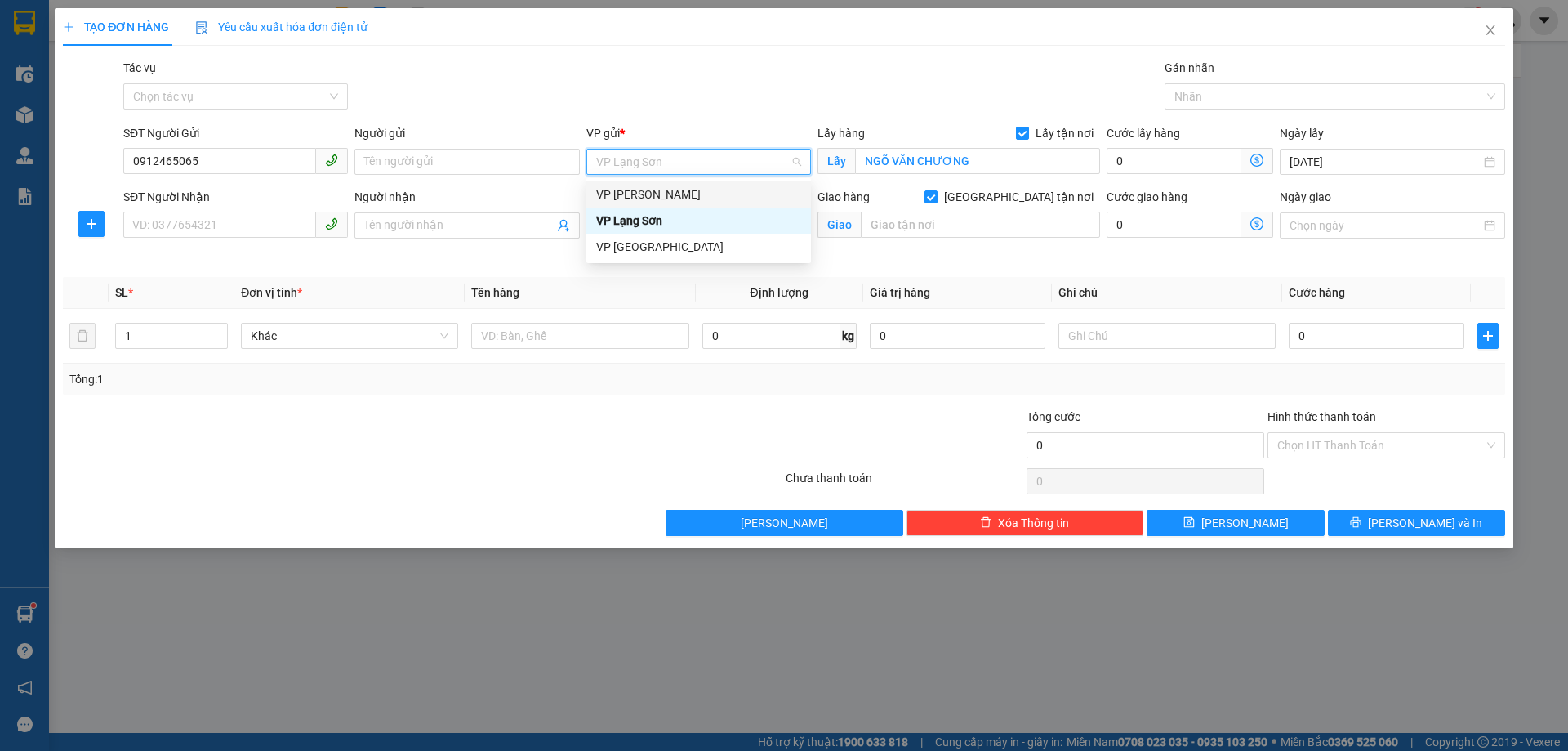
click at [738, 187] on div "VP [PERSON_NAME]" at bounding box center [698, 194] width 205 height 18
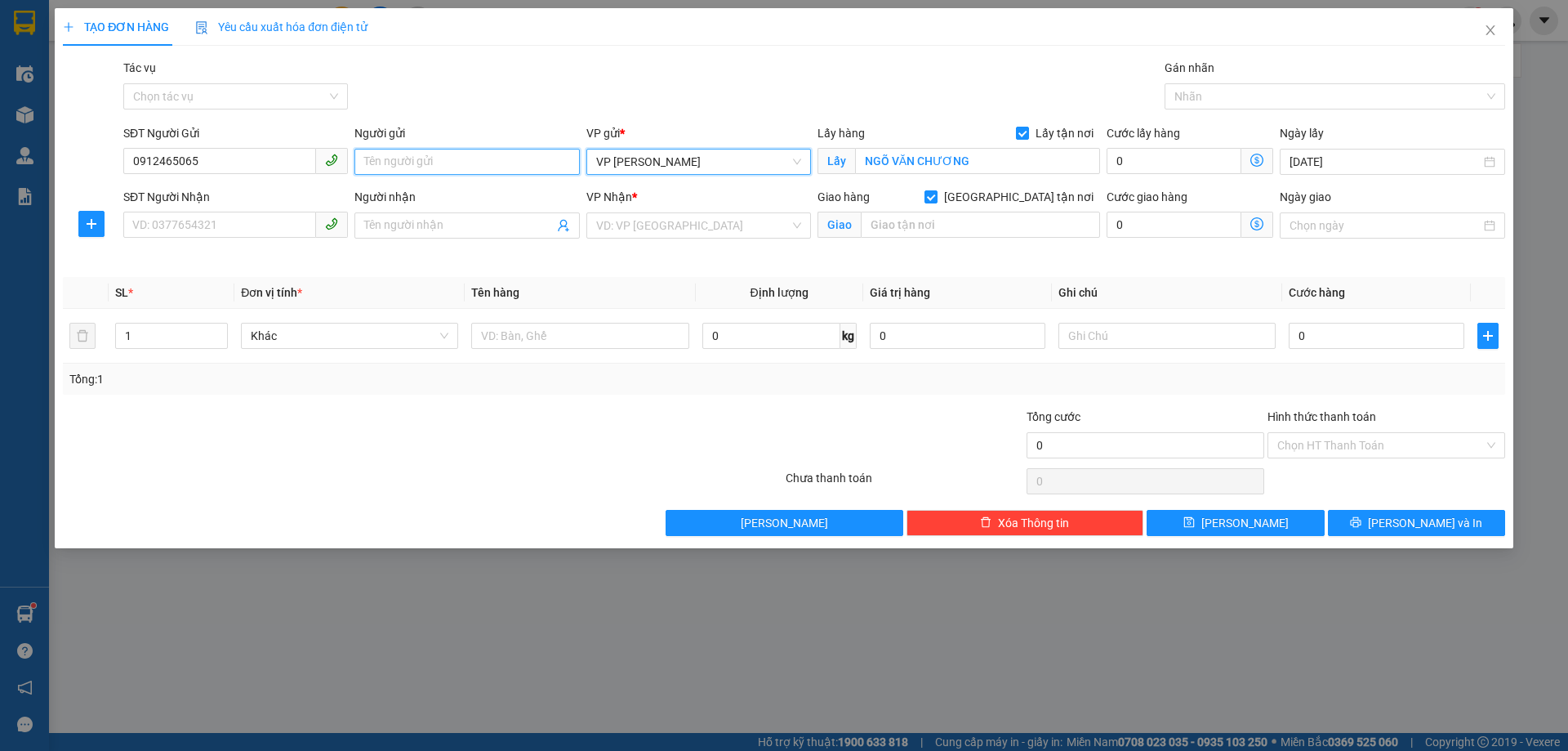
click at [437, 156] on input "Người gửi" at bounding box center [467, 161] width 225 height 26
click at [415, 226] on input "Người nhận" at bounding box center [459, 225] width 189 height 18
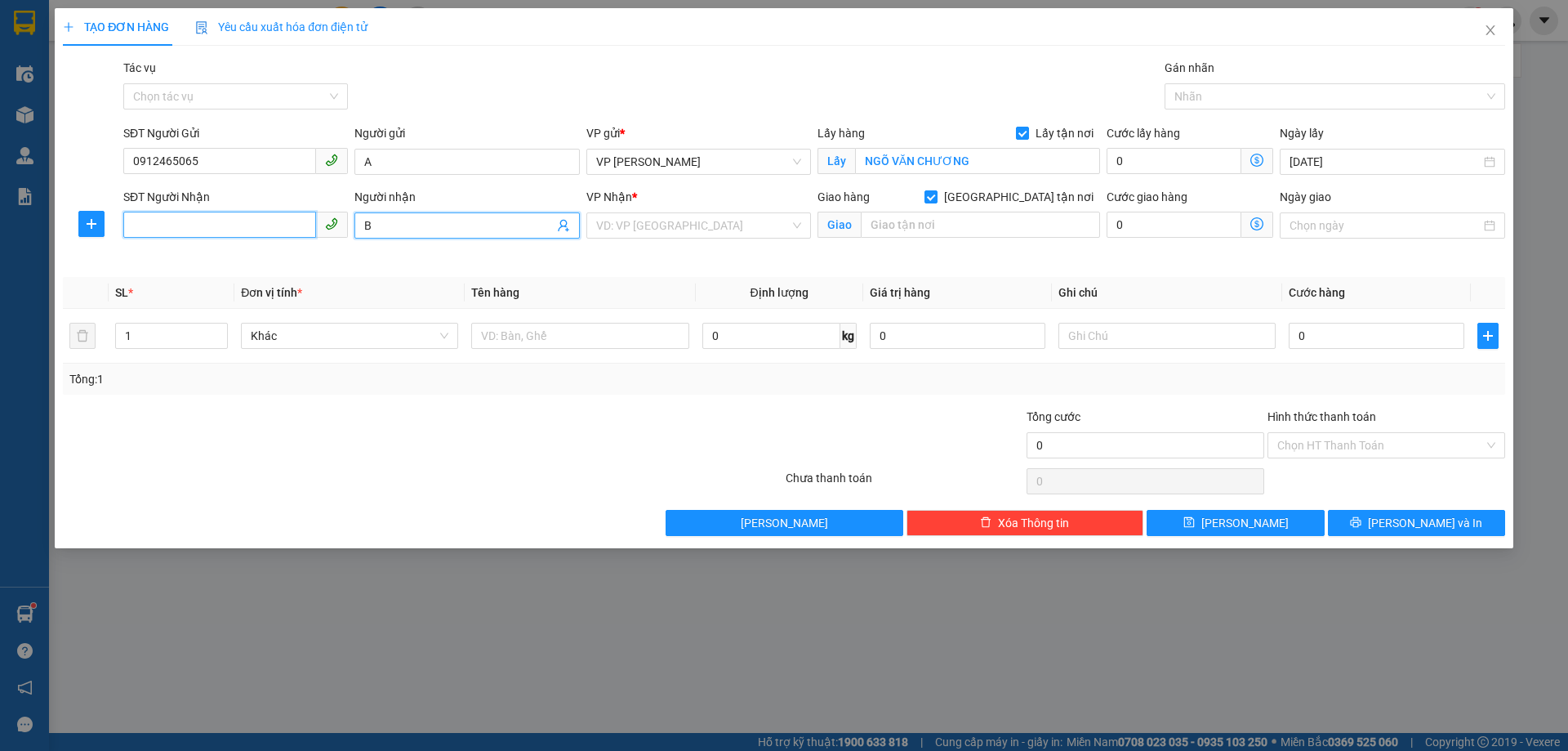
click at [253, 227] on input "SĐT Người Nhận" at bounding box center [220, 224] width 193 height 26
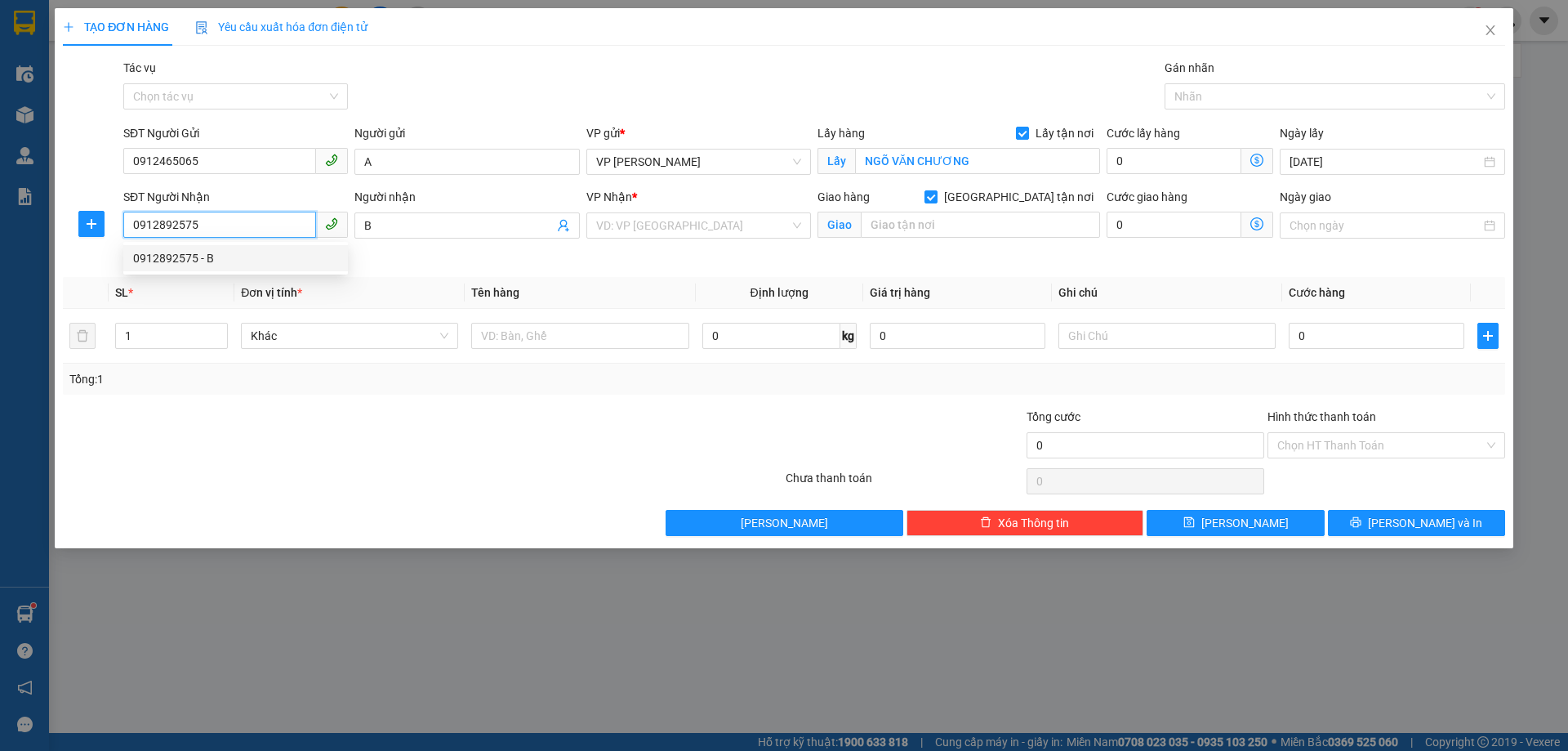
click at [205, 254] on div "0912892575 - B" at bounding box center [236, 258] width 205 height 18
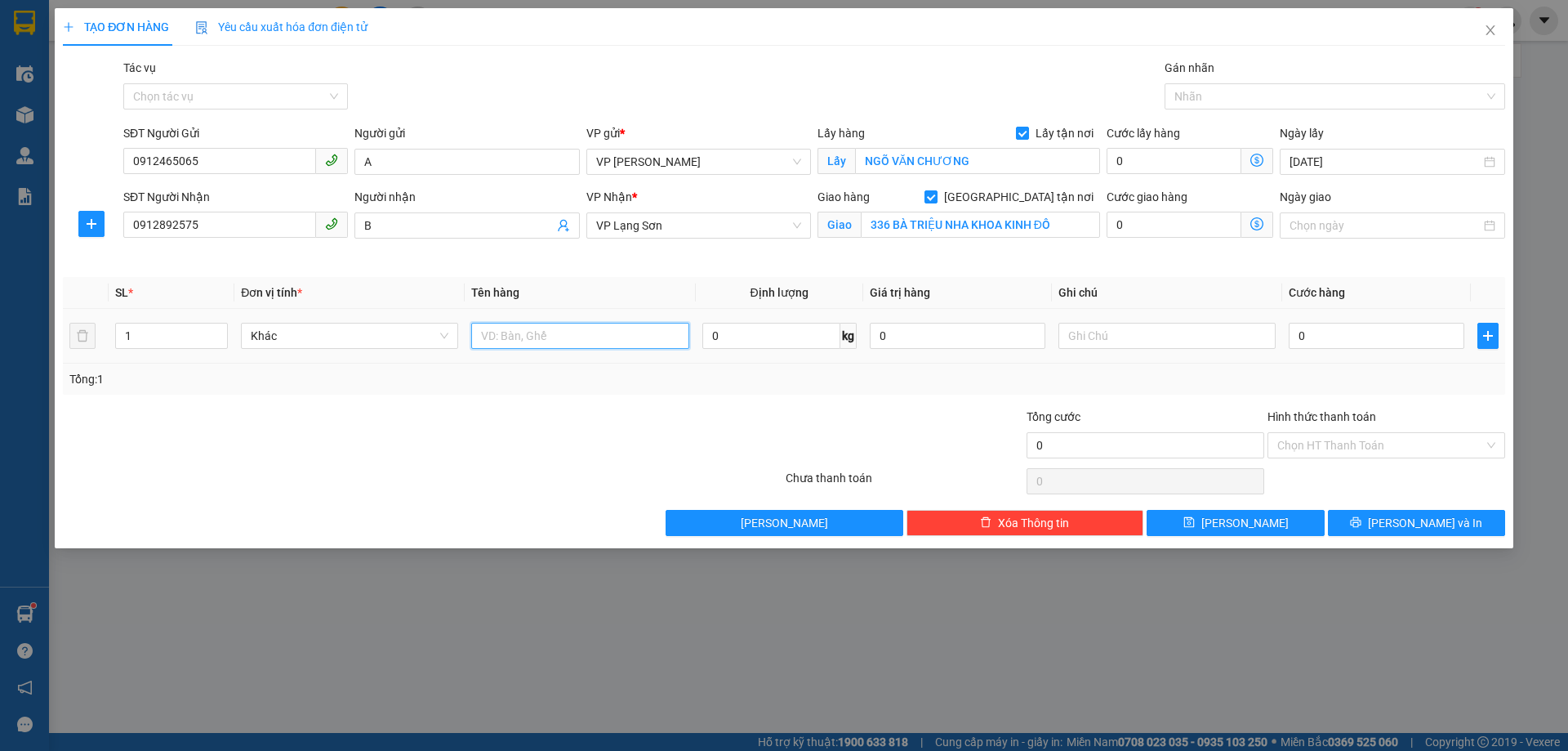
click at [574, 340] on input "text" at bounding box center [580, 335] width 217 height 26
click at [1123, 338] on input "text" at bounding box center [1167, 335] width 217 height 26
click at [1331, 328] on input "0" at bounding box center [1376, 335] width 175 height 26
click at [1195, 527] on icon "save" at bounding box center [1189, 521] width 12 height 12
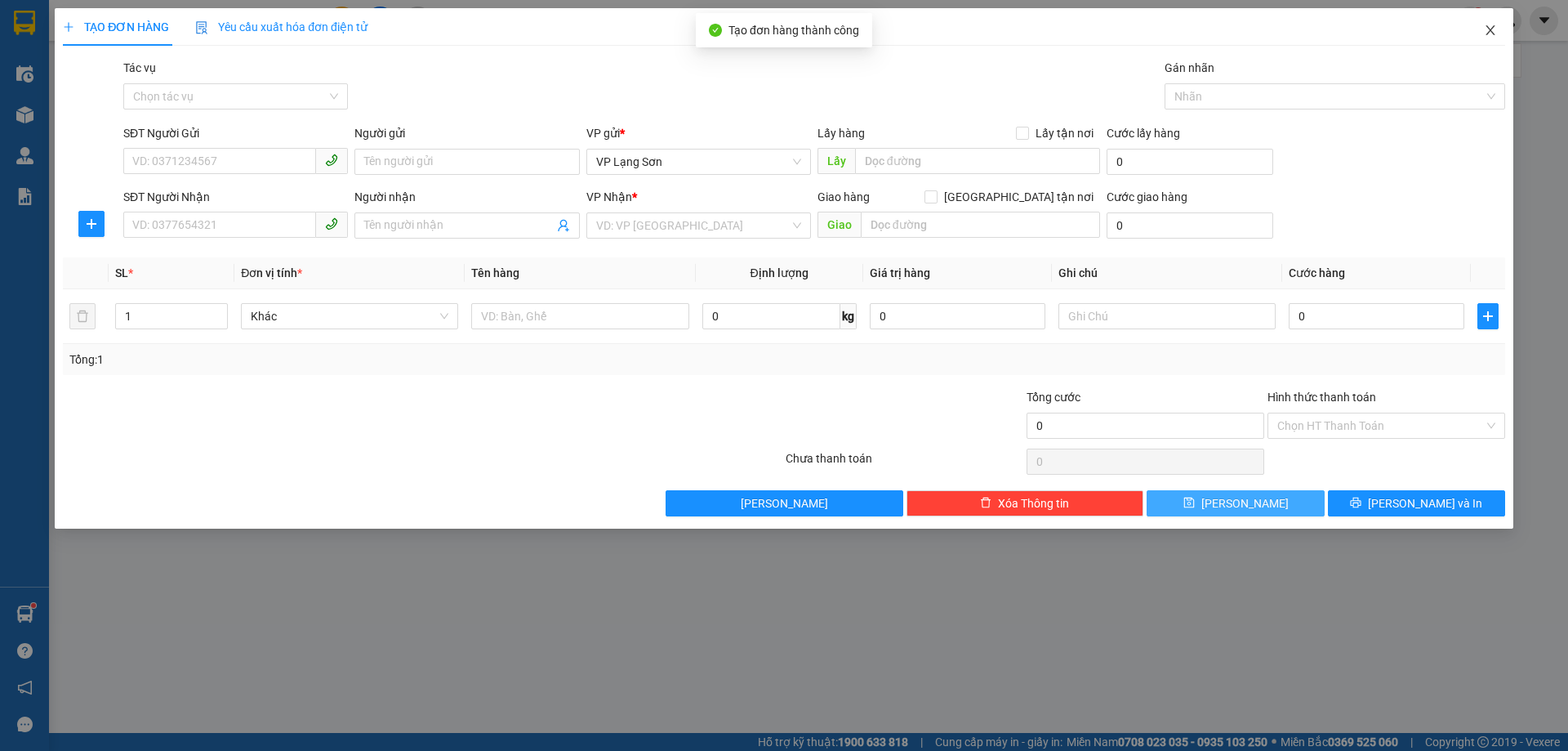
click at [1487, 30] on icon "close" at bounding box center [1491, 30] width 13 height 13
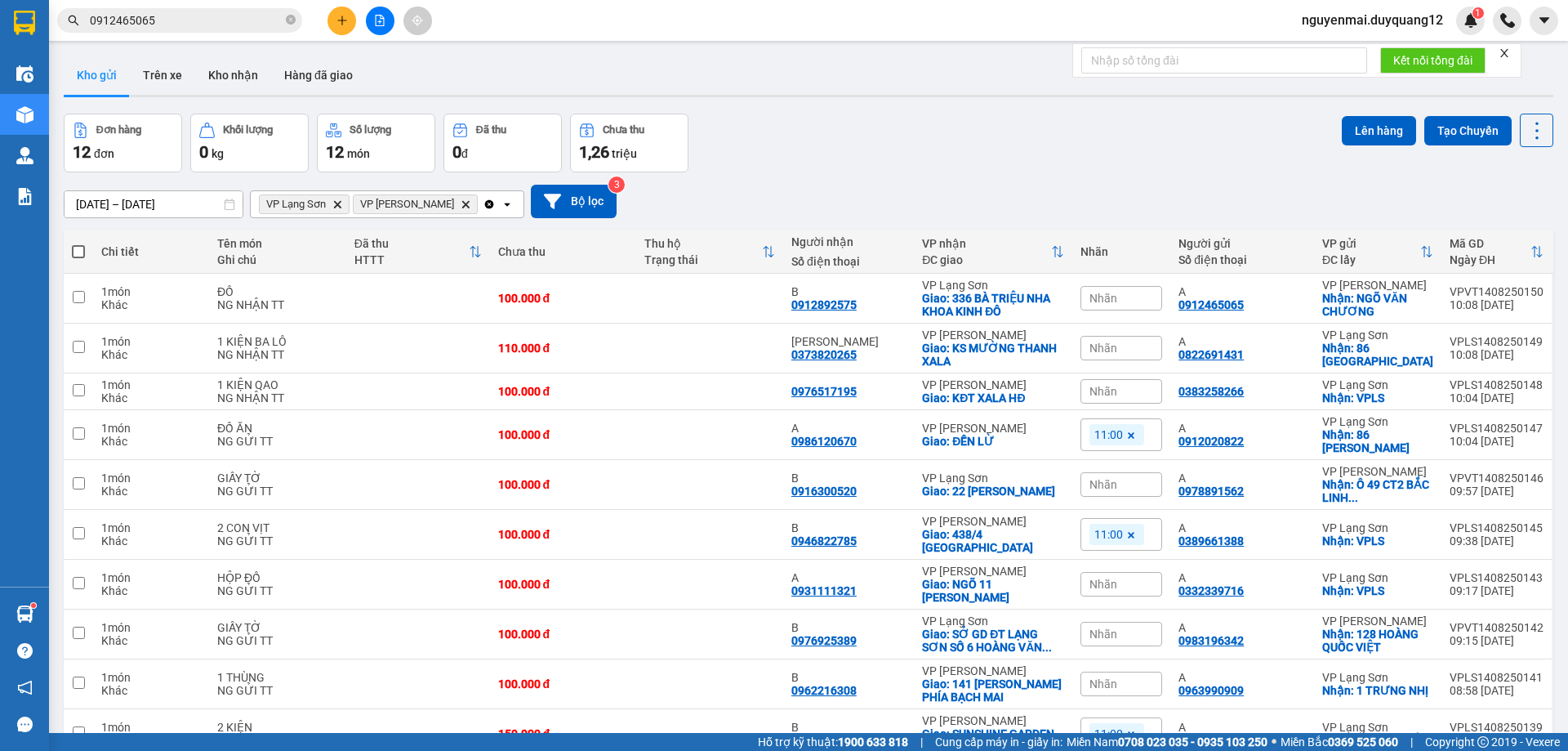
click at [1085, 117] on div "Đơn hàng 12 đơn Khối lượng 0 kg Số lượng 12 món Đã thu 0 đ Chưa thu 1,26 triệu …" at bounding box center [808, 143] width 1490 height 59
click at [187, 25] on input "0912465065" at bounding box center [186, 20] width 193 height 18
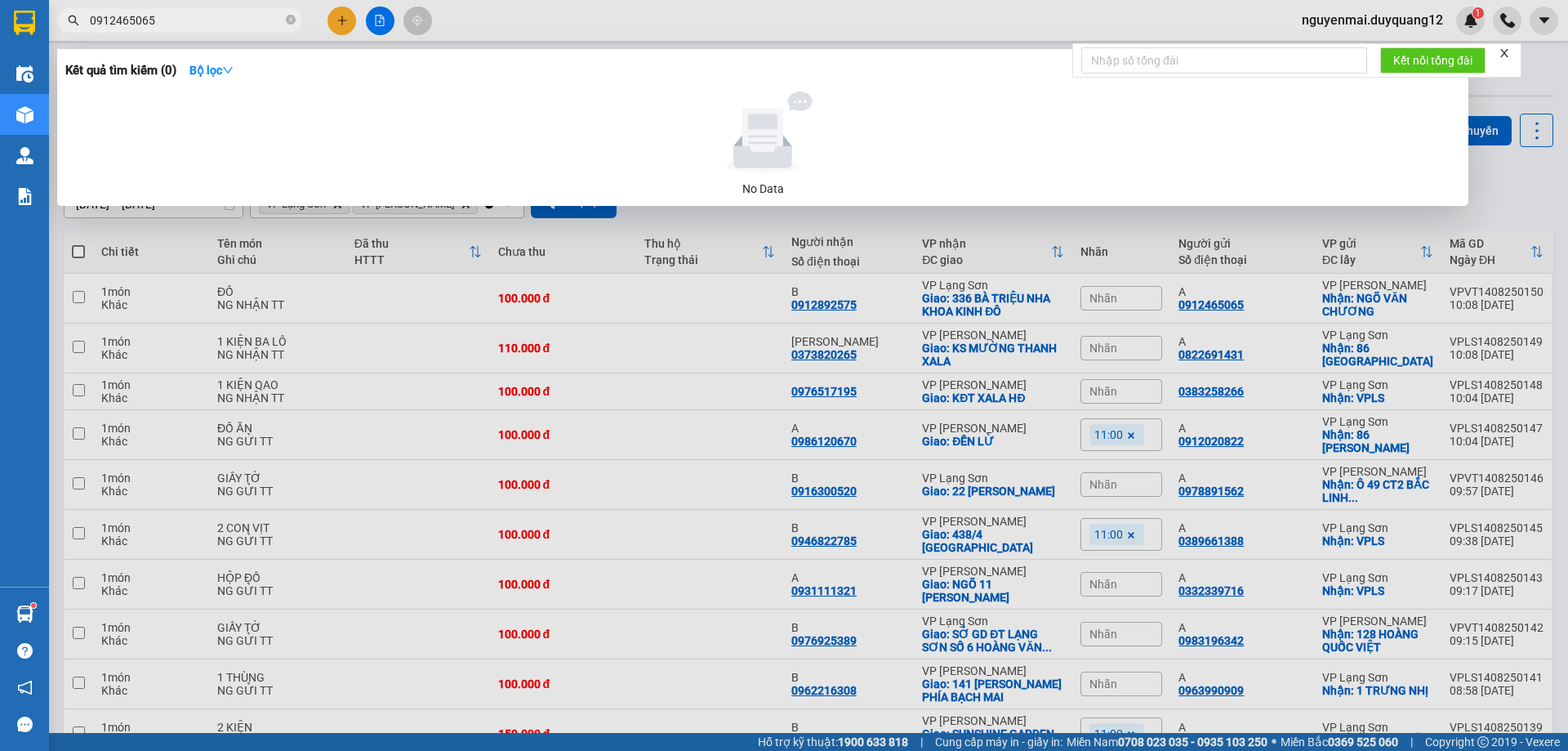
click at [187, 25] on input "0912465065" at bounding box center [186, 20] width 193 height 18
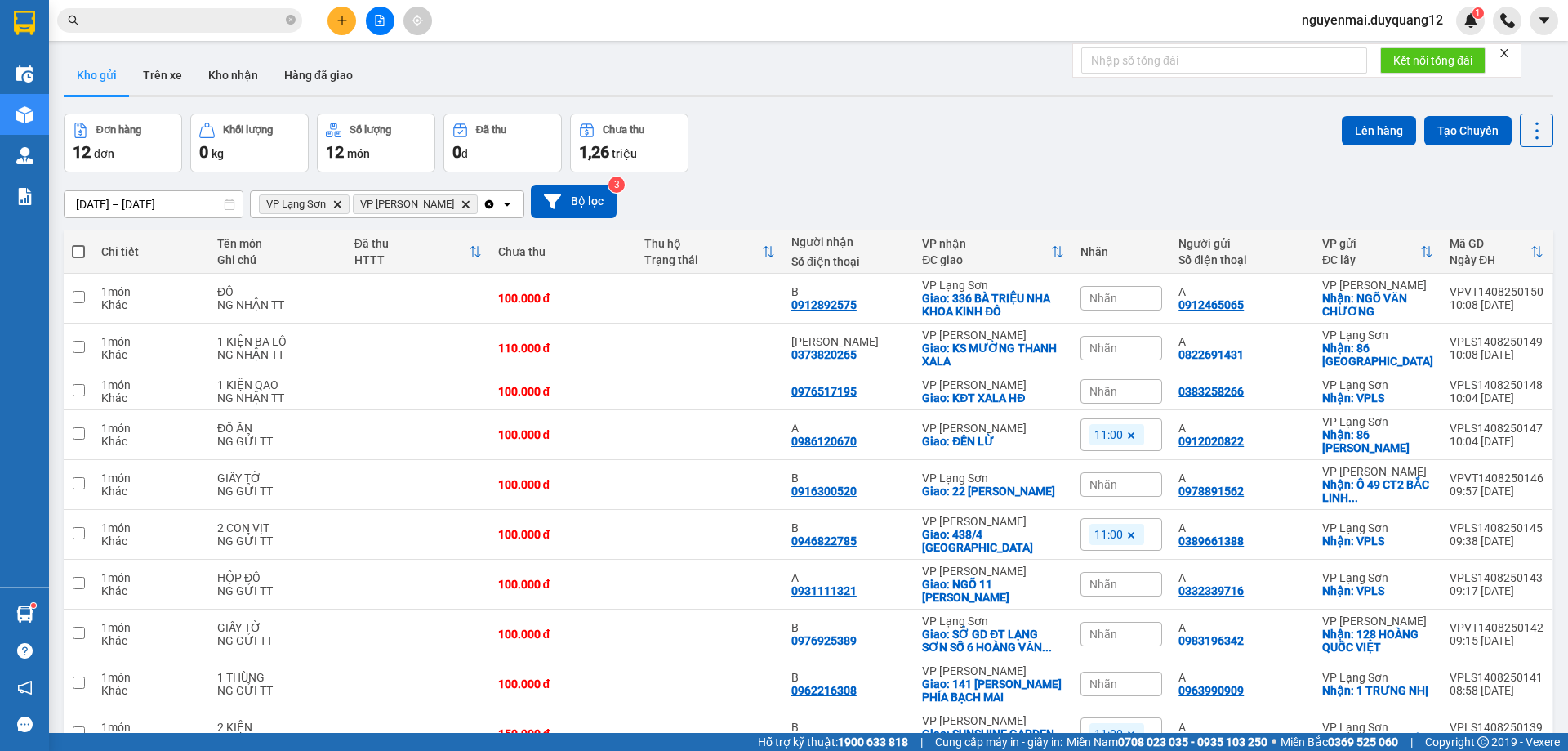
paste input "0356661225"
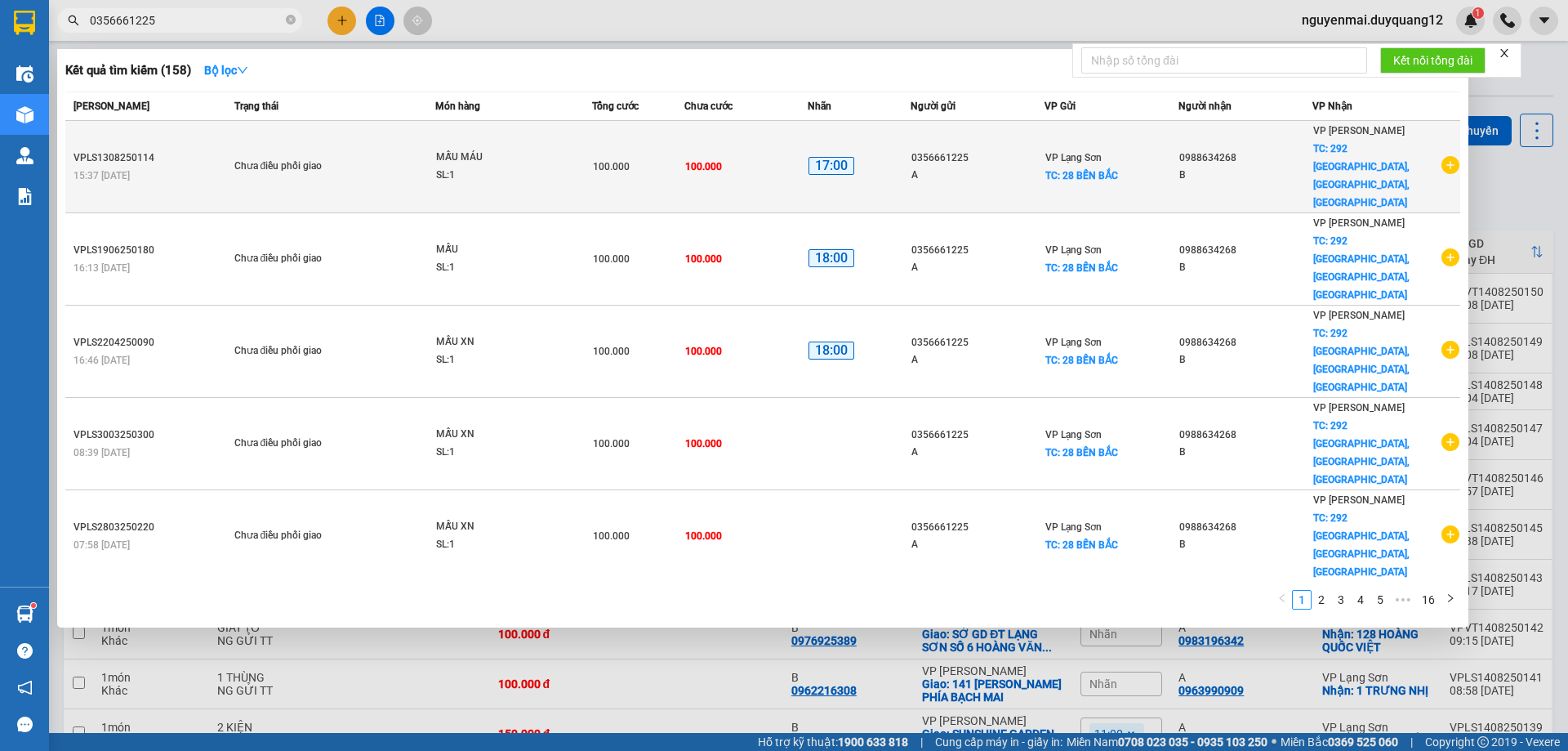
click at [1442, 156] on icon "plus-circle" at bounding box center [1451, 165] width 18 height 18
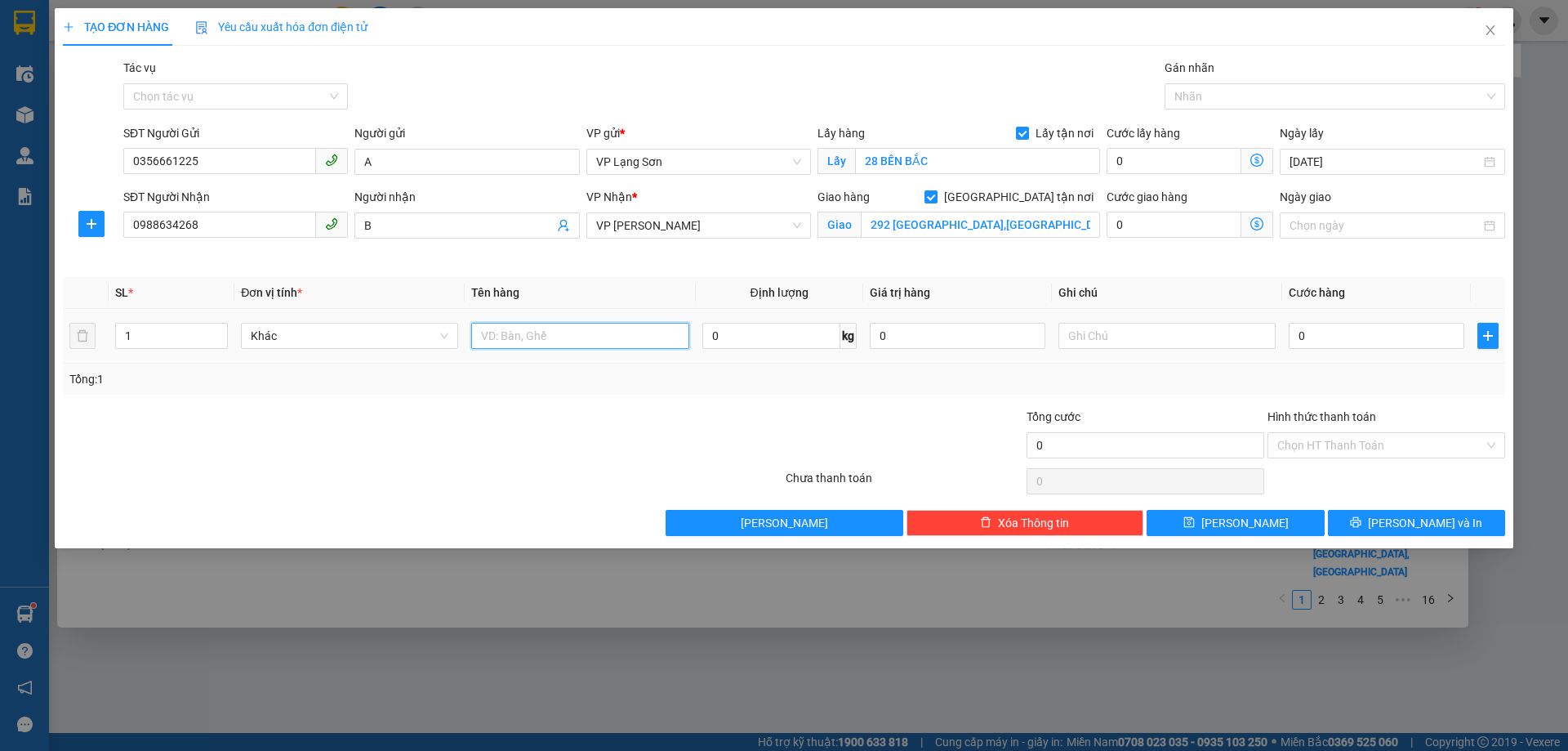
click at [587, 329] on input "text" at bounding box center [580, 335] width 217 height 26
click at [1088, 331] on input "text" at bounding box center [1167, 335] width 217 height 26
click at [1328, 343] on input "0" at bounding box center [1376, 335] width 175 height 26
click at [1262, 514] on button "[PERSON_NAME]" at bounding box center [1235, 522] width 177 height 26
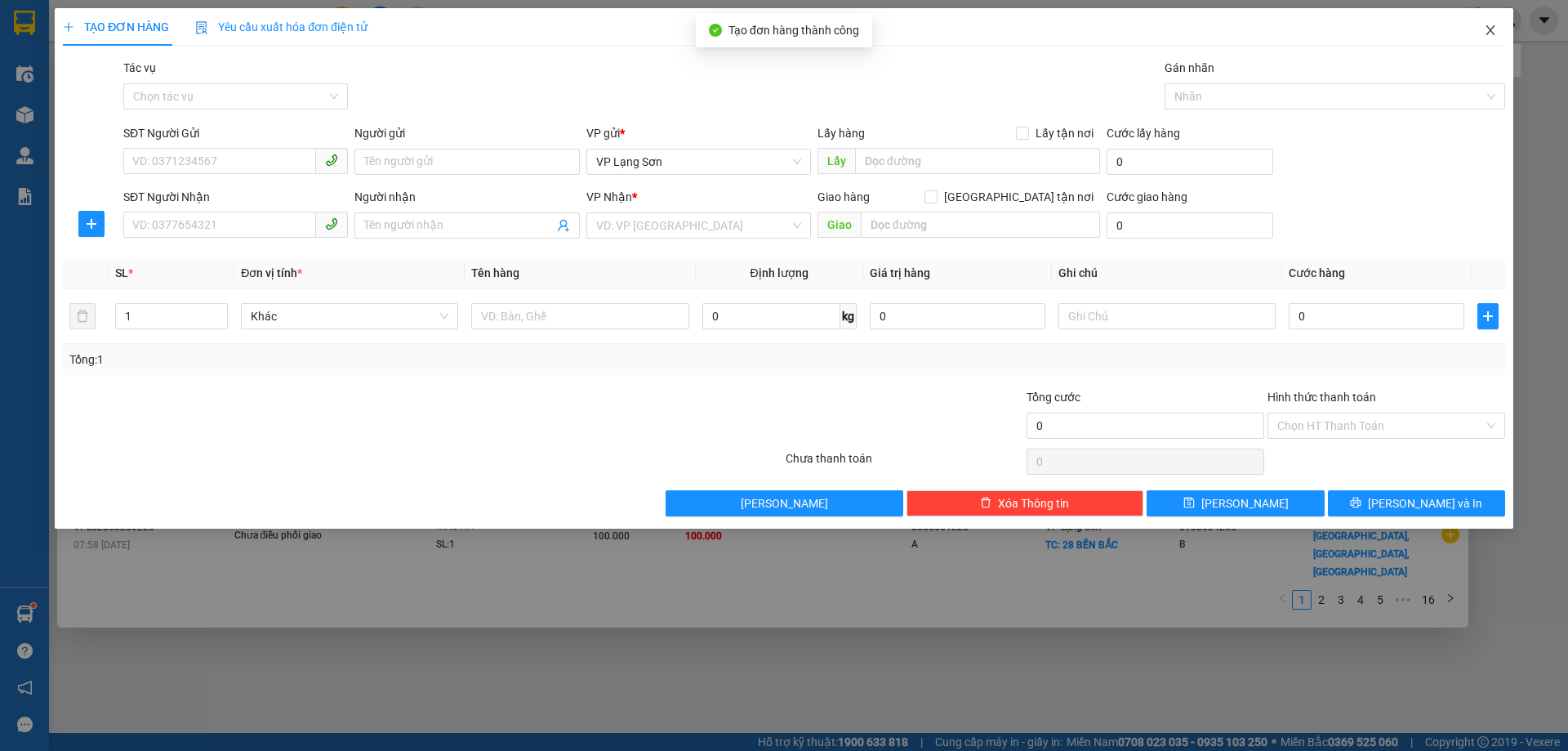
click at [1489, 33] on icon "close" at bounding box center [1491, 29] width 9 height 10
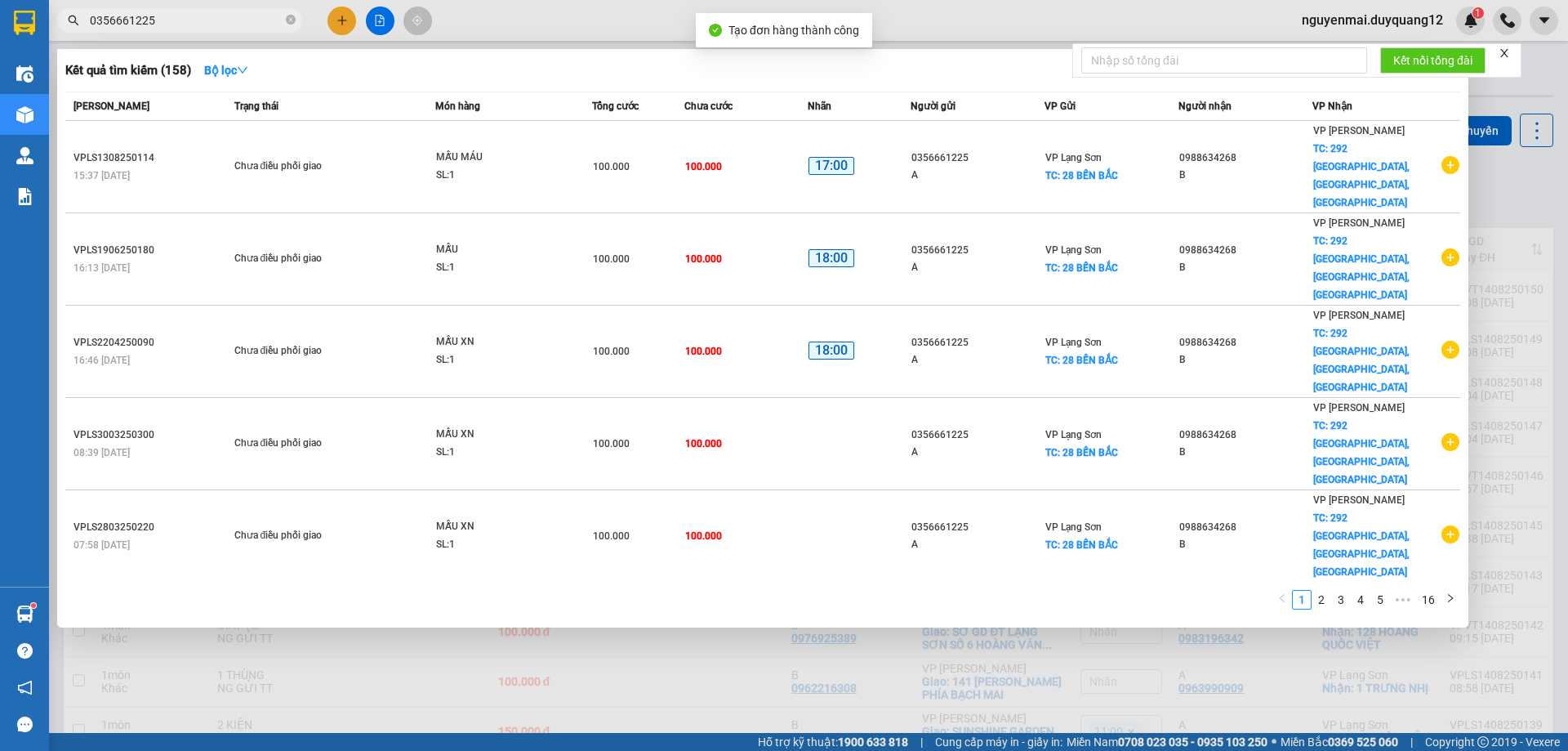
click at [1531, 158] on div at bounding box center [784, 376] width 1568 height 751
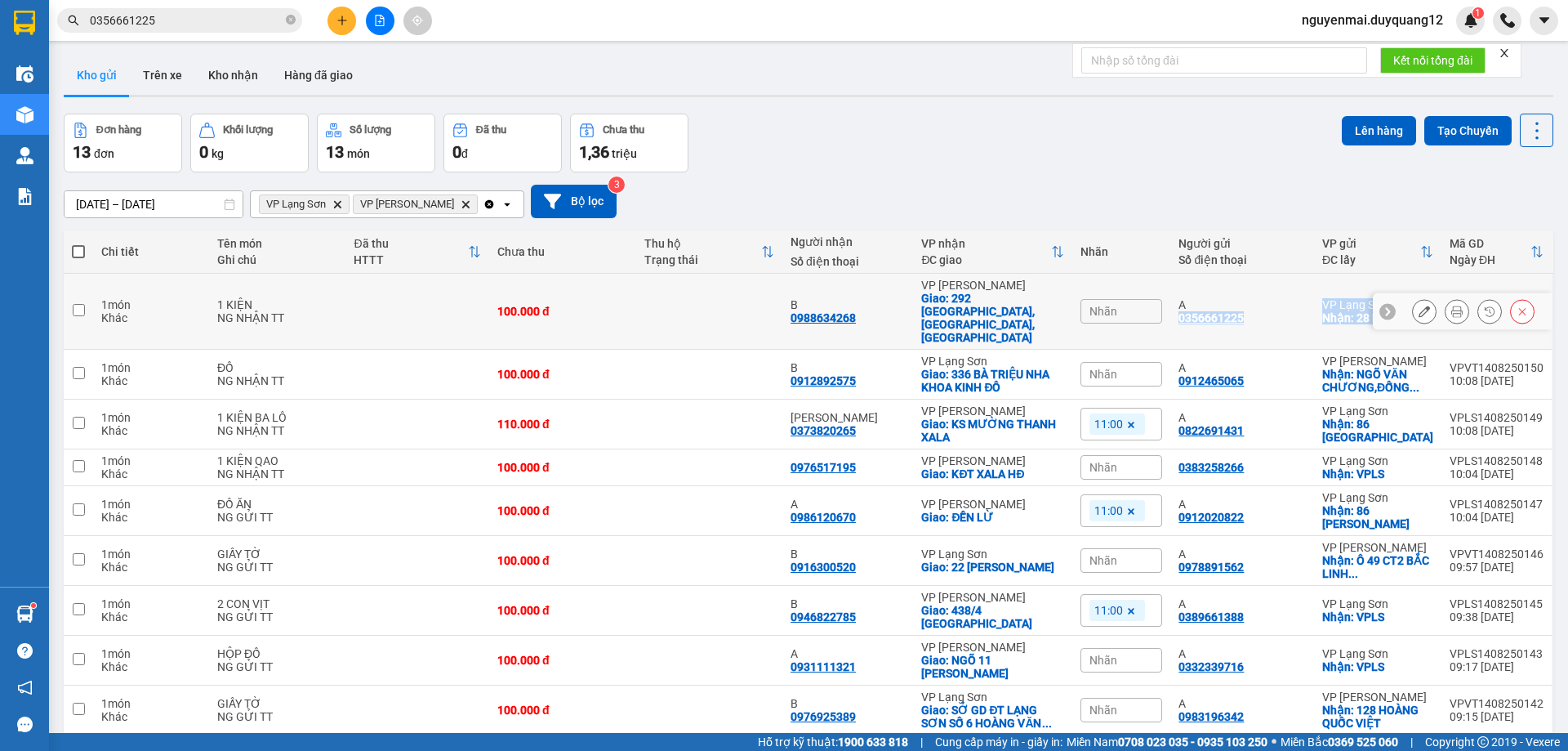
drag, startPoint x: 1170, startPoint y: 311, endPoint x: 1370, endPoint y: 304, distance: 200.1
click at [1399, 311] on tr "1 món Khác 1 KIỆN NG NHẬN TT 100.000 đ B 0988634268 VP Minh Khai Giao: 292 TÂY …" at bounding box center [808, 311] width 1490 height 76
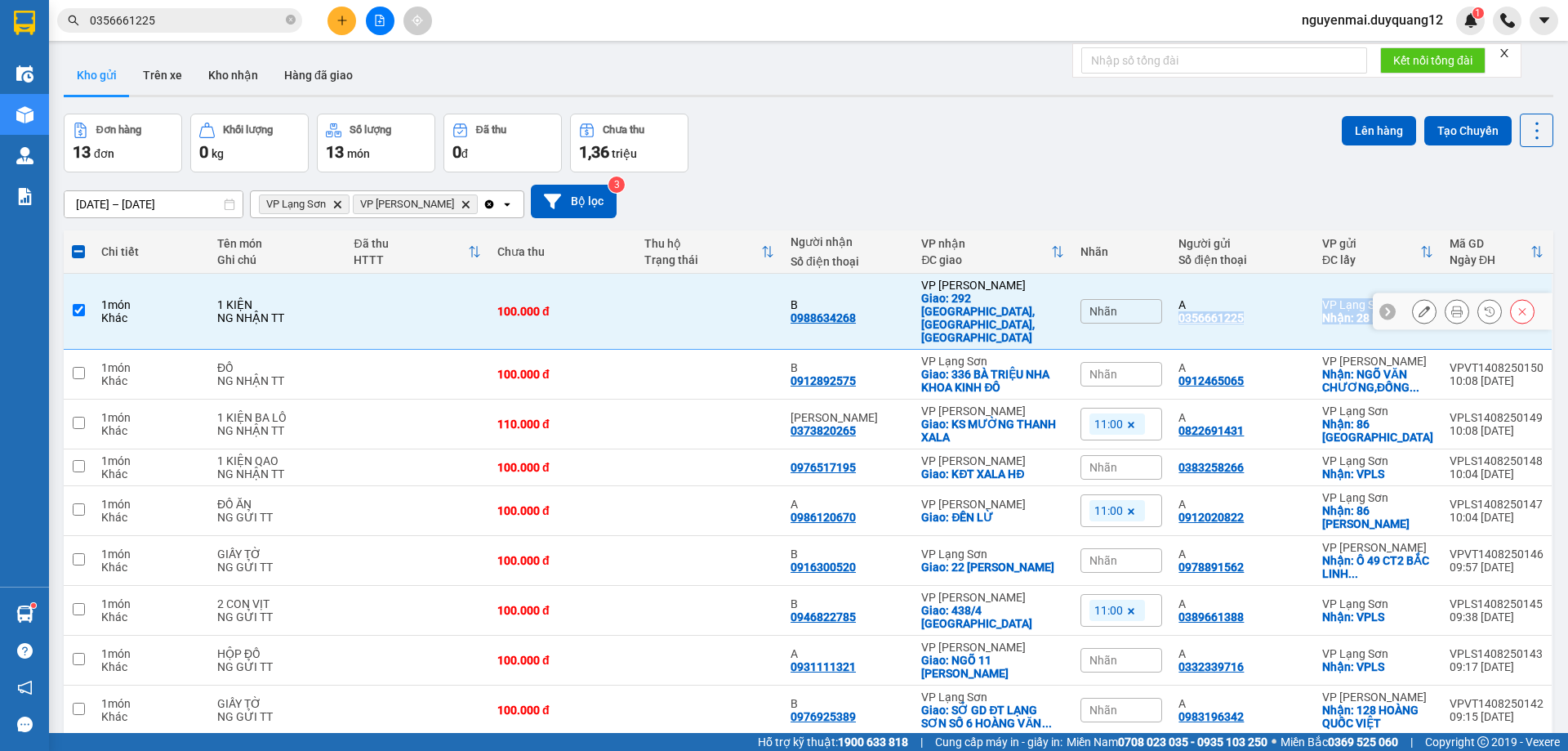
copy tr "0356661225 VP Lạng Sơn Nhận: 28 BẾN BẮC VPLS1408250151 10:22 14/08"
click at [84, 304] on input "checkbox" at bounding box center [79, 311] width 12 height 12
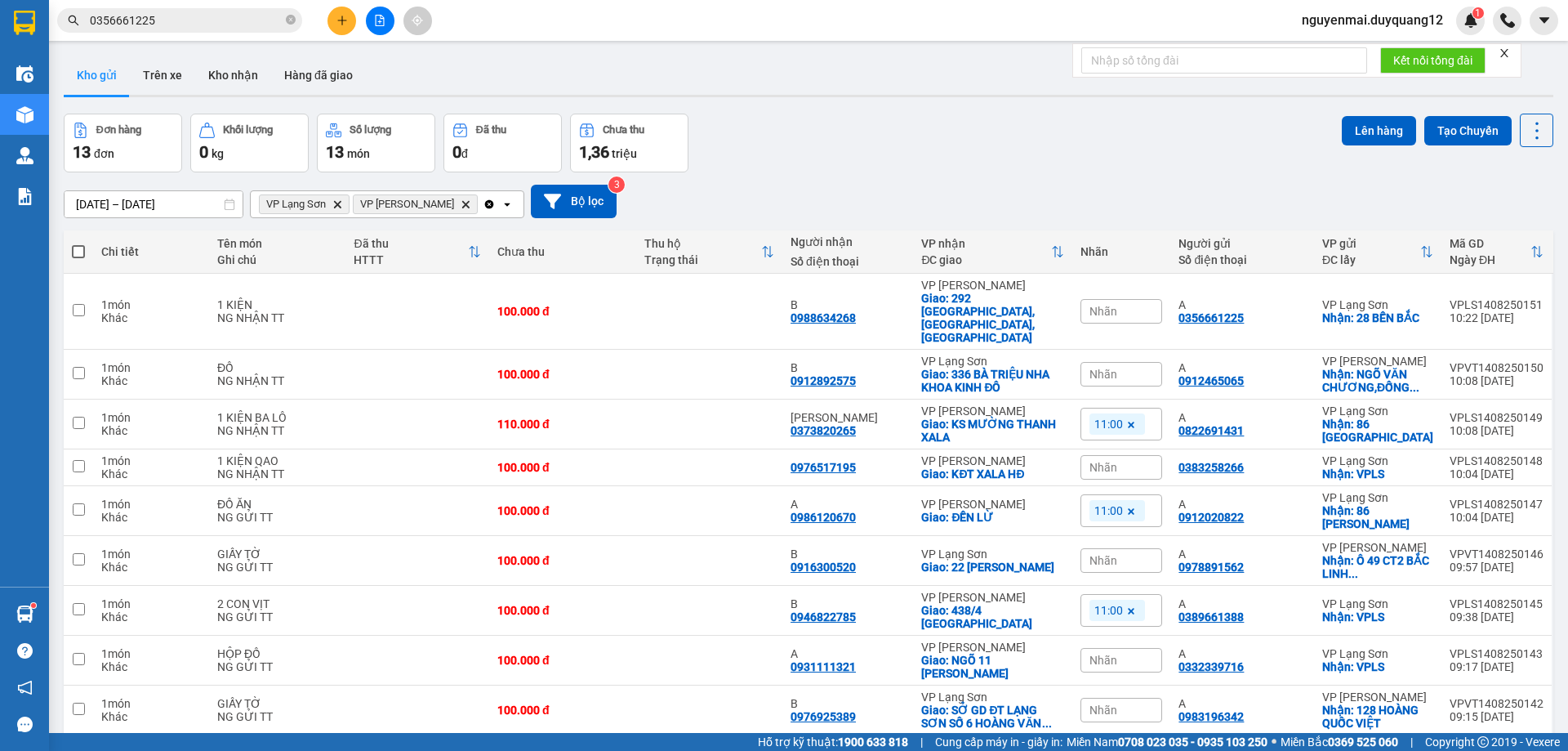
click at [1107, 77] on div "Kết nối tổng đài" at bounding box center [1297, 61] width 449 height 35
